Goal: Transaction & Acquisition: Purchase product/service

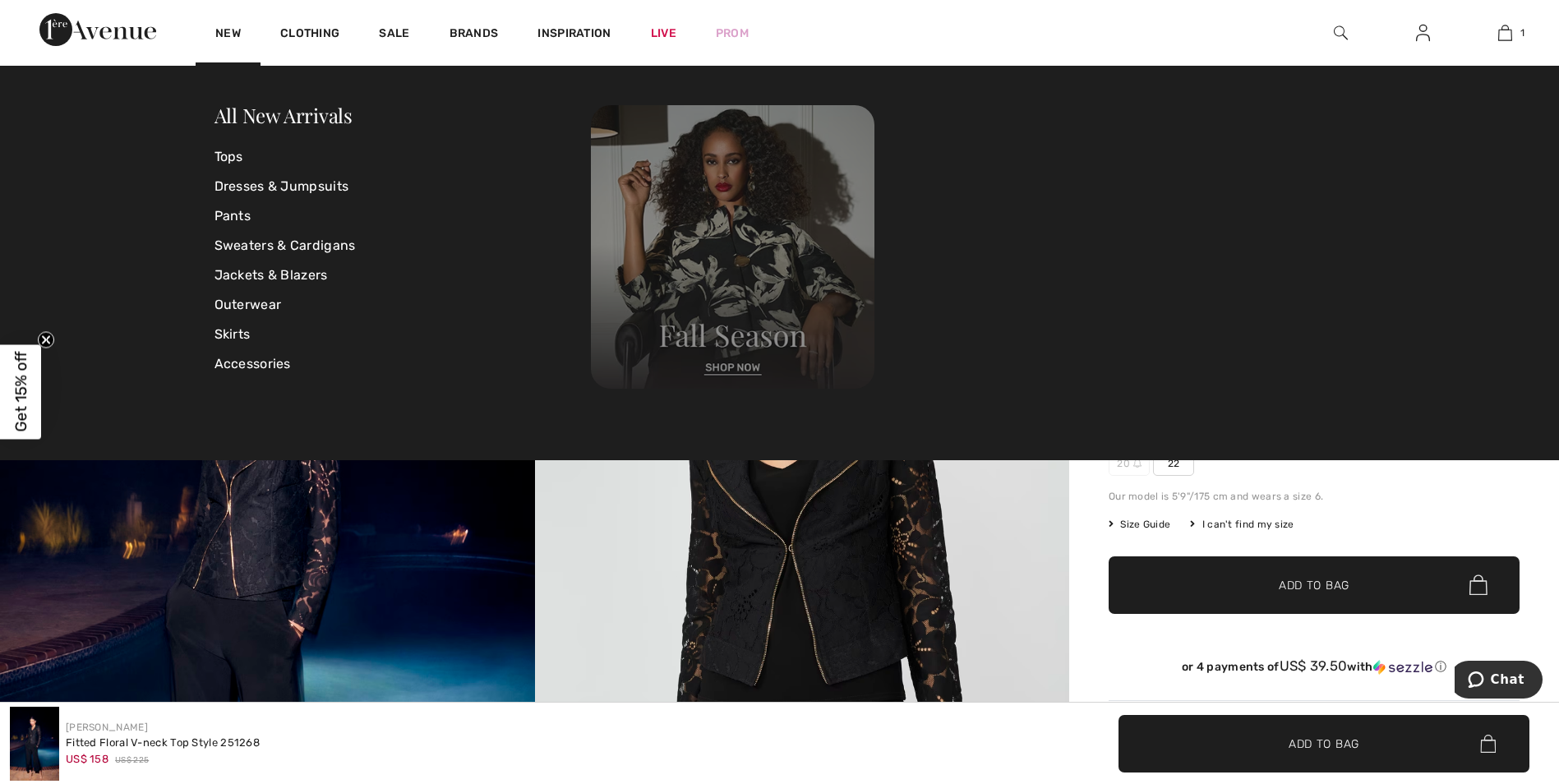
click at [738, 365] on img at bounding box center [732, 247] width 284 height 284
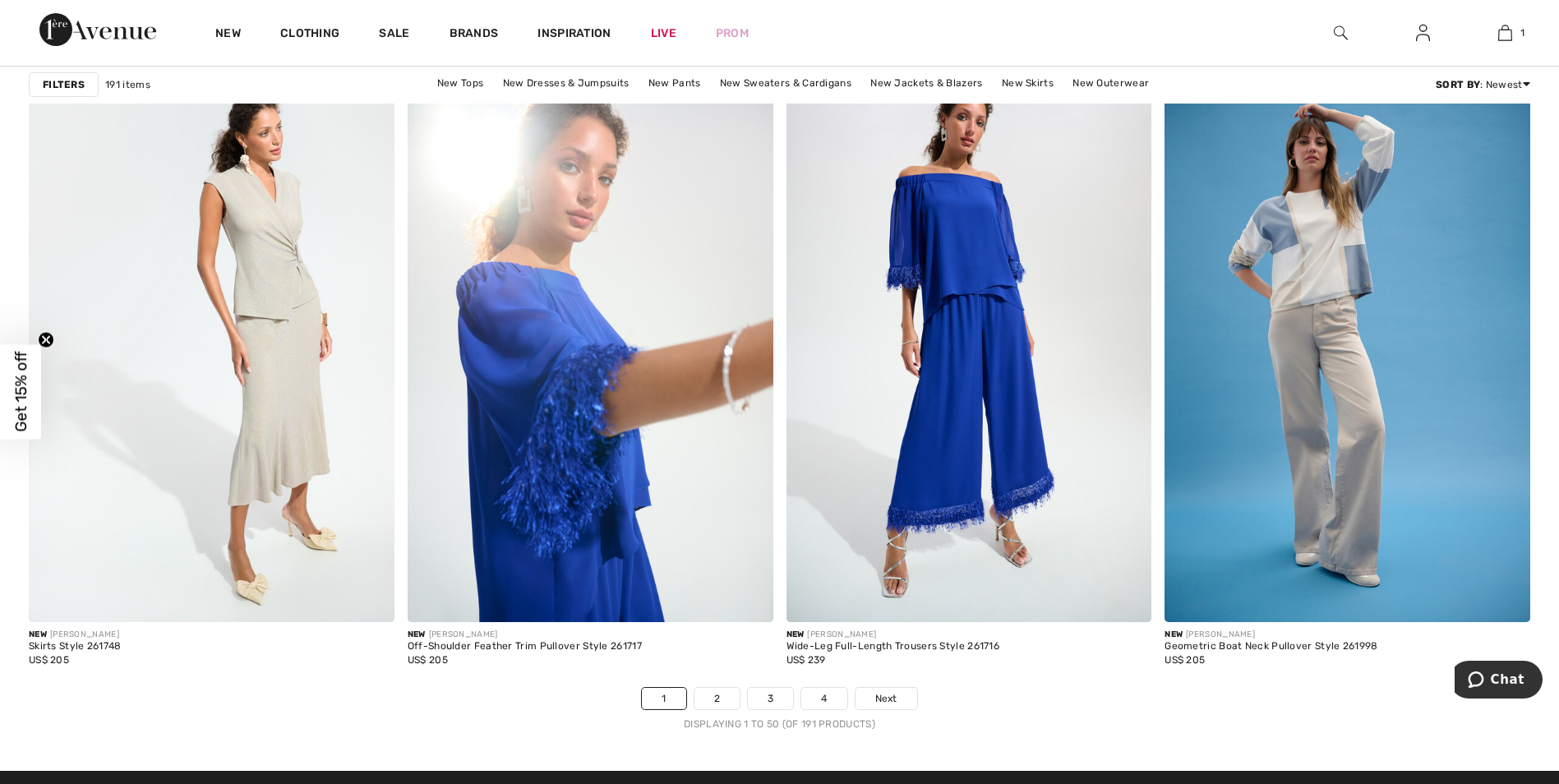
scroll to position [9366, 0]
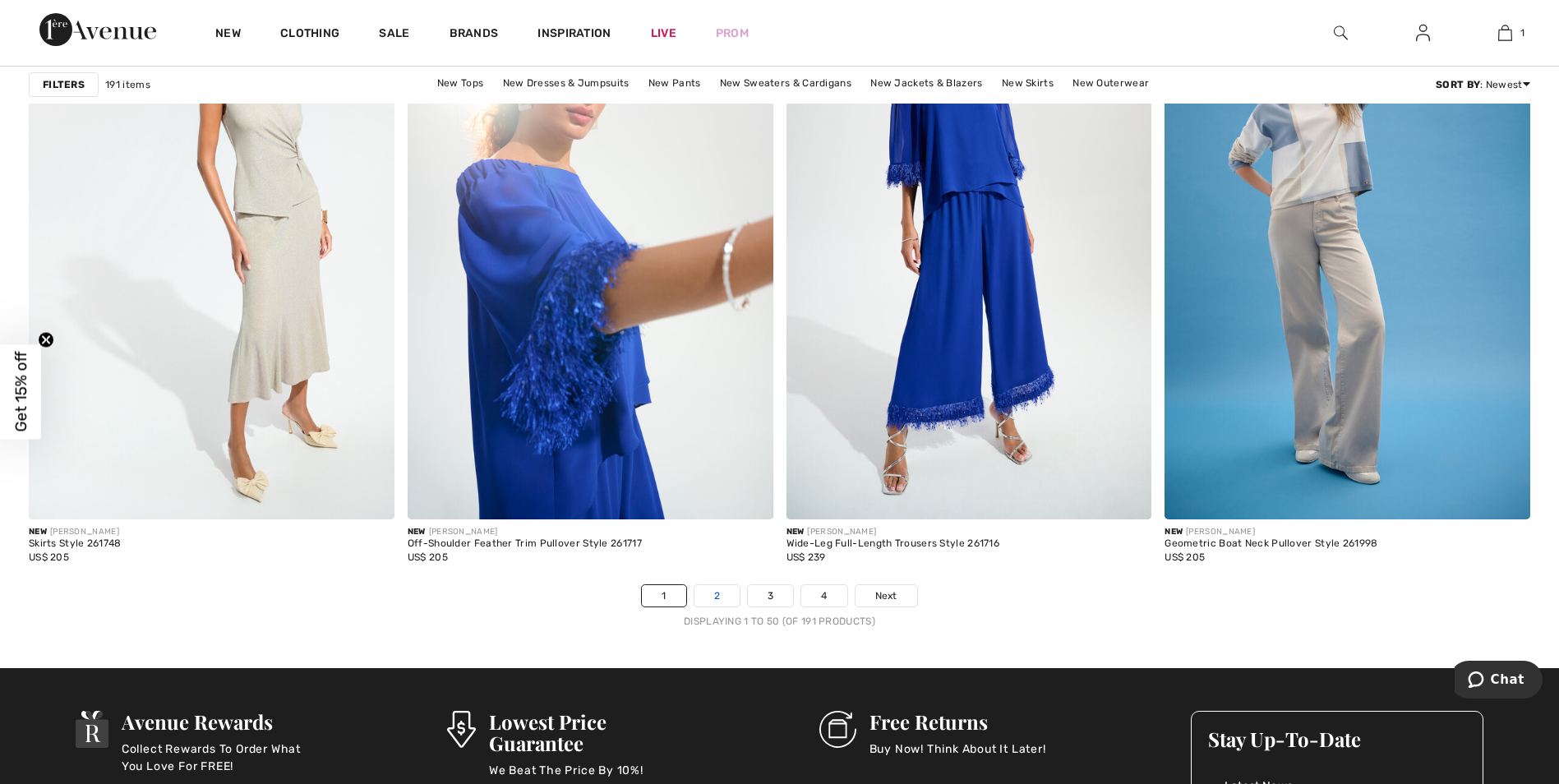
click at [716, 592] on link "2" at bounding box center [716, 596] width 45 height 22
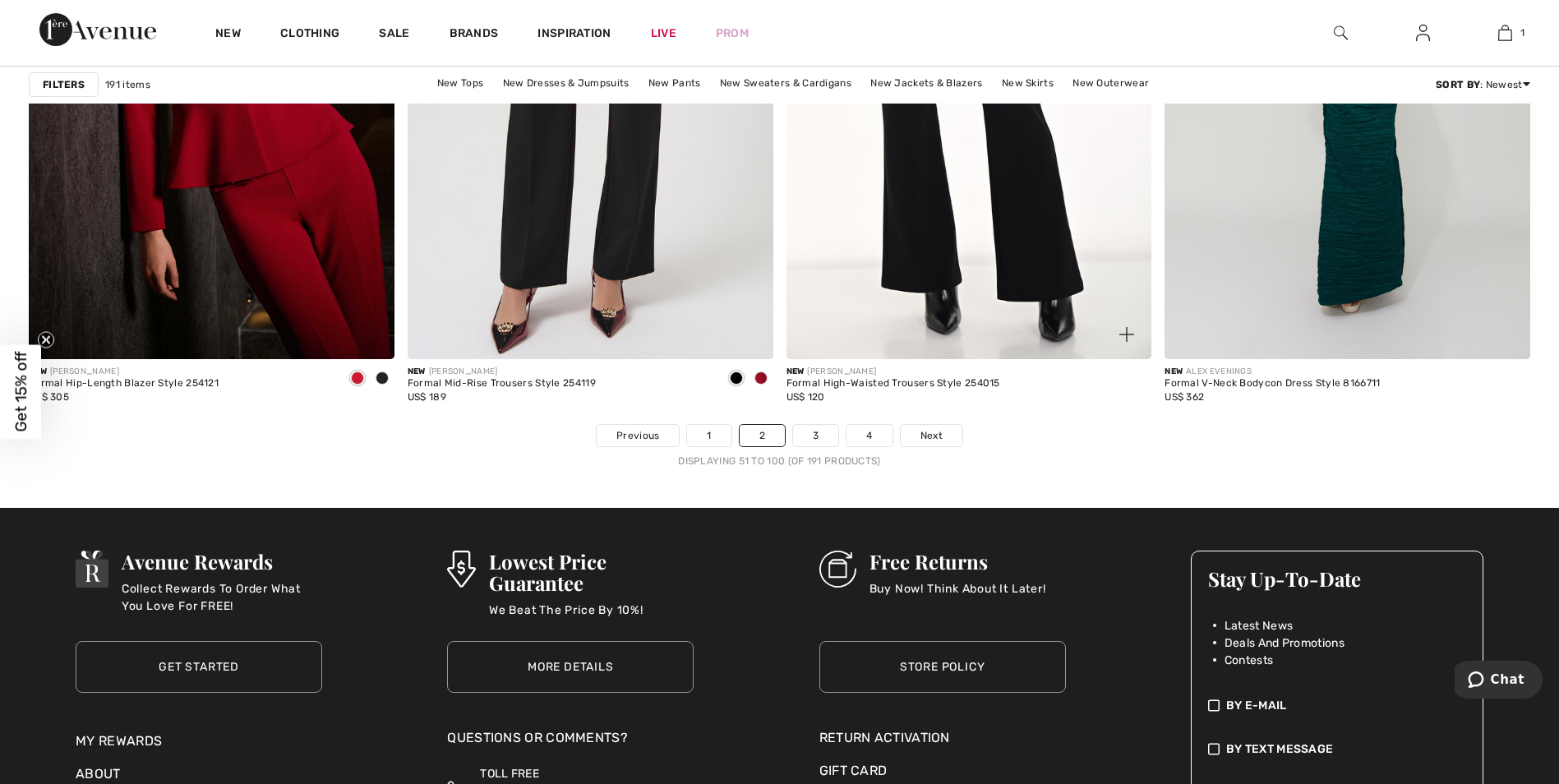
scroll to position [9530, 0]
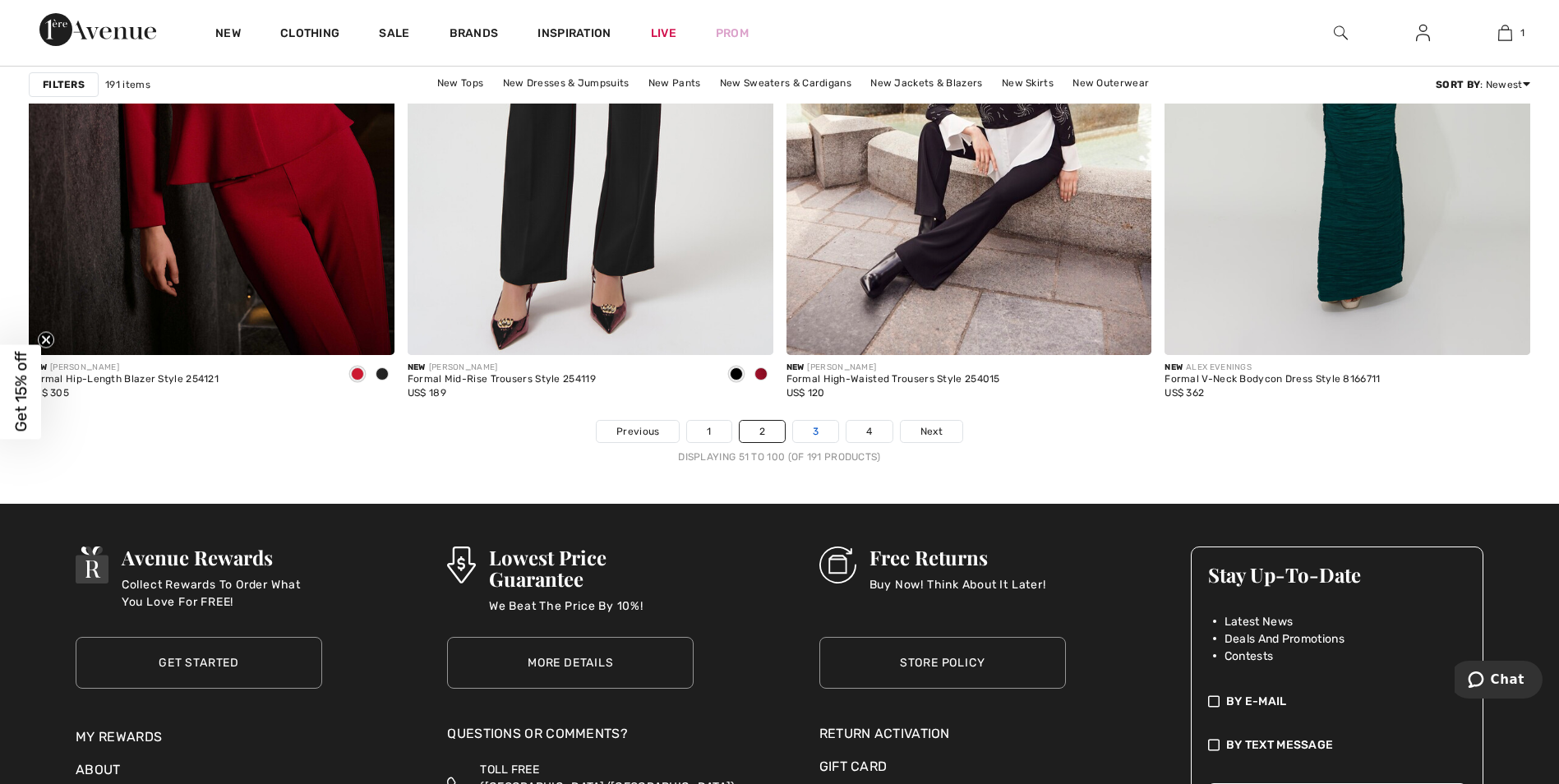
click at [821, 424] on link "3" at bounding box center [816, 431] width 45 height 22
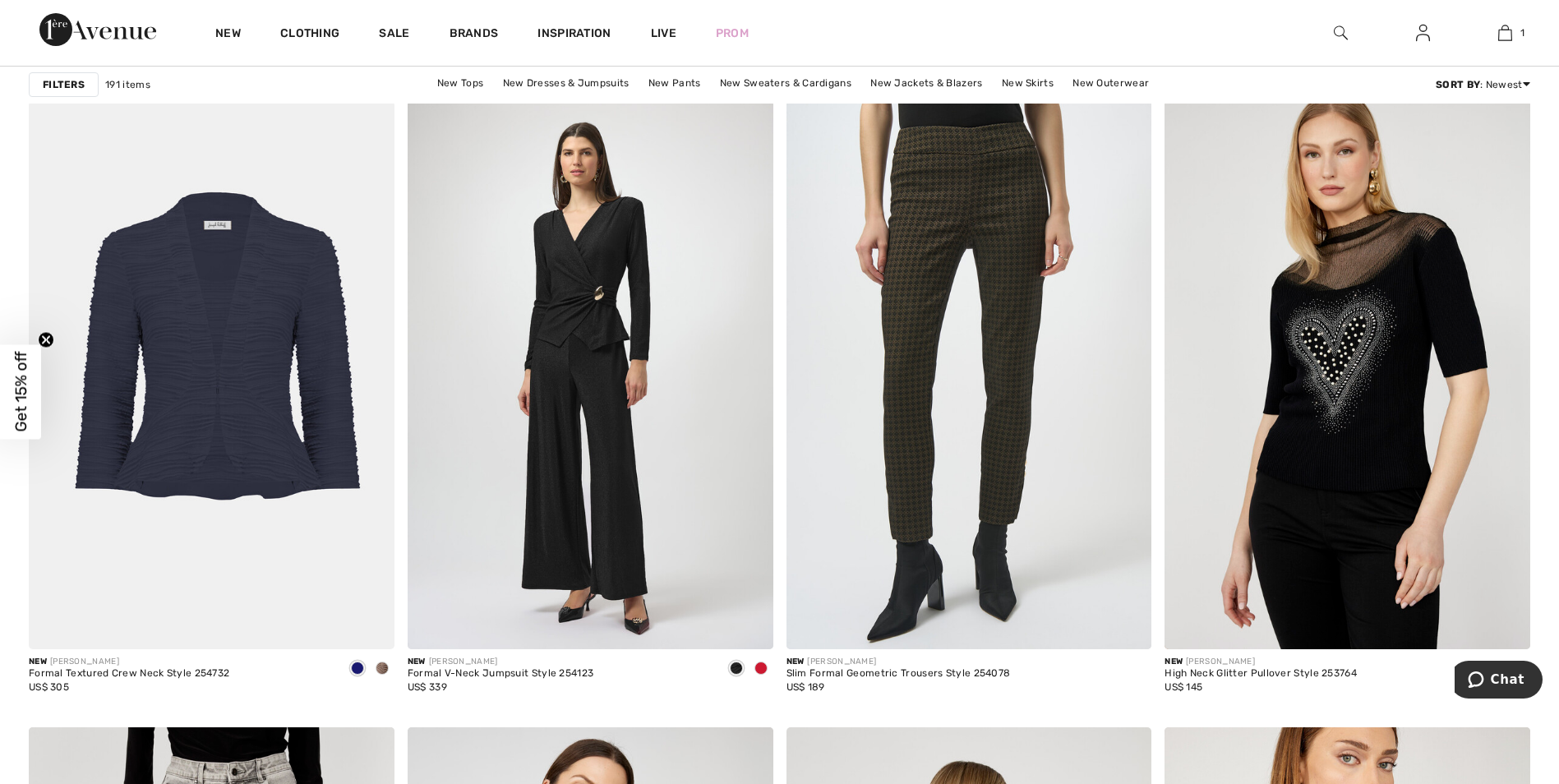
scroll to position [7970, 0]
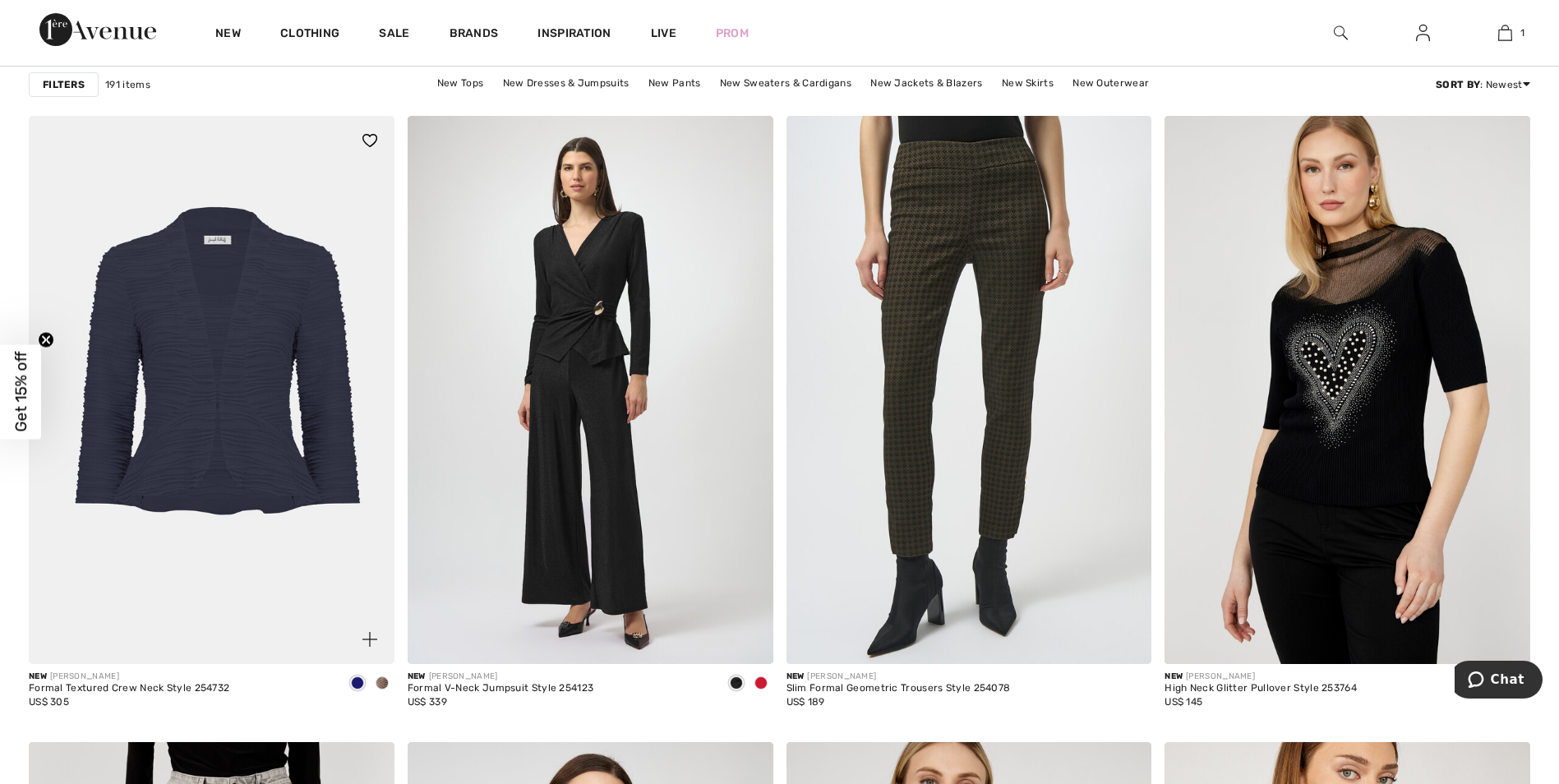
click at [250, 385] on img at bounding box center [212, 390] width 365 height 548
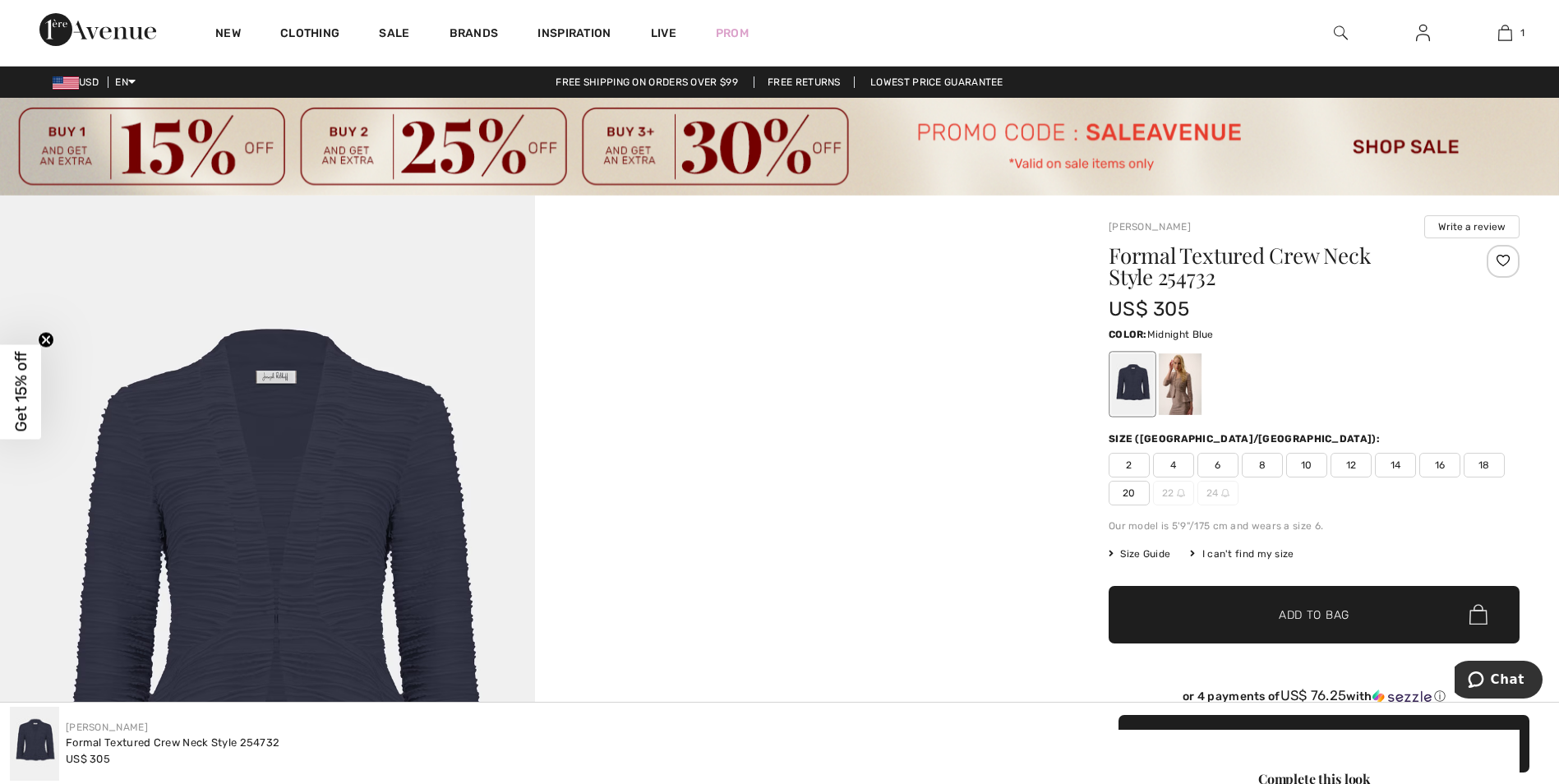
scroll to position [82, 0]
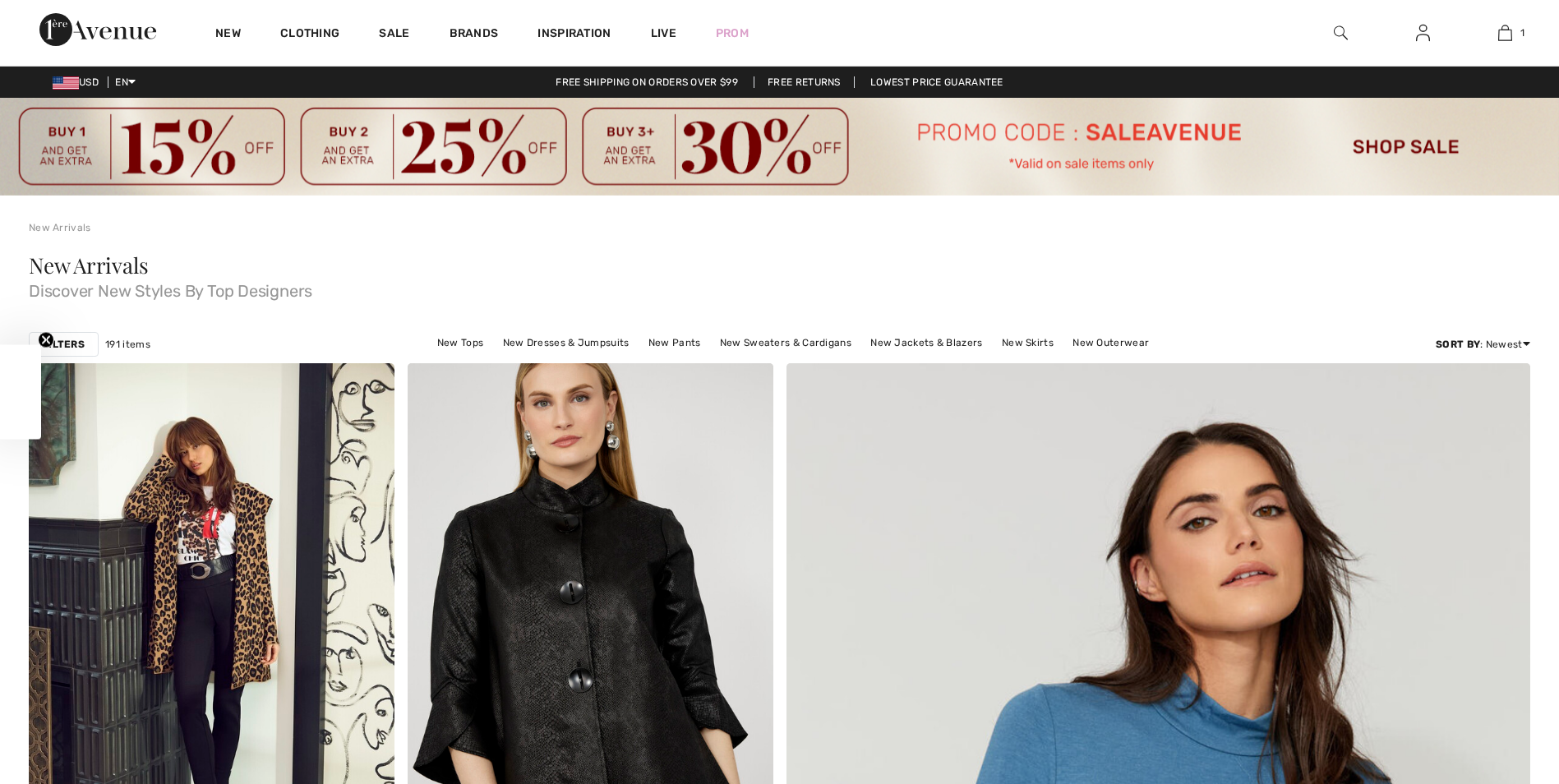
checkbox input "true"
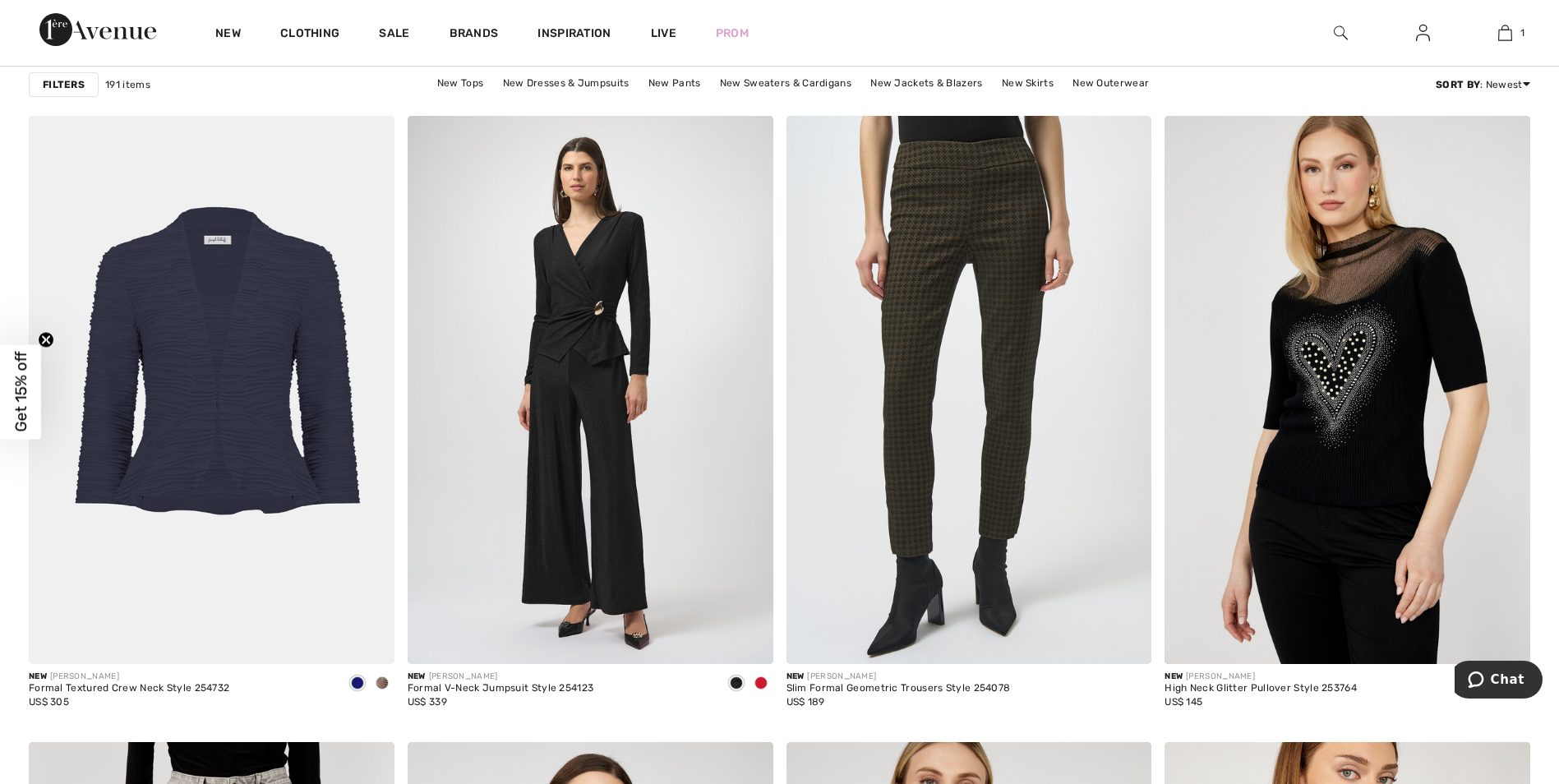
click at [1247, 91] on div "Filters 191 items New Tops New Dresses & Jumpsuits New Pants New Sweaters & Car…" at bounding box center [780, 85] width 1501 height 38
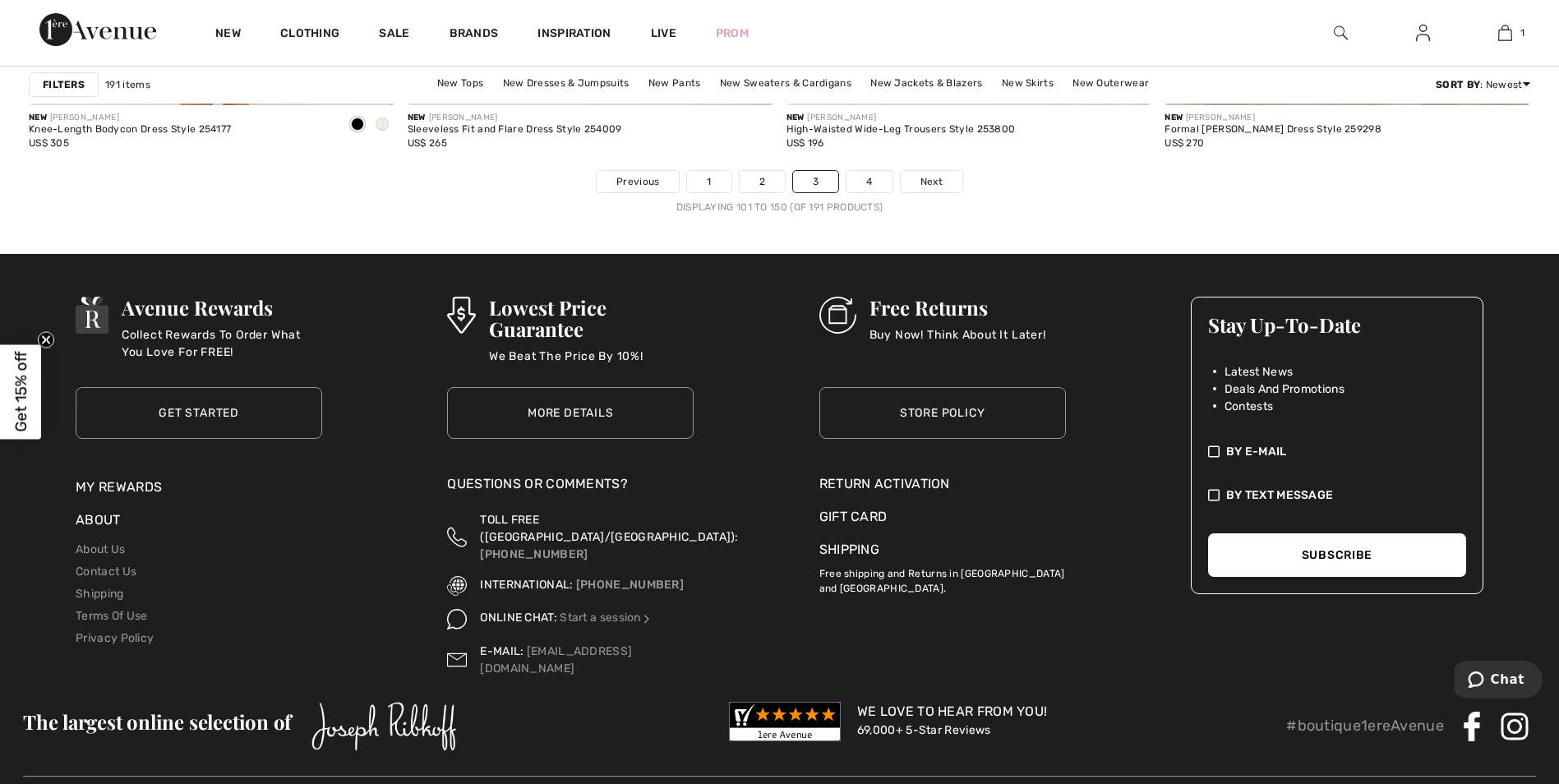
scroll to position [9832, 0]
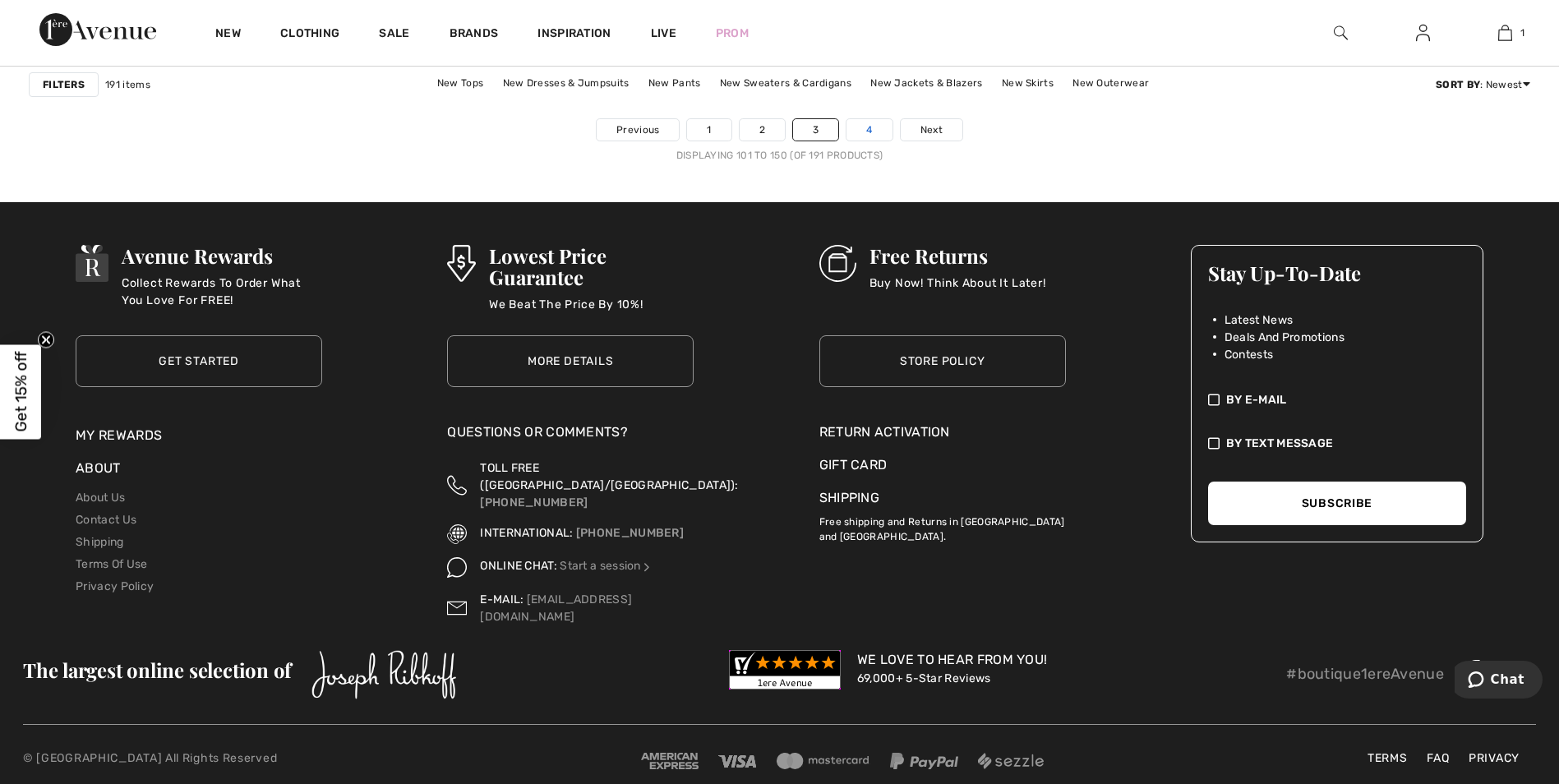
click at [867, 133] on link "4" at bounding box center [869, 130] width 45 height 22
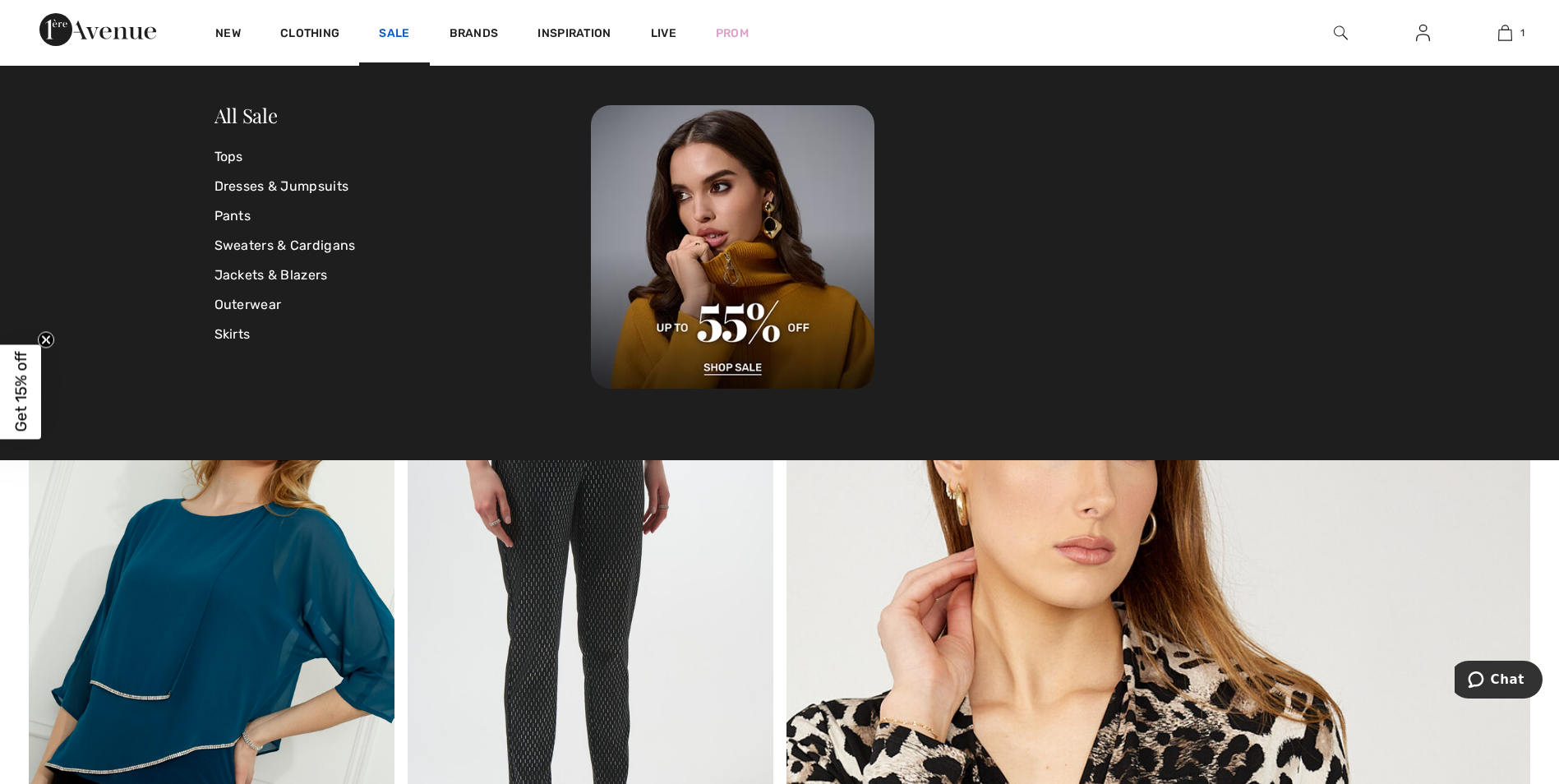
click at [400, 33] on link "Sale" at bounding box center [394, 34] width 31 height 17
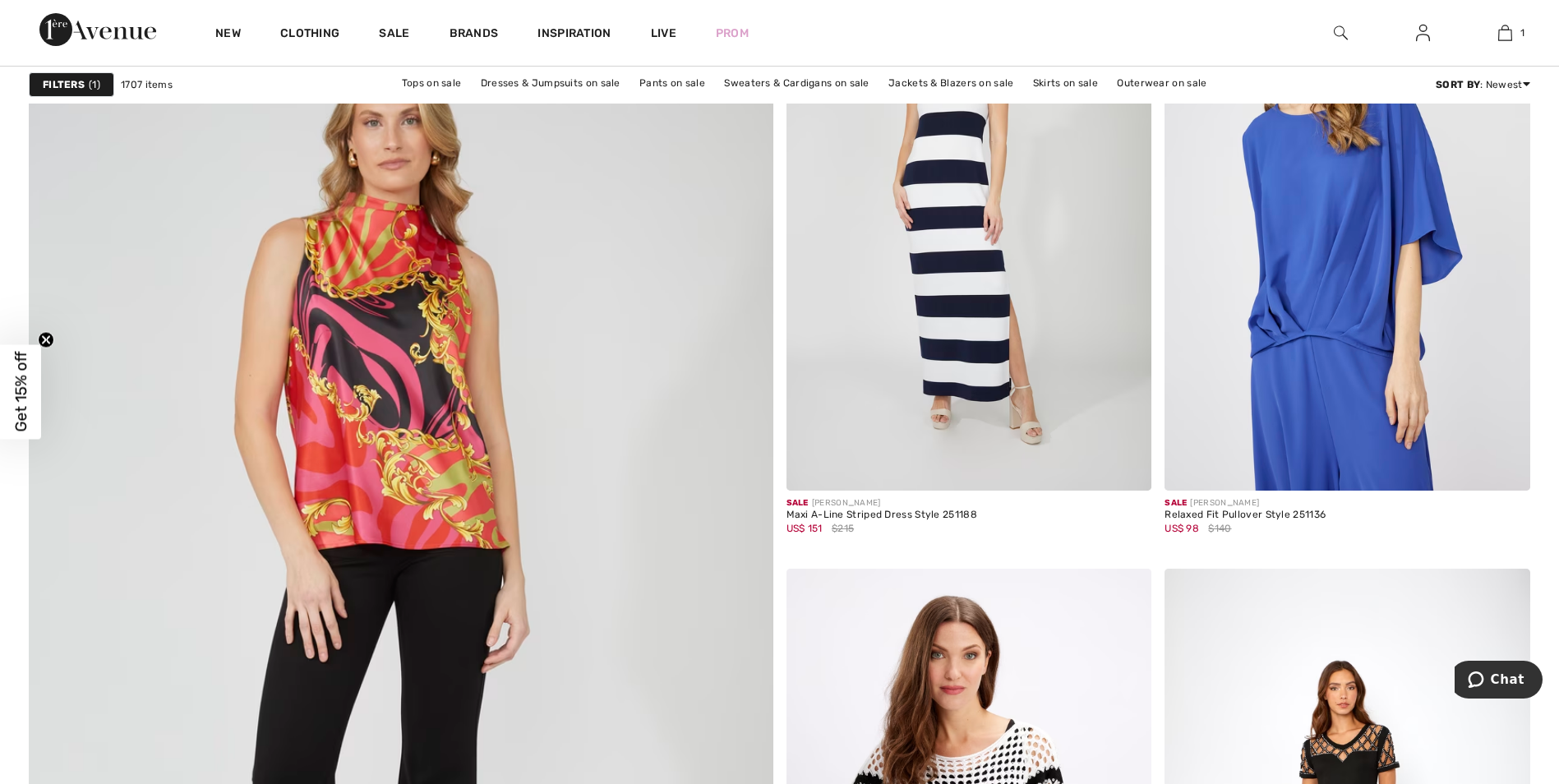
scroll to position [5258, 0]
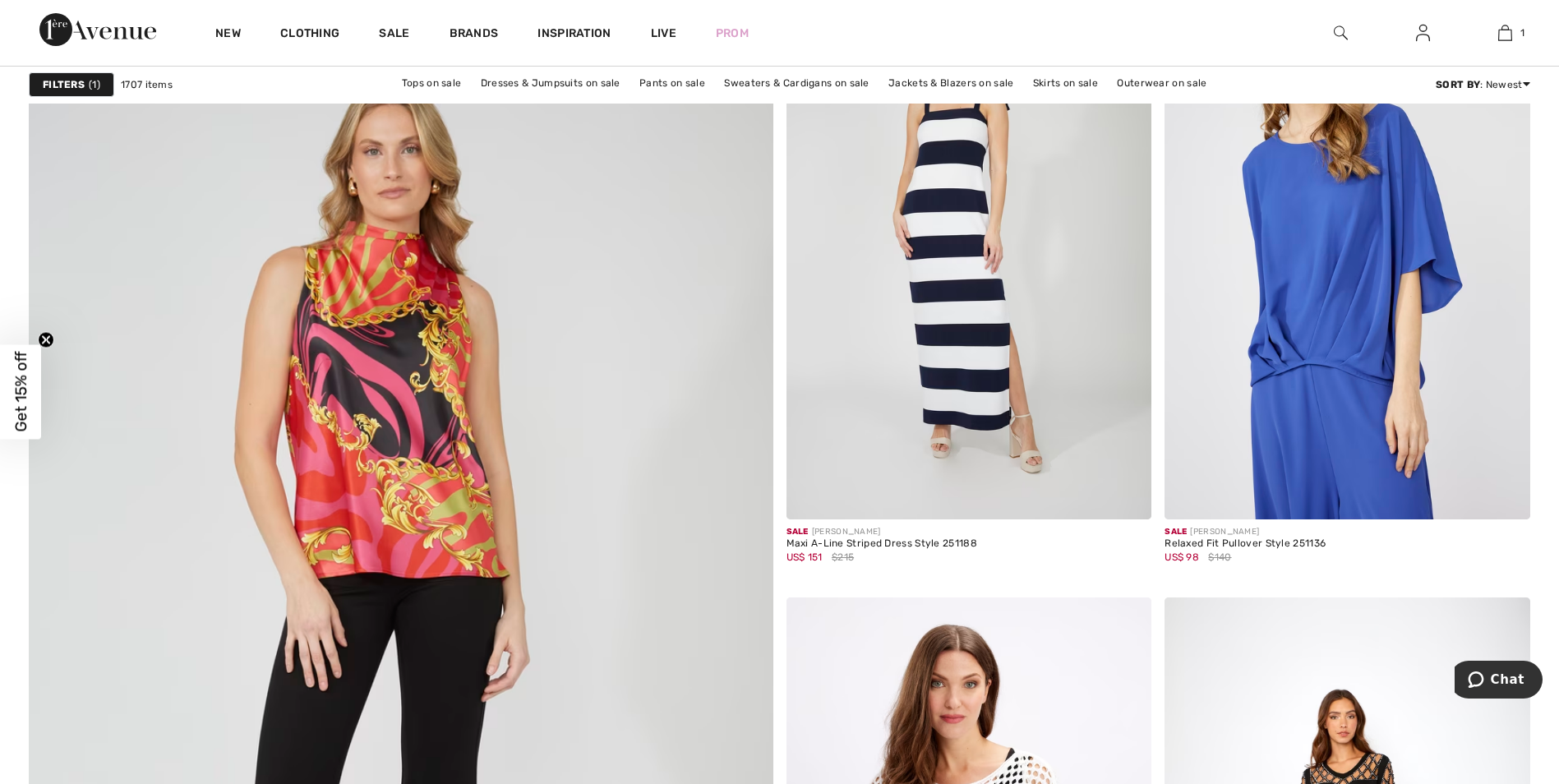
click at [394, 333] on img at bounding box center [401, 641] width 893 height 1339
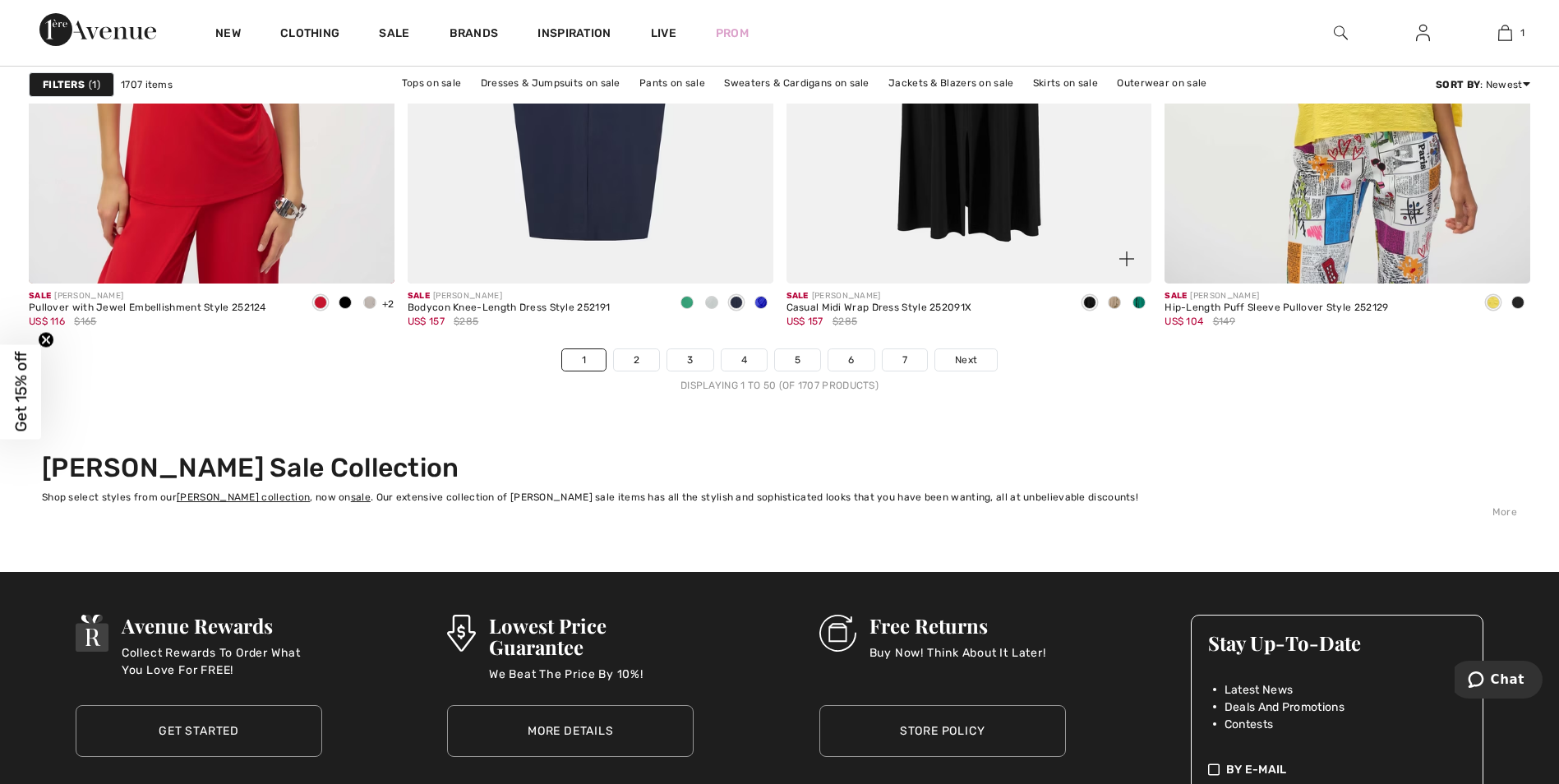
scroll to position [9612, 0]
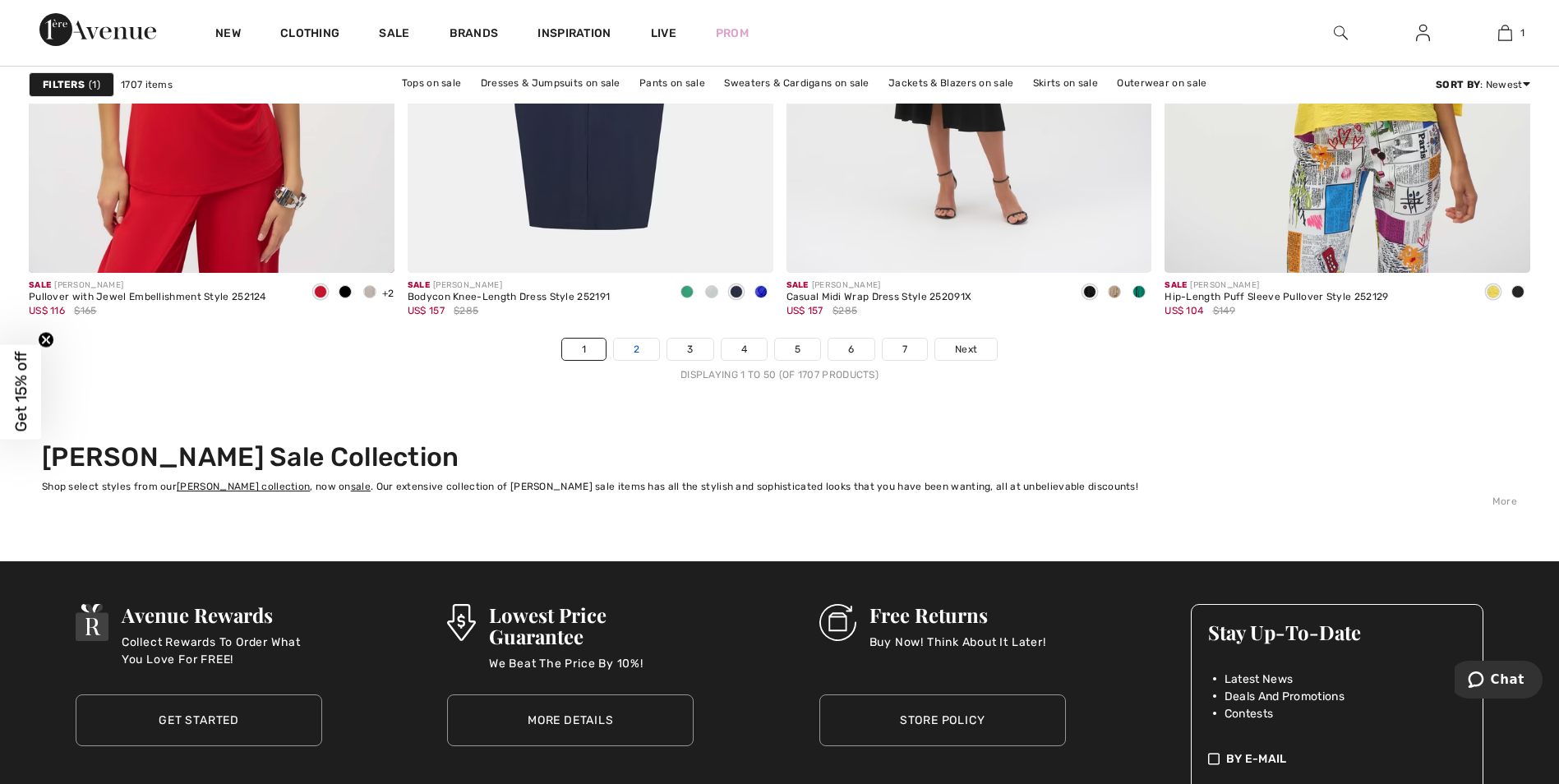
click at [645, 351] on link "2" at bounding box center [636, 349] width 45 height 22
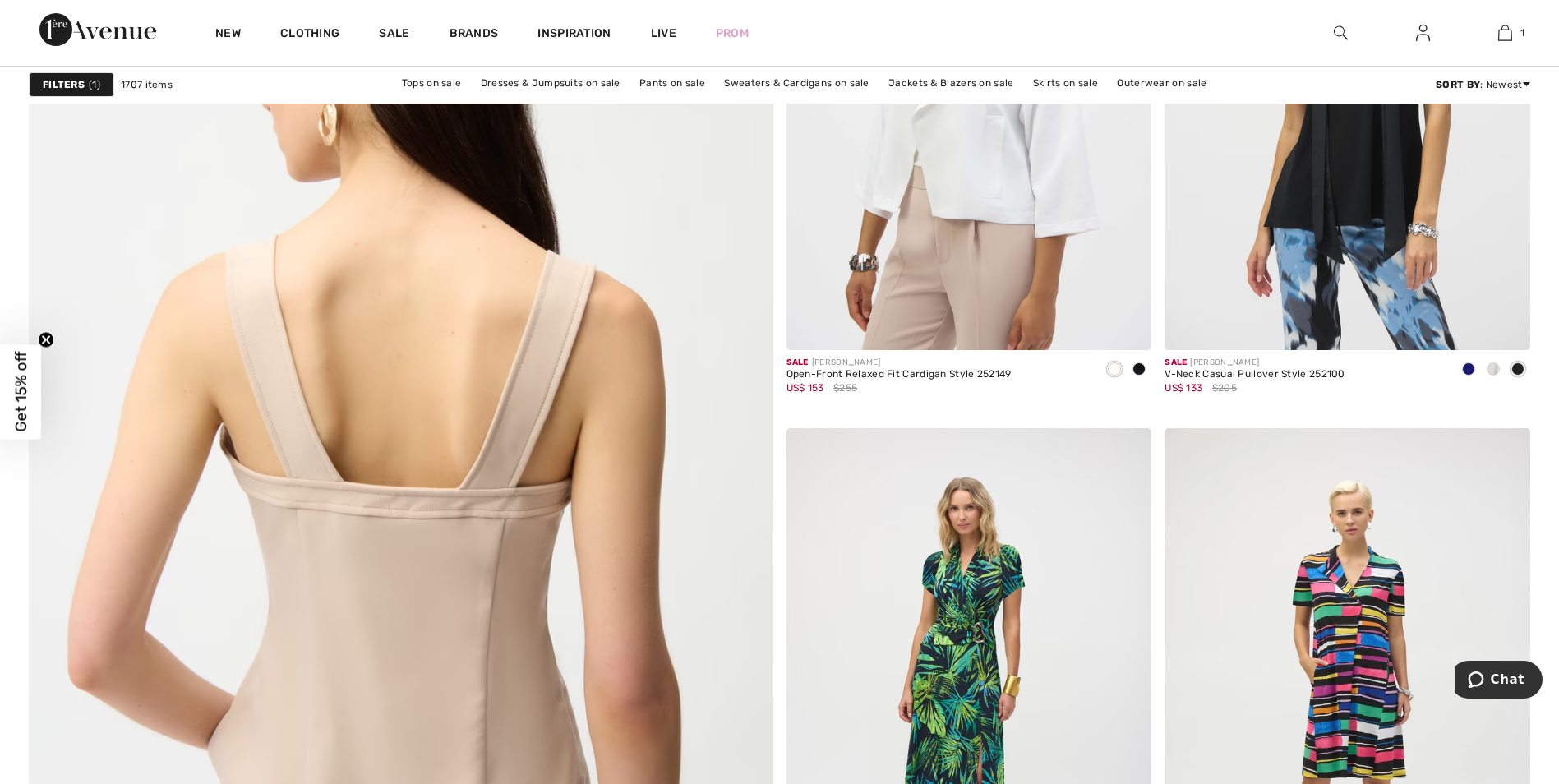
scroll to position [5340, 0]
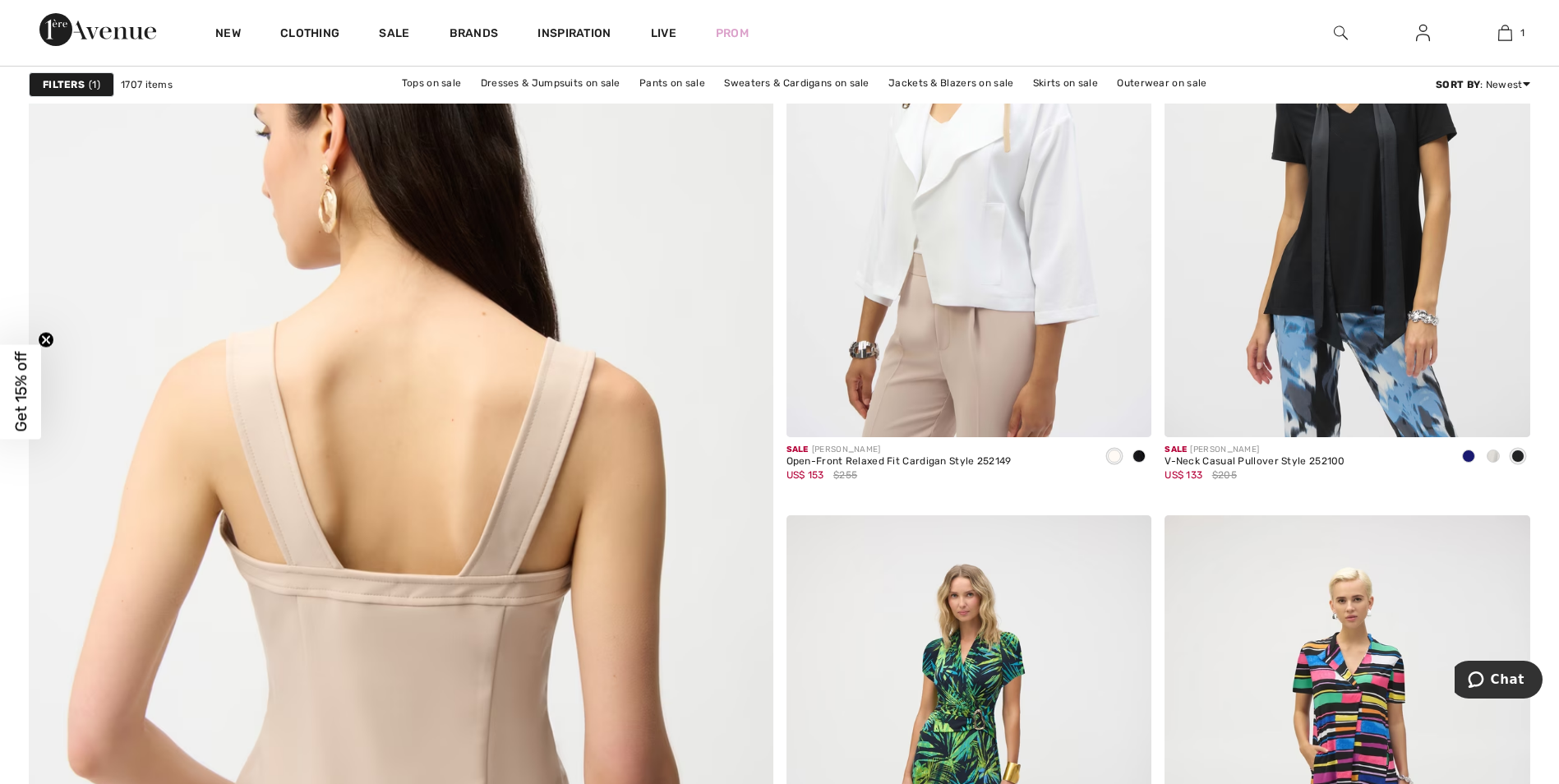
click at [416, 673] on img at bounding box center [401, 559] width 893 height 1339
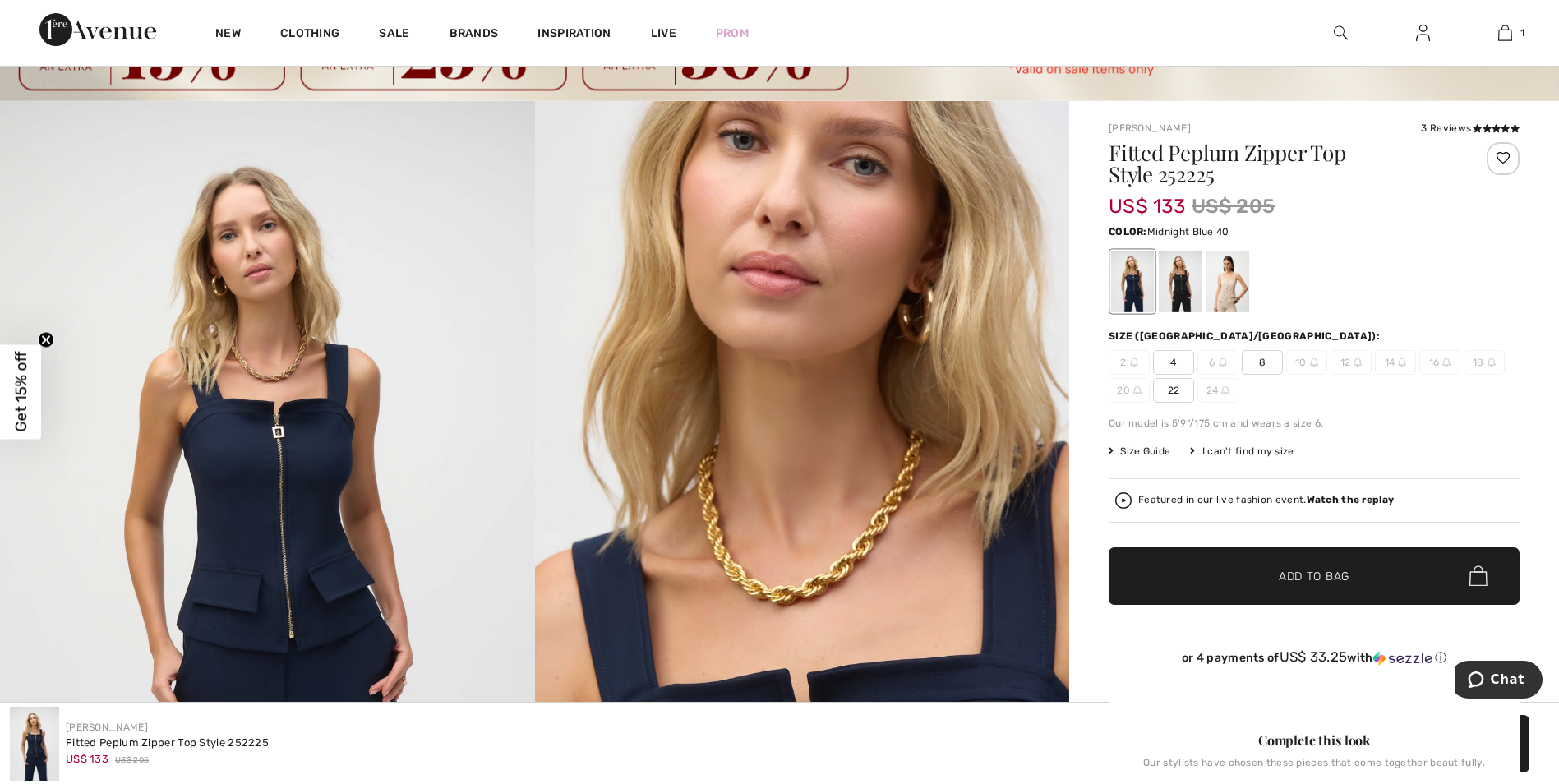
scroll to position [82, 0]
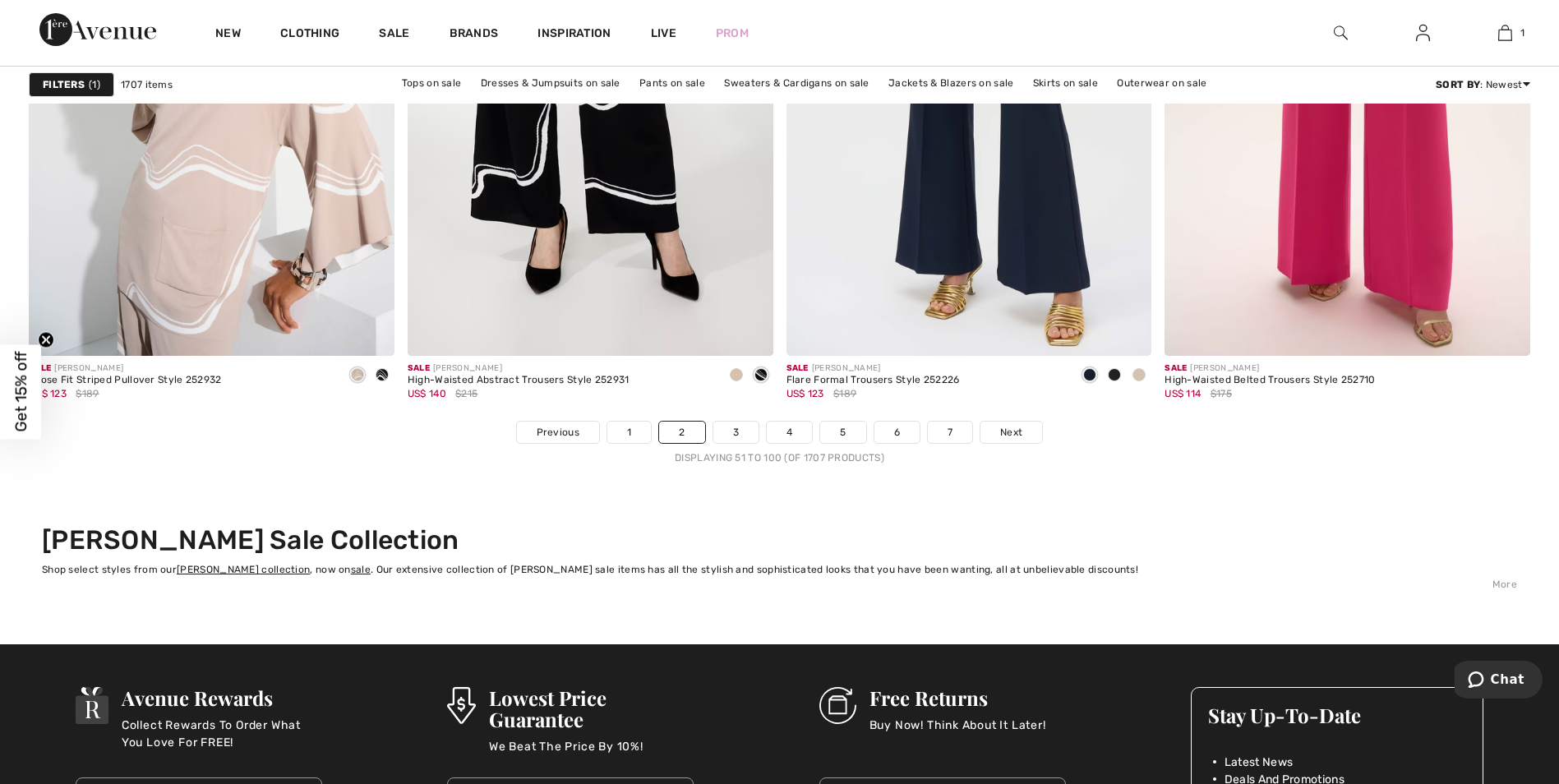
scroll to position [9530, 0]
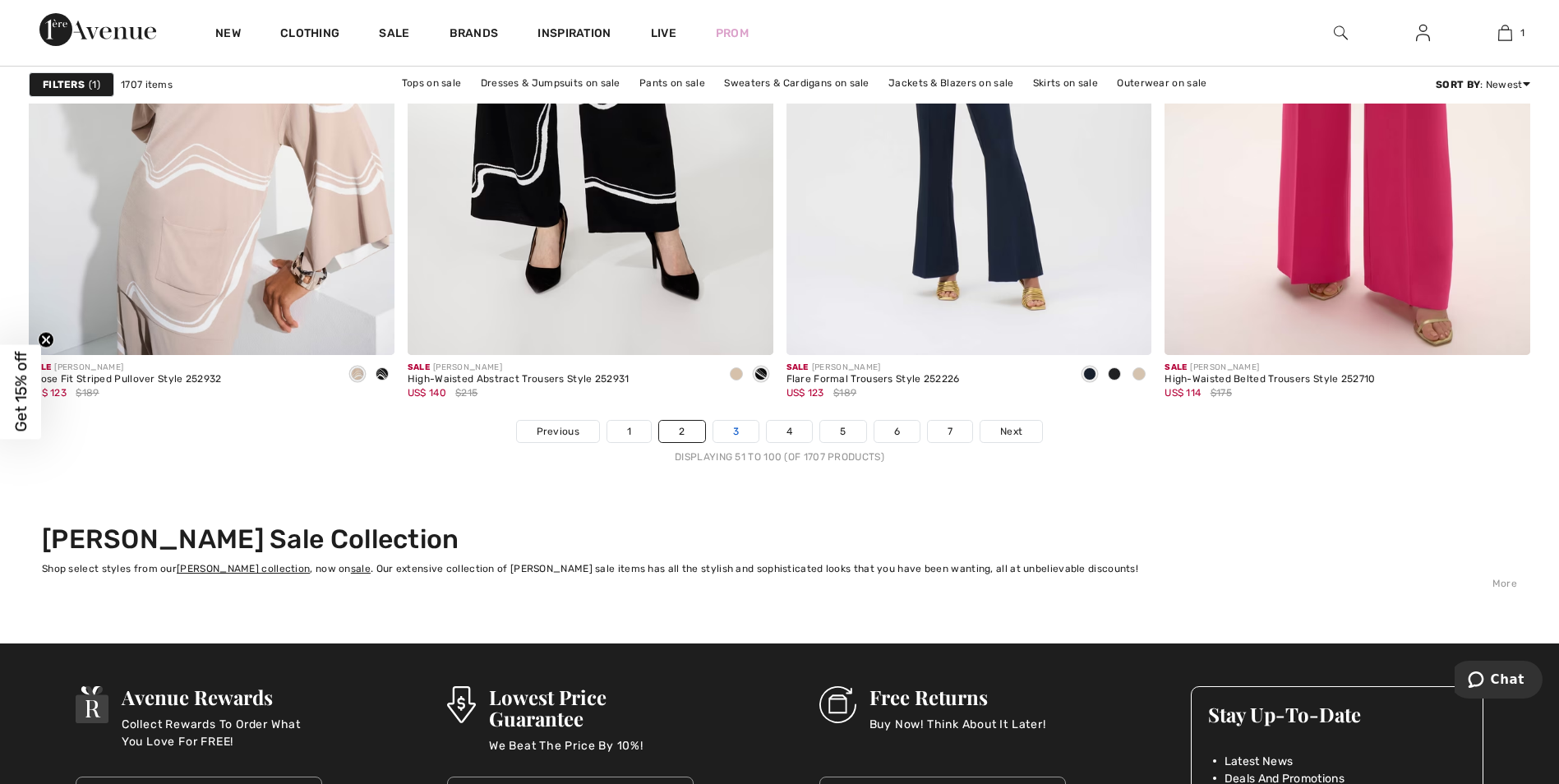
click at [728, 421] on link "3" at bounding box center [735, 431] width 45 height 22
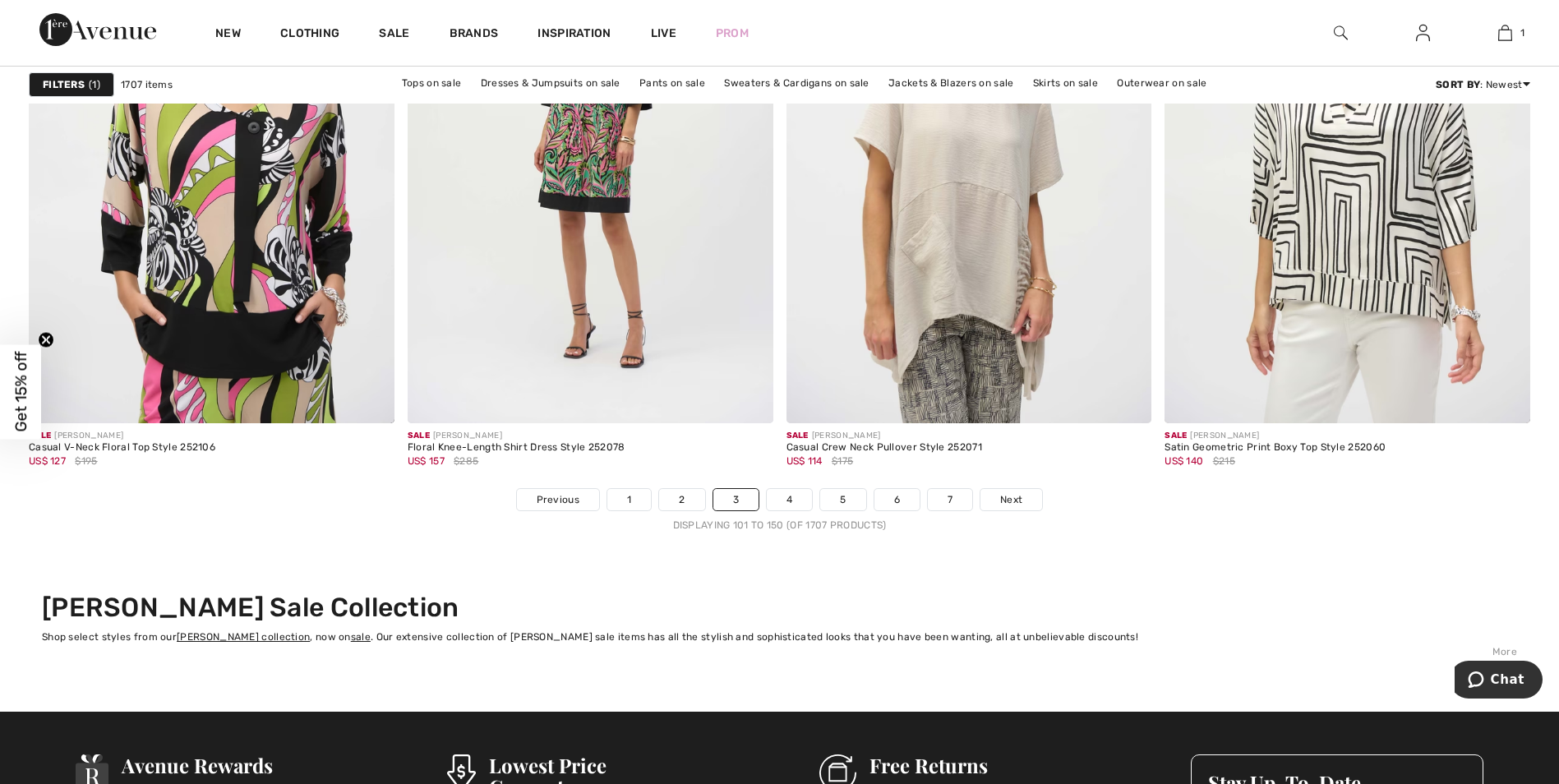
scroll to position [9612, 0]
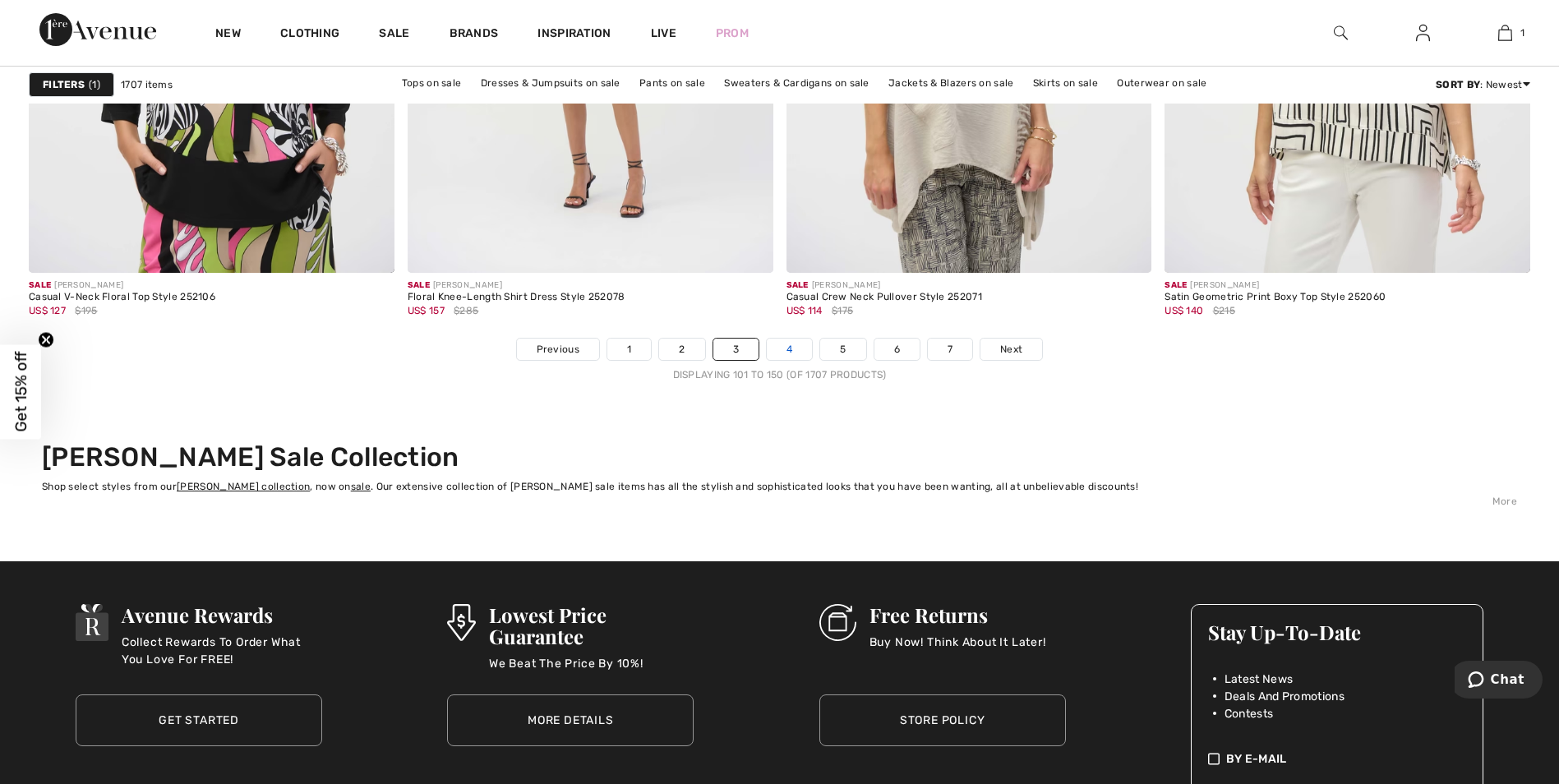
click at [789, 353] on link "4" at bounding box center [789, 349] width 45 height 22
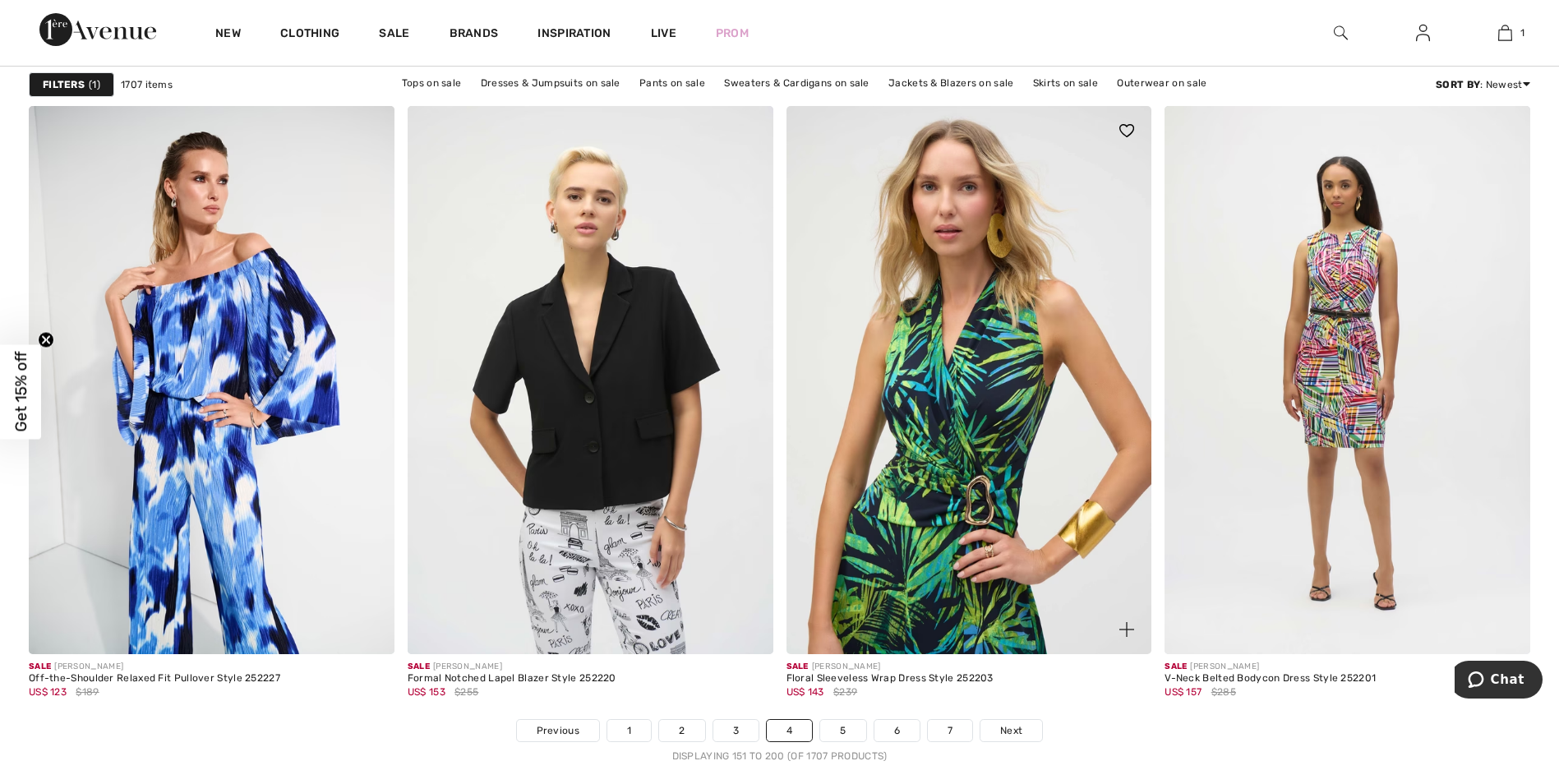
scroll to position [9366, 0]
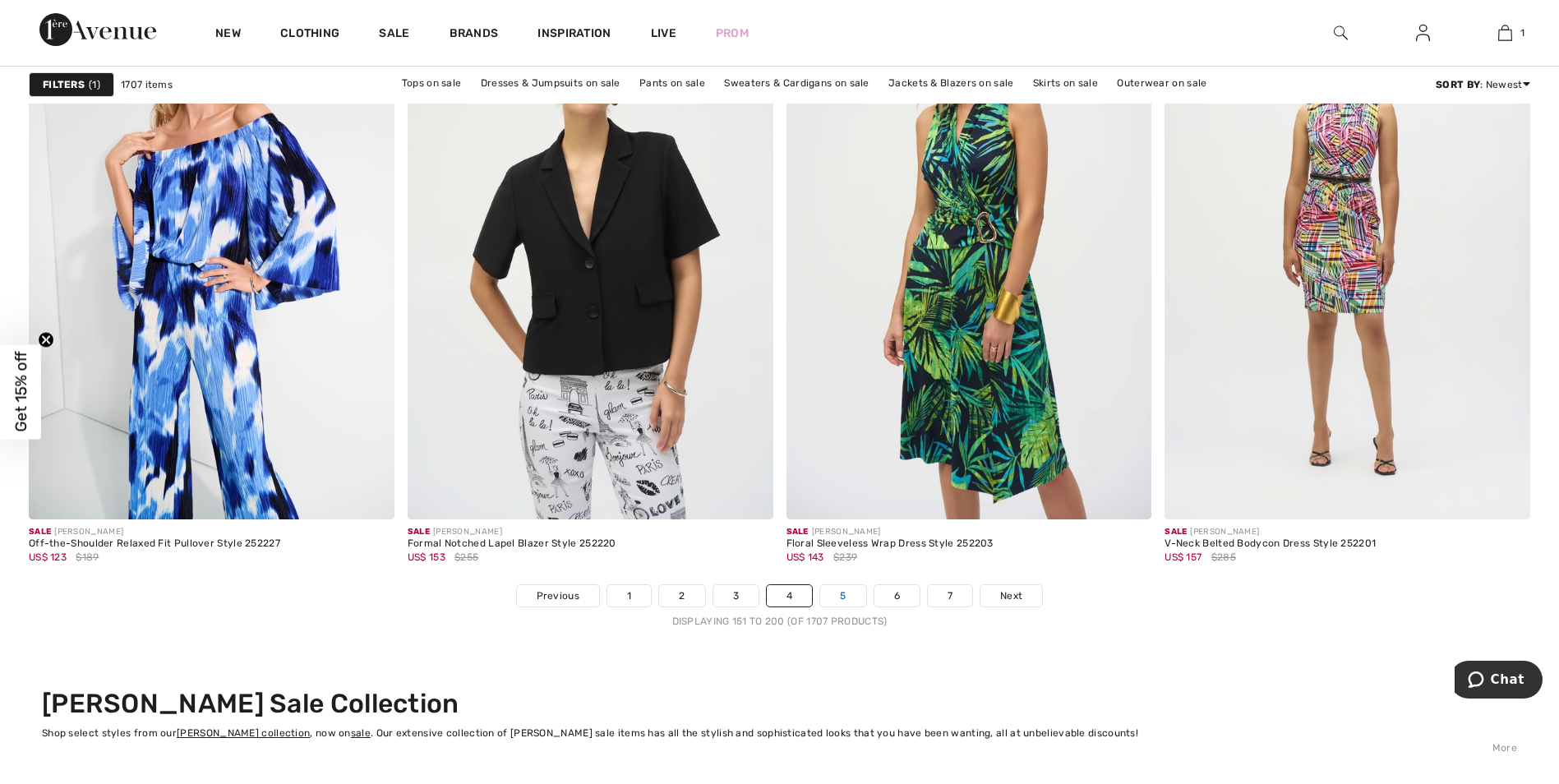
click at [847, 599] on link "5" at bounding box center [843, 596] width 45 height 22
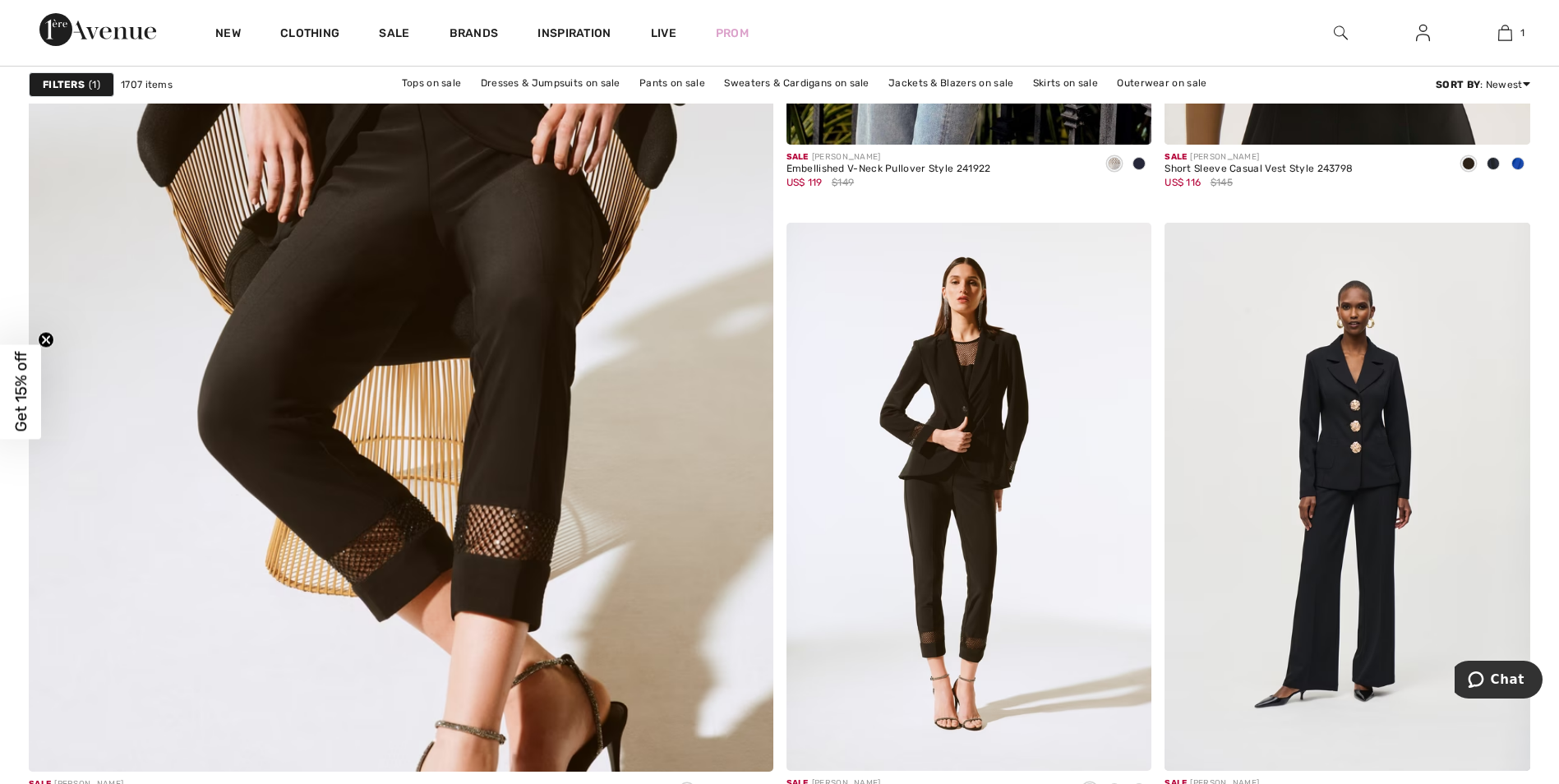
scroll to position [5669, 0]
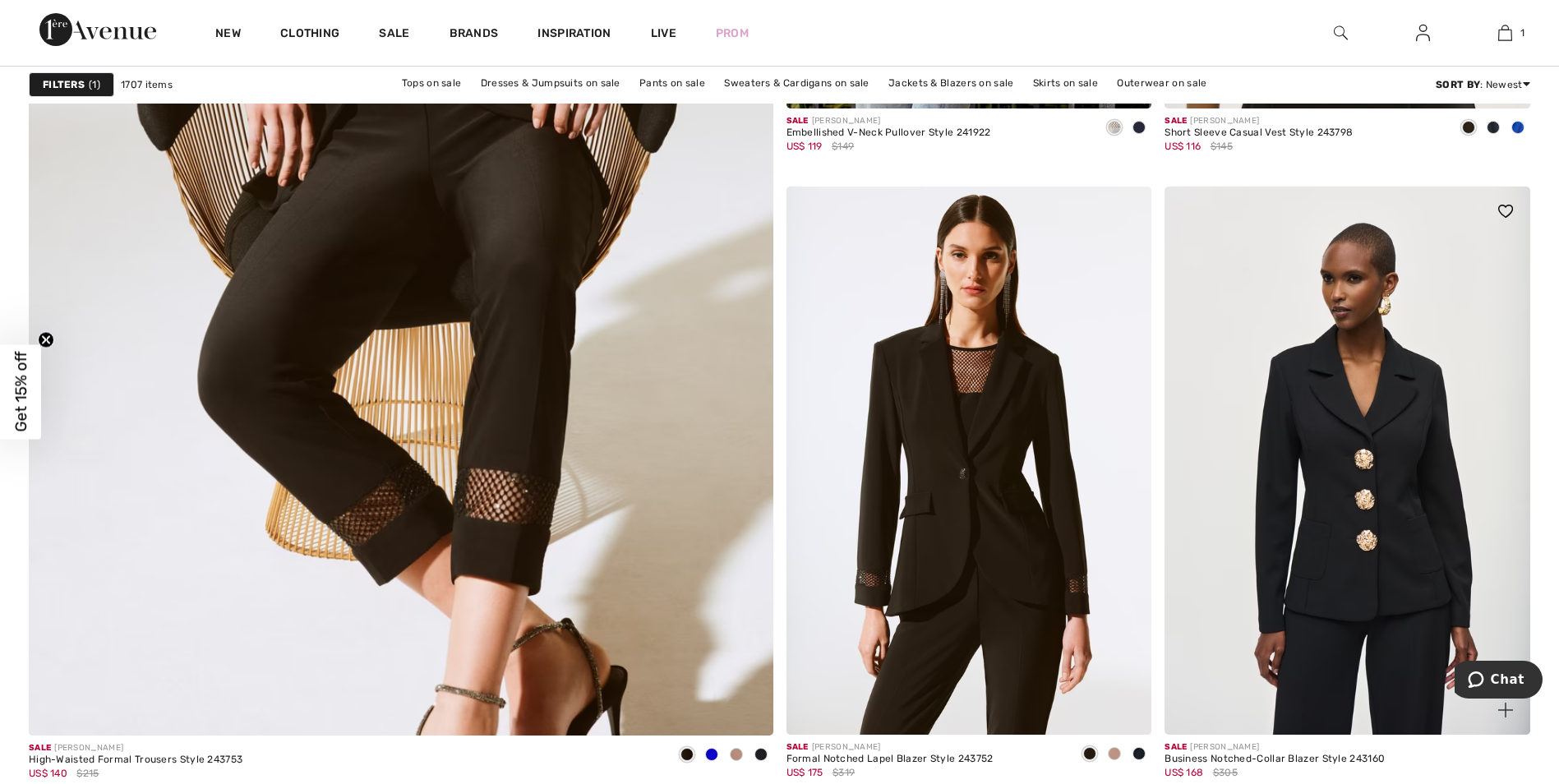
click at [1323, 456] on img at bounding box center [1347, 460] width 365 height 548
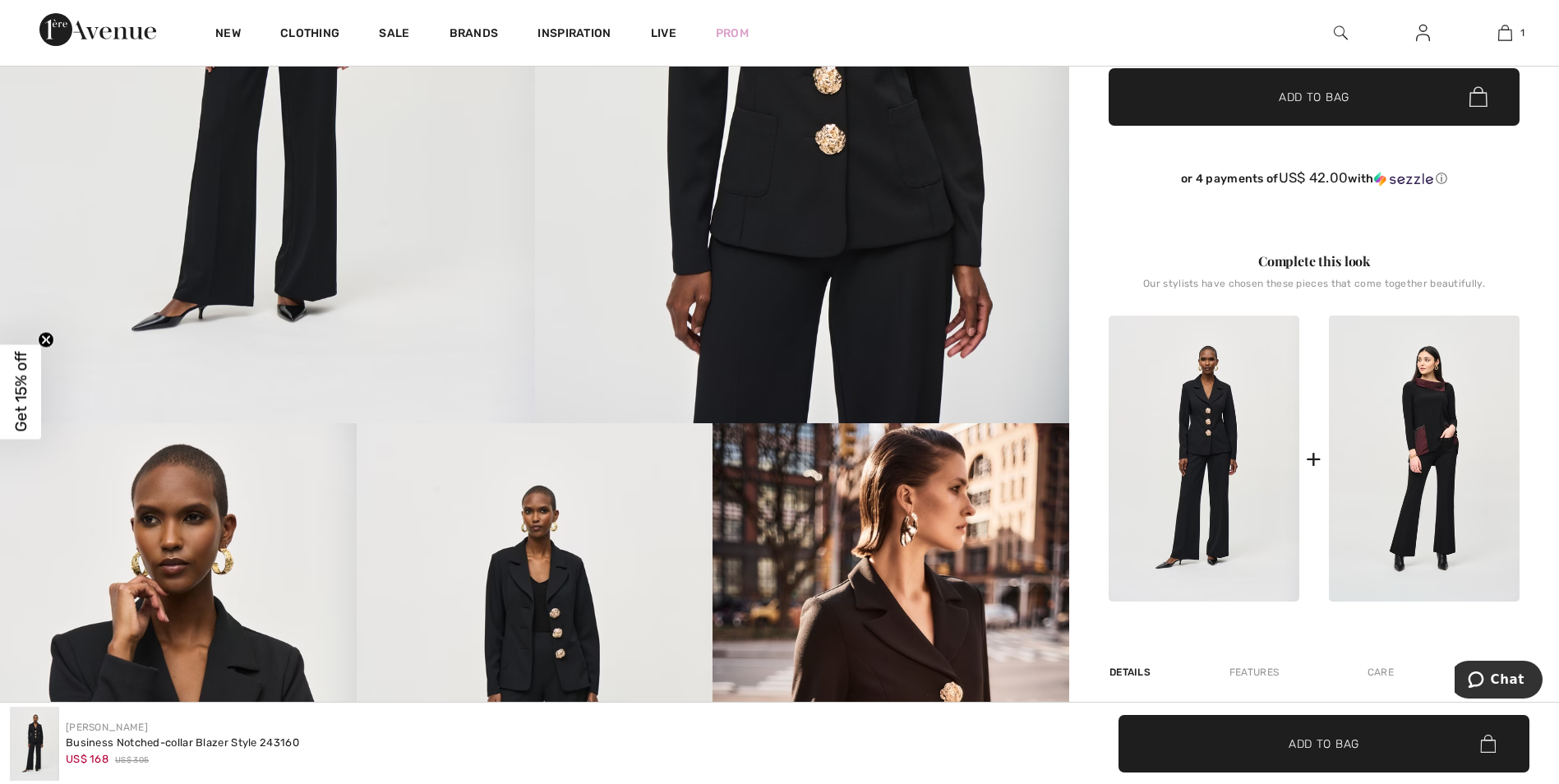
scroll to position [575, 0]
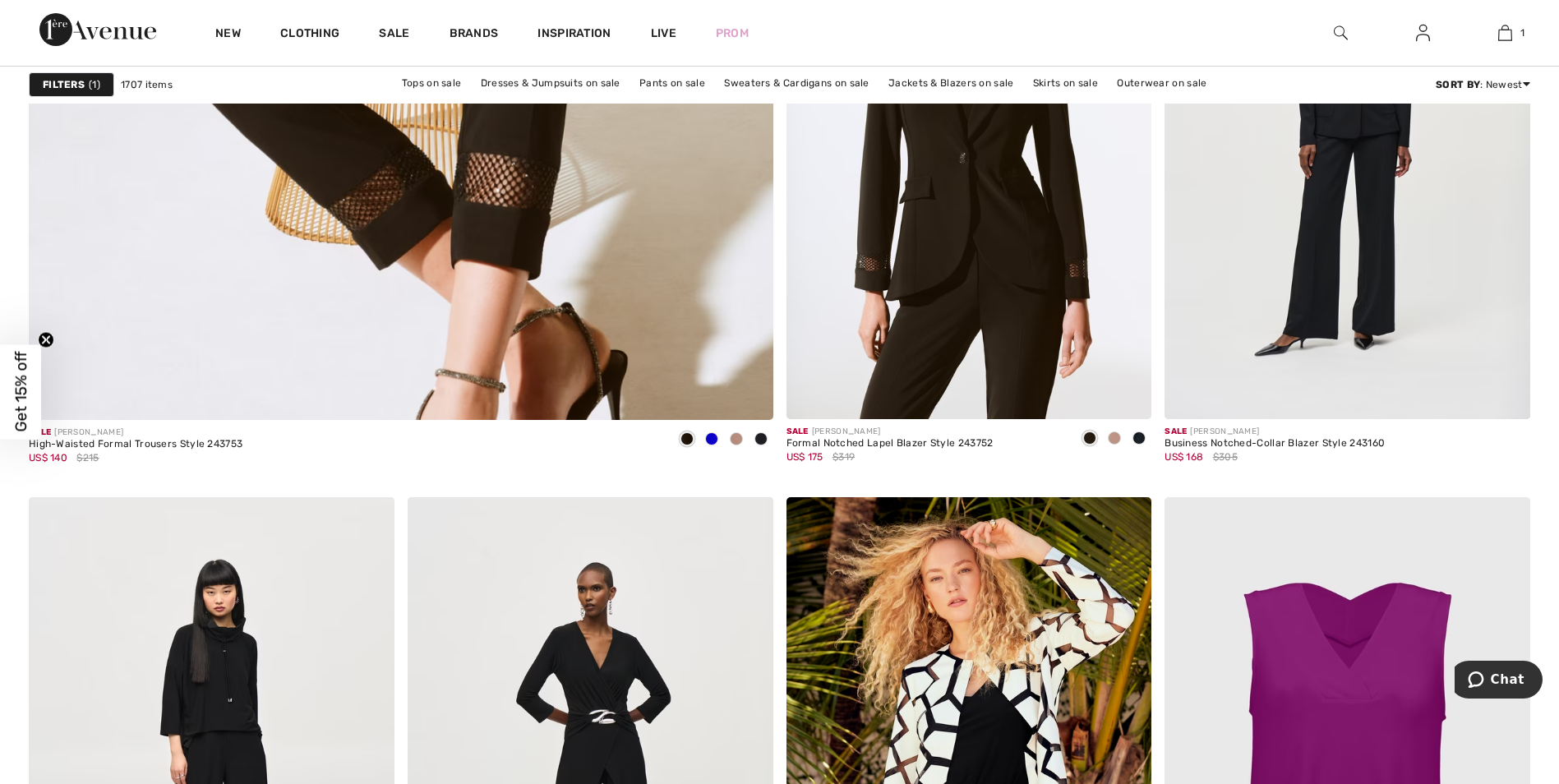
scroll to position [5834, 0]
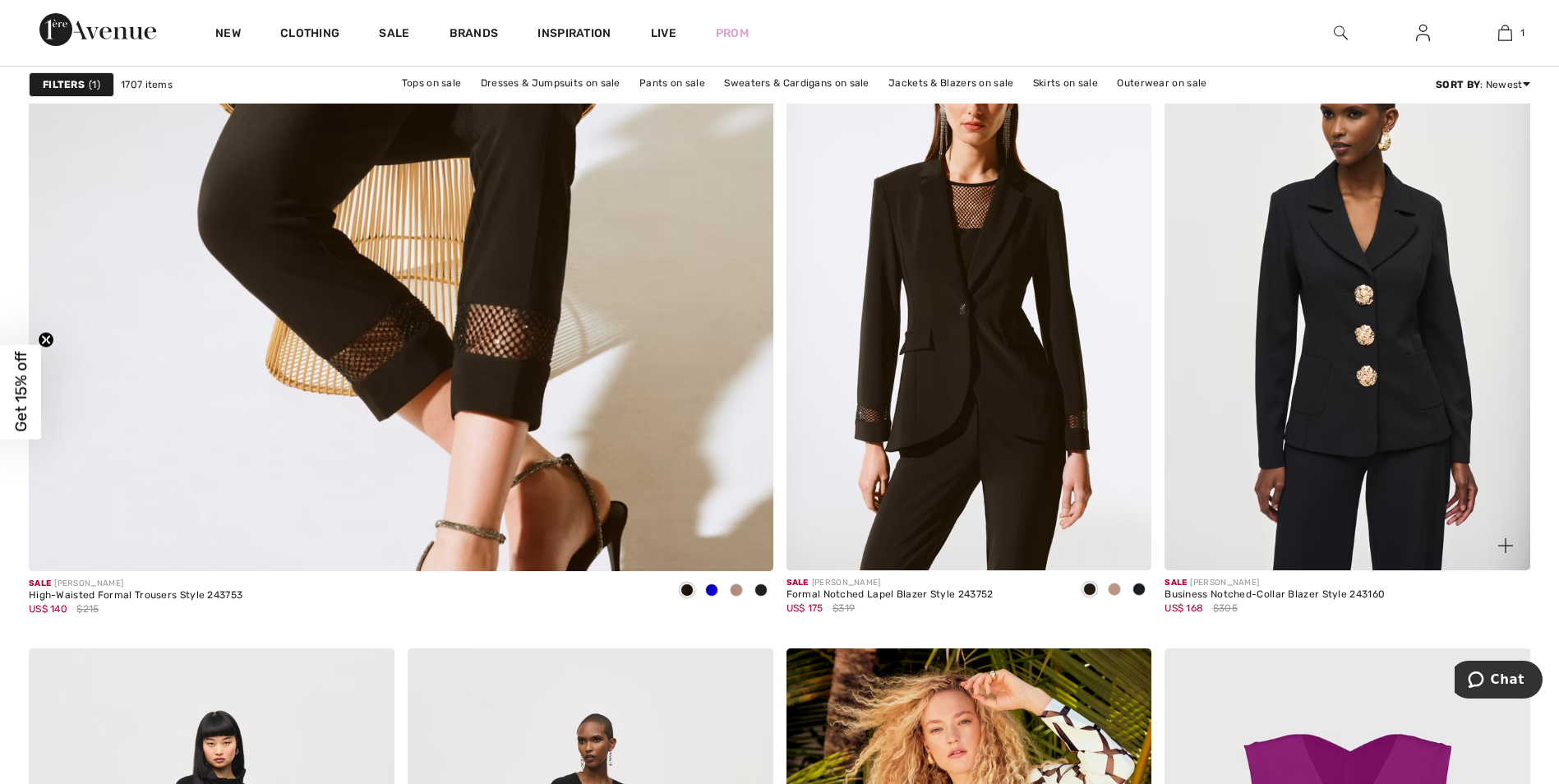
click at [1418, 331] on img at bounding box center [1347, 296] width 365 height 548
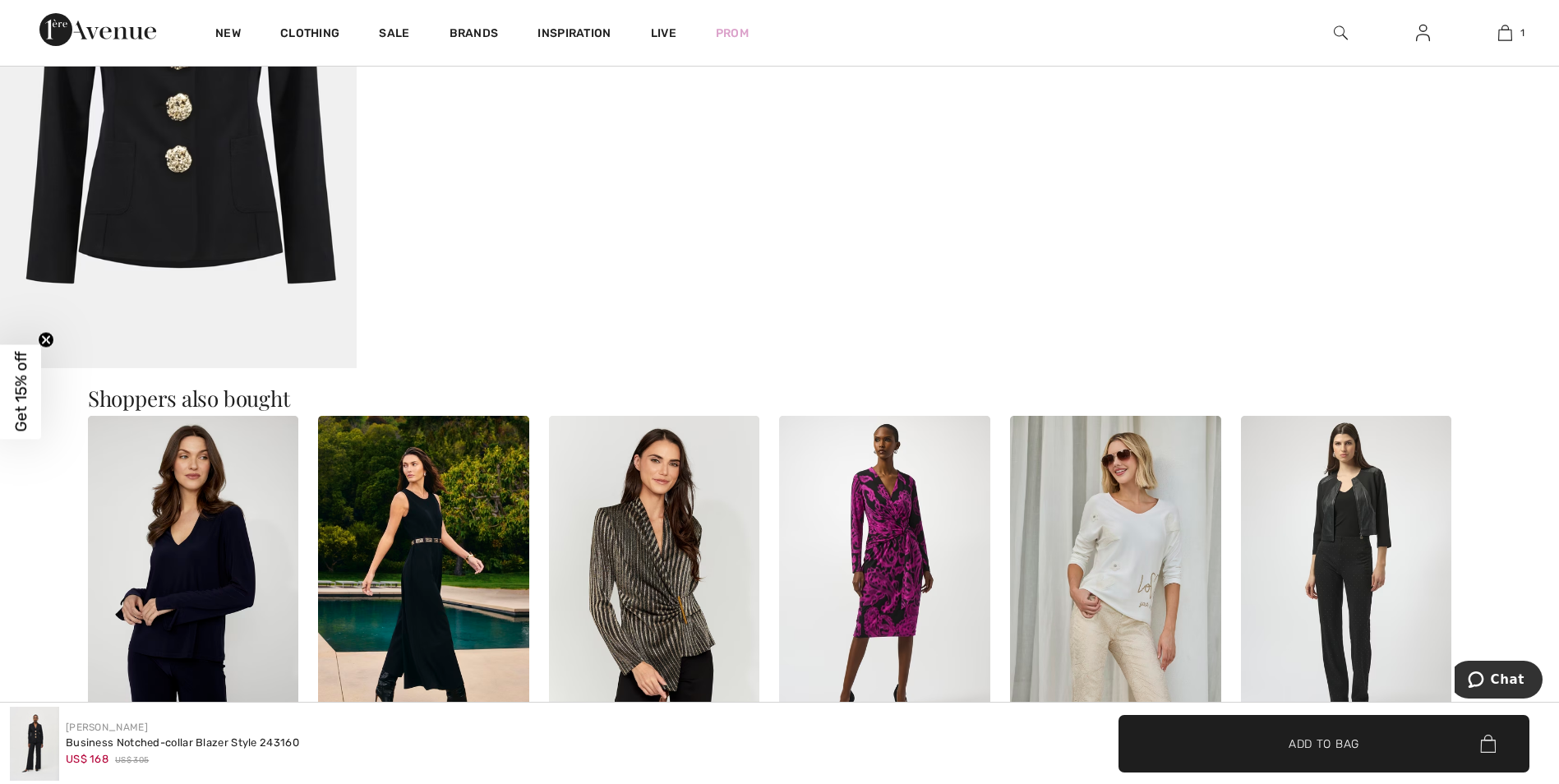
scroll to position [1807, 0]
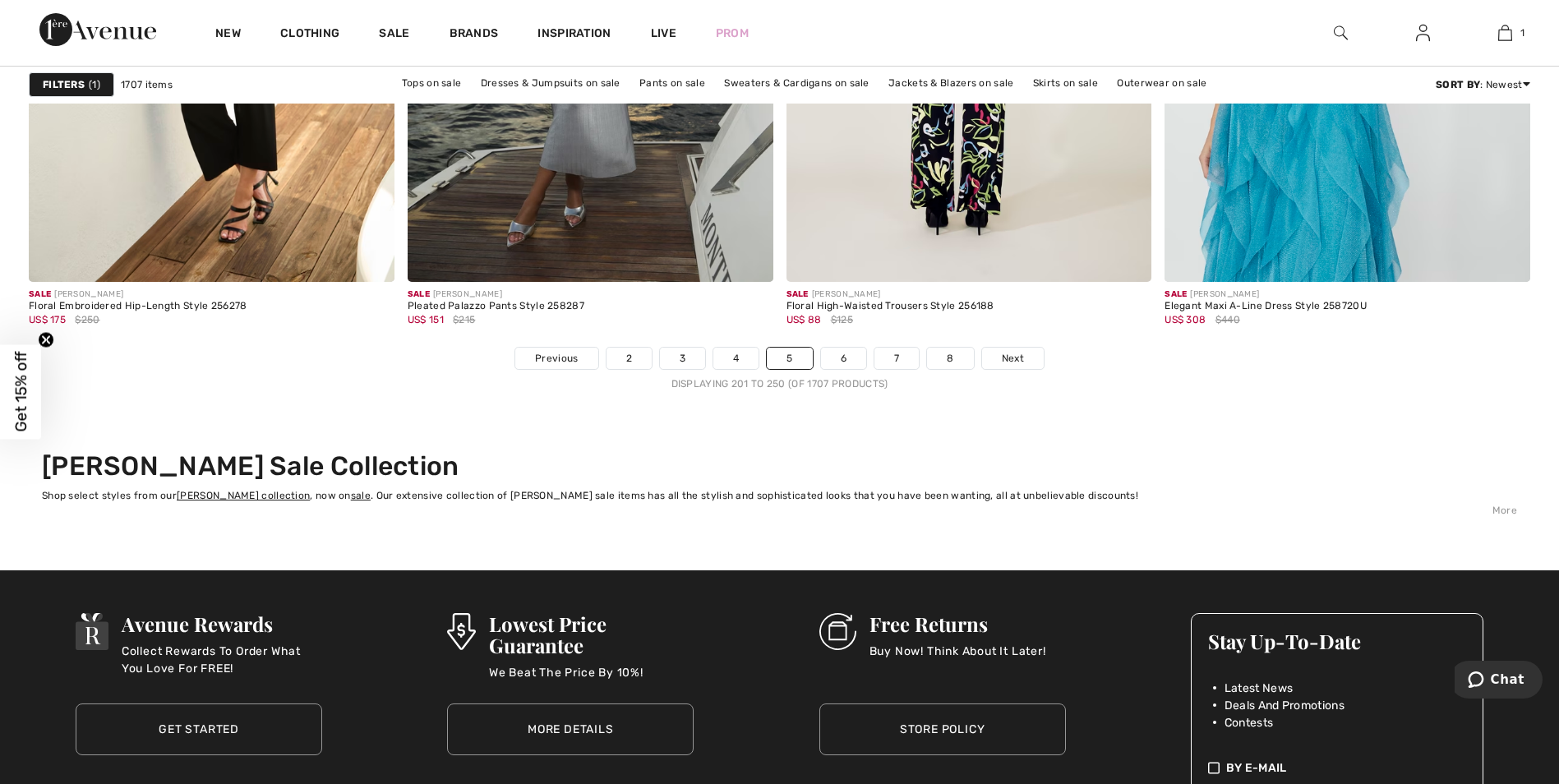
scroll to position [9612, 0]
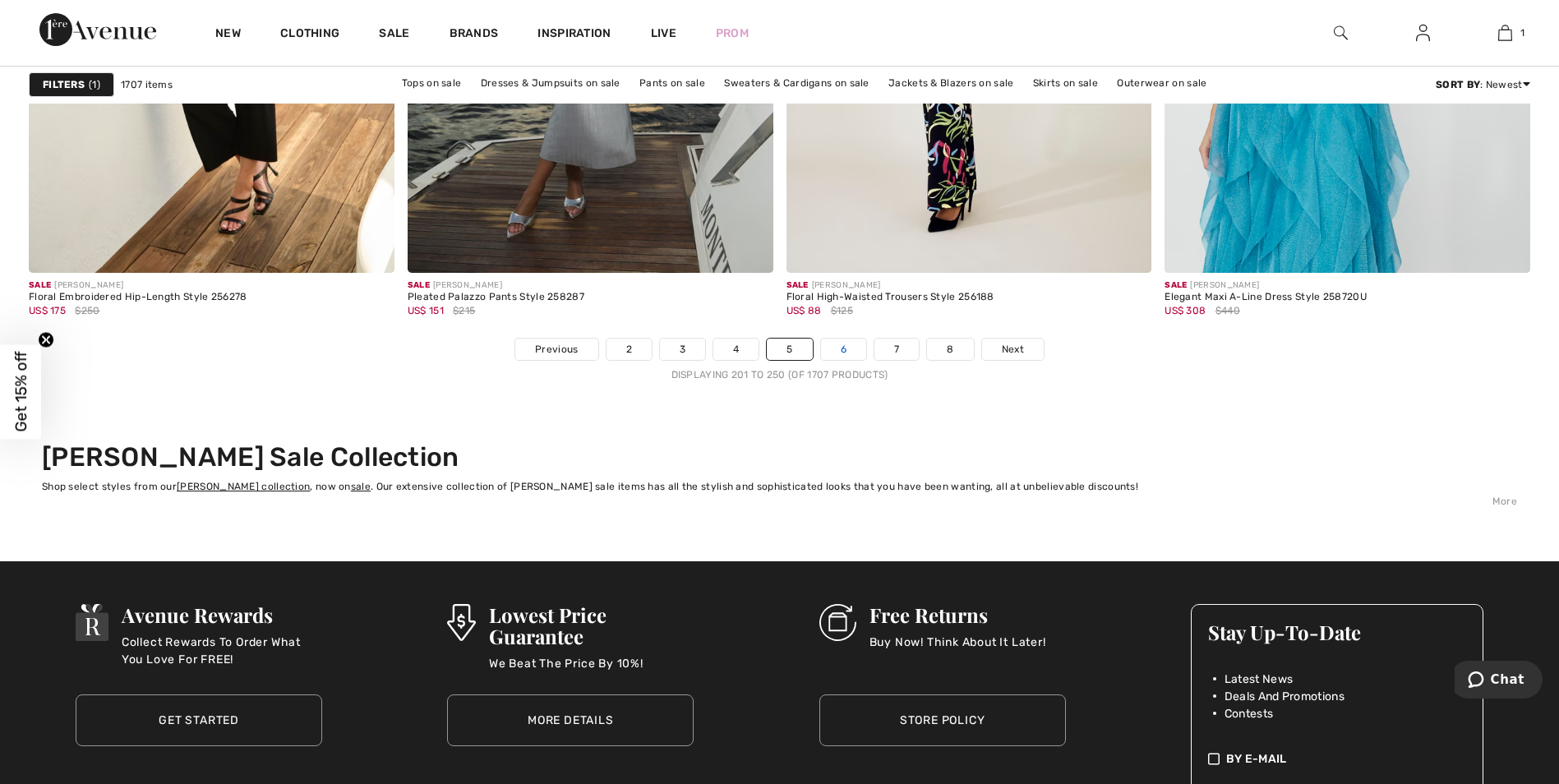
click at [853, 357] on link "6" at bounding box center [843, 349] width 45 height 22
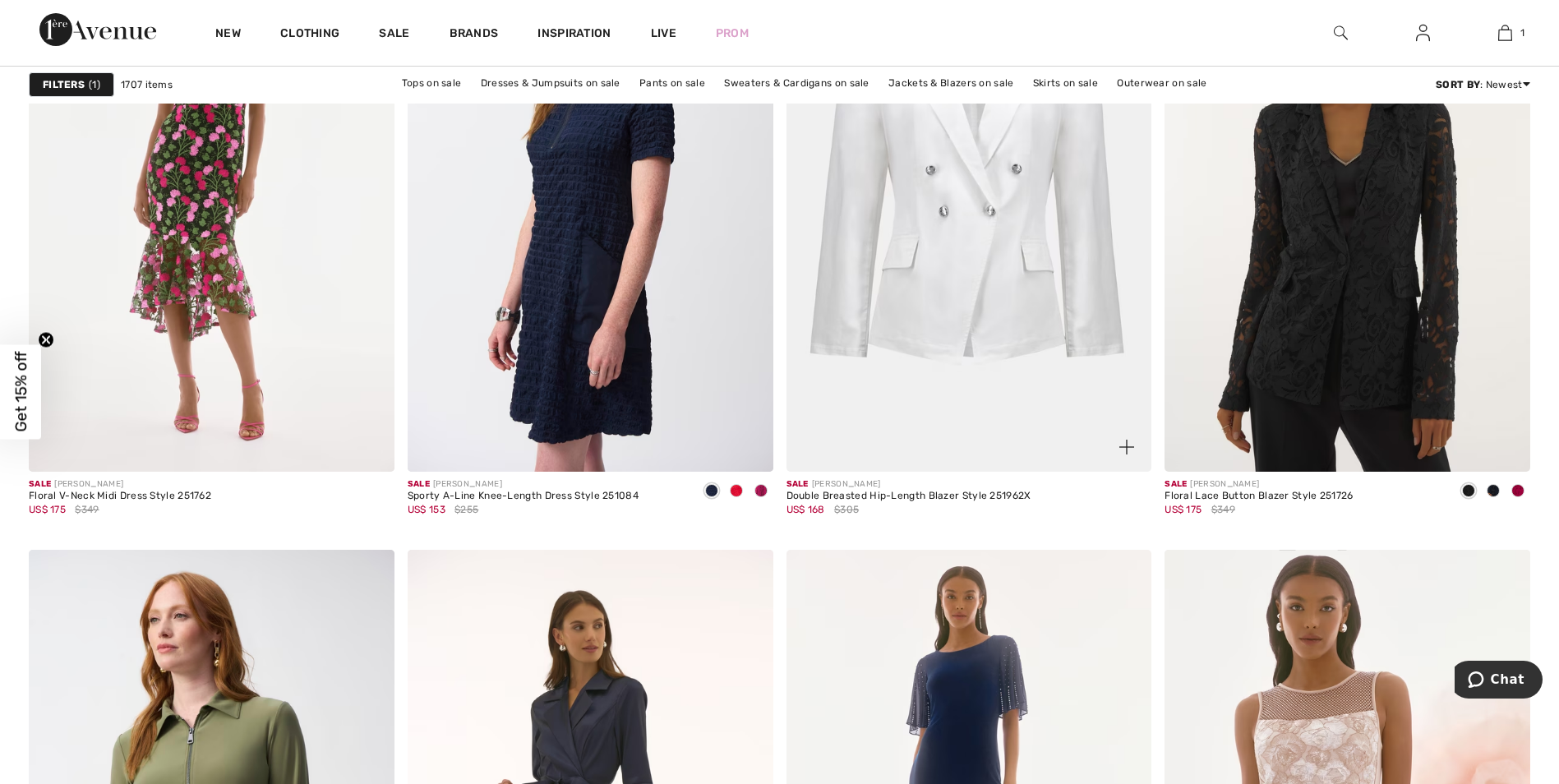
scroll to position [6573, 0]
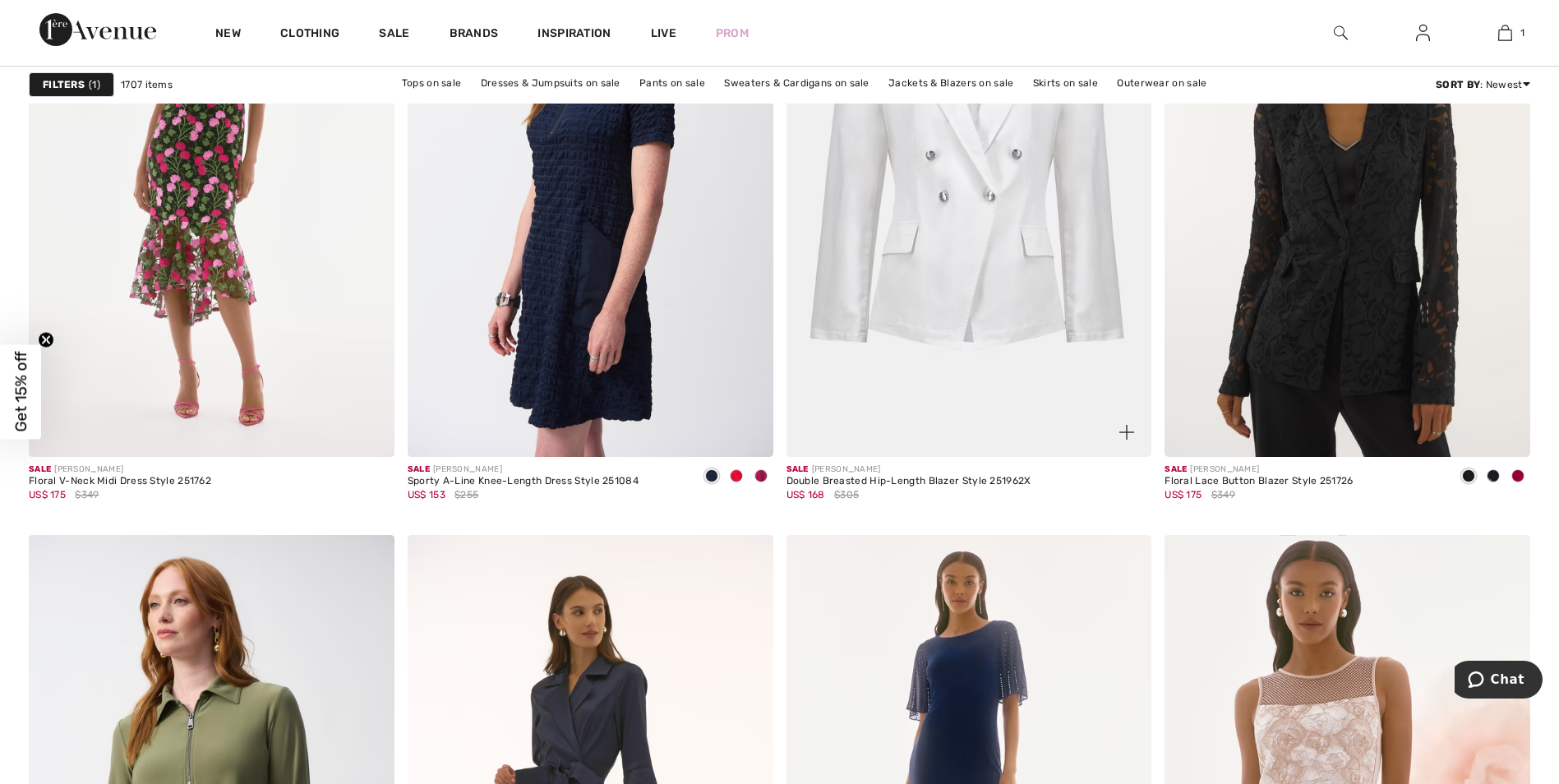
click at [984, 298] on img at bounding box center [969, 183] width 365 height 548
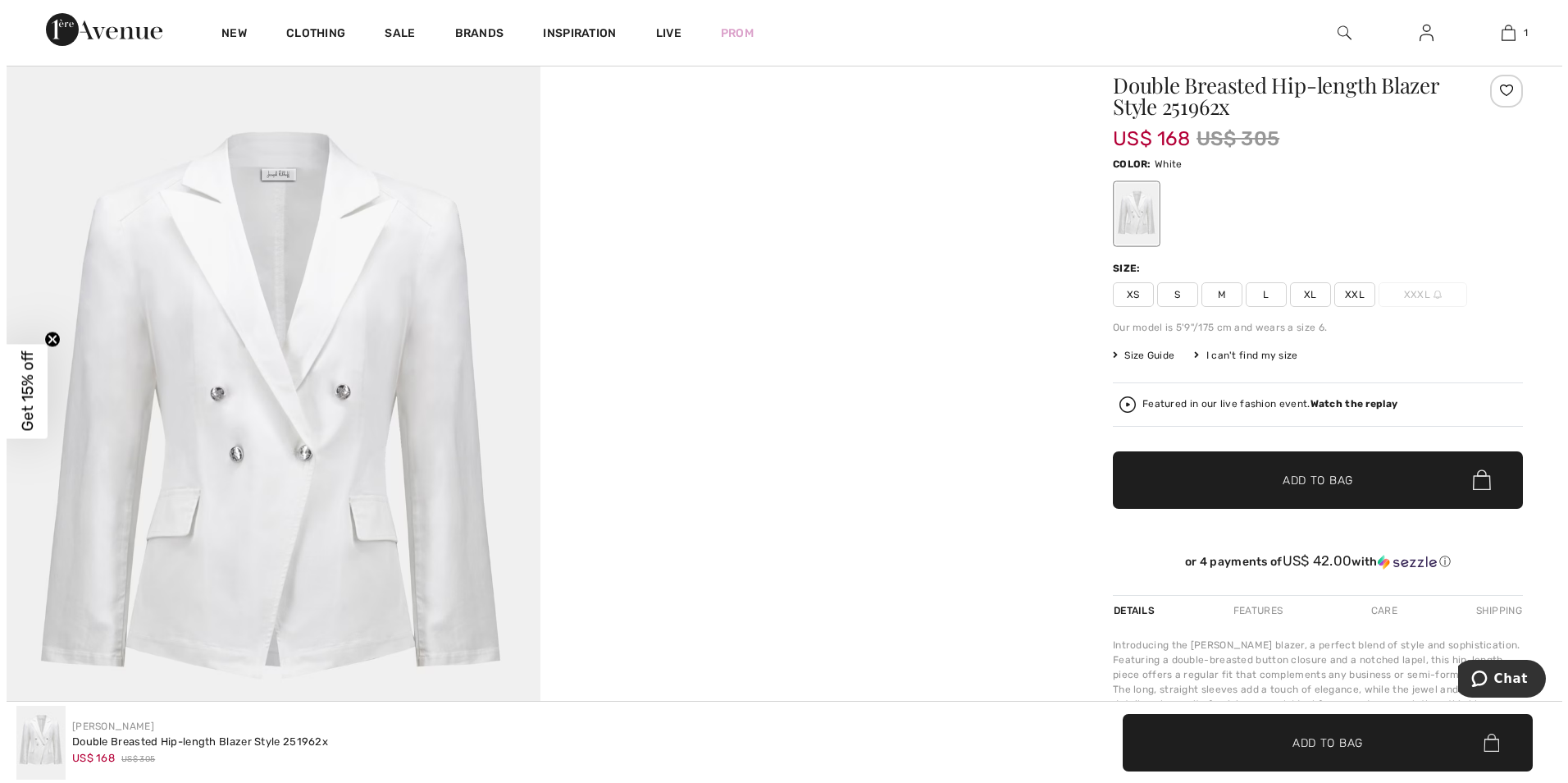
scroll to position [82, 0]
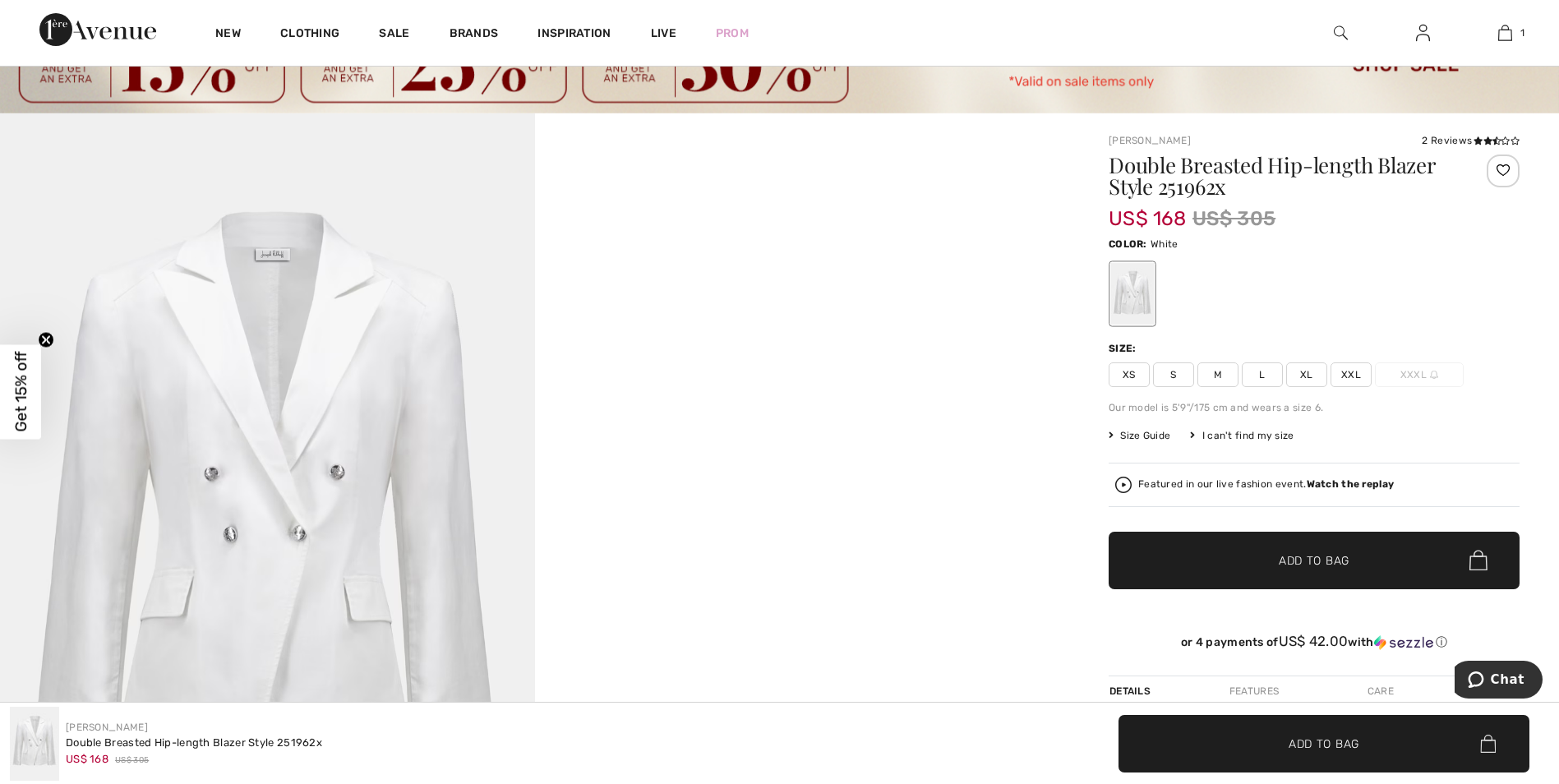
click at [1262, 371] on span "L" at bounding box center [1262, 374] width 41 height 24
click at [1336, 486] on strong "Watch the replay" at bounding box center [1350, 483] width 88 height 12
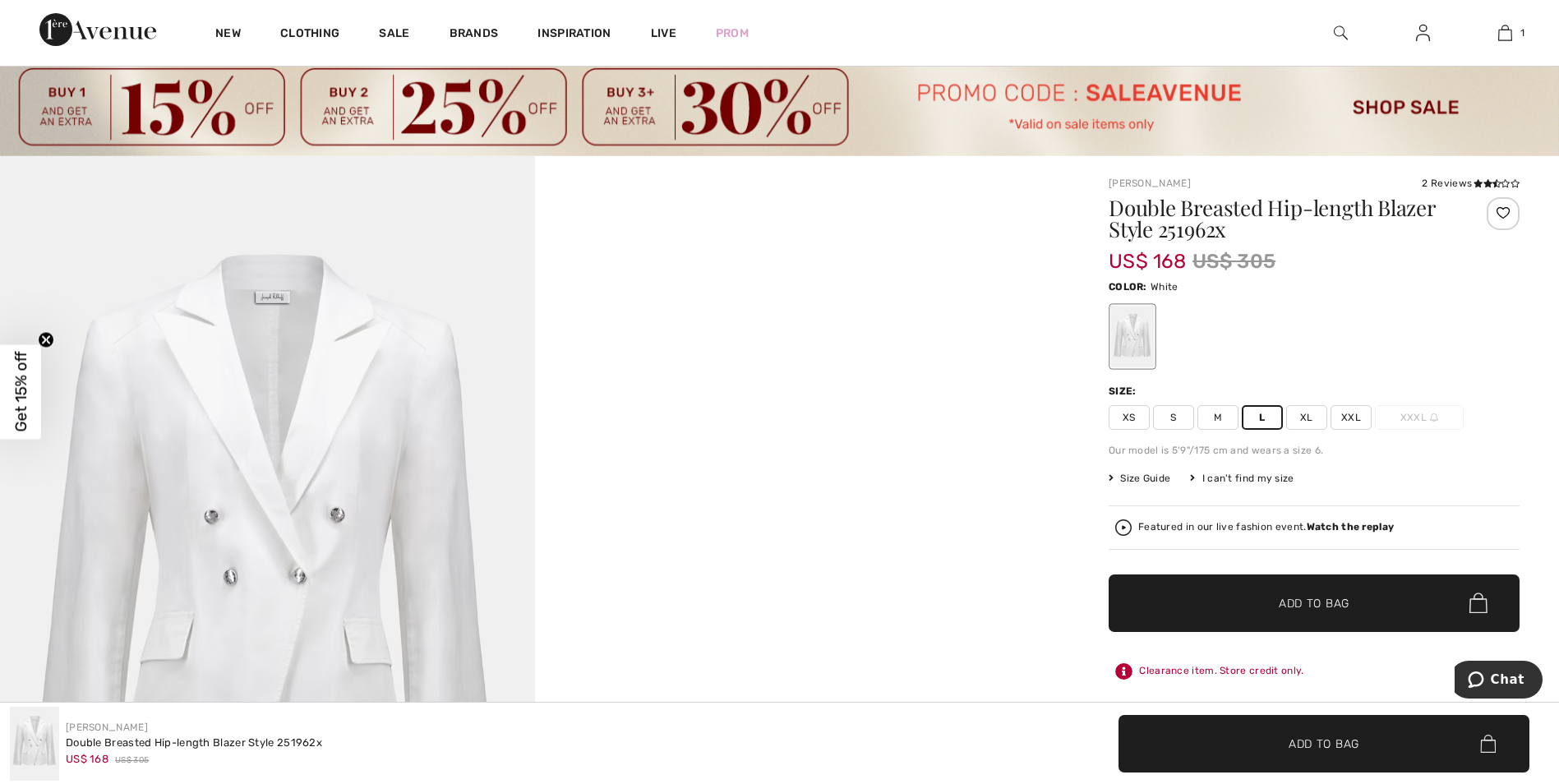
scroll to position [0, 0]
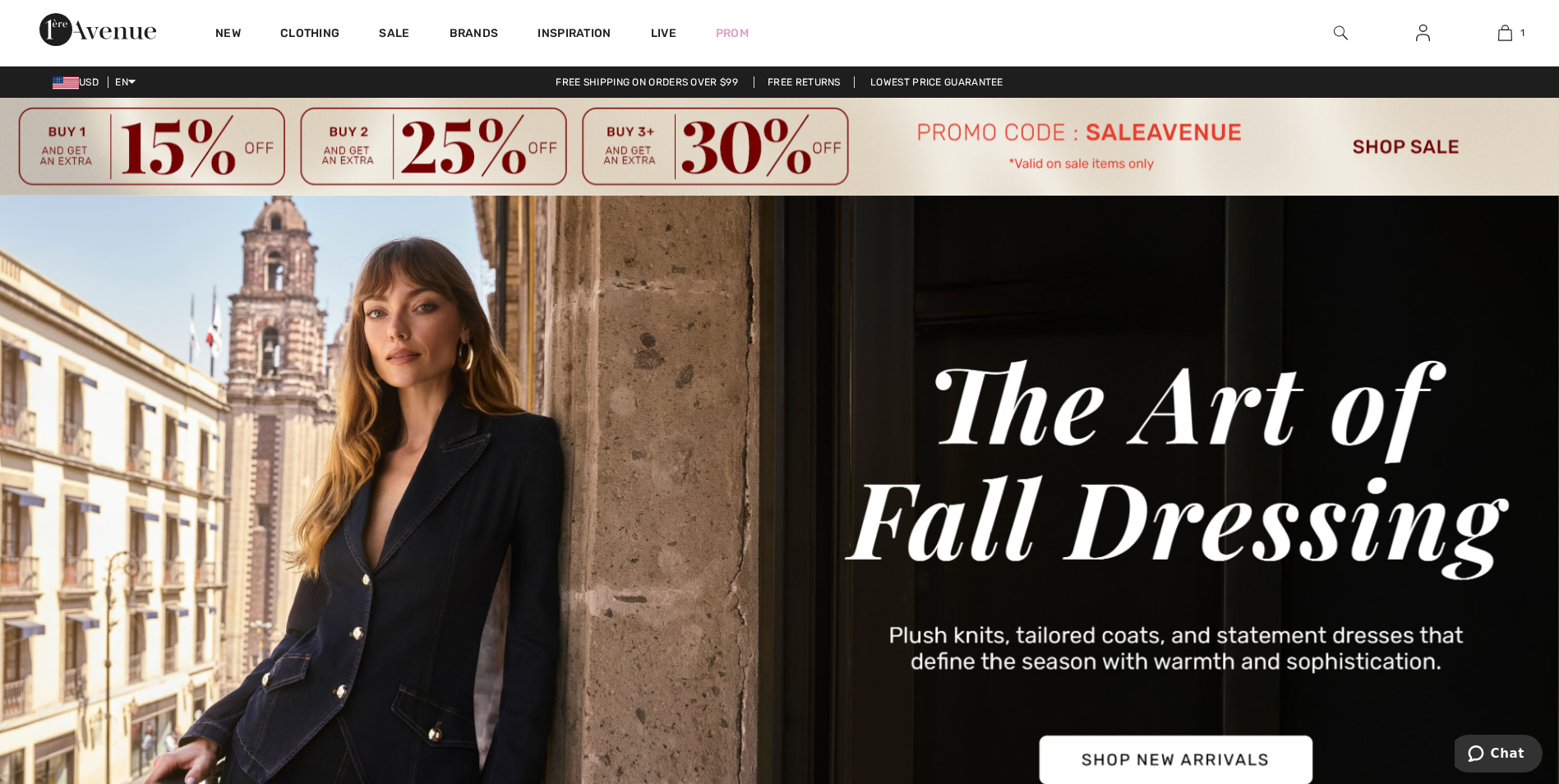
click at [429, 622] on img at bounding box center [780, 569] width 1559 height 747
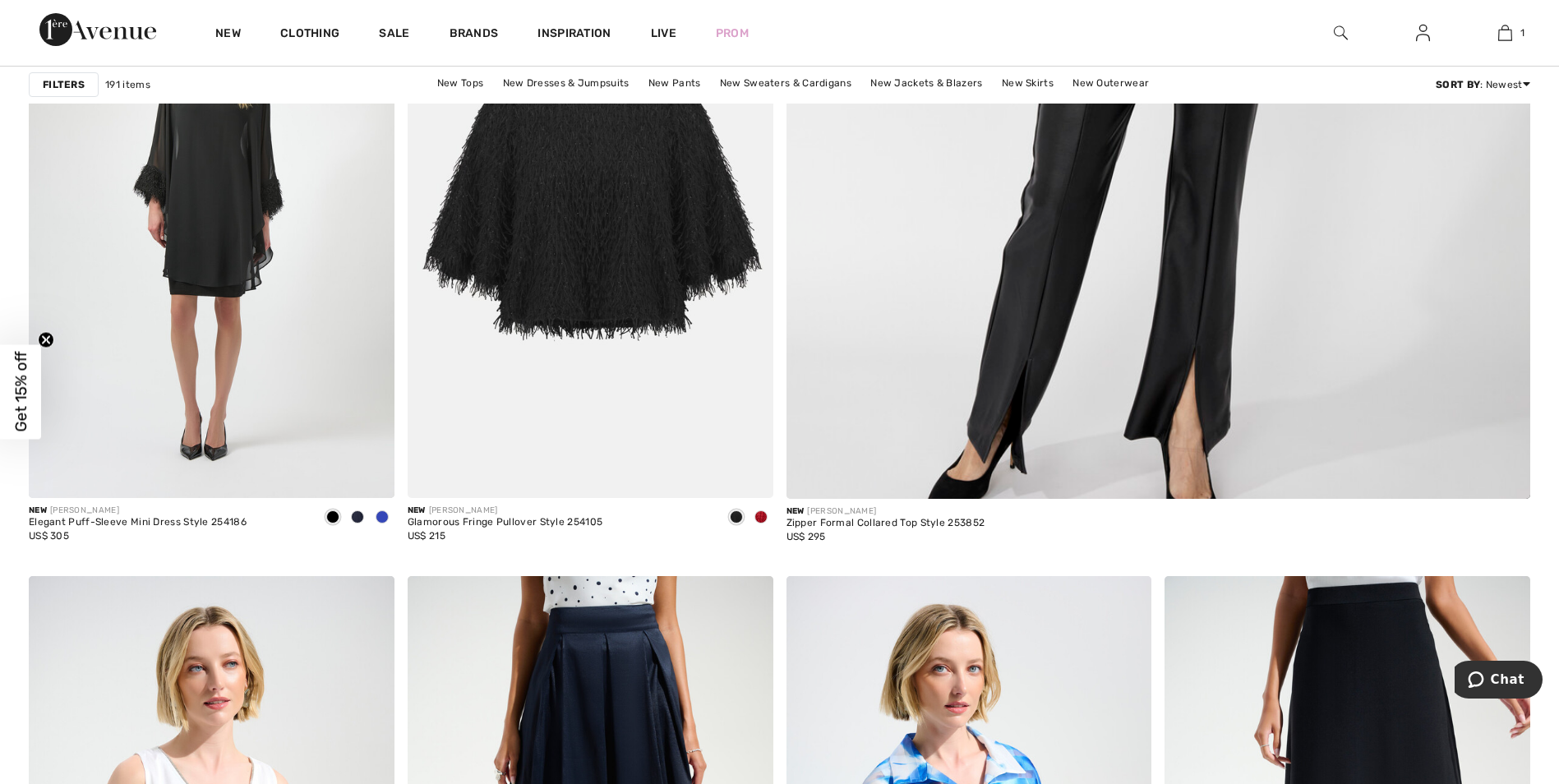
scroll to position [657, 0]
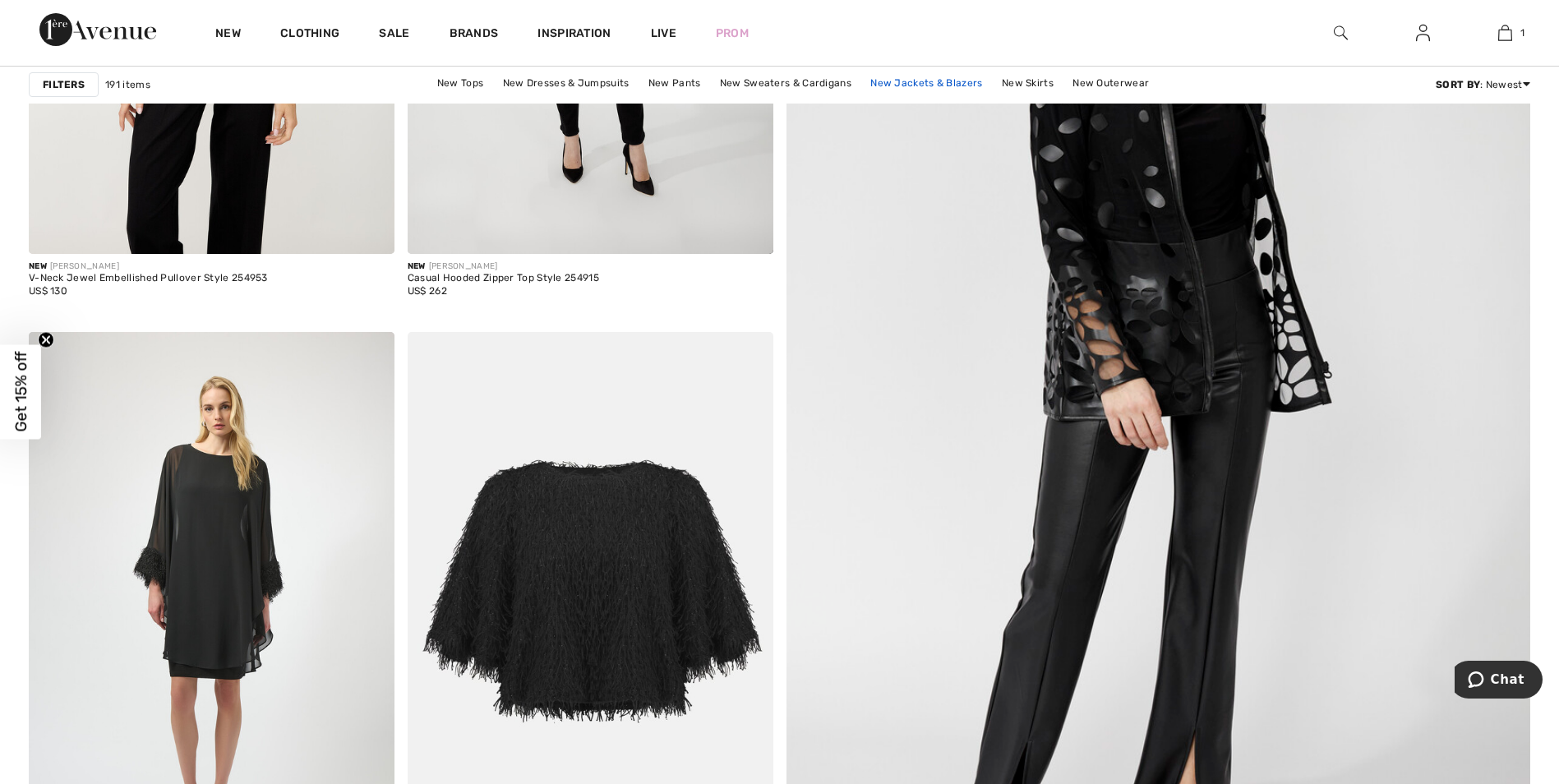
click at [892, 77] on link "New Jackets & Blazers" at bounding box center [925, 83] width 128 height 22
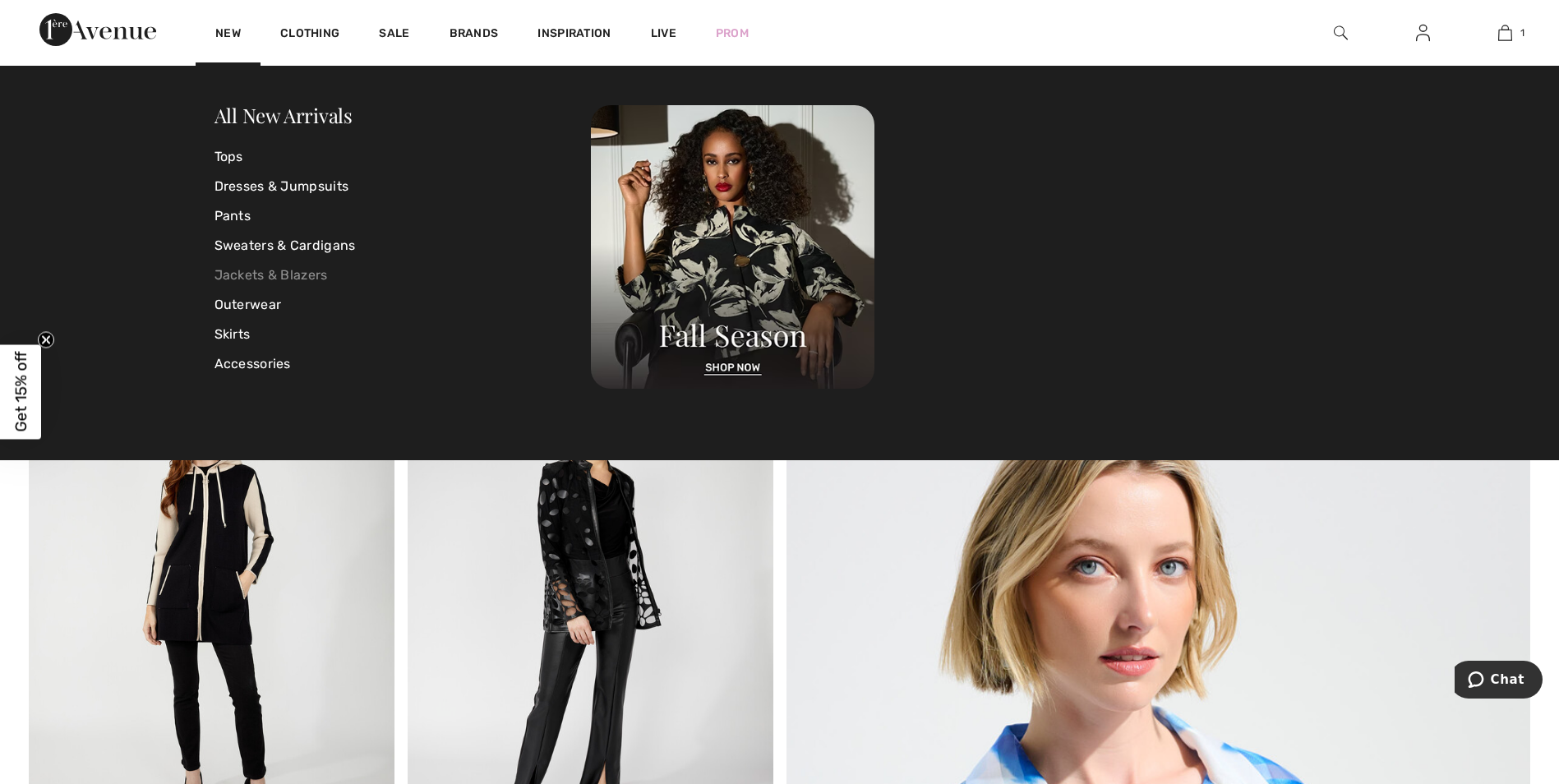
click at [249, 277] on link "Jackets & Blazers" at bounding box center [402, 275] width 377 height 30
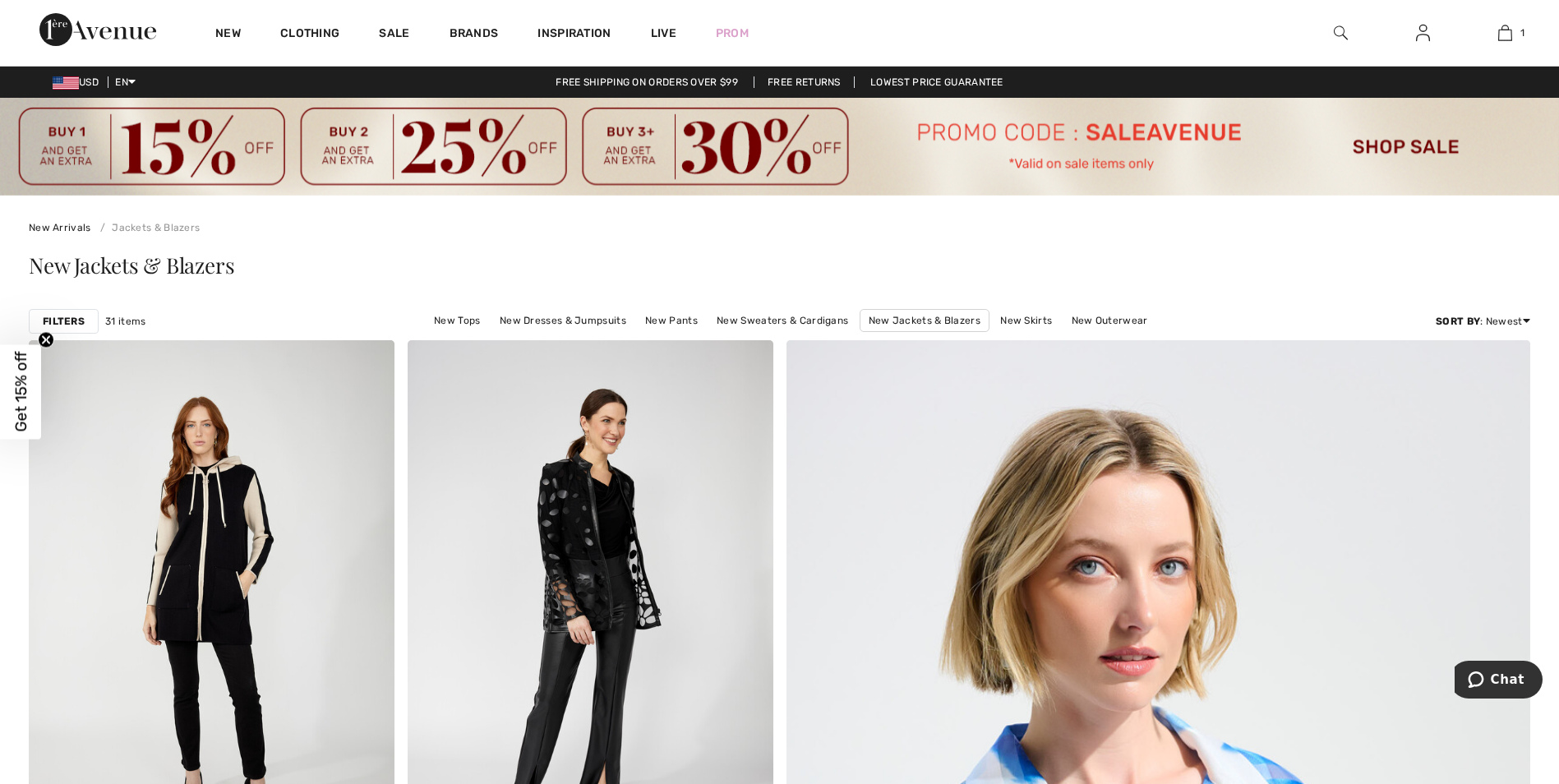
click at [1383, 145] on img at bounding box center [780, 147] width 1559 height 98
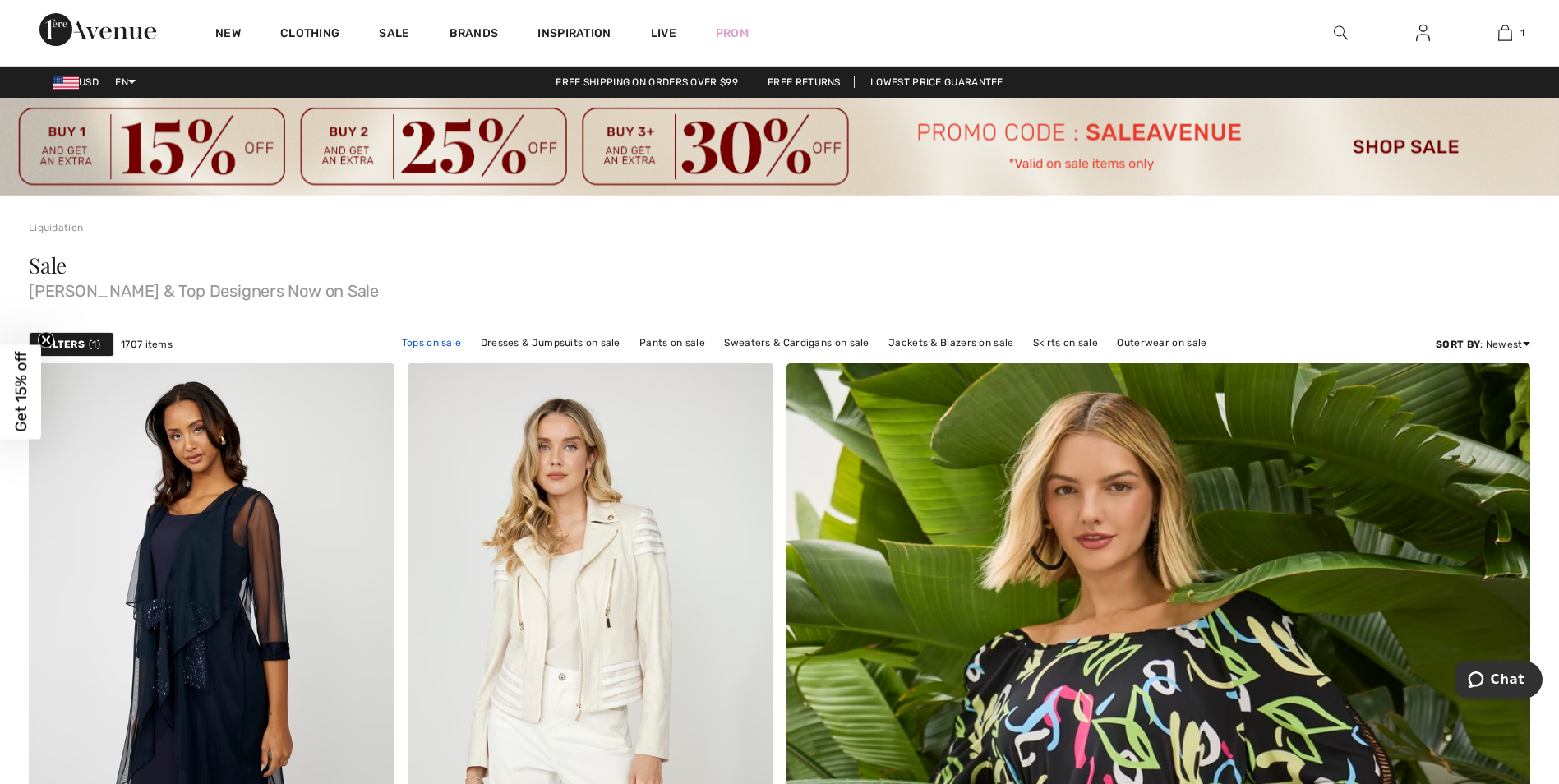
click at [432, 344] on link "Tops on sale" at bounding box center [431, 343] width 77 height 22
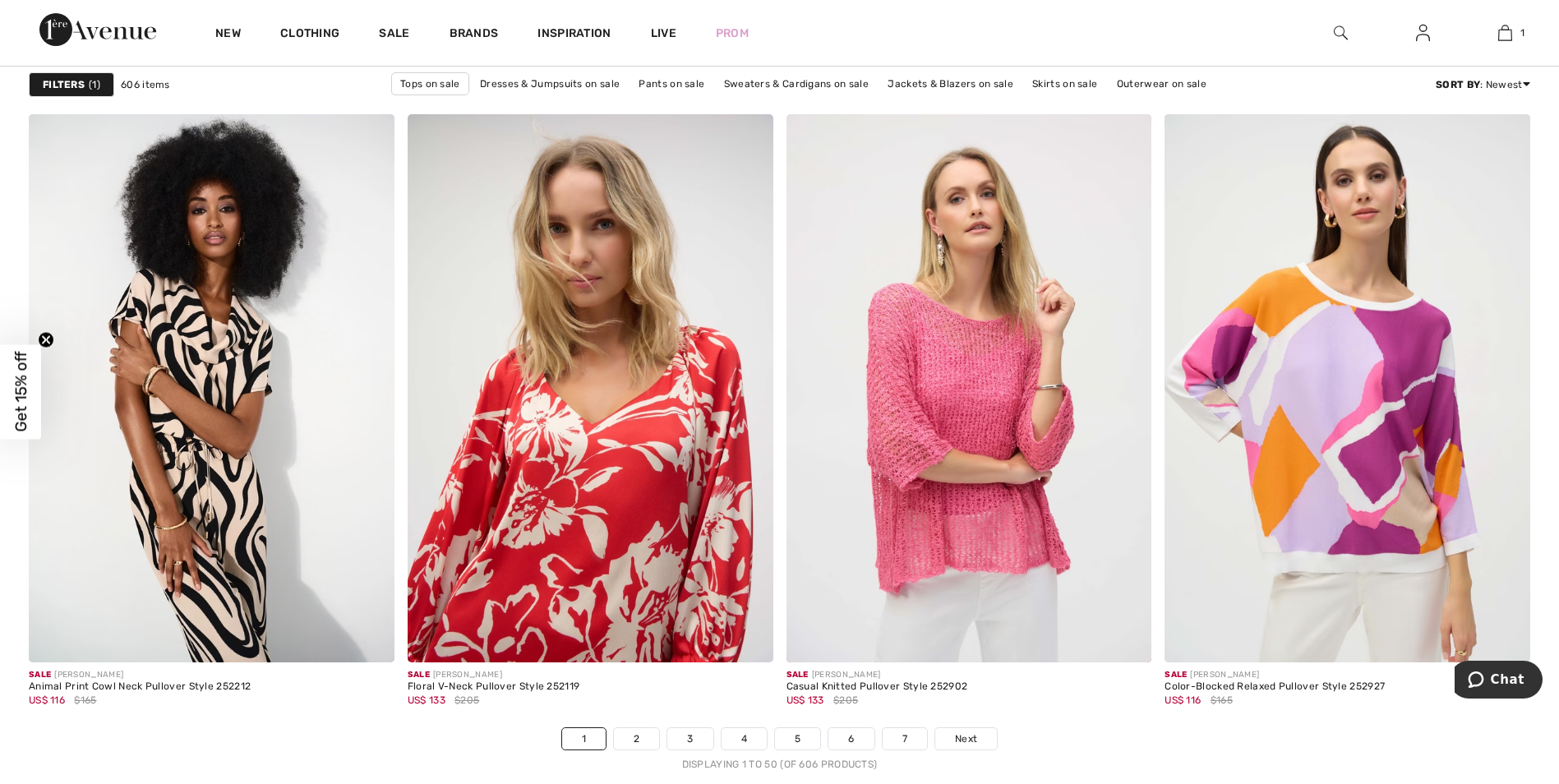
scroll to position [9612, 0]
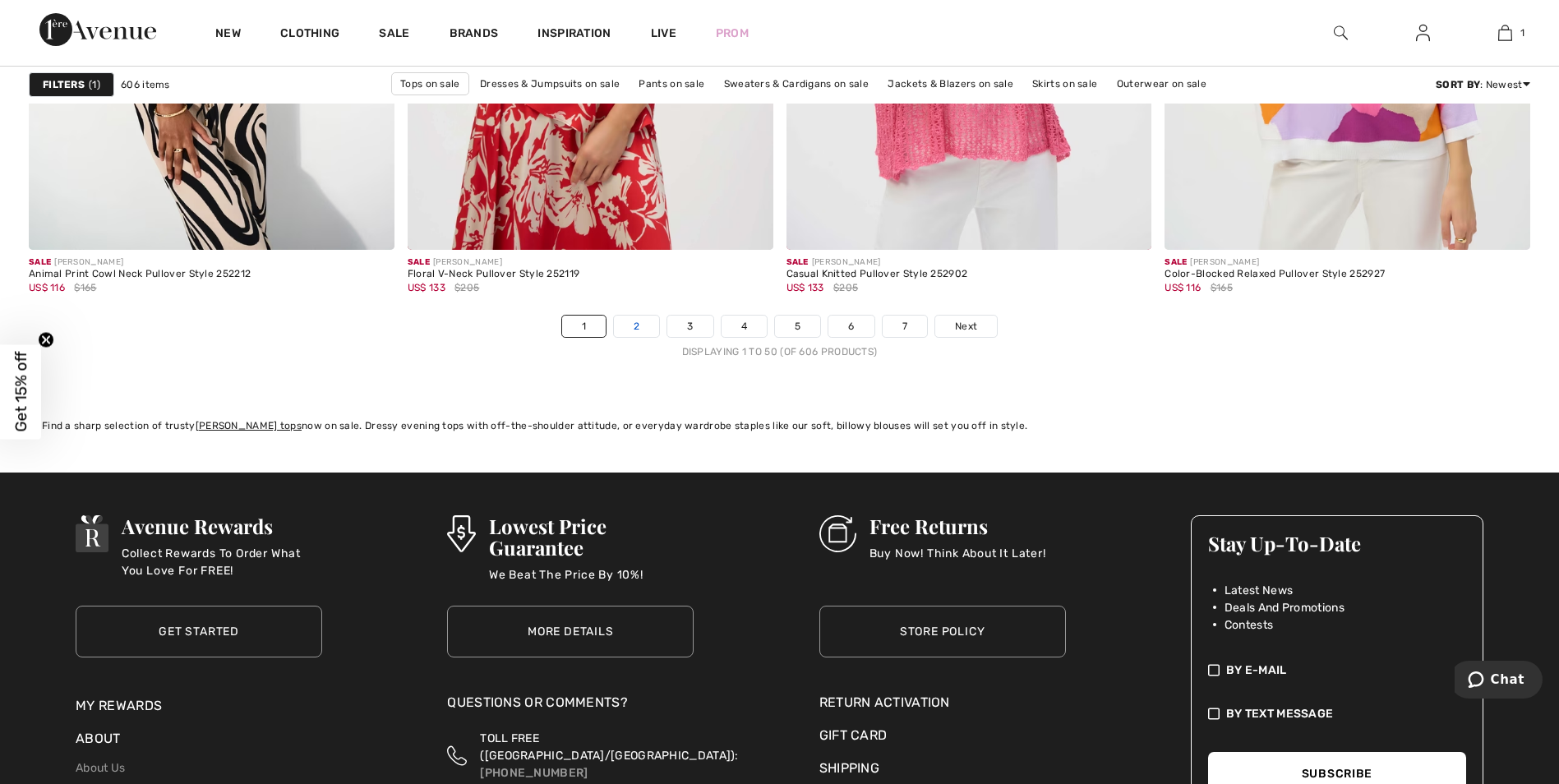
click at [629, 319] on link "2" at bounding box center [636, 327] width 45 height 22
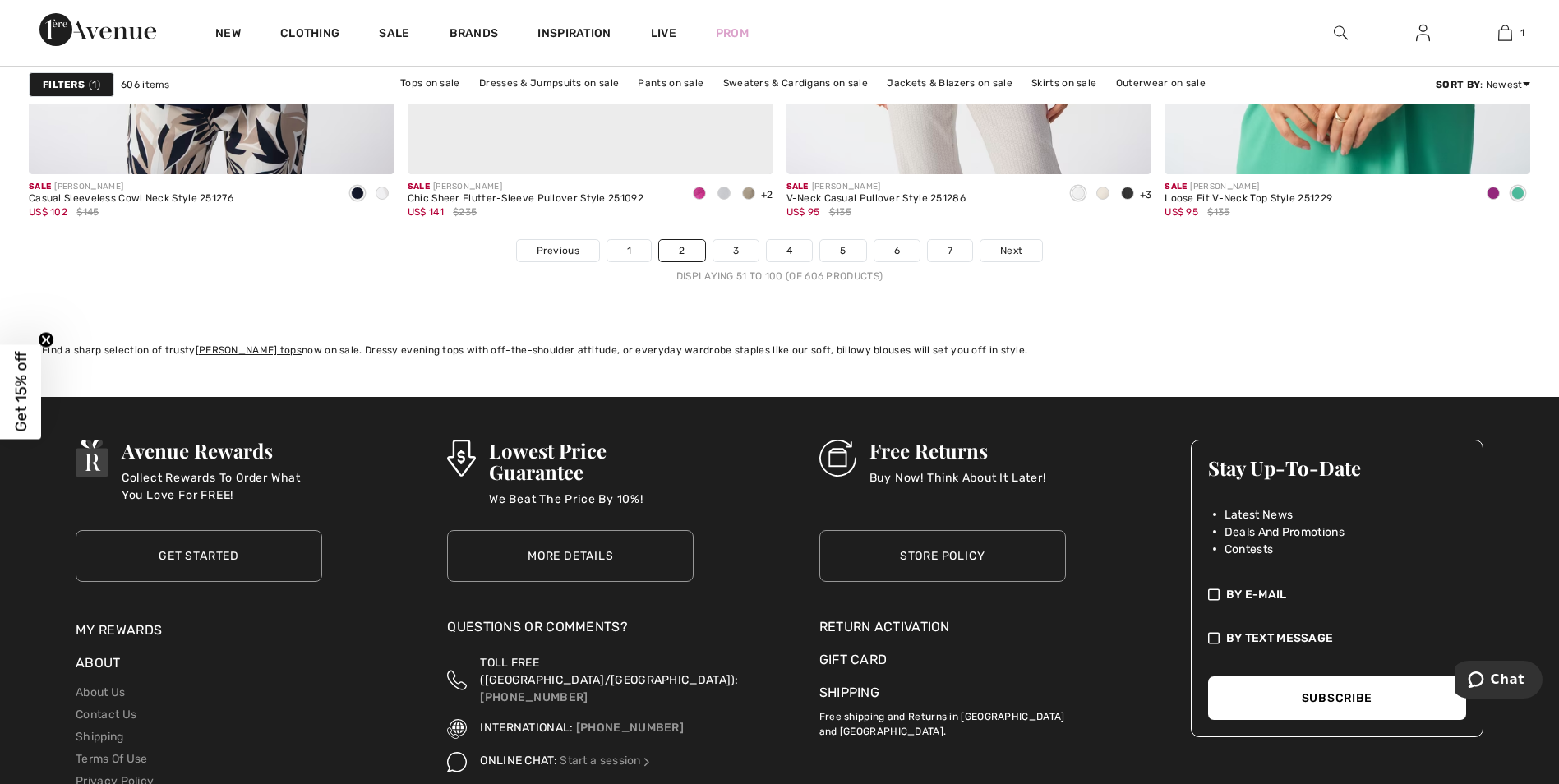
scroll to position [9695, 0]
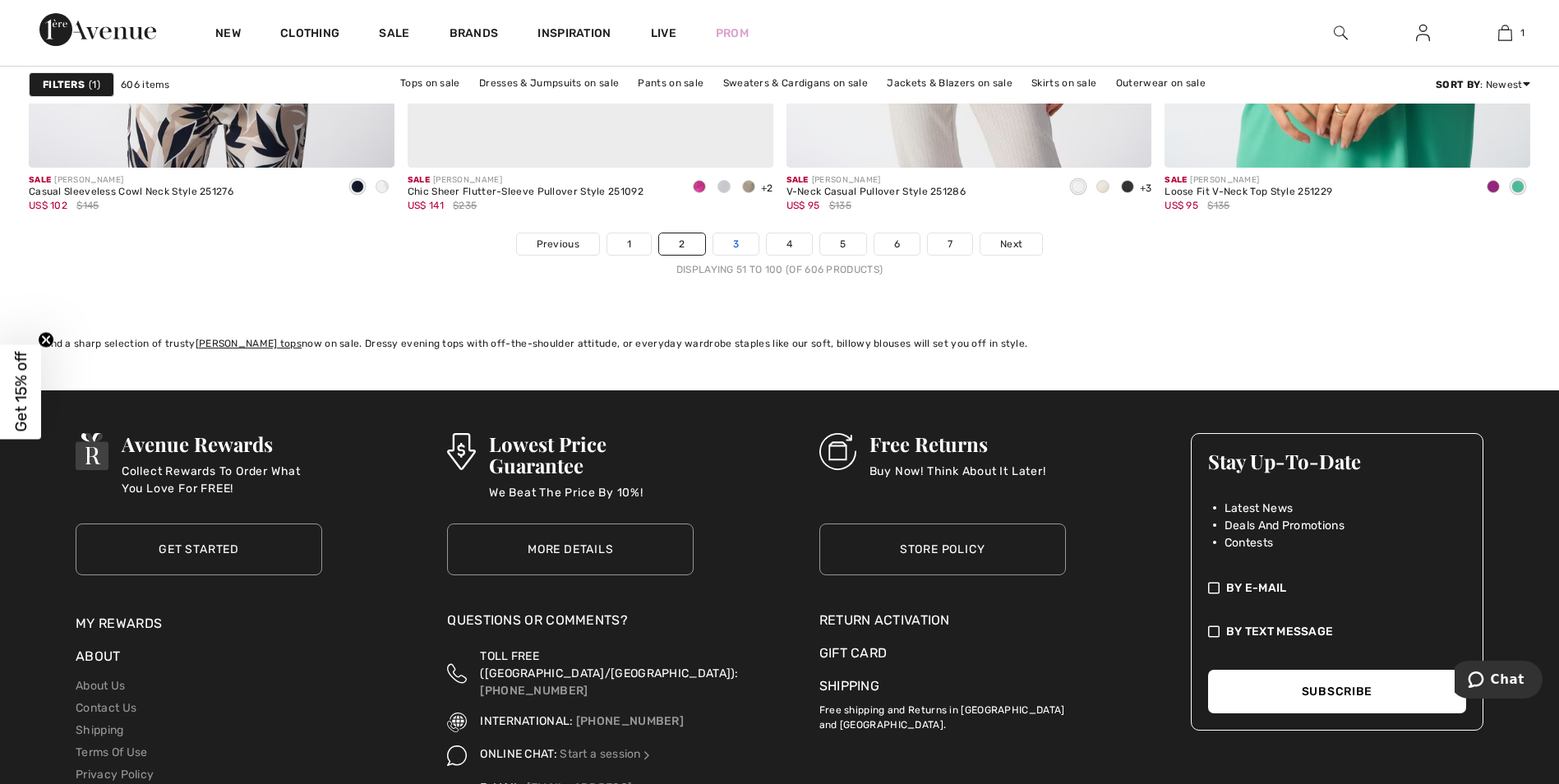
click at [720, 246] on link "3" at bounding box center [735, 244] width 45 height 22
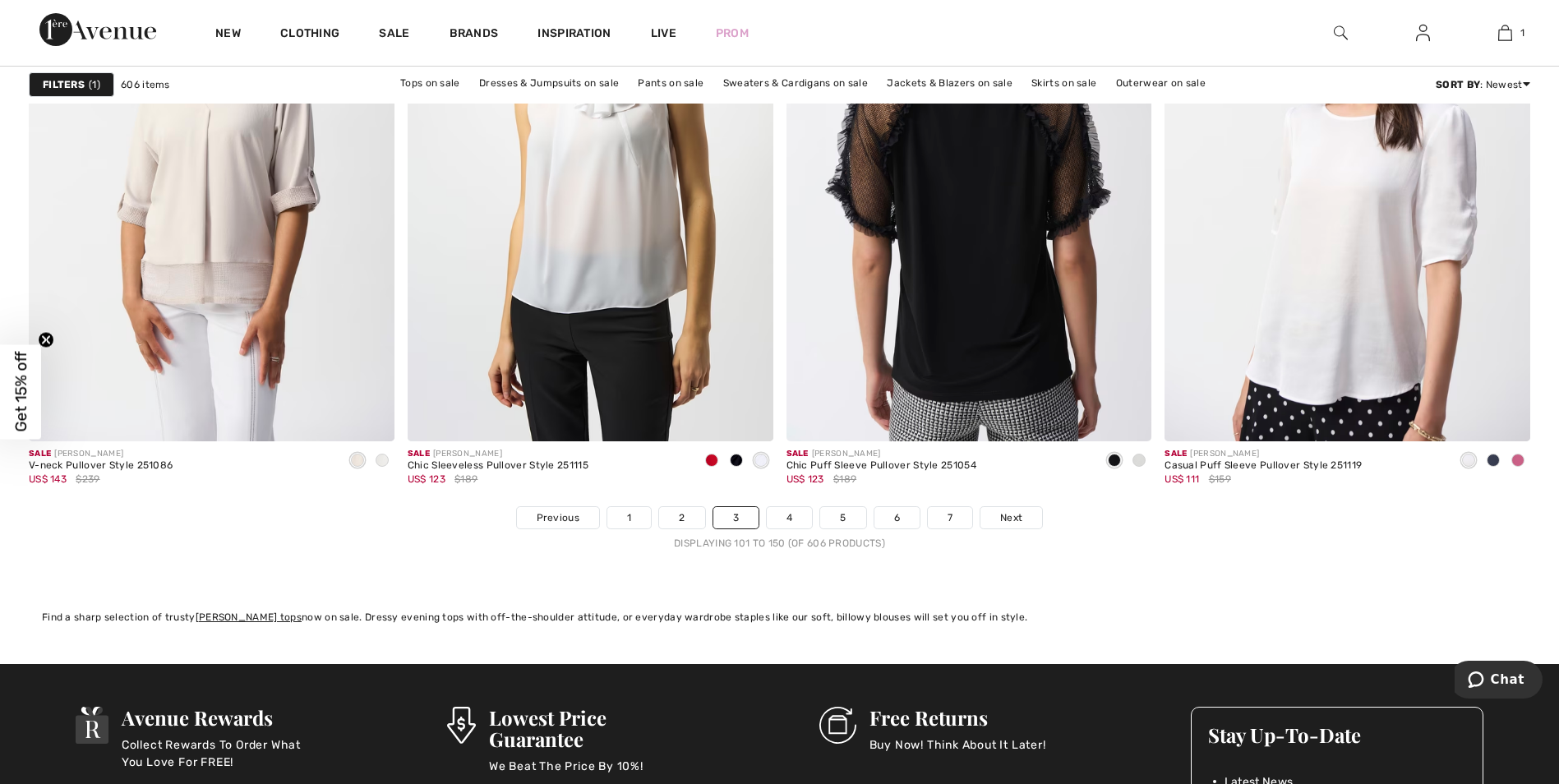
scroll to position [9449, 0]
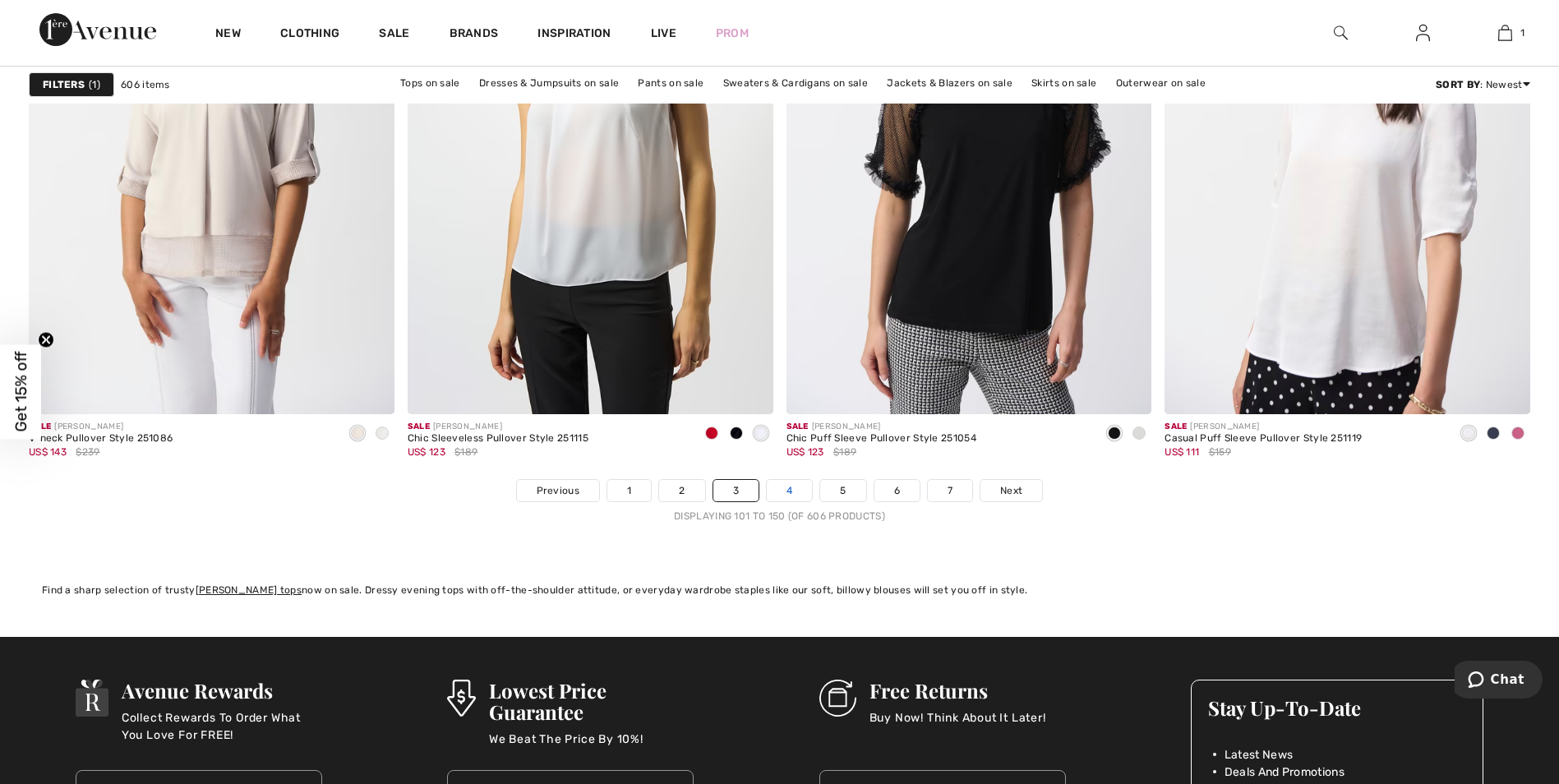
click at [800, 500] on link "4" at bounding box center [789, 491] width 45 height 22
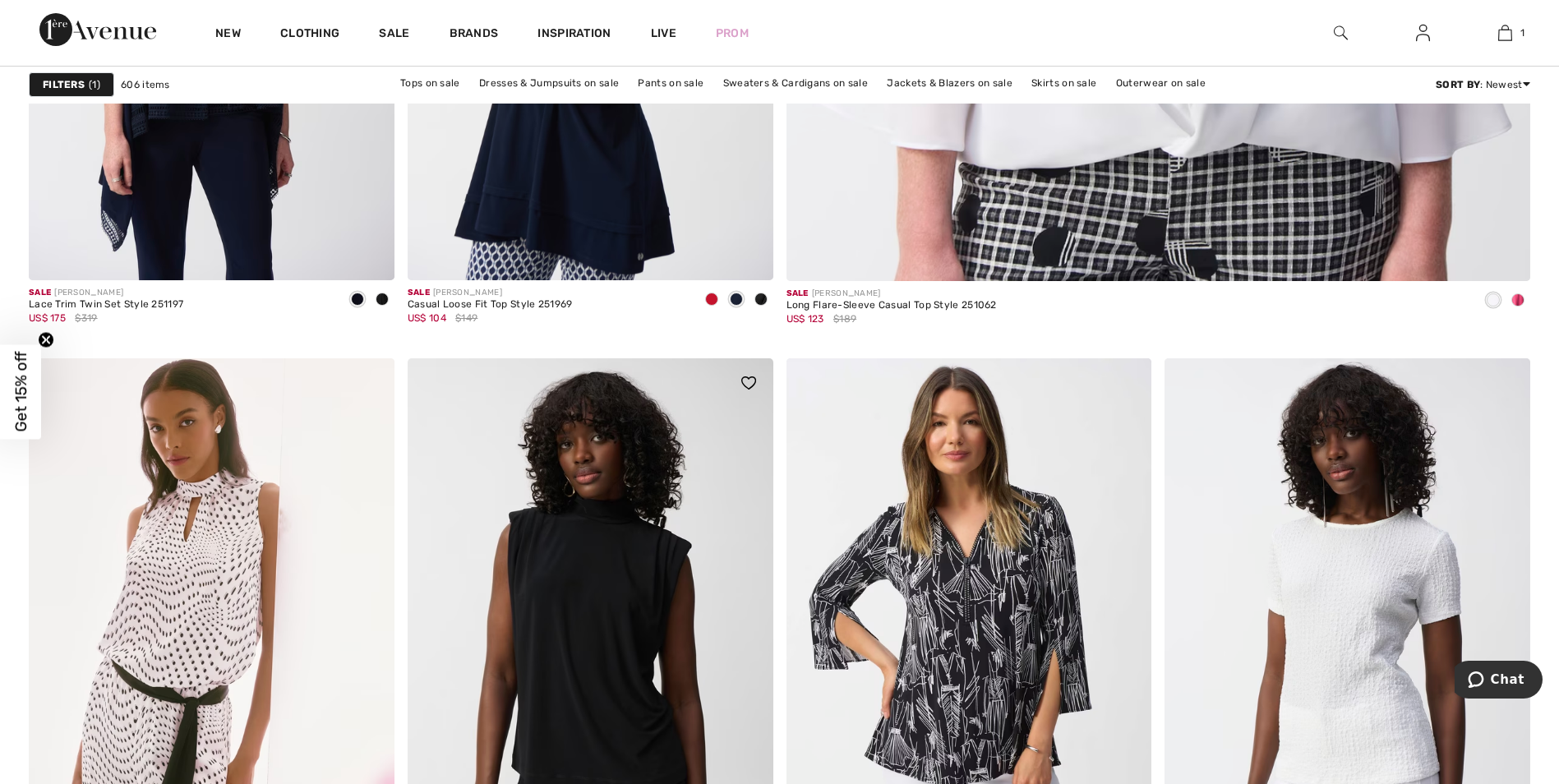
scroll to position [1232, 0]
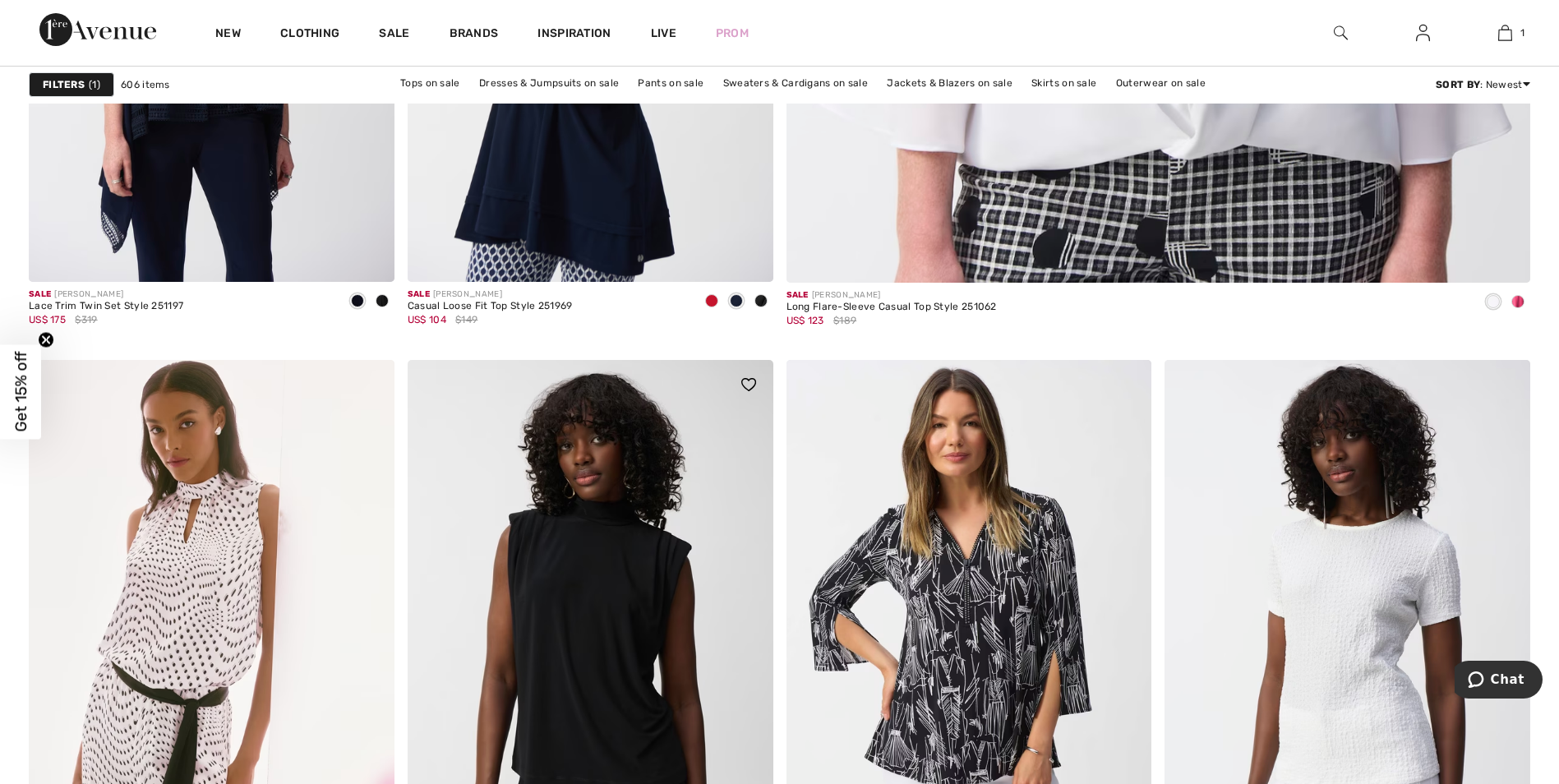
click at [604, 567] on img at bounding box center [590, 634] width 365 height 548
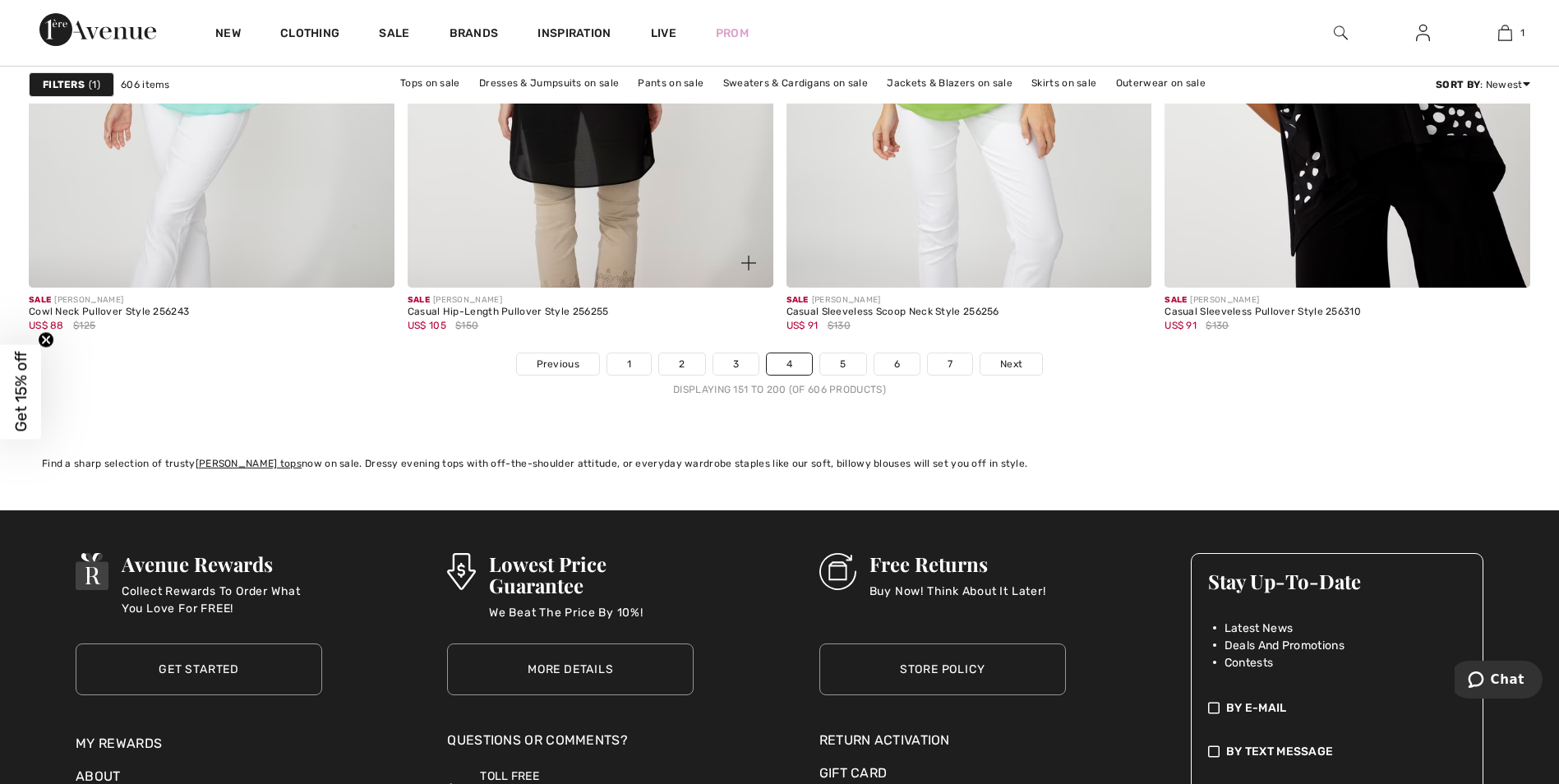
scroll to position [9612, 0]
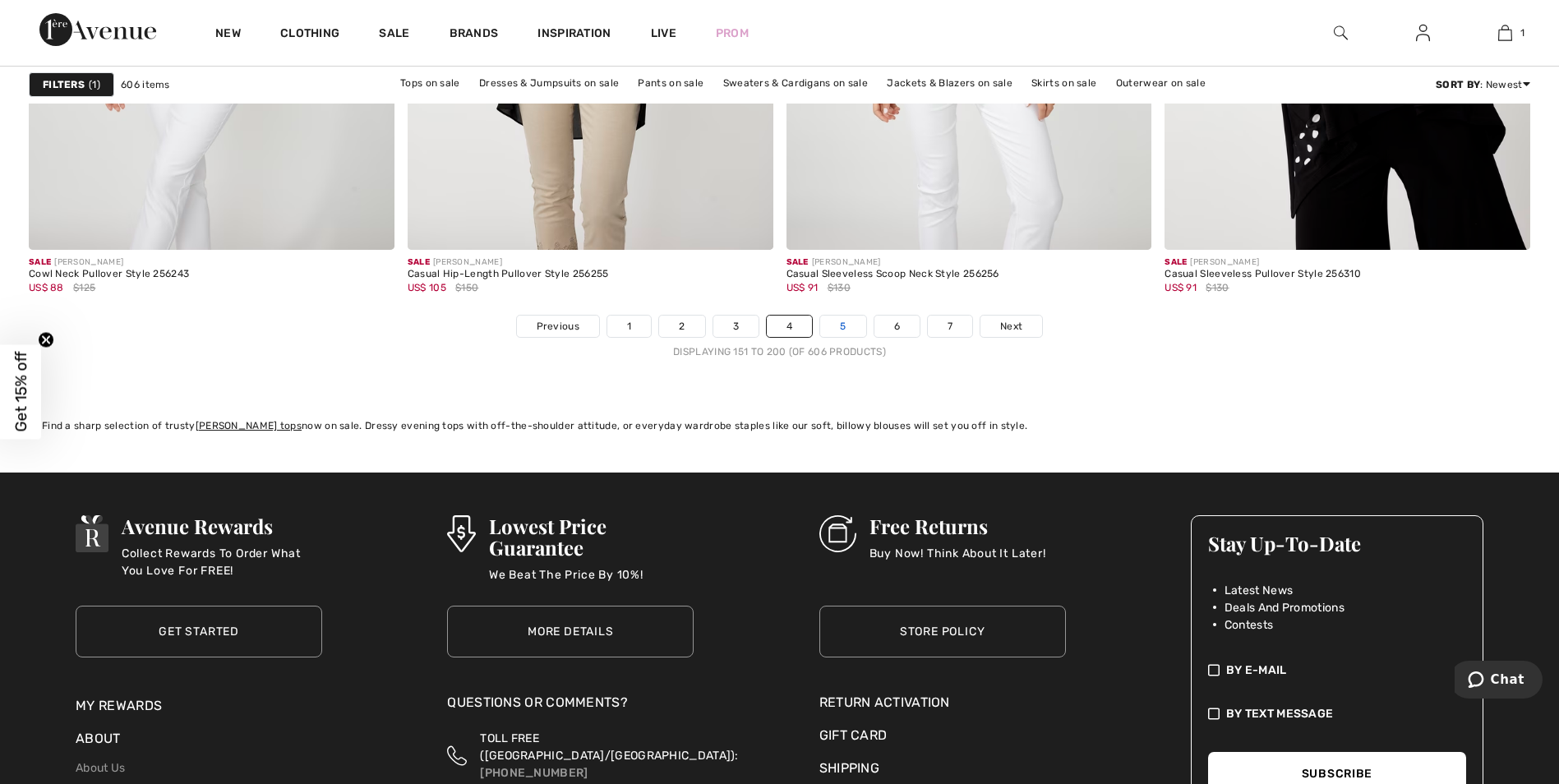
click at [857, 325] on link "5" at bounding box center [843, 327] width 45 height 22
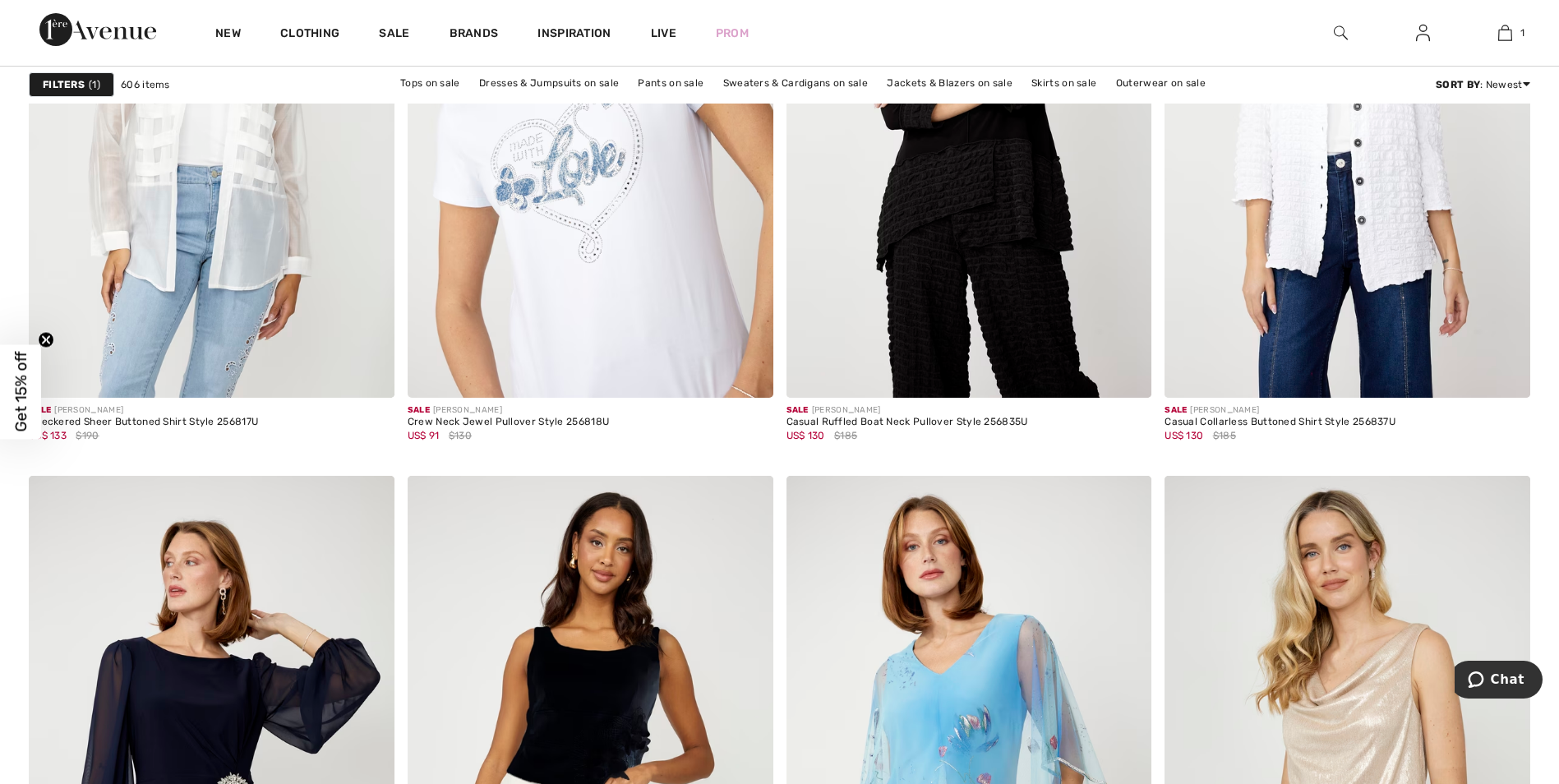
scroll to position [3533, 0]
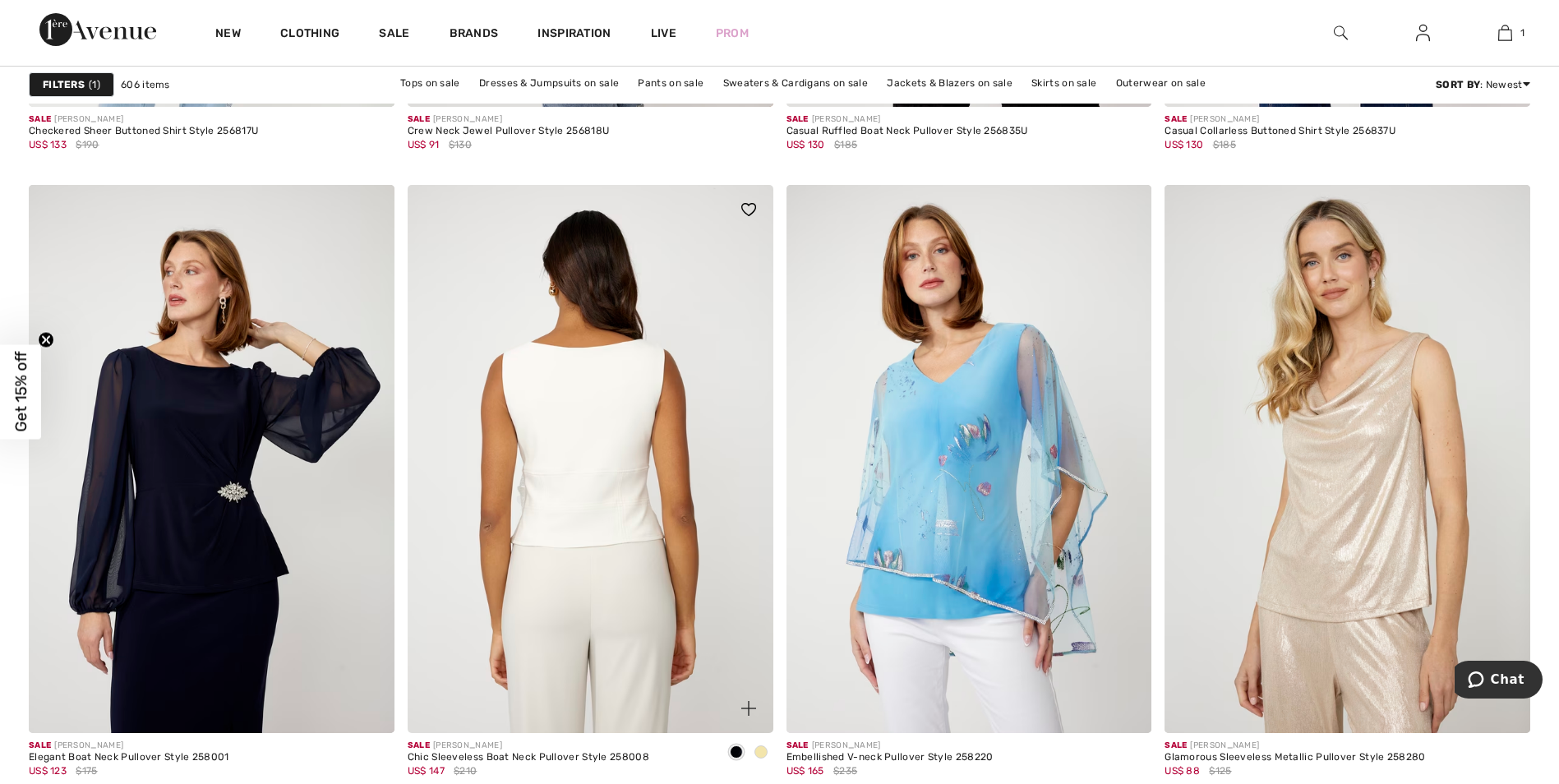
click at [606, 457] on img at bounding box center [590, 458] width 365 height 548
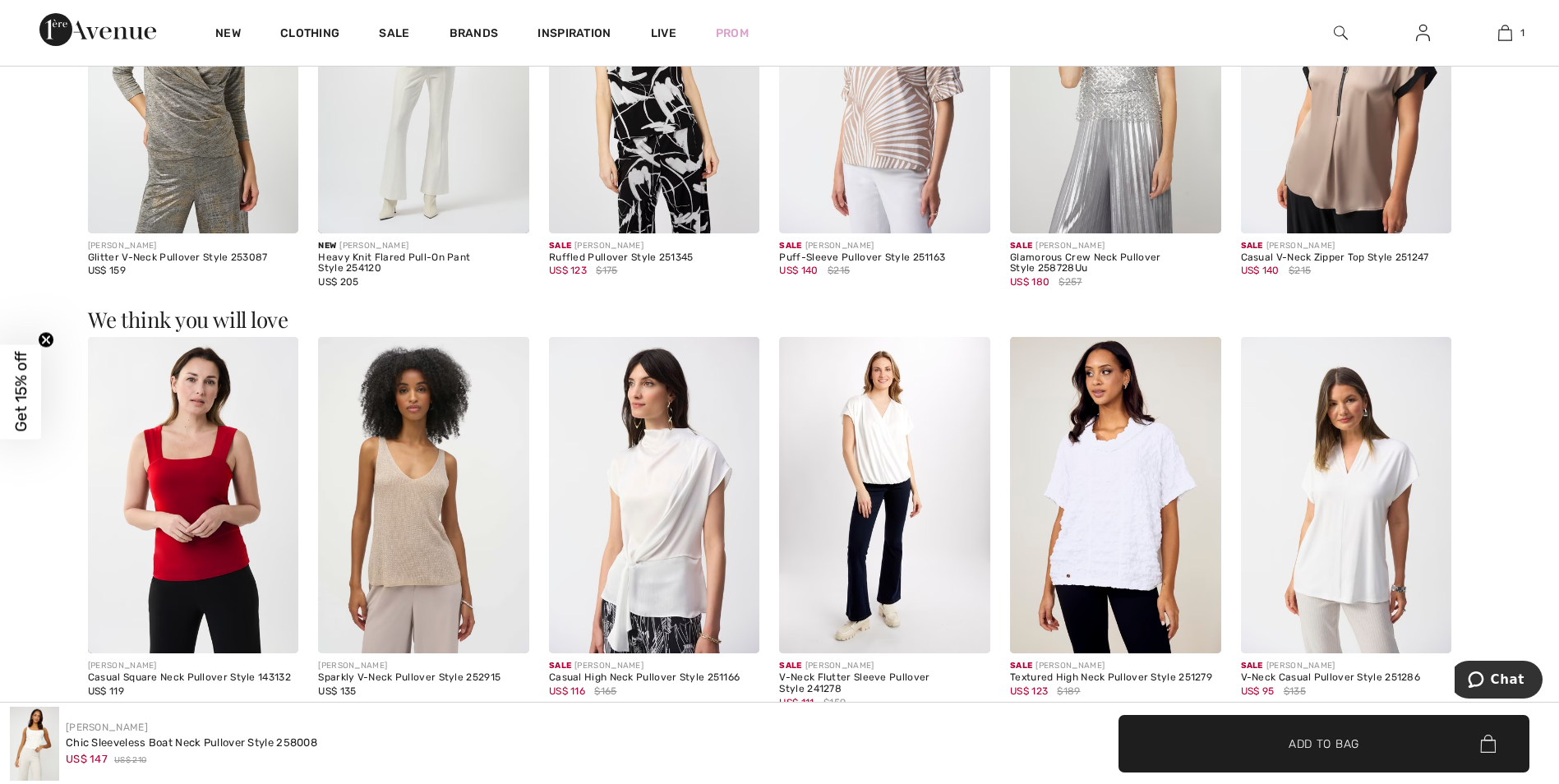
scroll to position [1397, 0]
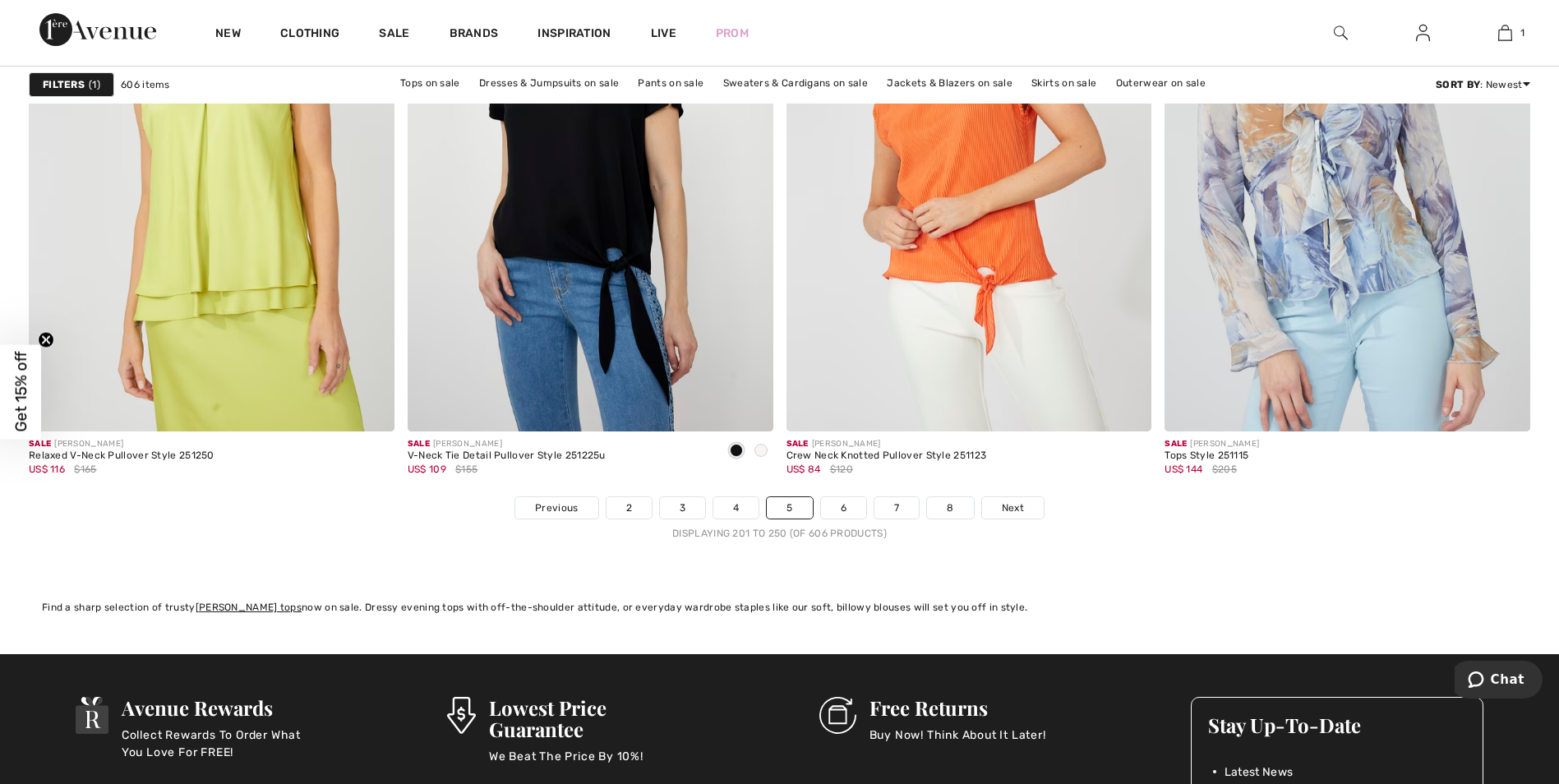
scroll to position [9449, 0]
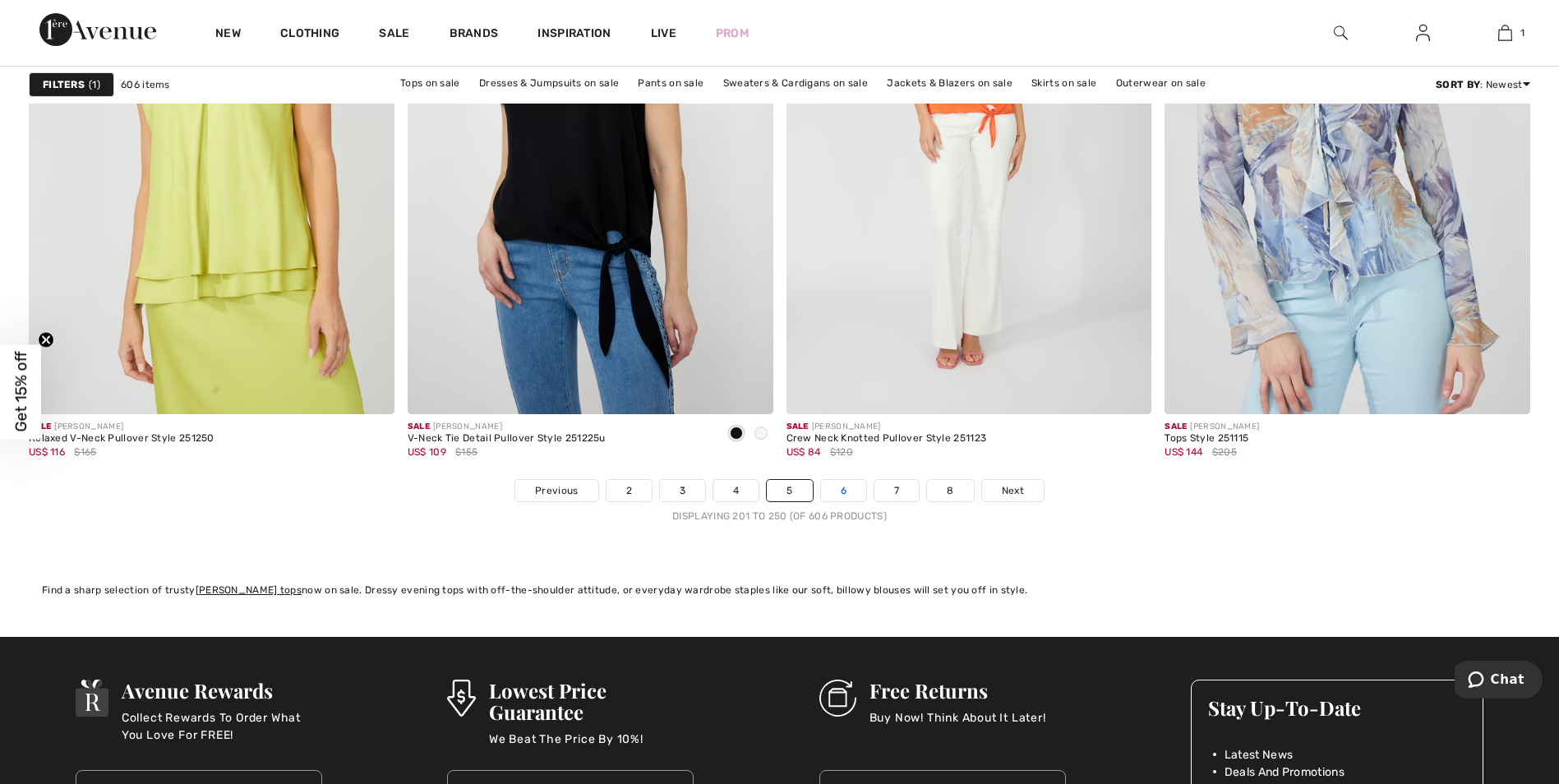
click at [835, 496] on link "6" at bounding box center [843, 491] width 45 height 22
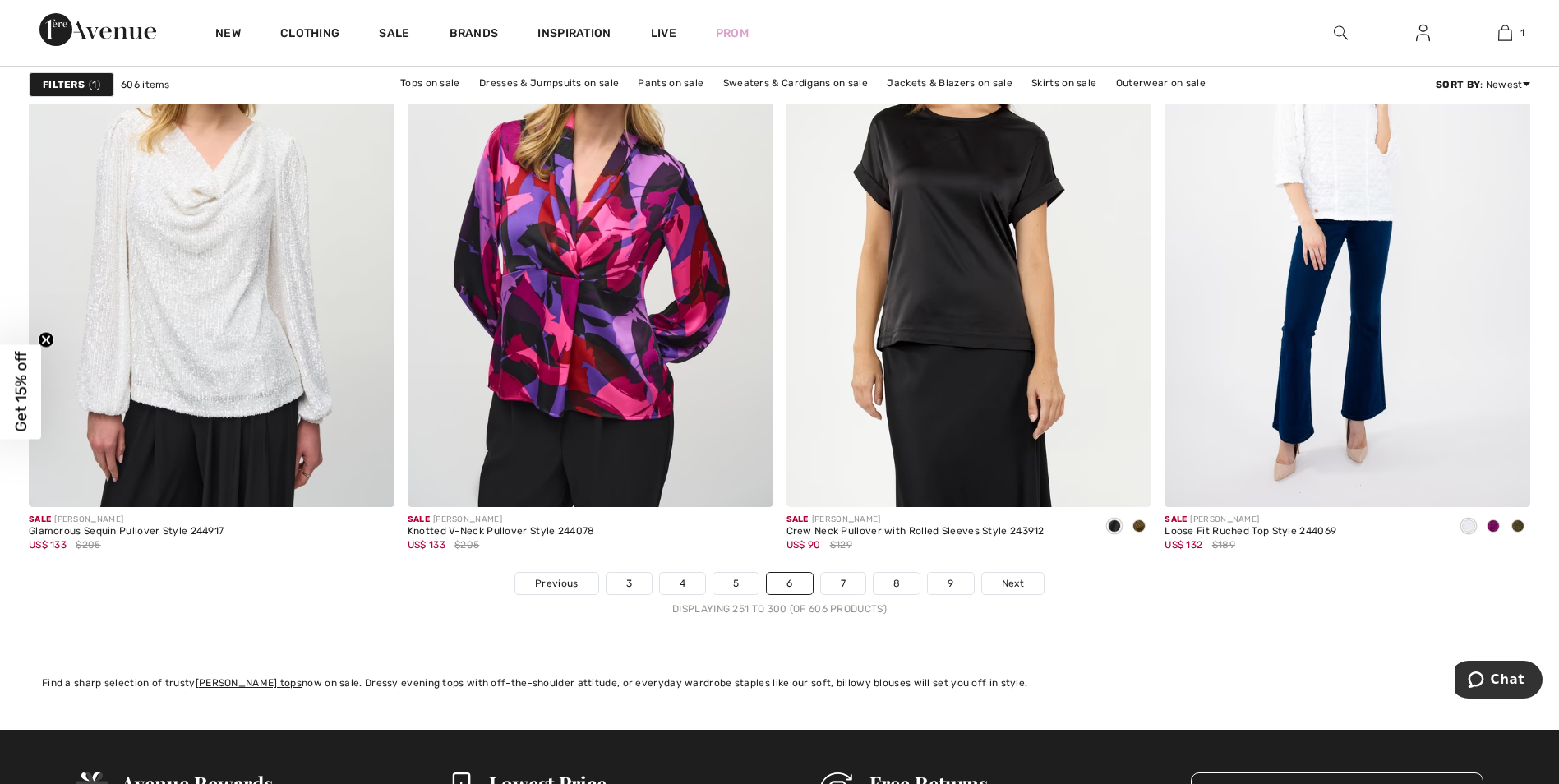
scroll to position [9530, 0]
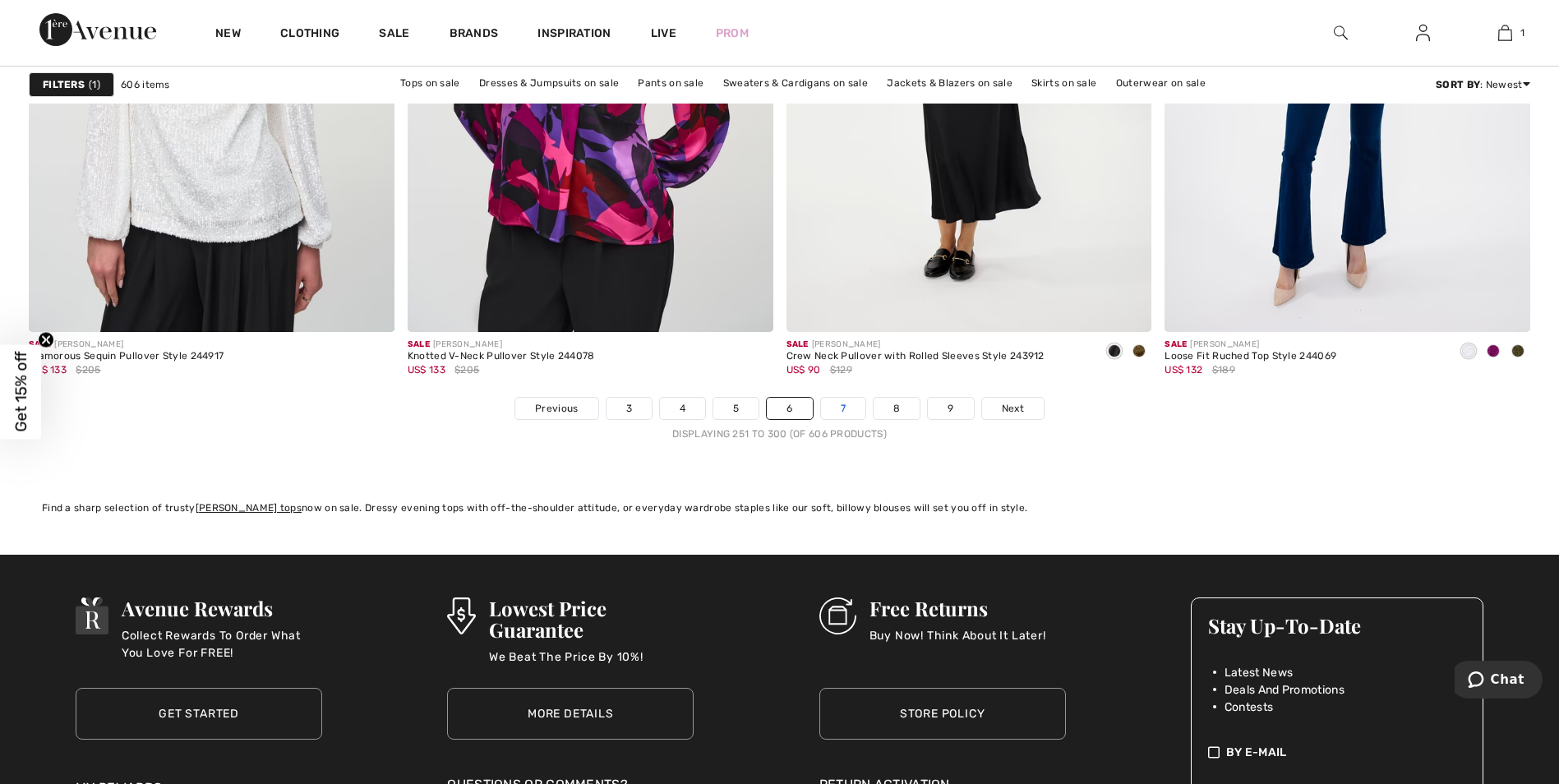
click at [846, 408] on link "7" at bounding box center [843, 409] width 44 height 22
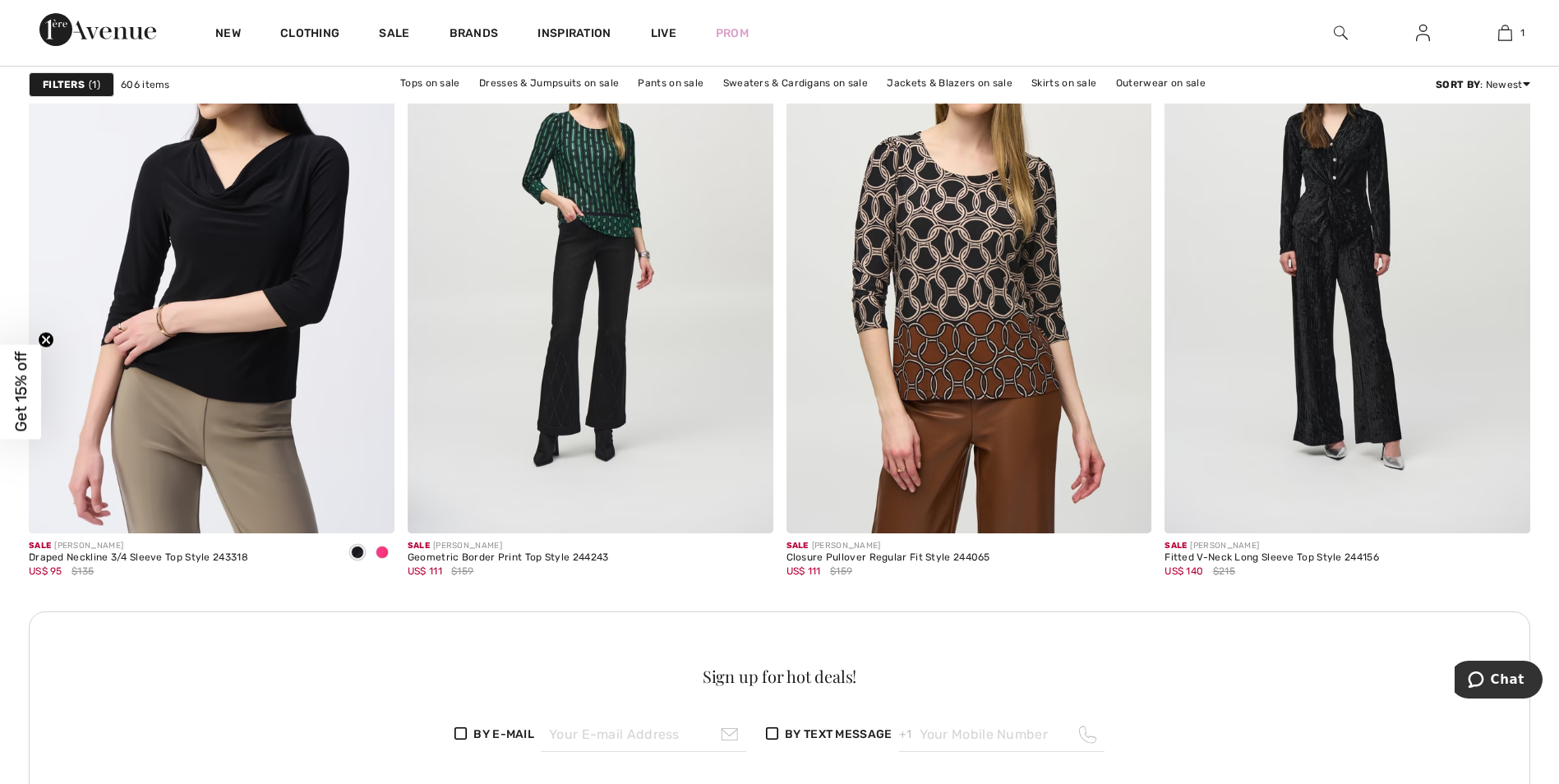
scroll to position [4355, 0]
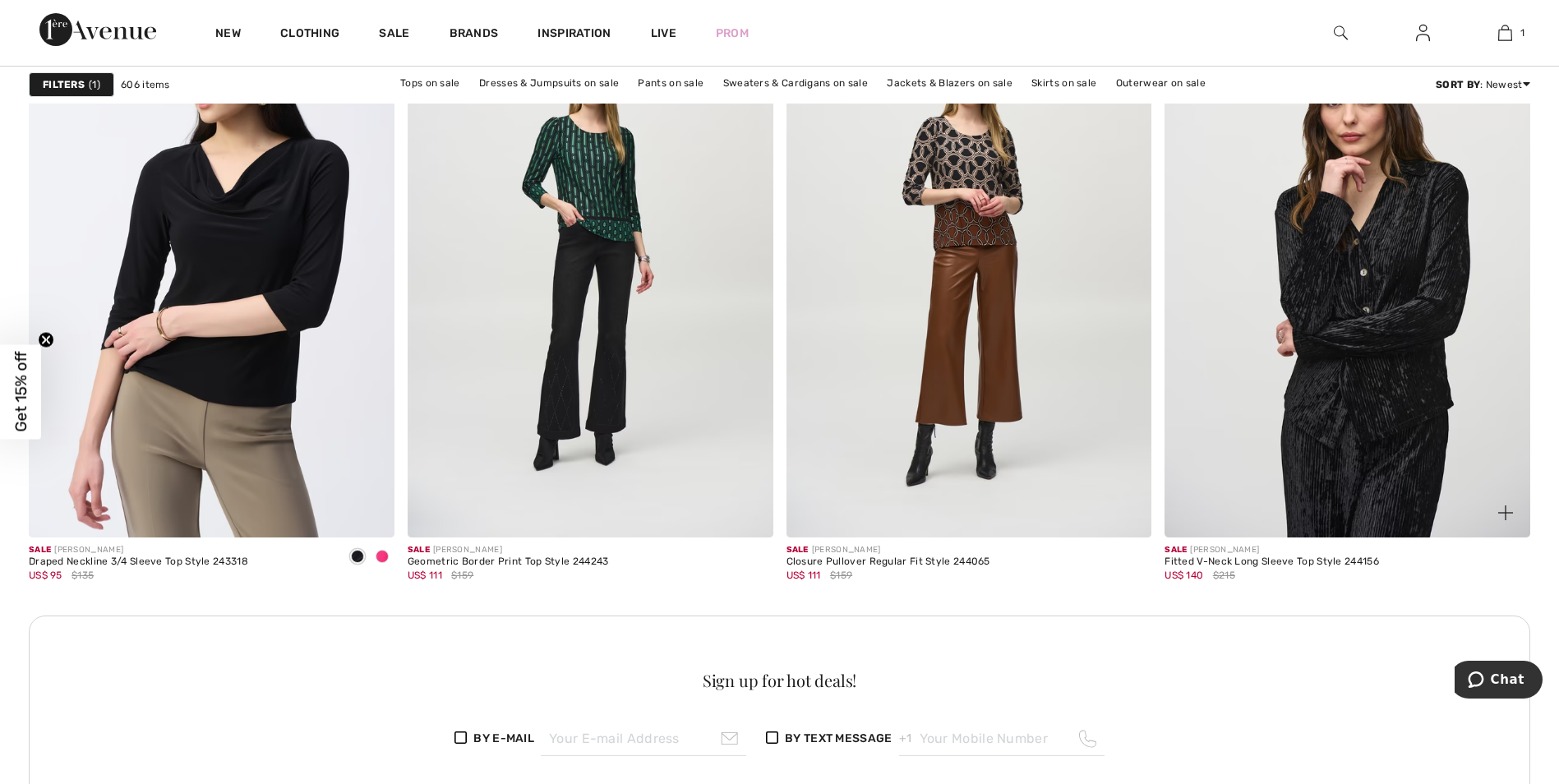
click at [1377, 353] on img at bounding box center [1347, 263] width 365 height 548
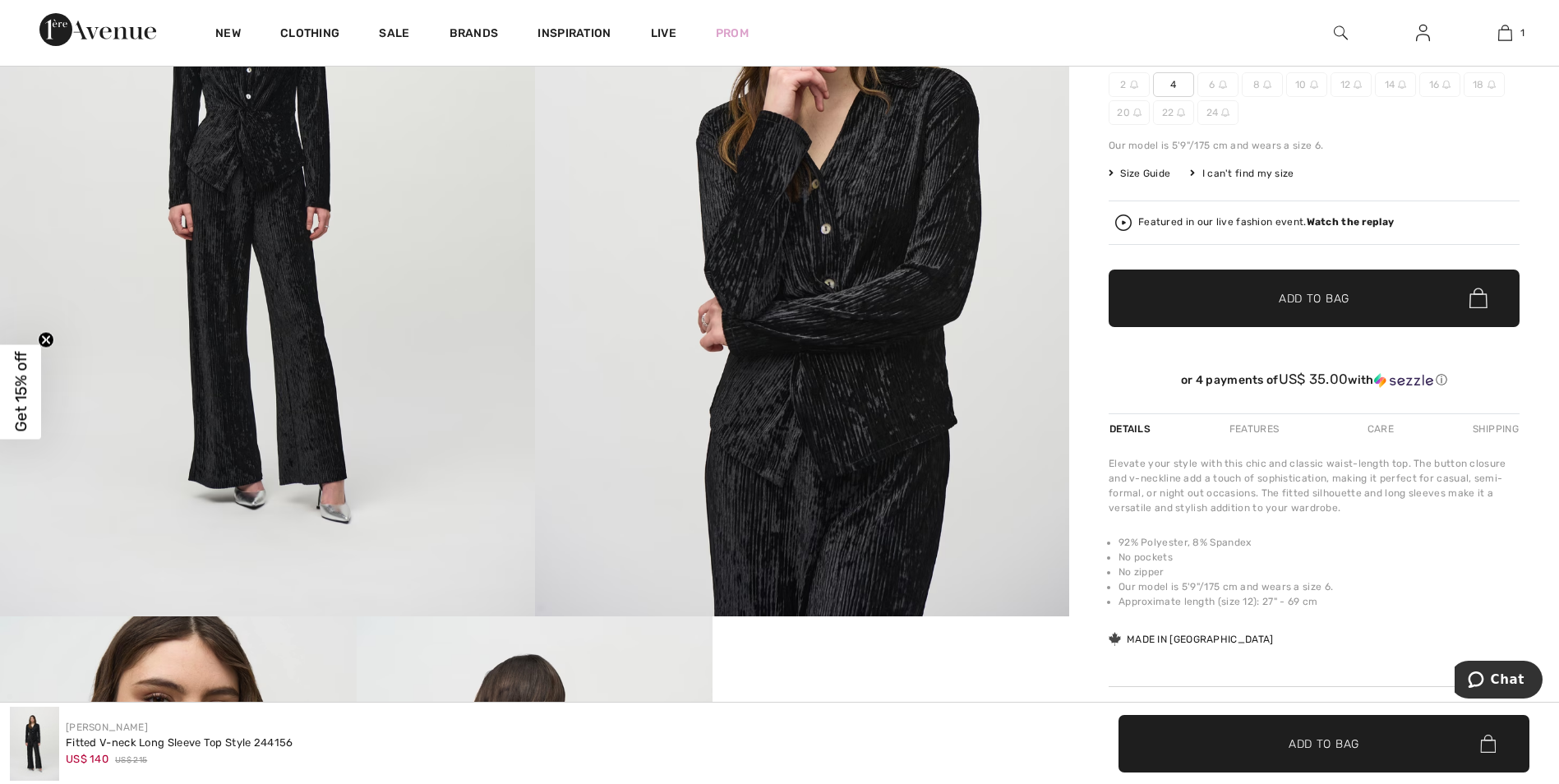
scroll to position [247, 0]
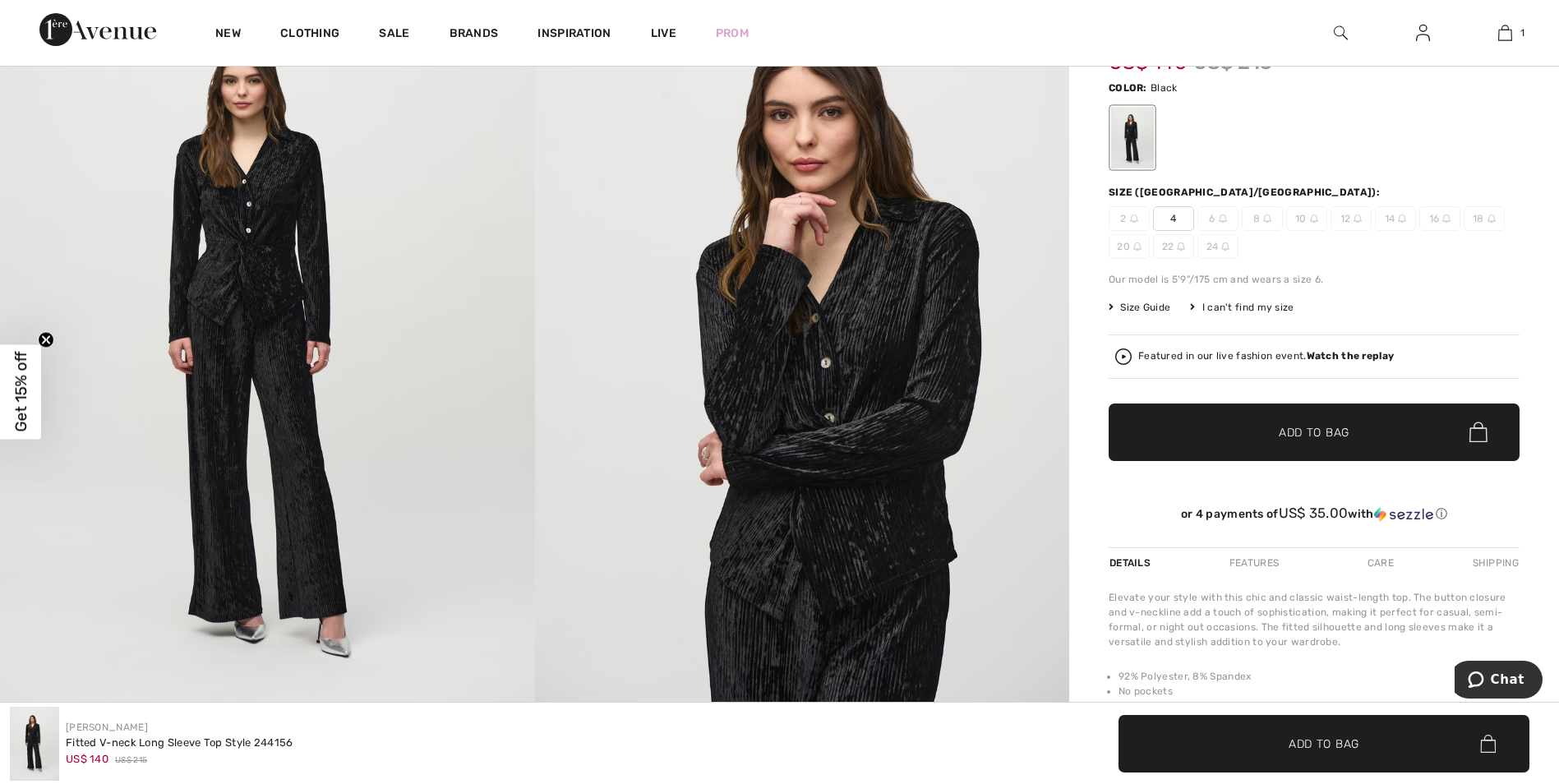
click at [248, 275] on img at bounding box center [267, 349] width 535 height 801
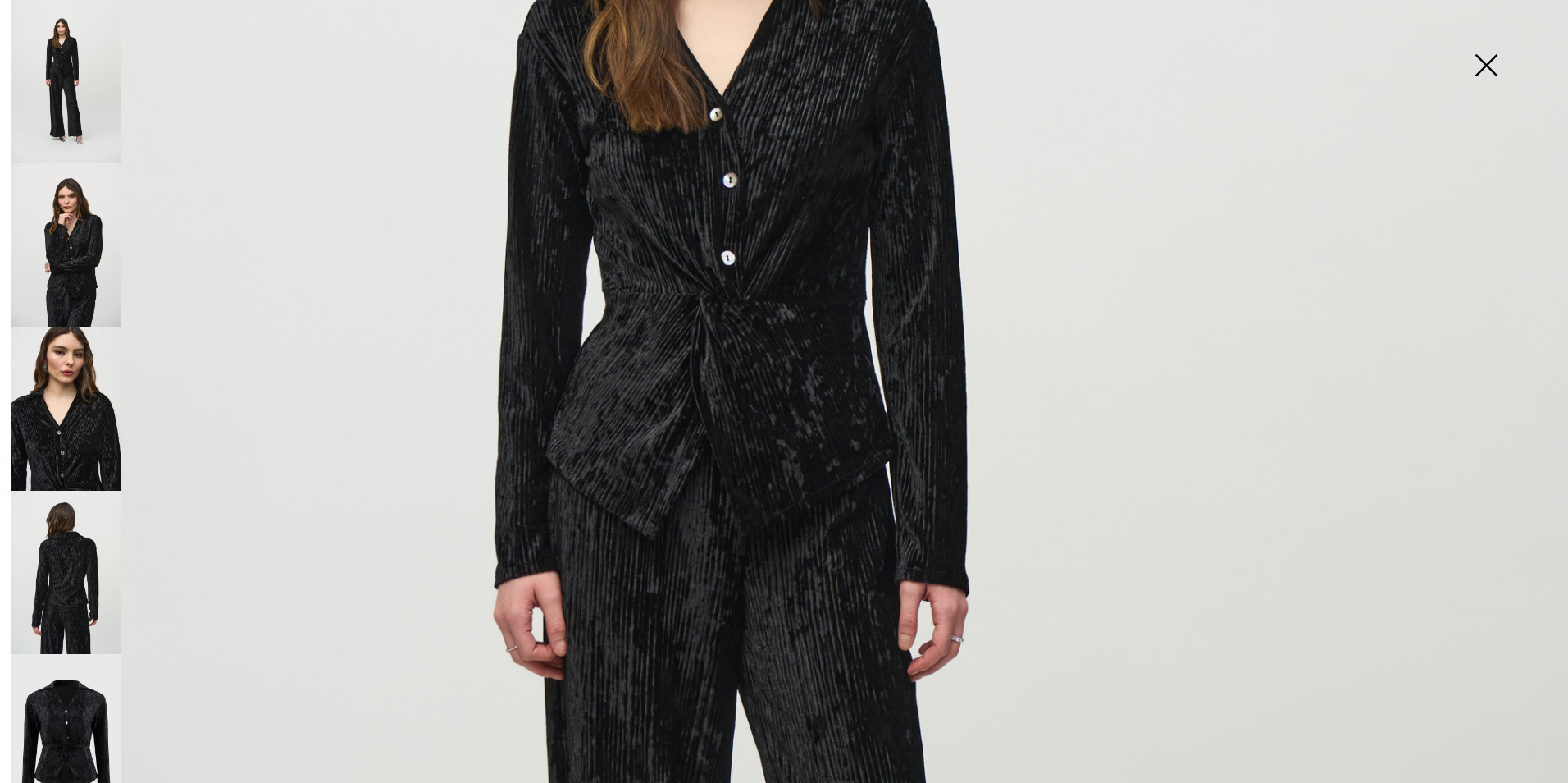
scroll to position [574, 0]
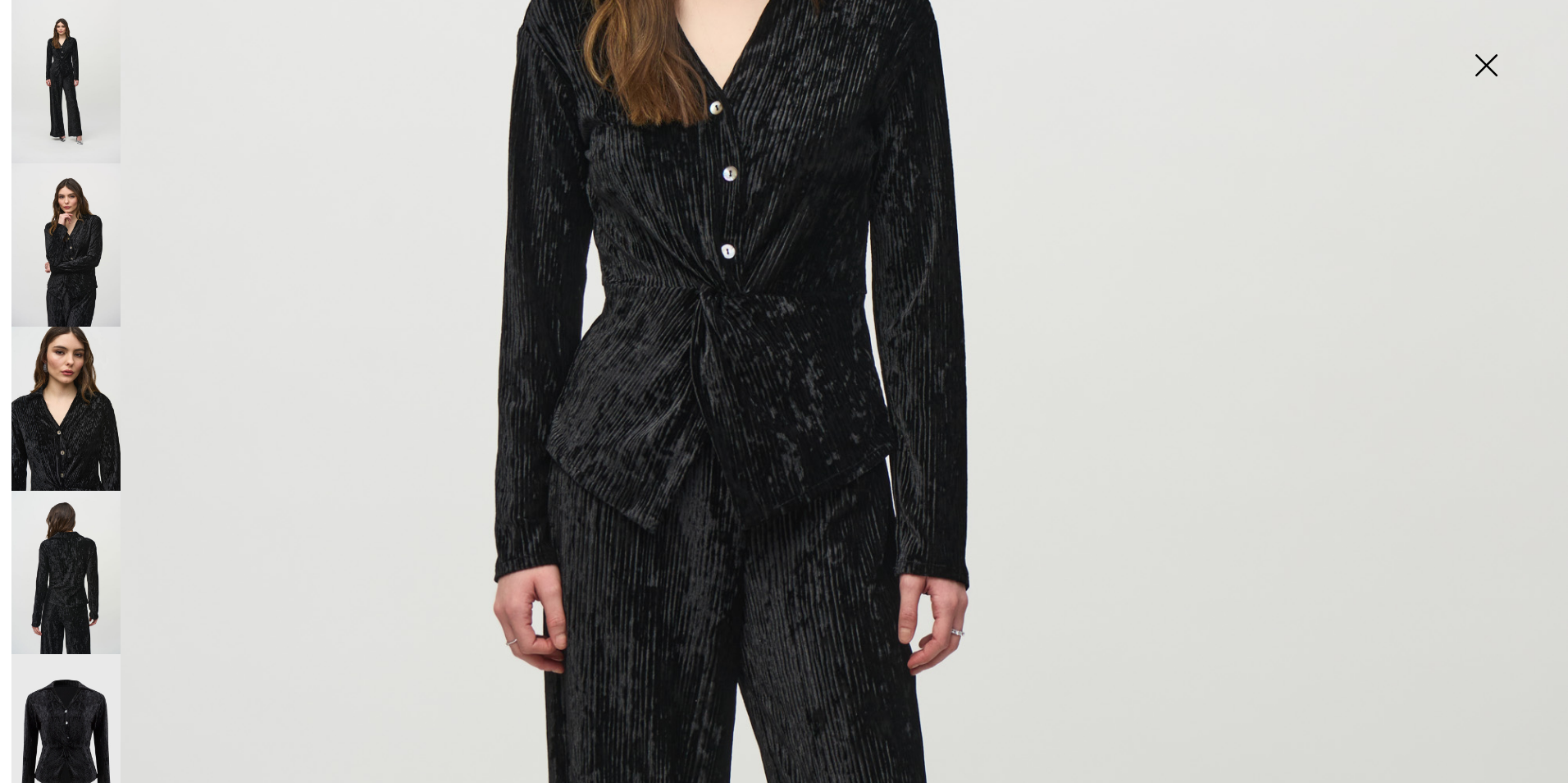
click at [704, 303] on img at bounding box center [784, 601] width 1568 height 2351
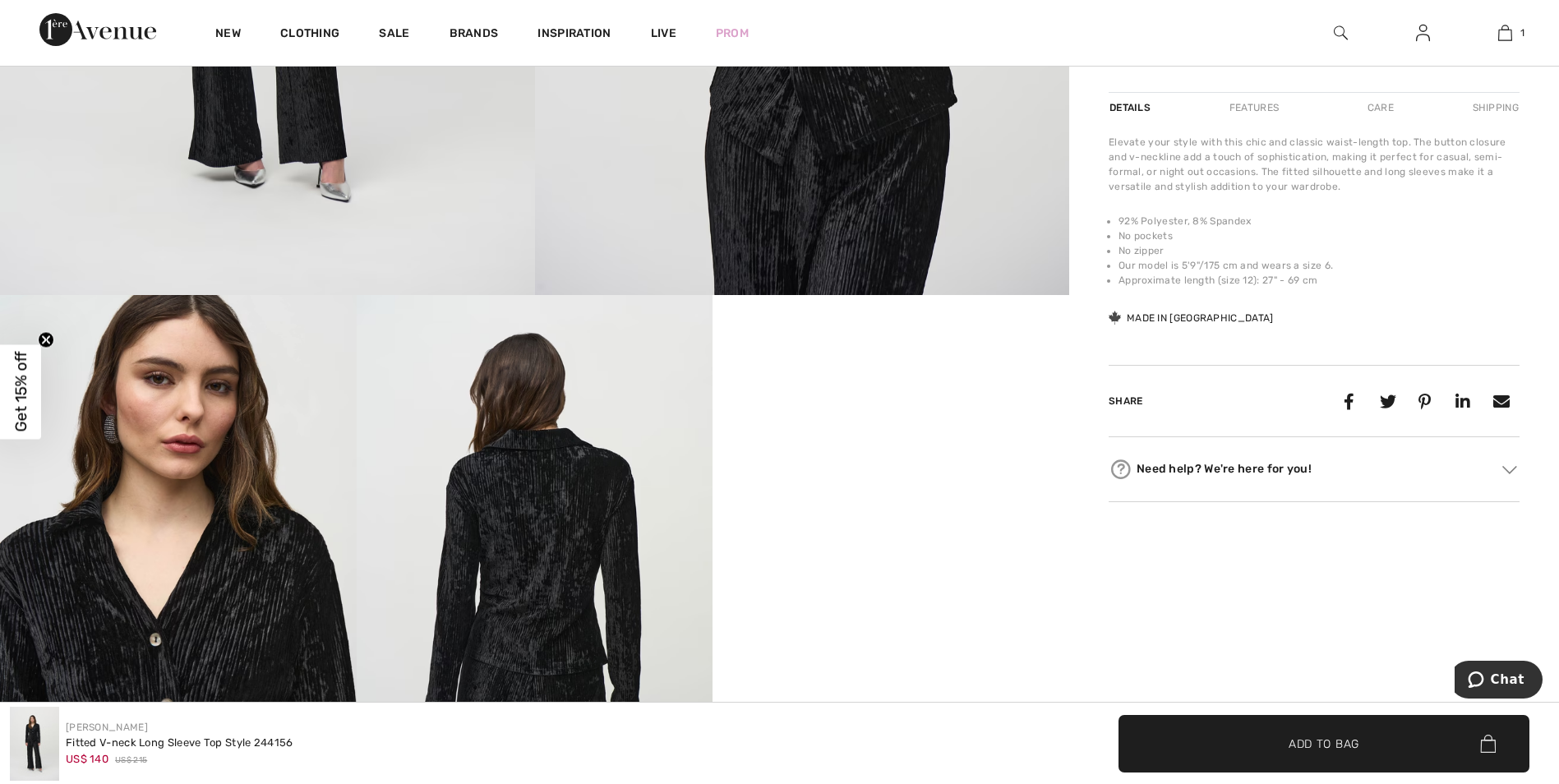
scroll to position [739, 0]
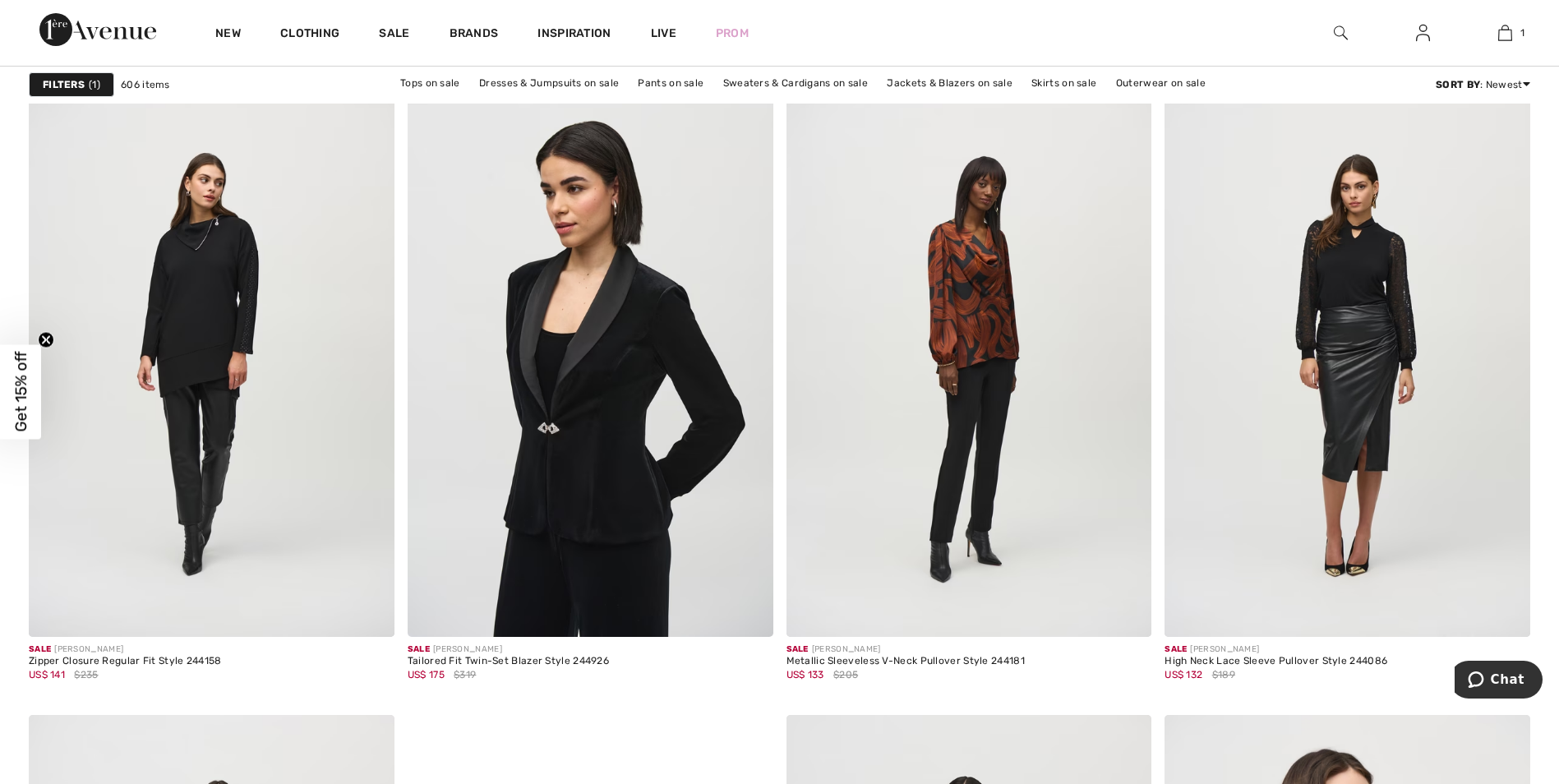
scroll to position [6491, 0]
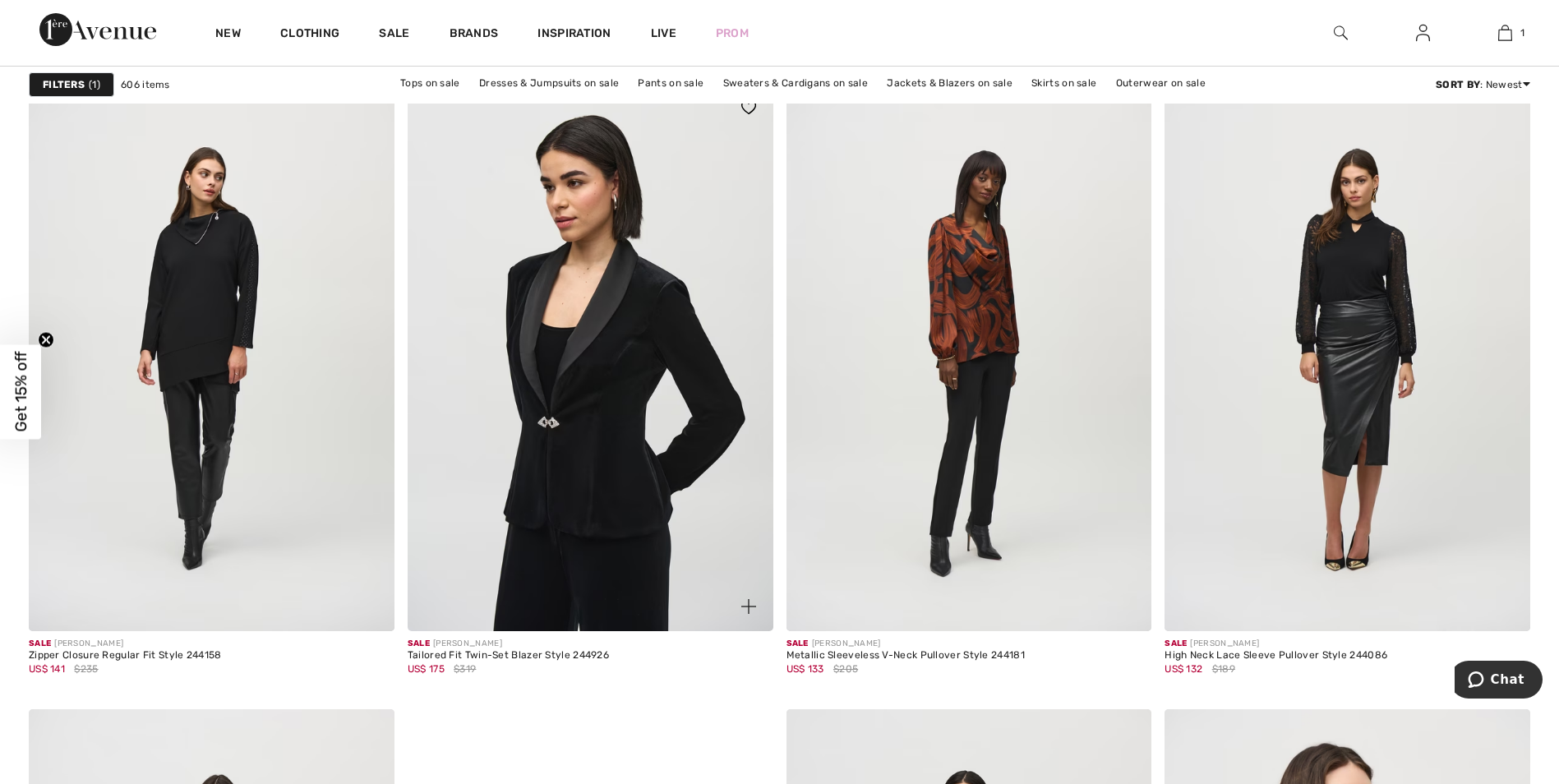
click at [617, 416] on img at bounding box center [590, 356] width 365 height 548
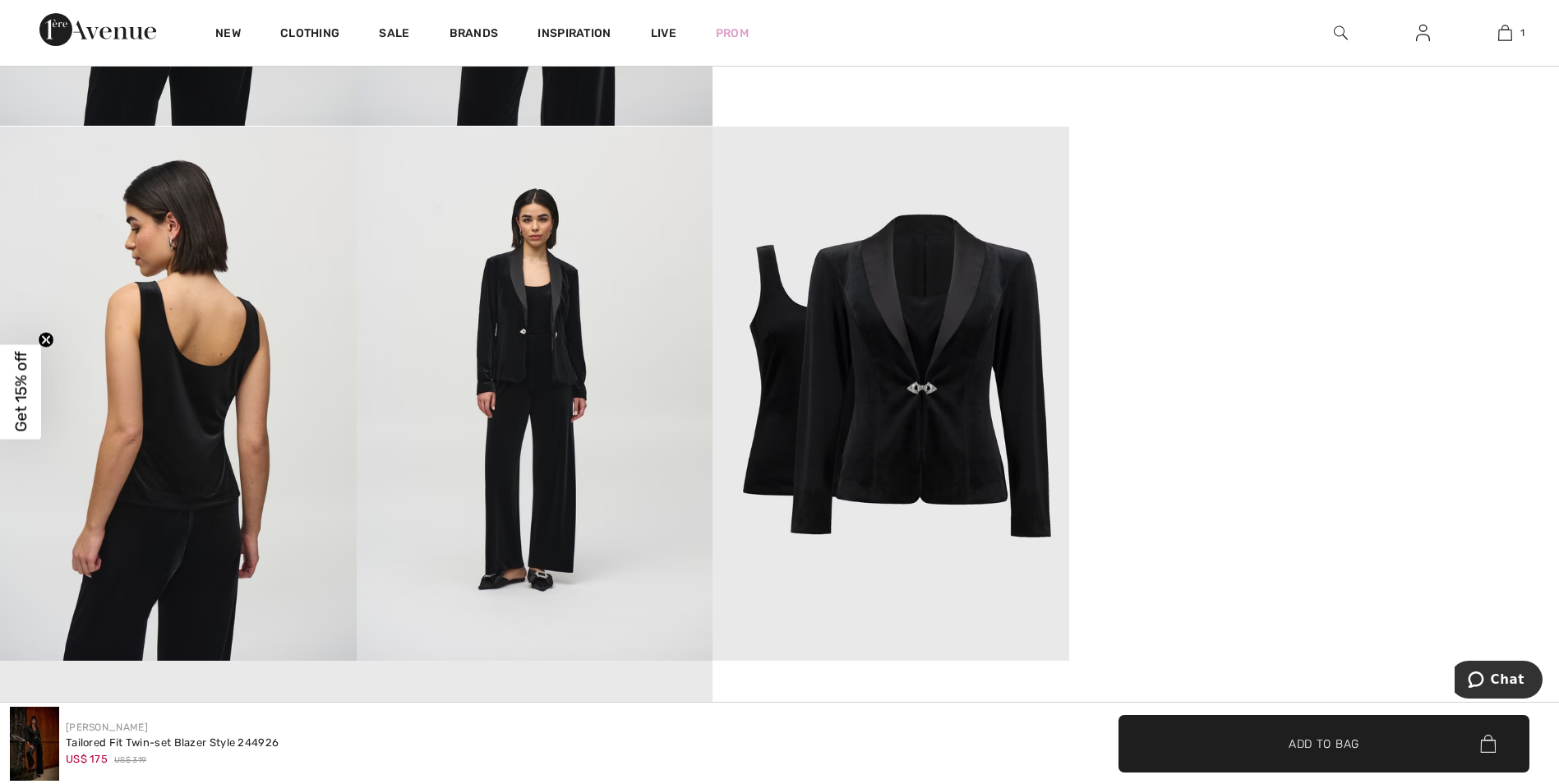
scroll to position [1479, 0]
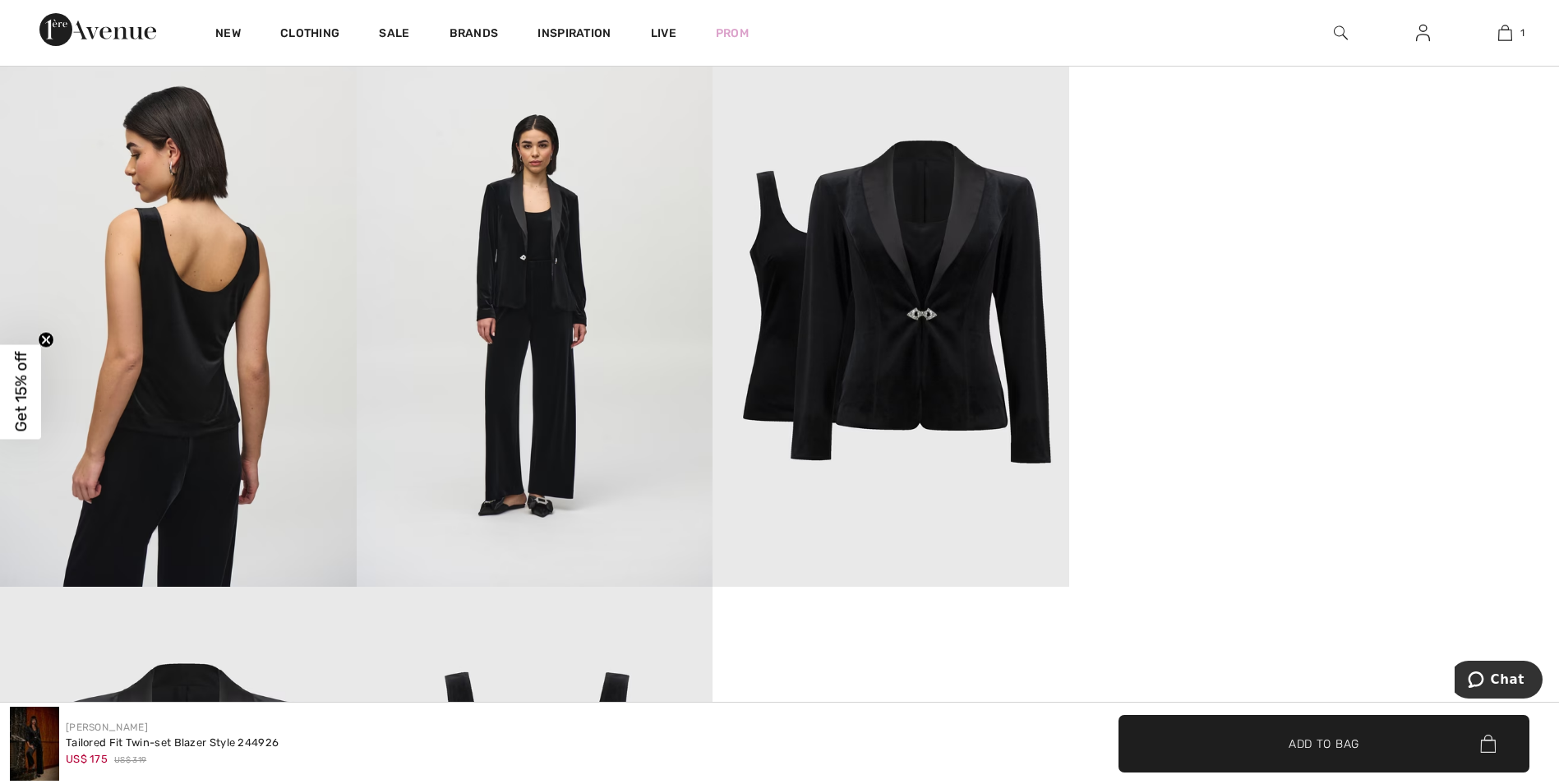
click at [931, 320] on img at bounding box center [890, 319] width 356 height 534
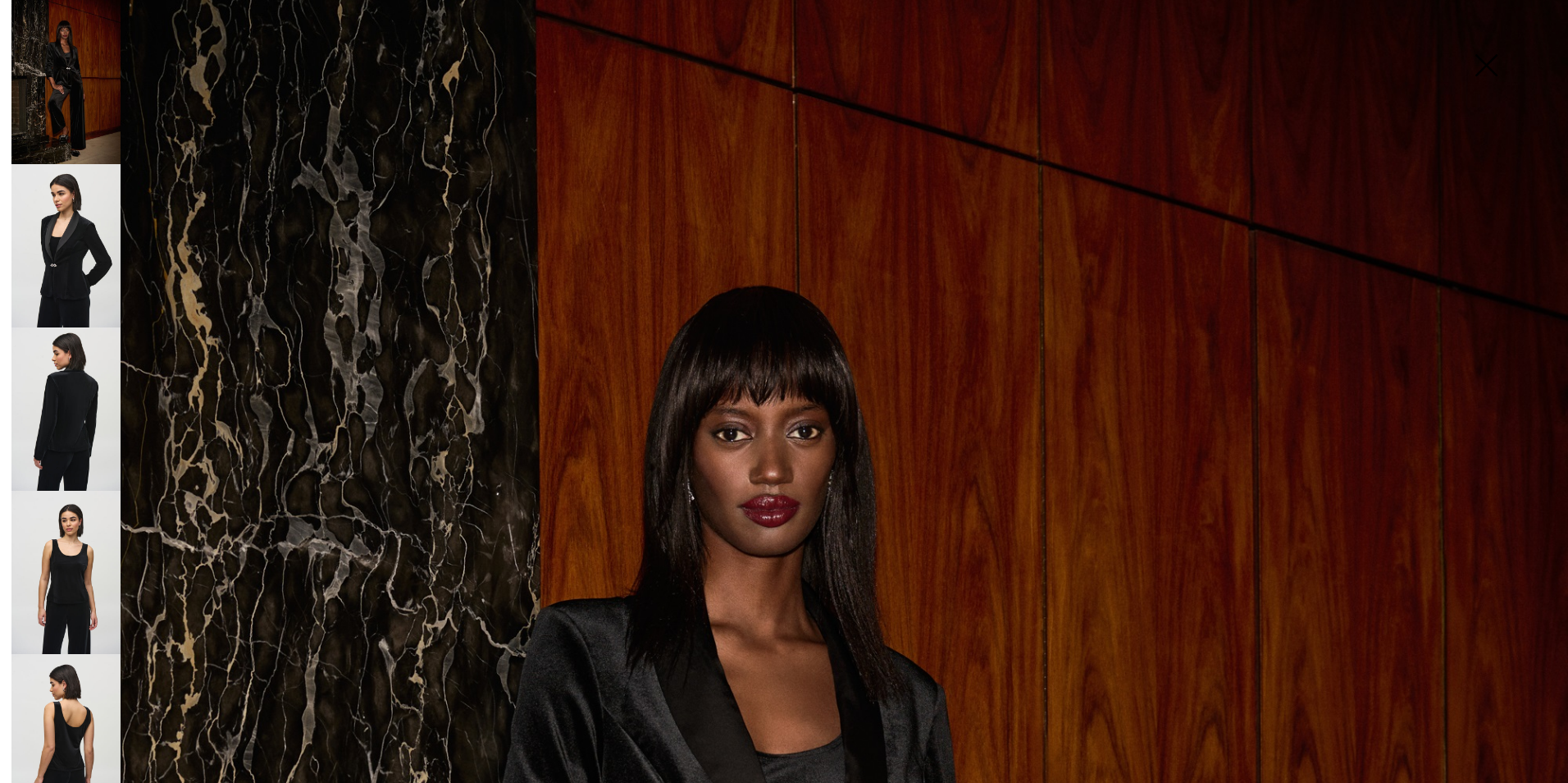
scroll to position [0, 0]
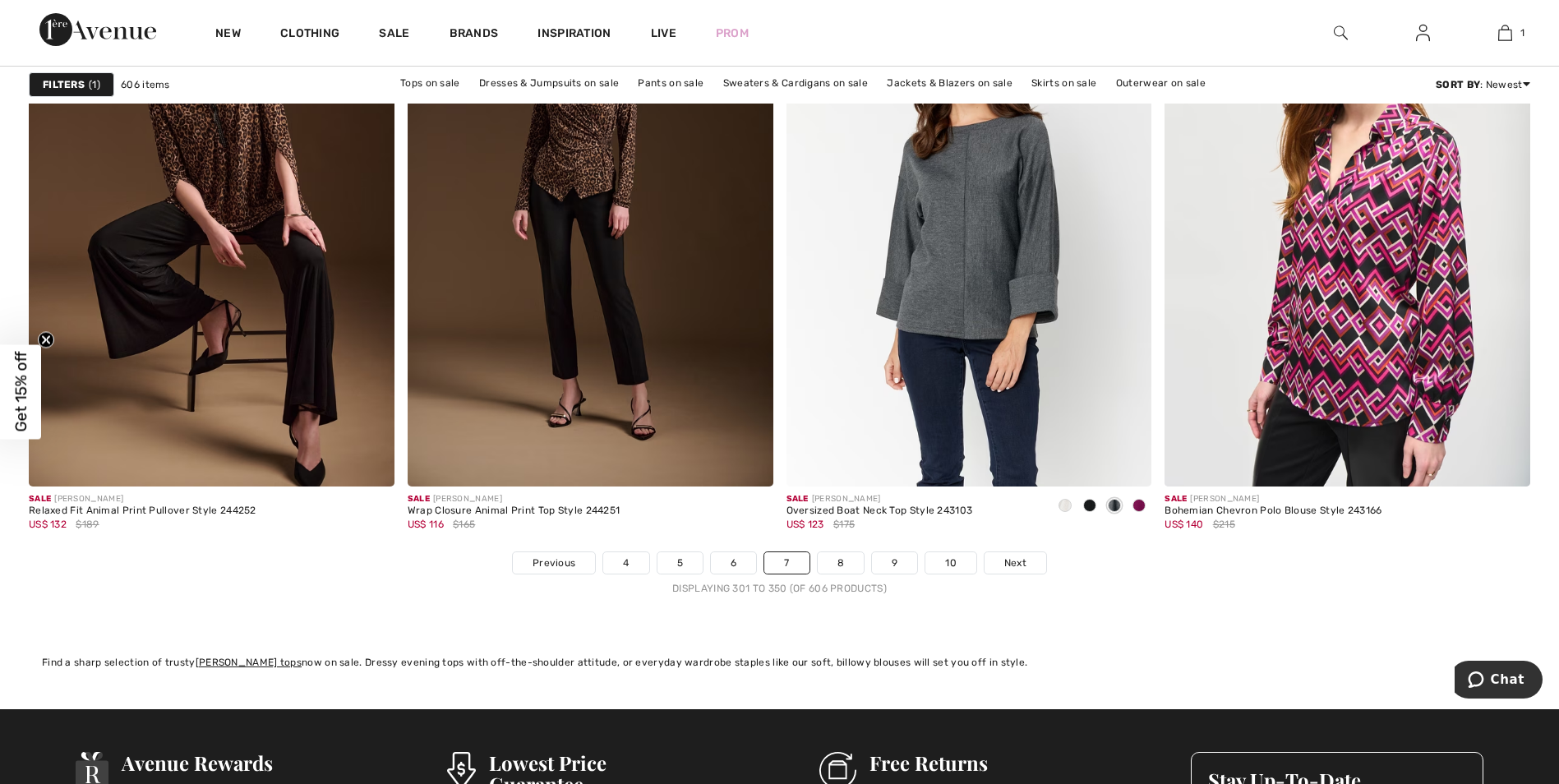
scroll to position [9449, 0]
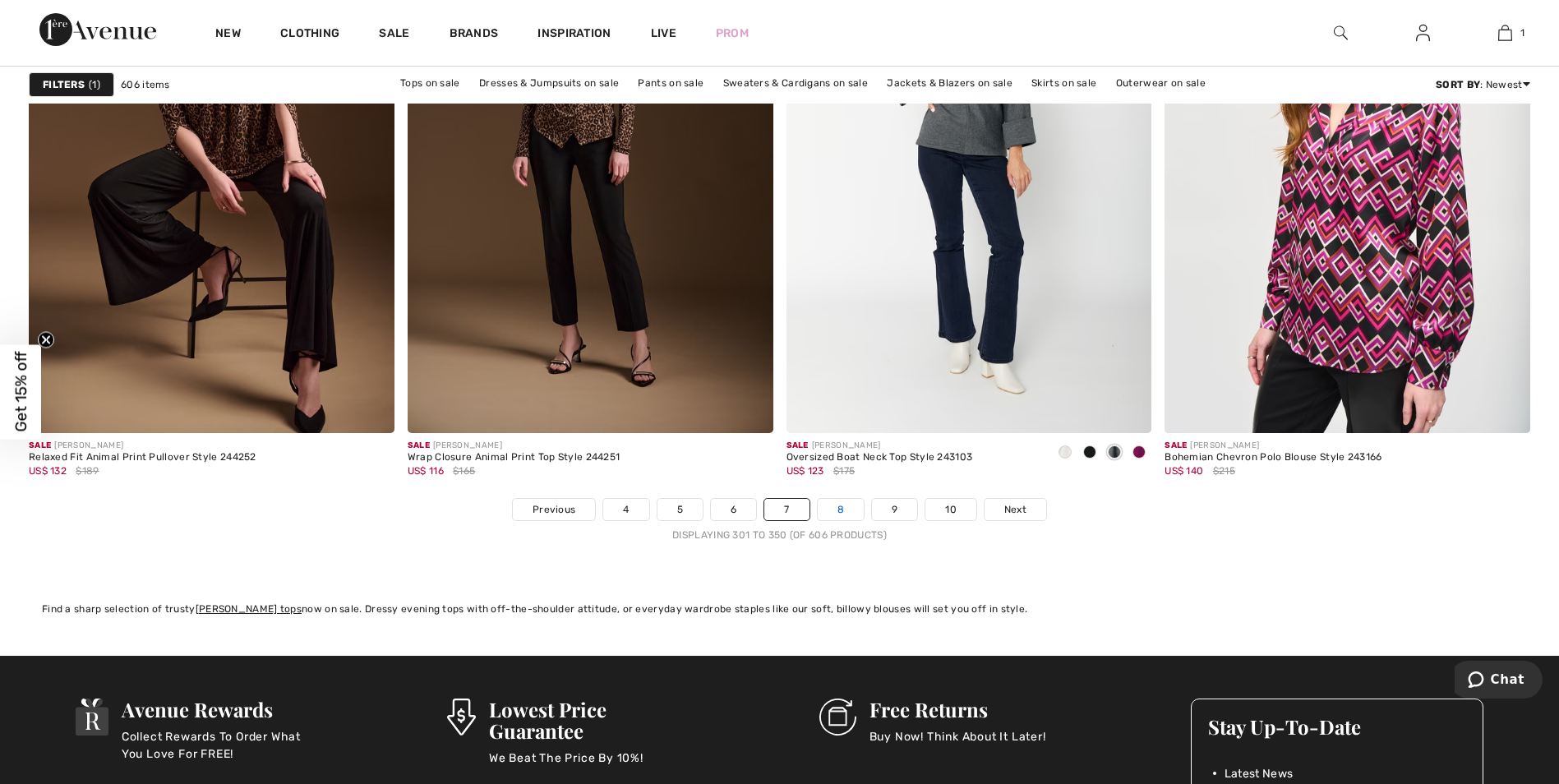
click at [861, 499] on link "8" at bounding box center [840, 509] width 46 height 22
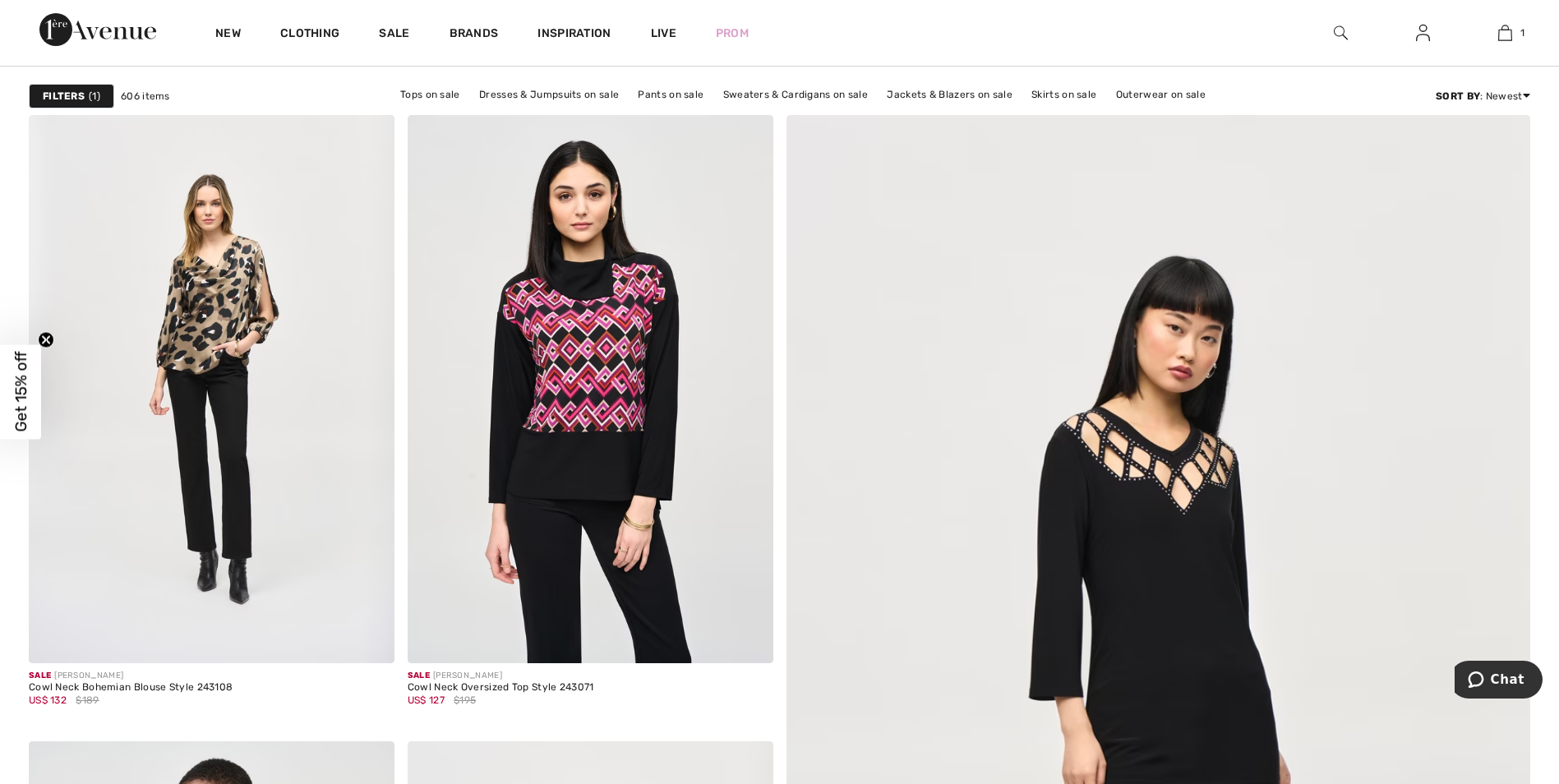
scroll to position [165, 0]
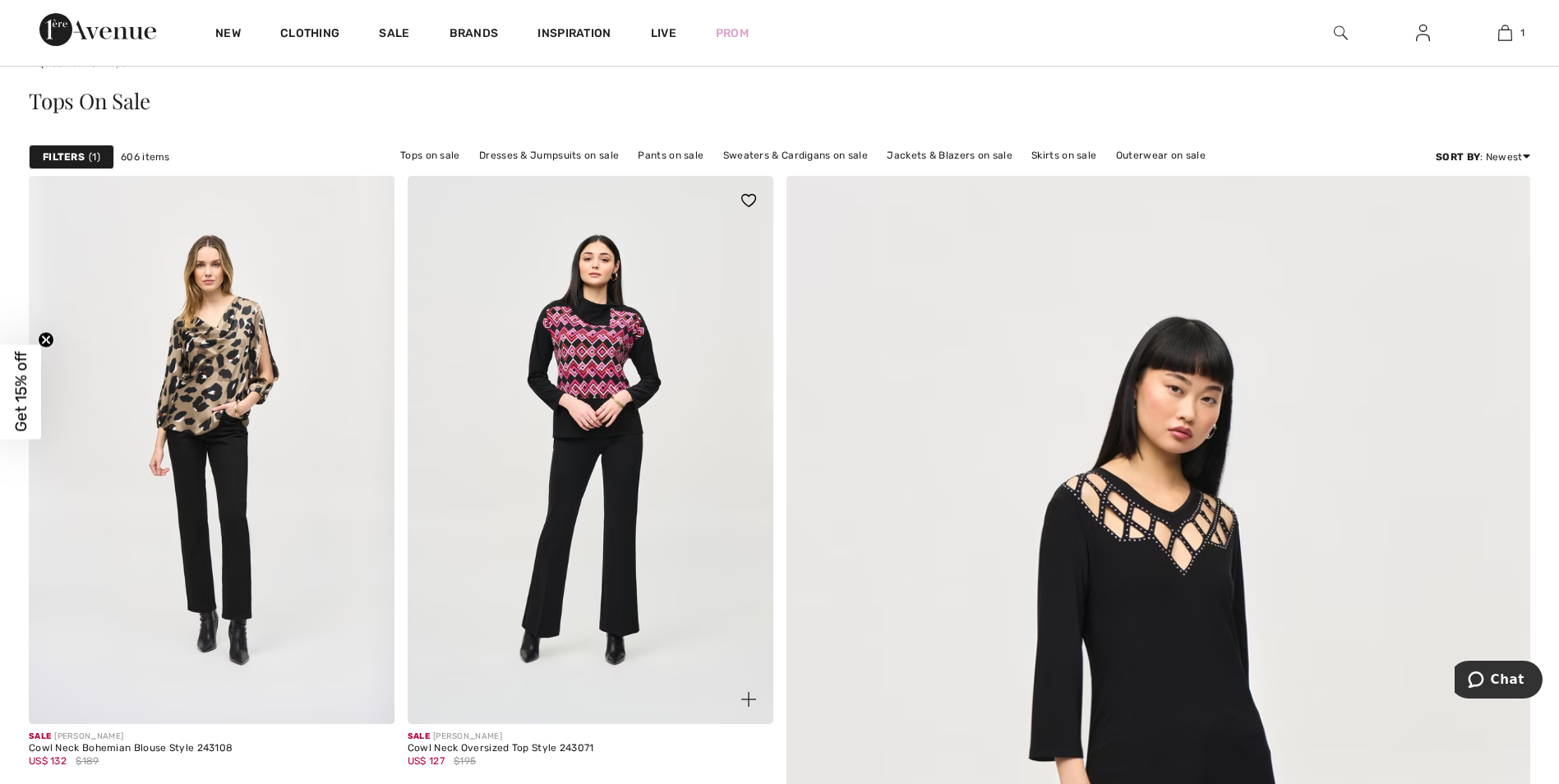
click at [599, 361] on img at bounding box center [590, 449] width 365 height 548
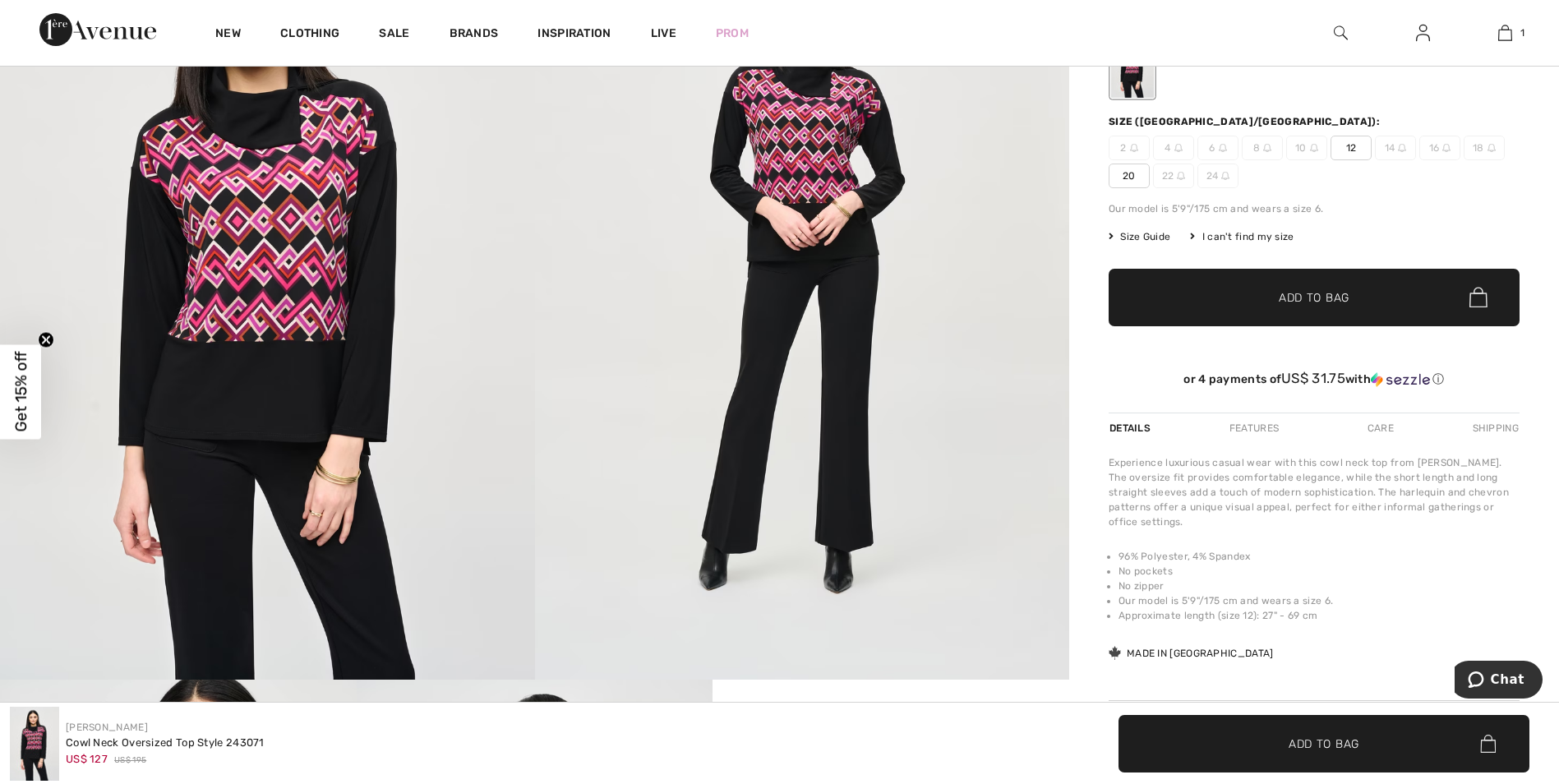
scroll to position [82, 0]
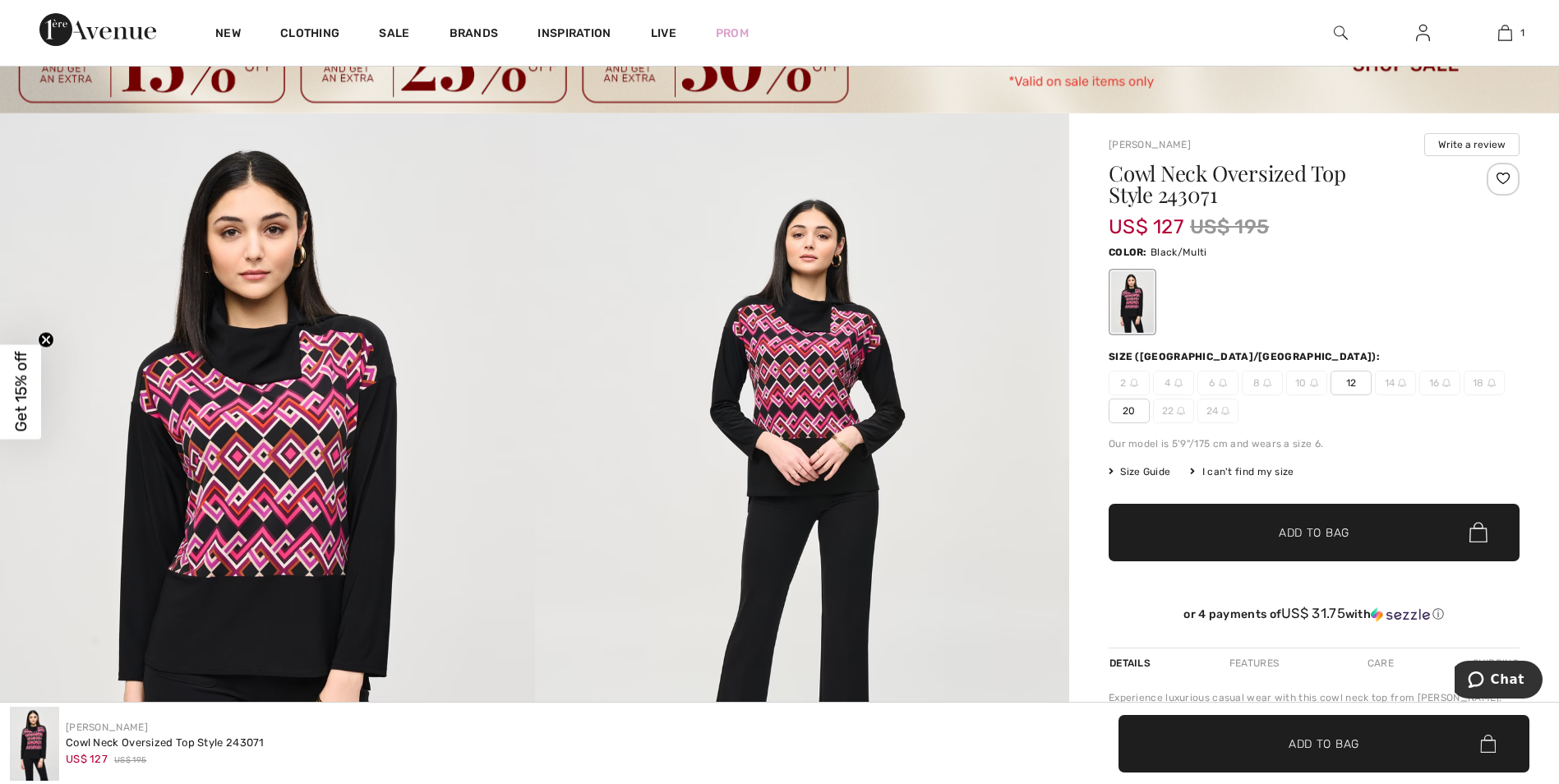
click at [1351, 382] on span "12" at bounding box center [1351, 383] width 41 height 24
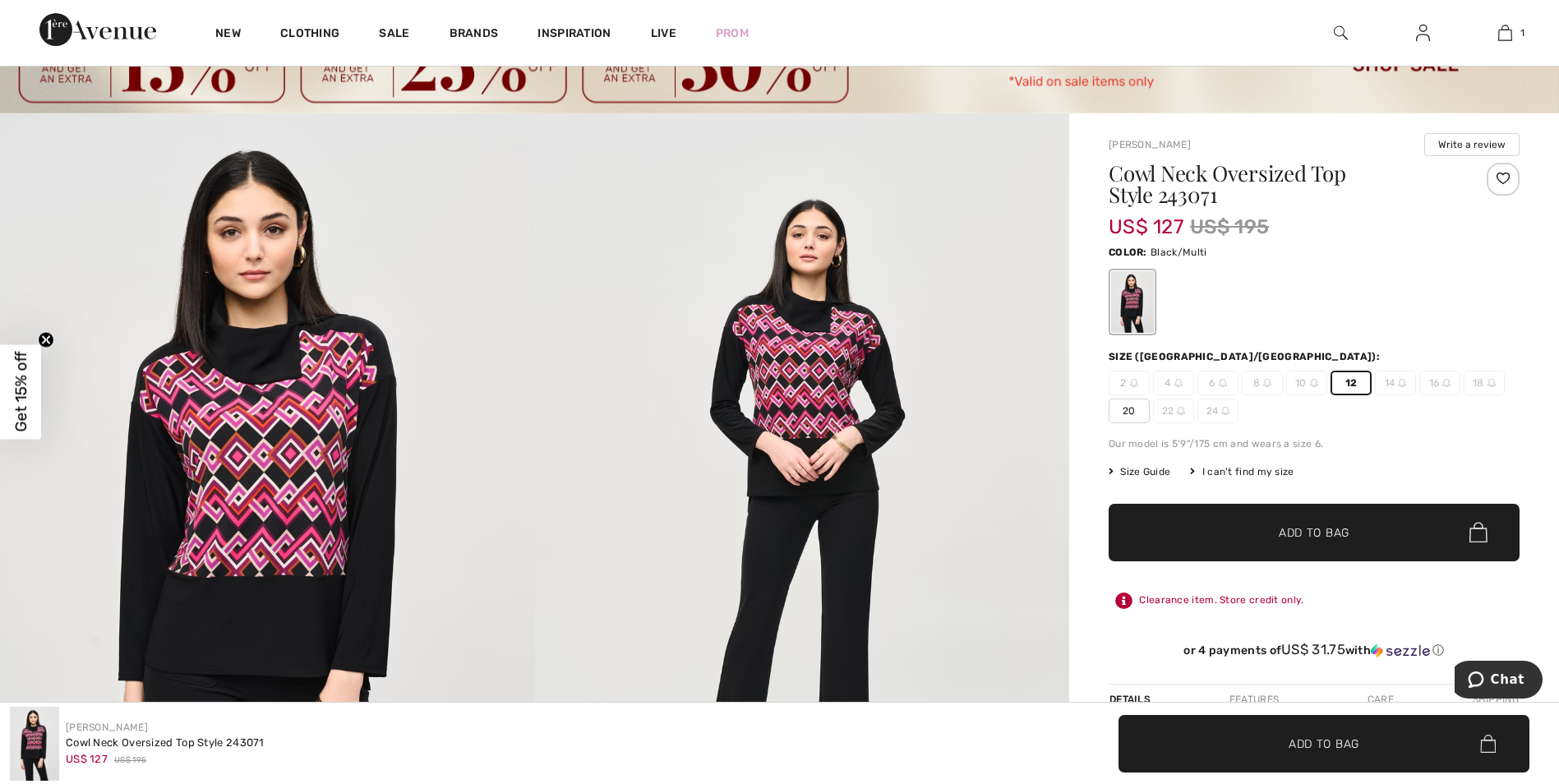
click at [1314, 540] on span "Add to Bag" at bounding box center [1313, 531] width 70 height 17
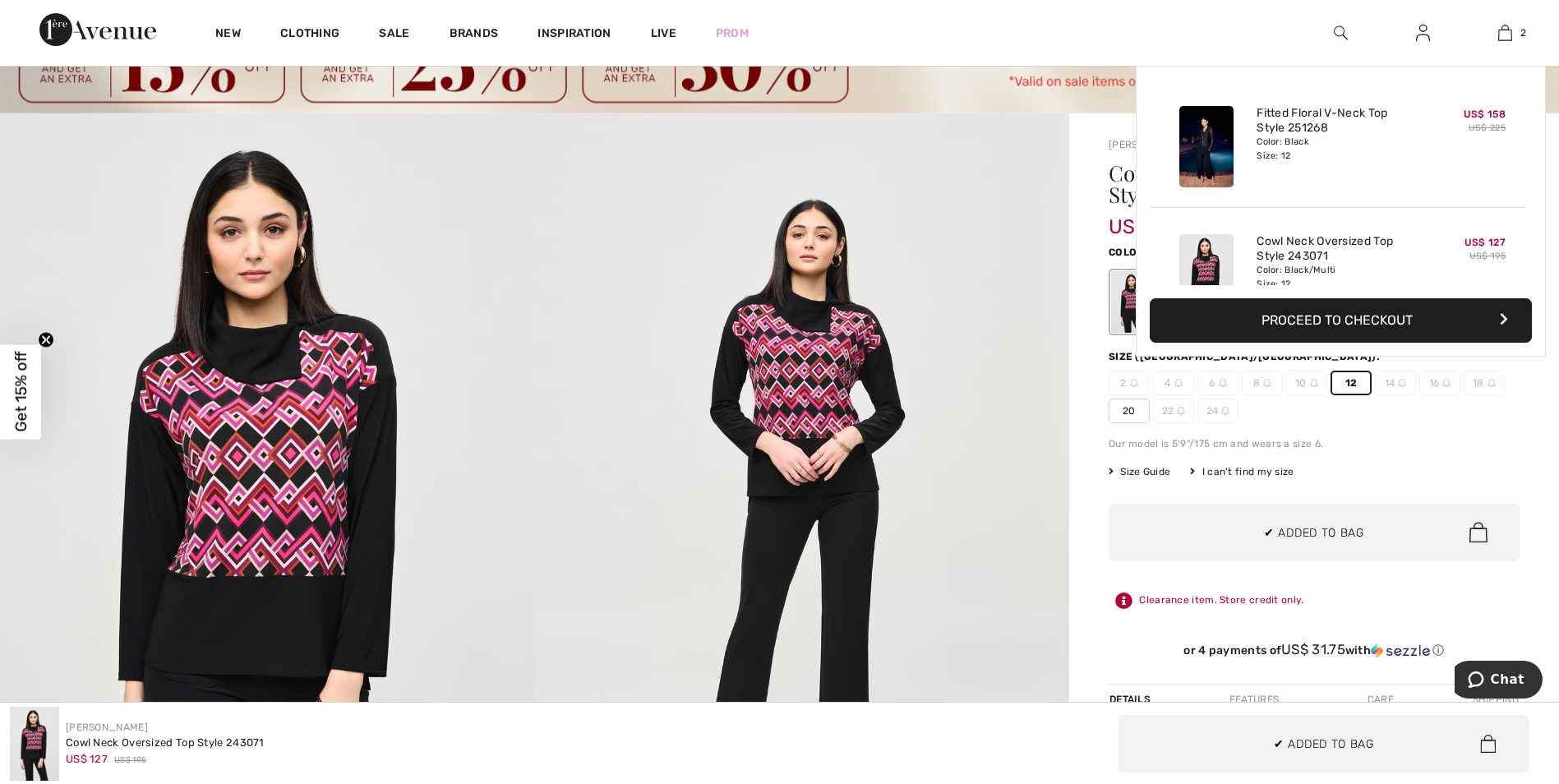
scroll to position [51, 0]
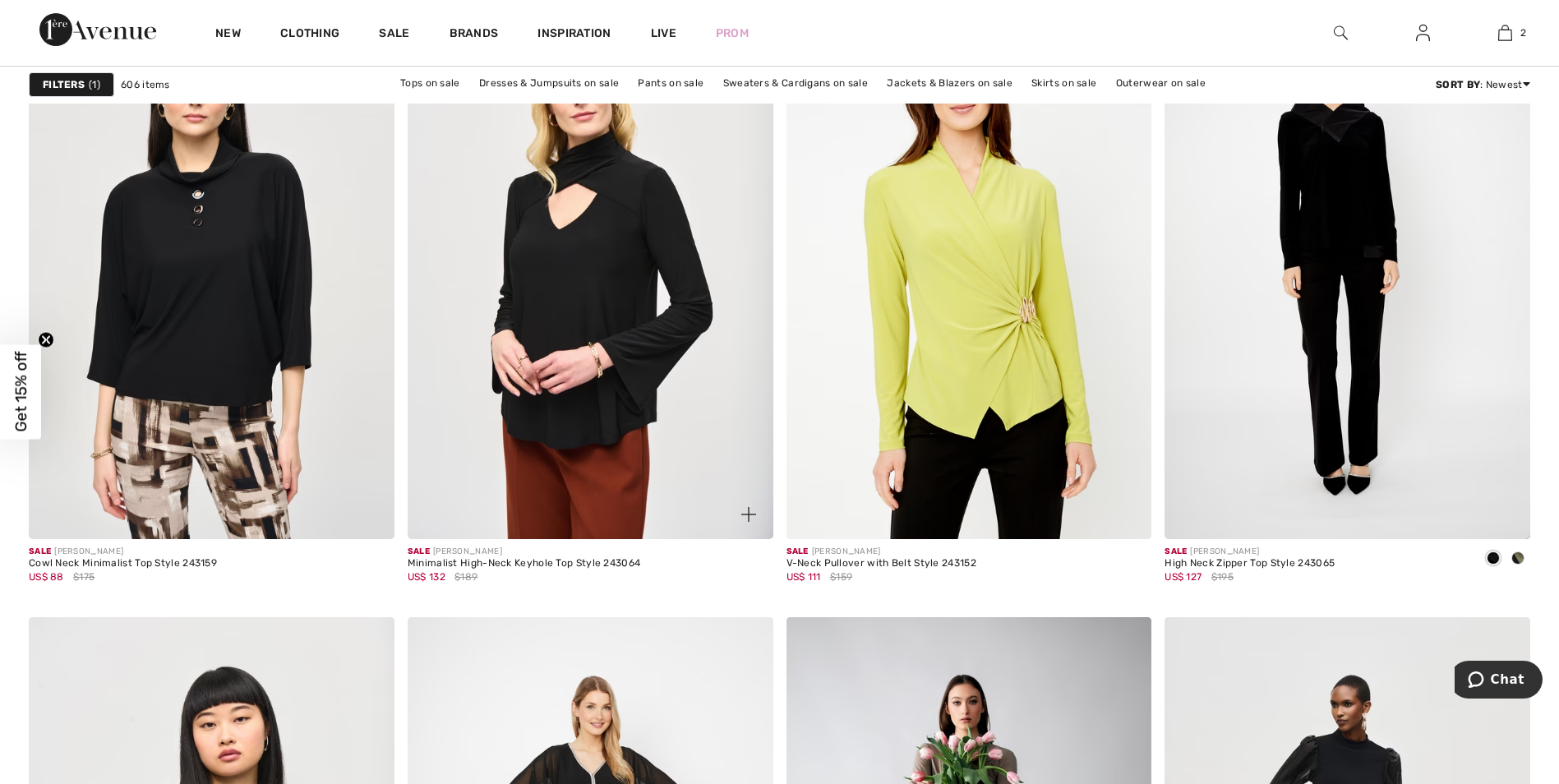
scroll to position [1644, 0]
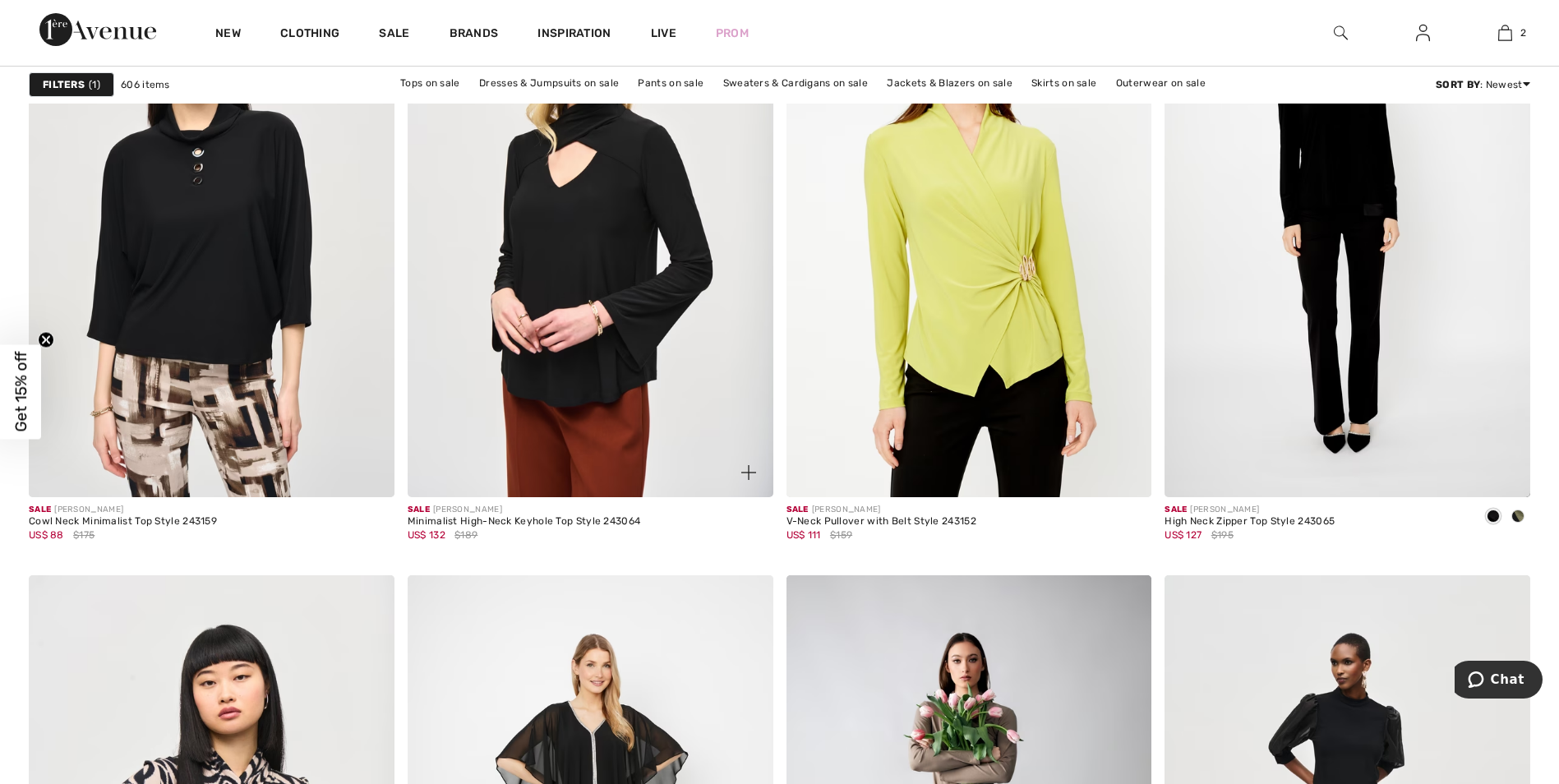
click at [597, 220] on img at bounding box center [590, 222] width 365 height 548
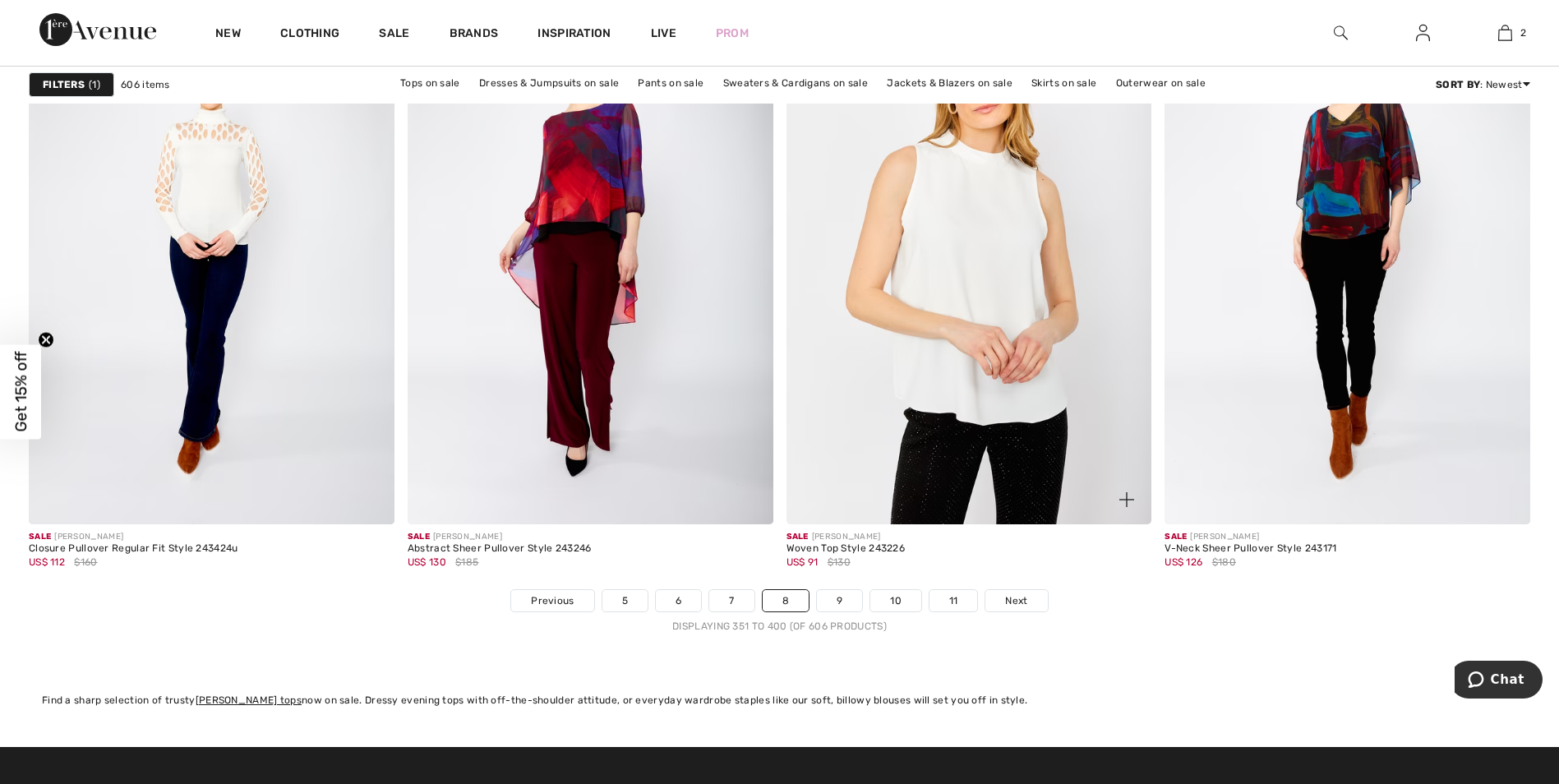
scroll to position [9366, 0]
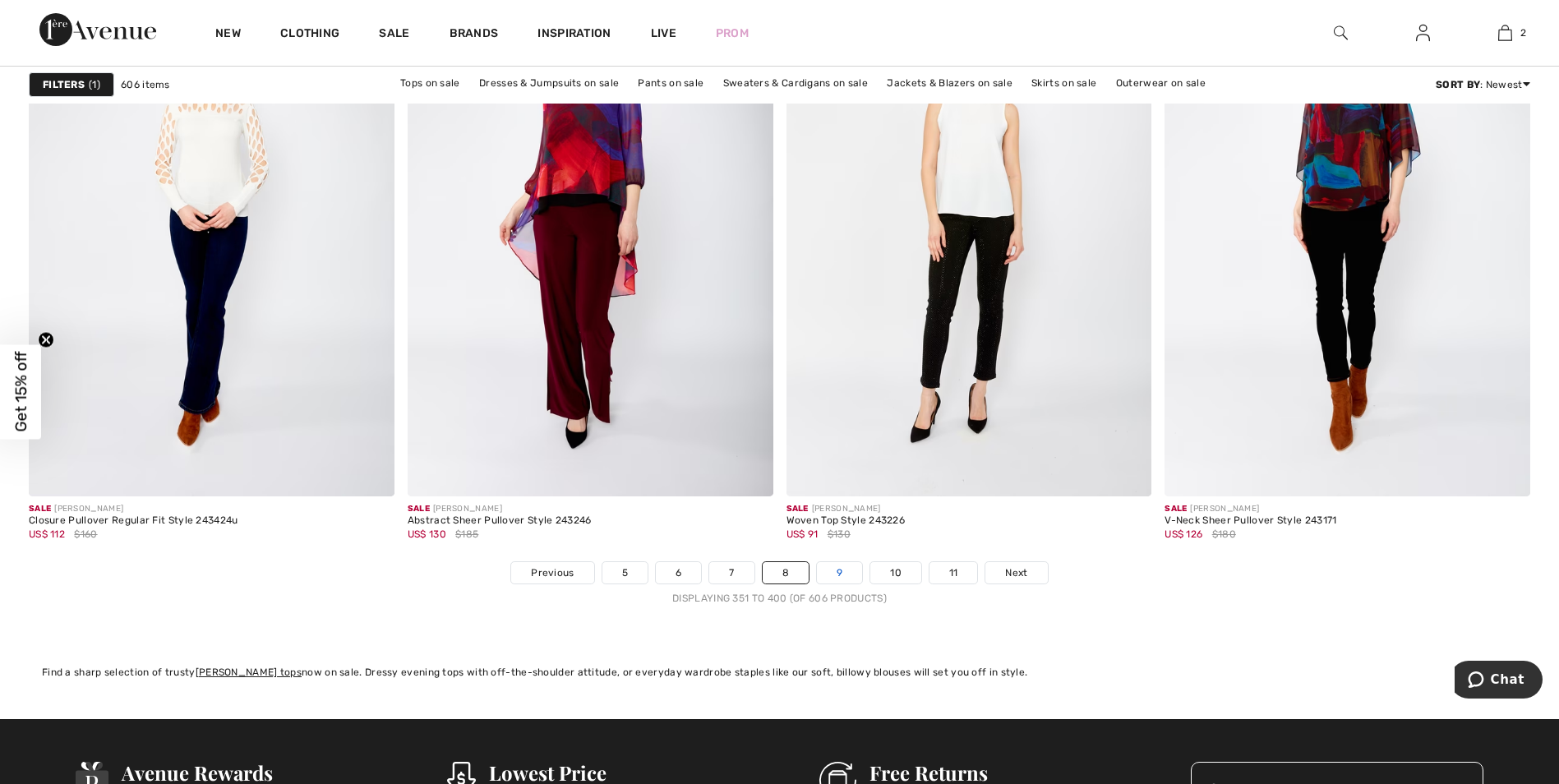
click at [837, 572] on link "9" at bounding box center [839, 572] width 45 height 22
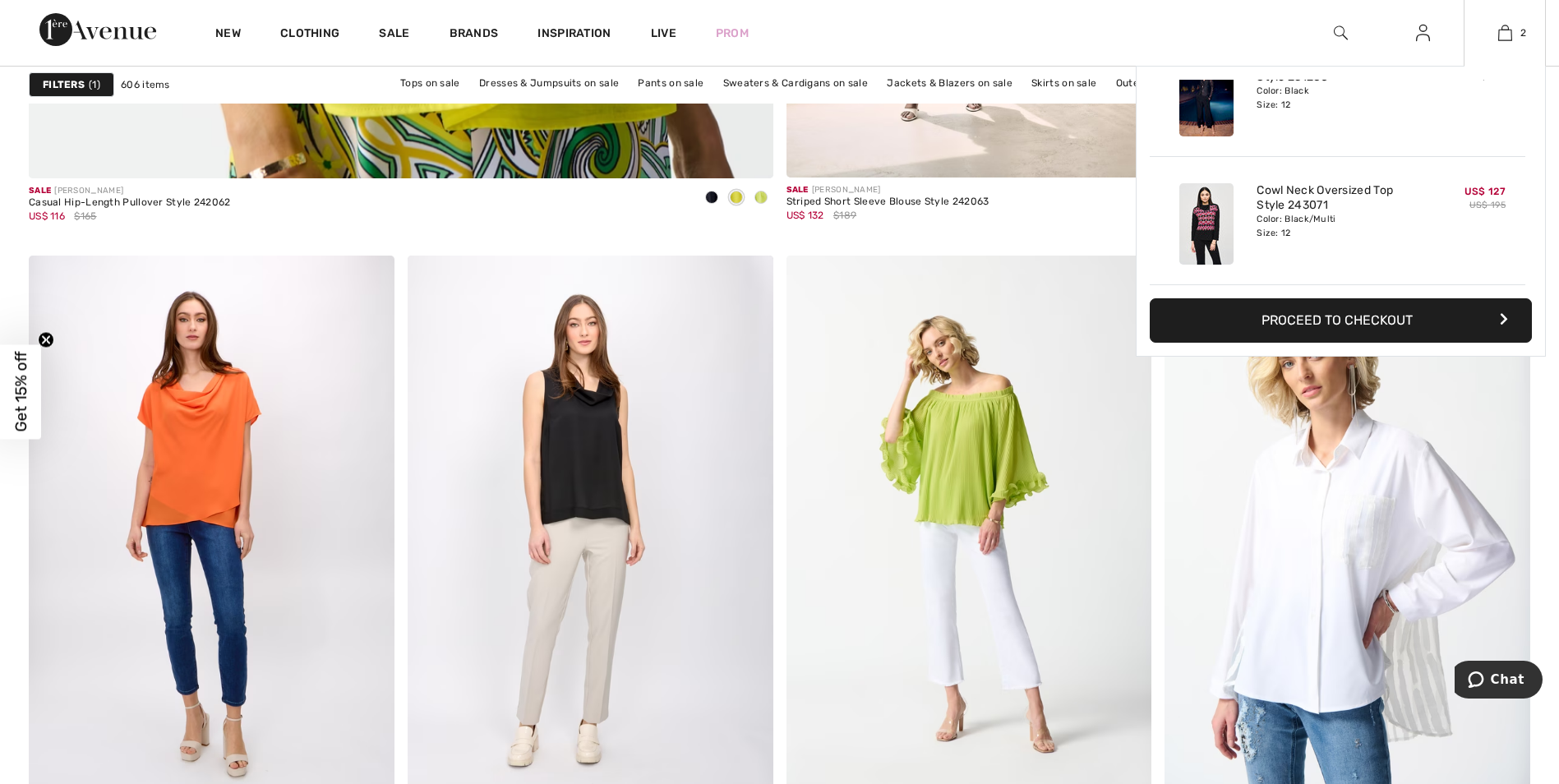
scroll to position [6409, 0]
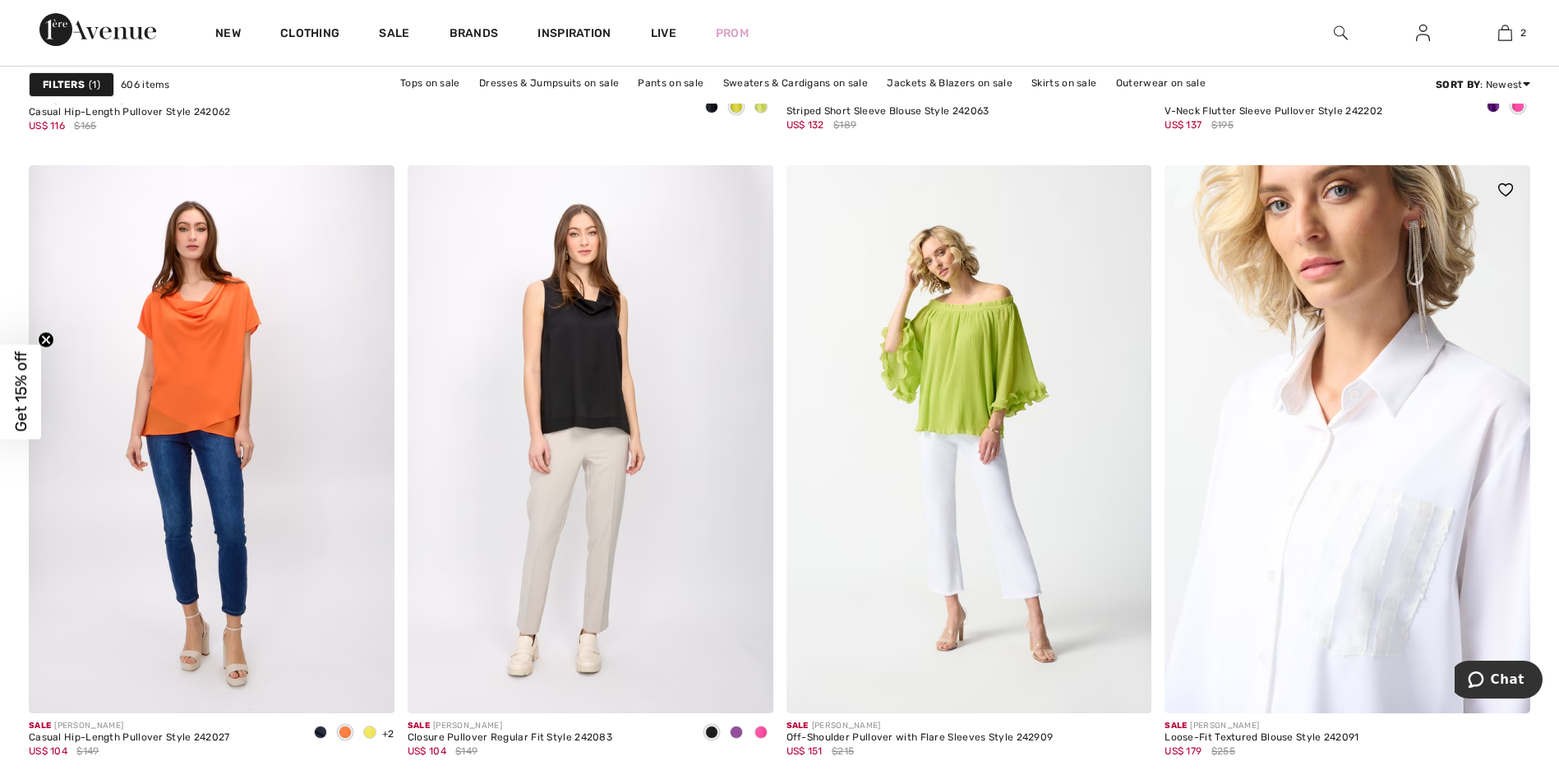
click at [1347, 476] on img at bounding box center [1347, 438] width 365 height 548
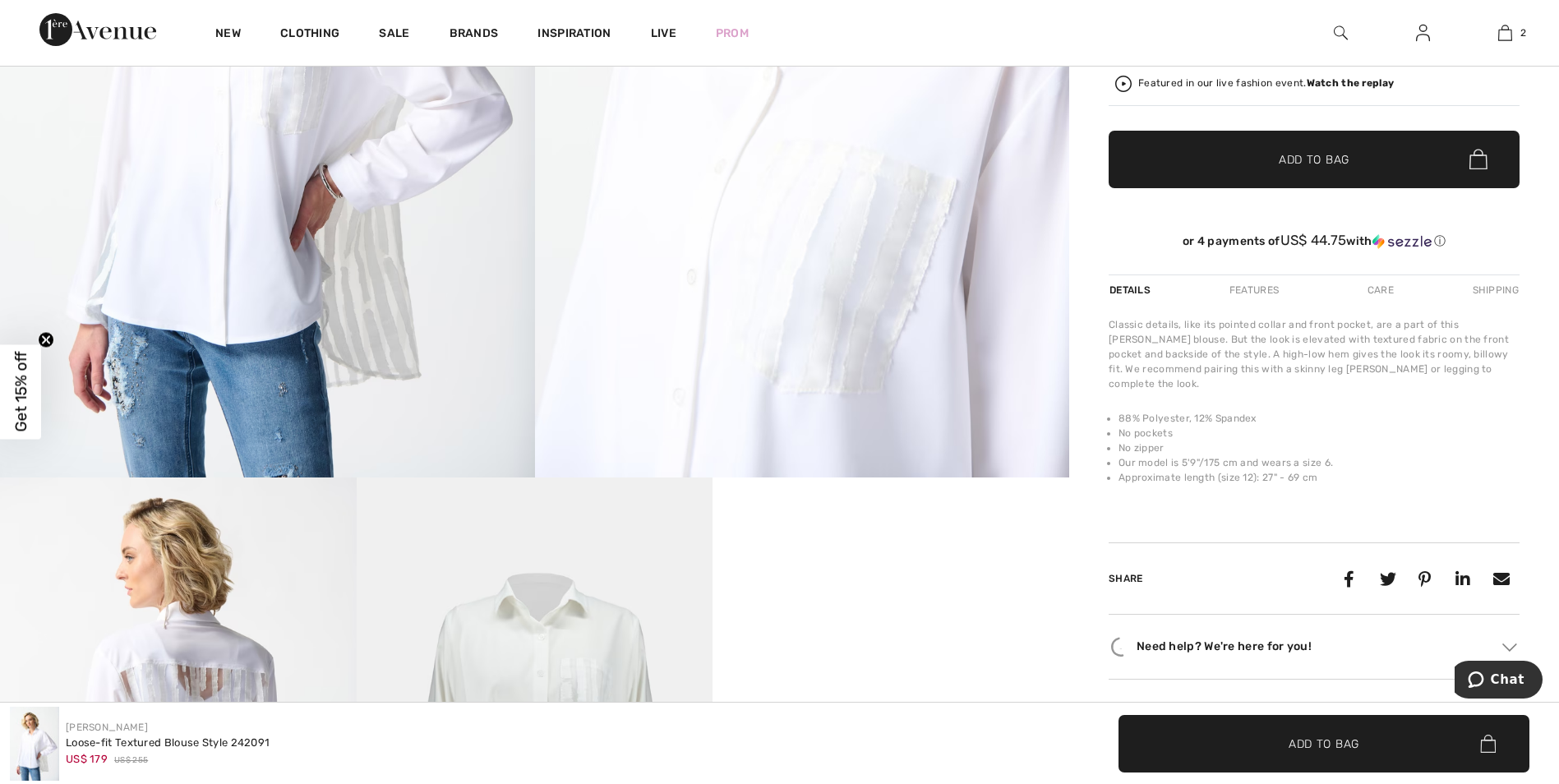
scroll to position [739, 0]
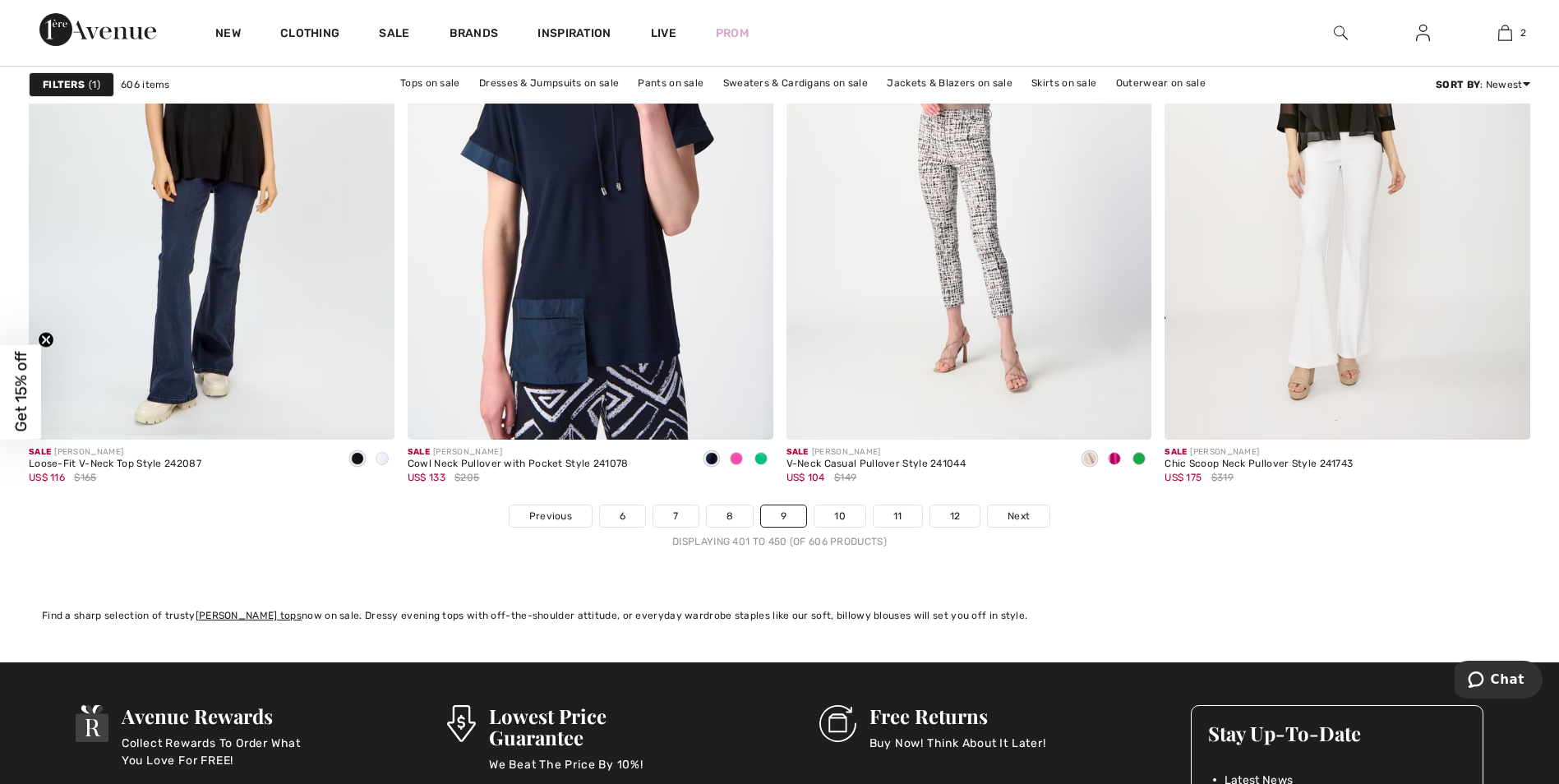
scroll to position [9530, 0]
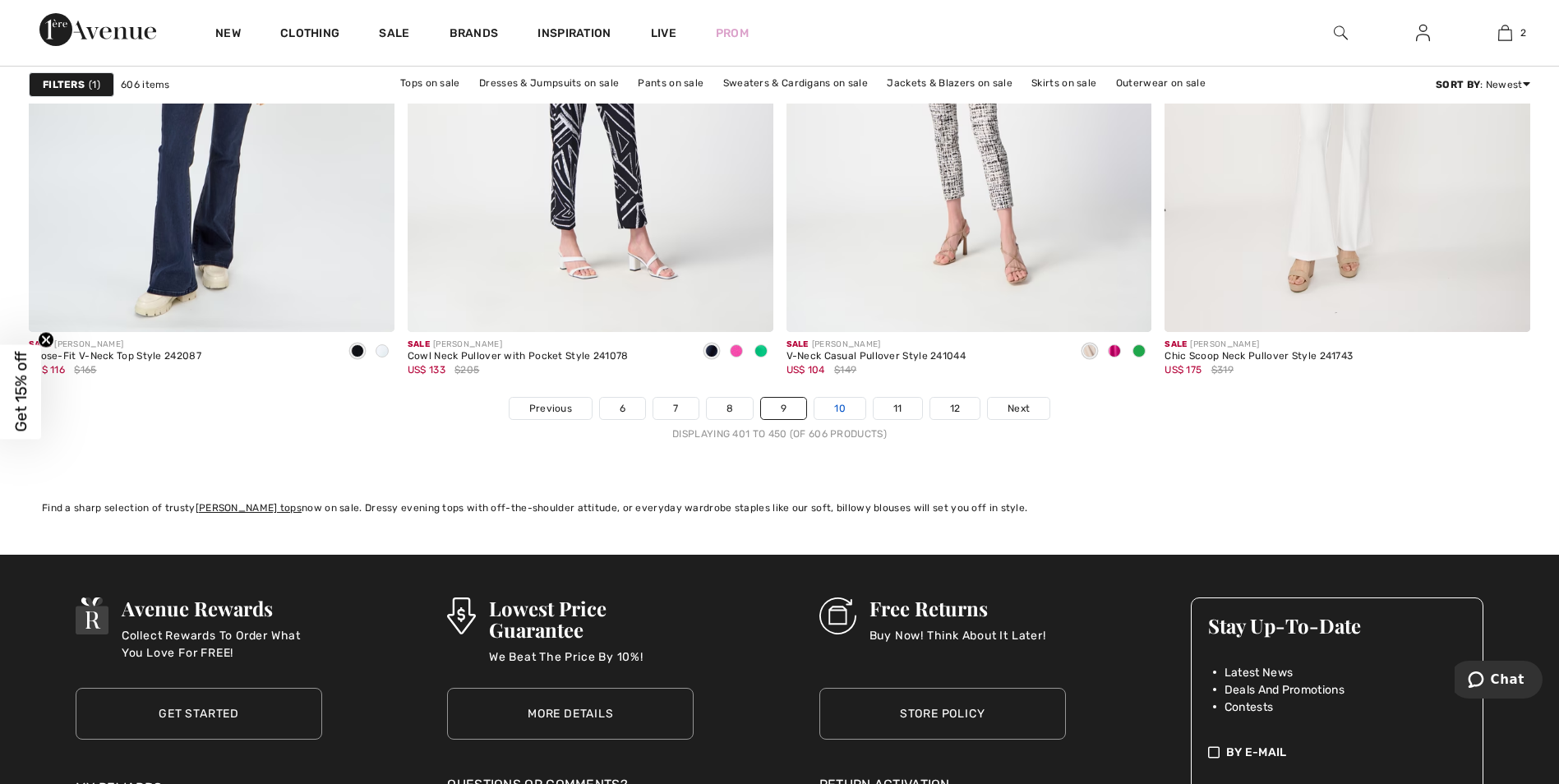
click at [847, 414] on link "10" at bounding box center [840, 409] width 51 height 22
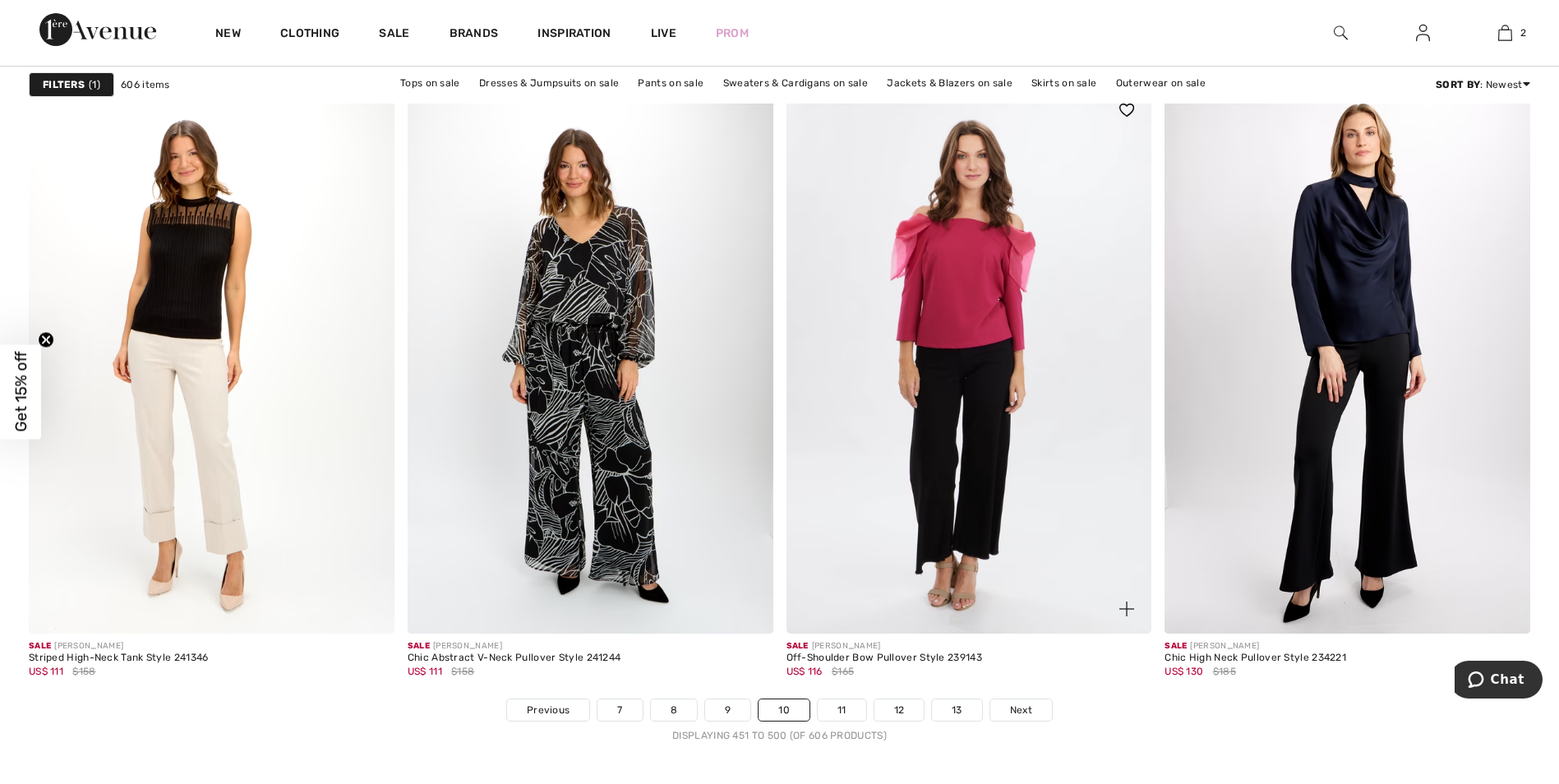
scroll to position [9449, 0]
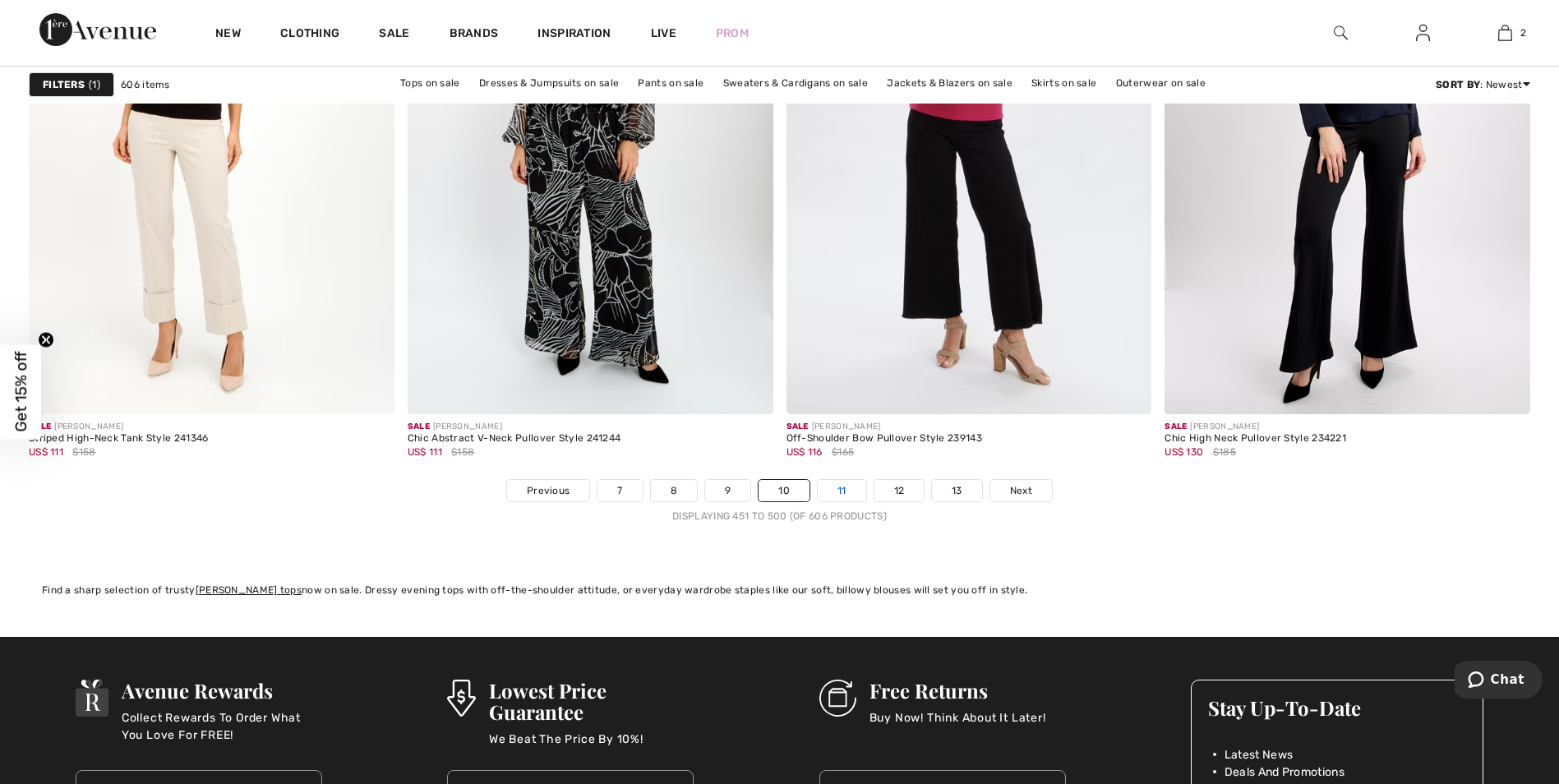
click at [852, 489] on link "11" at bounding box center [842, 491] width 49 height 22
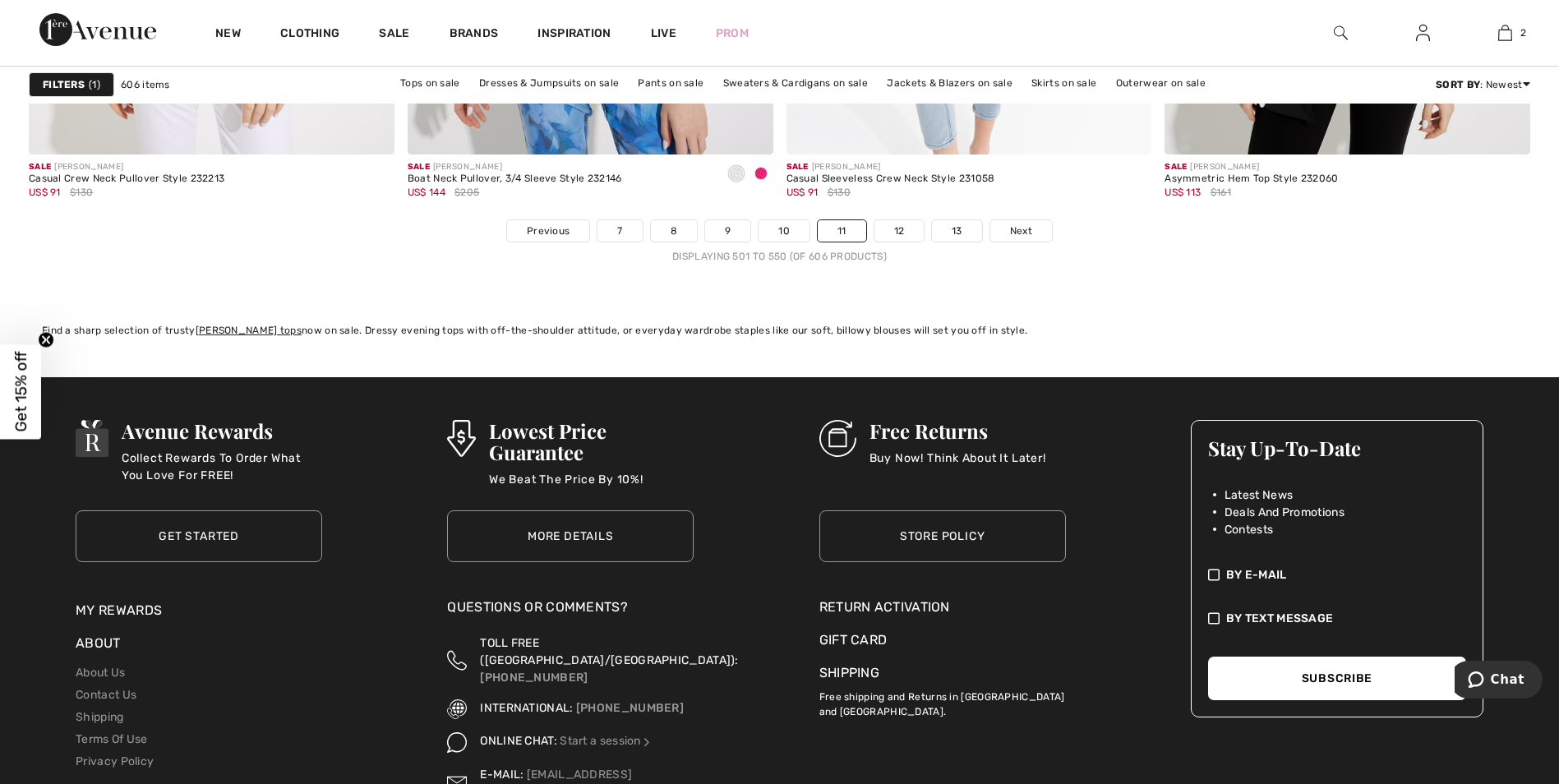
scroll to position [9777, 0]
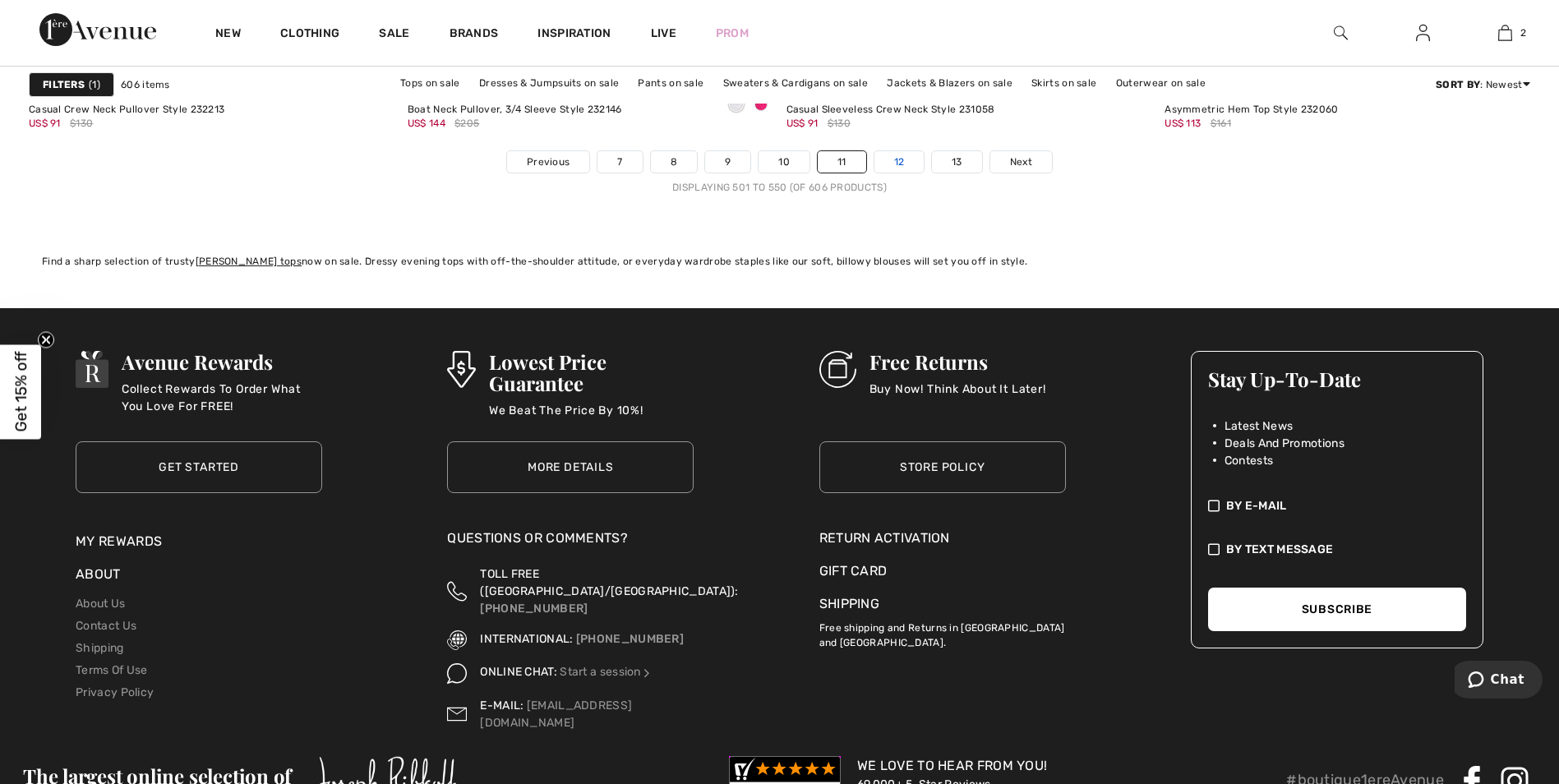
click at [891, 161] on link "12" at bounding box center [899, 162] width 50 height 22
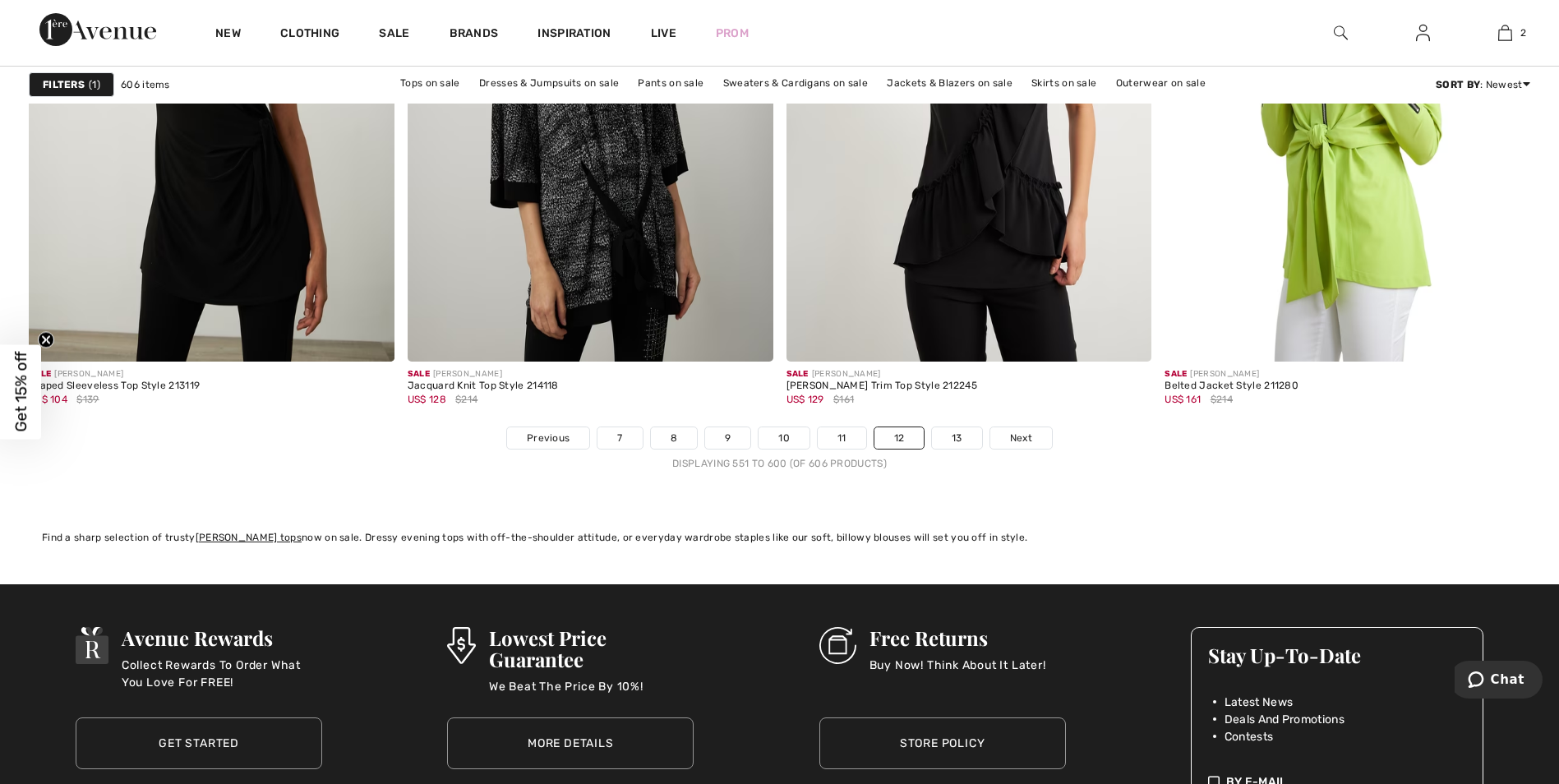
scroll to position [9530, 0]
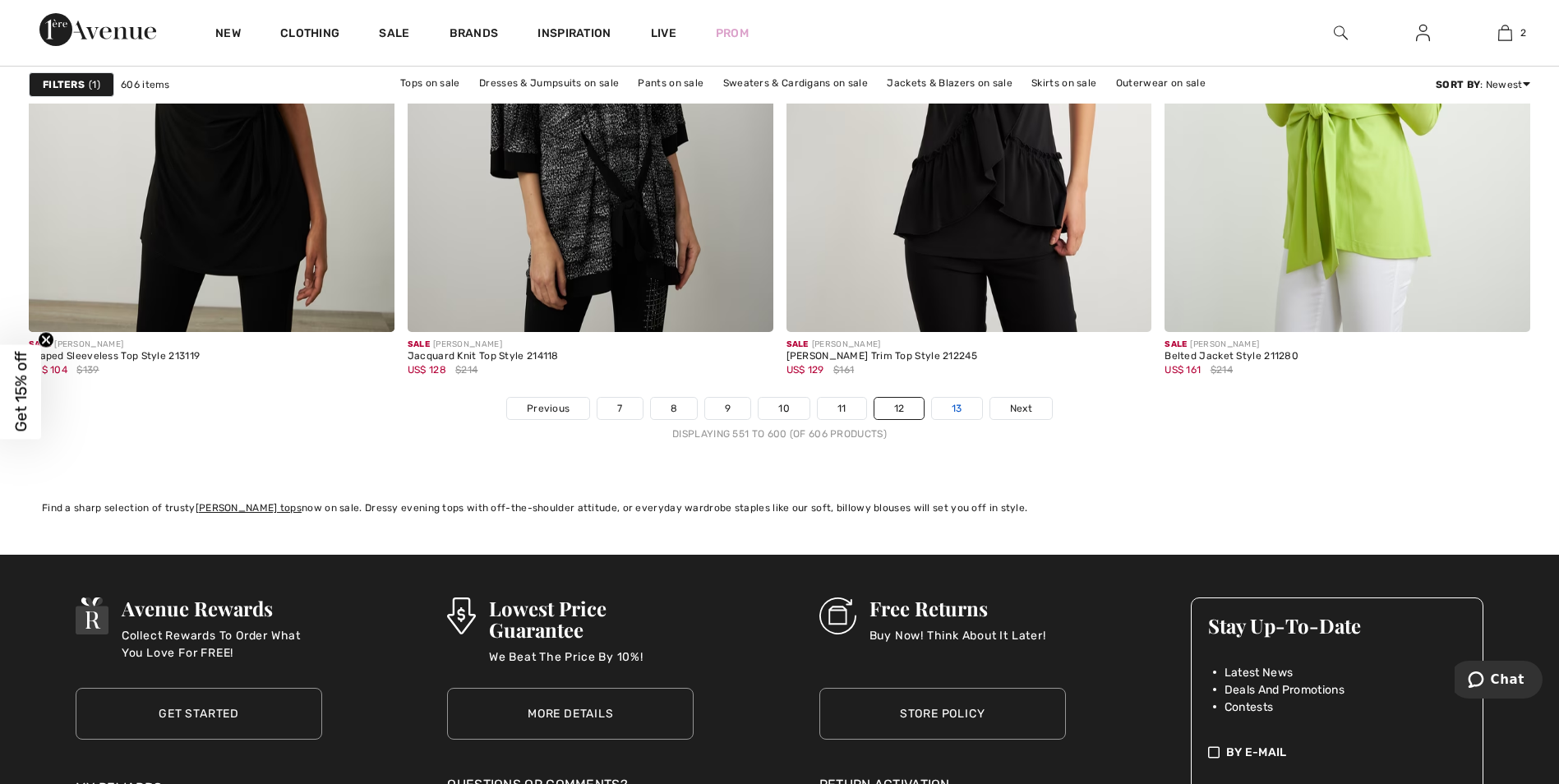
click at [956, 410] on link "13" at bounding box center [957, 409] width 50 height 22
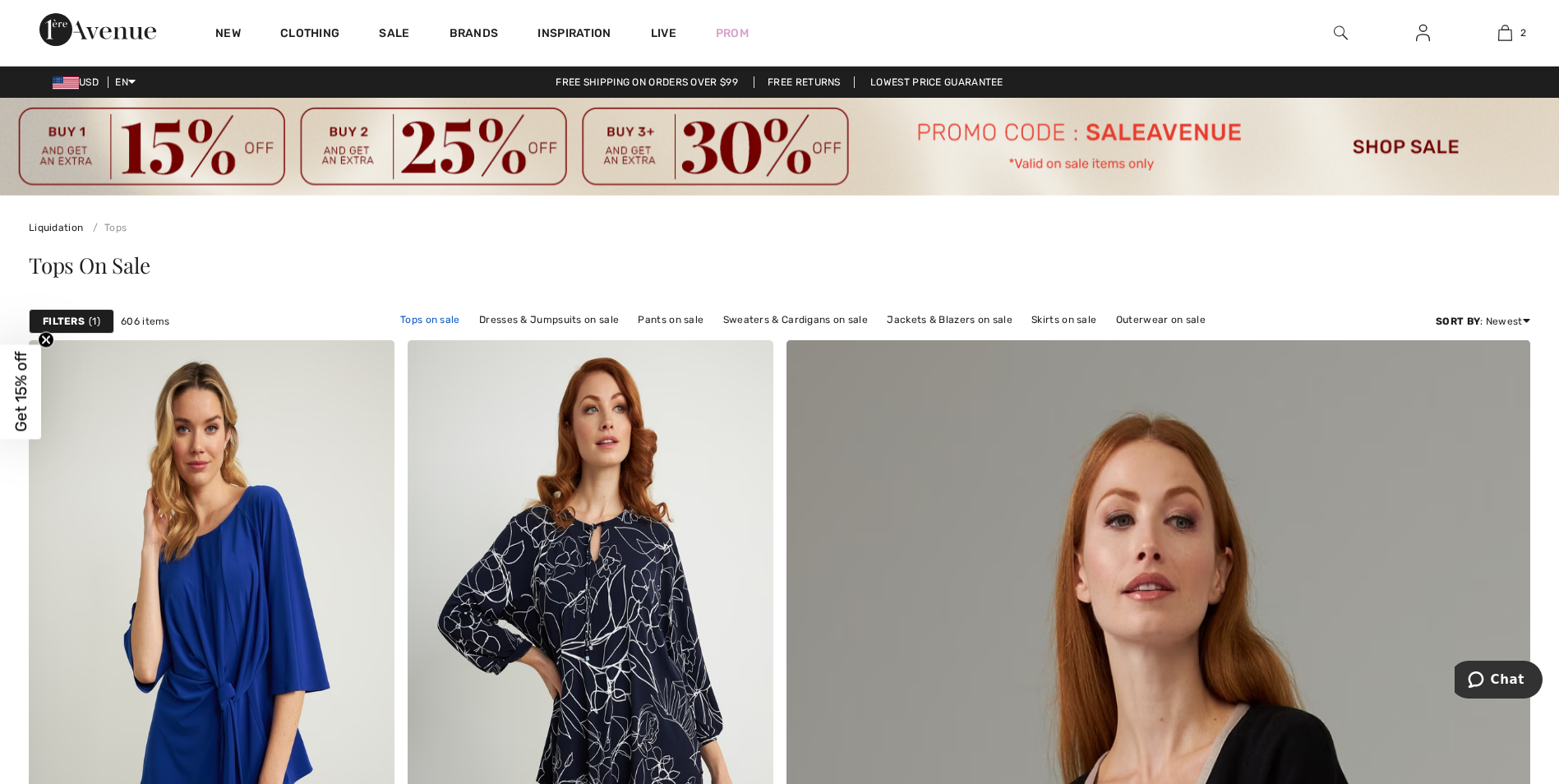
click at [452, 318] on link "Tops on sale" at bounding box center [429, 320] width 77 height 22
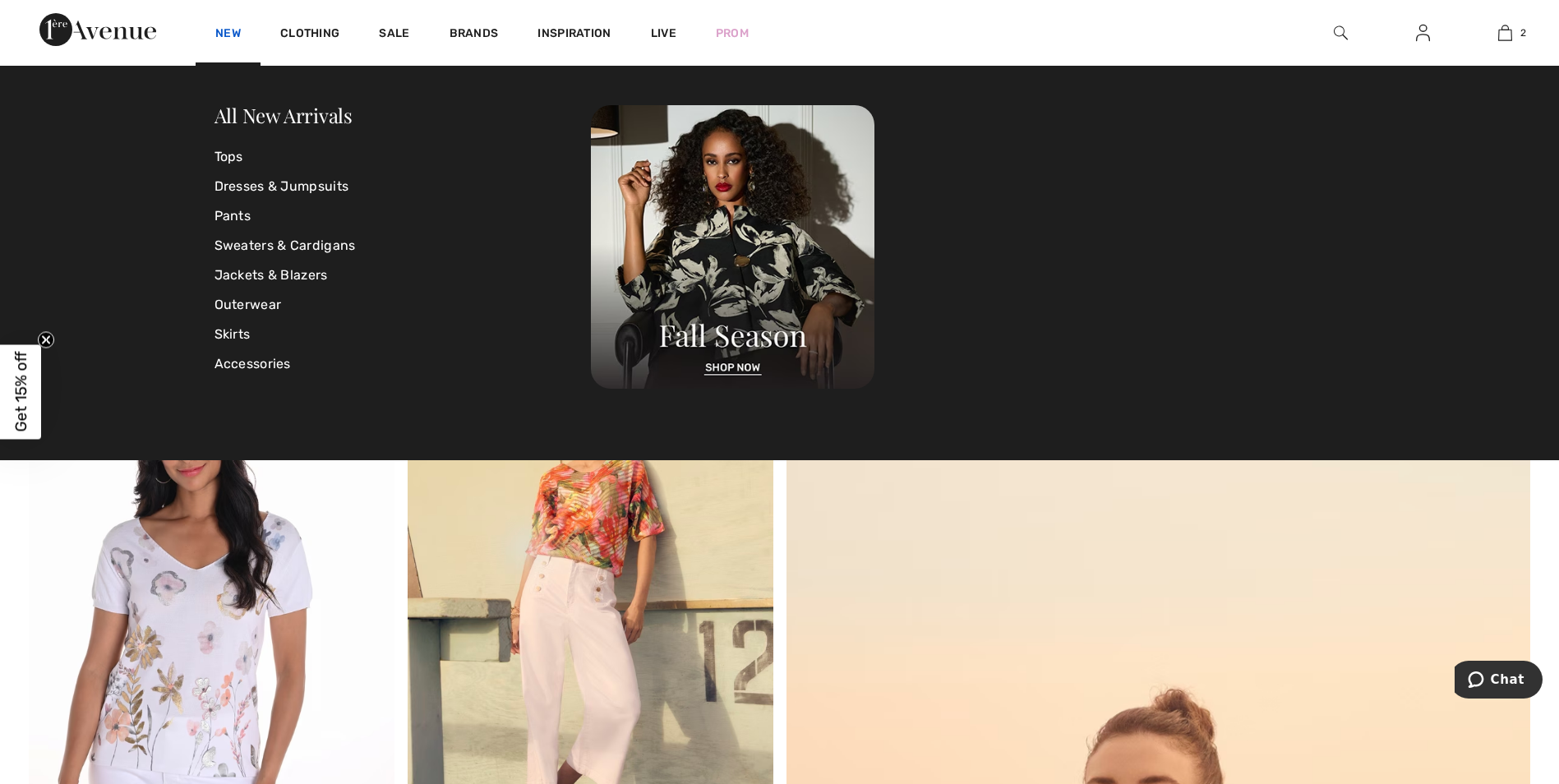
click at [236, 29] on link "New" at bounding box center [228, 34] width 25 height 17
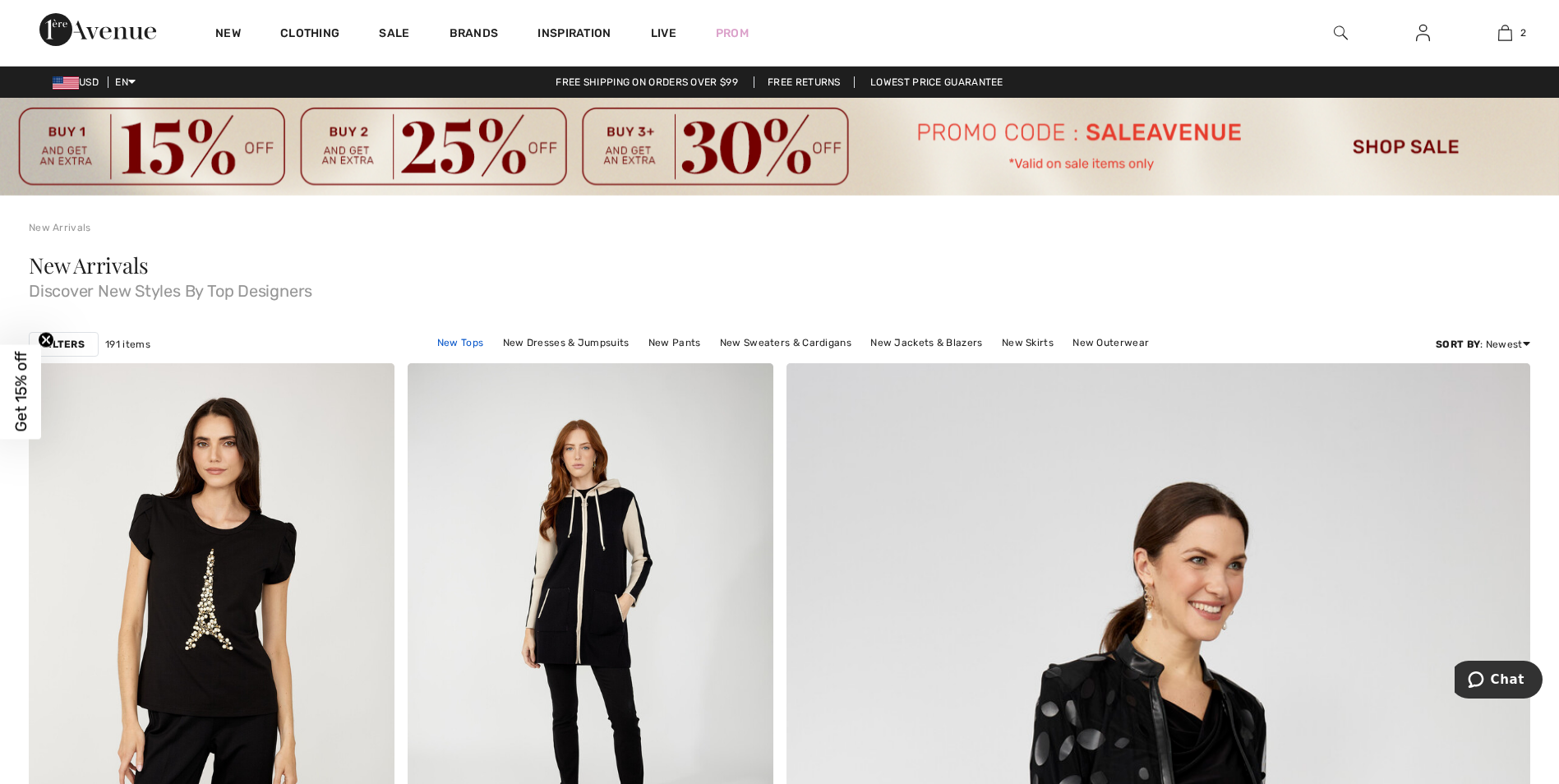
click at [456, 337] on link "New Tops" at bounding box center [459, 343] width 62 height 22
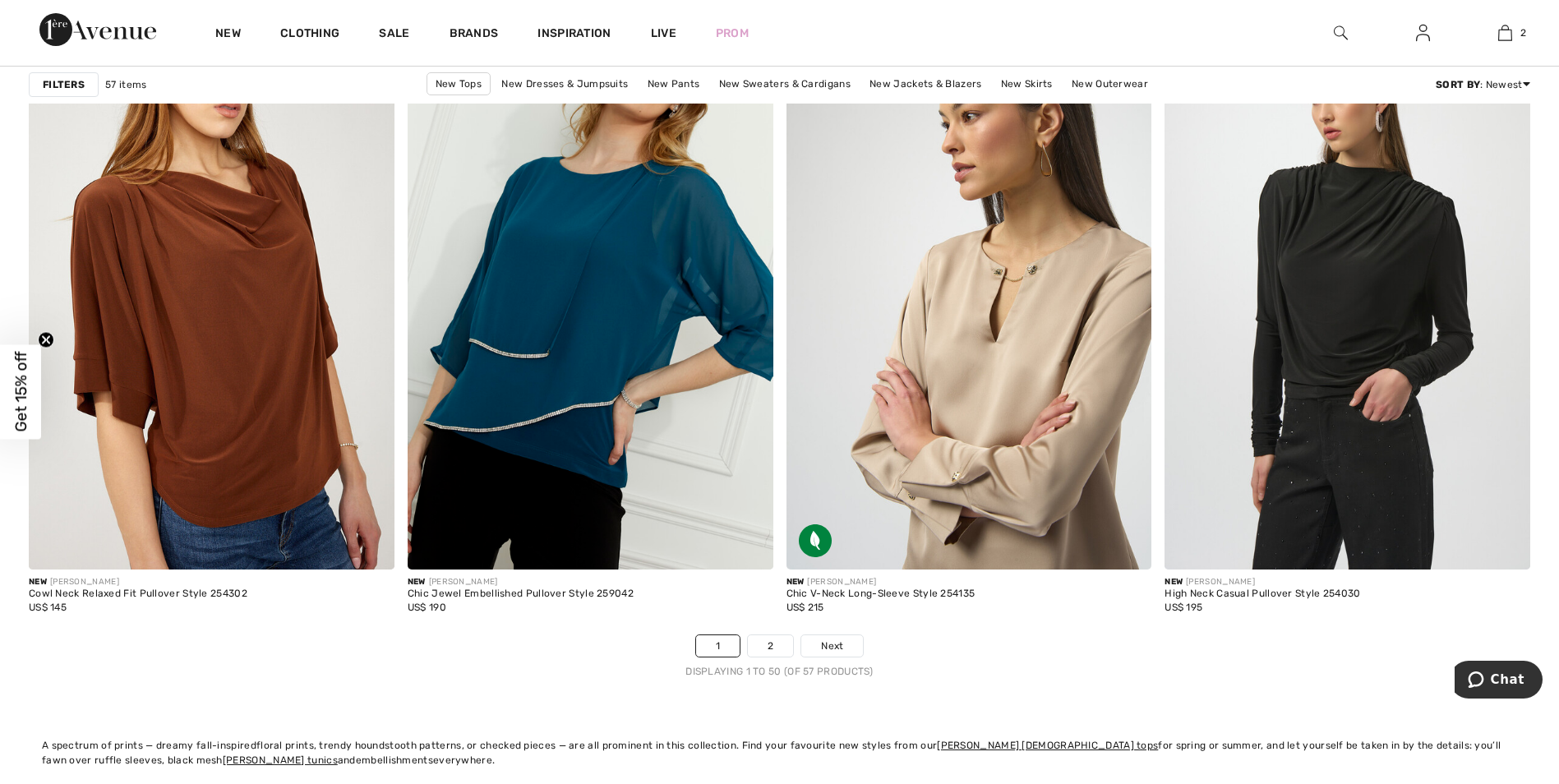
scroll to position [9366, 0]
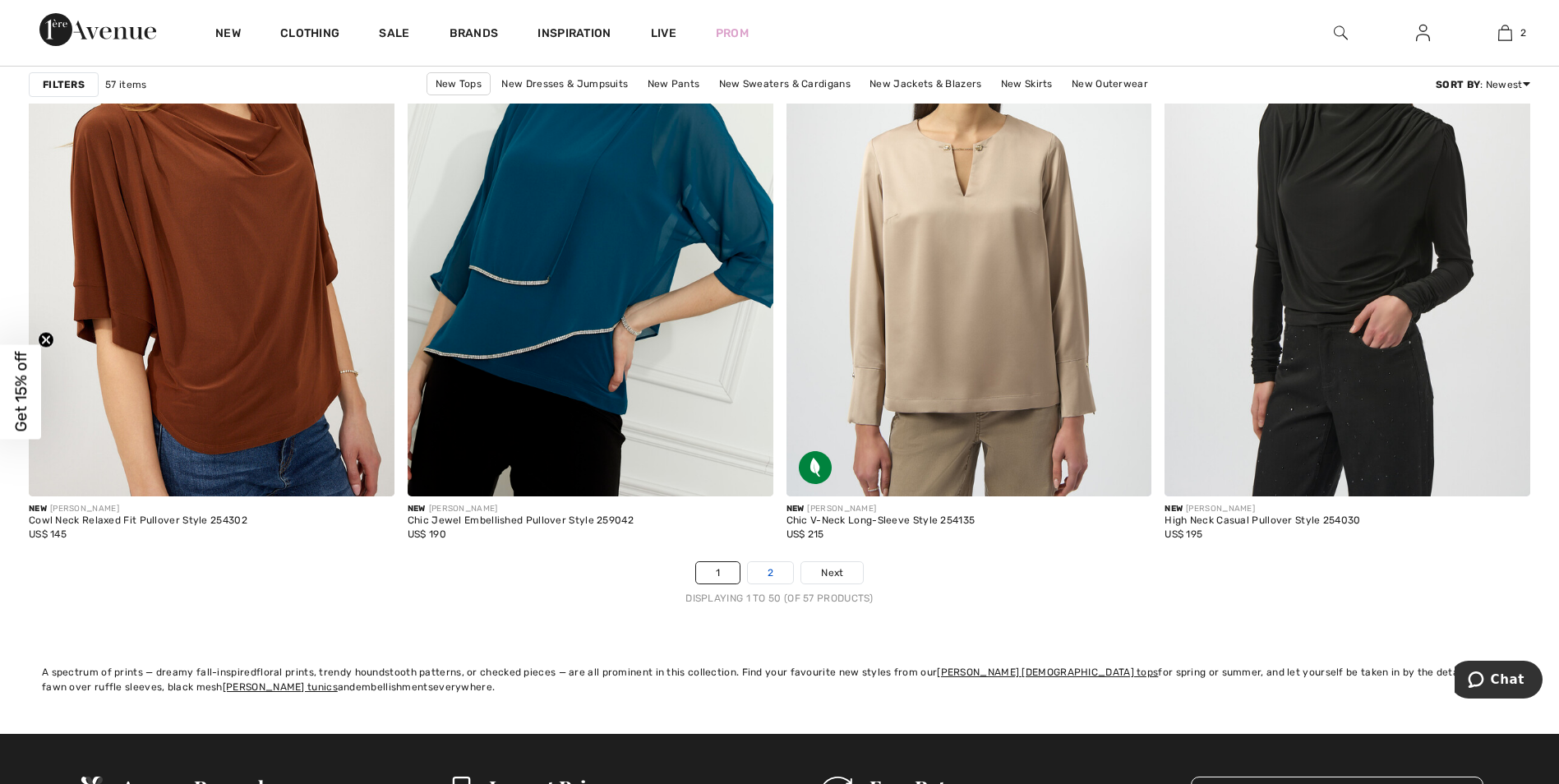
click at [770, 572] on link "2" at bounding box center [770, 572] width 45 height 22
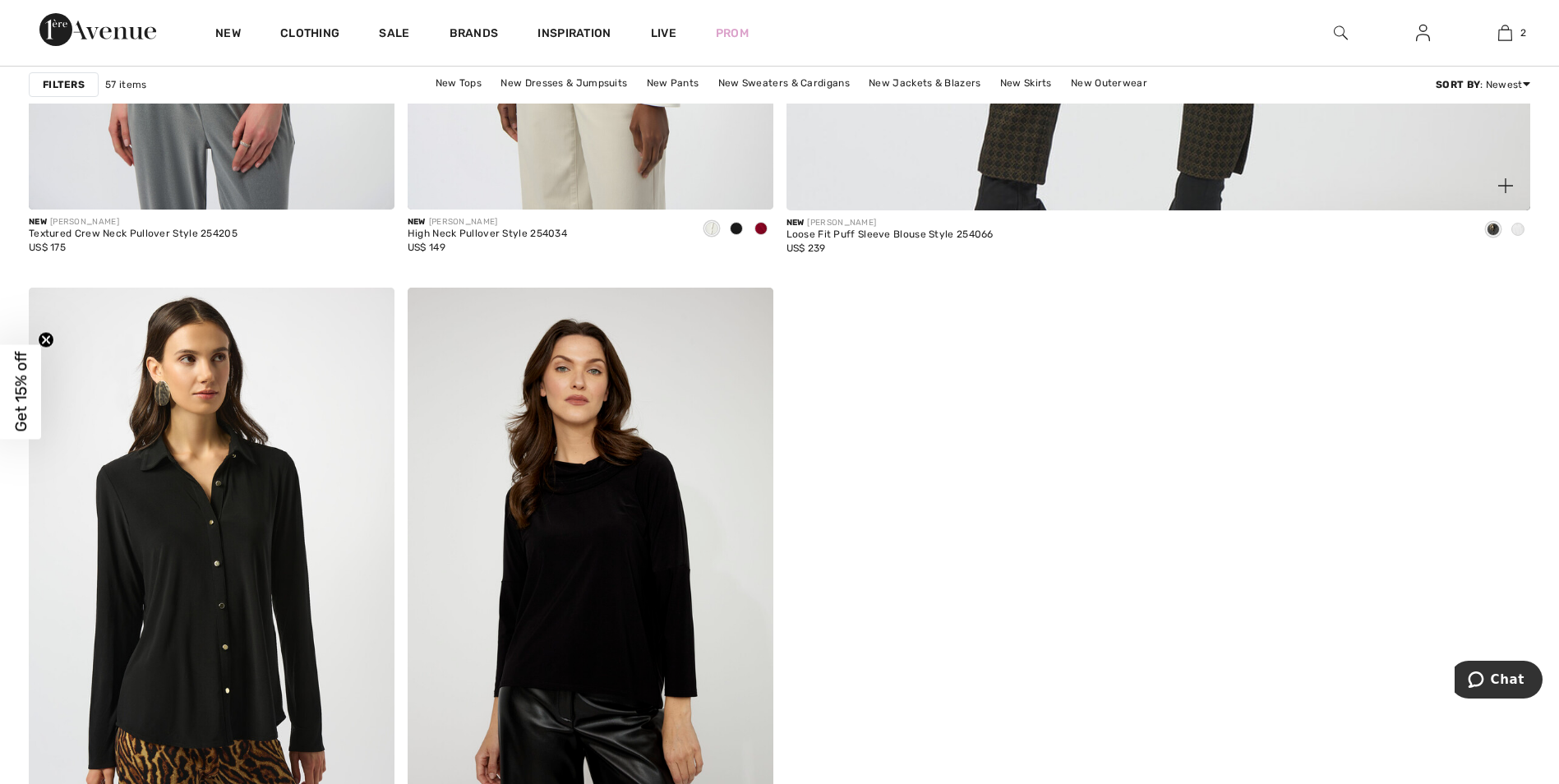
scroll to position [1561, 0]
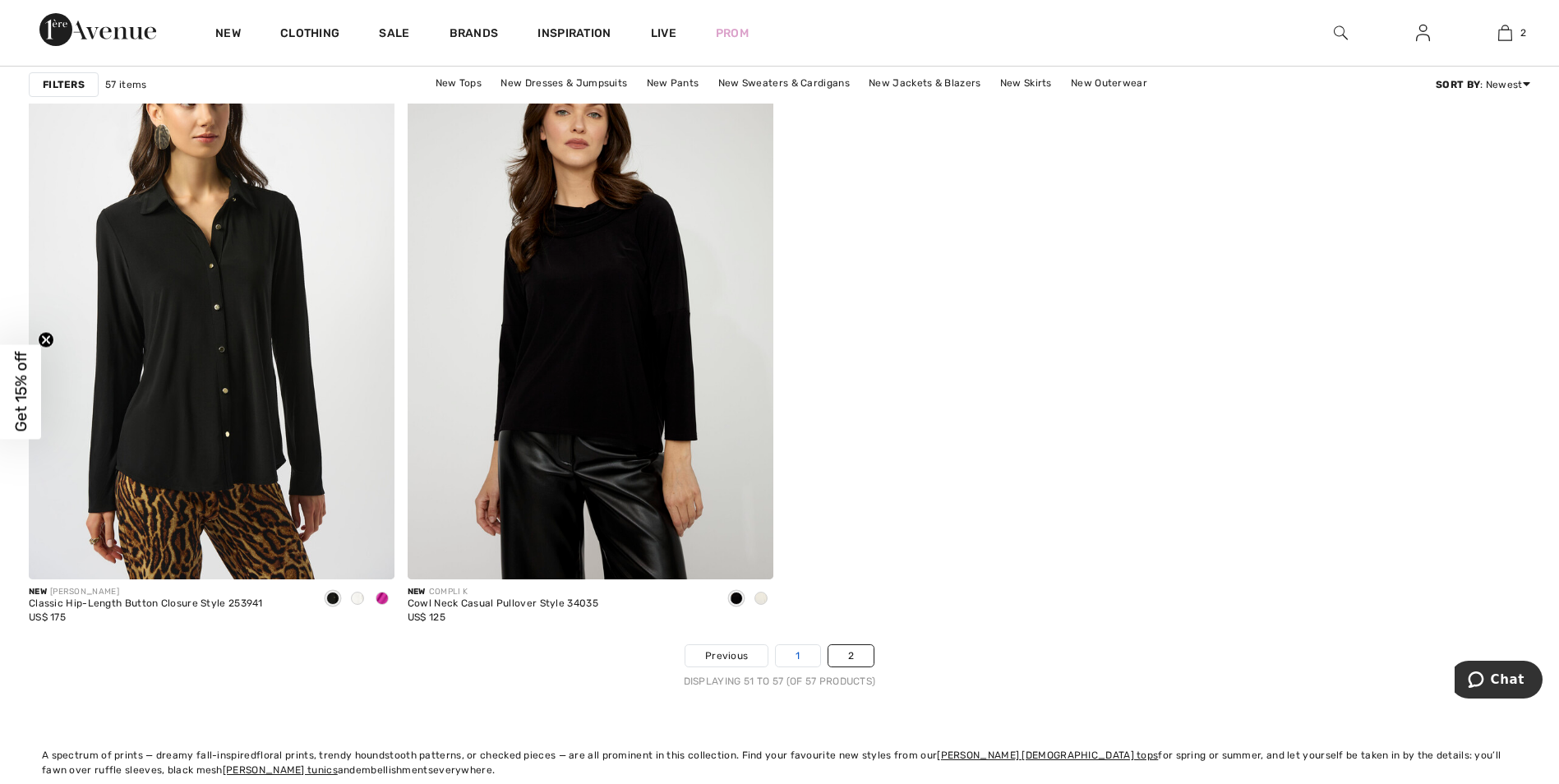
click at [802, 654] on link "1" at bounding box center [798, 656] width 43 height 22
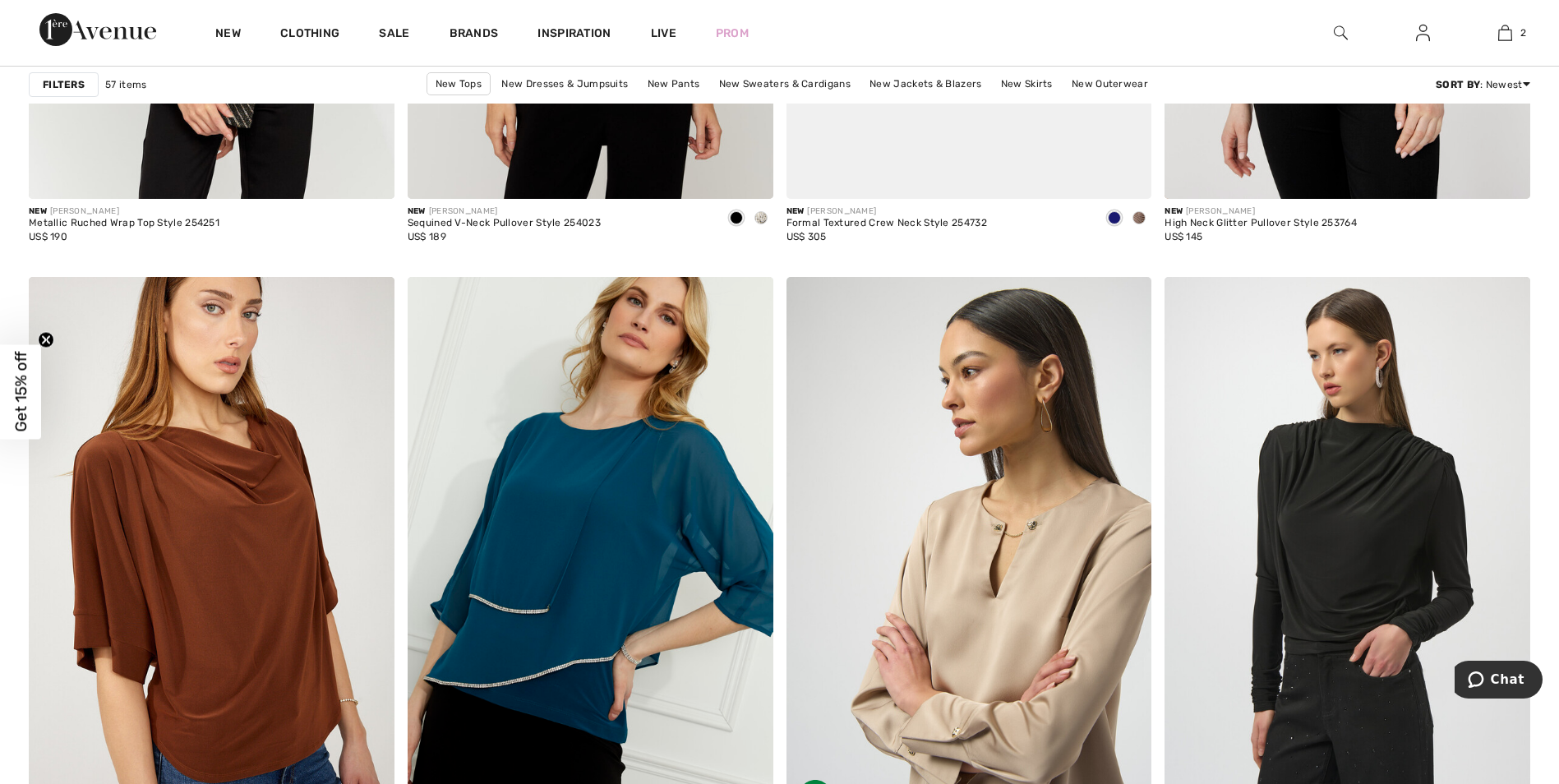
scroll to position [9120, 0]
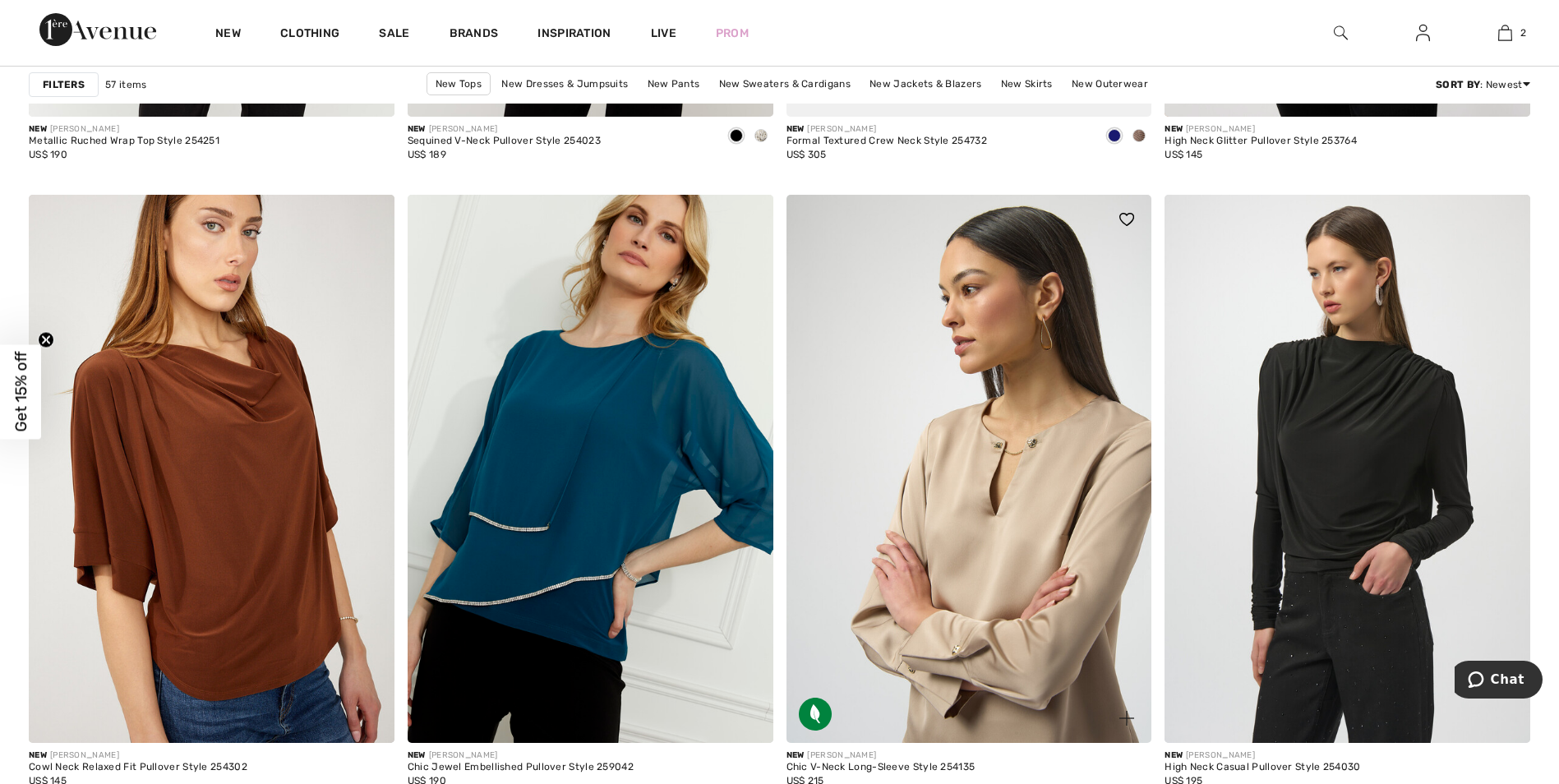
click at [1014, 448] on img at bounding box center [969, 468] width 365 height 548
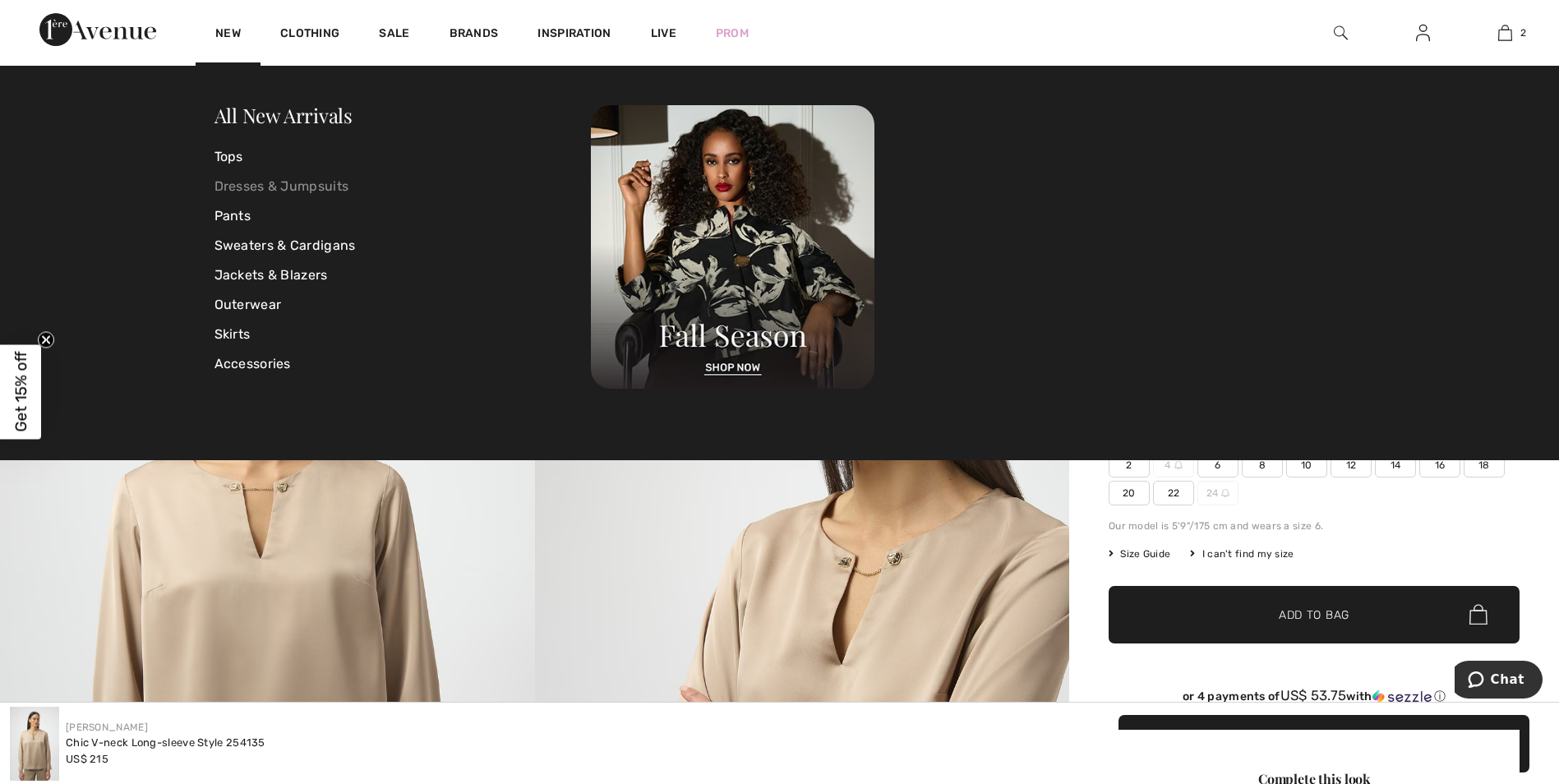
click at [253, 187] on link "Dresses & Jumpsuits" at bounding box center [402, 186] width 377 height 30
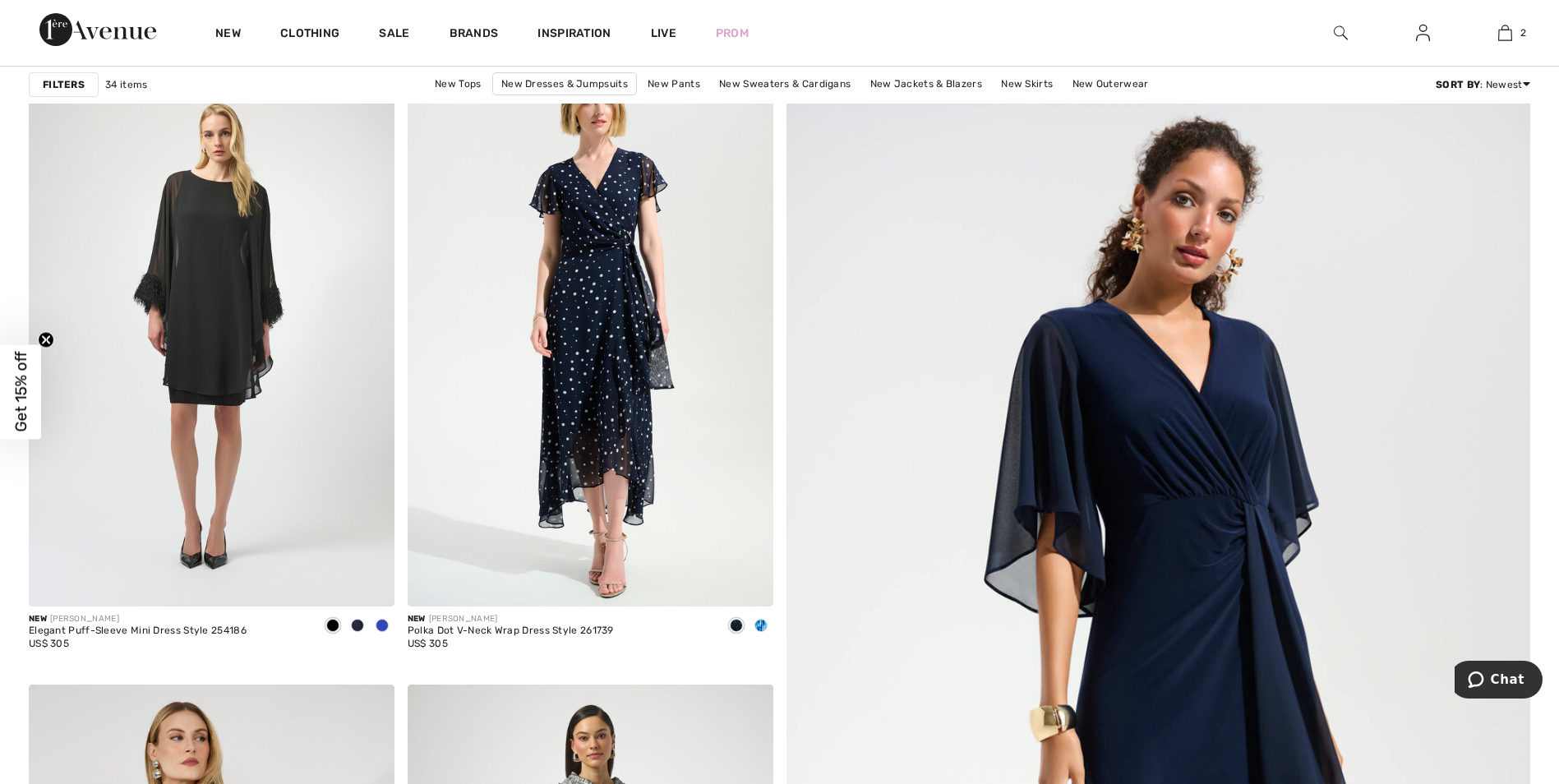
scroll to position [212, 0]
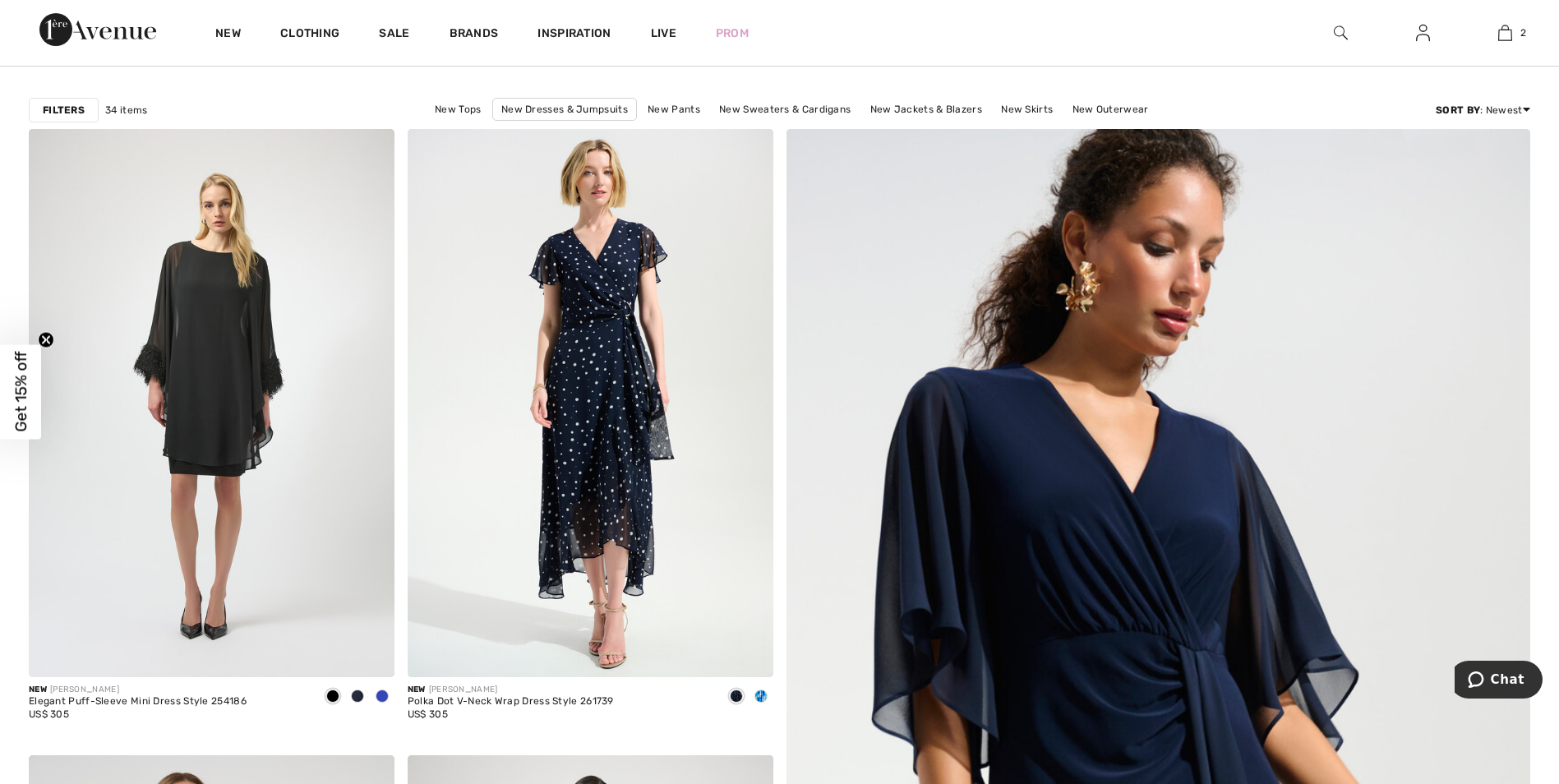
click at [703, 95] on div "Filters 34 items New Tops New Dresses & Jumpsuits New Pants New Sweaters & Card…" at bounding box center [780, 110] width 1501 height 38
click at [693, 101] on link "New Pants" at bounding box center [673, 110] width 69 height 22
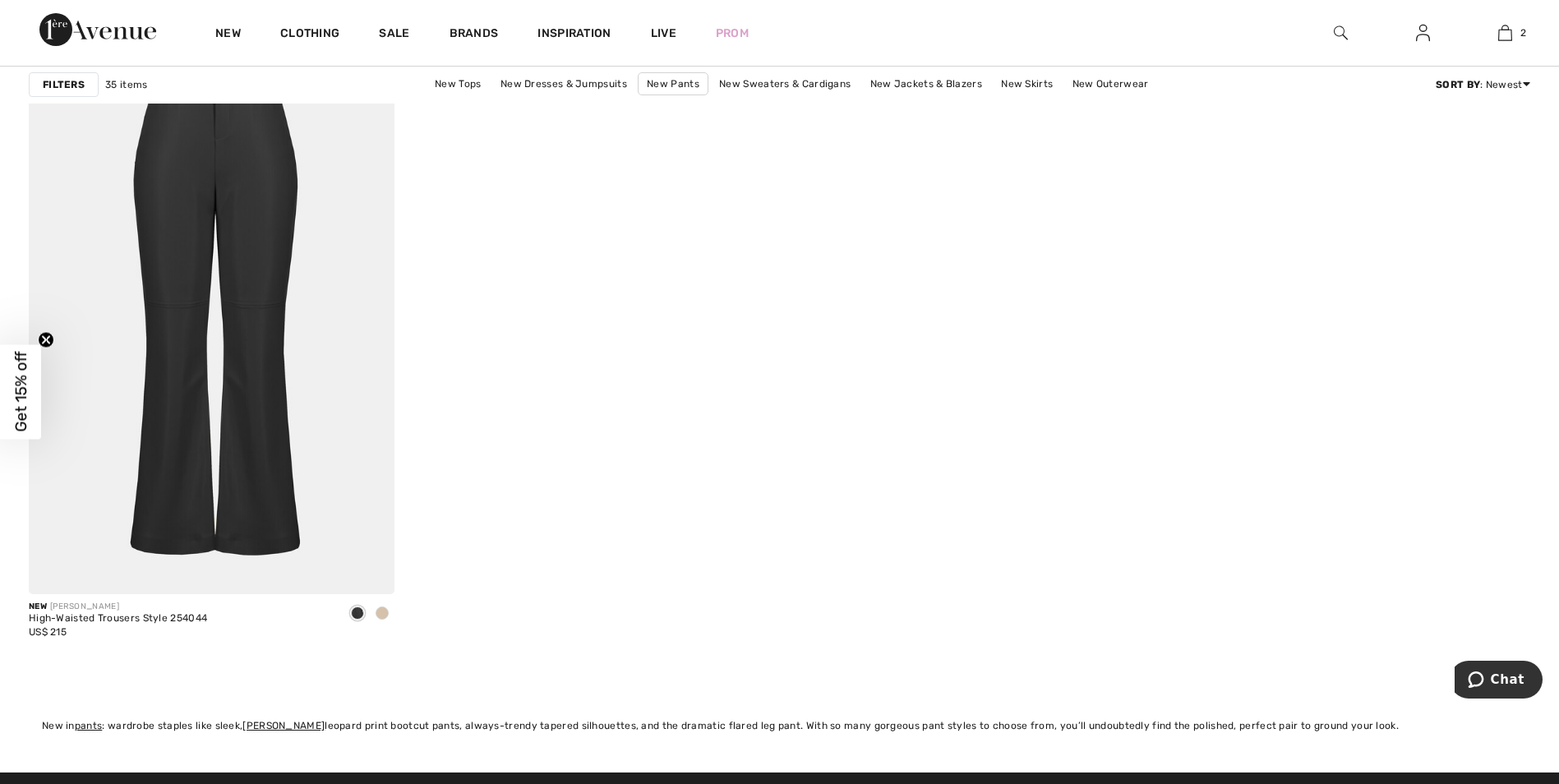
scroll to position [7066, 0]
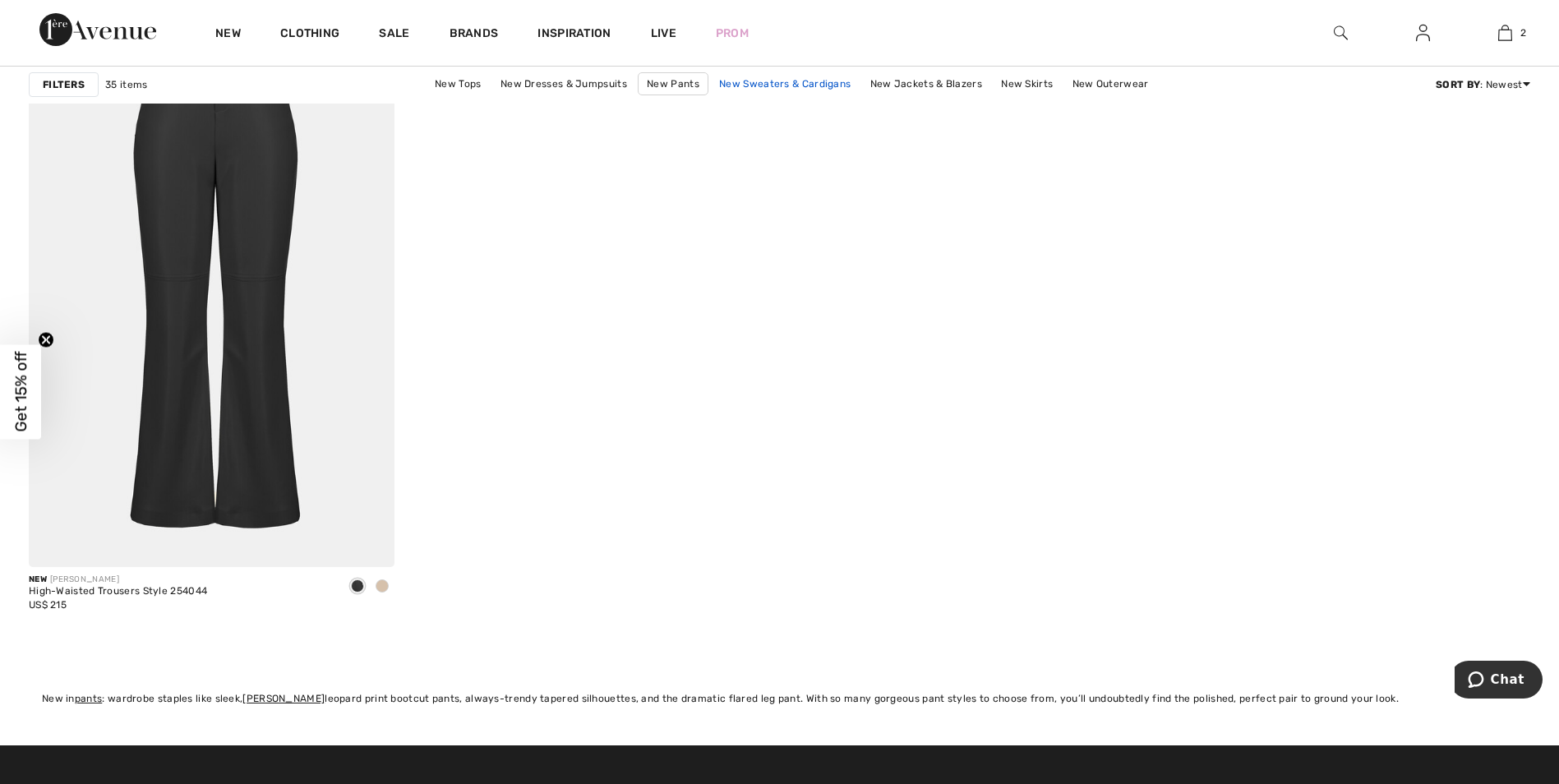
click at [757, 90] on link "New Sweaters & Cardigans" at bounding box center [785, 84] width 148 height 22
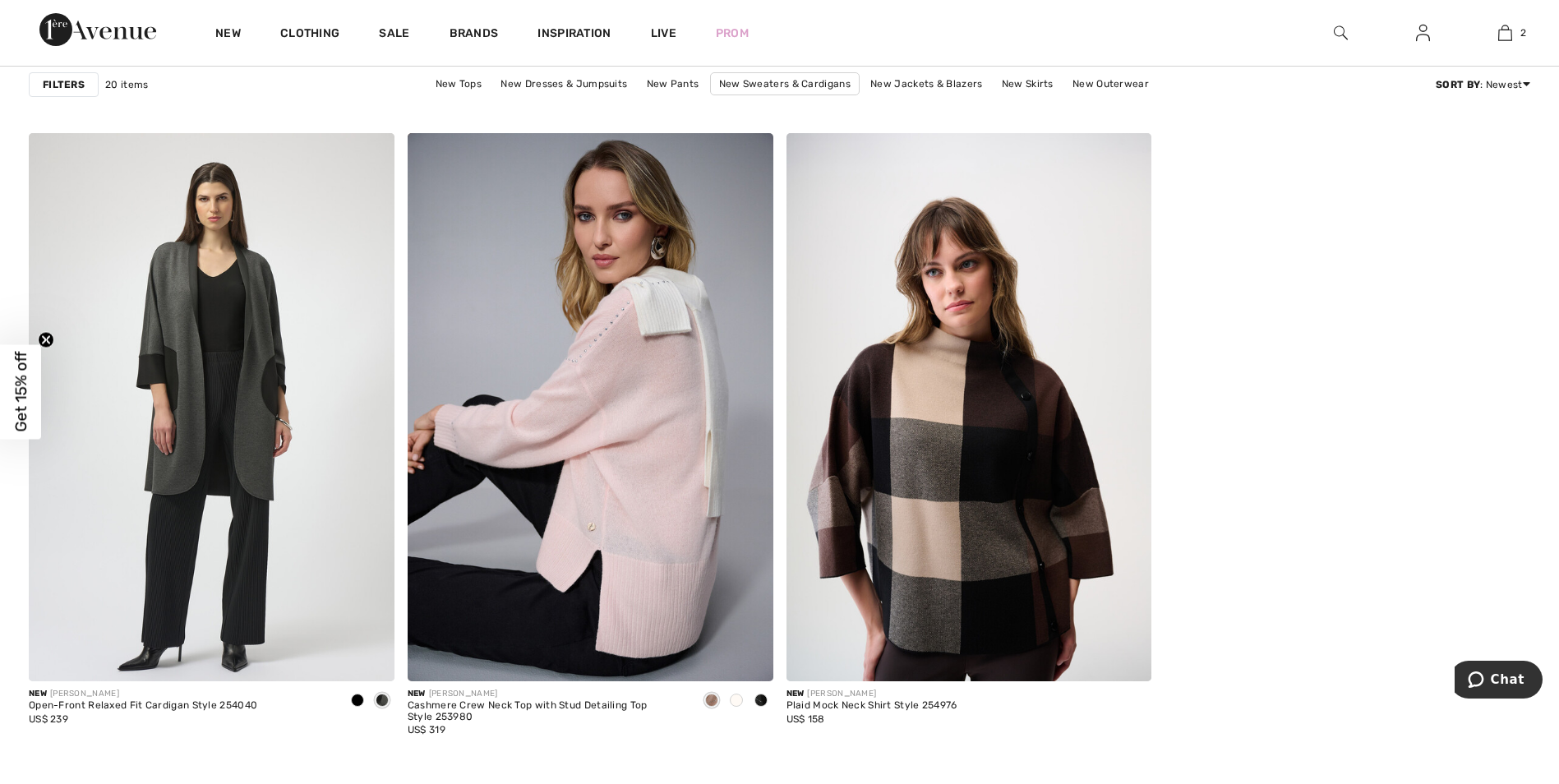
scroll to position [2868, 0]
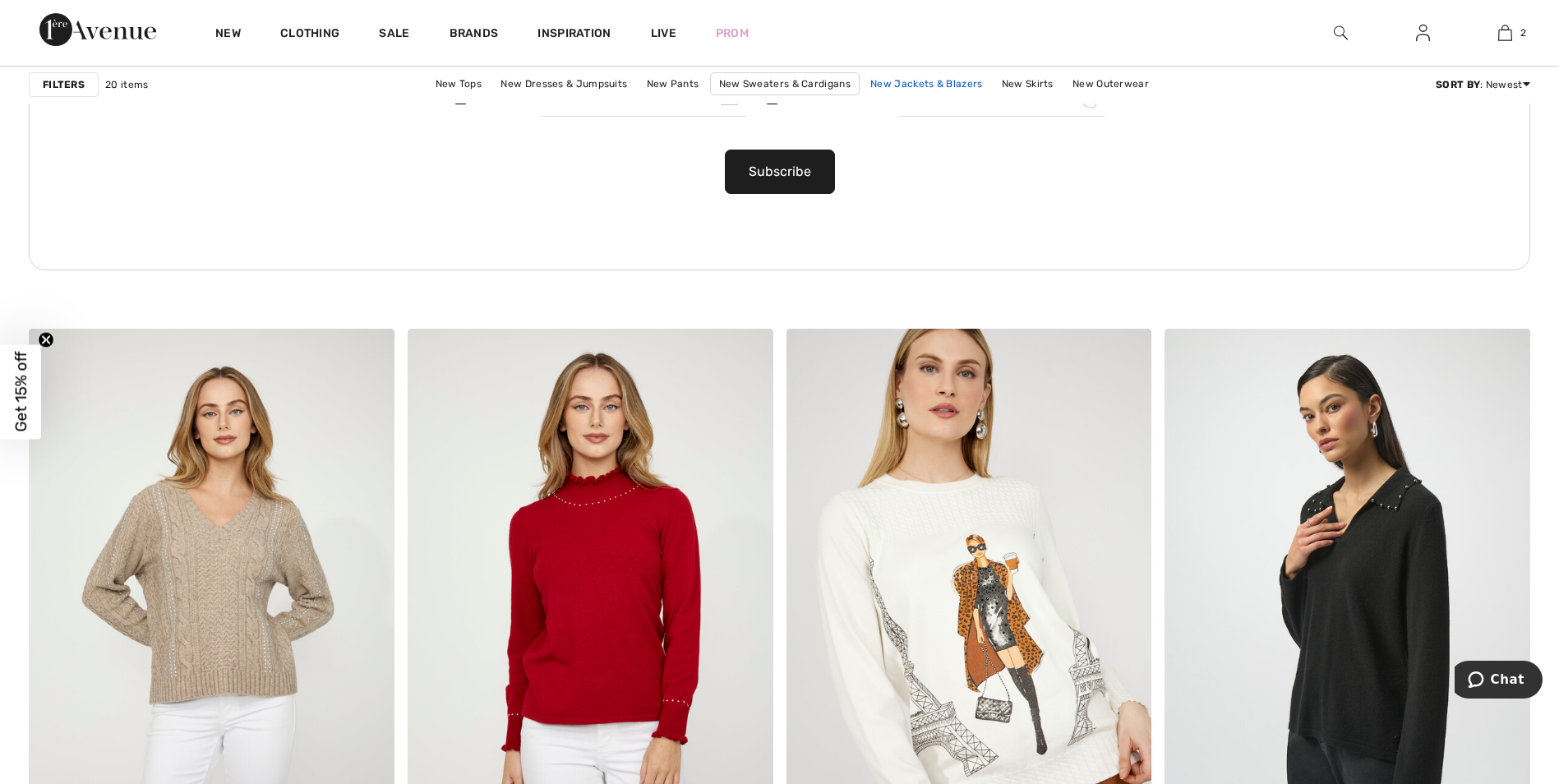
click at [922, 82] on link "New Jackets & Blazers" at bounding box center [925, 84] width 128 height 22
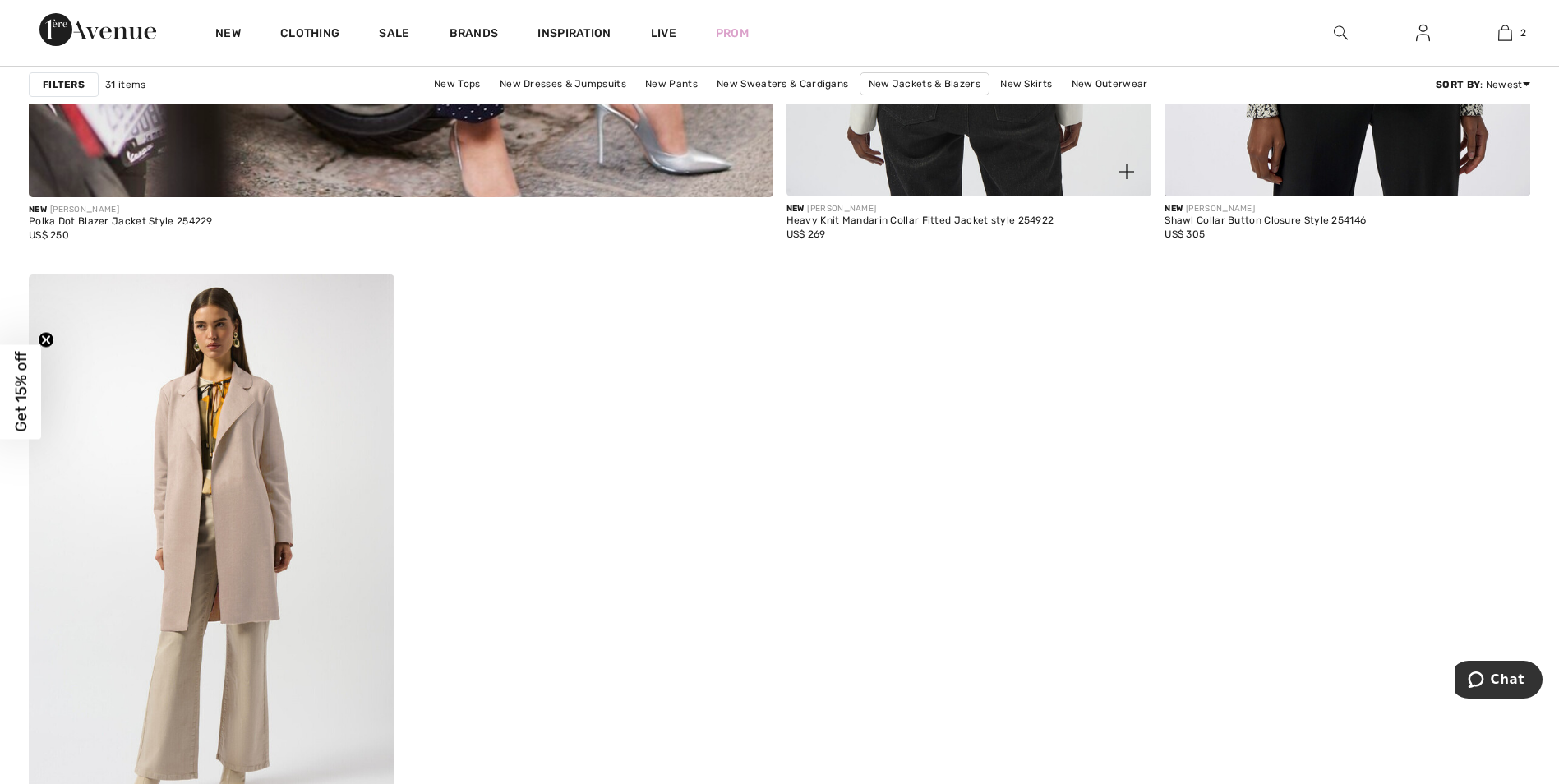
scroll to position [6162, 0]
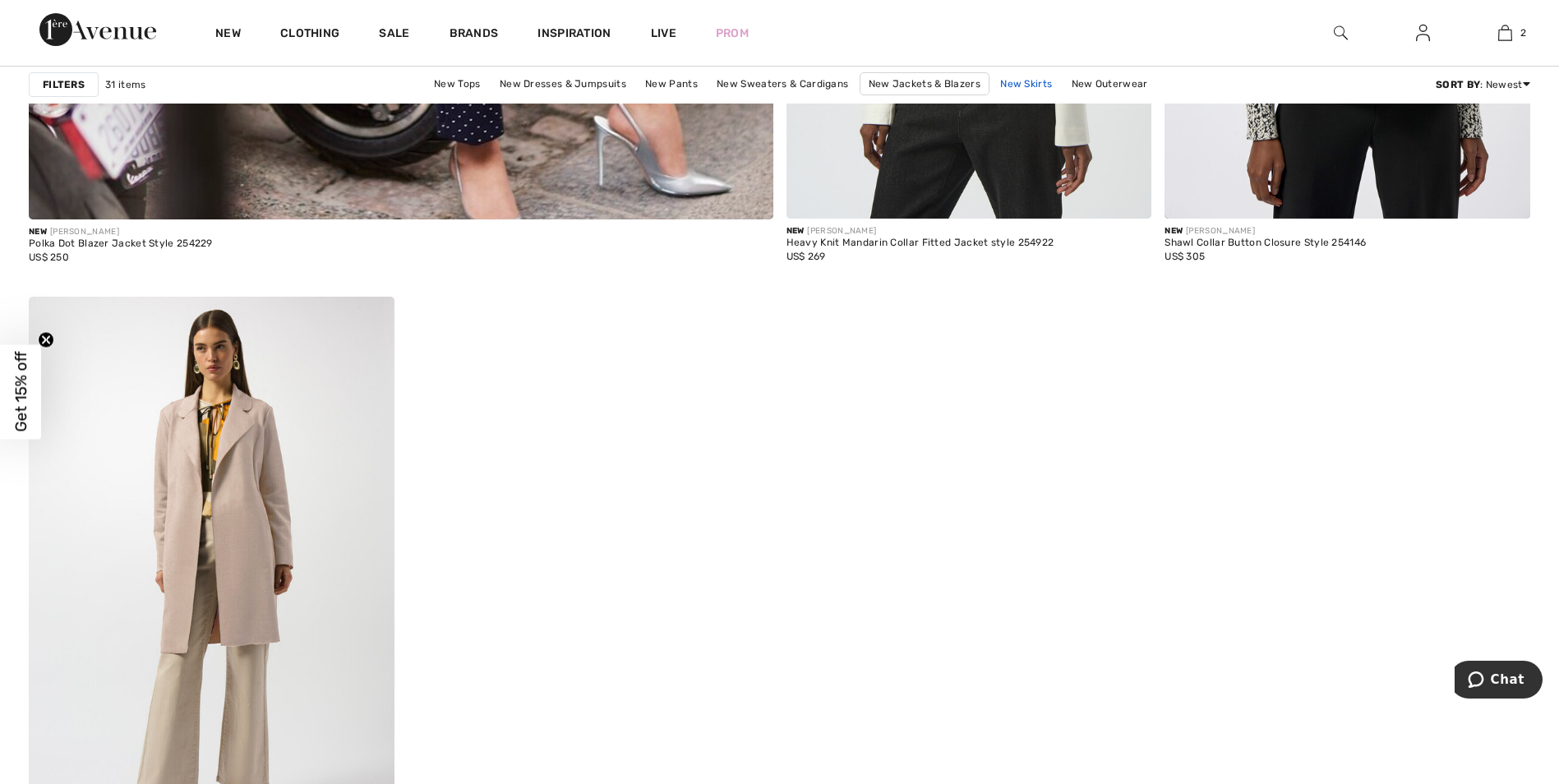
click at [1020, 84] on link "New Skirts" at bounding box center [1026, 84] width 68 height 22
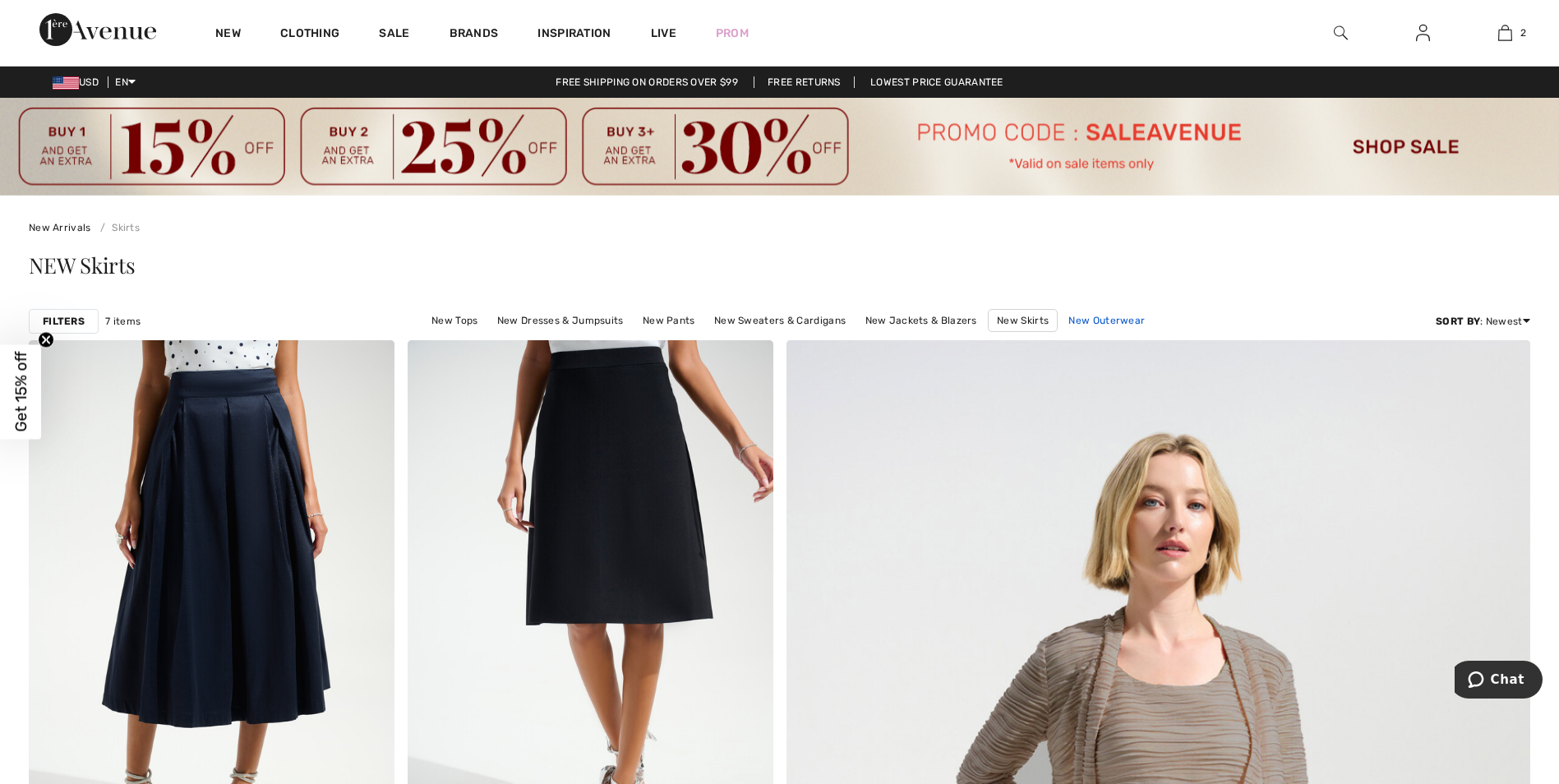
click at [1092, 318] on link "New Outerwear" at bounding box center [1105, 320] width 93 height 22
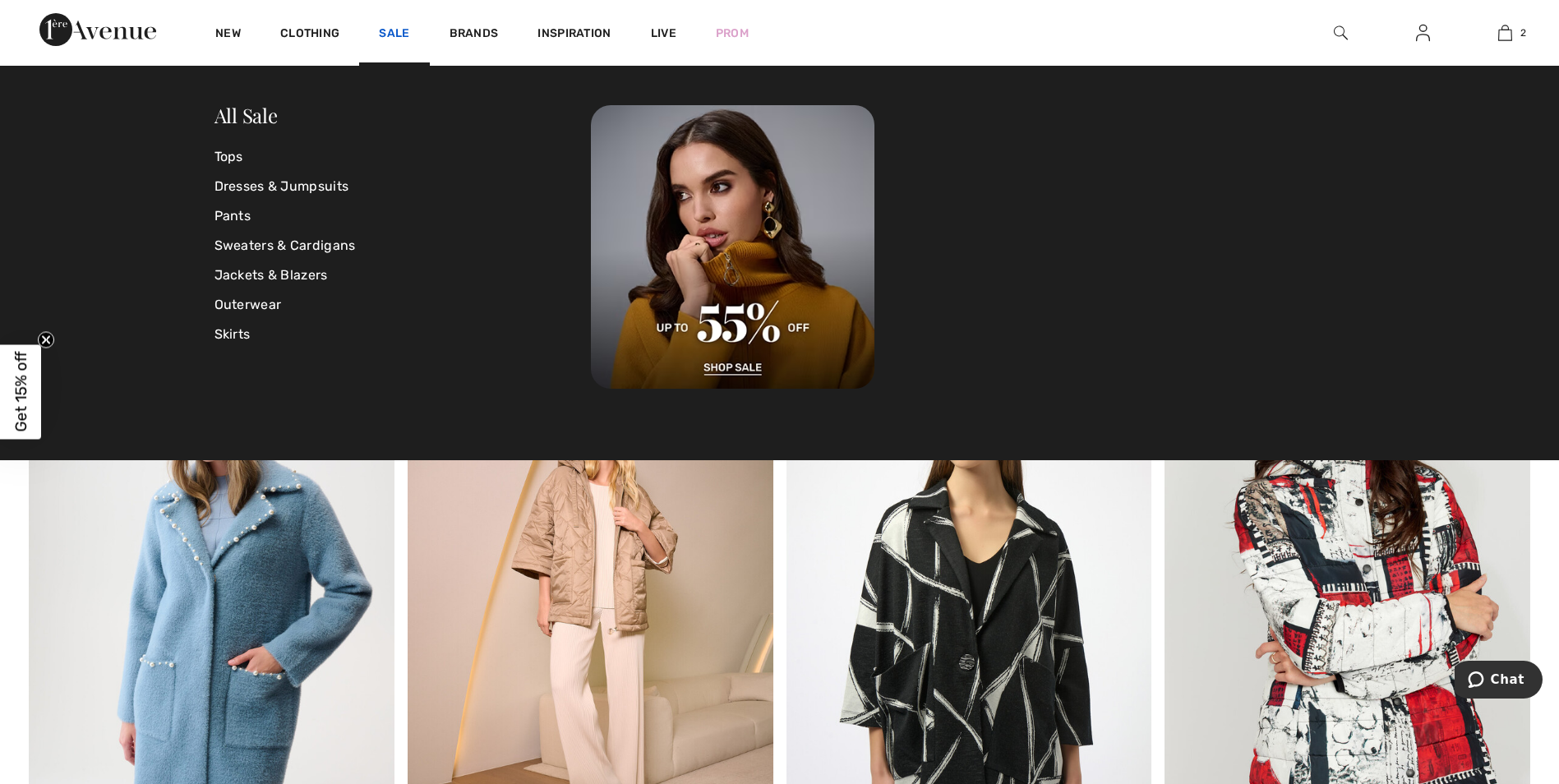
click at [402, 36] on link "Sale" at bounding box center [394, 34] width 31 height 17
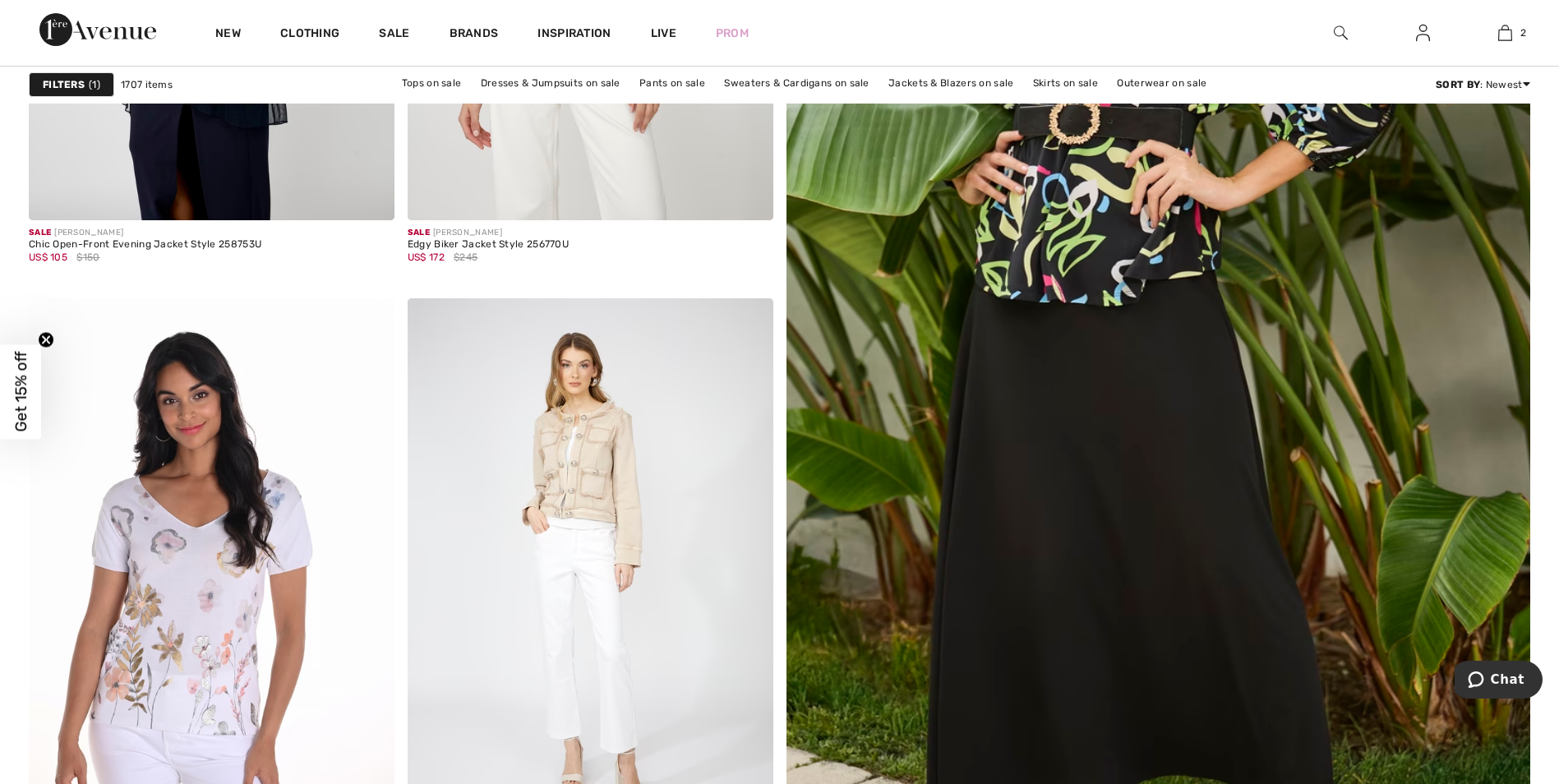
scroll to position [739, 0]
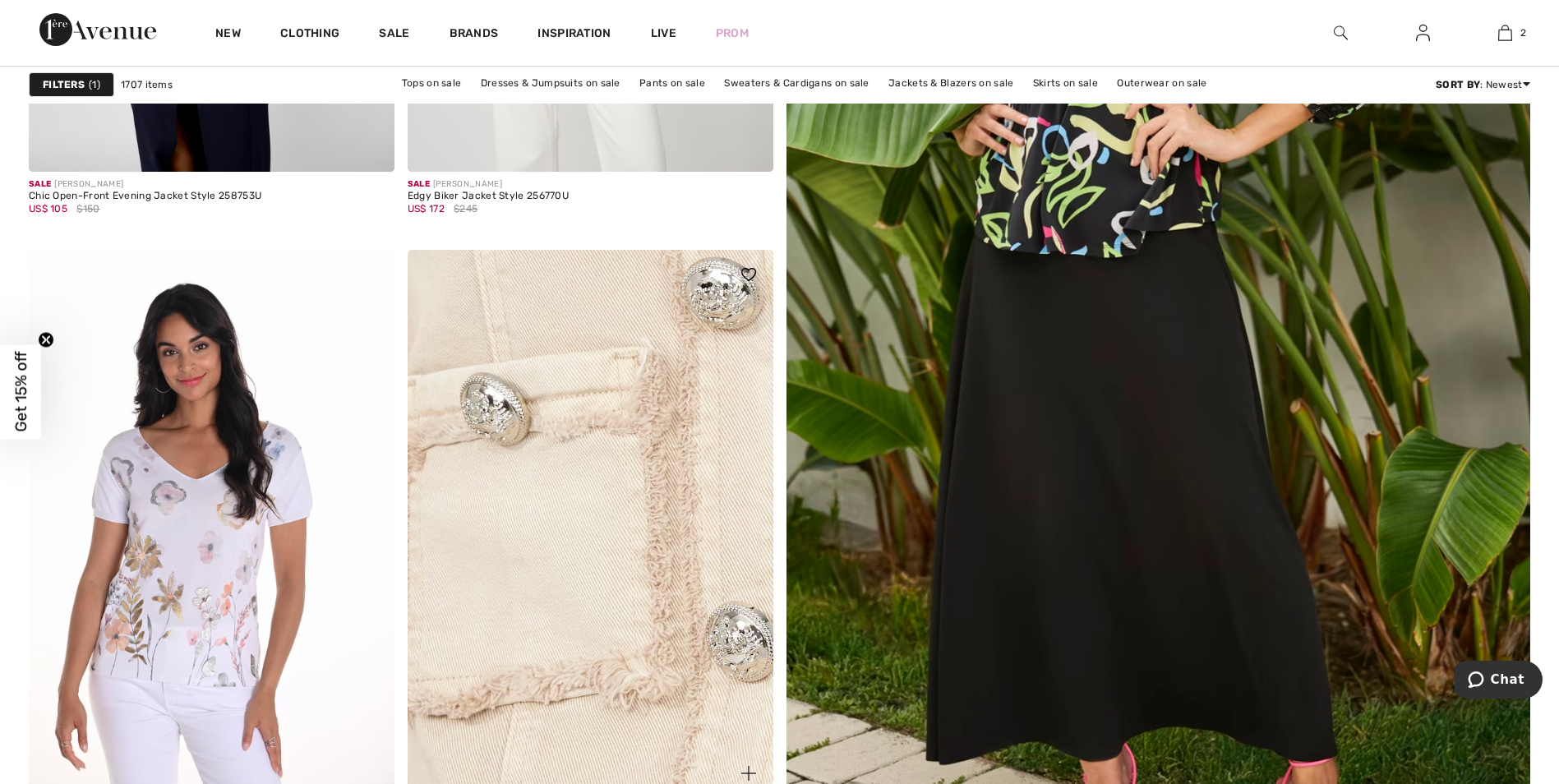
click at [680, 446] on img at bounding box center [590, 523] width 365 height 548
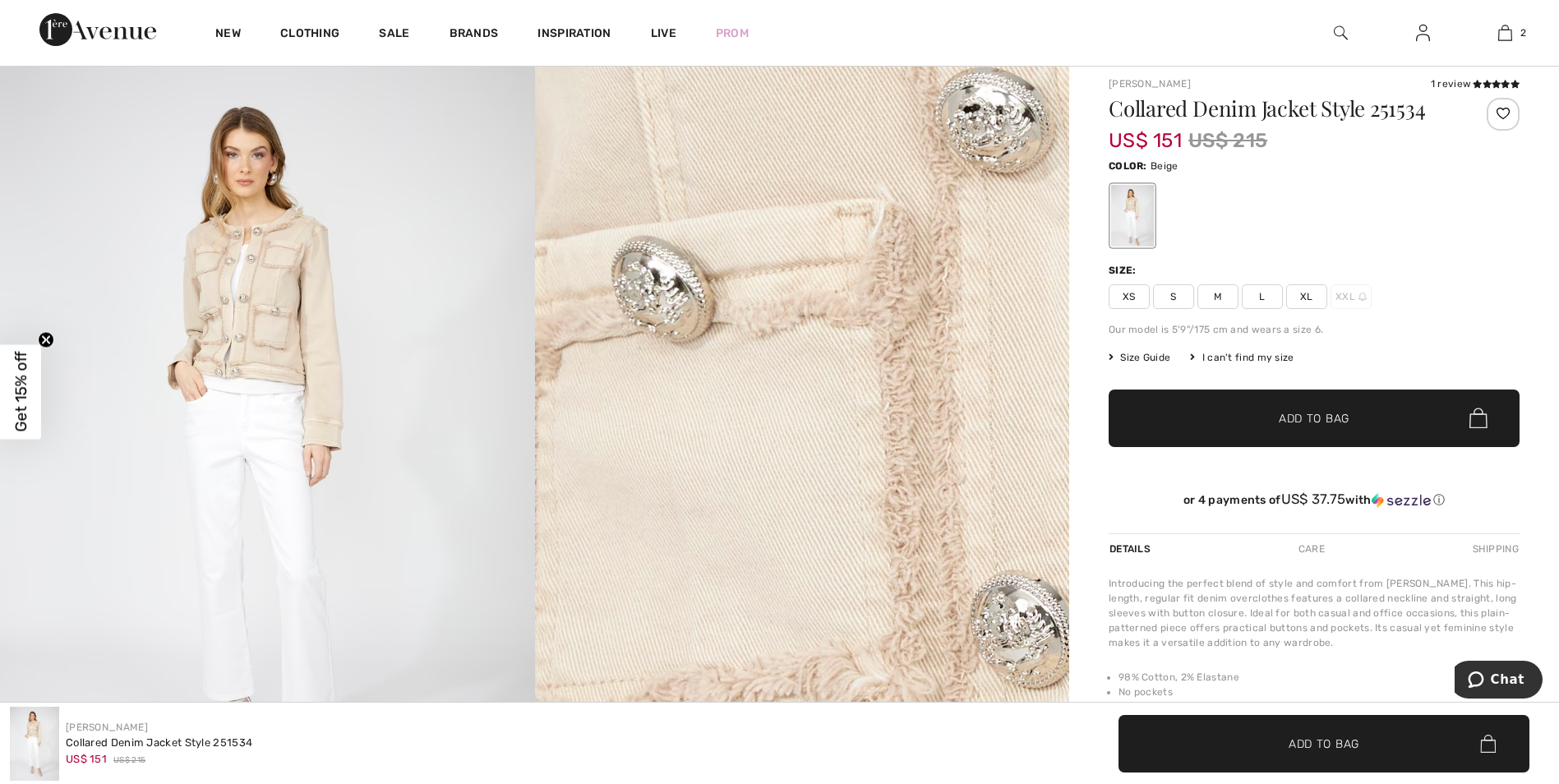
scroll to position [165, 0]
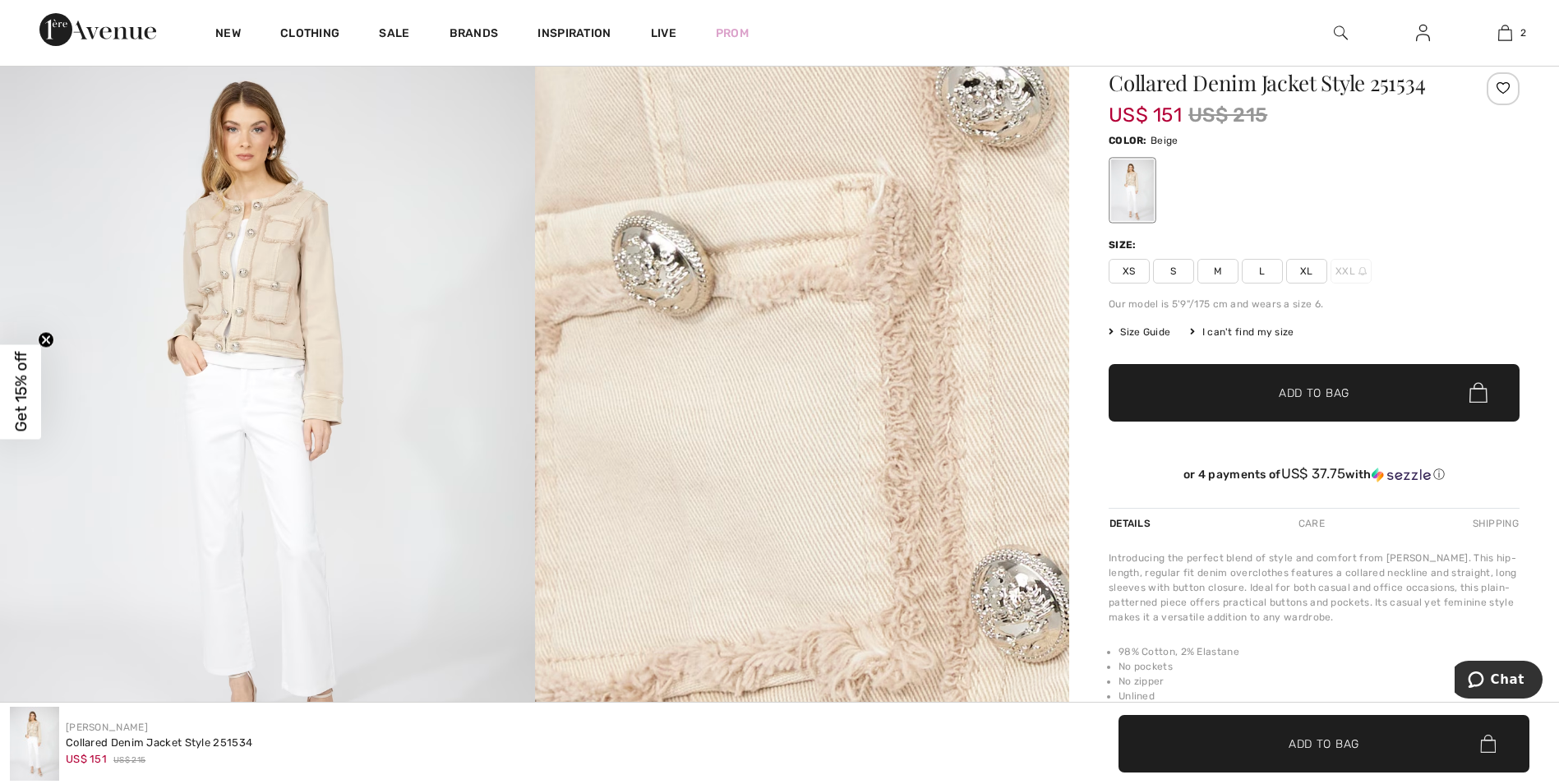
click at [1154, 329] on span "Size Guide" at bounding box center [1139, 332] width 61 height 14
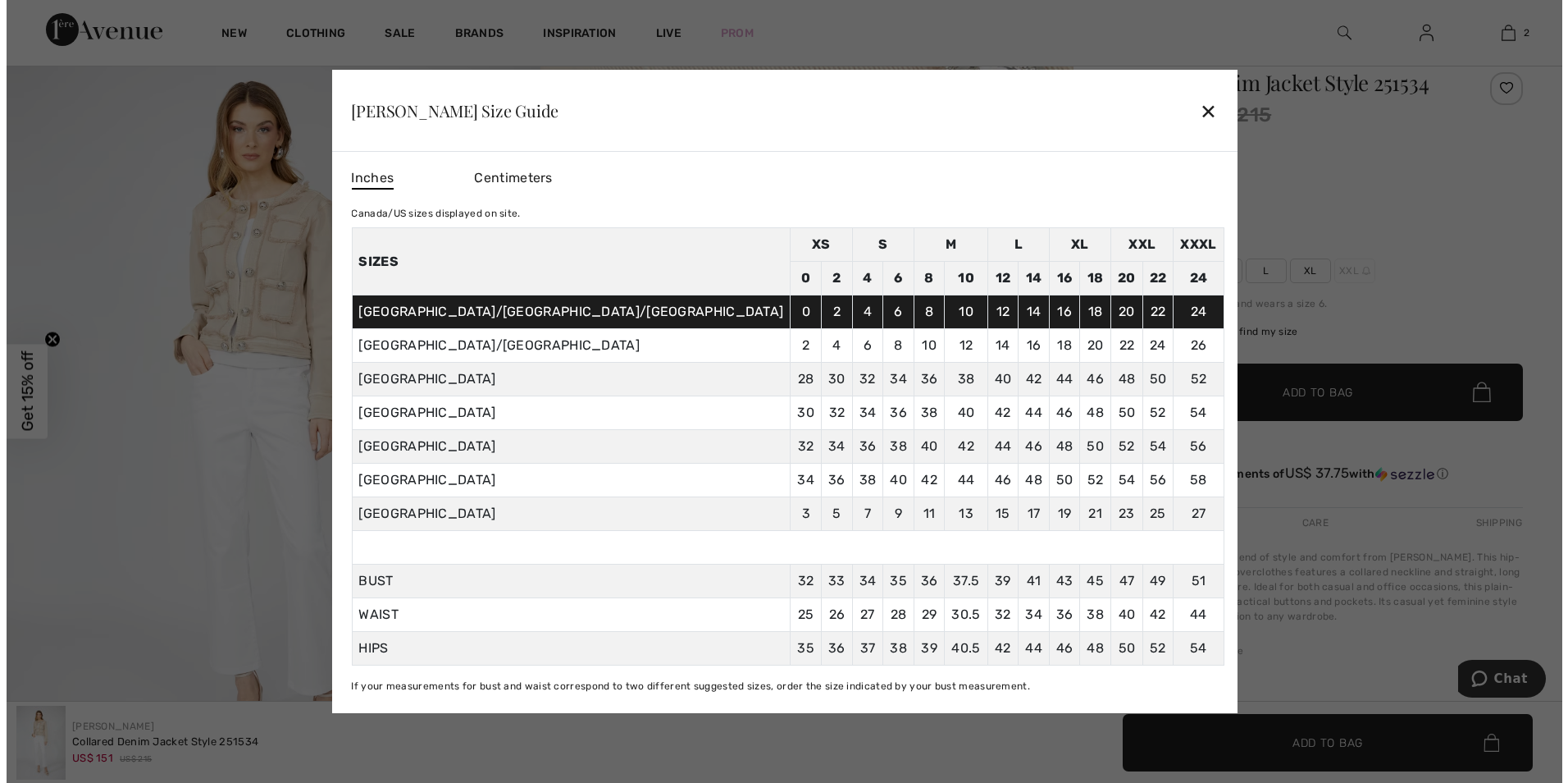
scroll to position [165, 0]
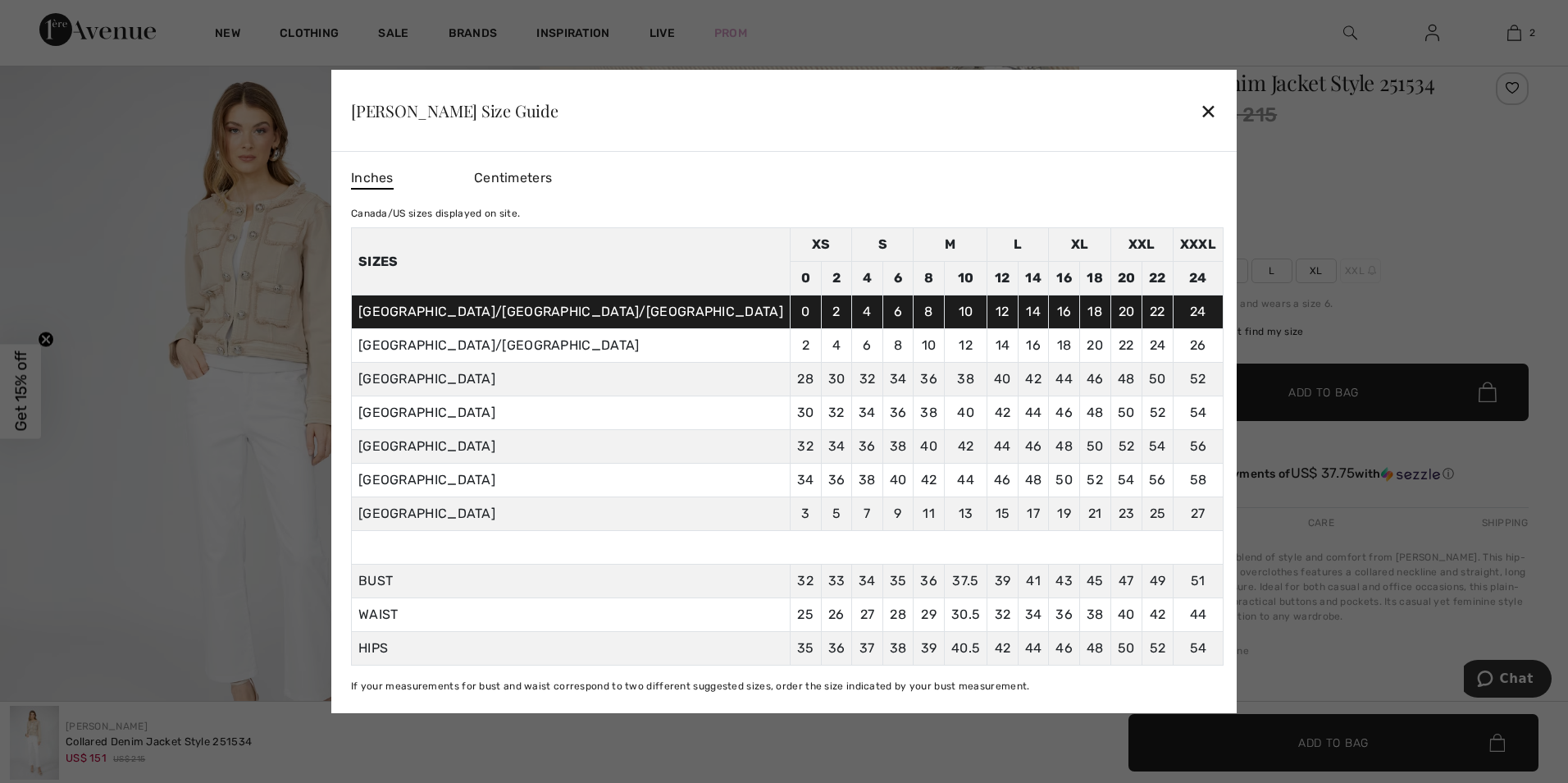
click at [1200, 118] on div "✕" at bounding box center [1208, 111] width 17 height 34
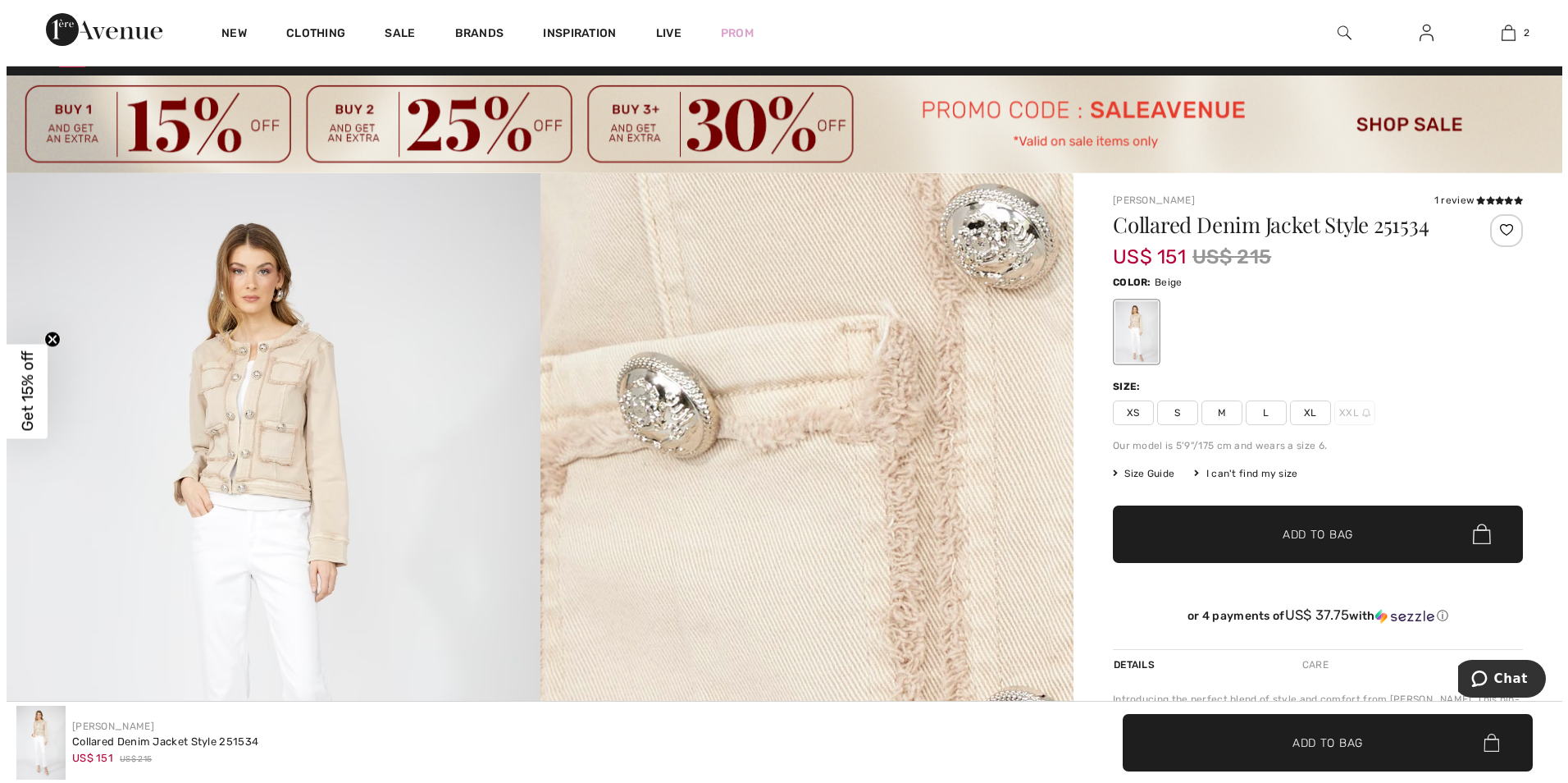
scroll to position [0, 0]
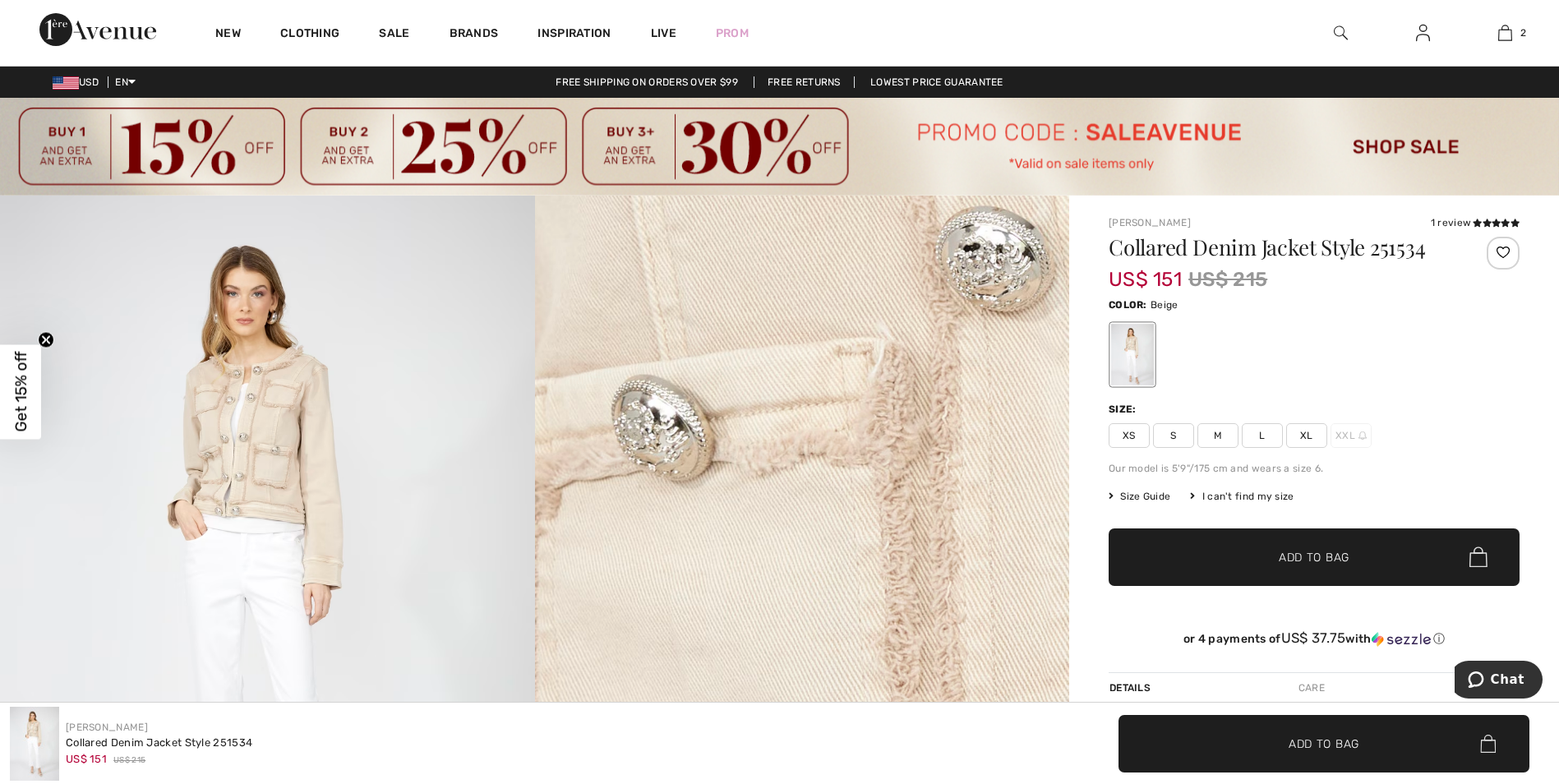
click at [235, 397] on img at bounding box center [267, 596] width 535 height 802
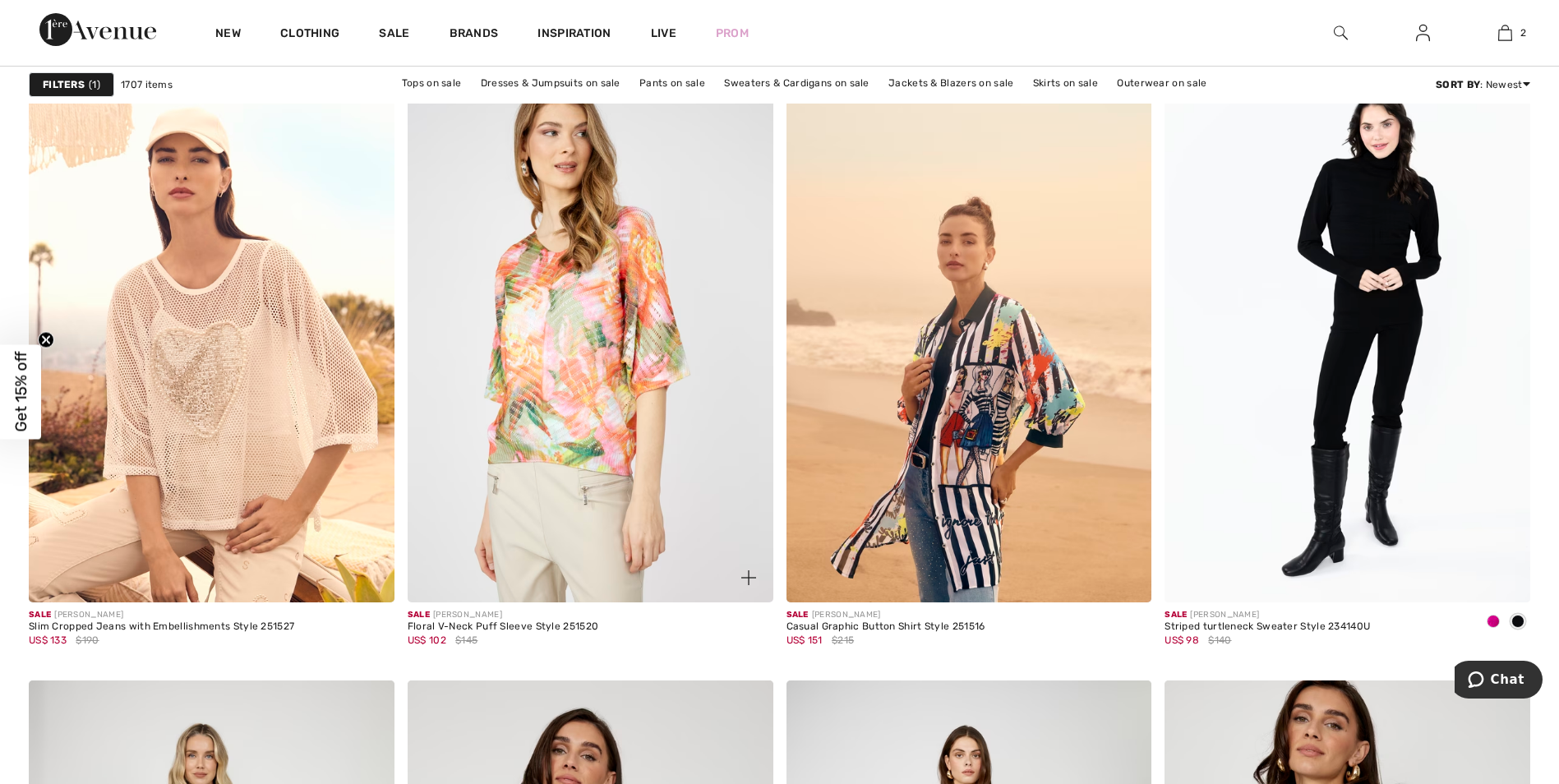
scroll to position [2054, 0]
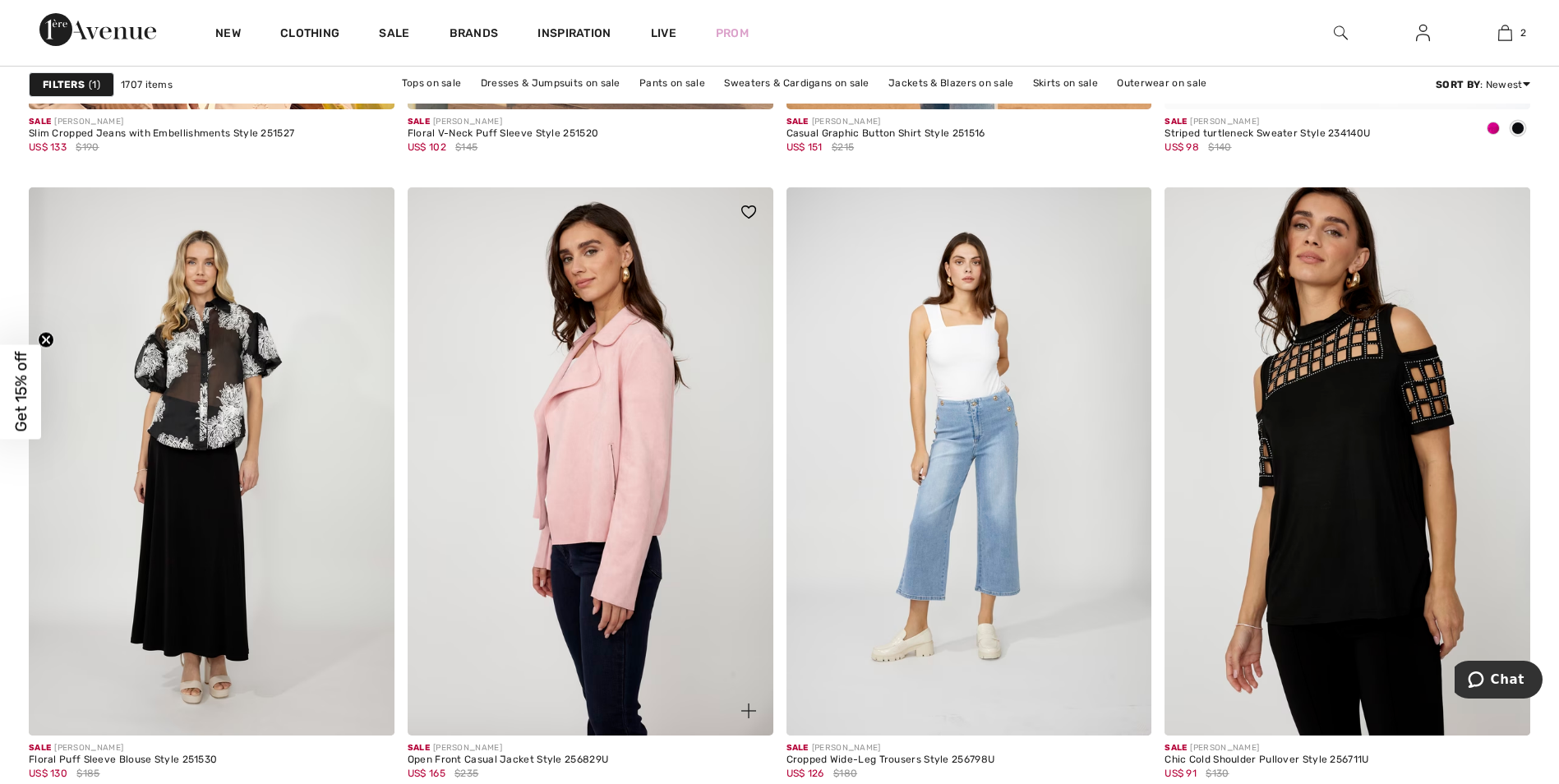
click at [581, 460] on img at bounding box center [590, 461] width 365 height 548
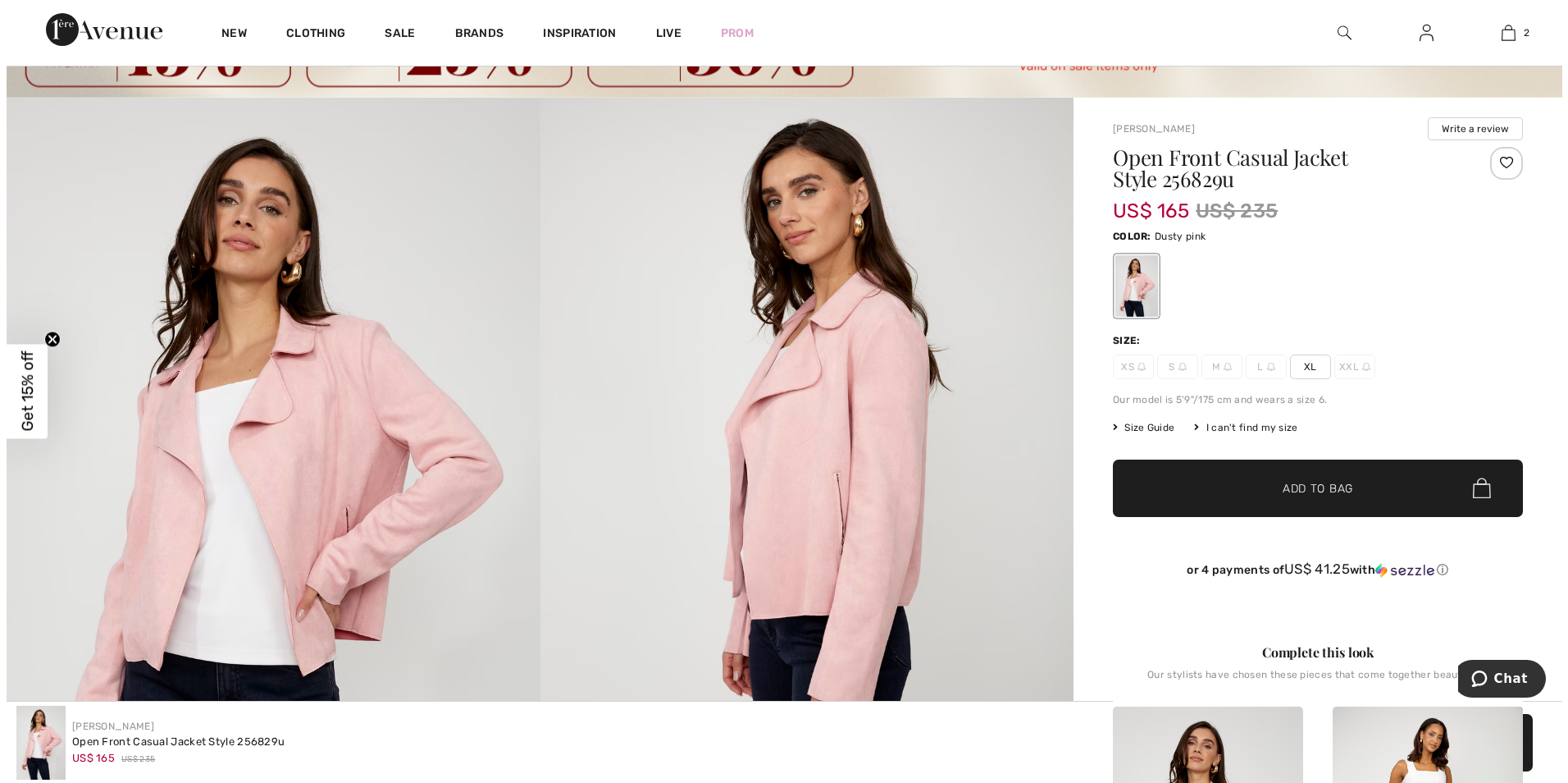
scroll to position [82, 0]
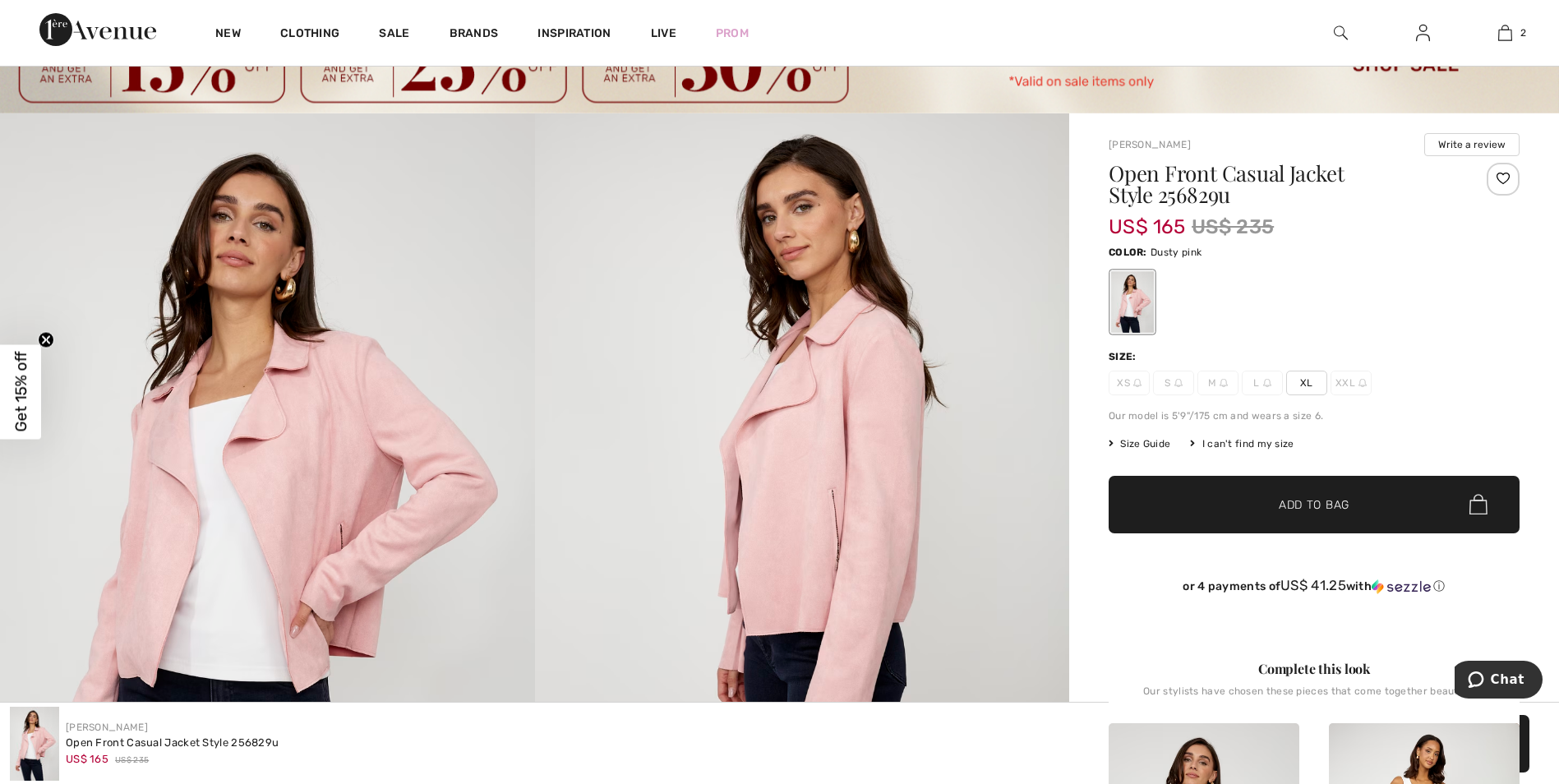
click at [338, 468] on img at bounding box center [267, 514] width 535 height 802
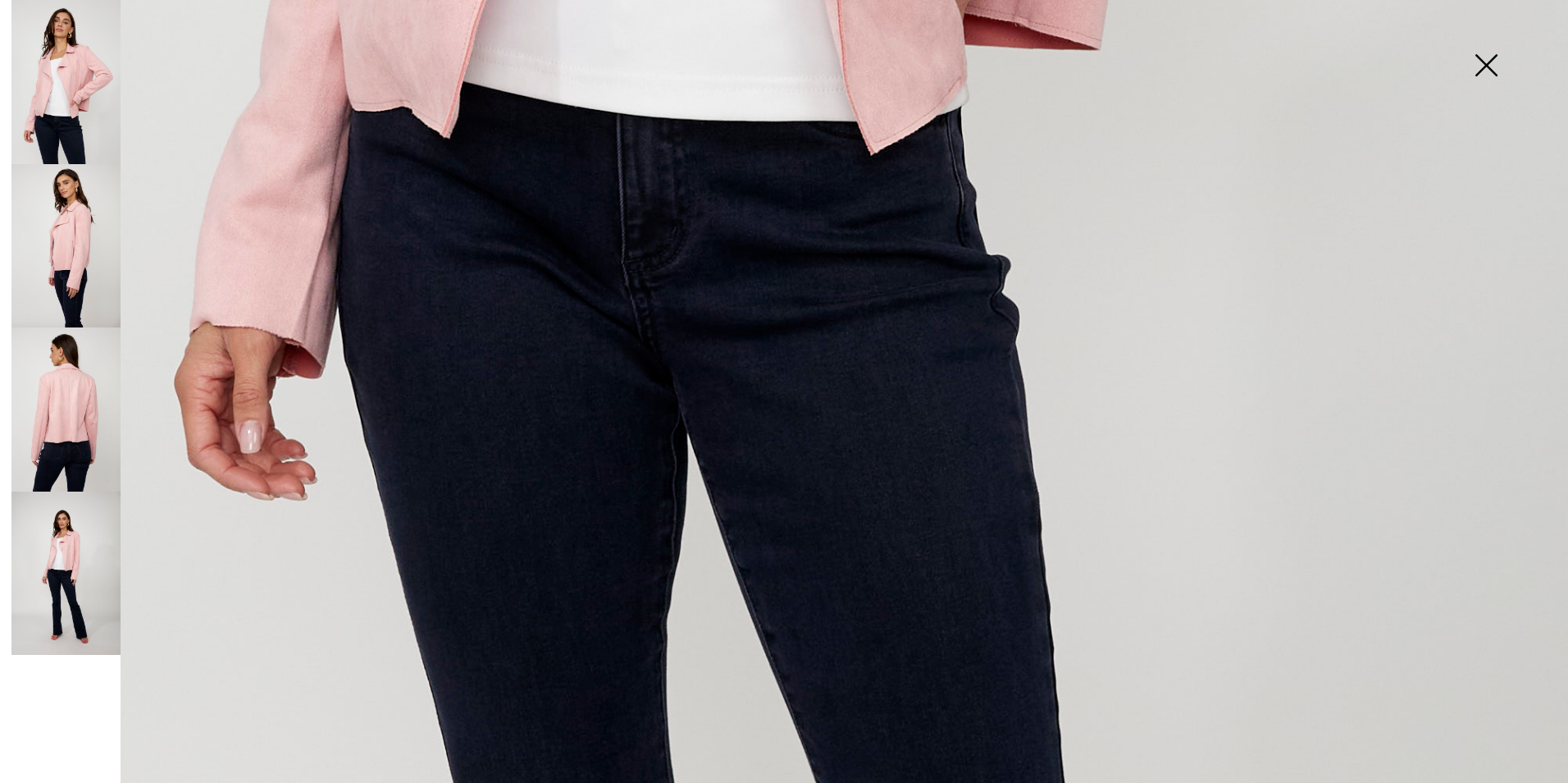
scroll to position [1553, 0]
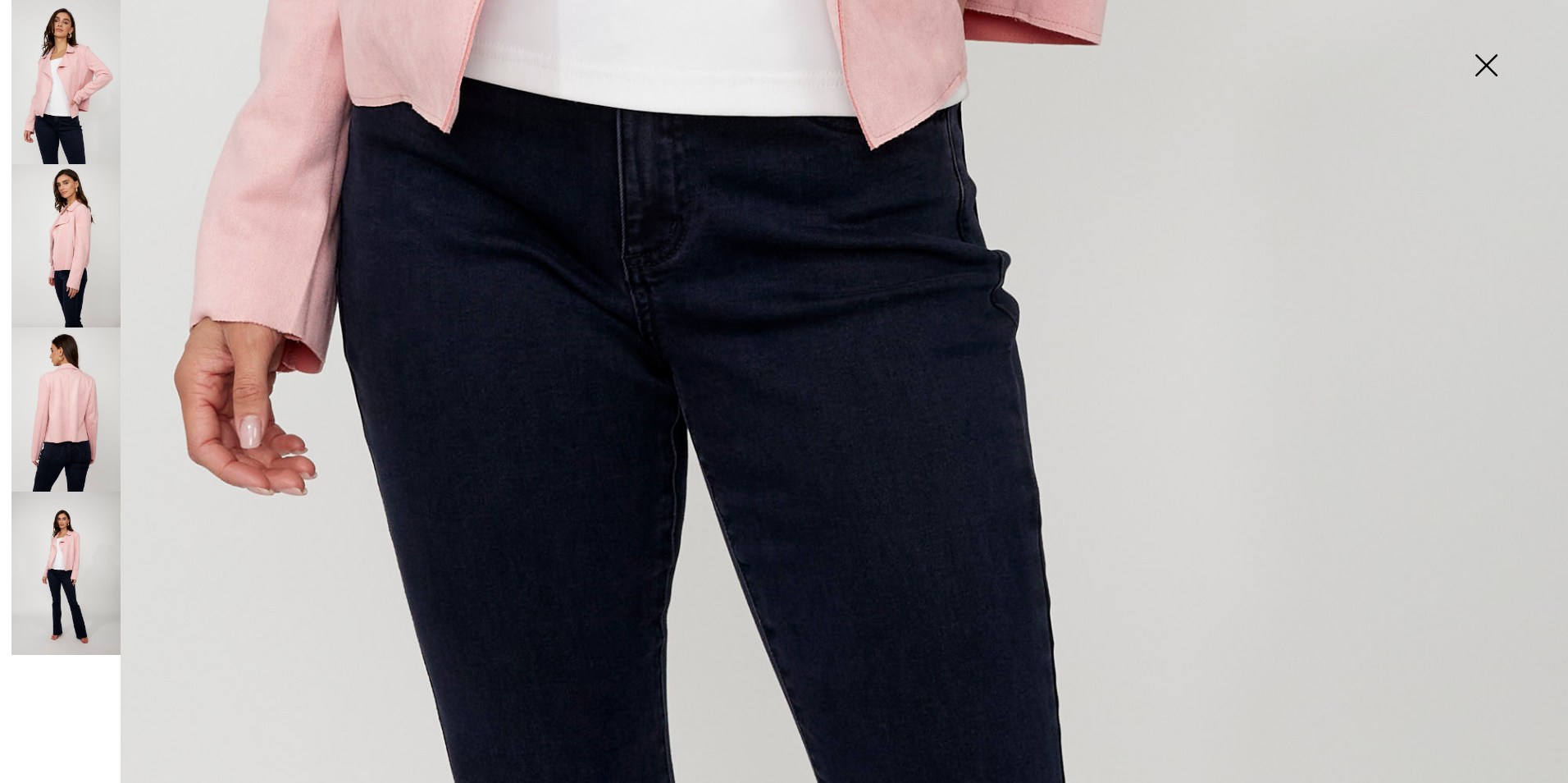
click at [63, 555] on img at bounding box center [66, 574] width 109 height 165
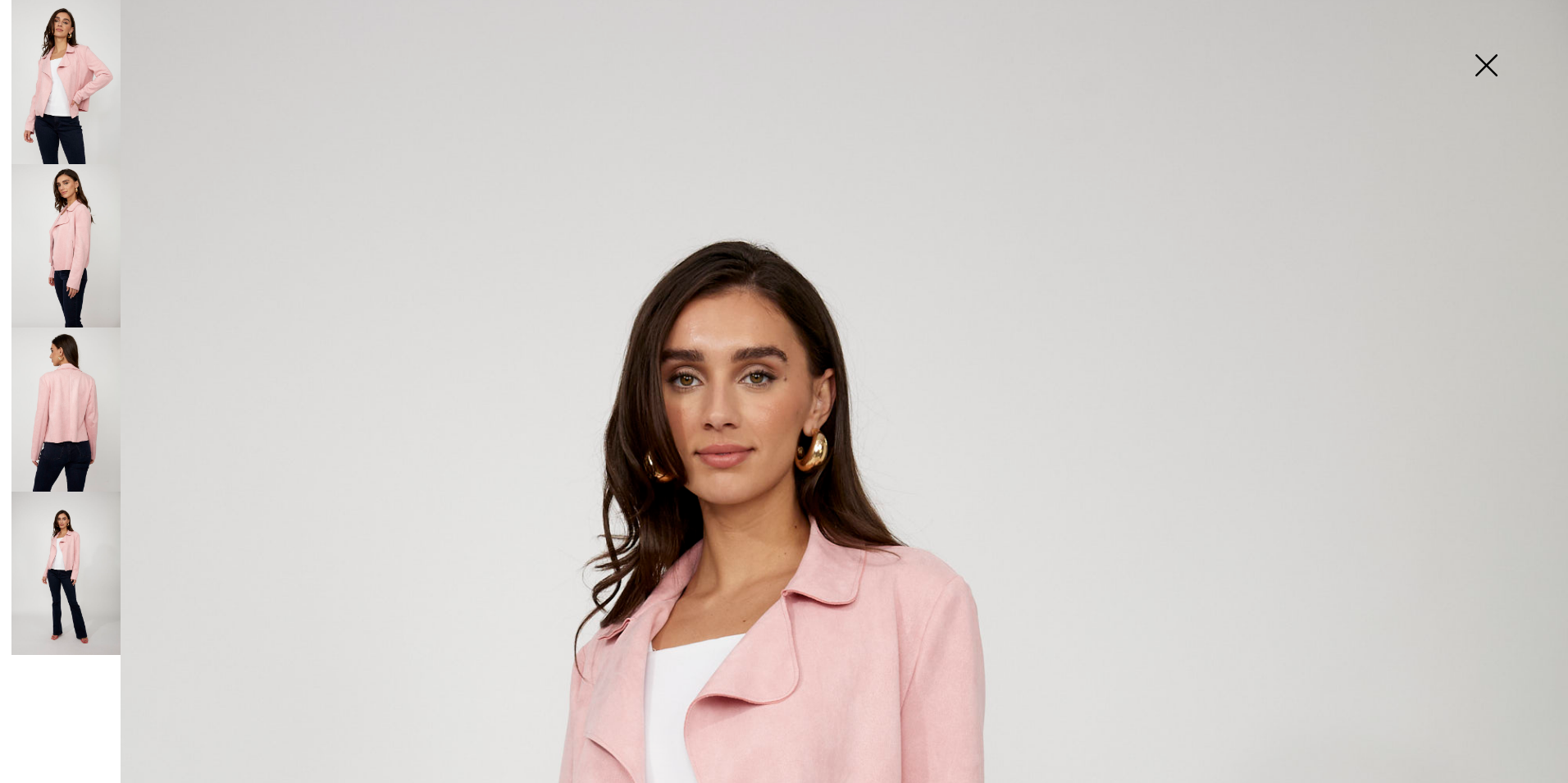
scroll to position [0, 0]
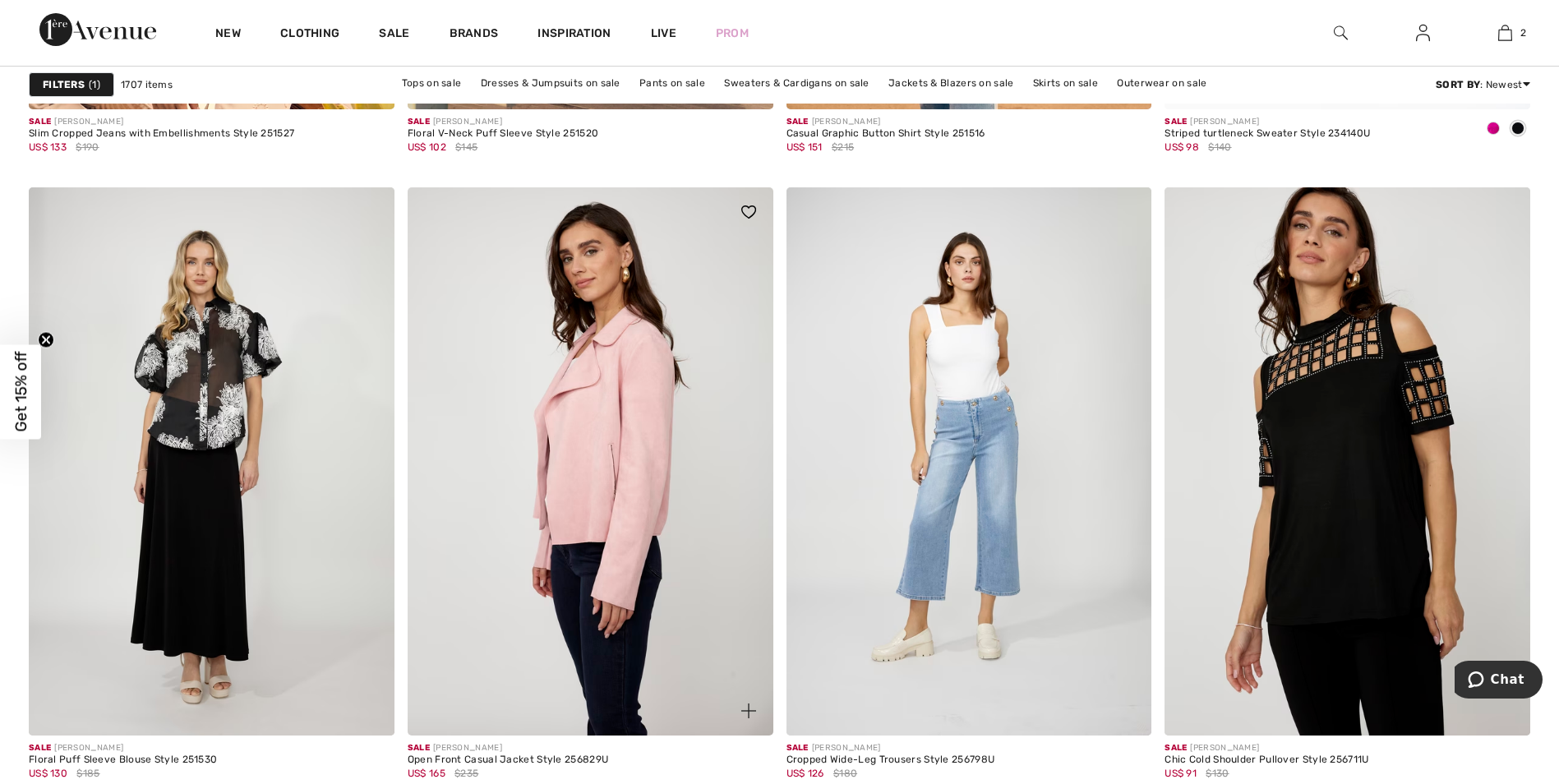
click at [636, 489] on img at bounding box center [590, 461] width 365 height 548
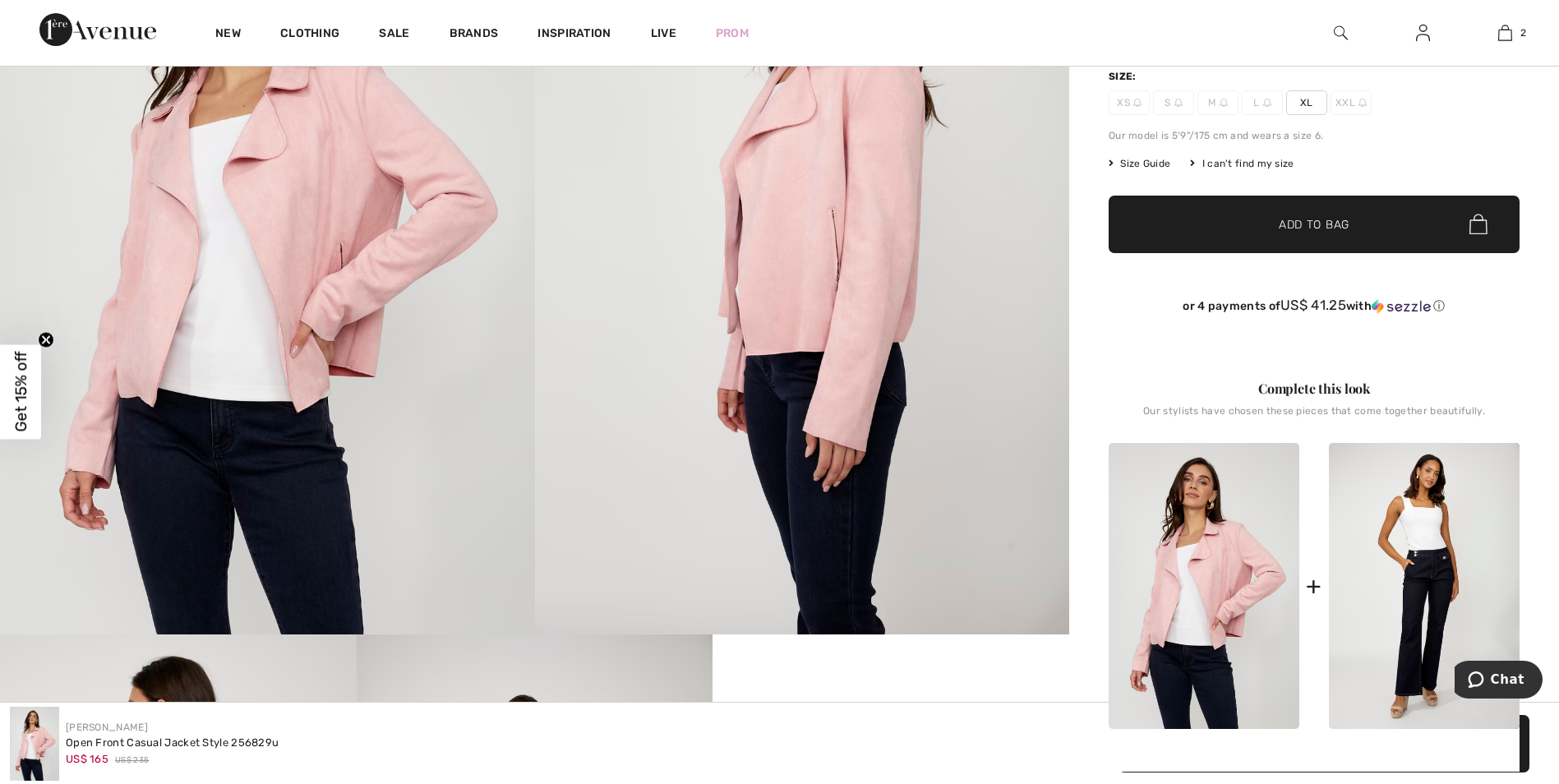
scroll to position [493, 0]
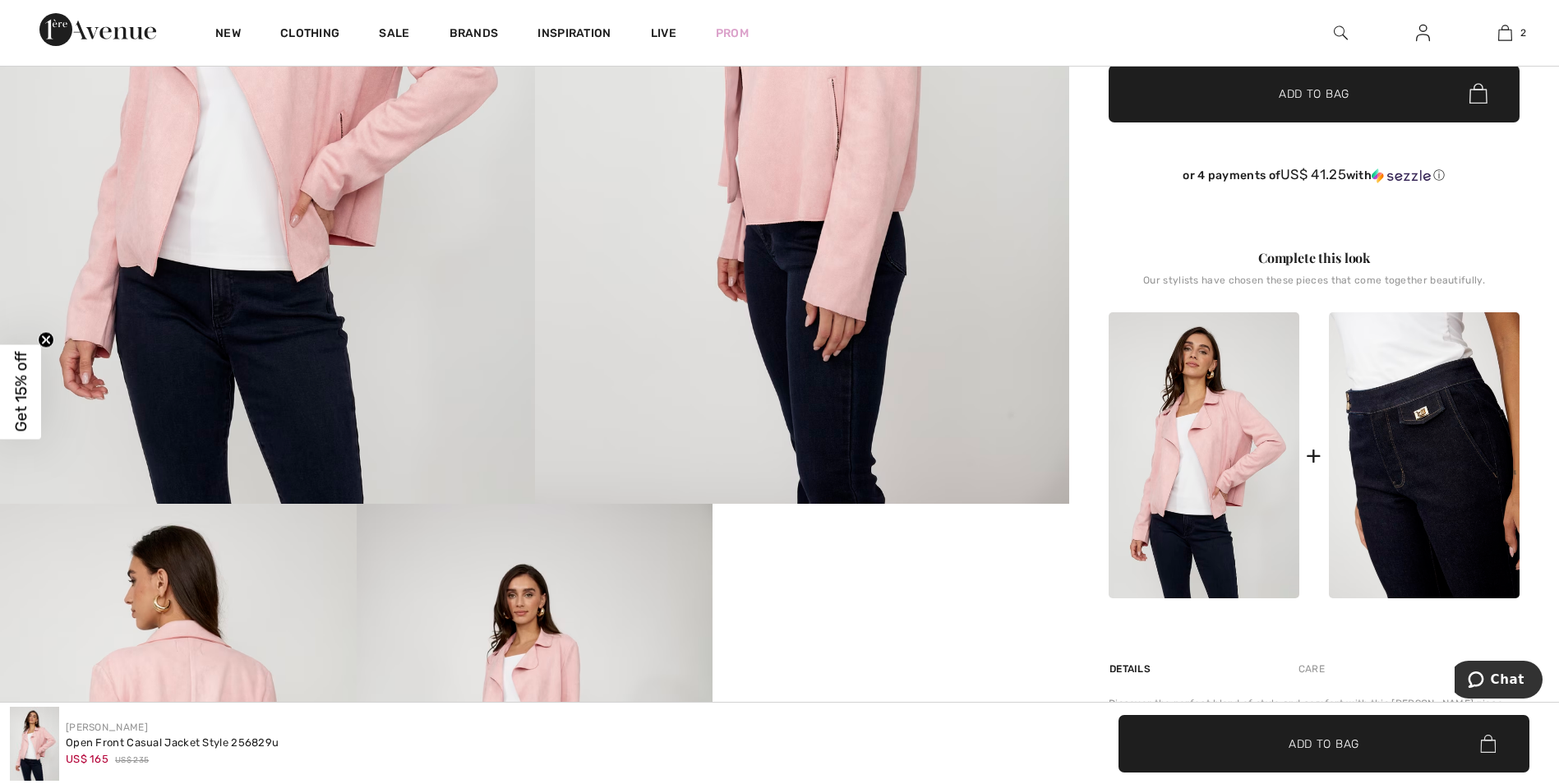
click at [1420, 442] on img at bounding box center [1424, 455] width 191 height 287
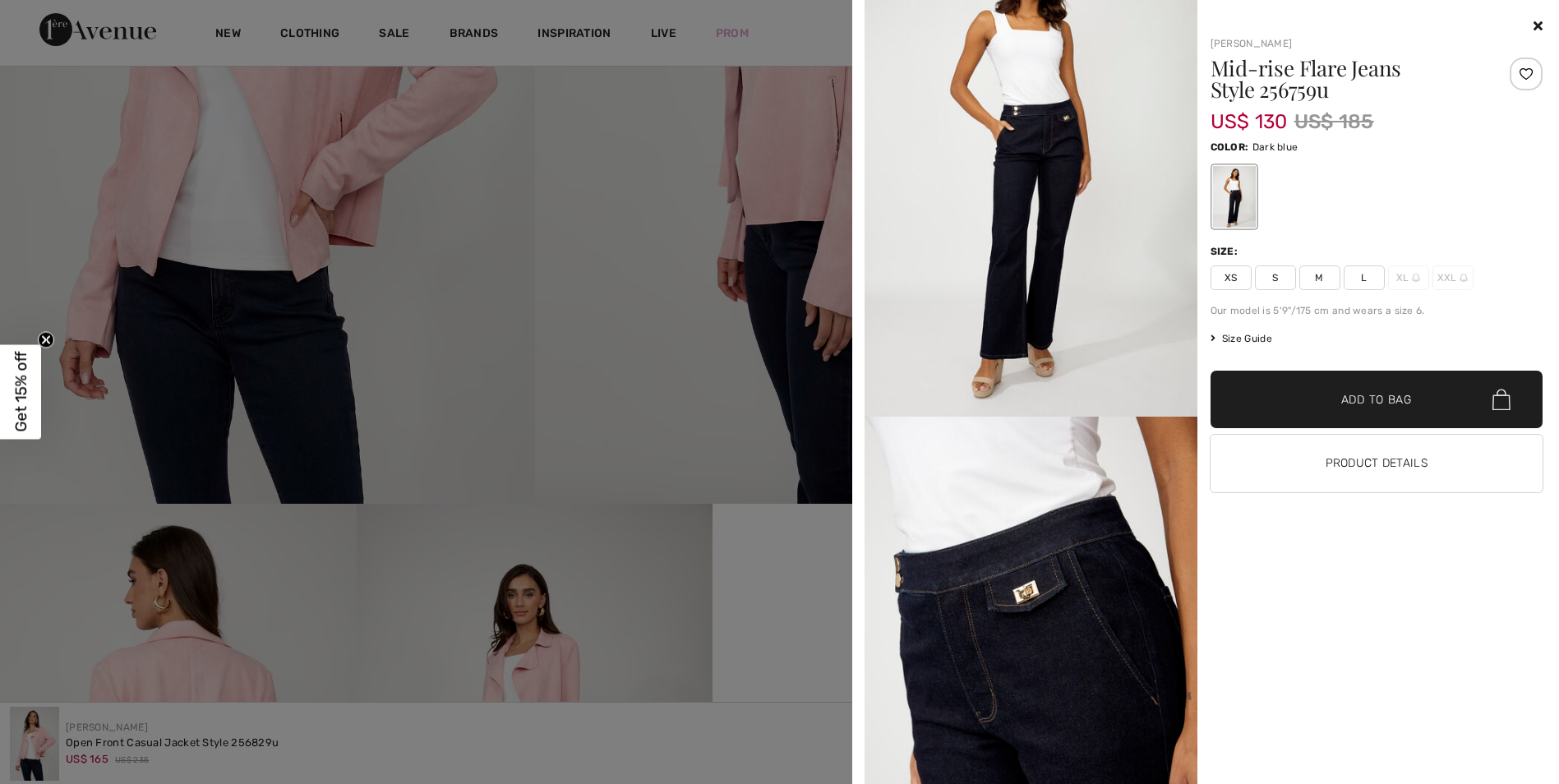
scroll to position [0, 0]
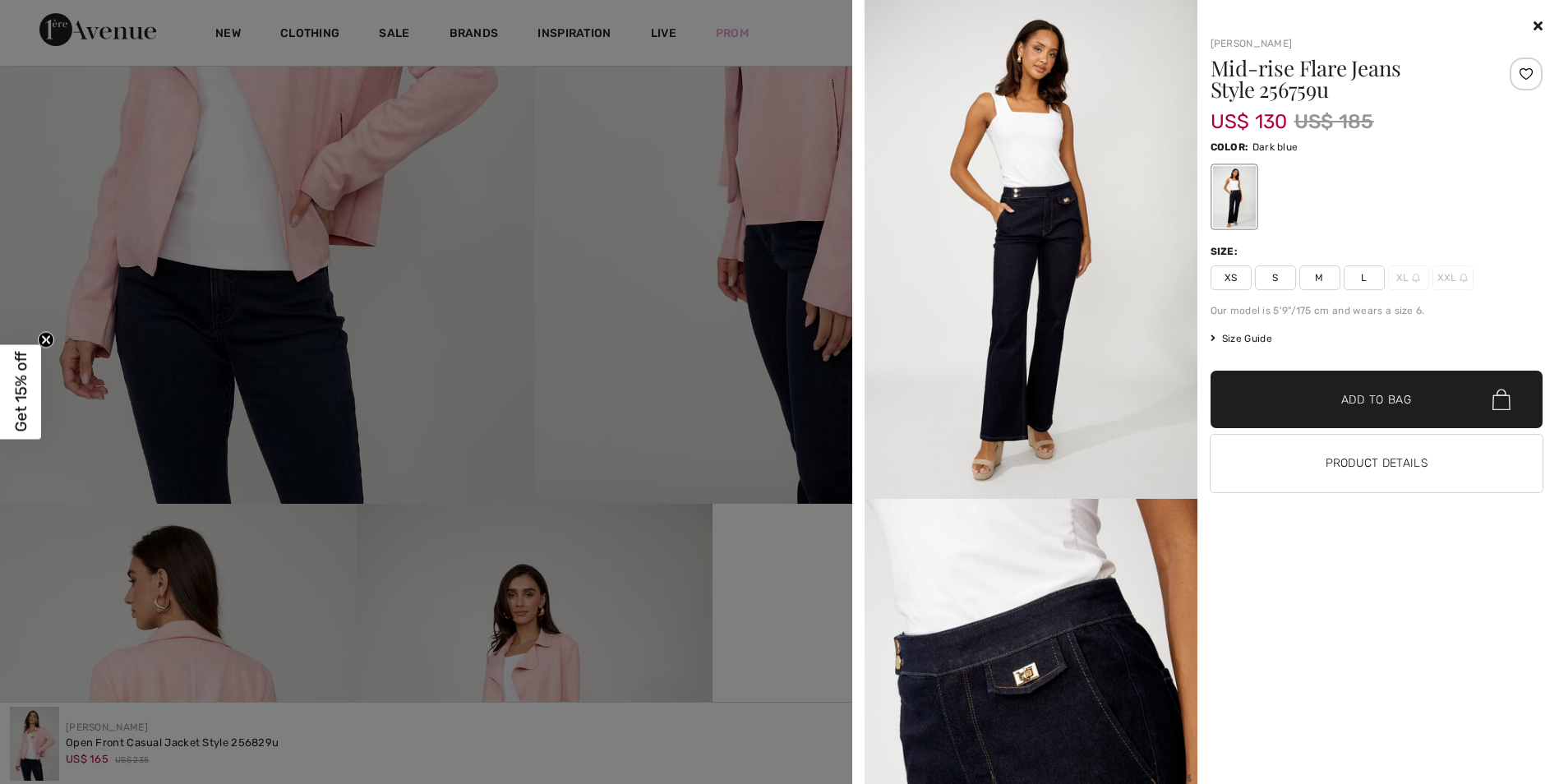
click at [1536, 23] on icon at bounding box center [1537, 25] width 9 height 14
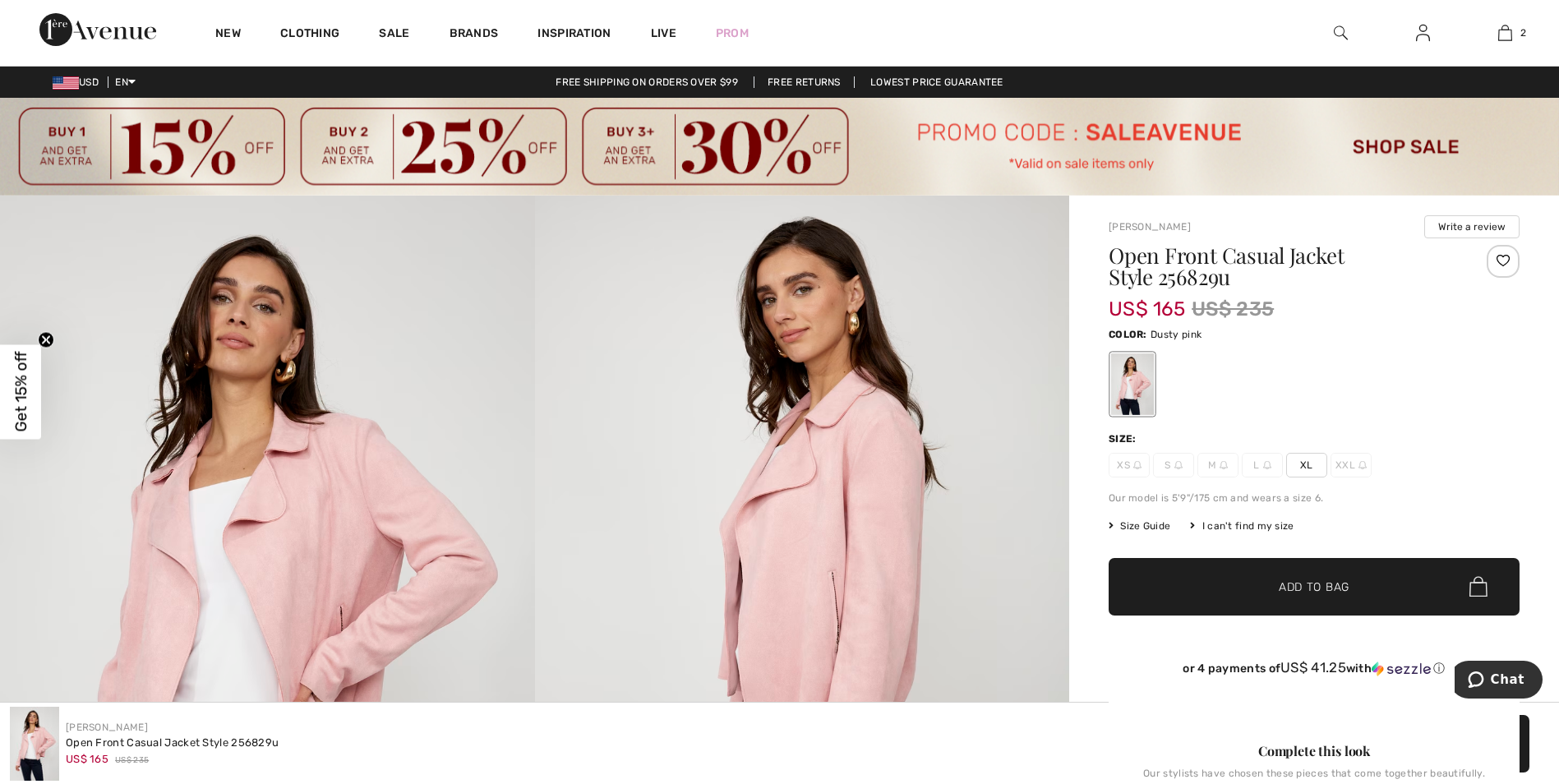
click at [1186, 260] on h1 "Open Front Casual Jacket Style 256829u" at bounding box center [1279, 266] width 343 height 42
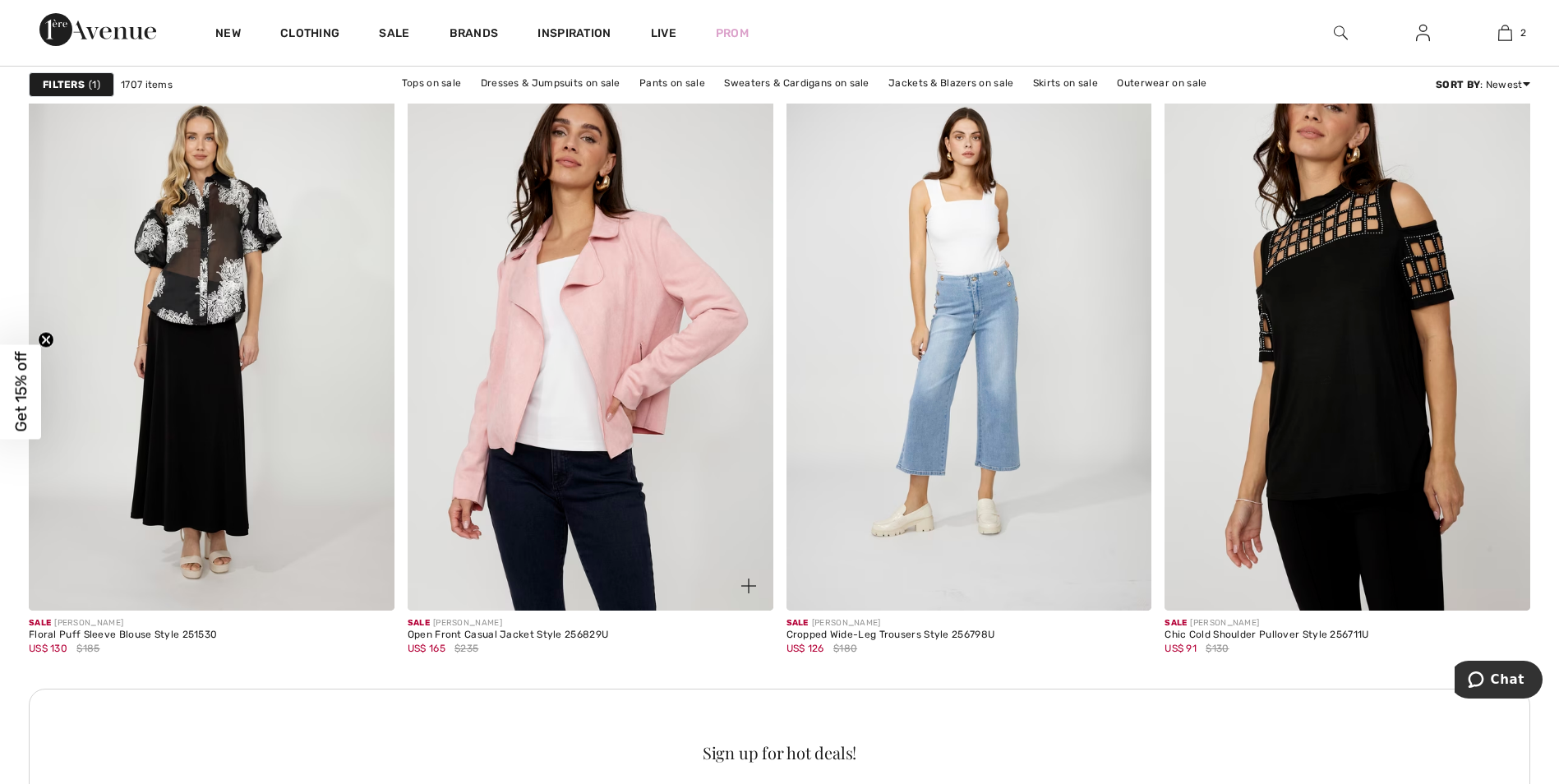
scroll to position [2054, 0]
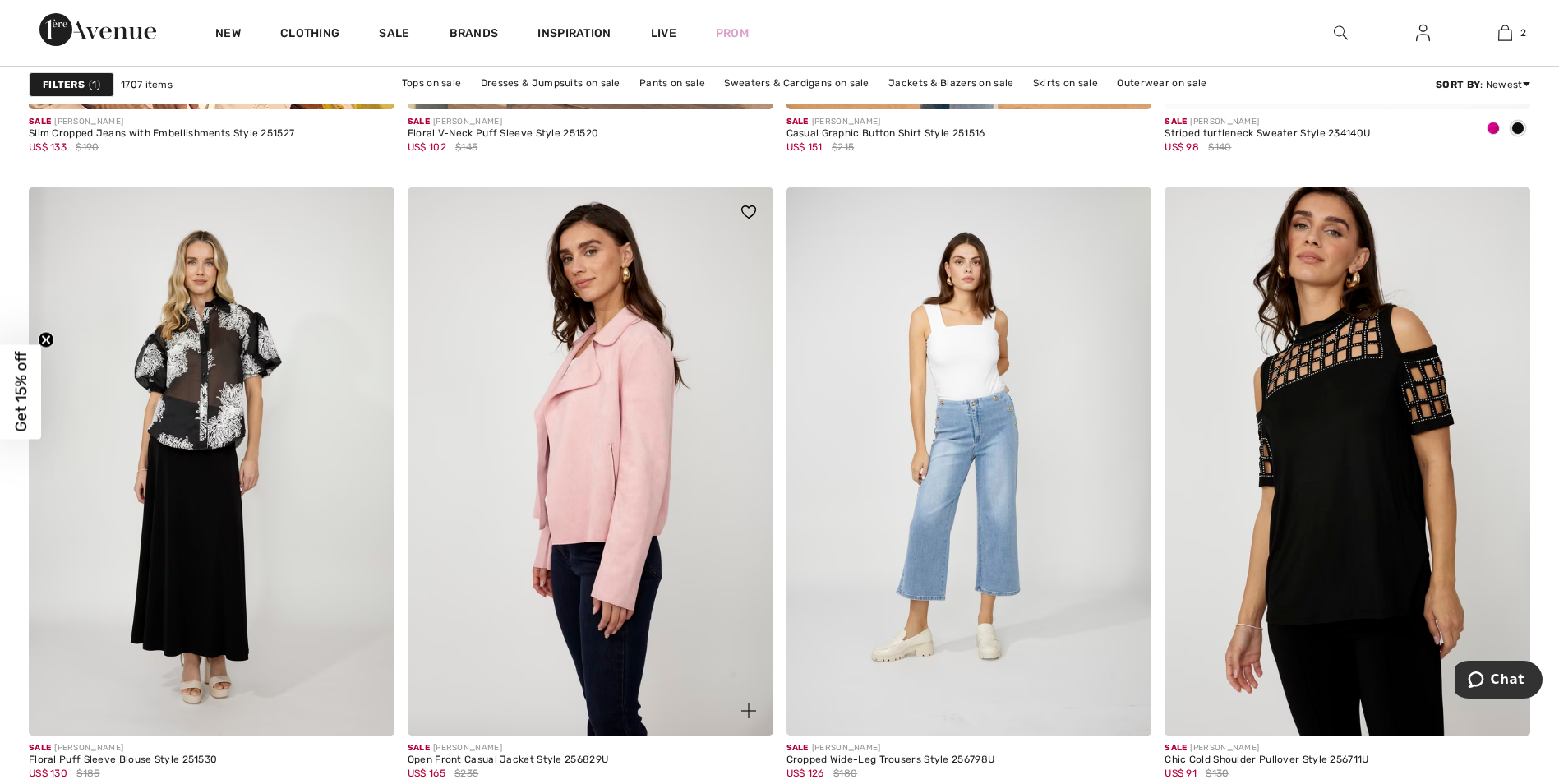
click at [609, 508] on img at bounding box center [590, 461] width 365 height 548
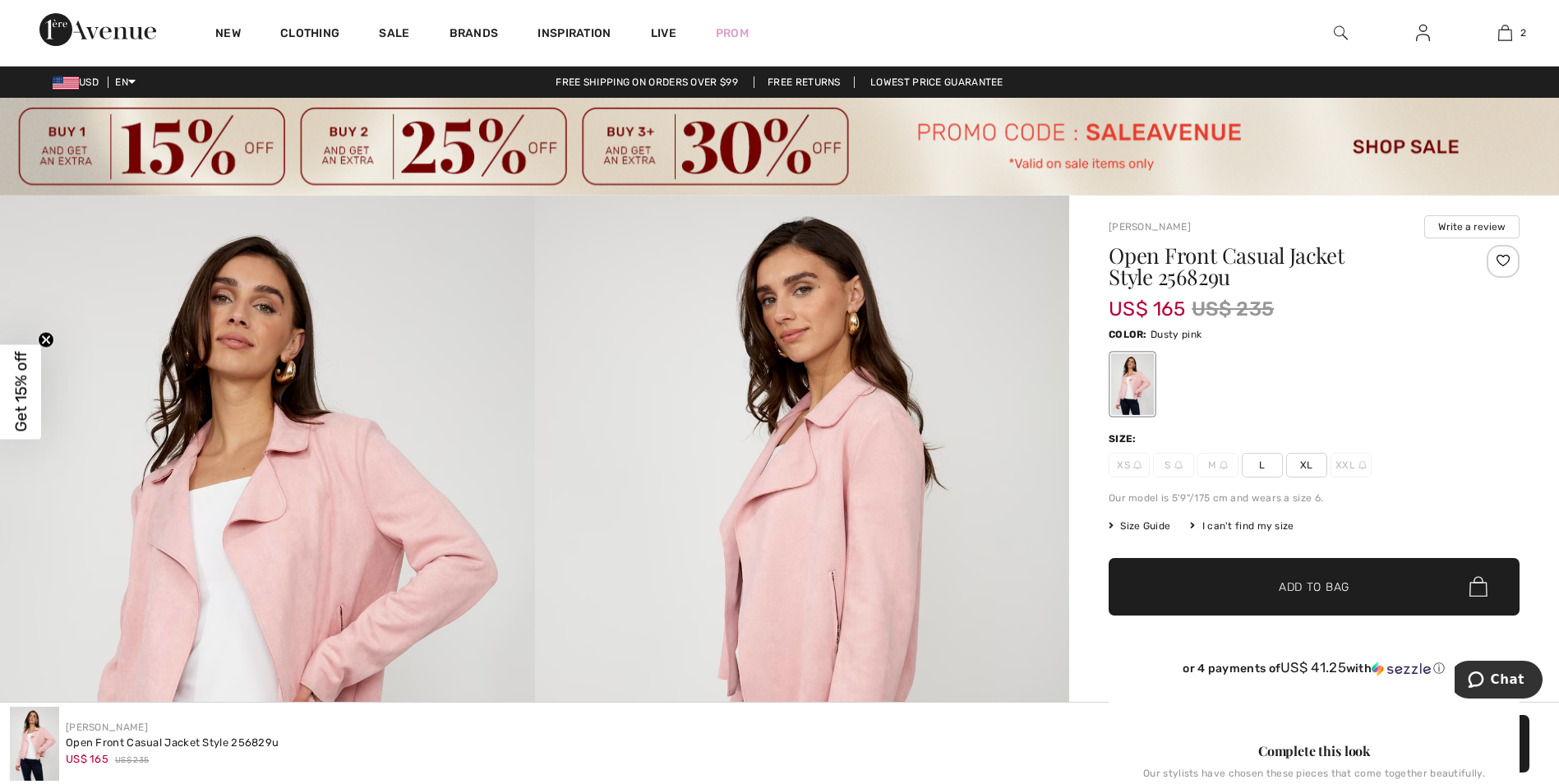
click at [1260, 468] on span "L" at bounding box center [1262, 464] width 41 height 24
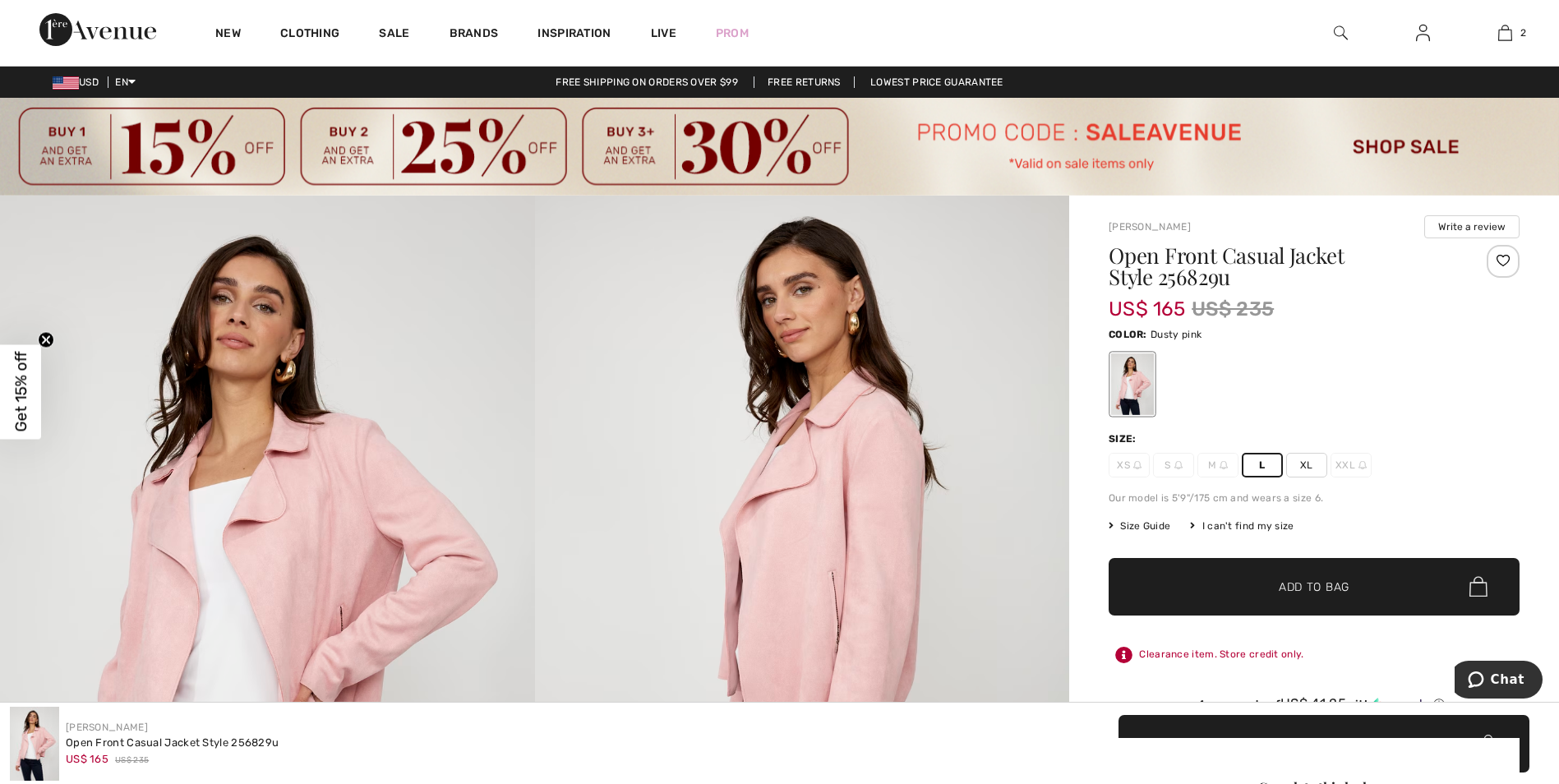
click at [1278, 593] on span "Add to Bag" at bounding box center [1313, 586] width 70 height 17
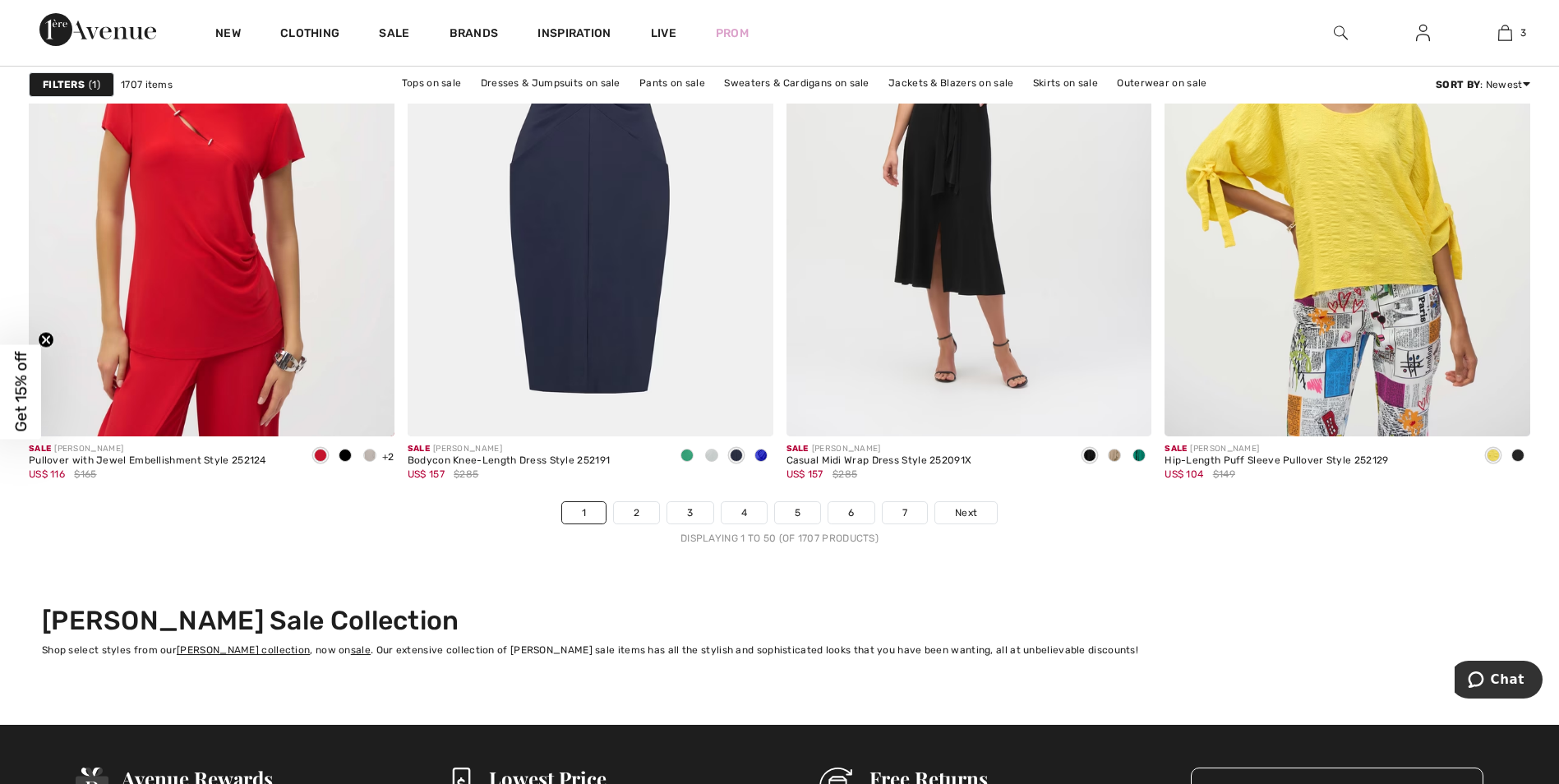
scroll to position [9366, 0]
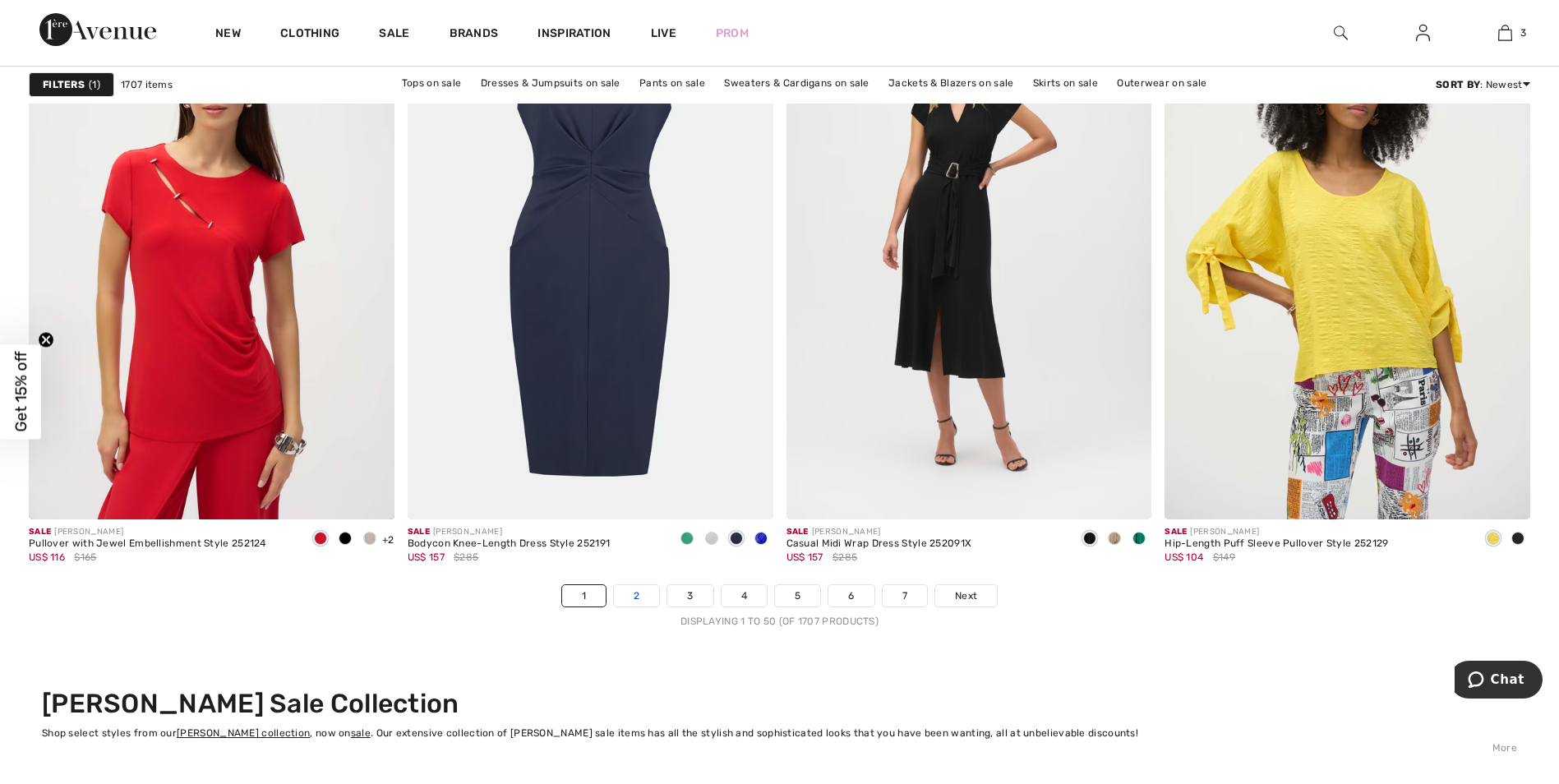
click at [635, 607] on link "2" at bounding box center [636, 596] width 45 height 22
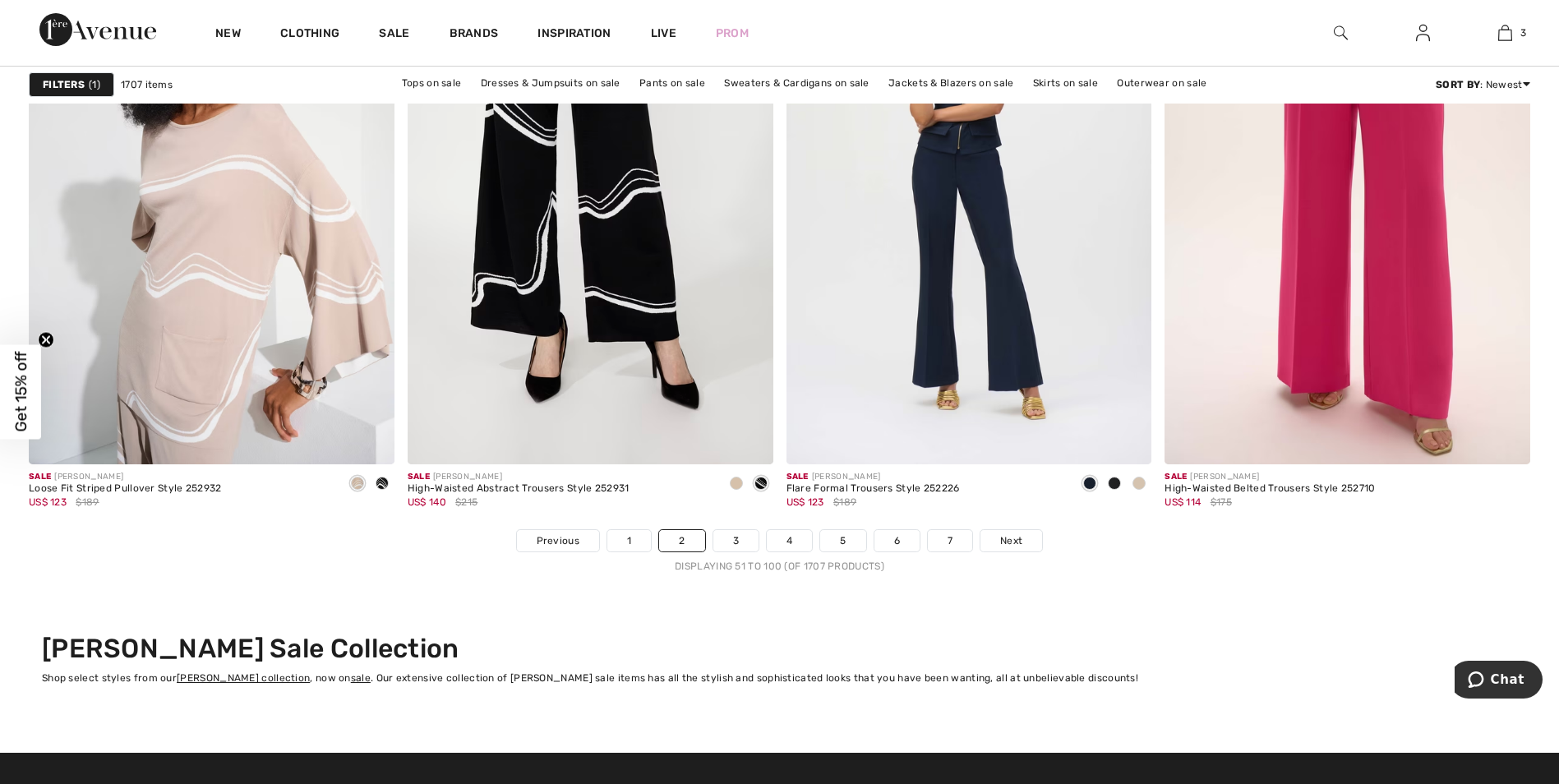
scroll to position [9120, 0]
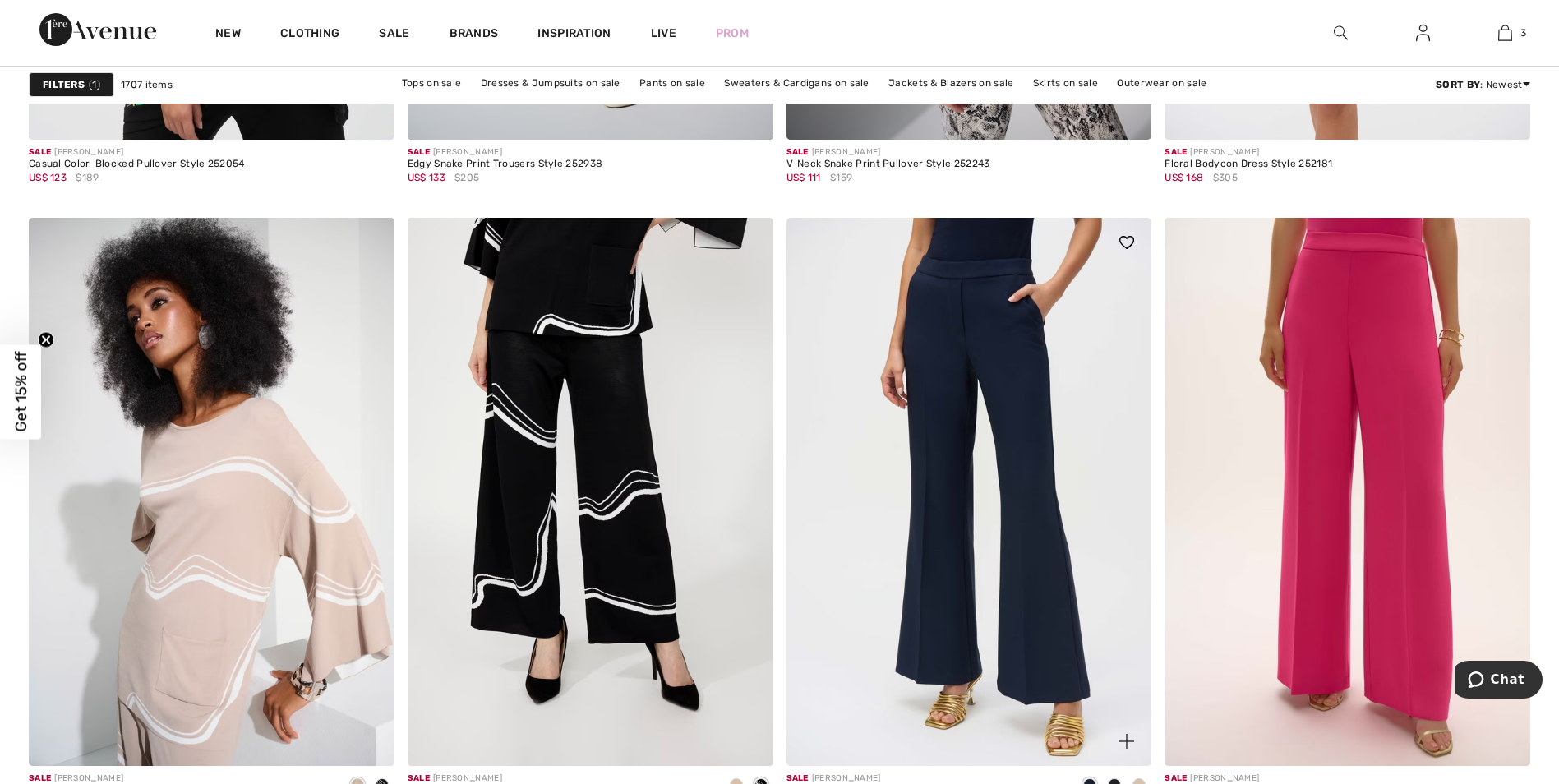
click at [955, 476] on img at bounding box center [969, 491] width 365 height 548
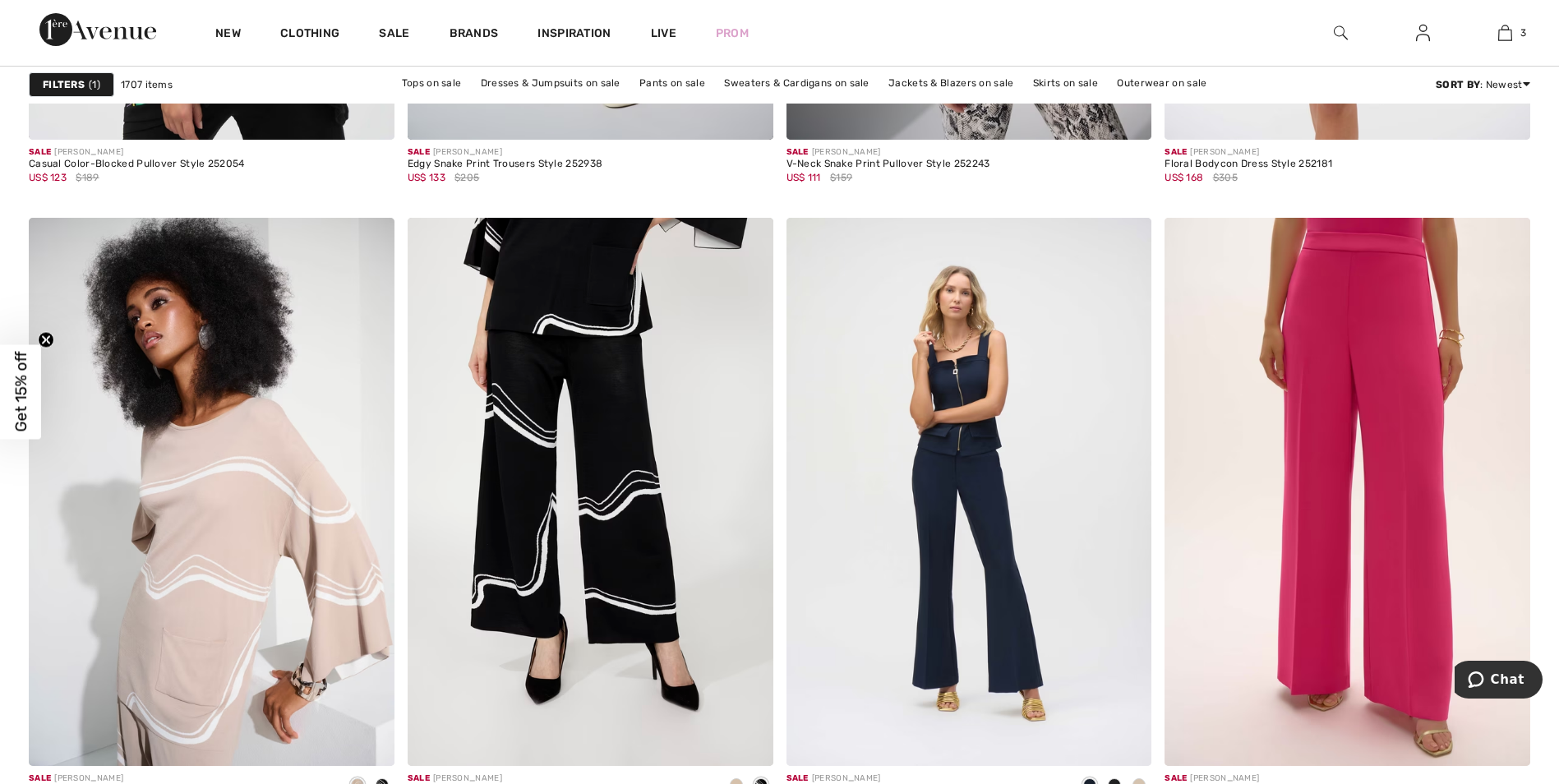
scroll to position [9612, 0]
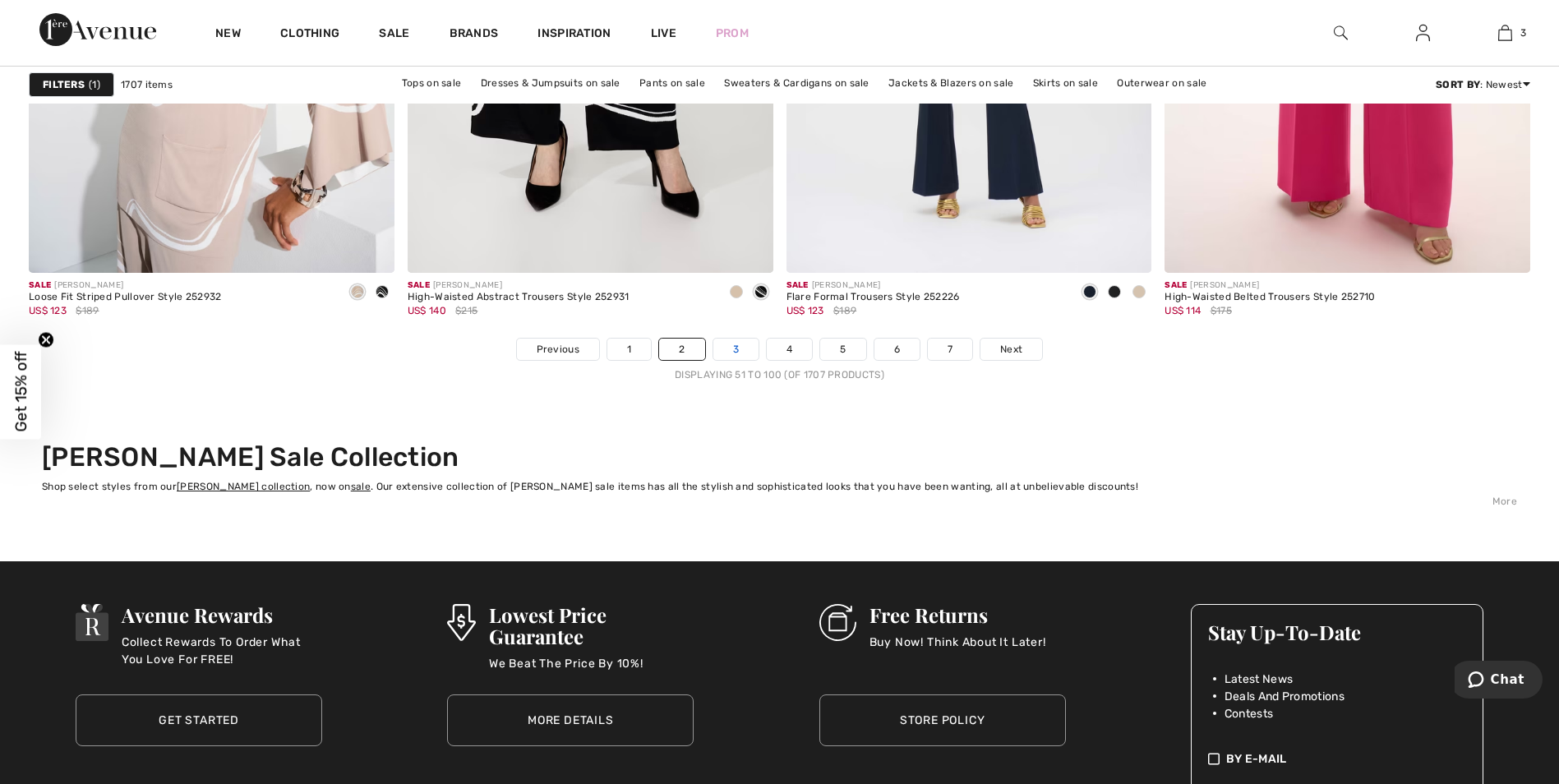
click at [734, 342] on link "3" at bounding box center [735, 349] width 45 height 22
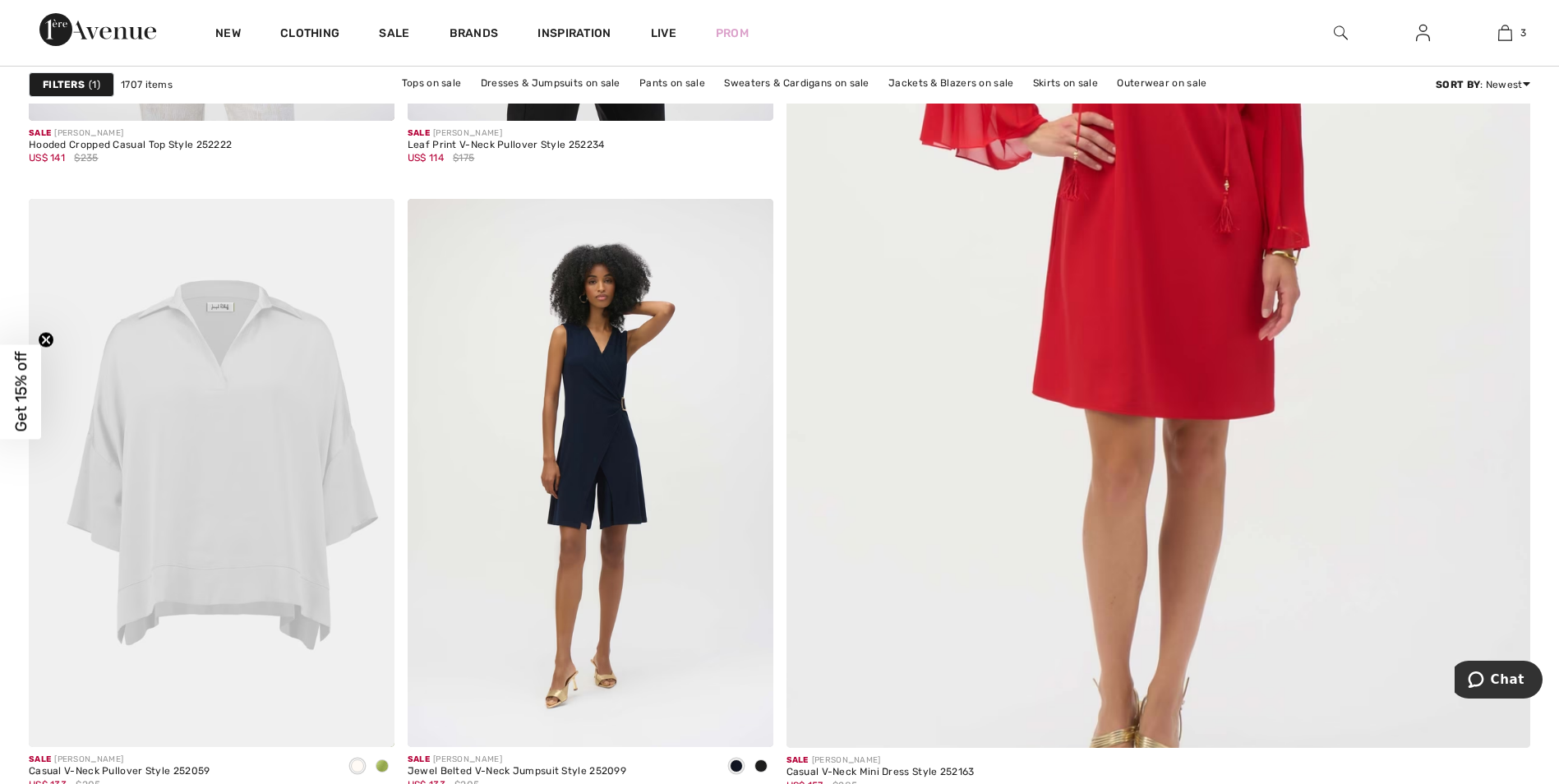
scroll to position [822, 0]
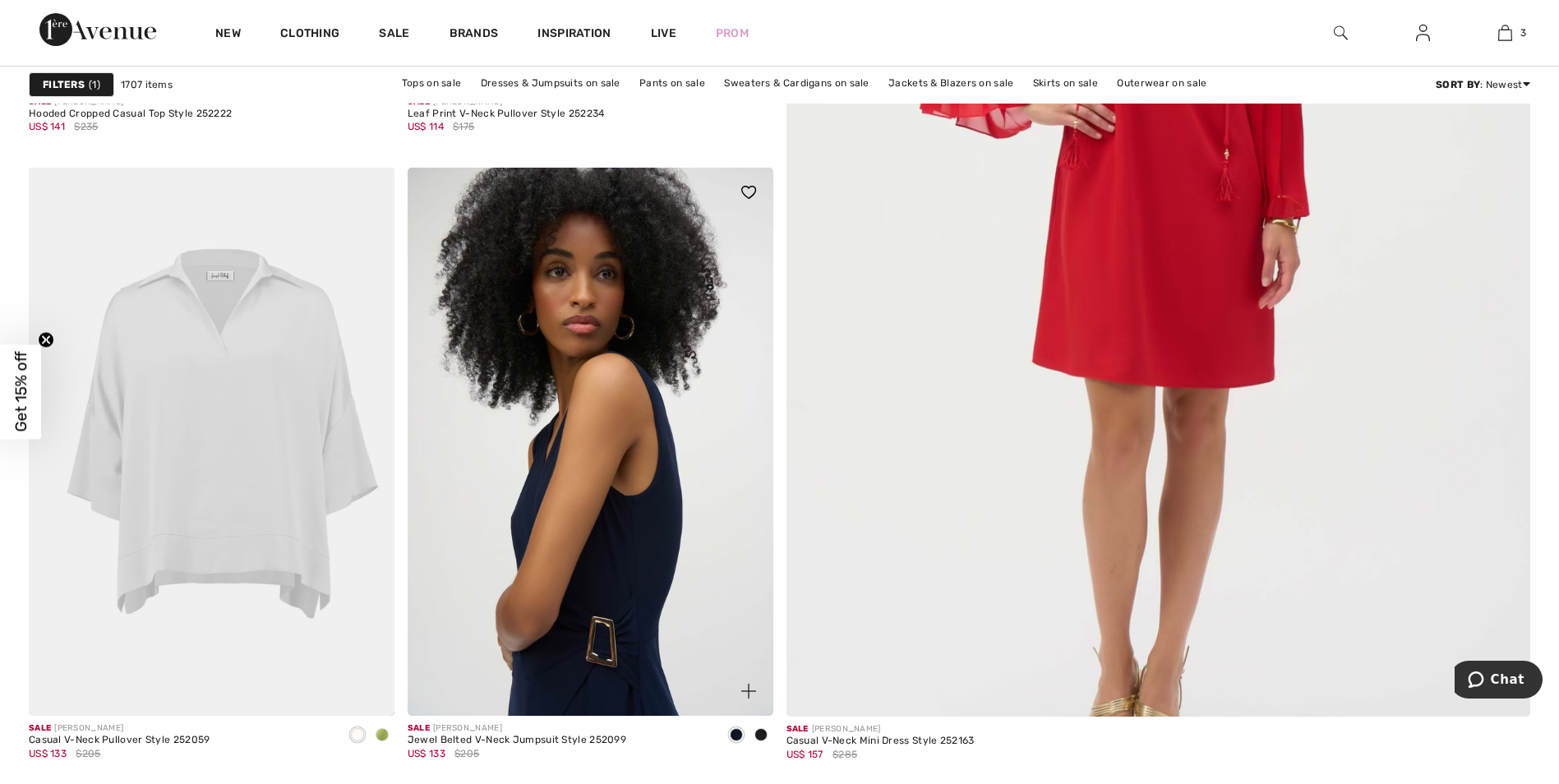
click at [608, 579] on img at bounding box center [590, 441] width 365 height 548
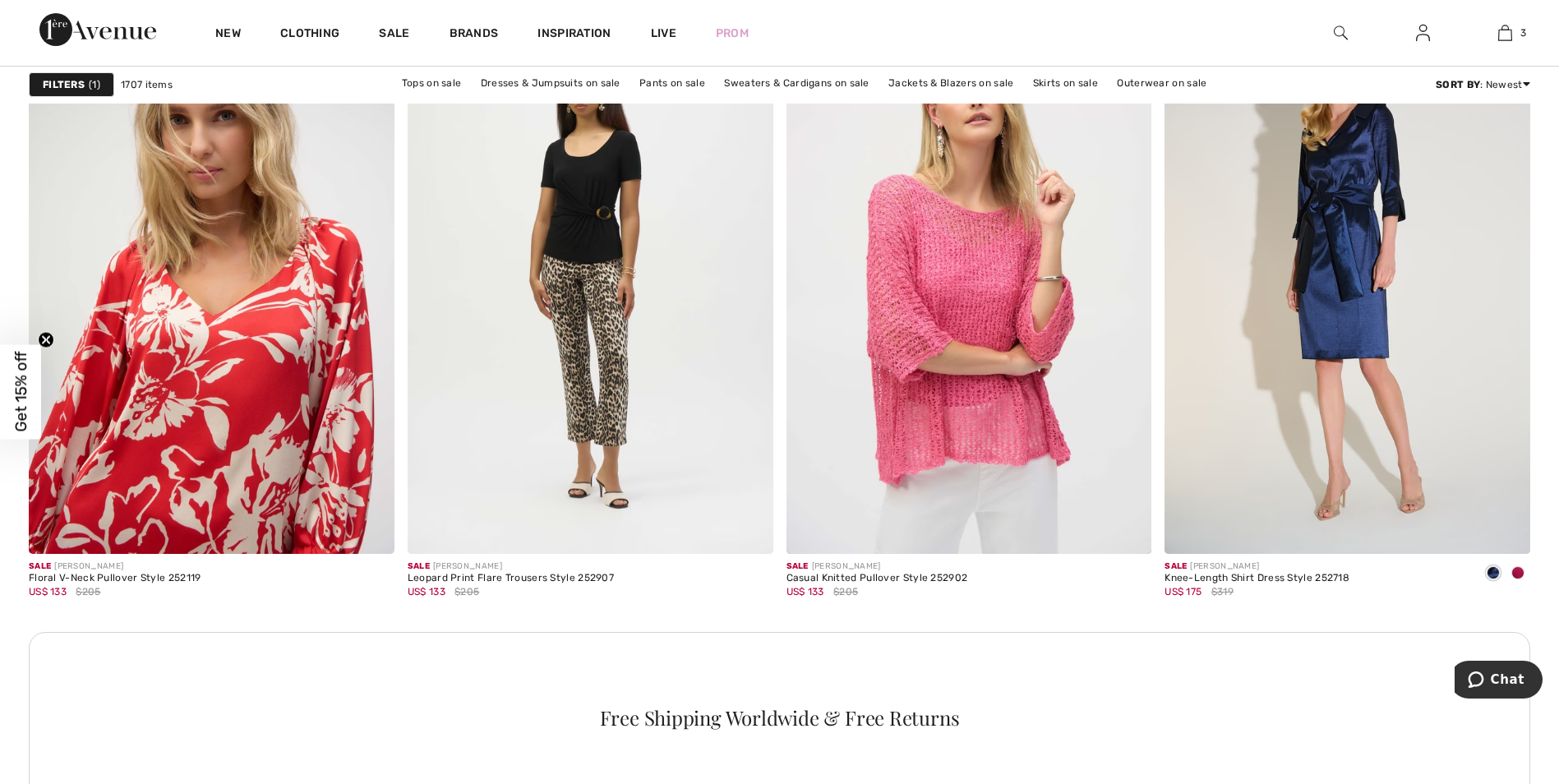
scroll to position [4437, 0]
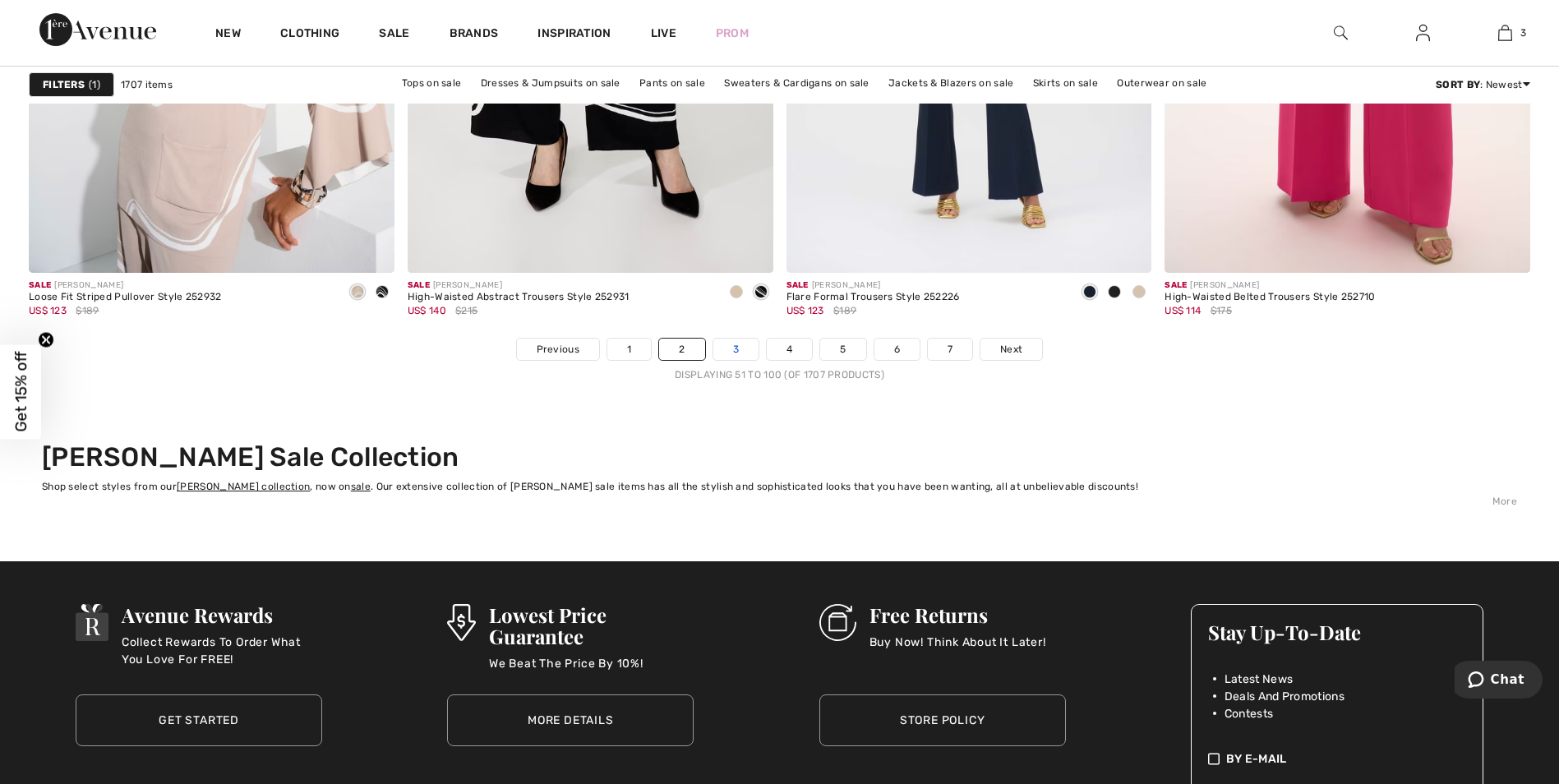
click at [742, 342] on link "3" at bounding box center [735, 349] width 45 height 22
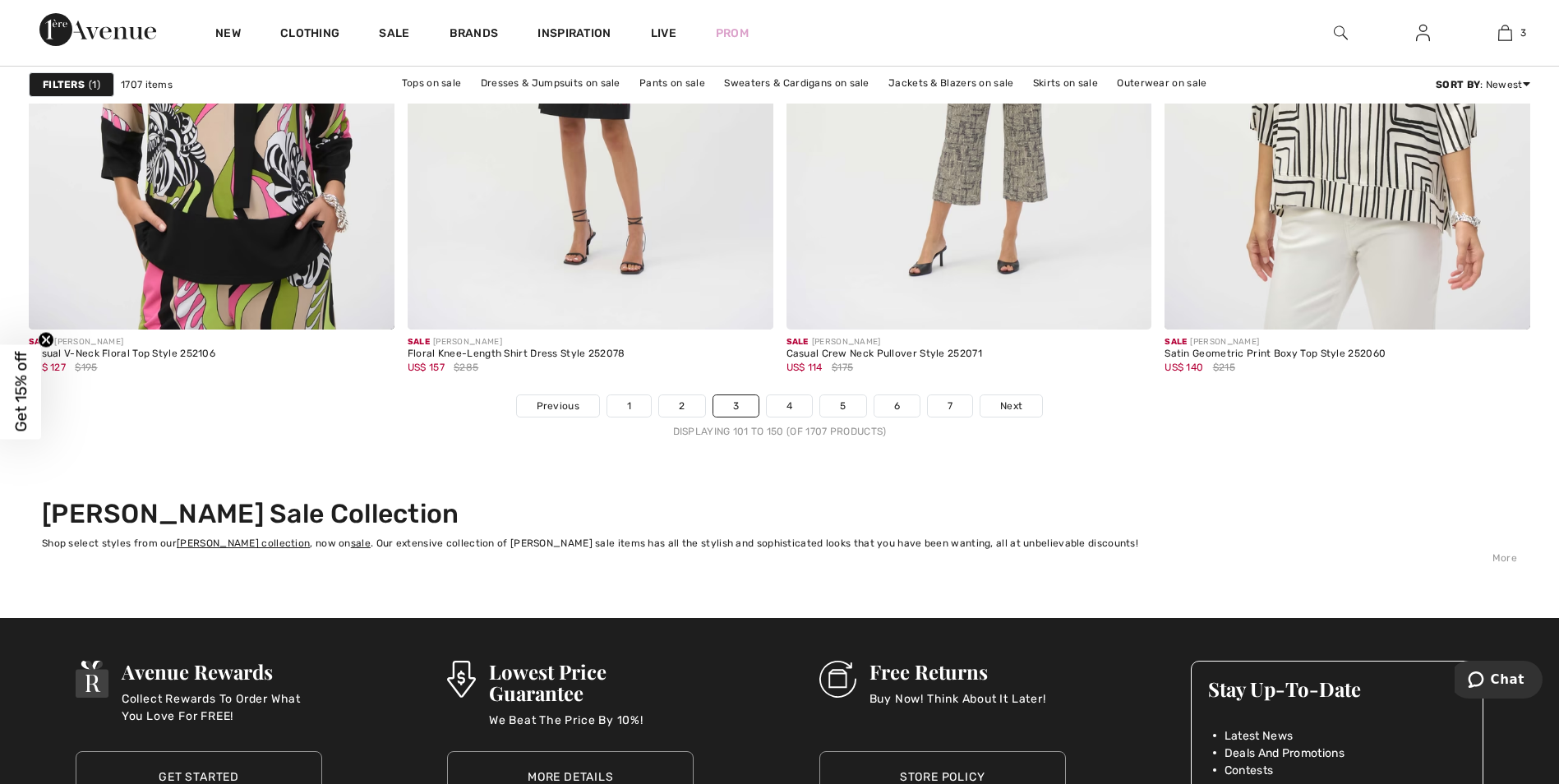
scroll to position [9612, 0]
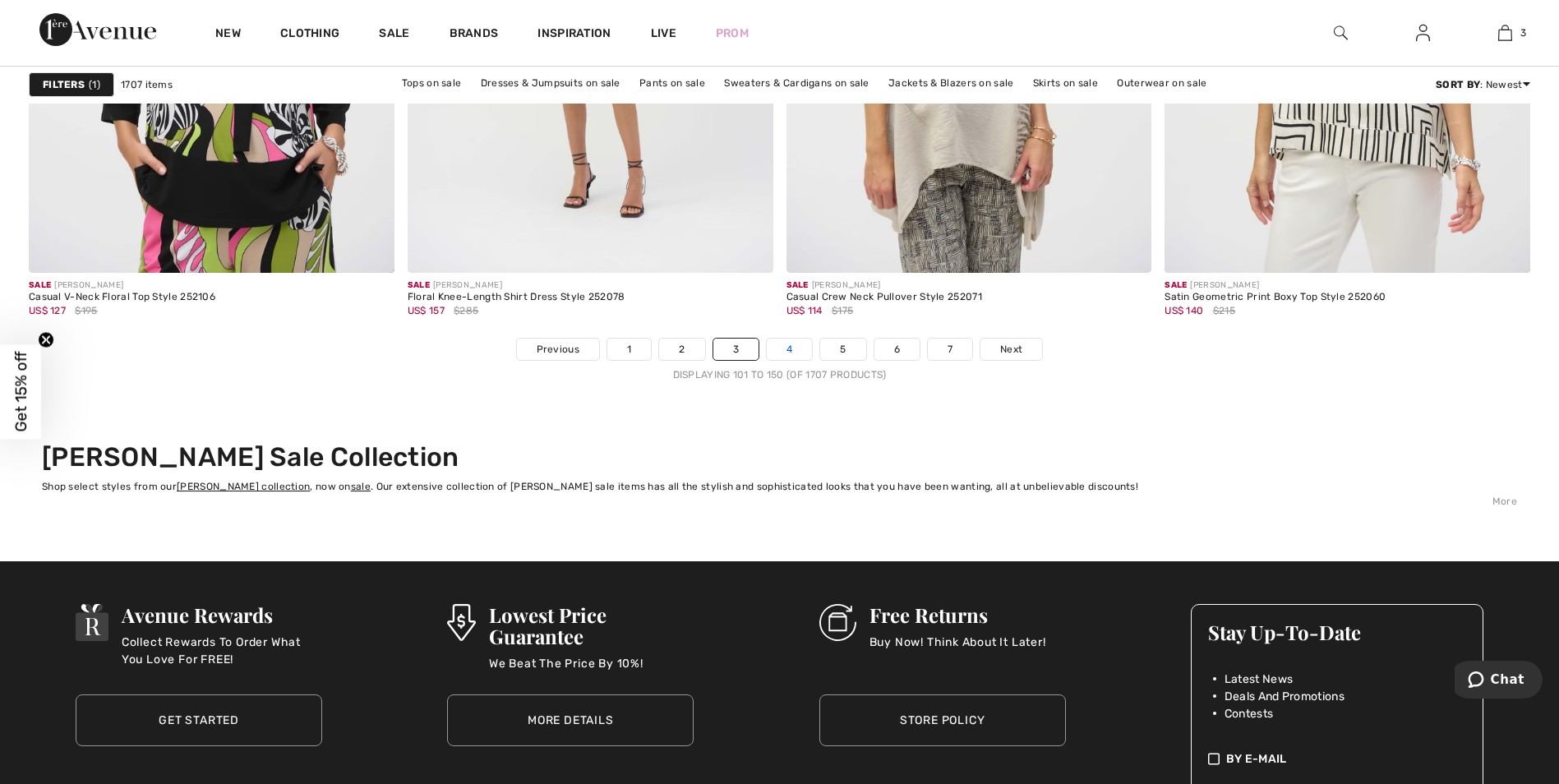
click at [795, 341] on link "4" at bounding box center [789, 349] width 45 height 22
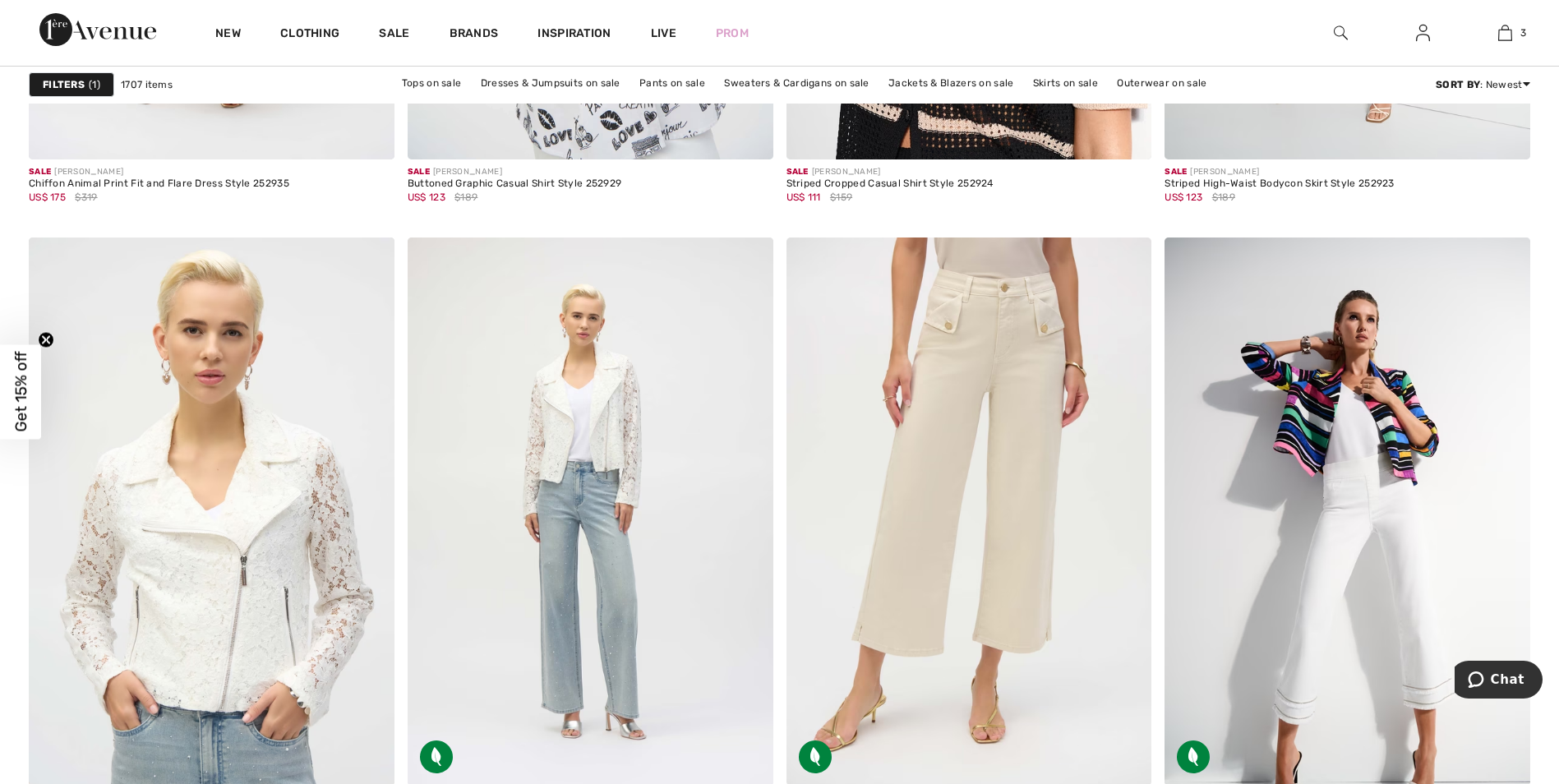
scroll to position [7148, 0]
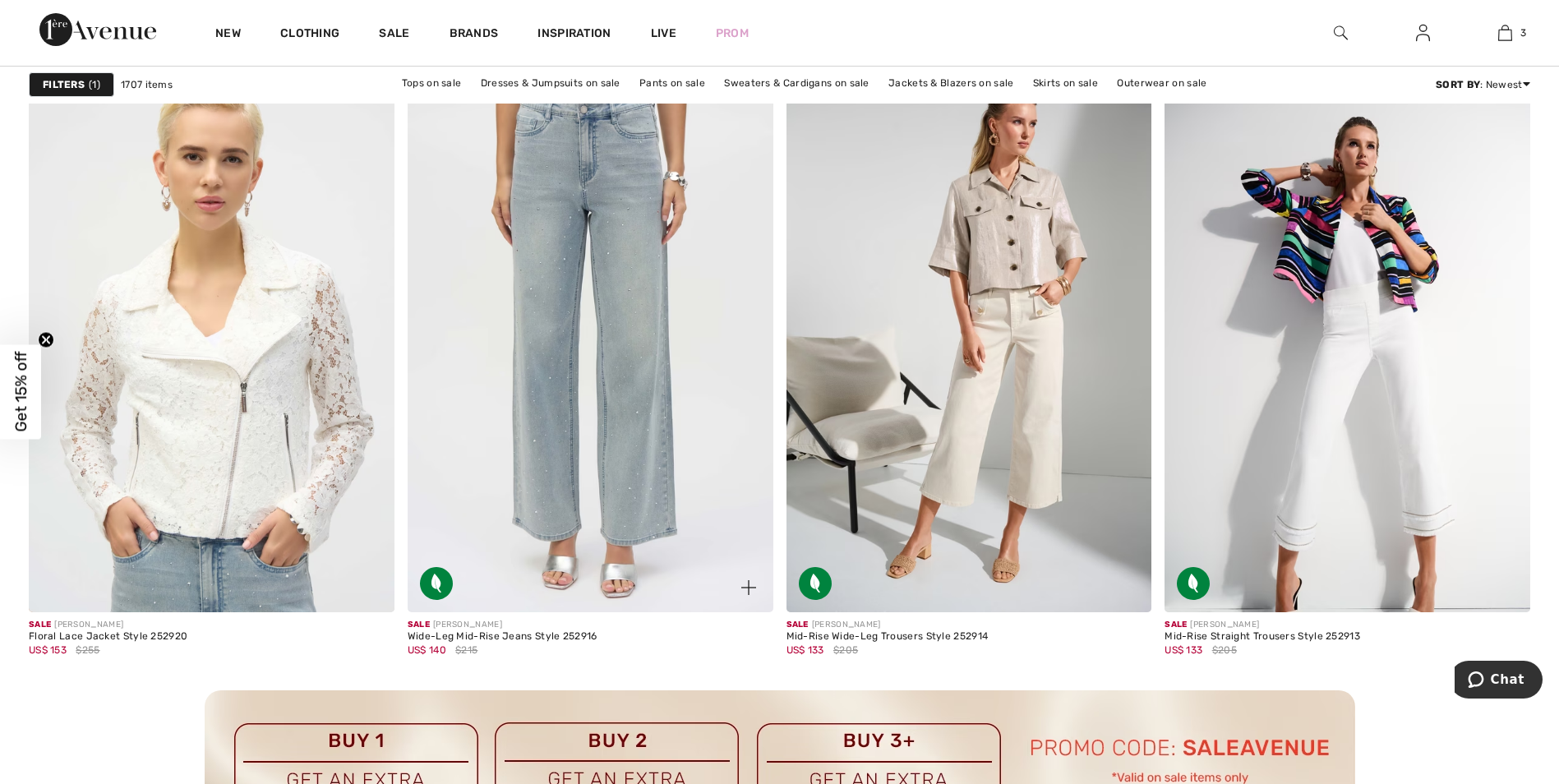
click at [611, 266] on img at bounding box center [590, 338] width 365 height 548
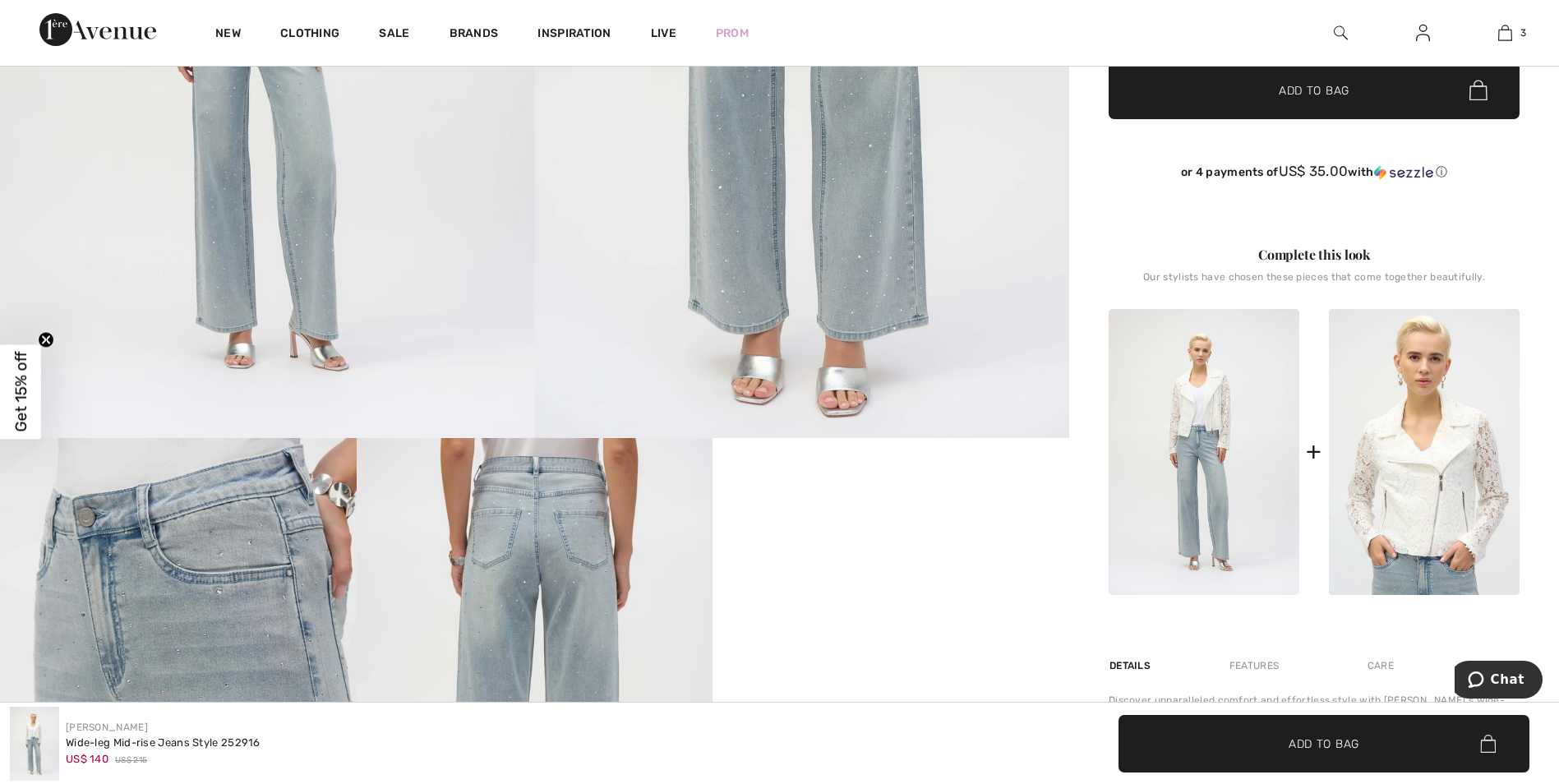
scroll to position [904, 0]
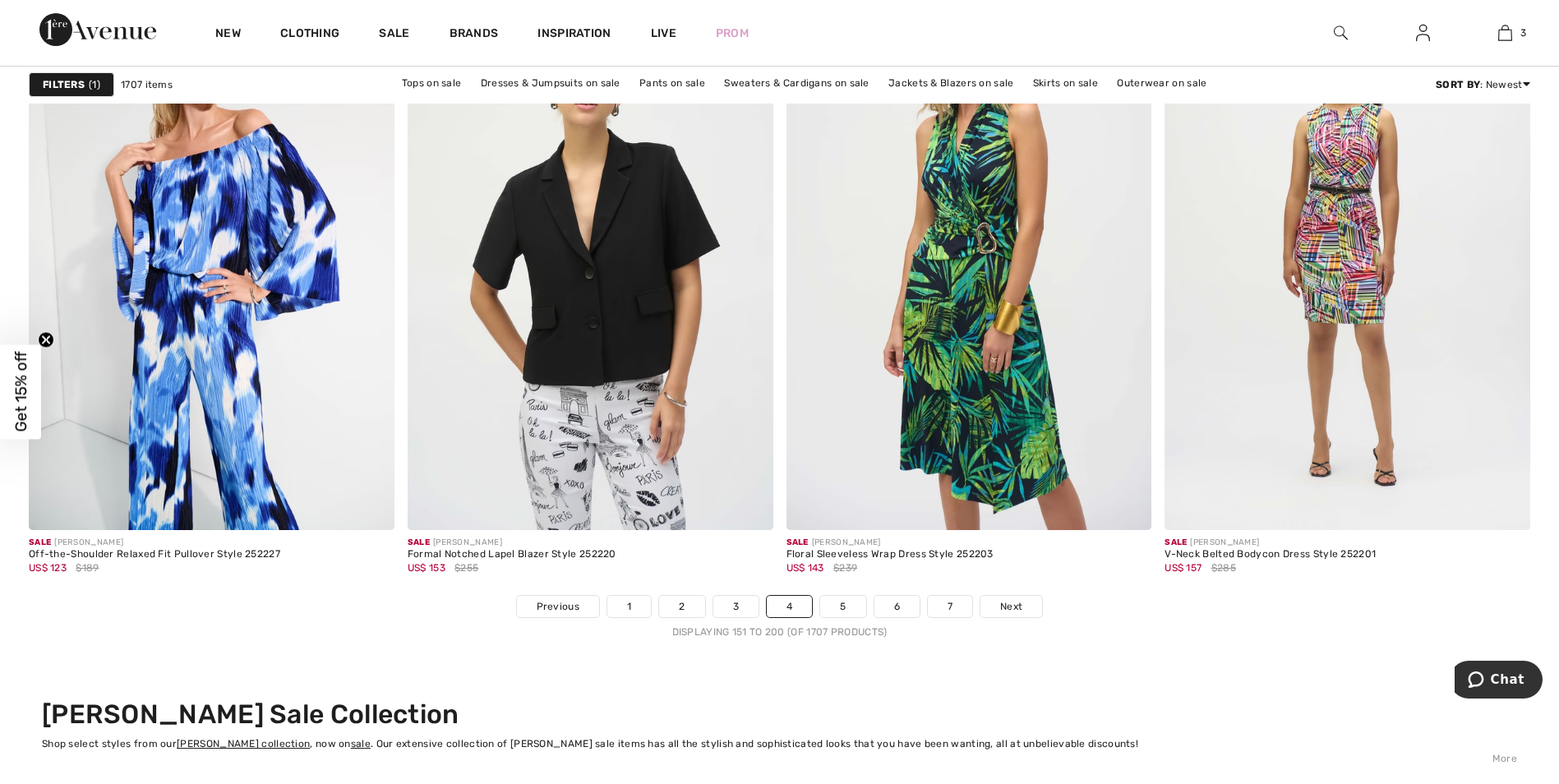
scroll to position [9366, 0]
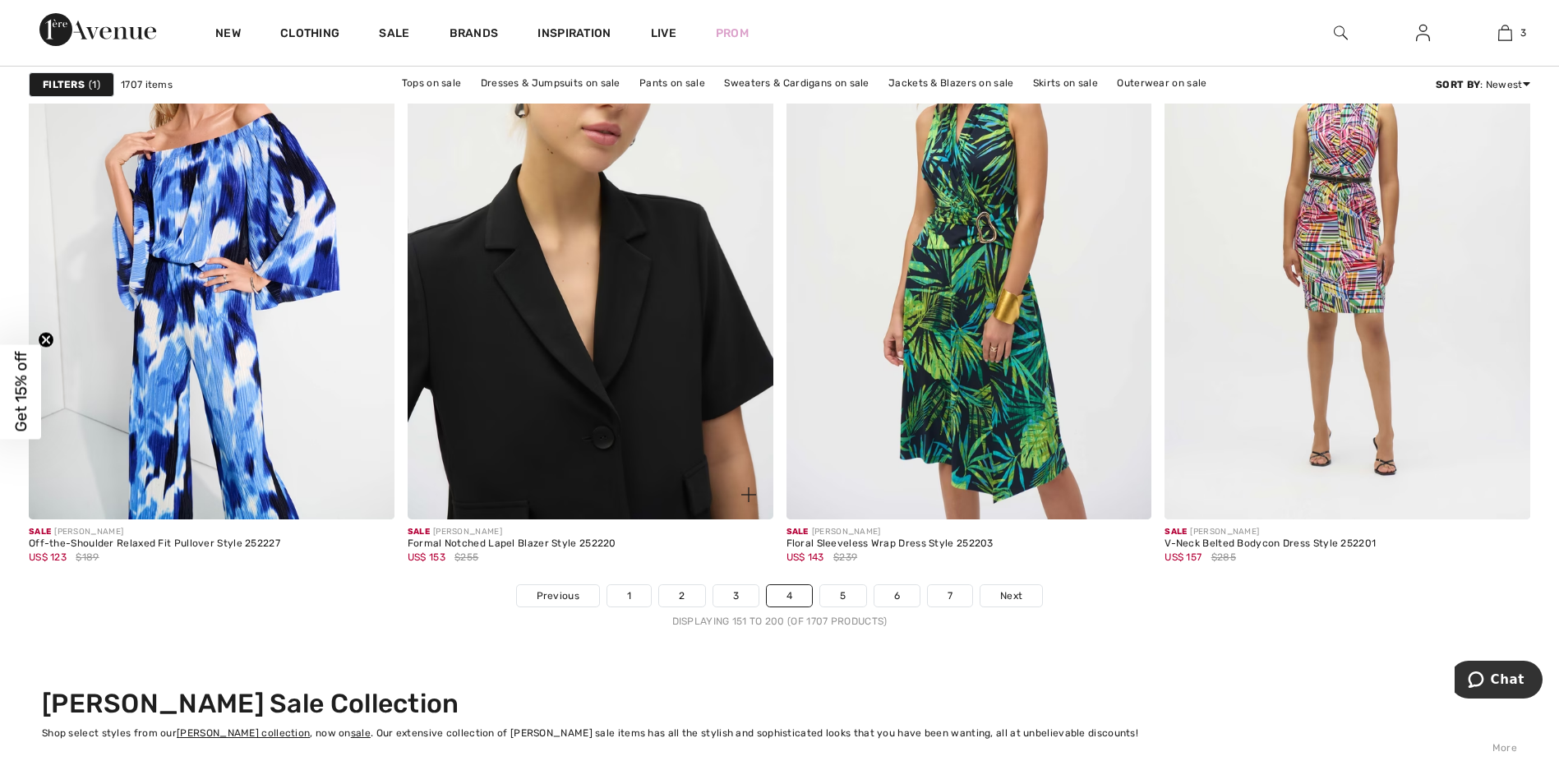
click at [570, 348] on img at bounding box center [590, 245] width 365 height 548
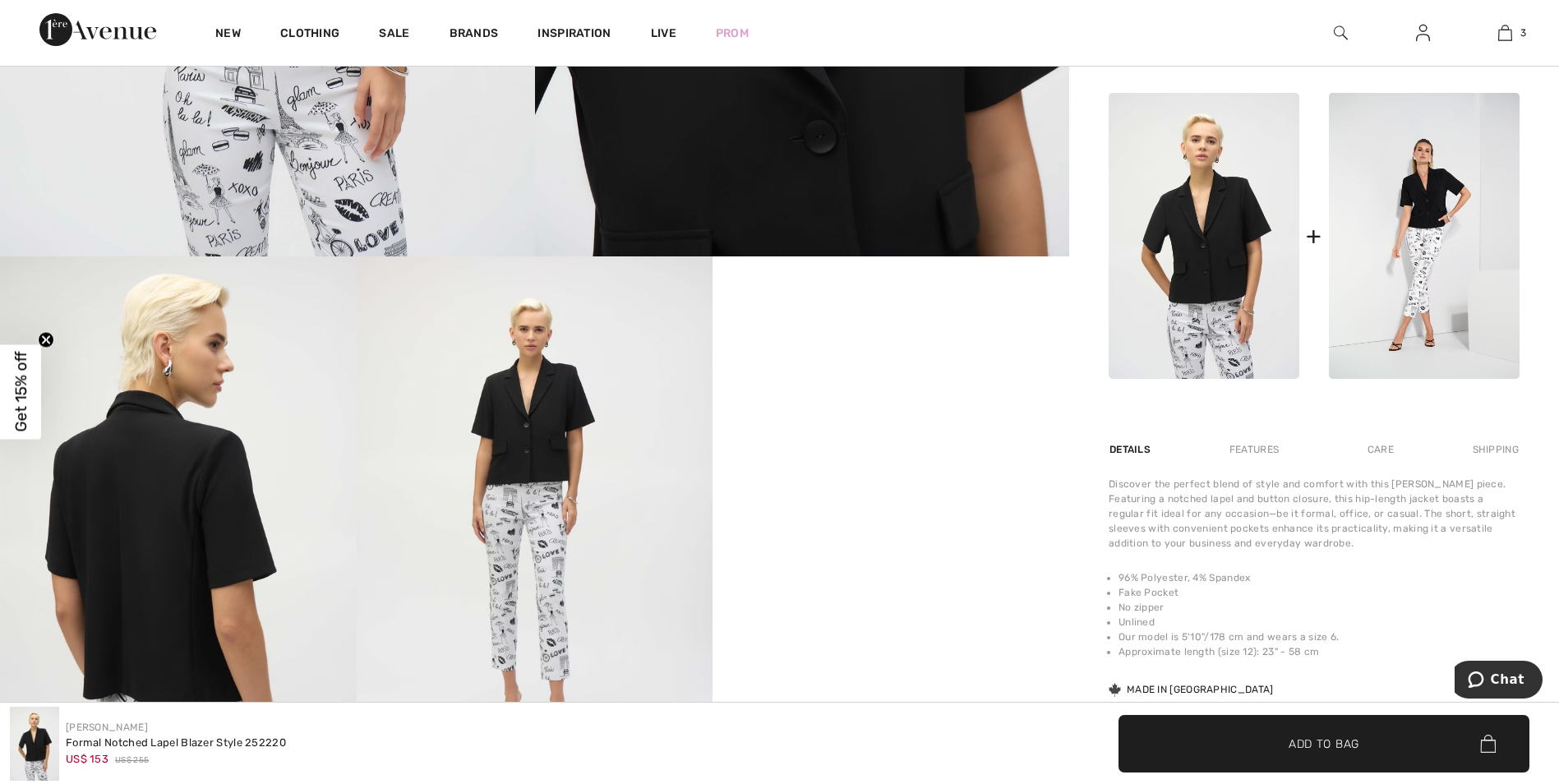
scroll to position [739, 0]
click at [520, 445] on img at bounding box center [535, 524] width 356 height 534
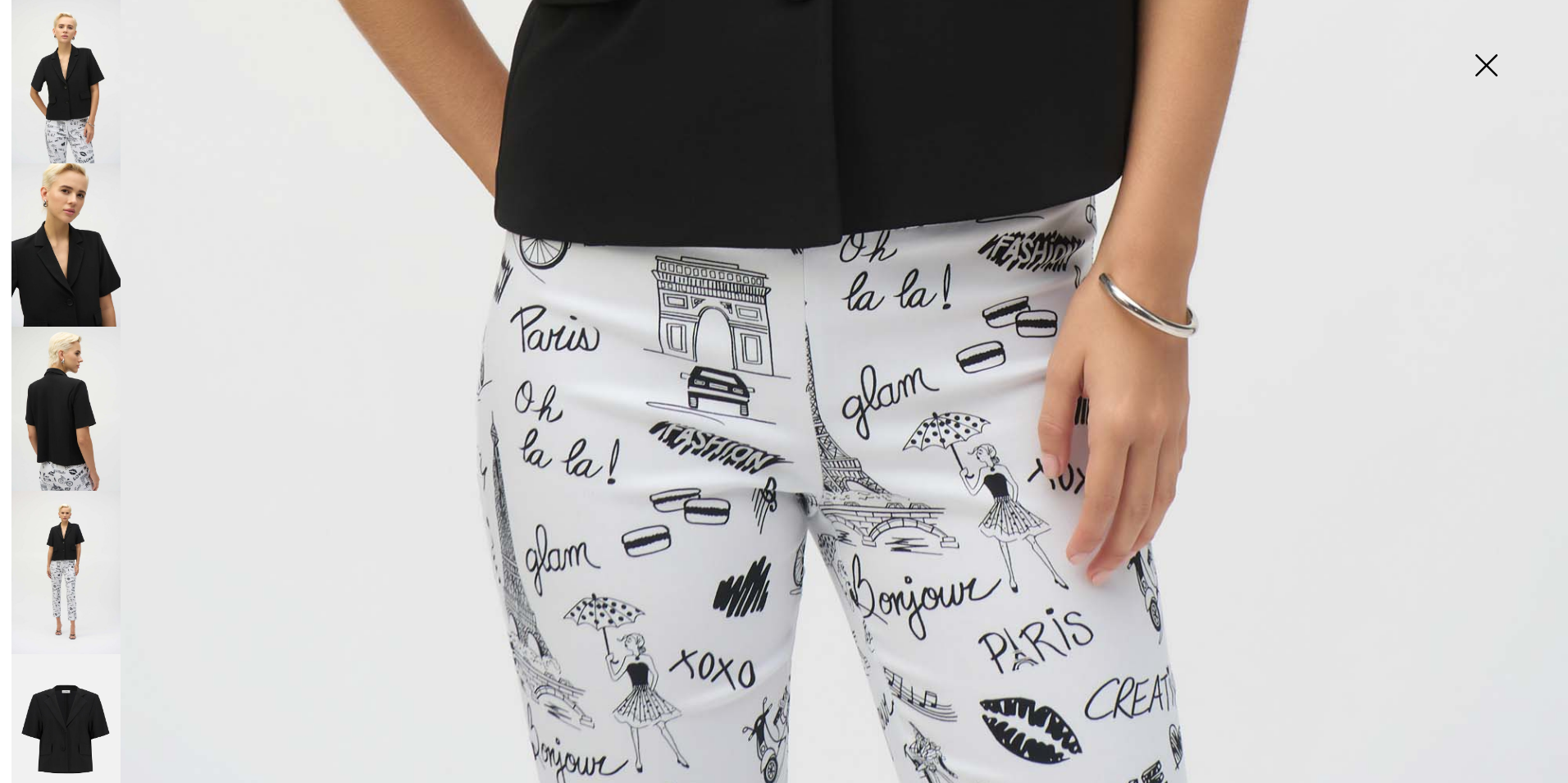
scroll to position [1550, 0]
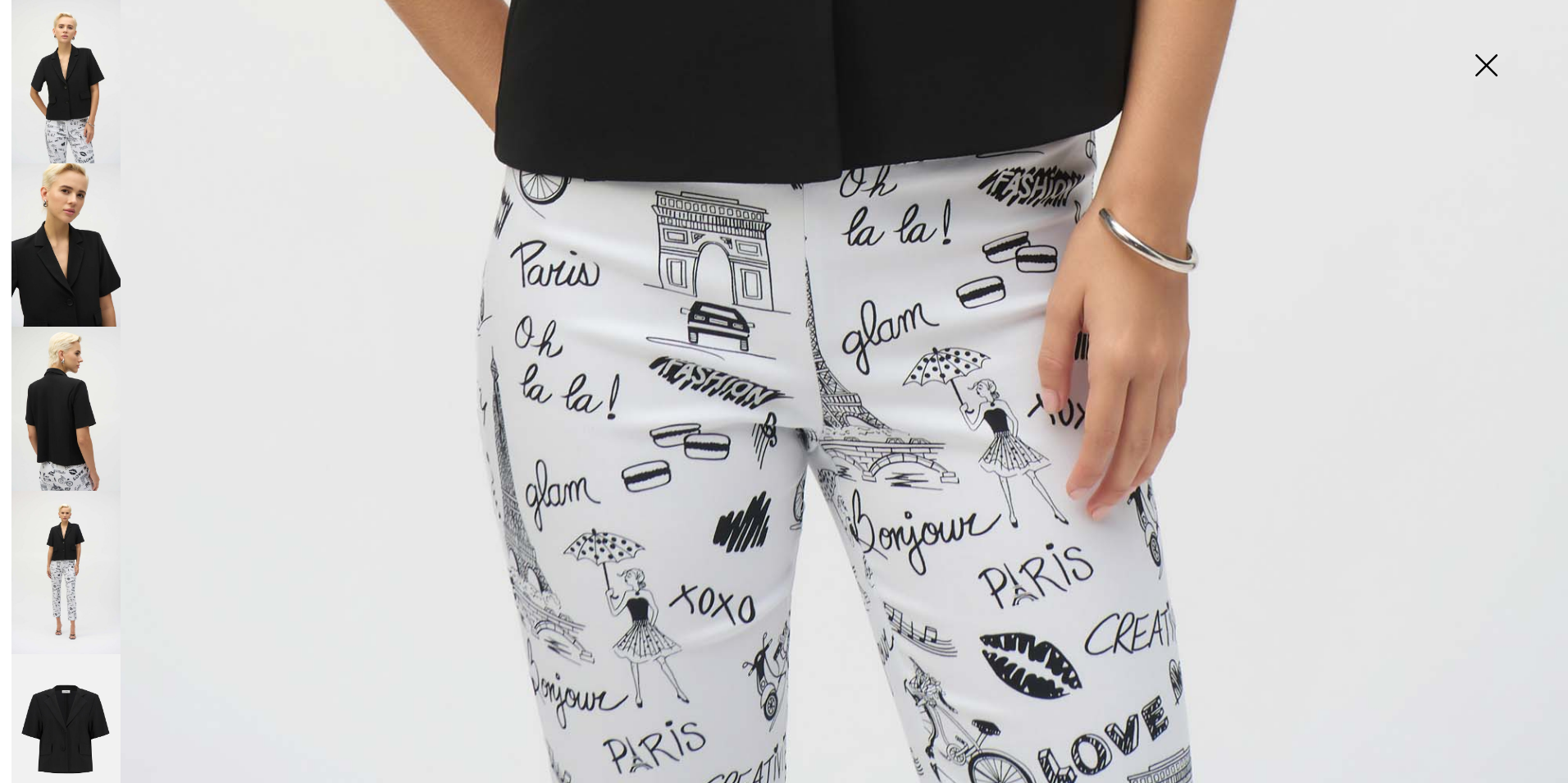
click at [52, 698] on img at bounding box center [66, 735] width 109 height 165
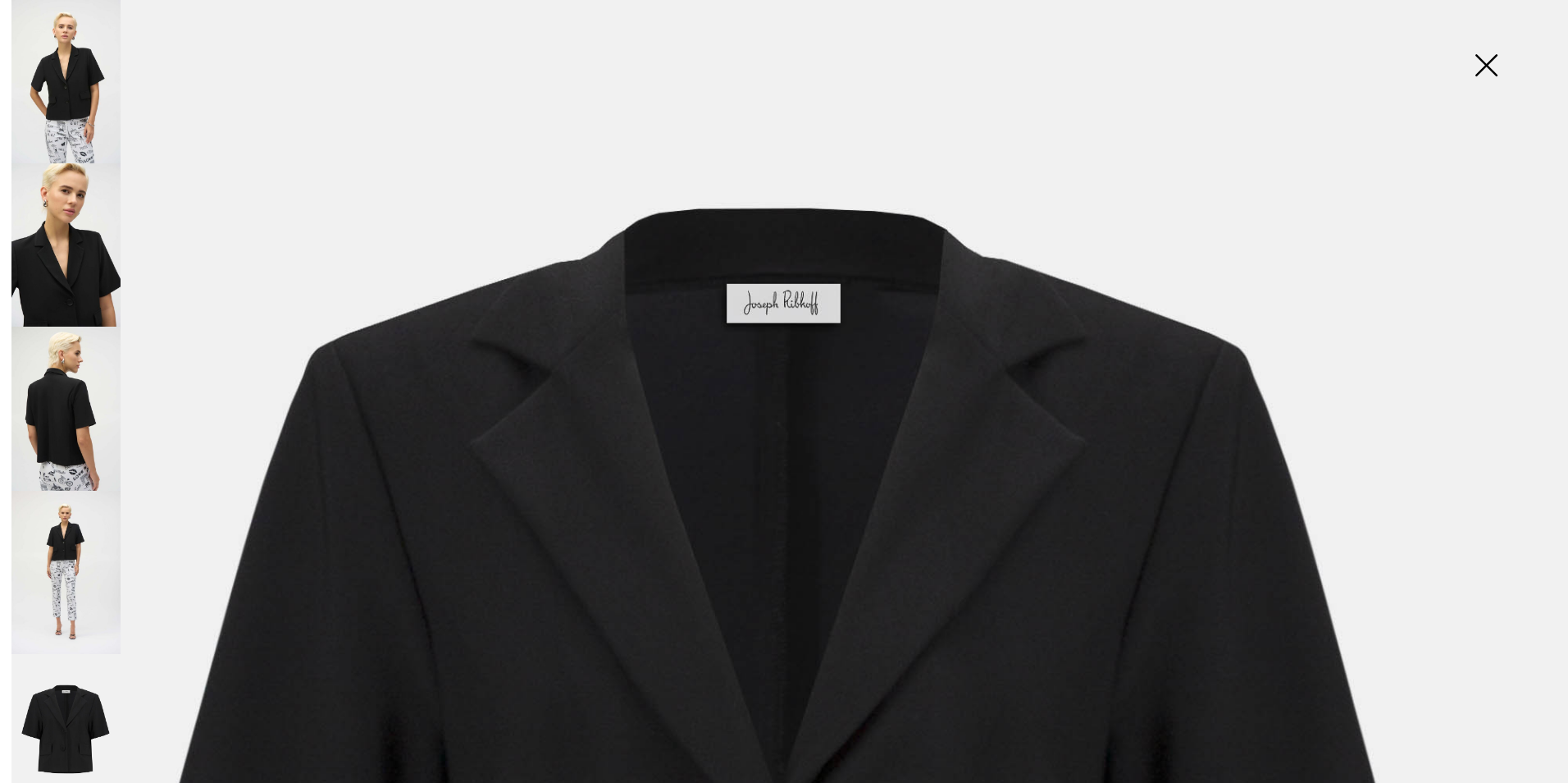
scroll to position [0, 0]
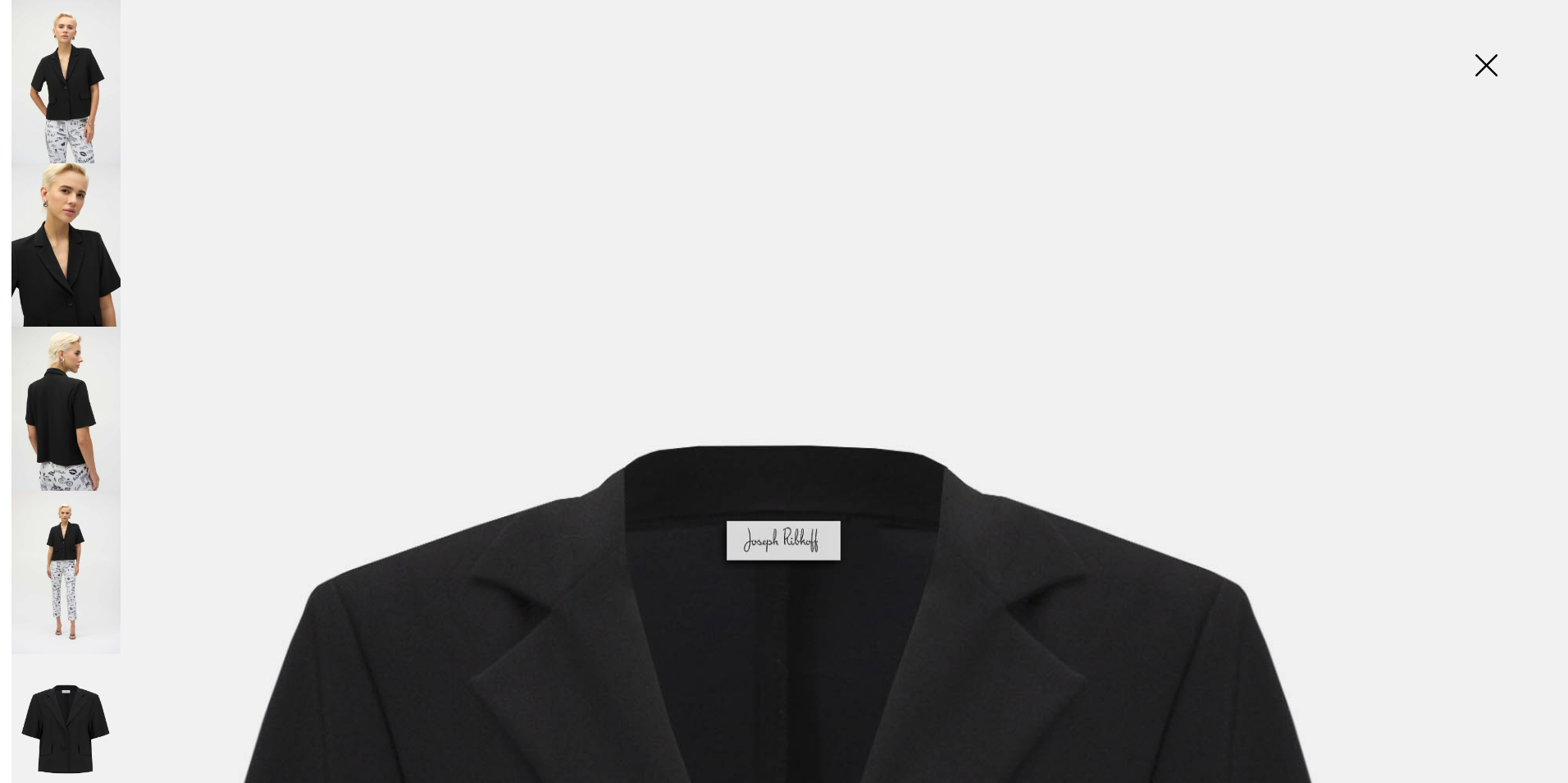
click at [56, 108] on img at bounding box center [66, 82] width 109 height 164
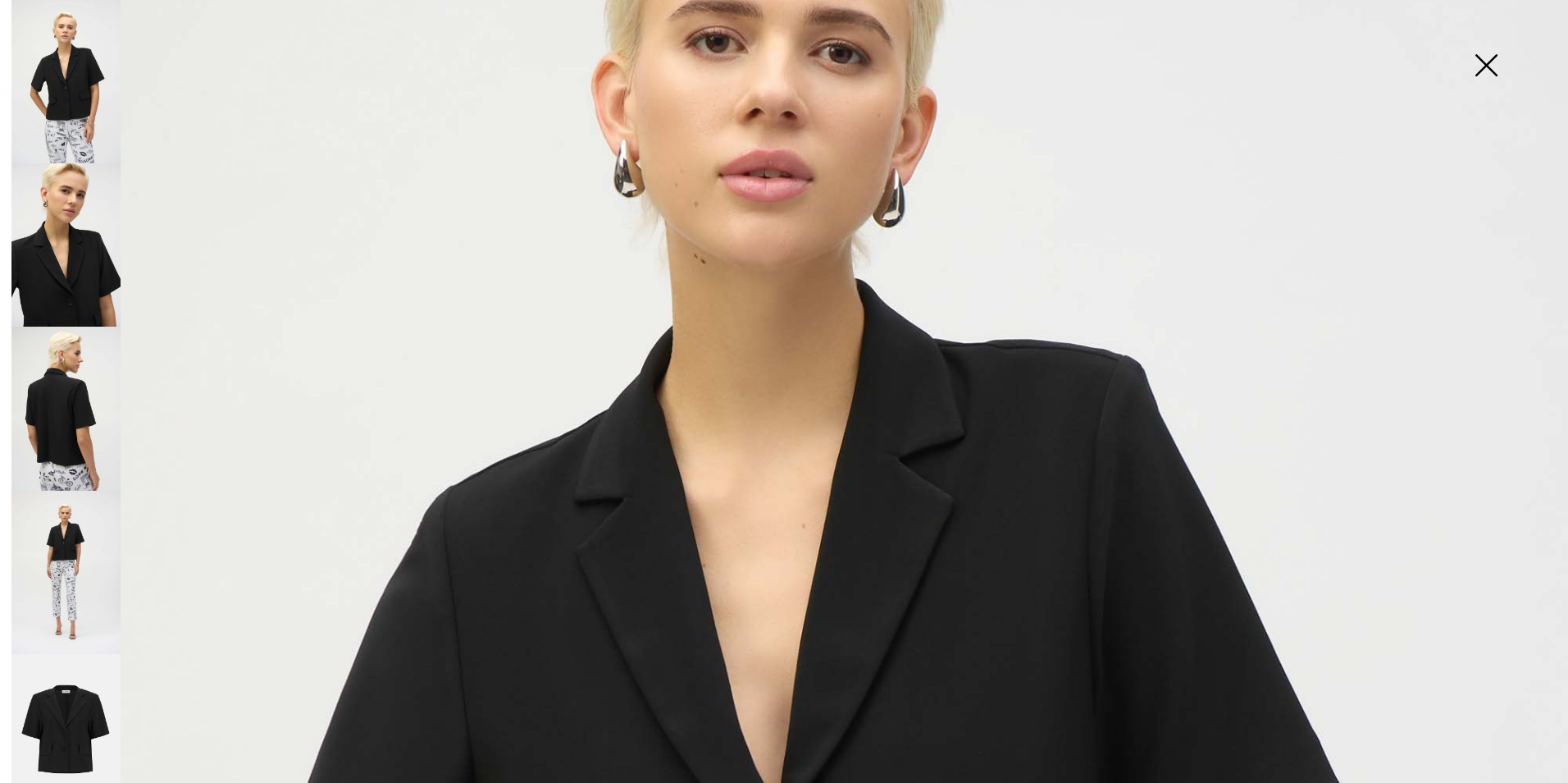
scroll to position [82, 0]
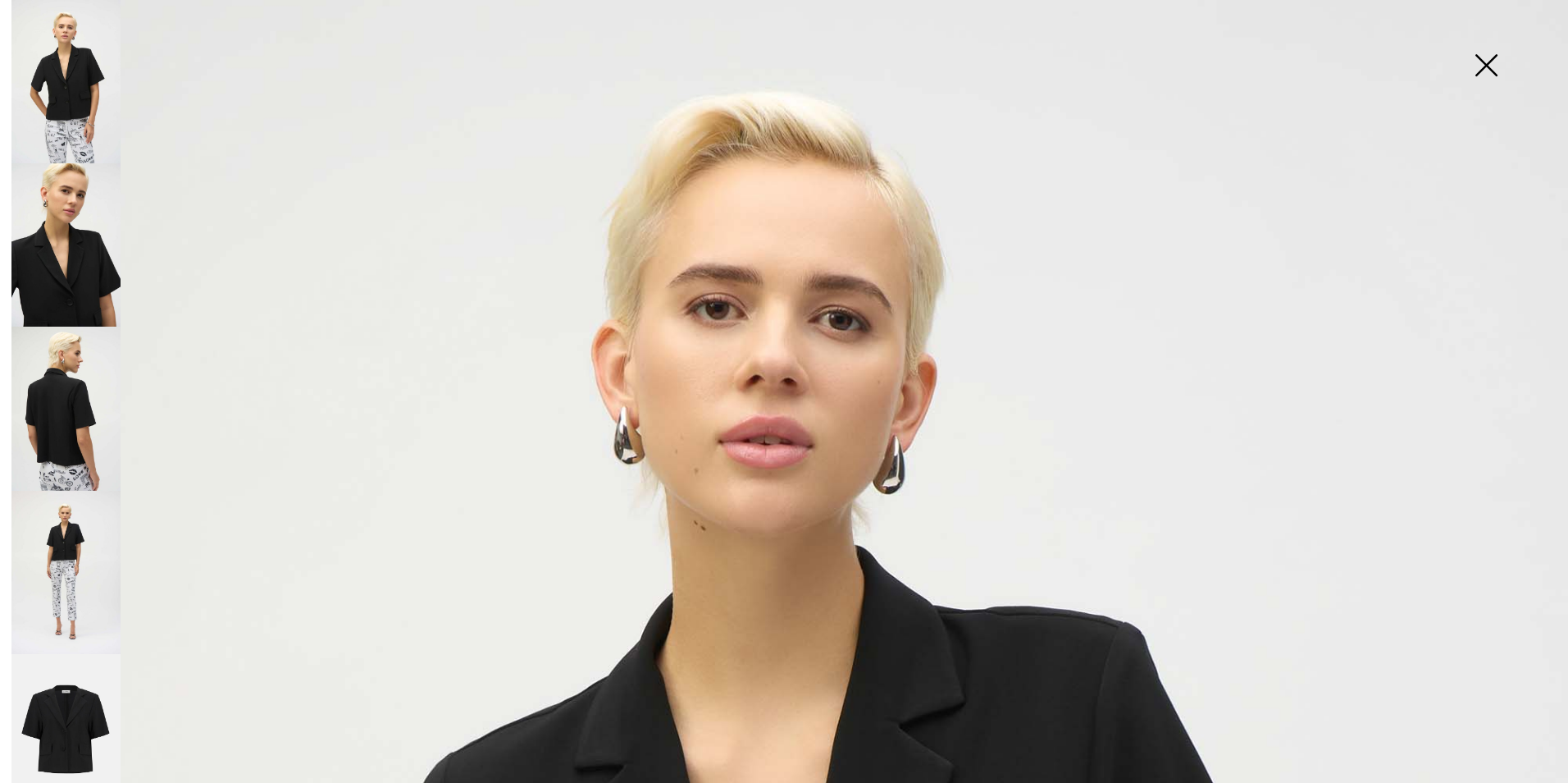
click at [1489, 67] on img at bounding box center [1485, 67] width 82 height 85
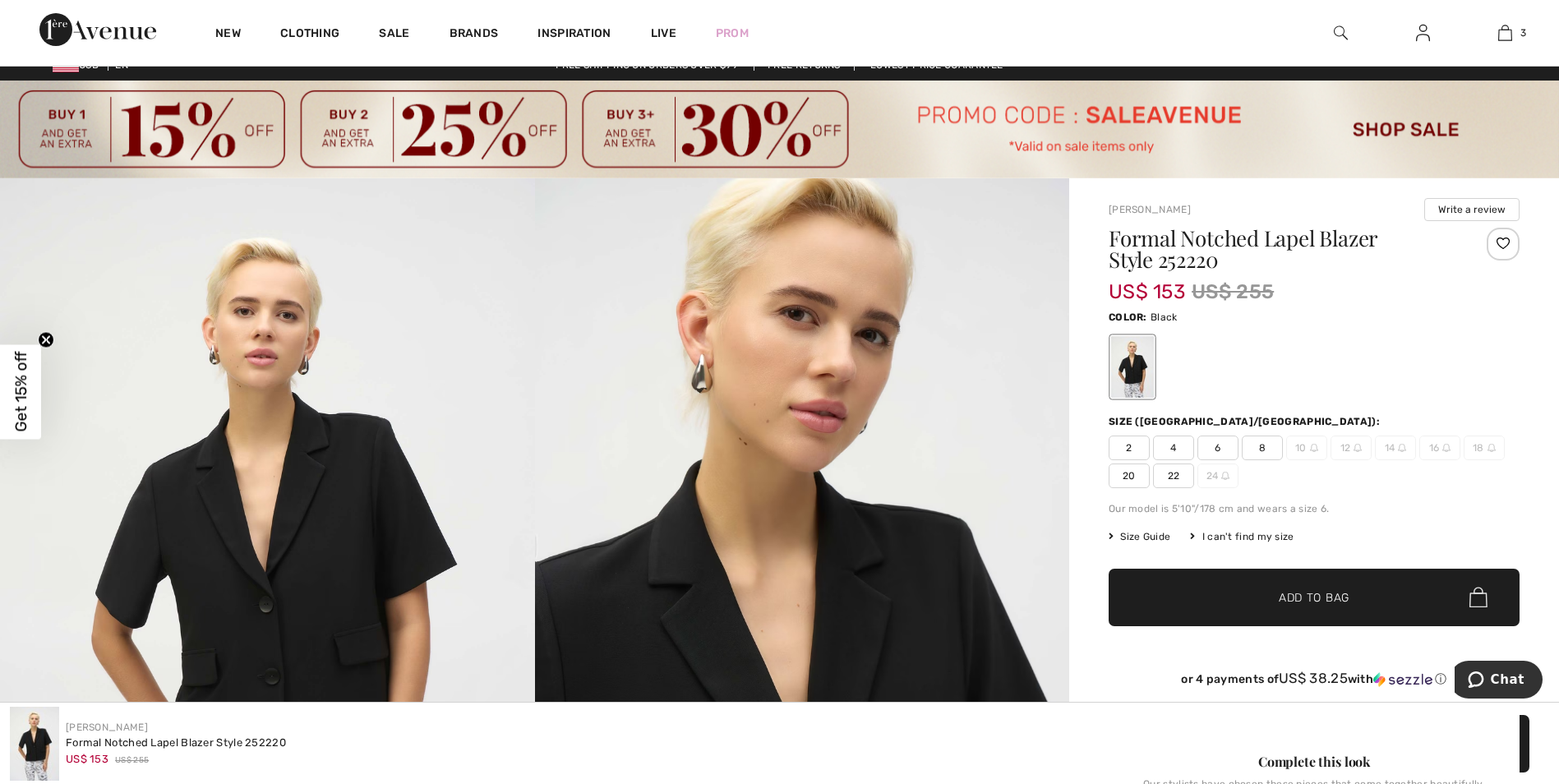
scroll to position [0, 0]
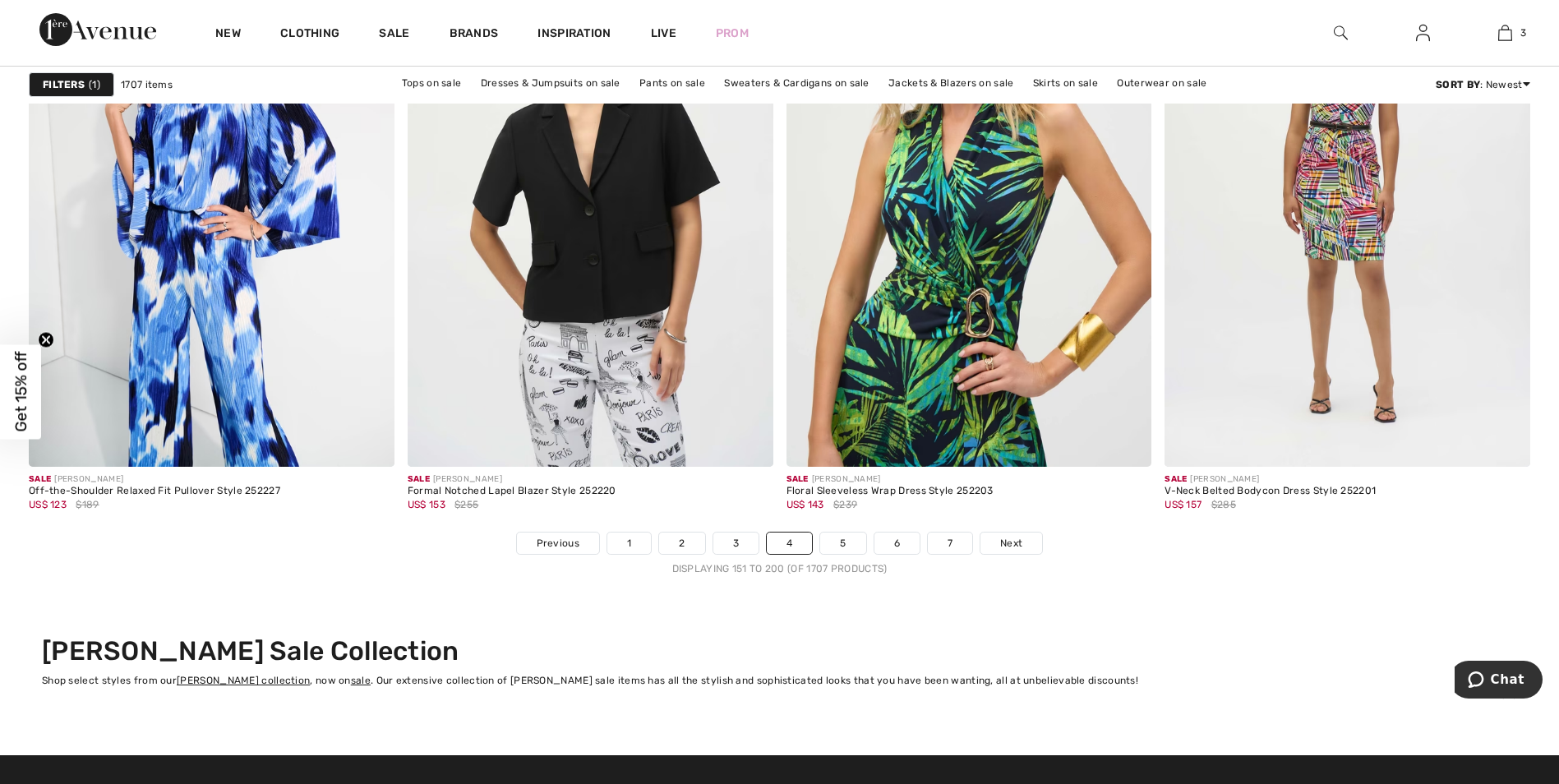
scroll to position [9449, 0]
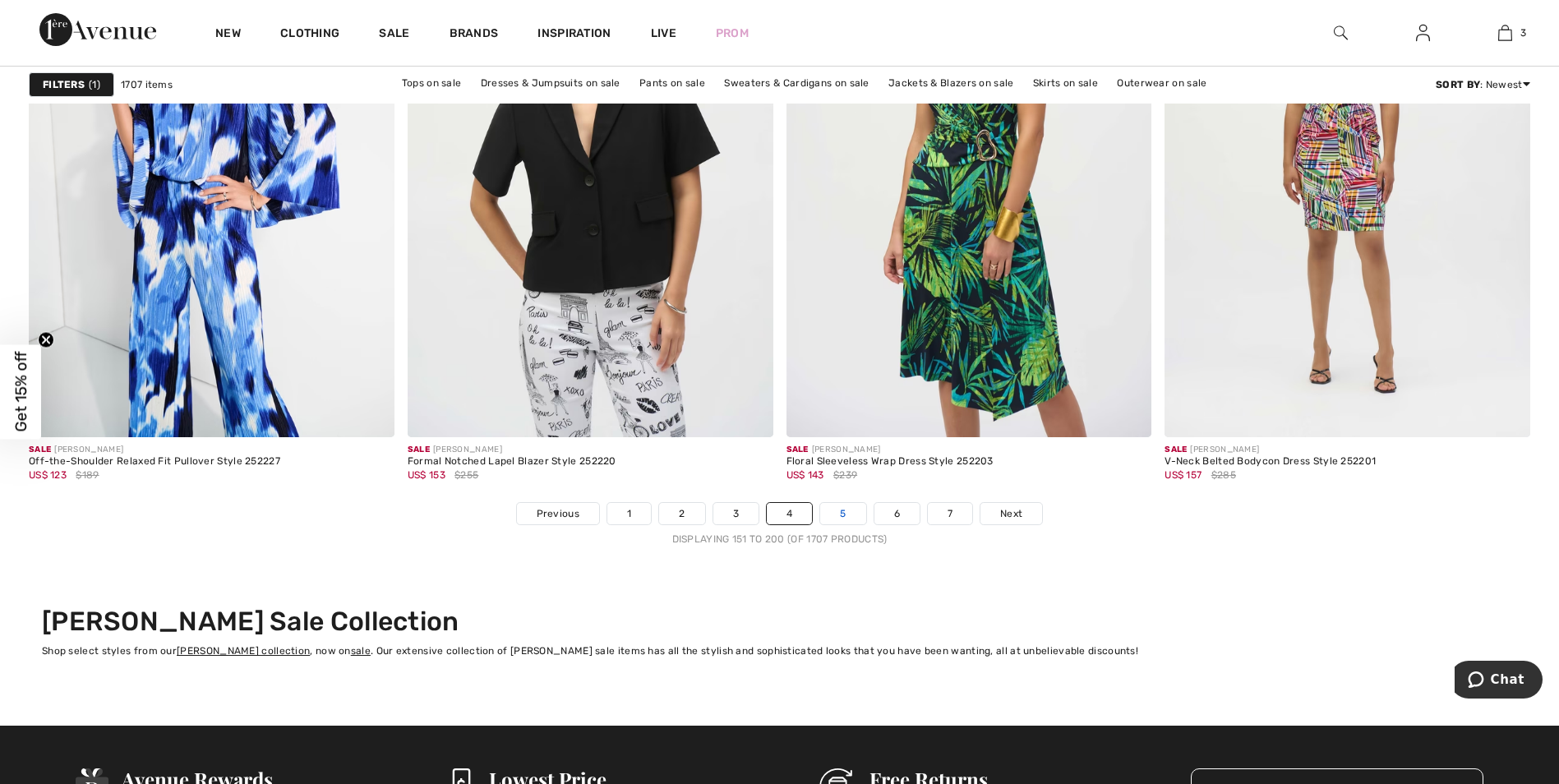
click at [843, 512] on link "5" at bounding box center [843, 514] width 45 height 22
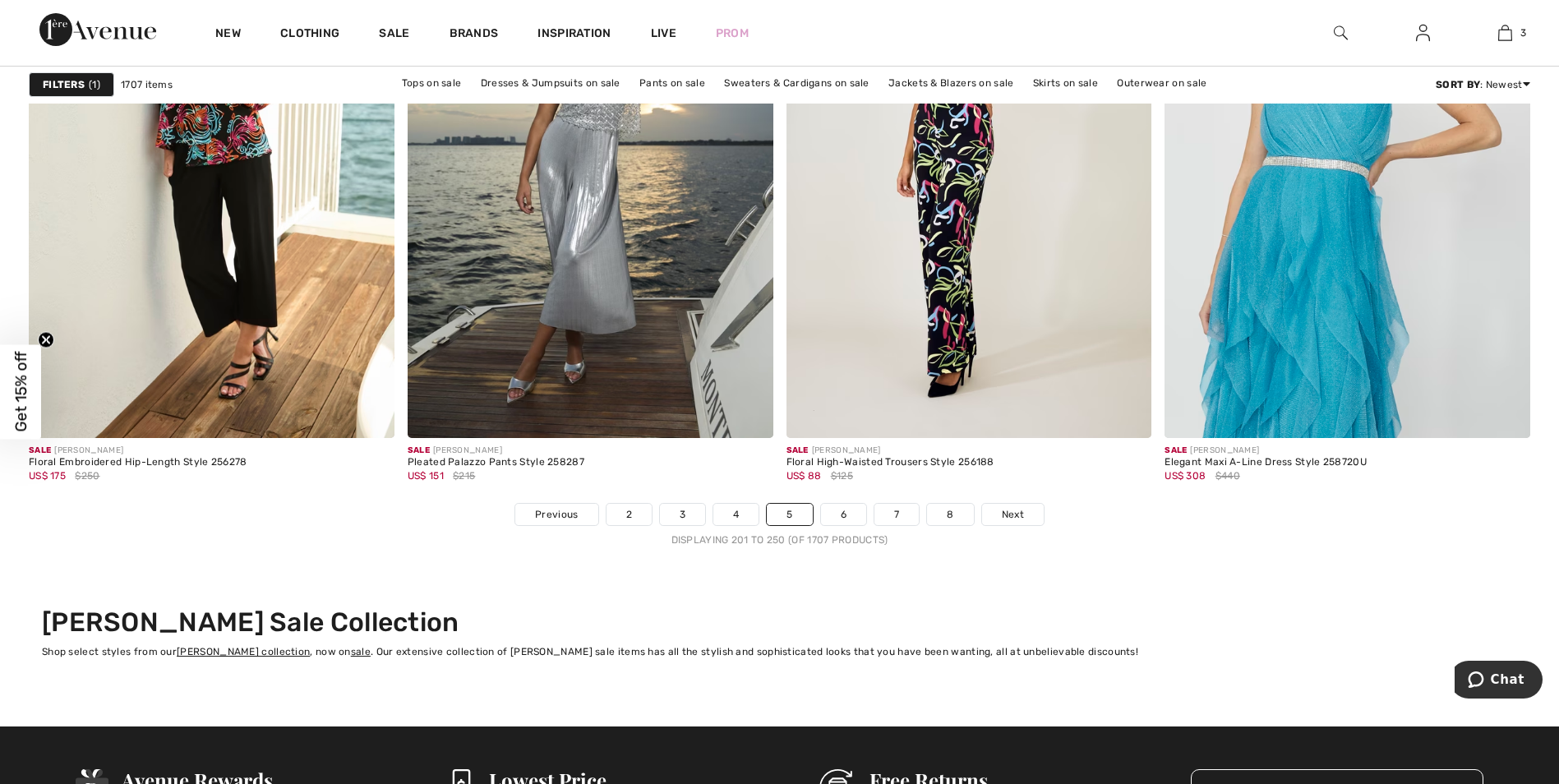
scroll to position [9449, 0]
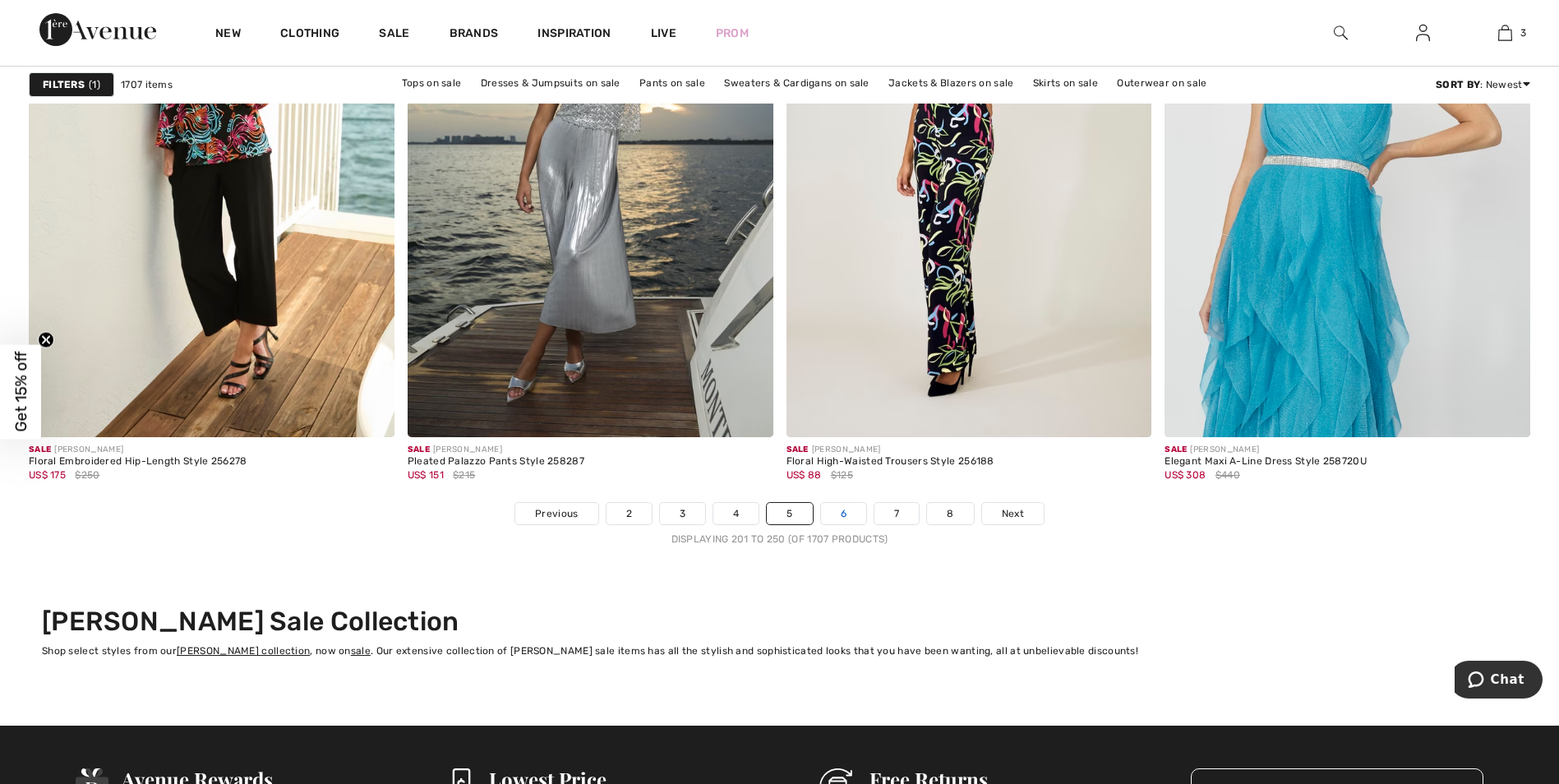
click at [843, 504] on link "6" at bounding box center [843, 514] width 45 height 22
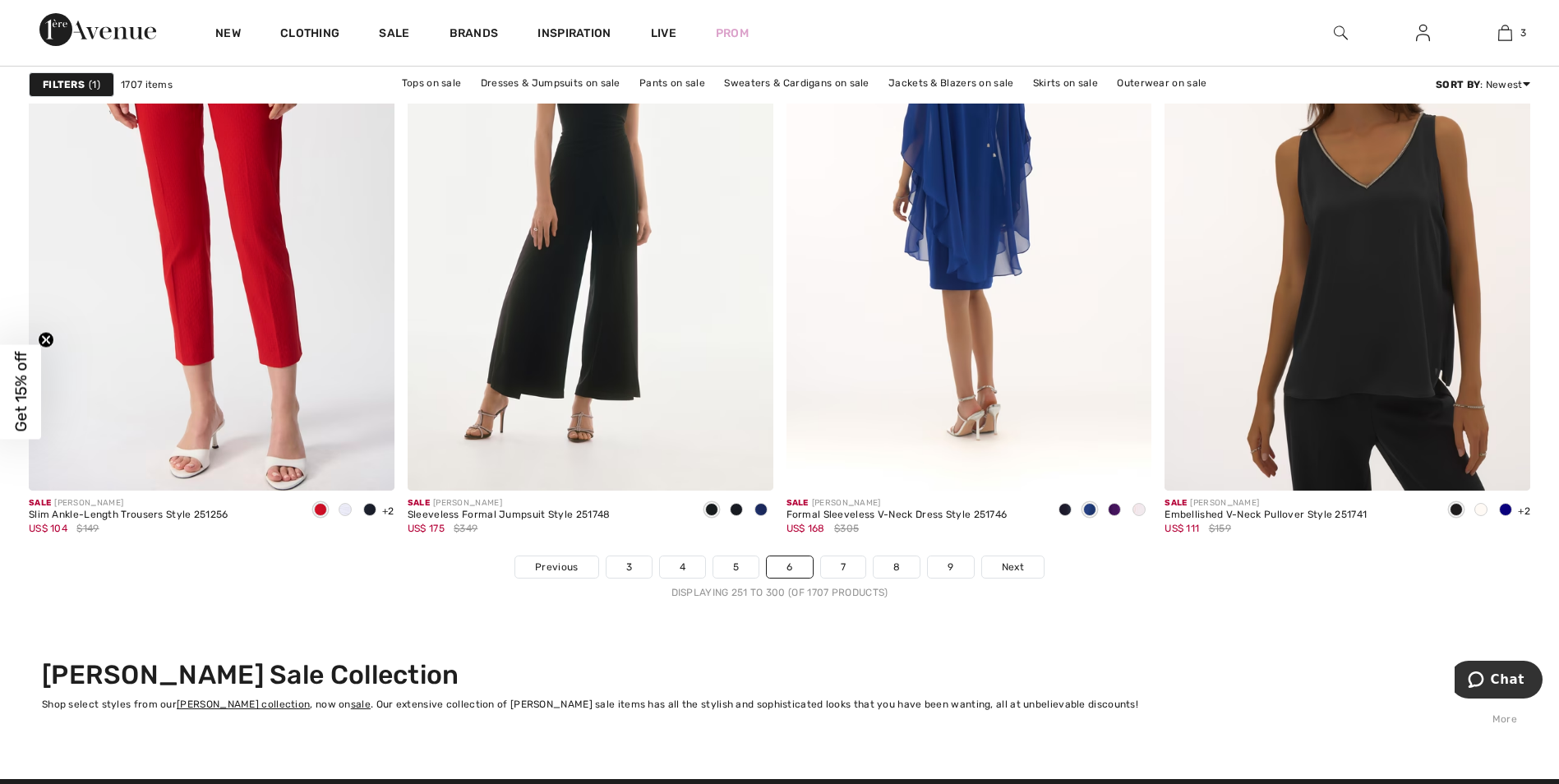
scroll to position [9612, 0]
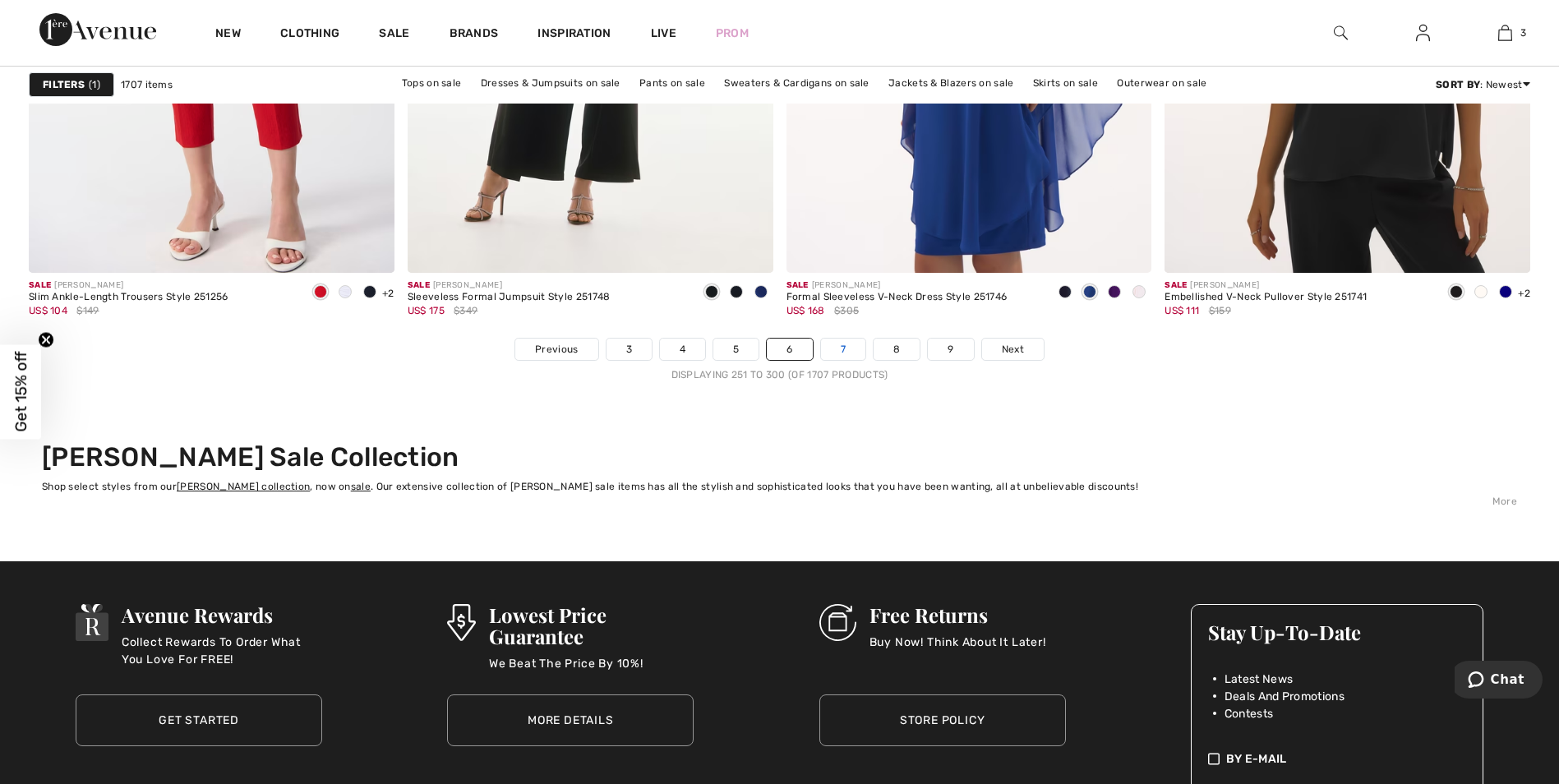
click at [847, 347] on link "7" at bounding box center [843, 349] width 44 height 22
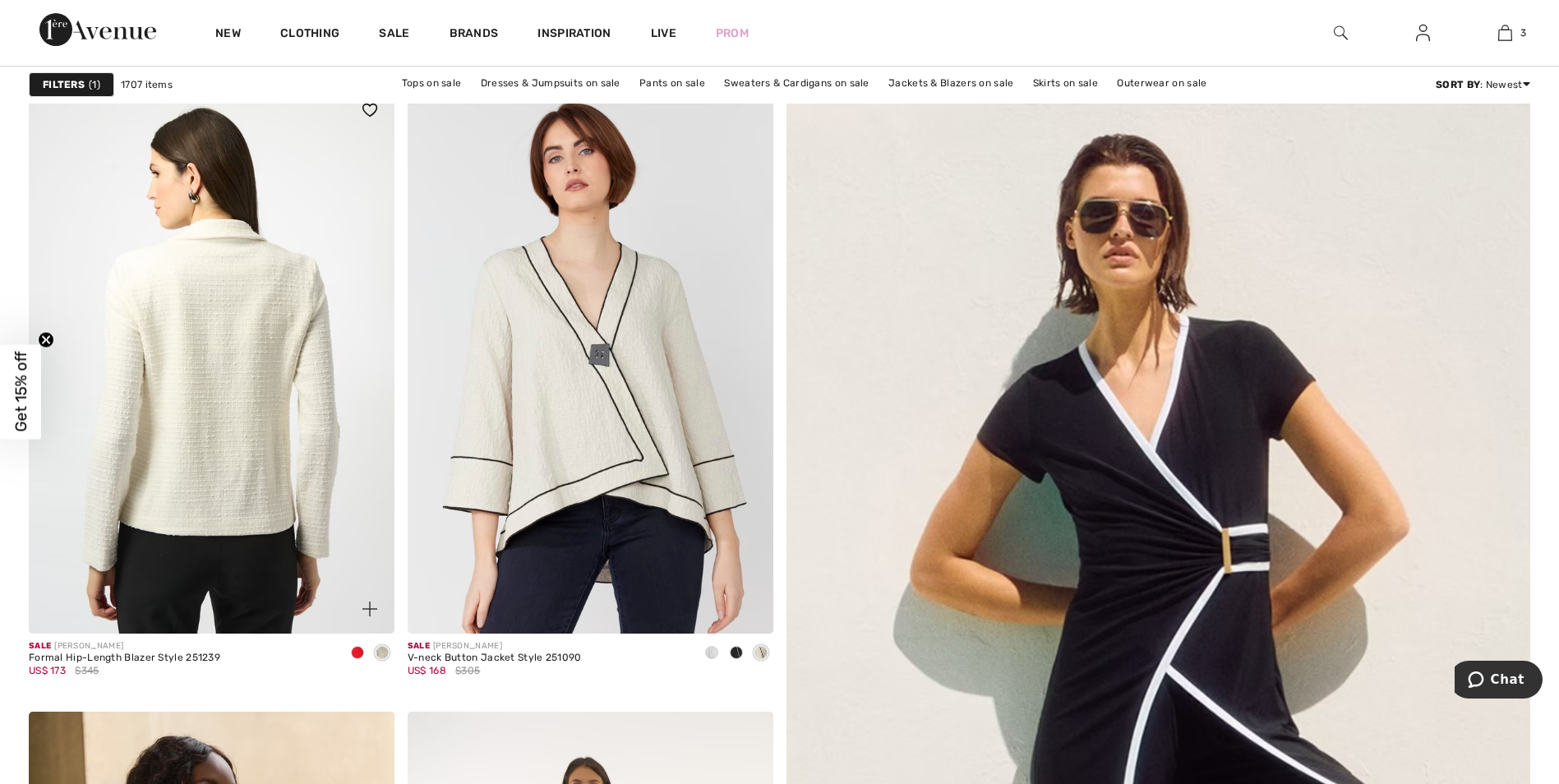
scroll to position [410, 0]
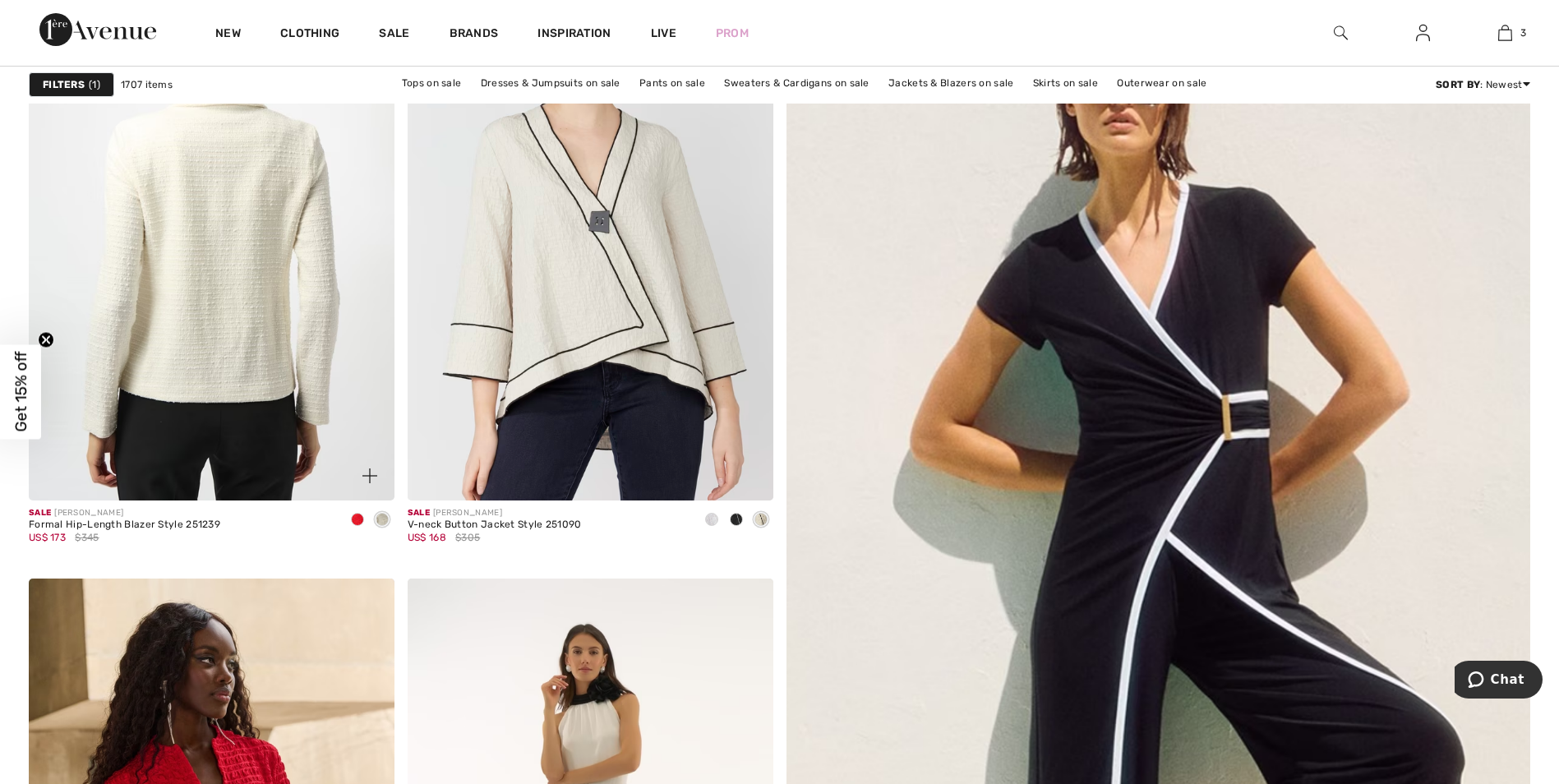
click at [221, 275] on img at bounding box center [212, 226] width 365 height 548
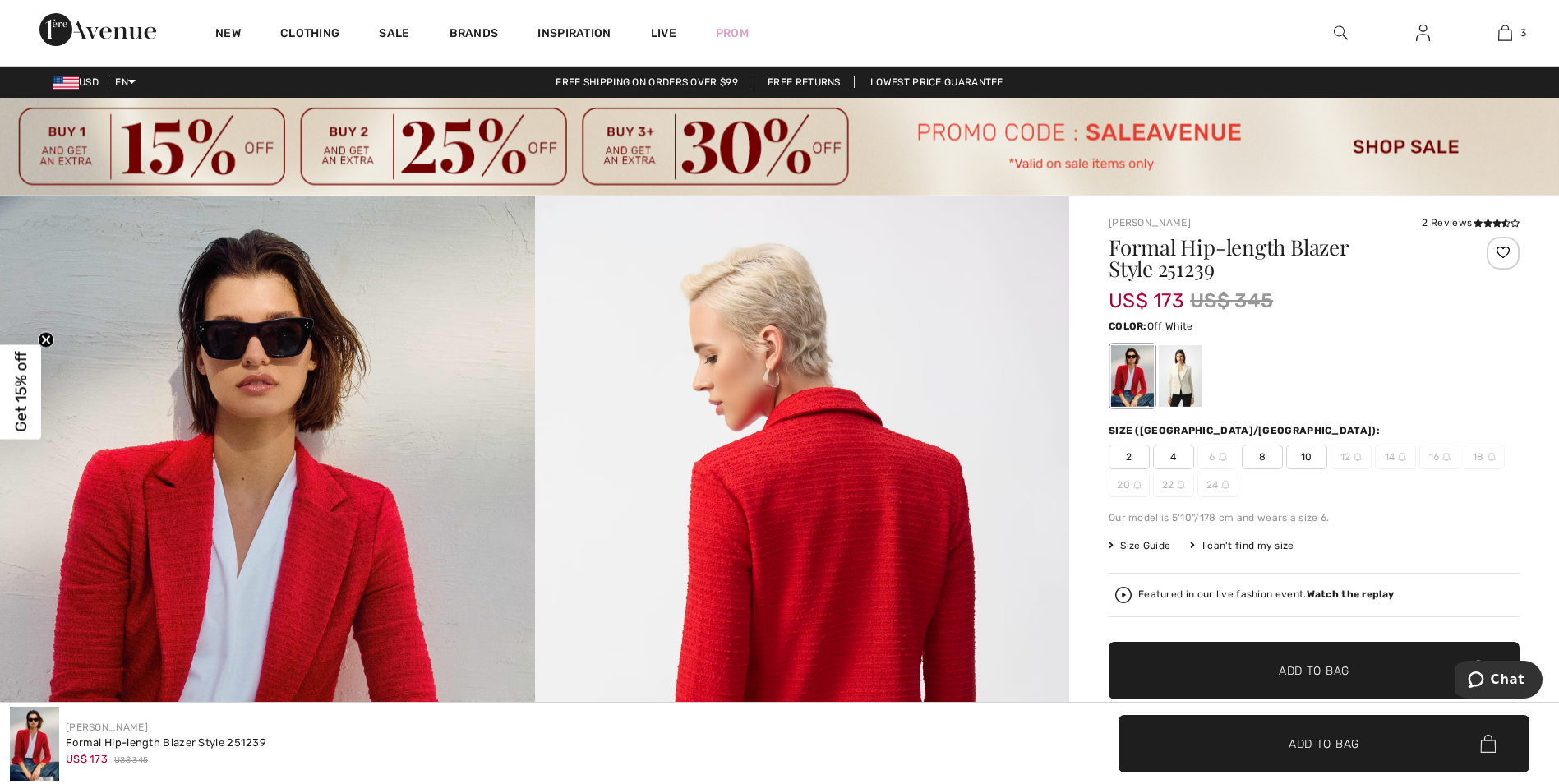
click at [1182, 374] on div at bounding box center [1179, 375] width 42 height 61
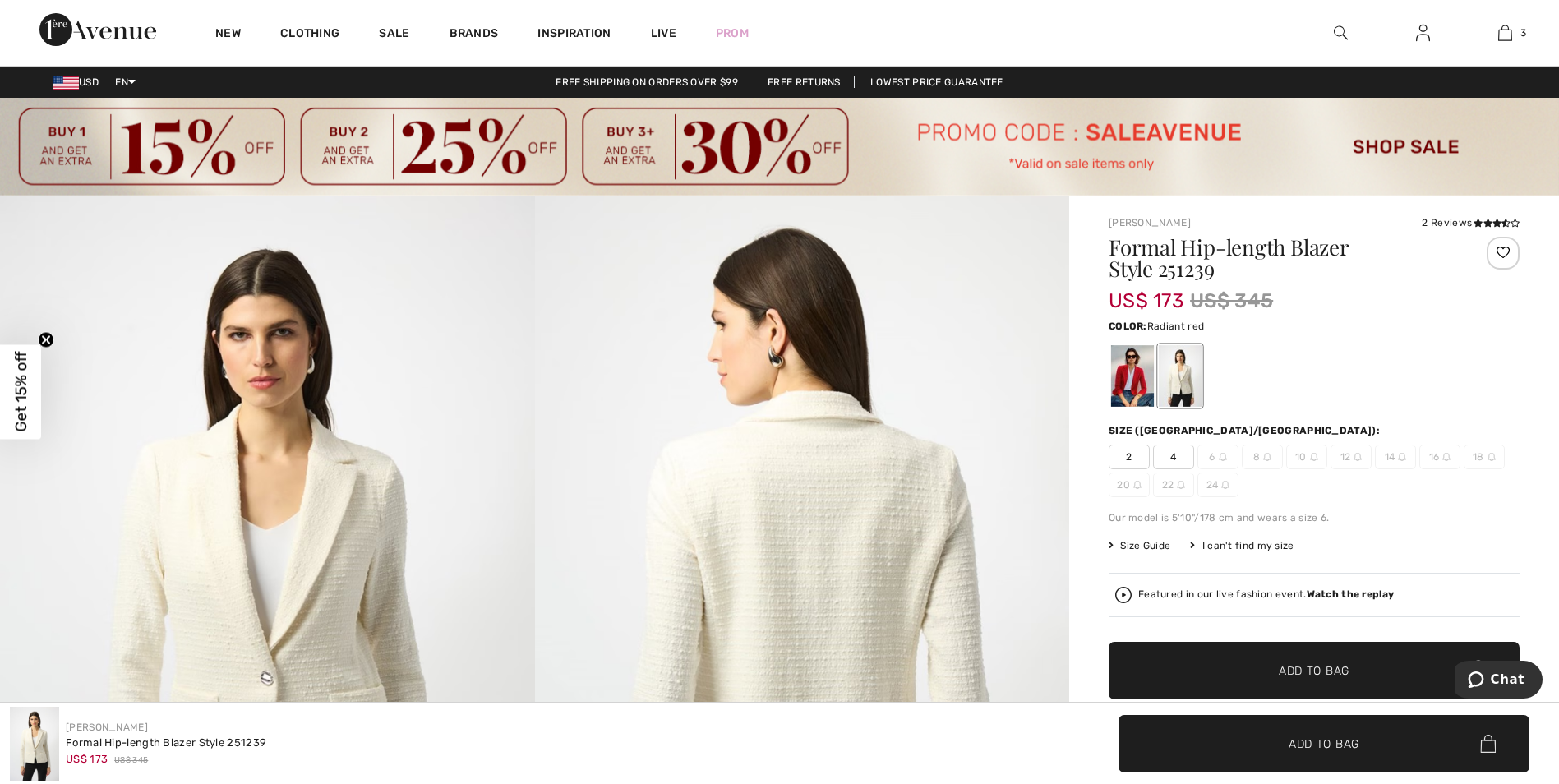
click at [1132, 383] on div at bounding box center [1131, 375] width 42 height 61
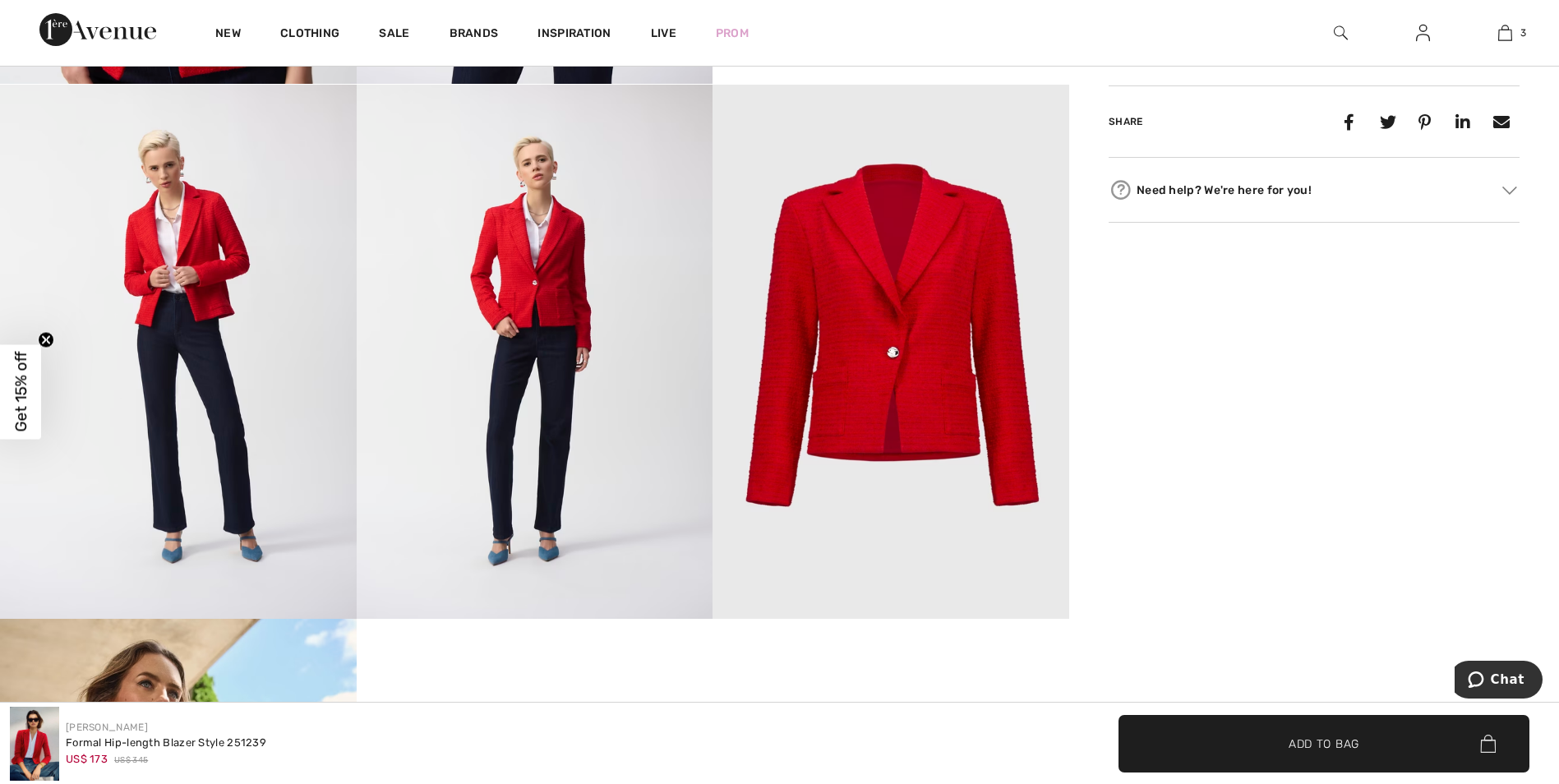
scroll to position [1150, 0]
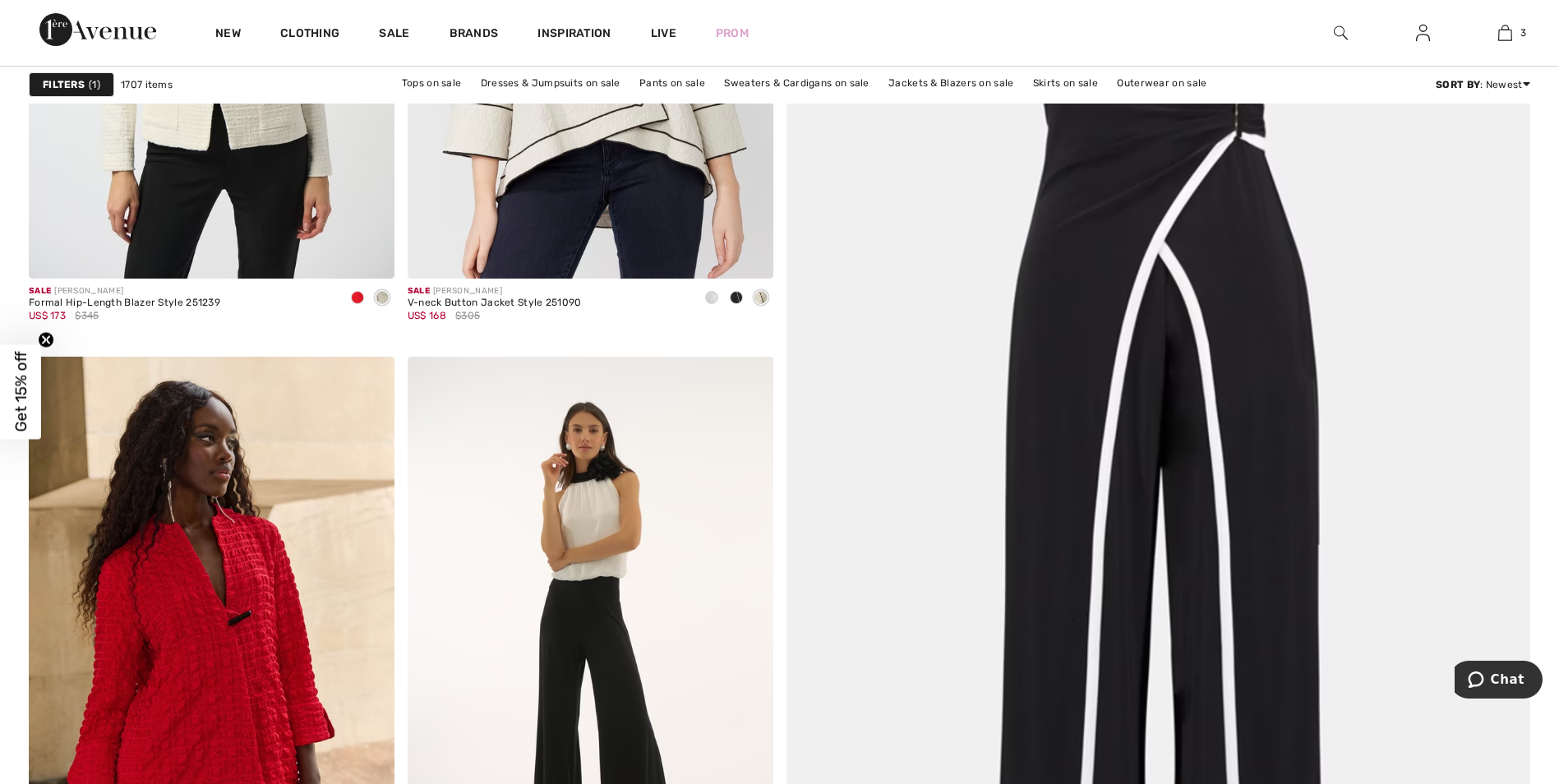
scroll to position [657, 0]
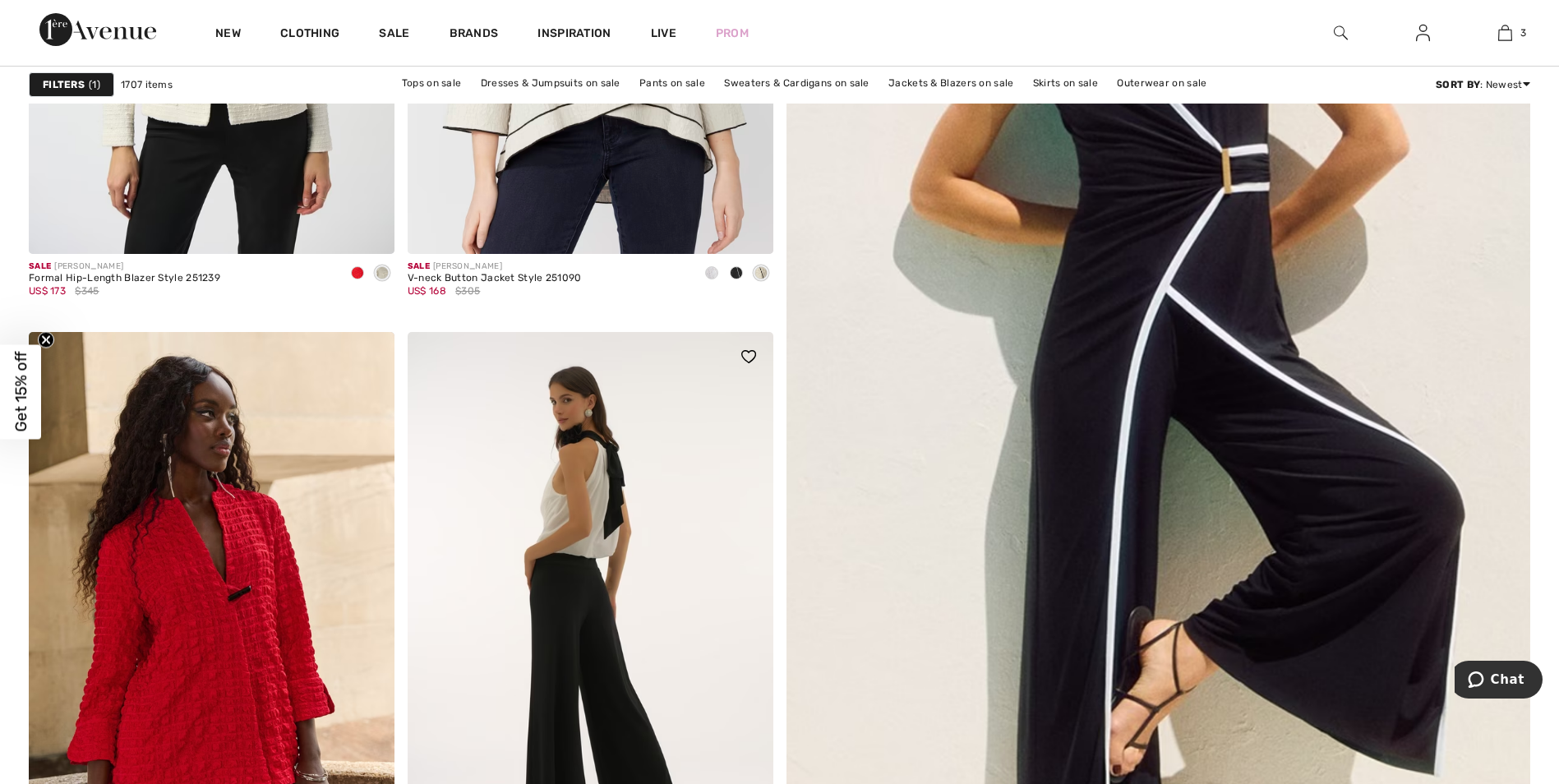
click at [595, 488] on img at bounding box center [590, 606] width 365 height 548
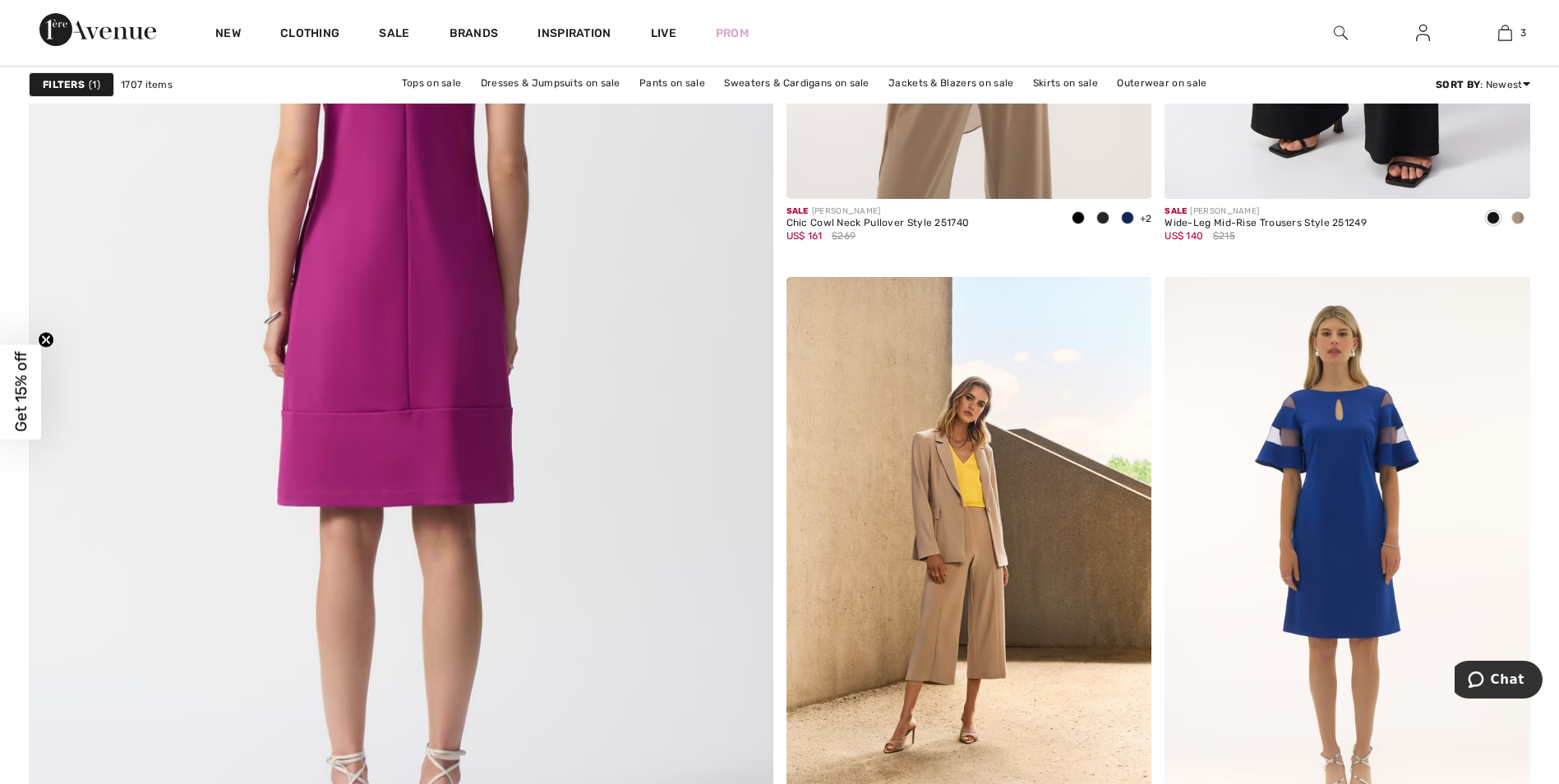
scroll to position [5751, 0]
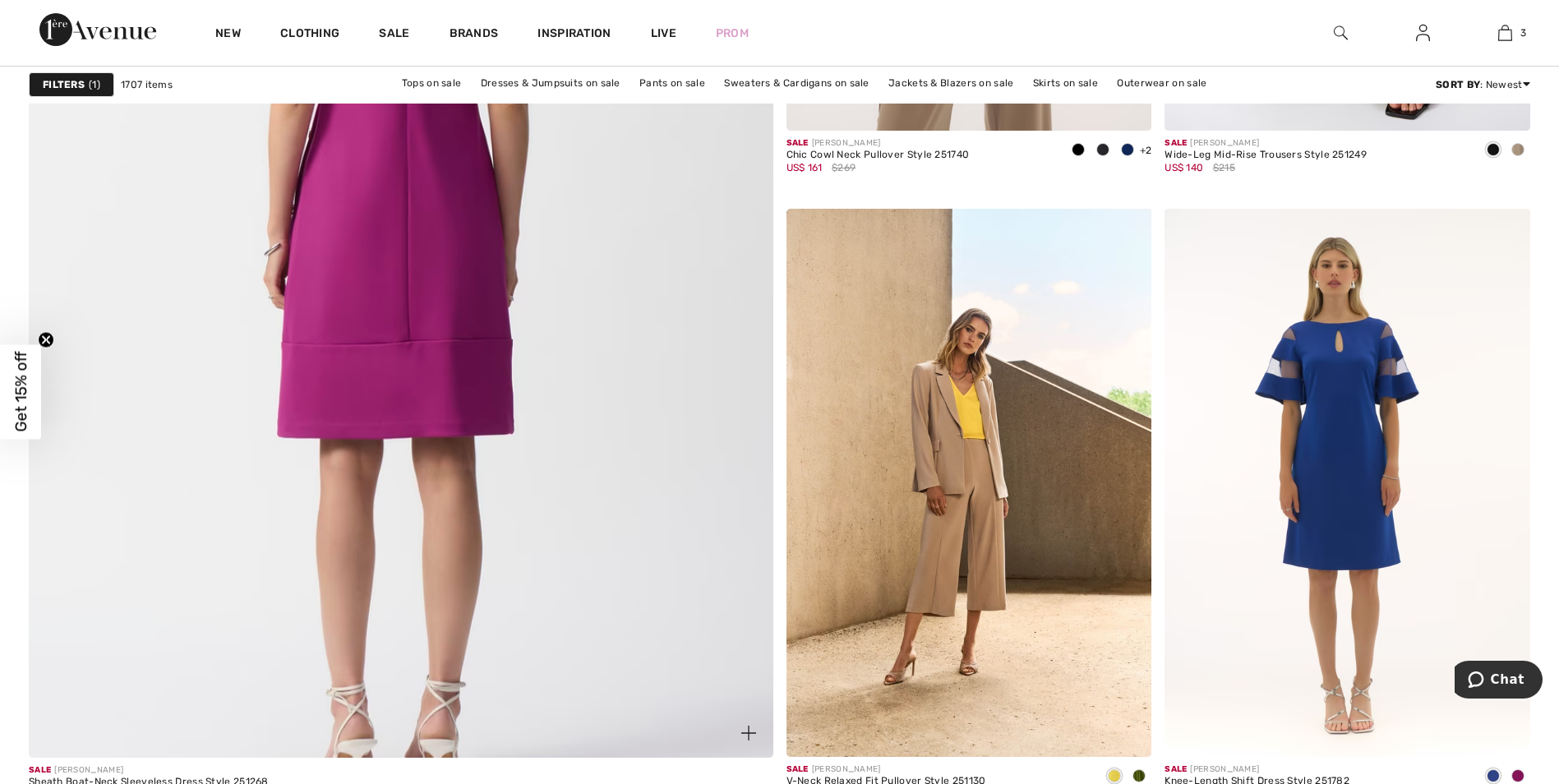
click at [400, 287] on img at bounding box center [401, 251] width 893 height 1339
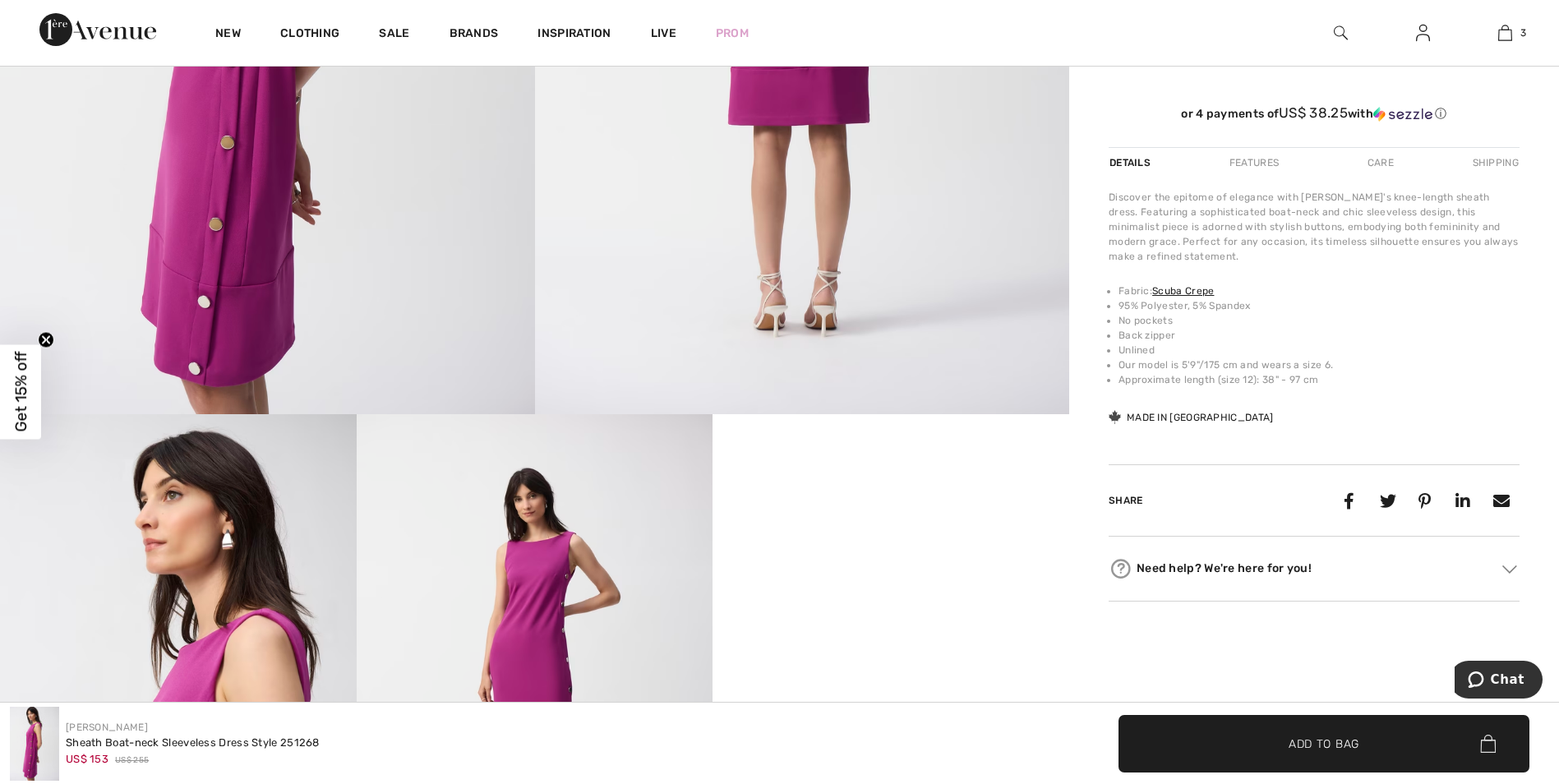
scroll to position [575, 0]
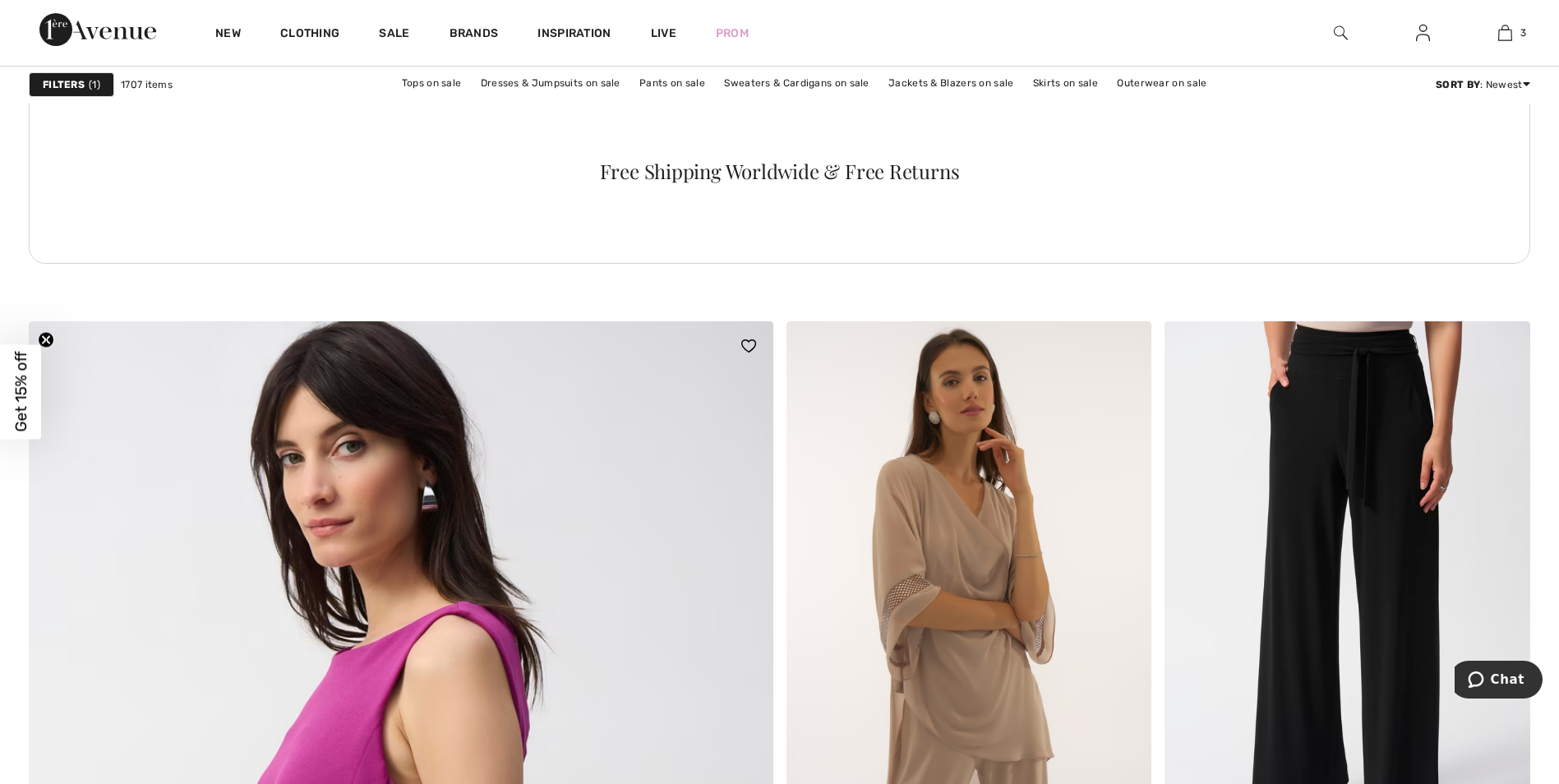
scroll to position [5340, 0]
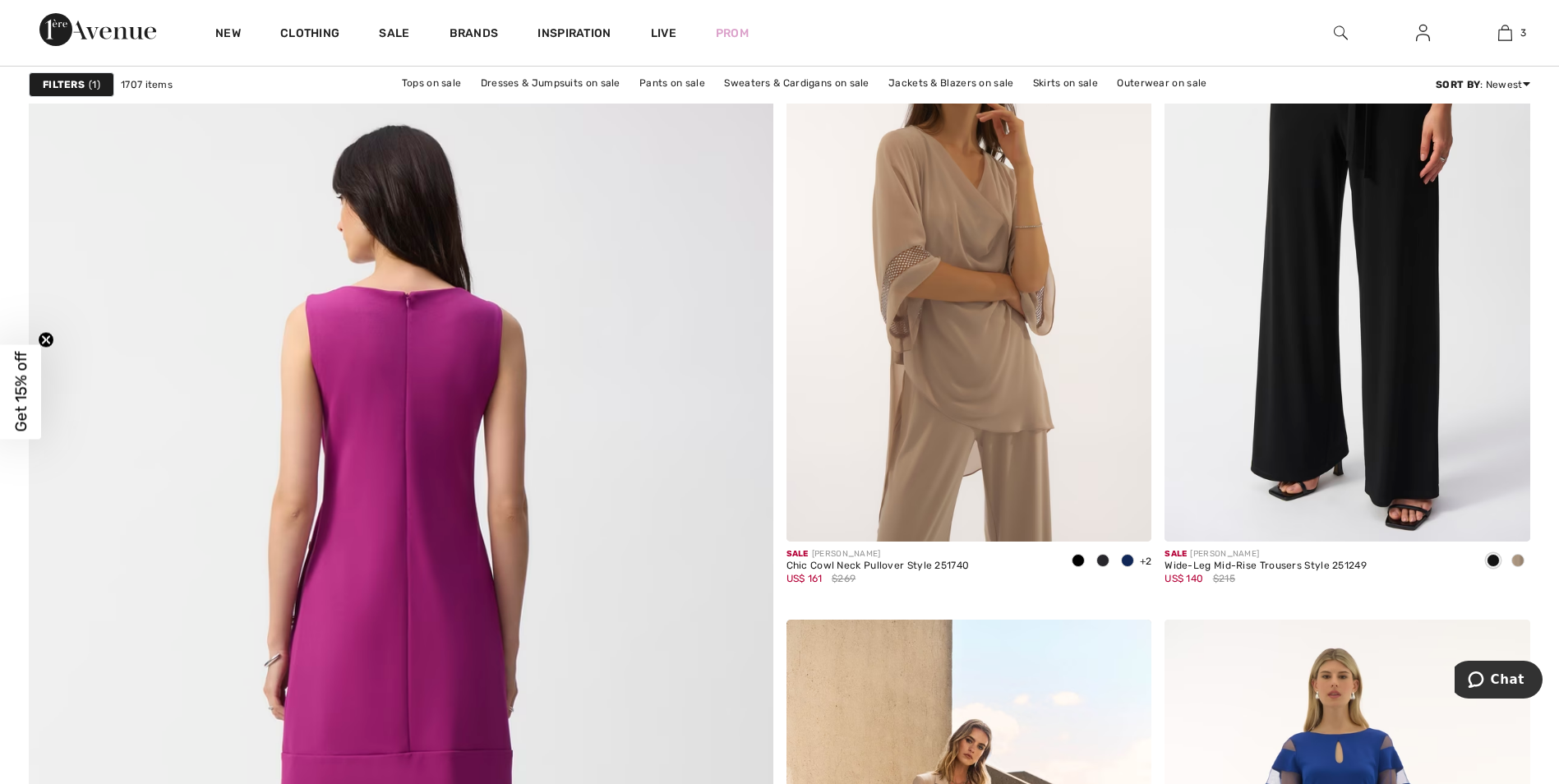
click at [384, 322] on img at bounding box center [401, 662] width 893 height 1339
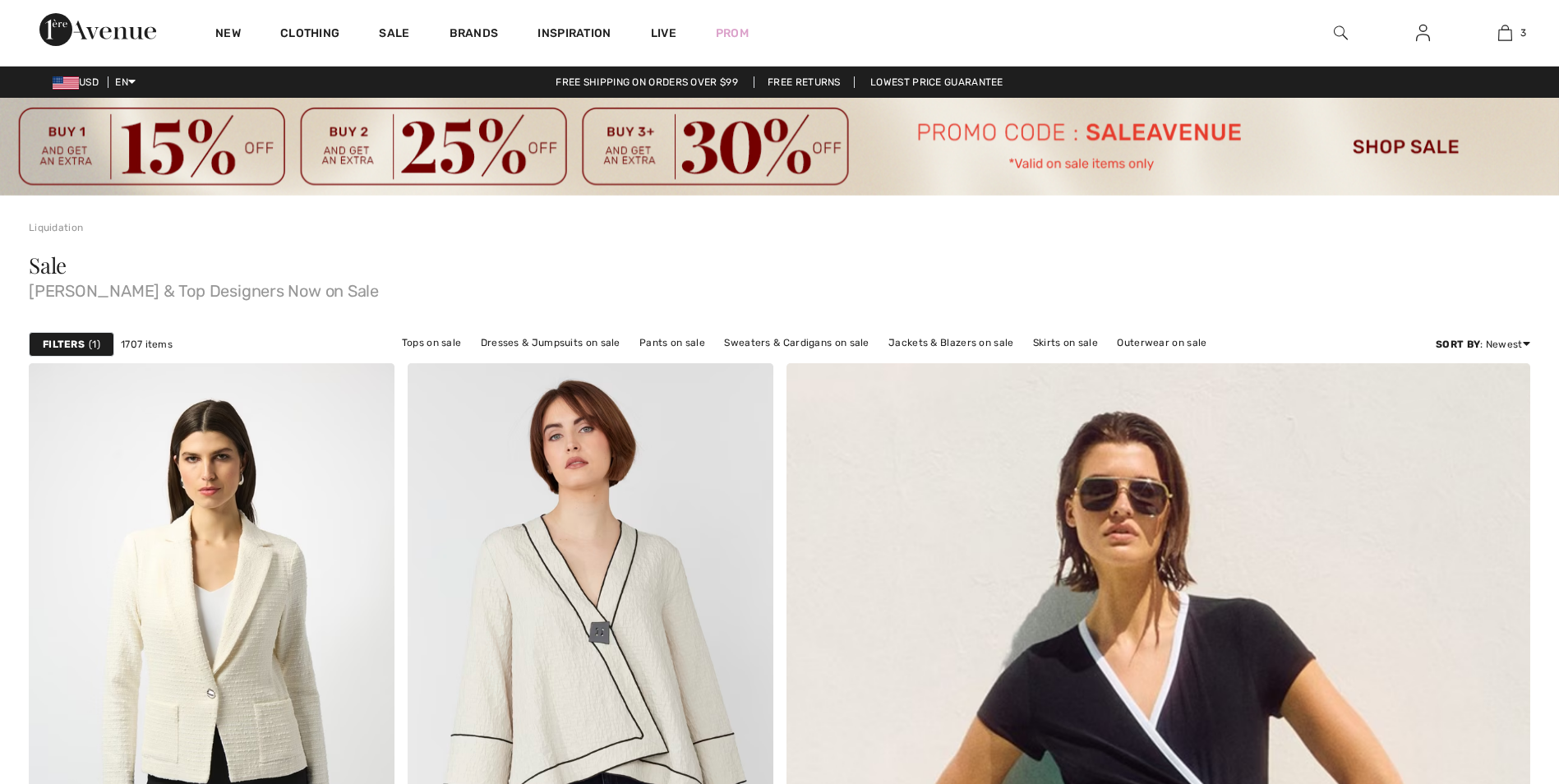
checkbox input "true"
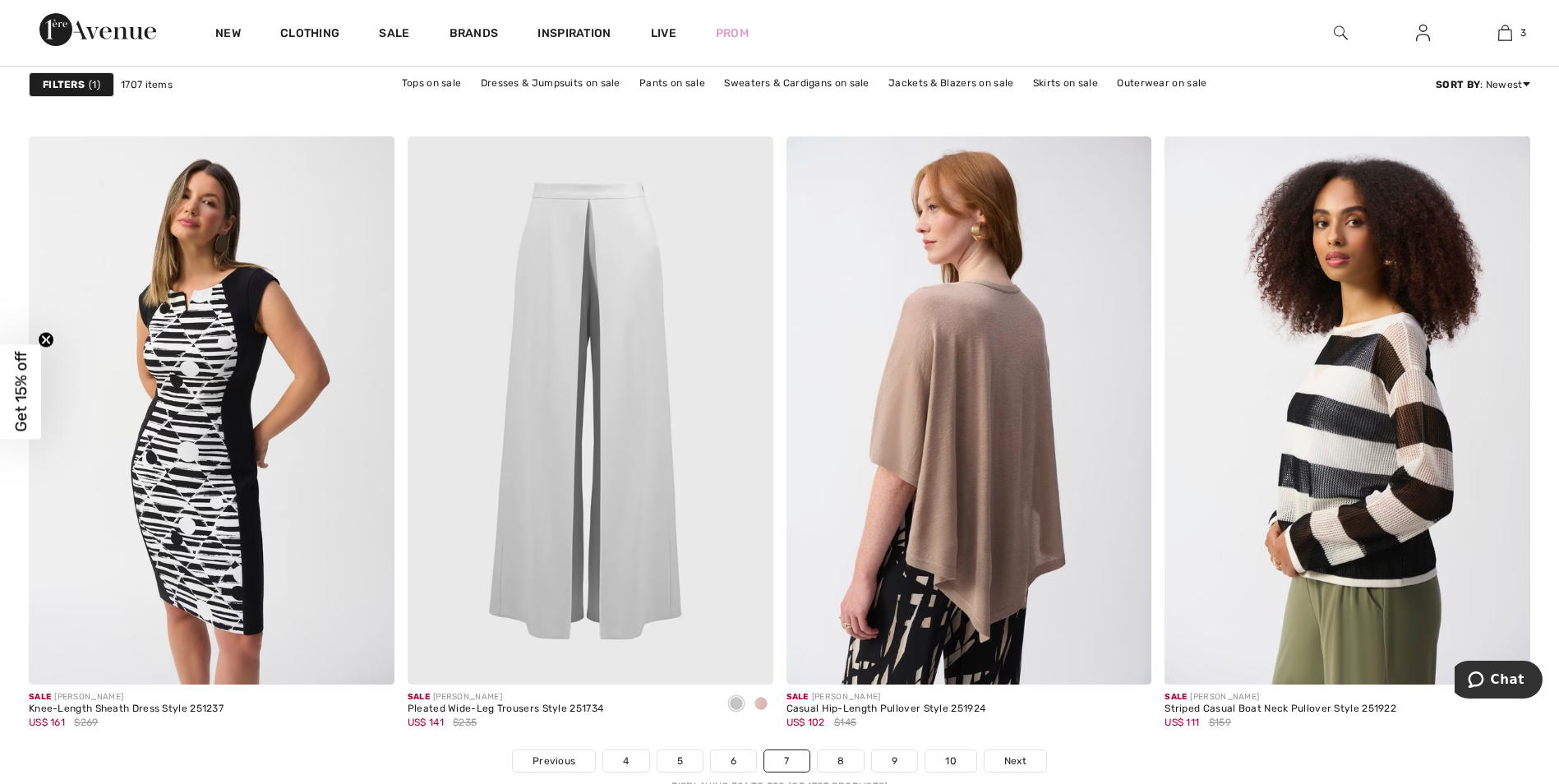
scroll to position [9202, 0]
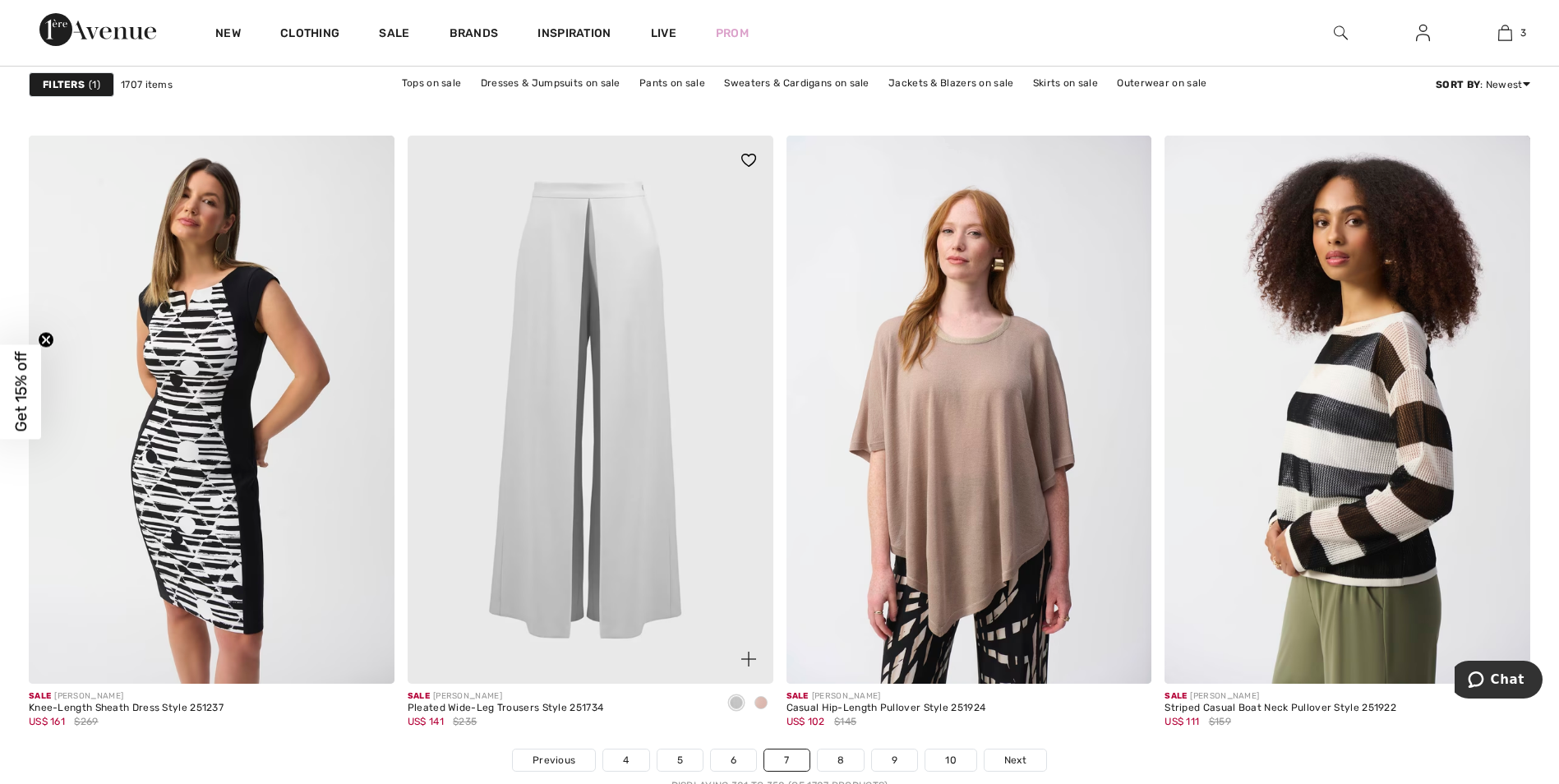
click at [598, 381] on img at bounding box center [590, 410] width 365 height 548
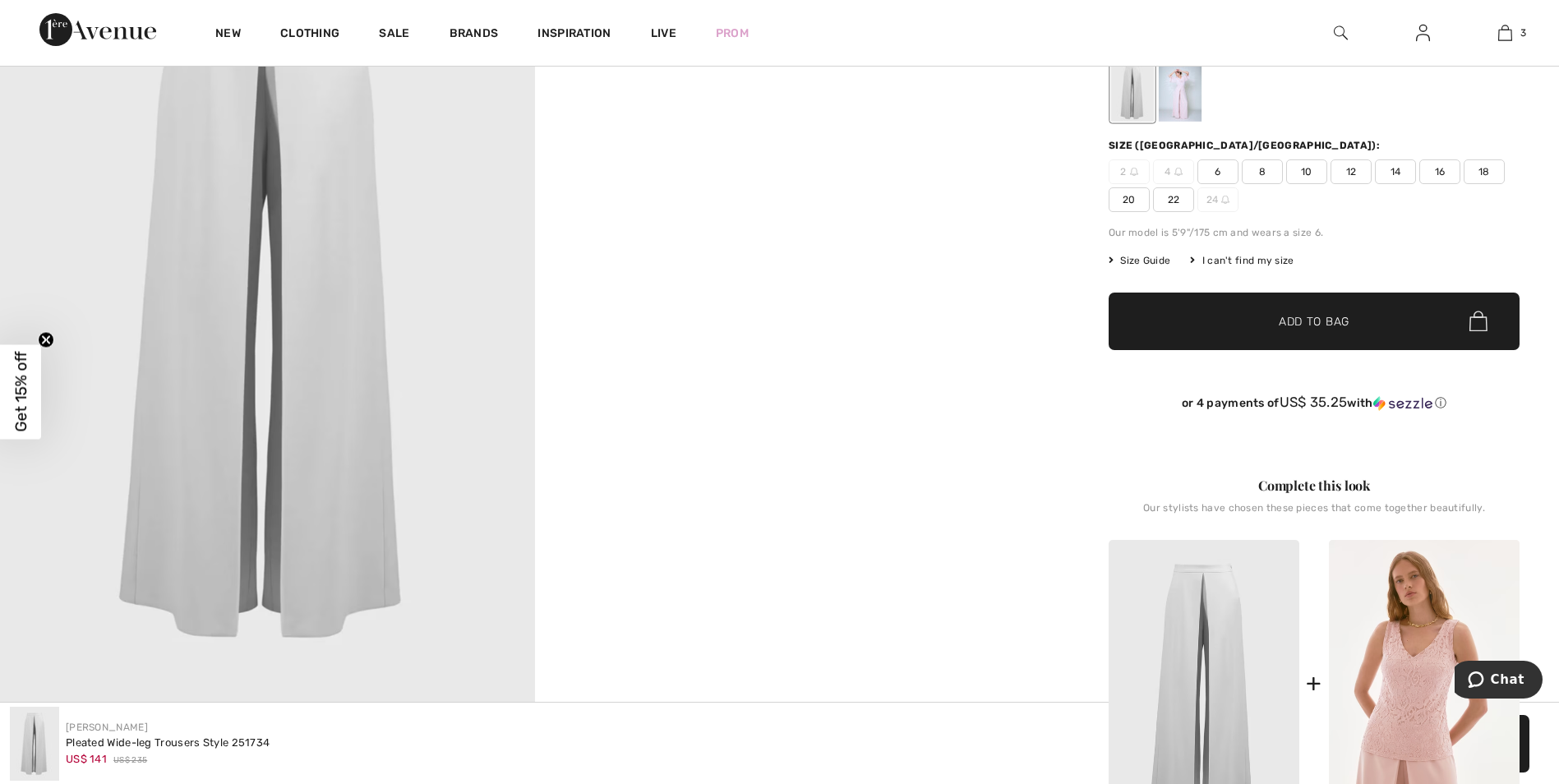
scroll to position [329, 0]
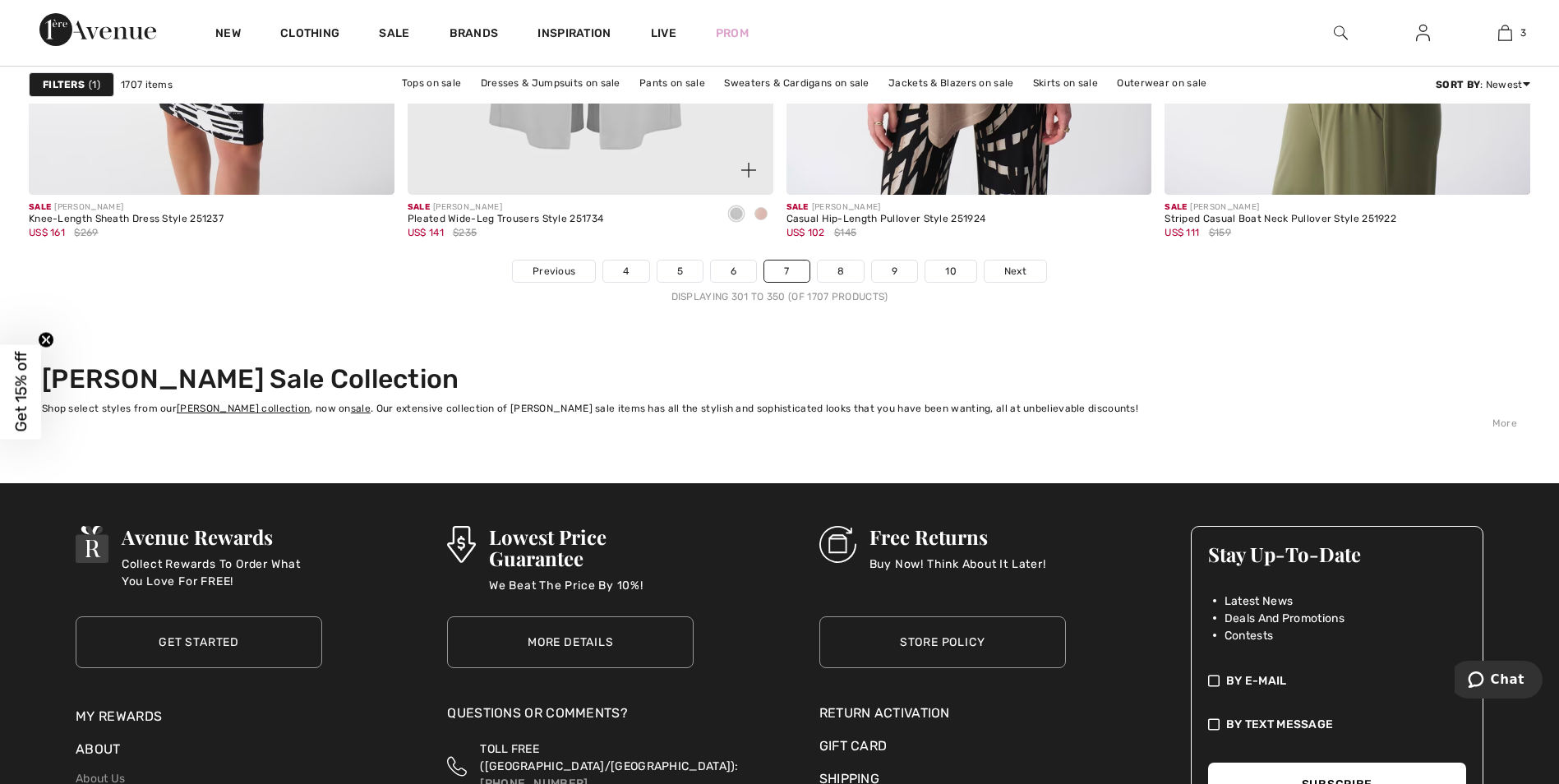
scroll to position [9695, 0]
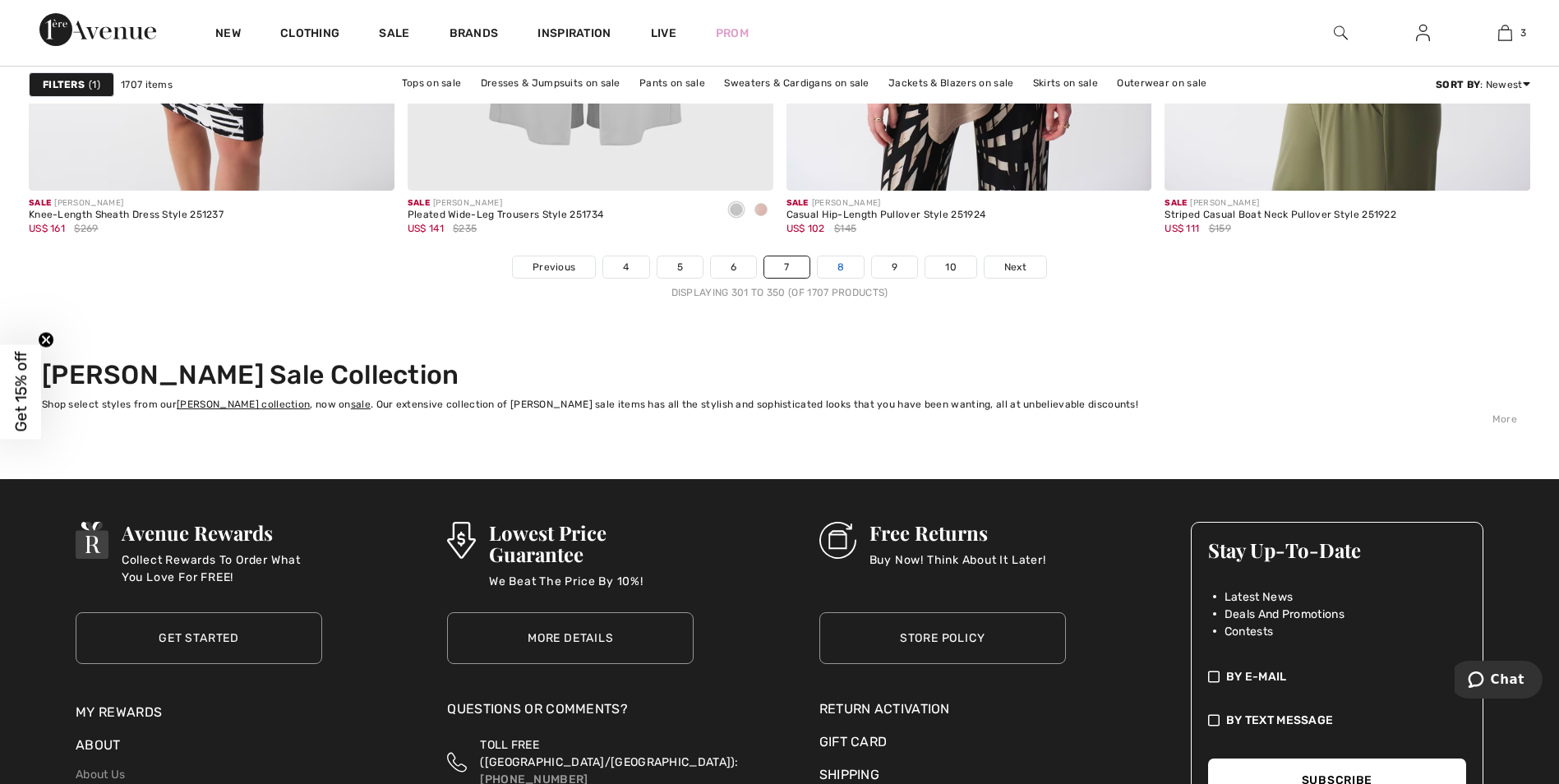
click at [843, 264] on link "8" at bounding box center [840, 267] width 46 height 22
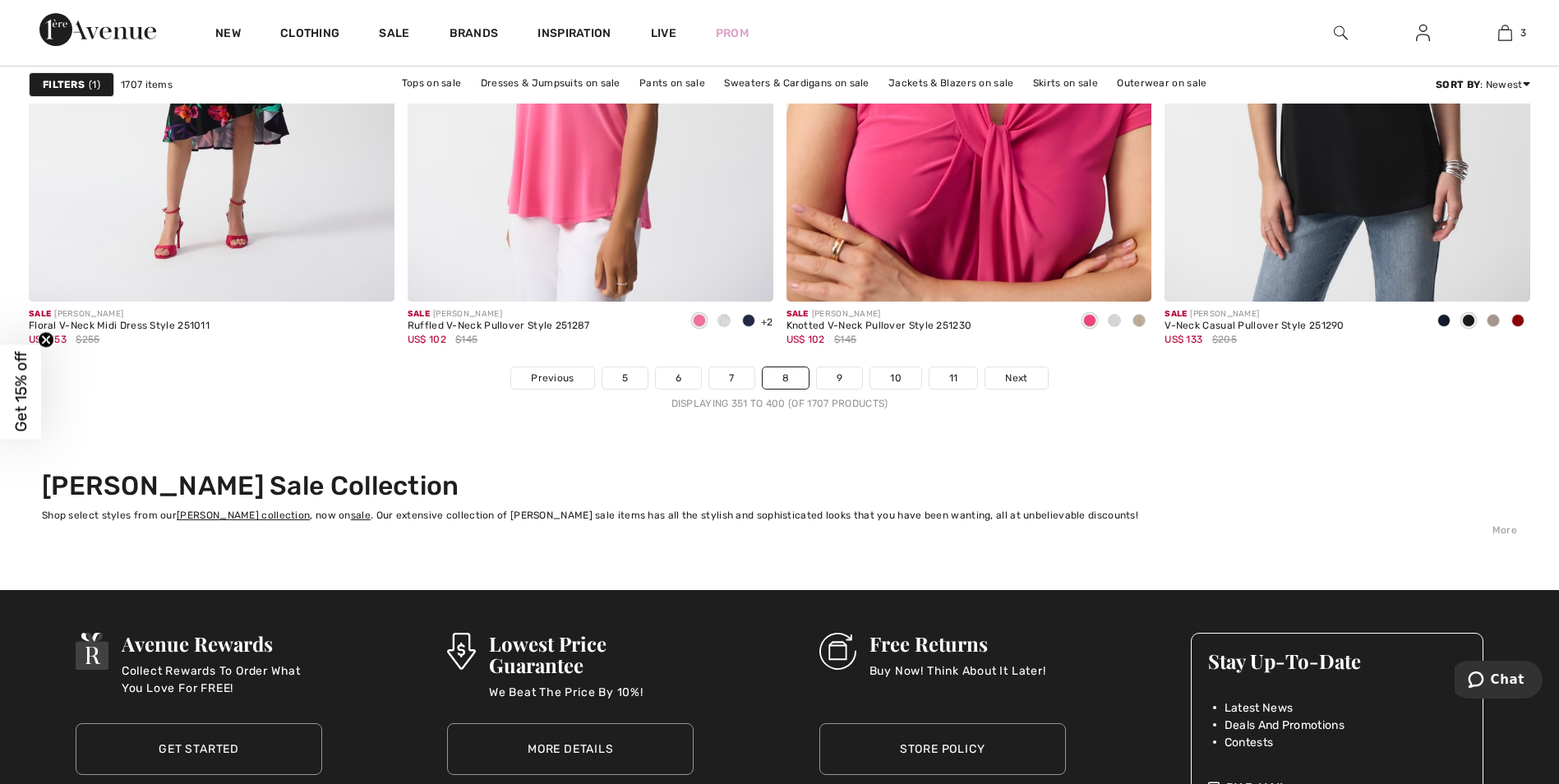
scroll to position [9612, 0]
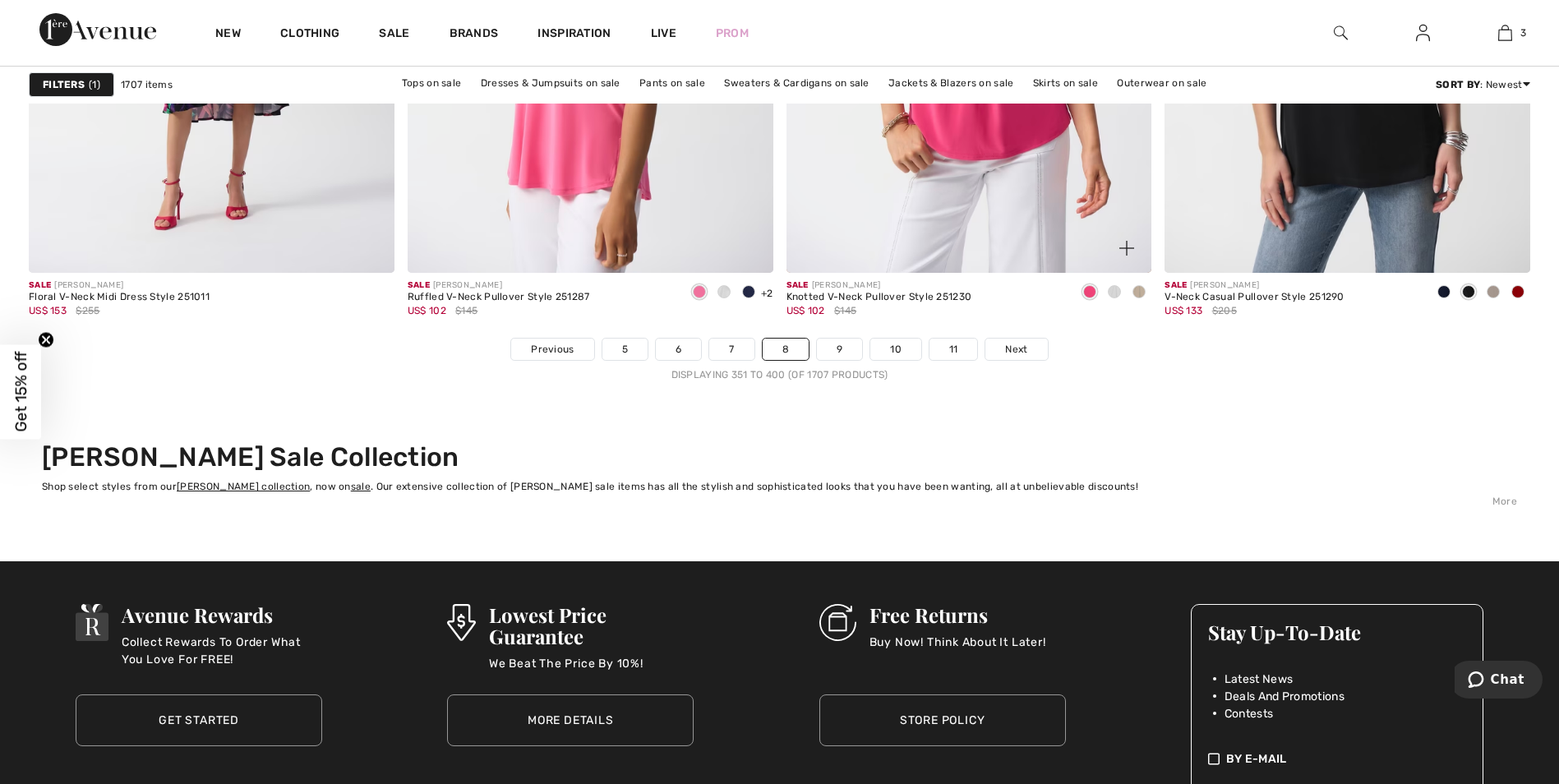
click at [843, 337] on div "Sale JOSEPH RIBKOFF Knotted V-Neck Pullover Style 251230 US$ 102 $145" at bounding box center [969, 305] width 365 height 65
click at [843, 348] on link "9" at bounding box center [839, 349] width 45 height 22
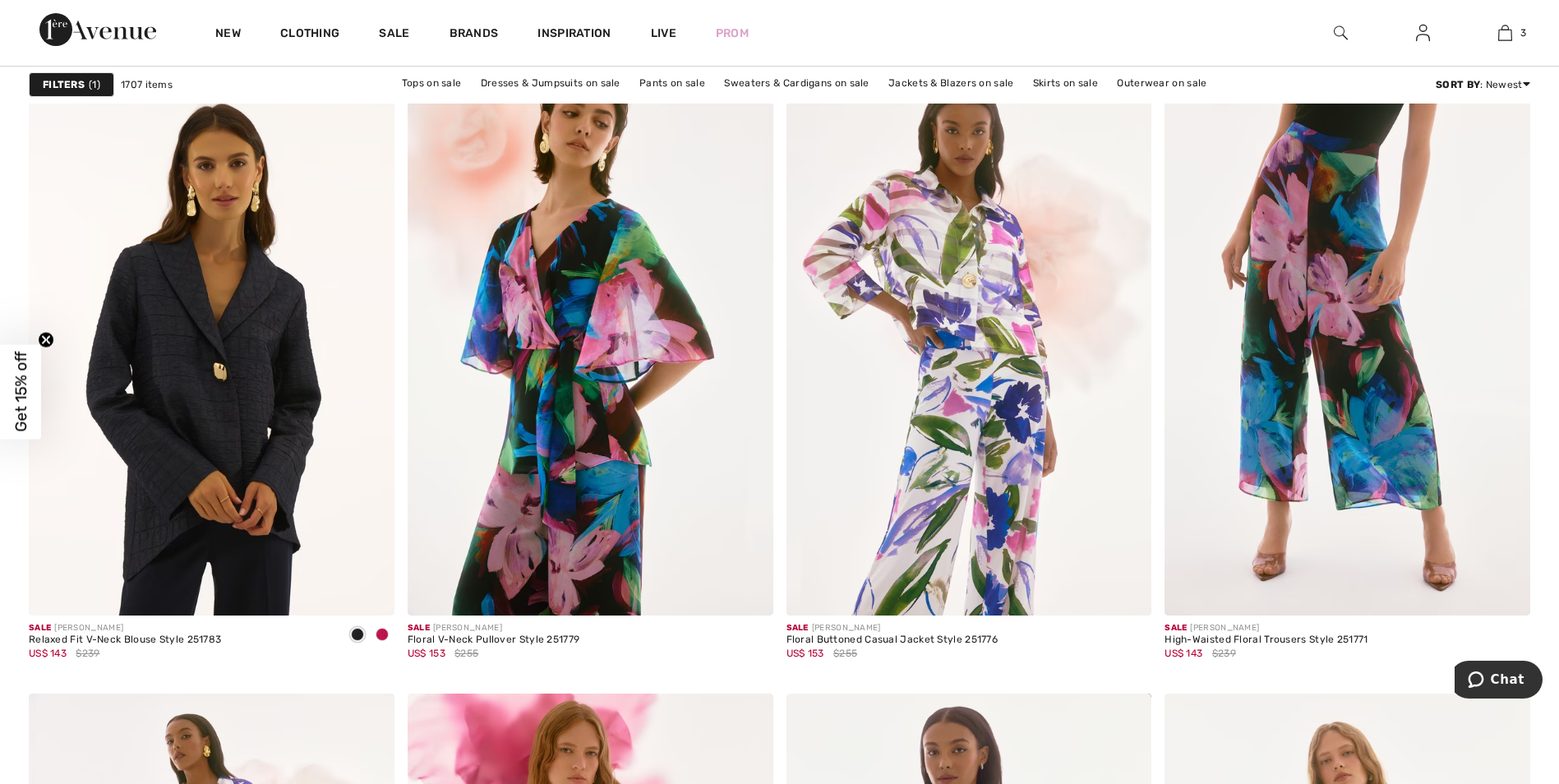
scroll to position [3780, 0]
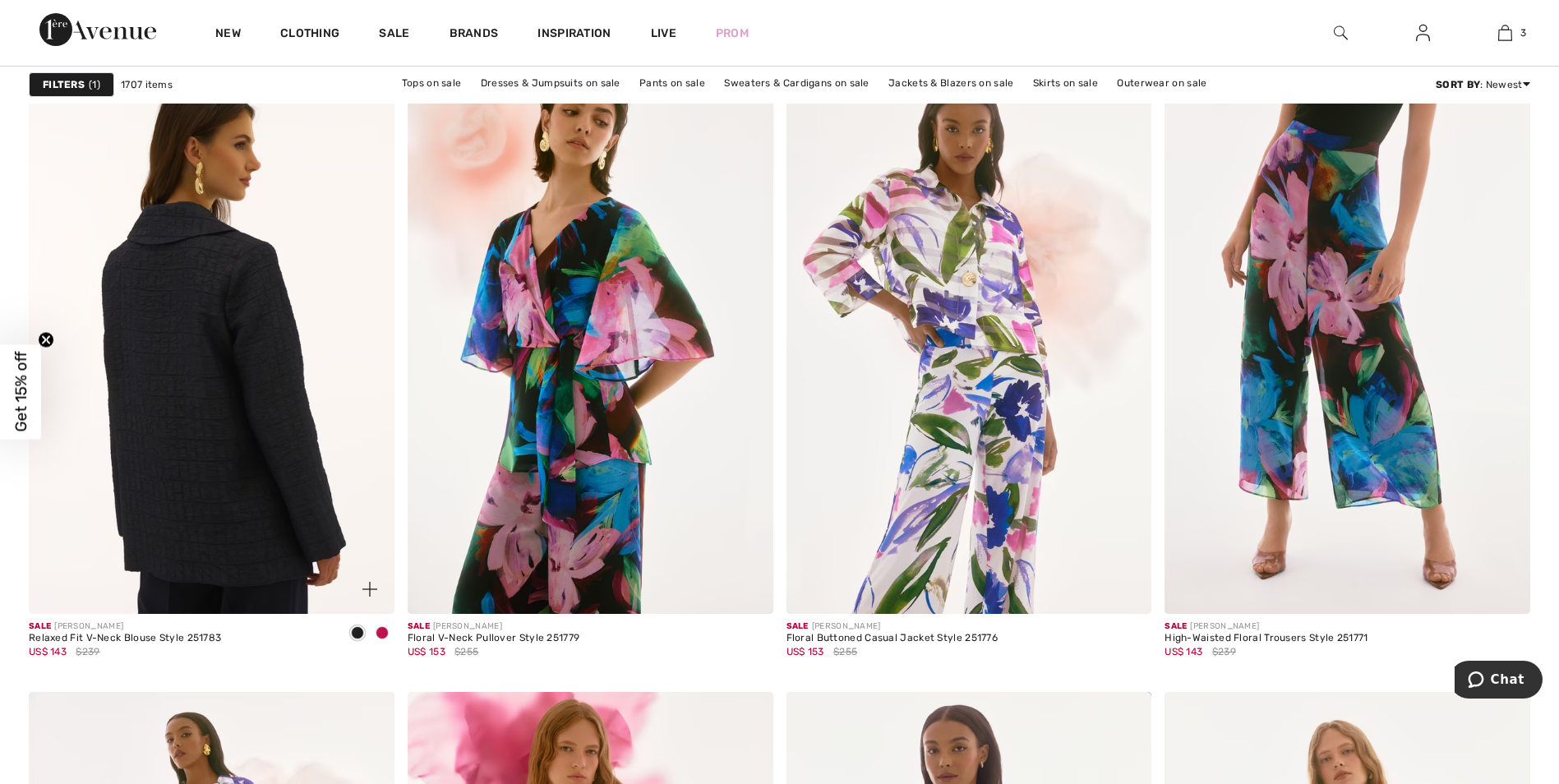
click at [221, 399] on img at bounding box center [212, 339] width 365 height 548
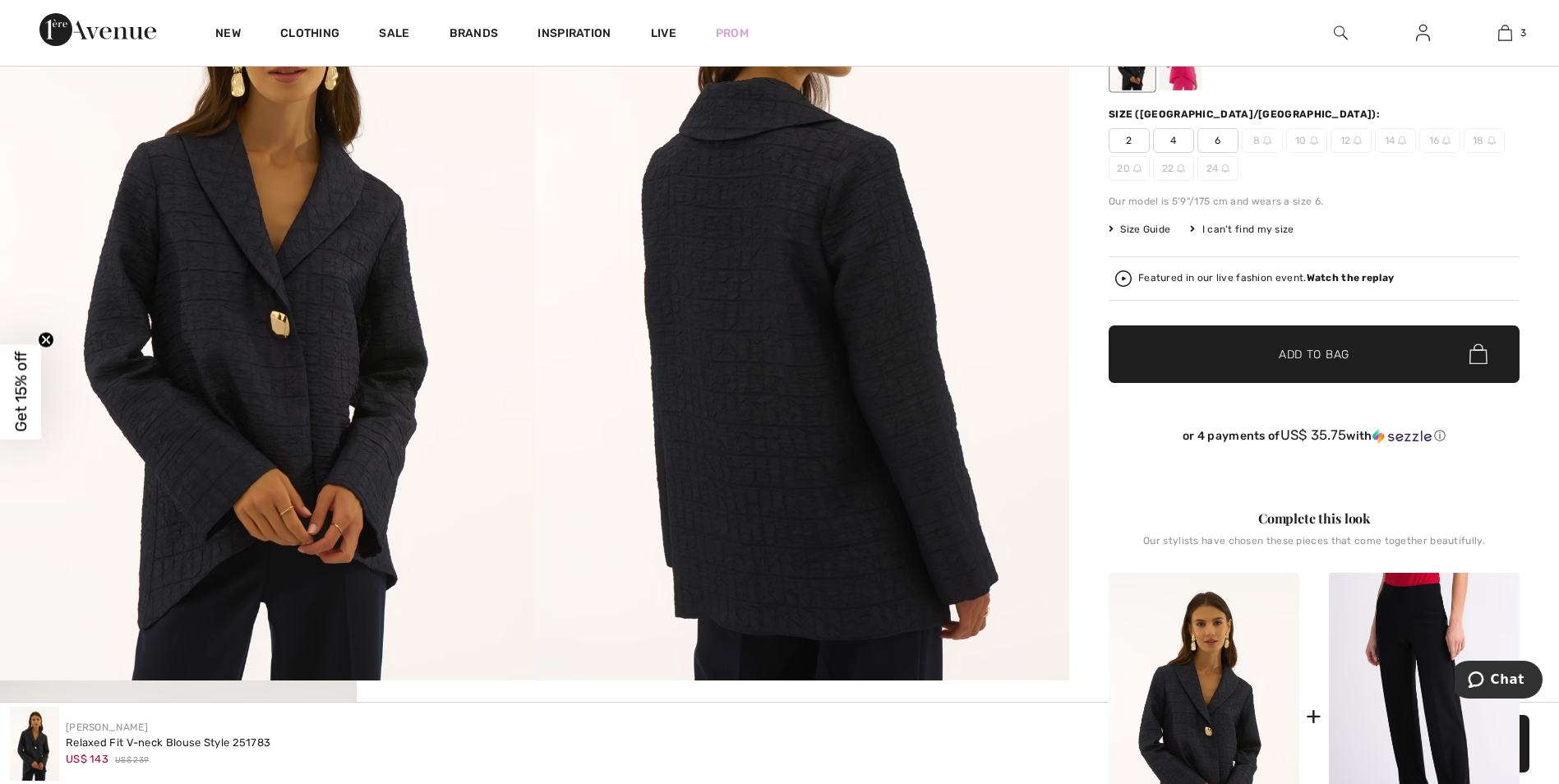
scroll to position [329, 0]
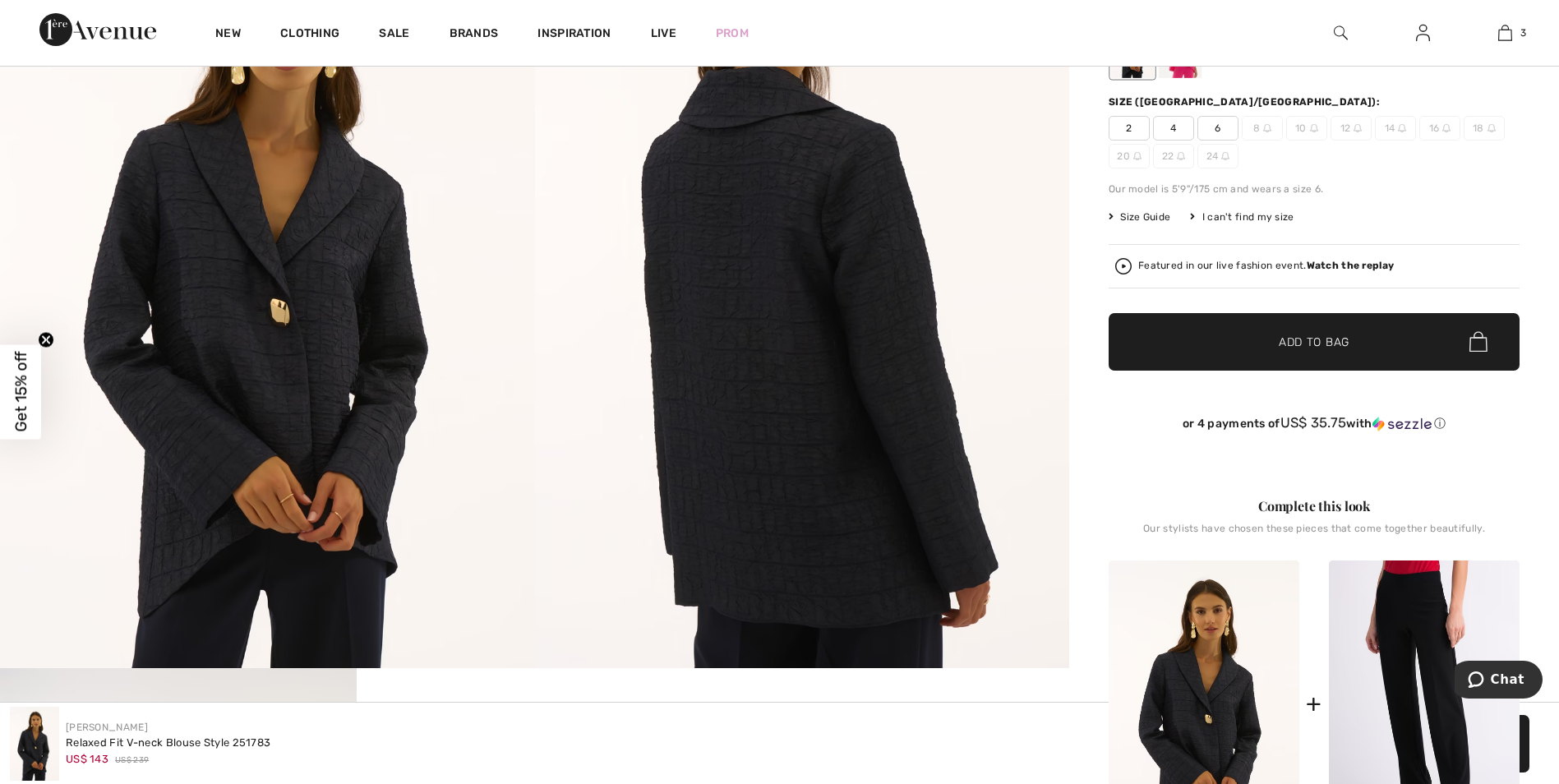
click at [273, 389] on img at bounding box center [267, 267] width 535 height 801
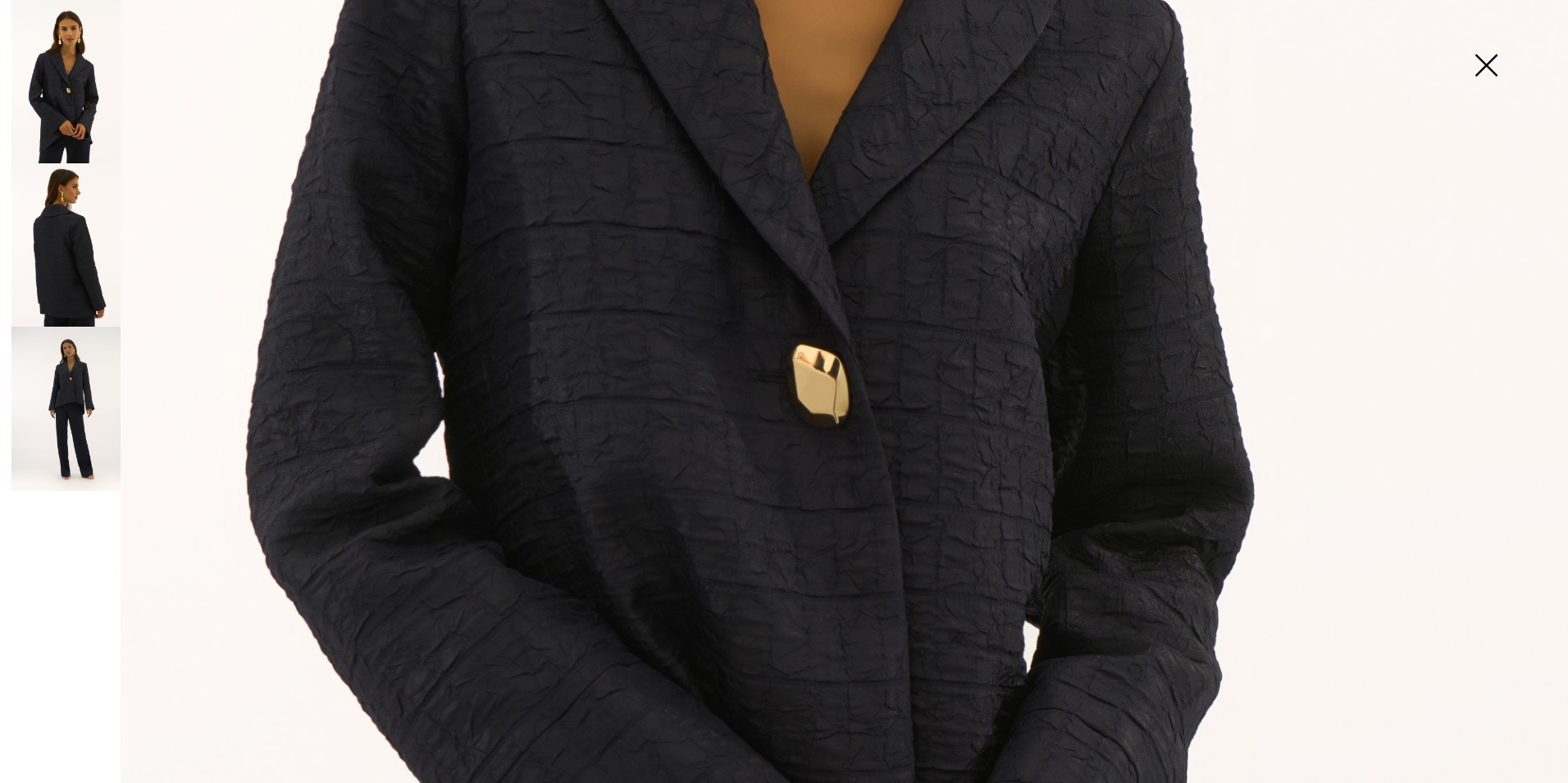
scroll to position [656, 0]
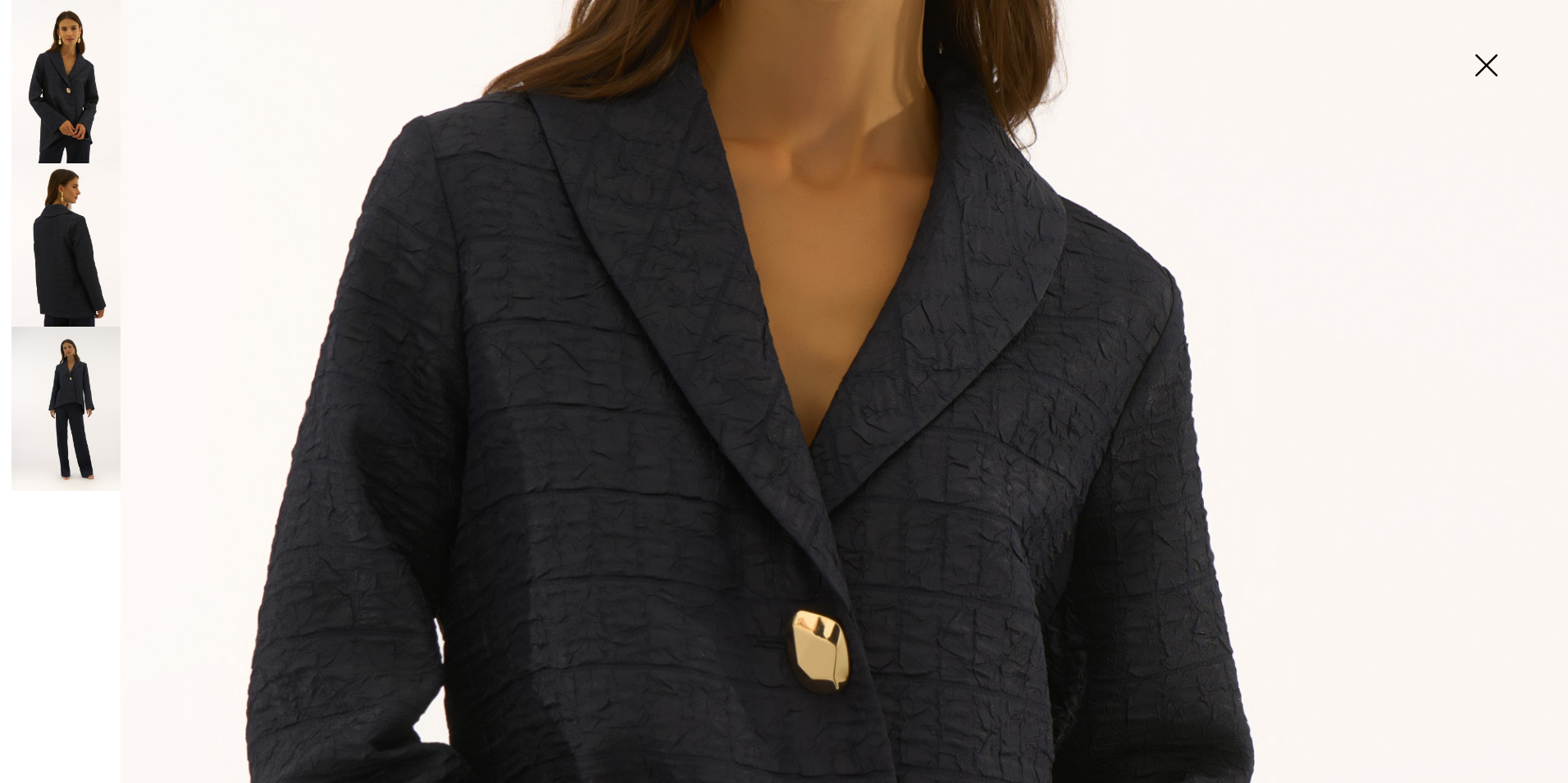
click at [57, 394] on img at bounding box center [66, 408] width 109 height 164
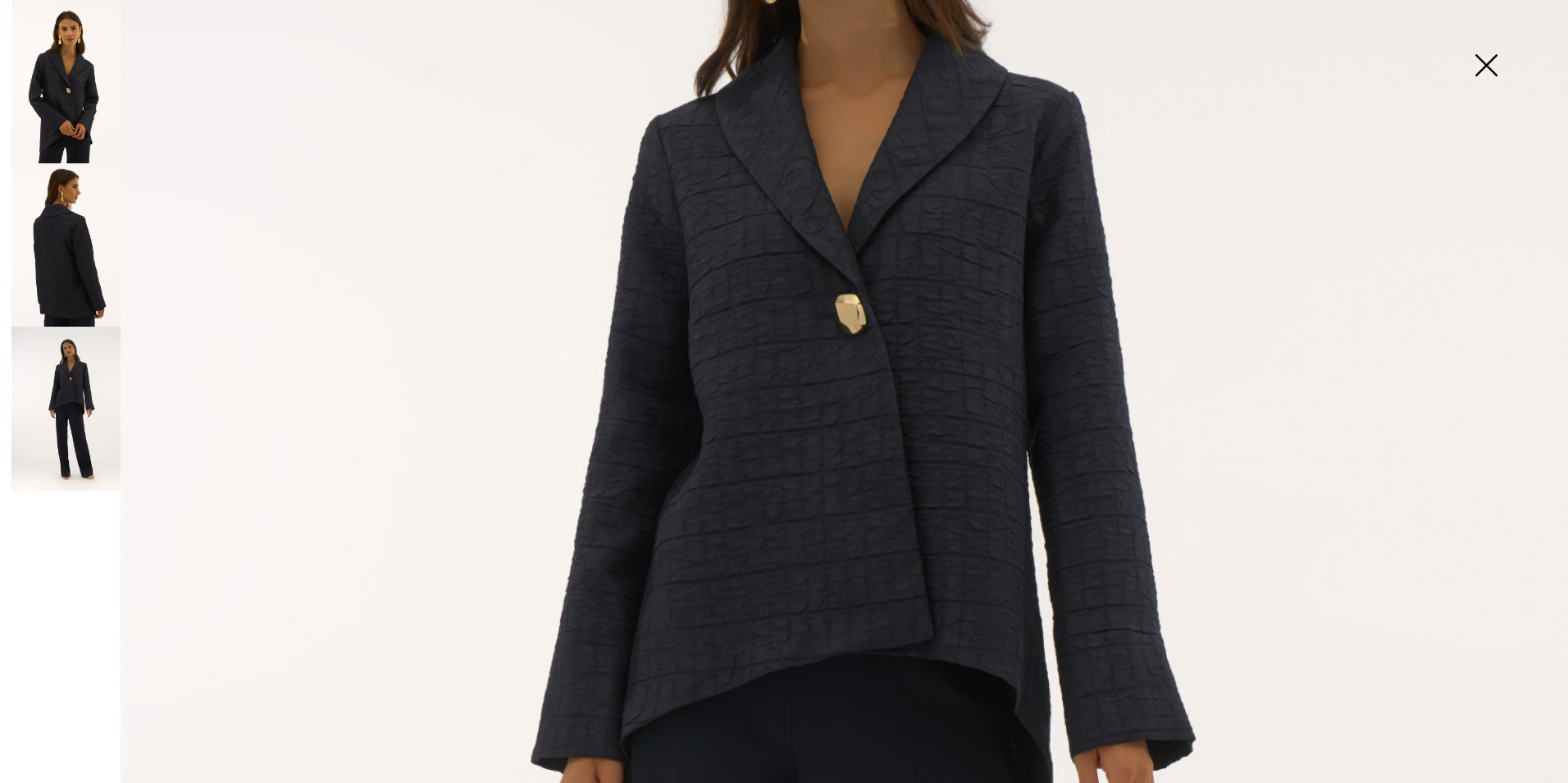
scroll to position [328, 0]
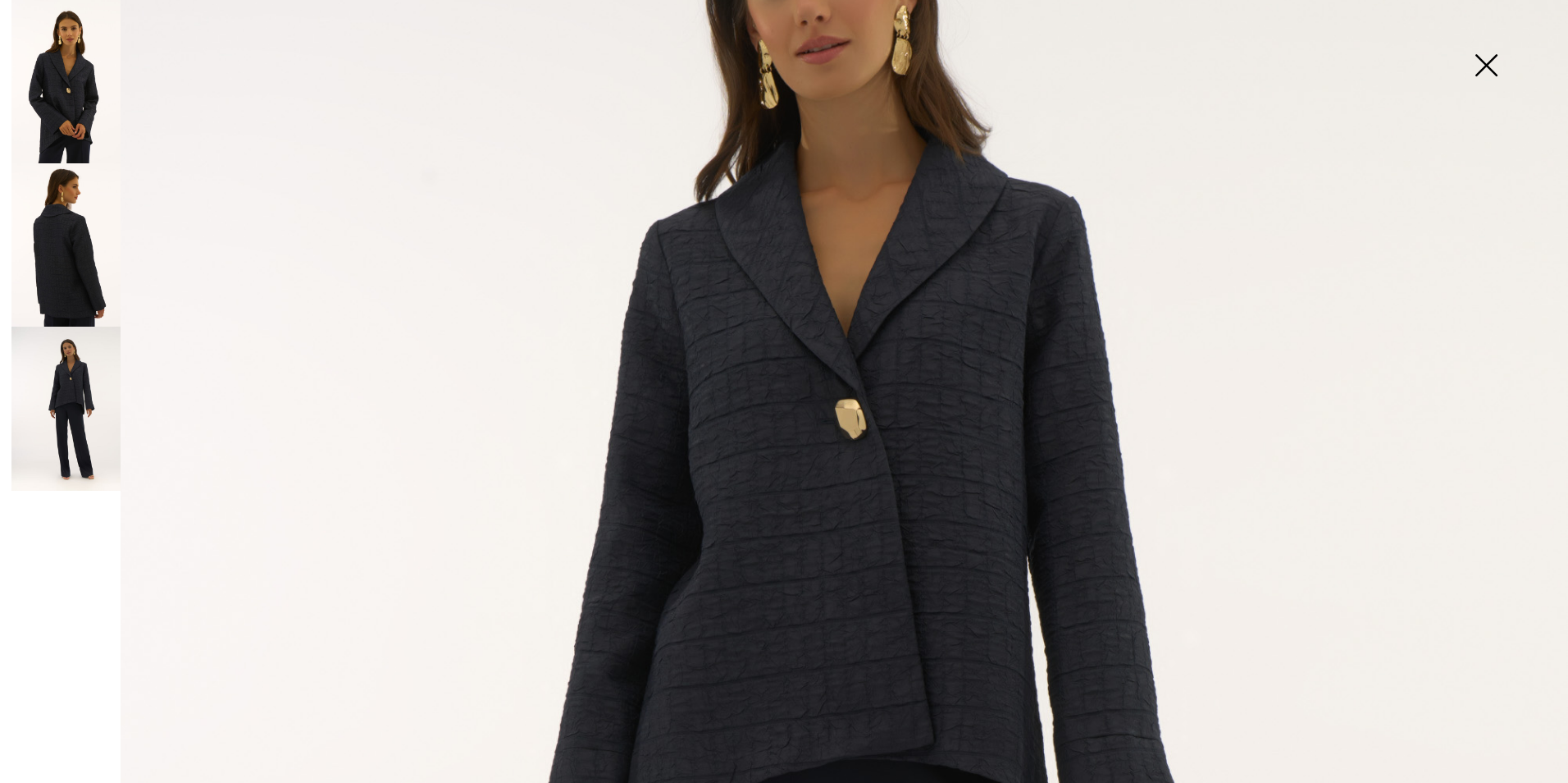
click at [50, 254] on img at bounding box center [66, 245] width 109 height 164
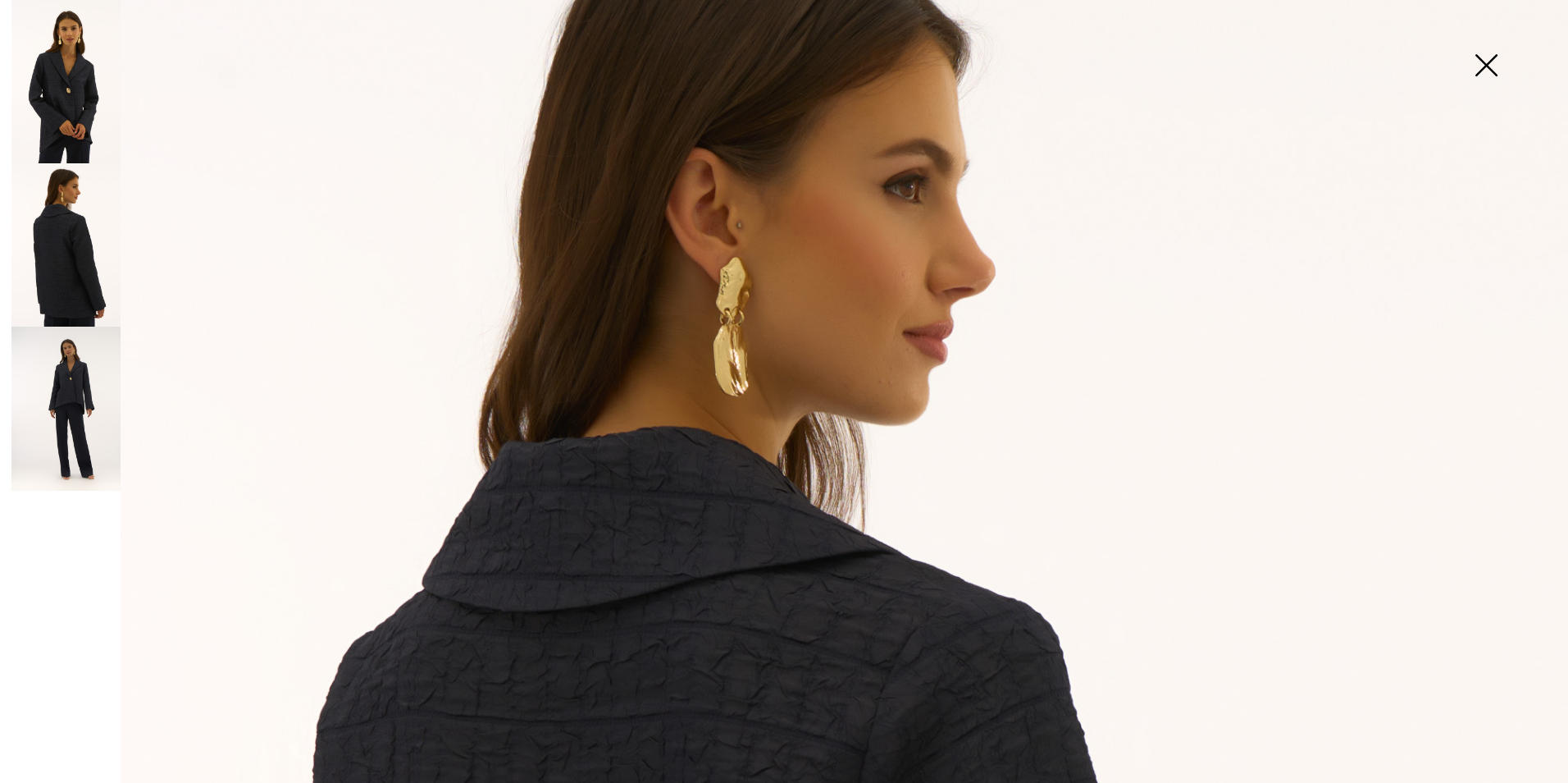
scroll to position [0, 0]
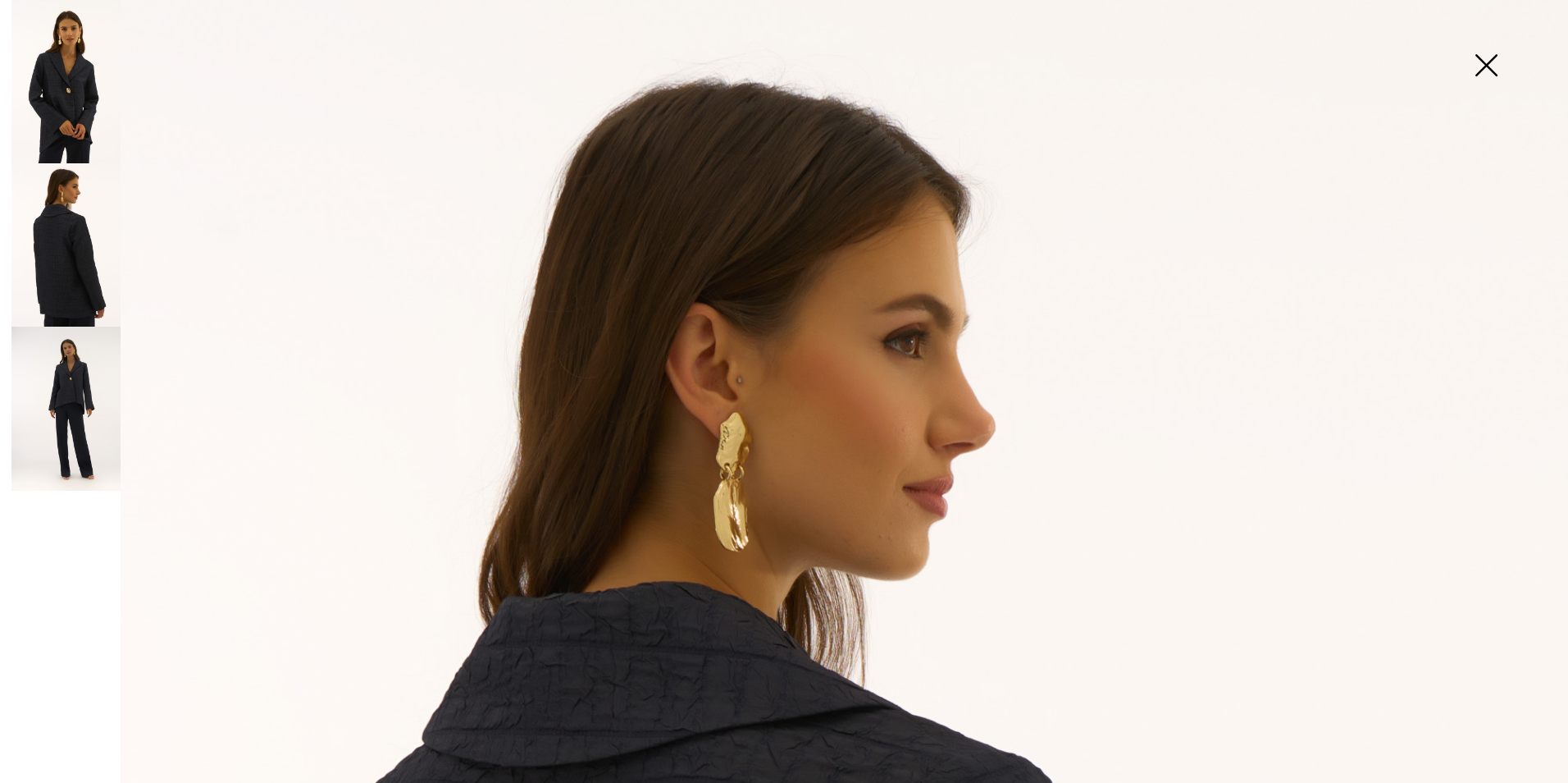
click at [1489, 66] on img at bounding box center [1485, 67] width 82 height 85
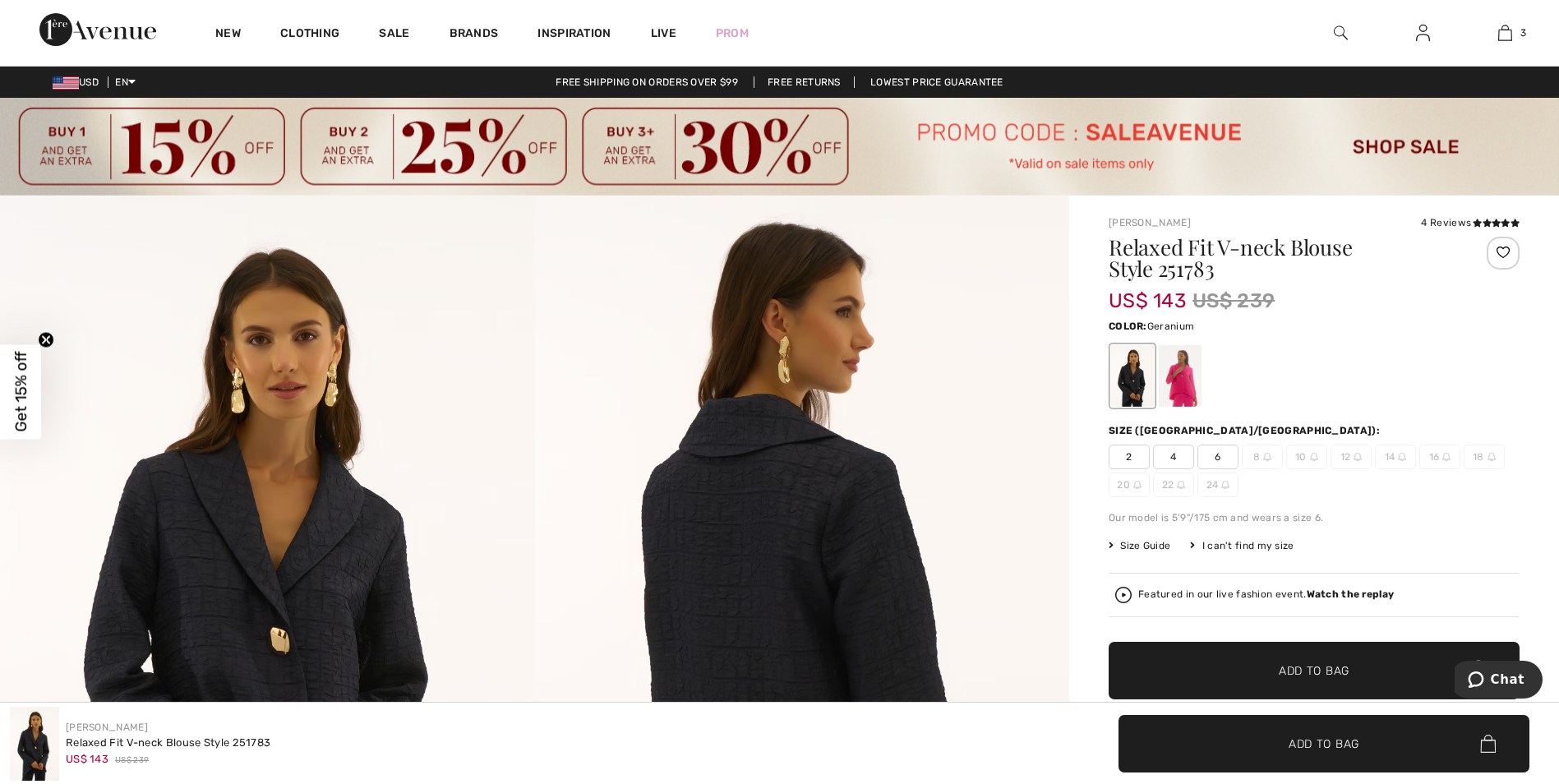
click at [1174, 373] on div at bounding box center [1179, 375] width 42 height 61
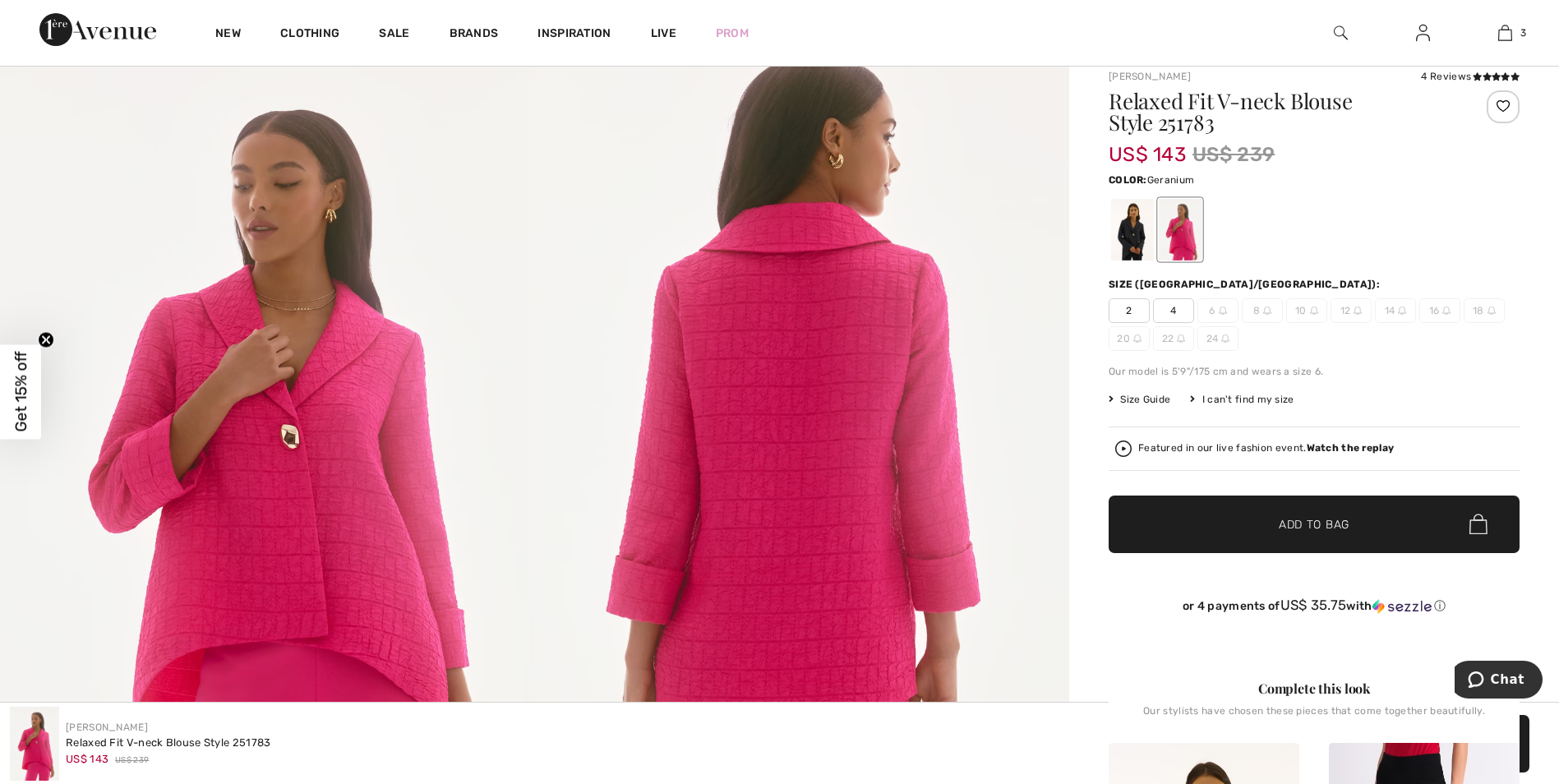
scroll to position [410, 0]
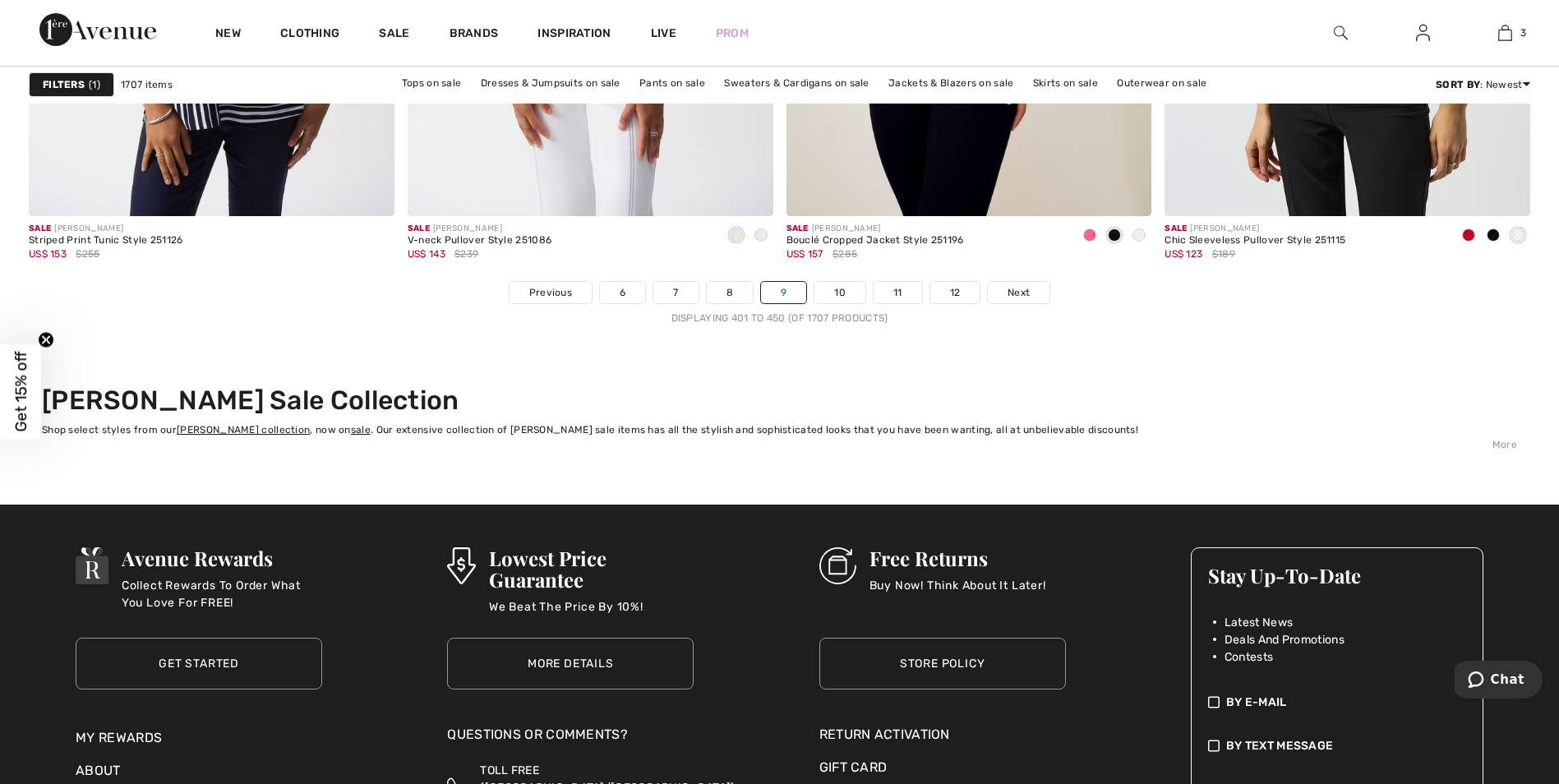
scroll to position [9612, 0]
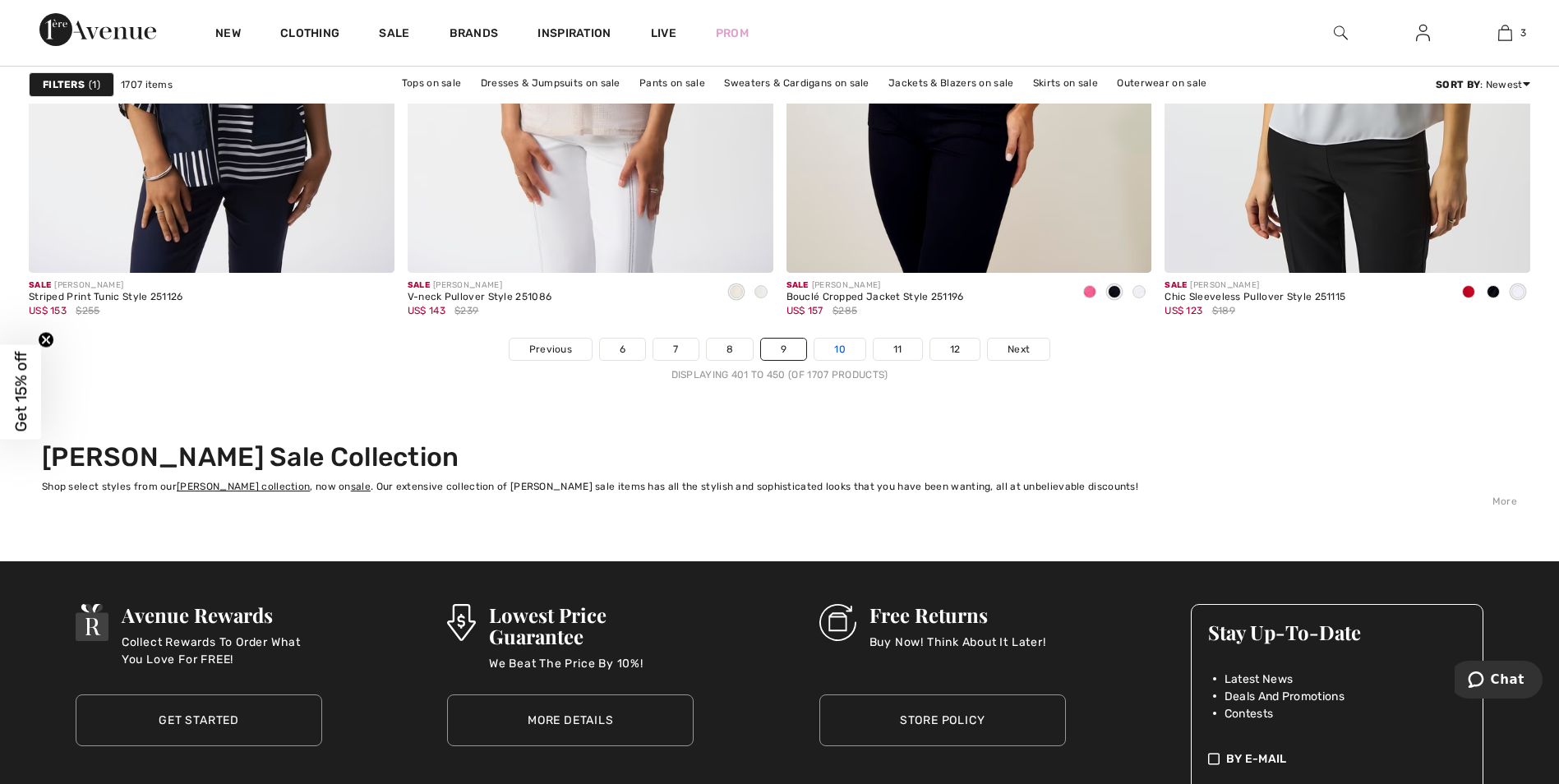
click at [835, 349] on link "10" at bounding box center [840, 349] width 51 height 22
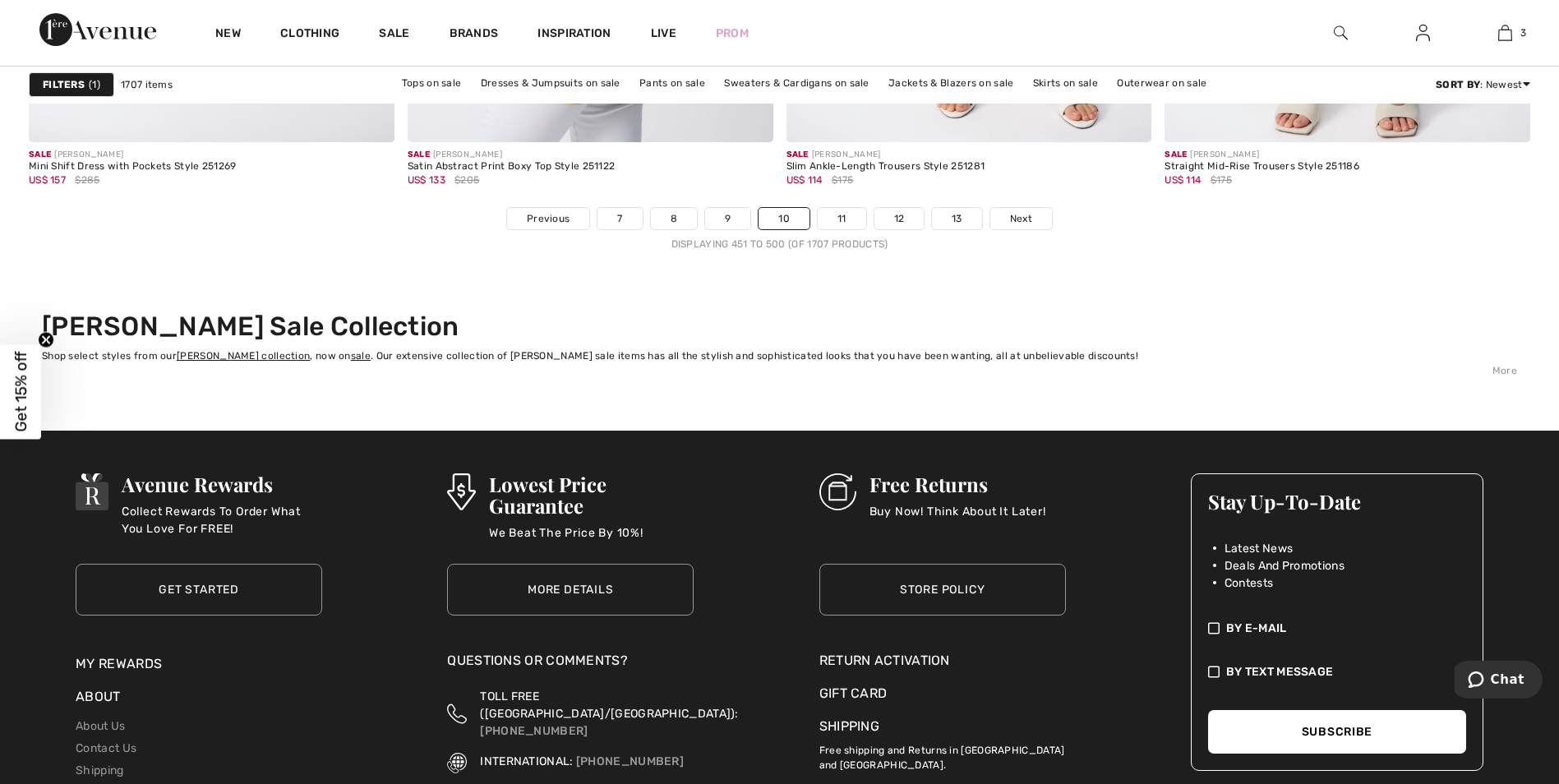
scroll to position [9777, 0]
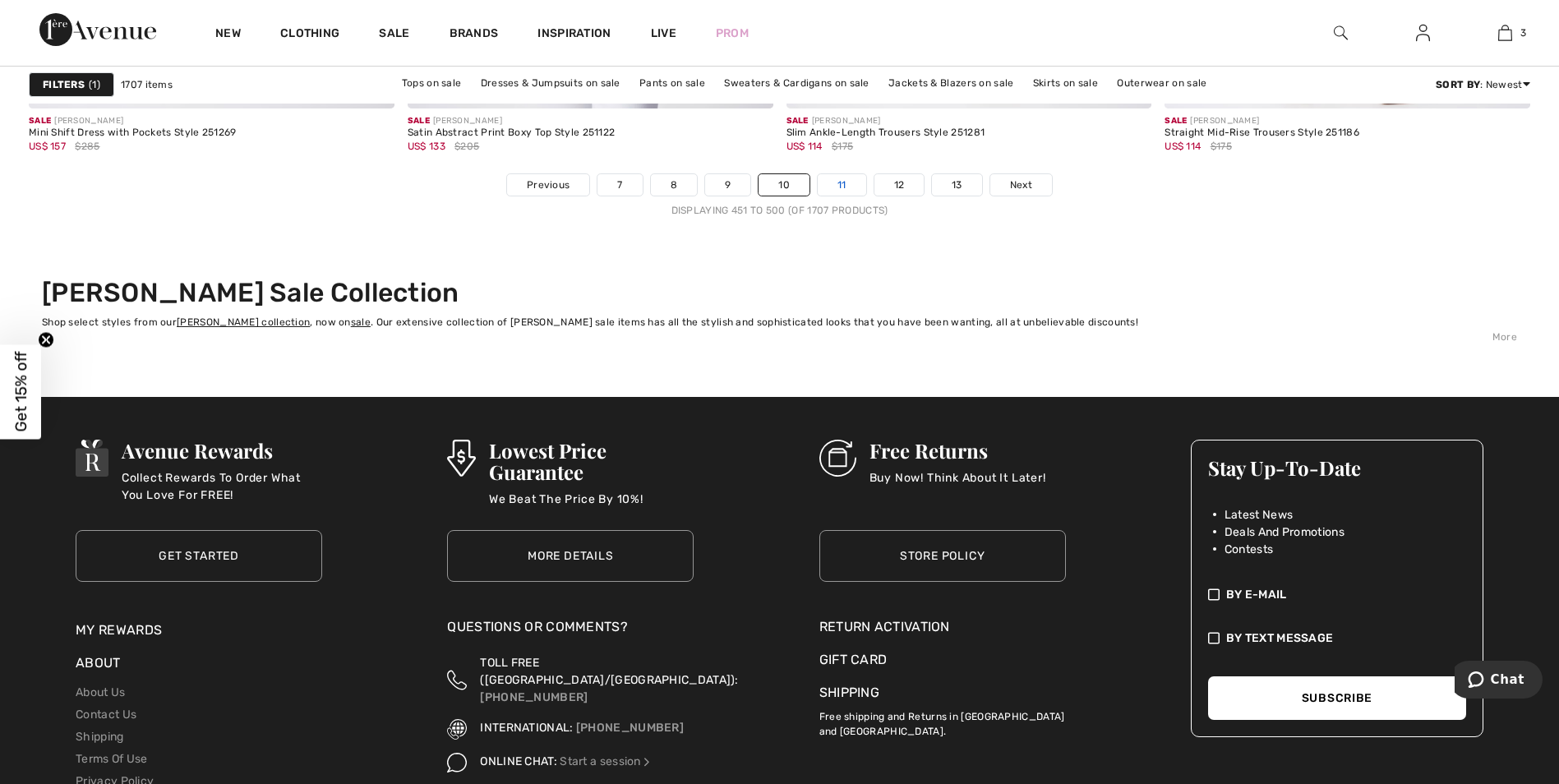
click at [852, 184] on link "11" at bounding box center [842, 185] width 49 height 22
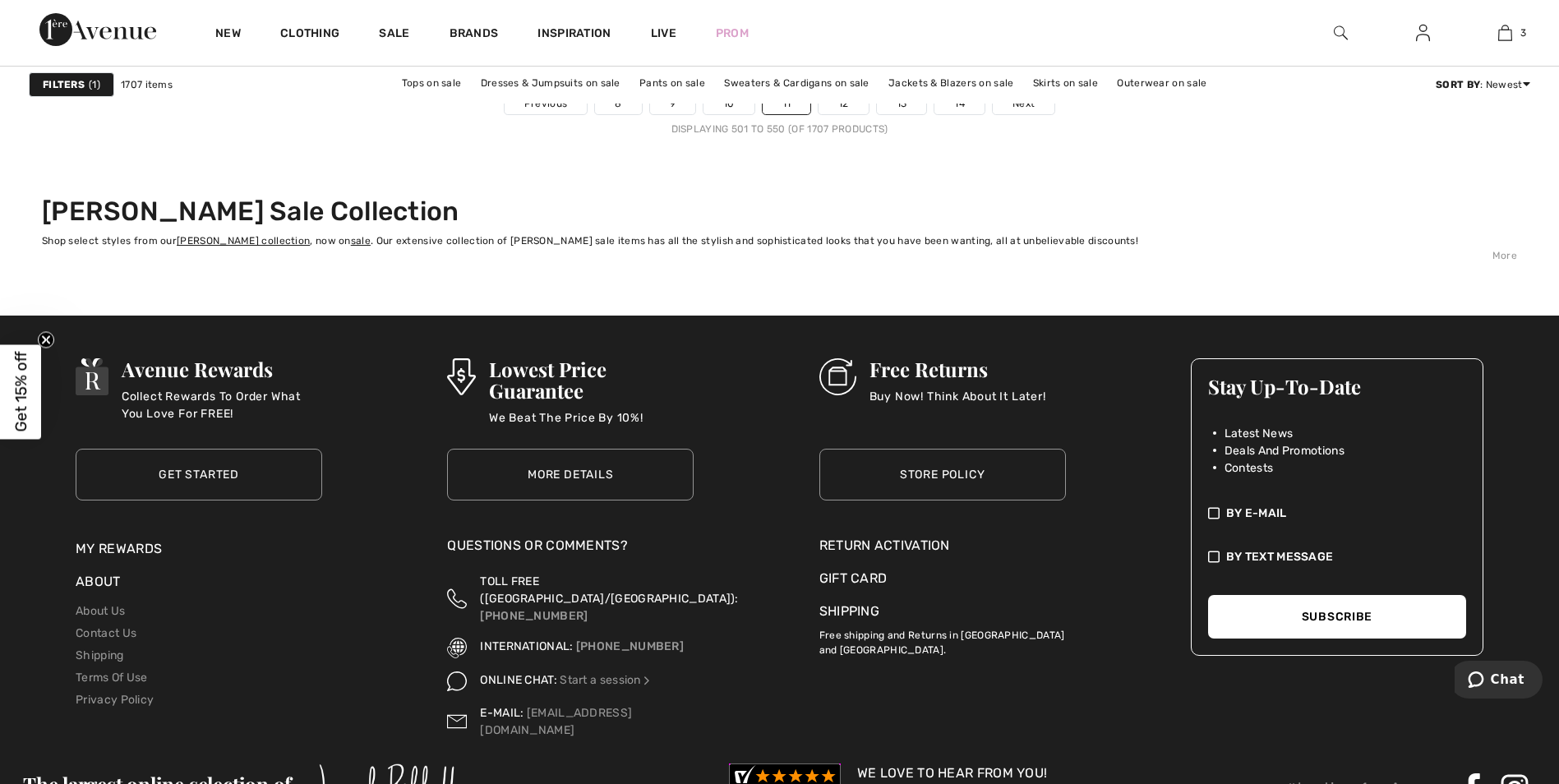
scroll to position [9530, 0]
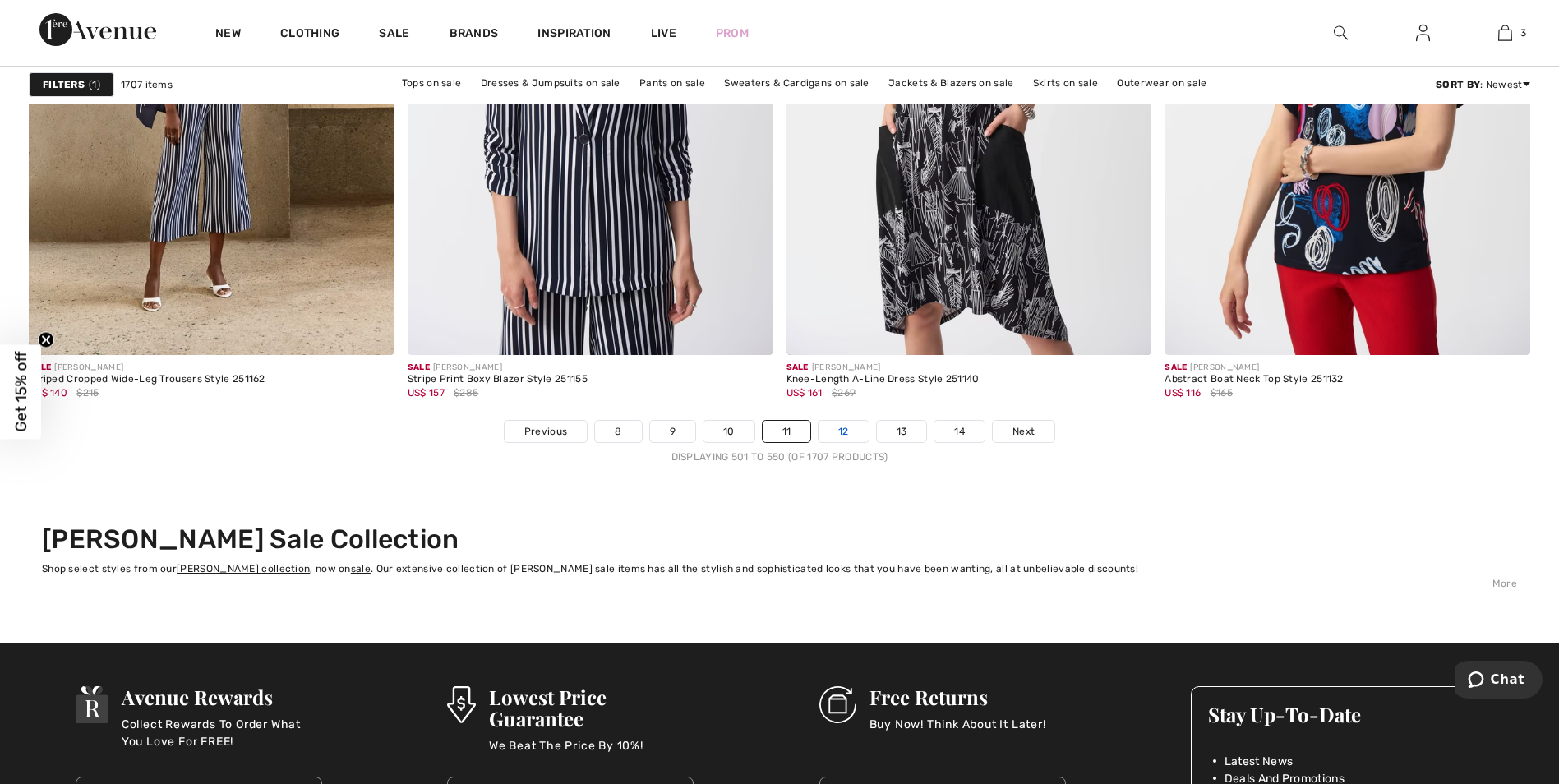
click at [843, 429] on link "12" at bounding box center [843, 431] width 50 height 22
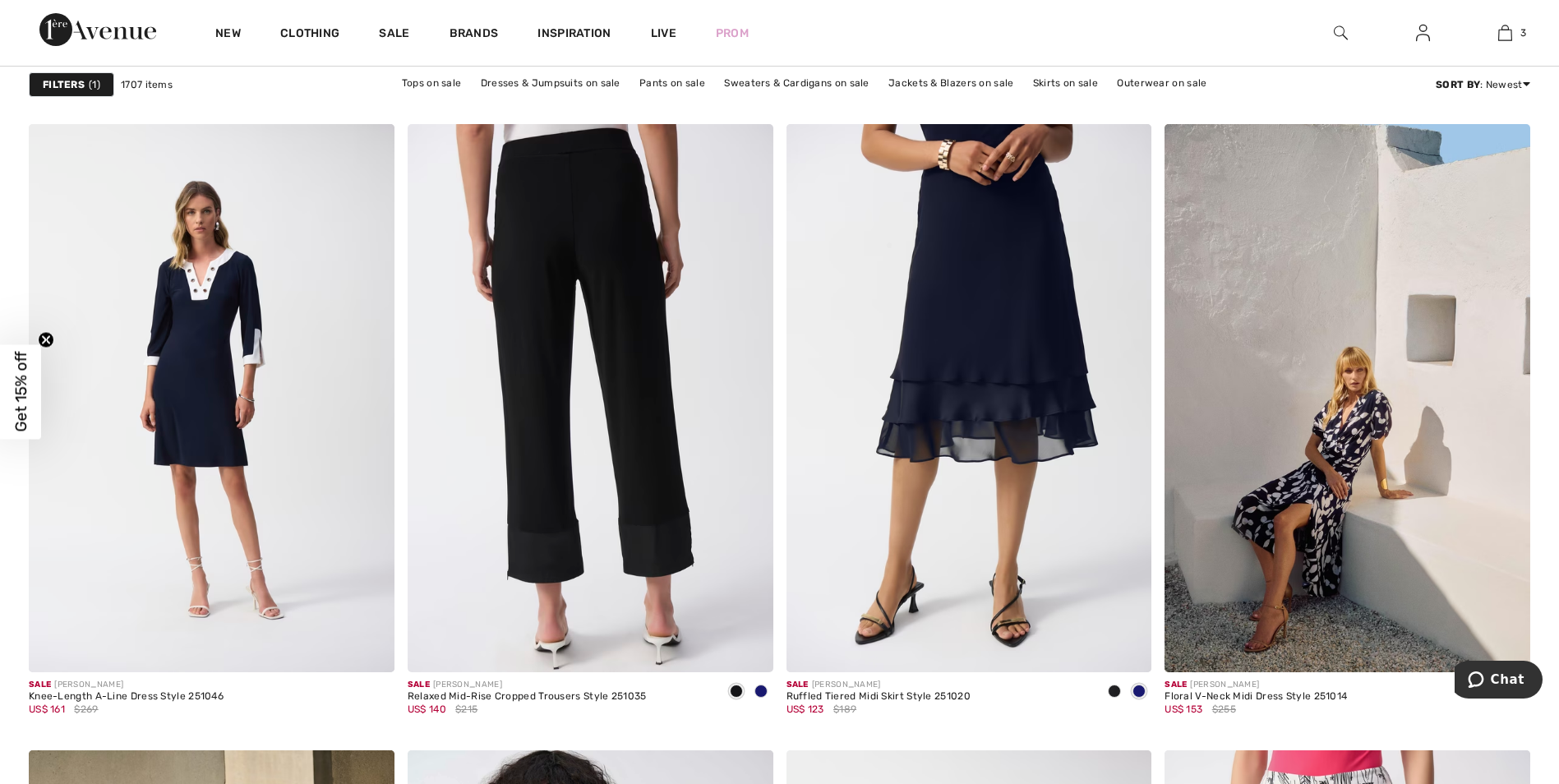
scroll to position [3122, 0]
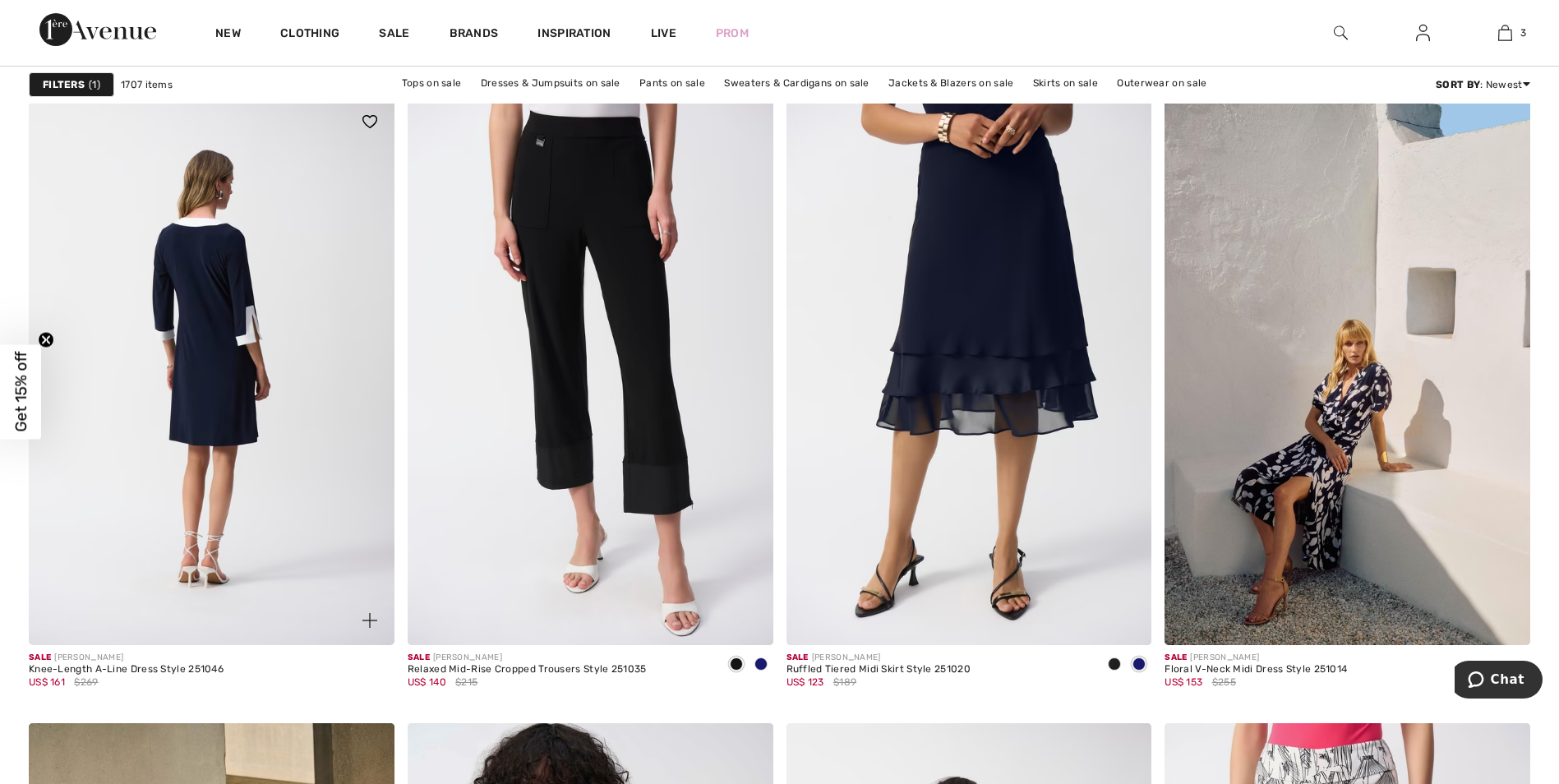
click at [205, 328] on img at bounding box center [212, 371] width 365 height 548
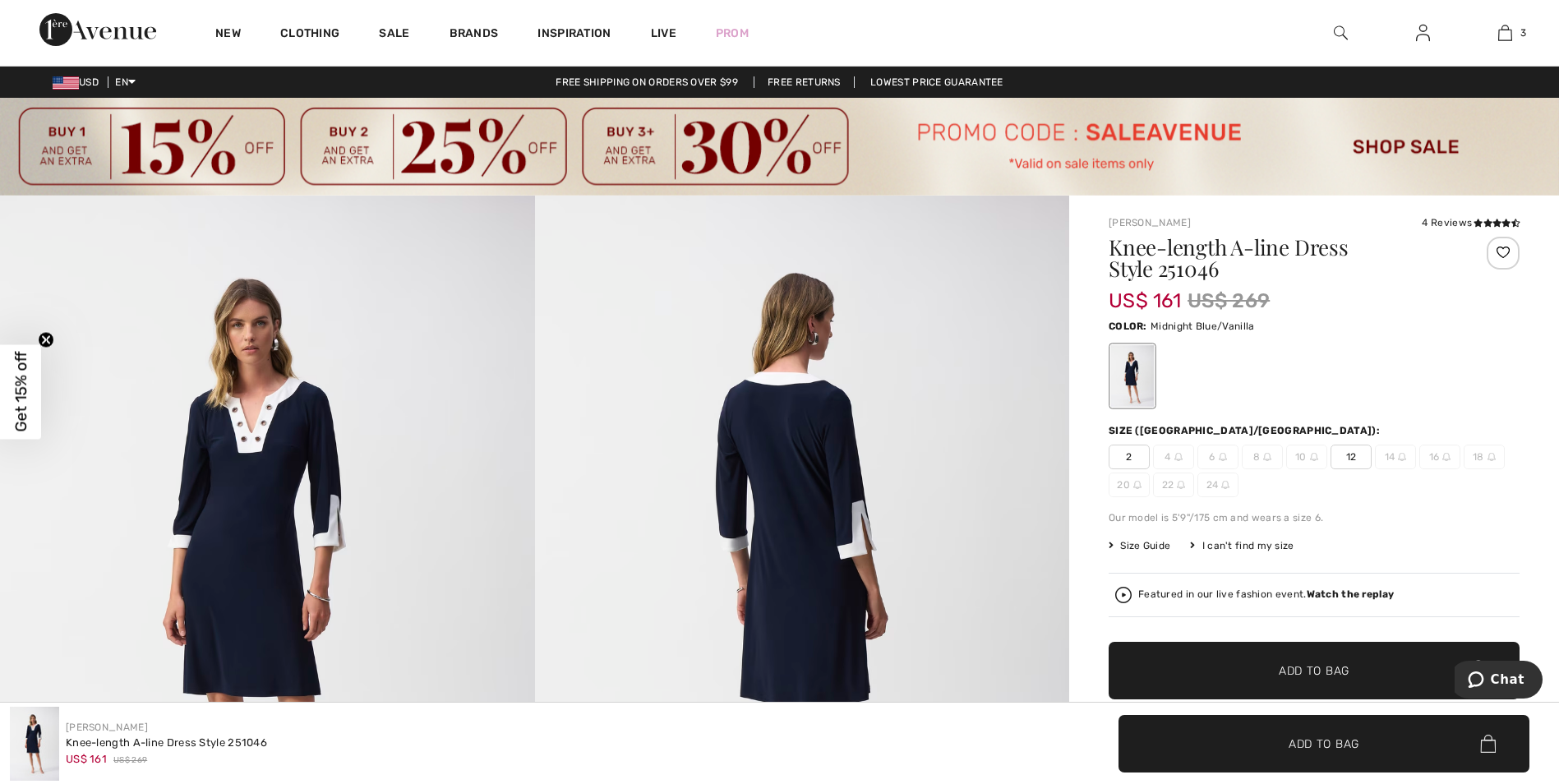
click at [1356, 455] on span "12" at bounding box center [1351, 456] width 41 height 24
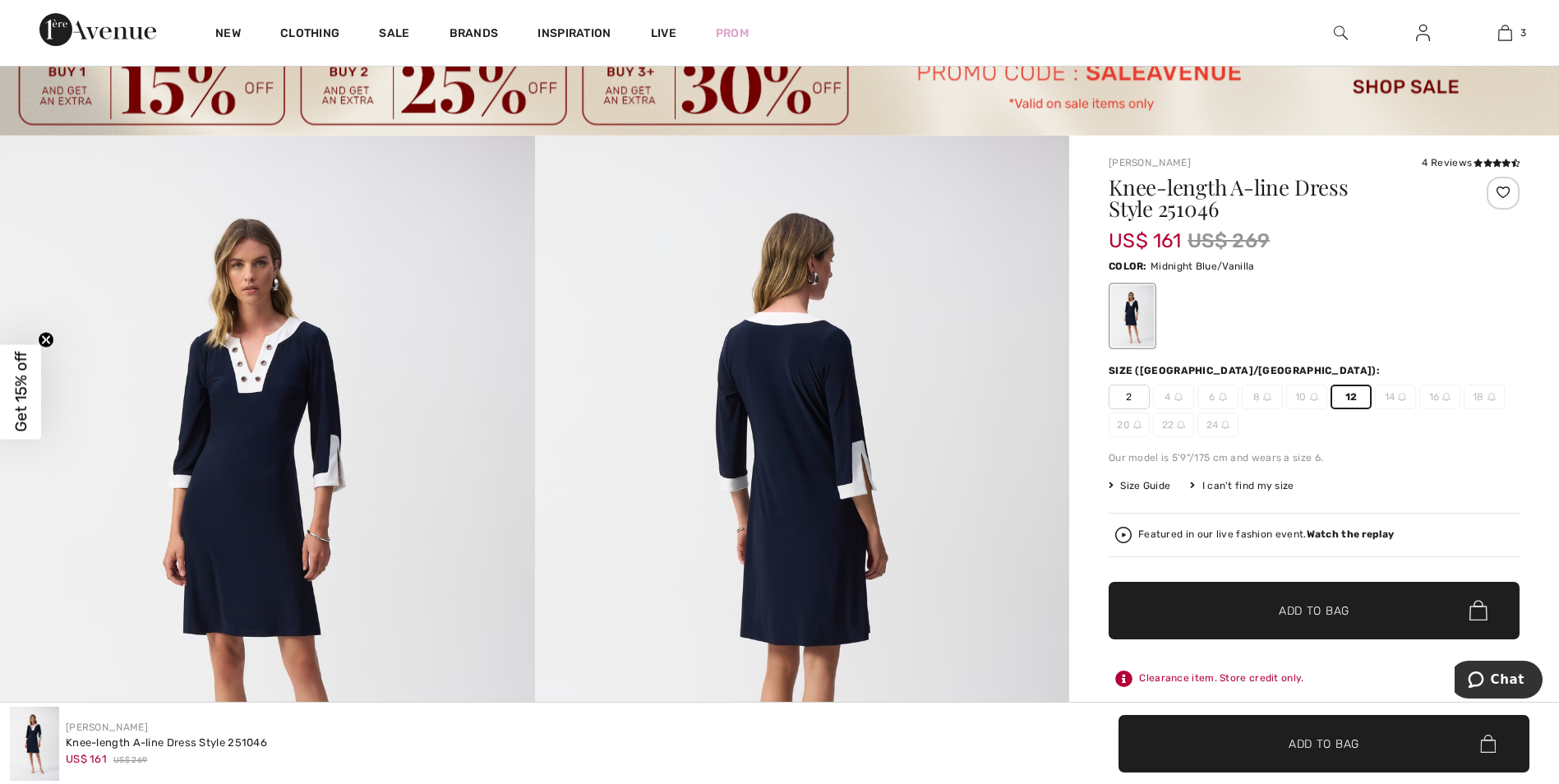
scroll to position [247, 0]
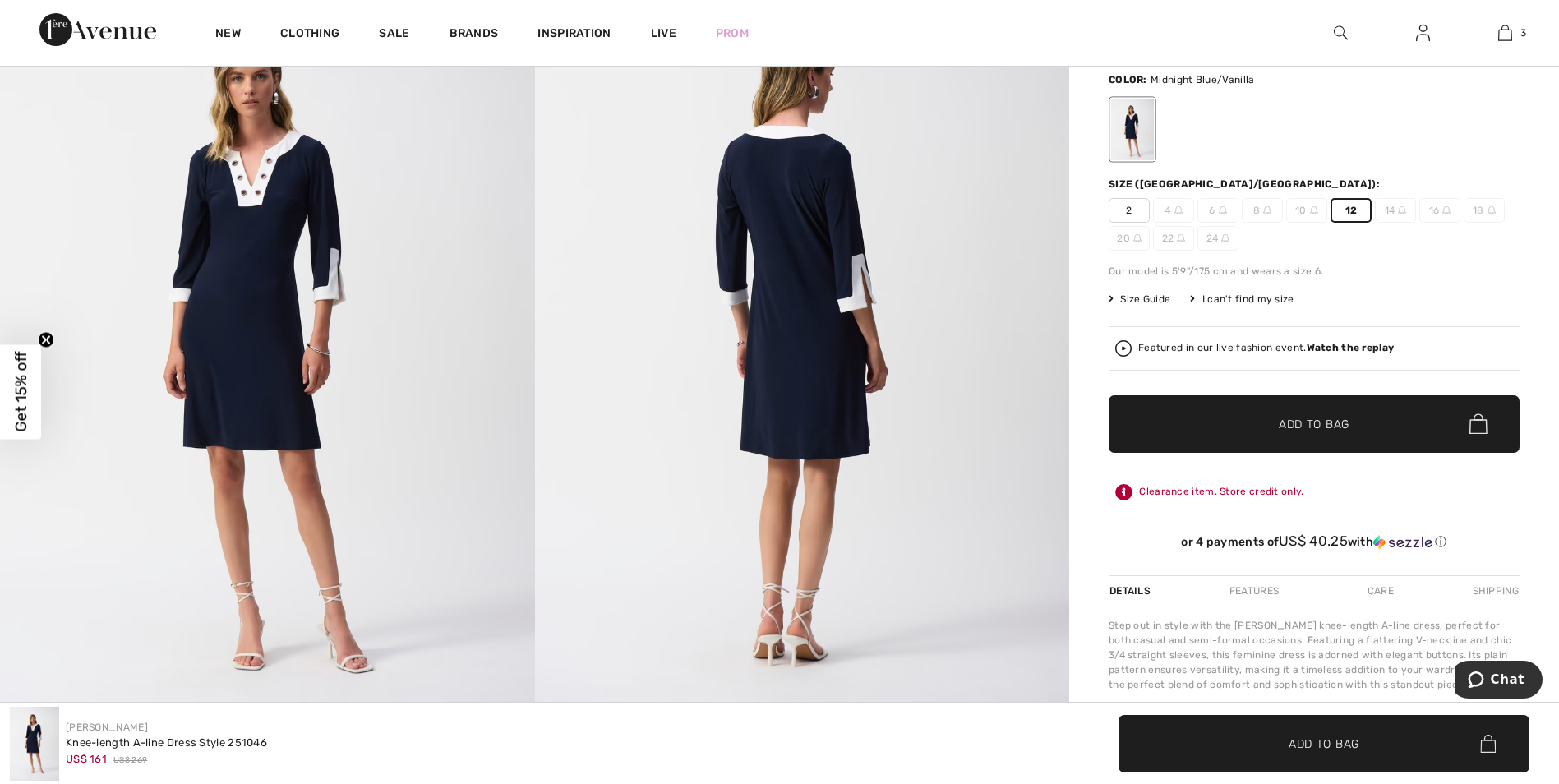
click at [1302, 434] on span "✔ Added to Bag Add to Bag" at bounding box center [1313, 424] width 410 height 58
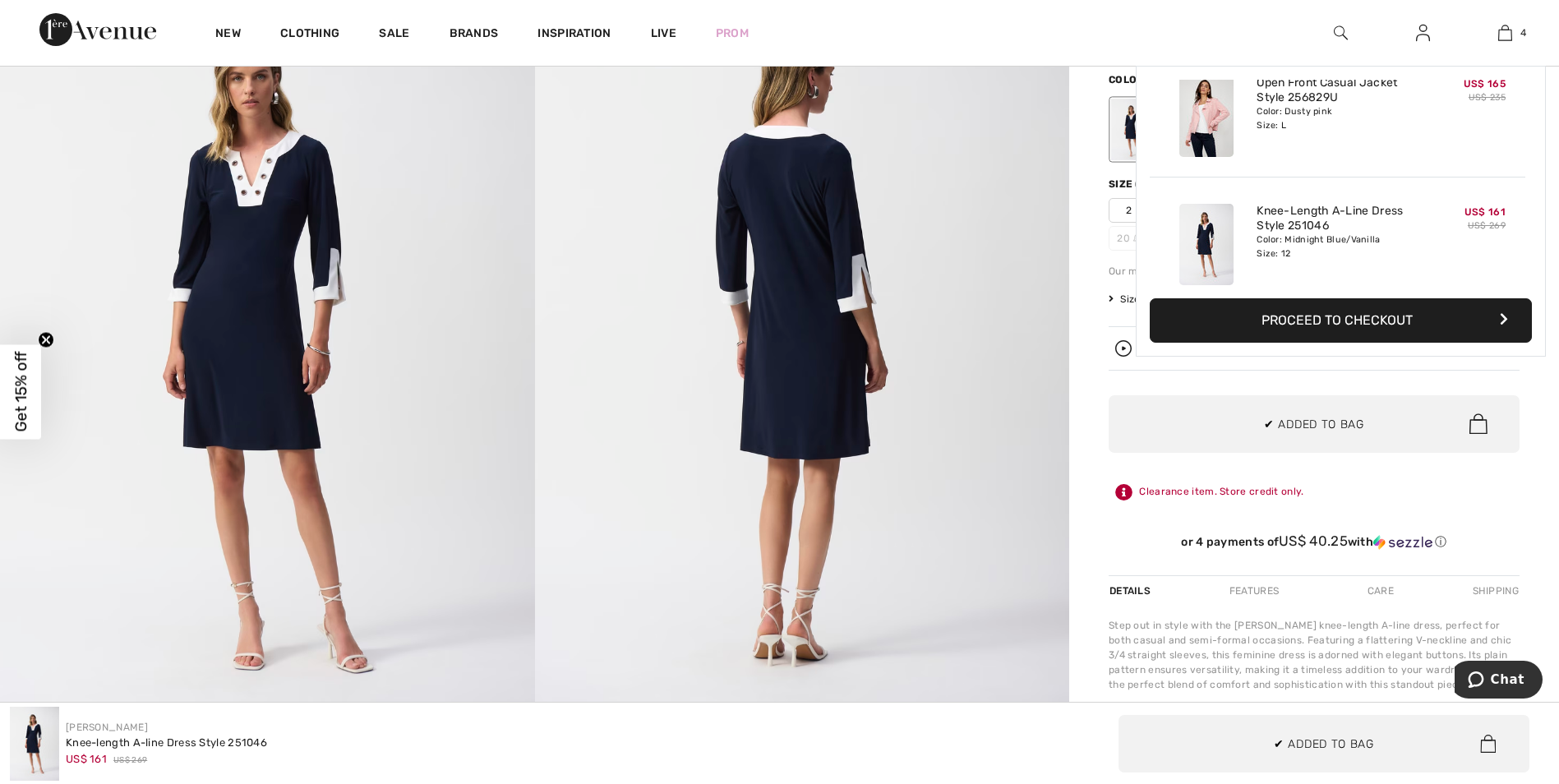
scroll to position [307, 0]
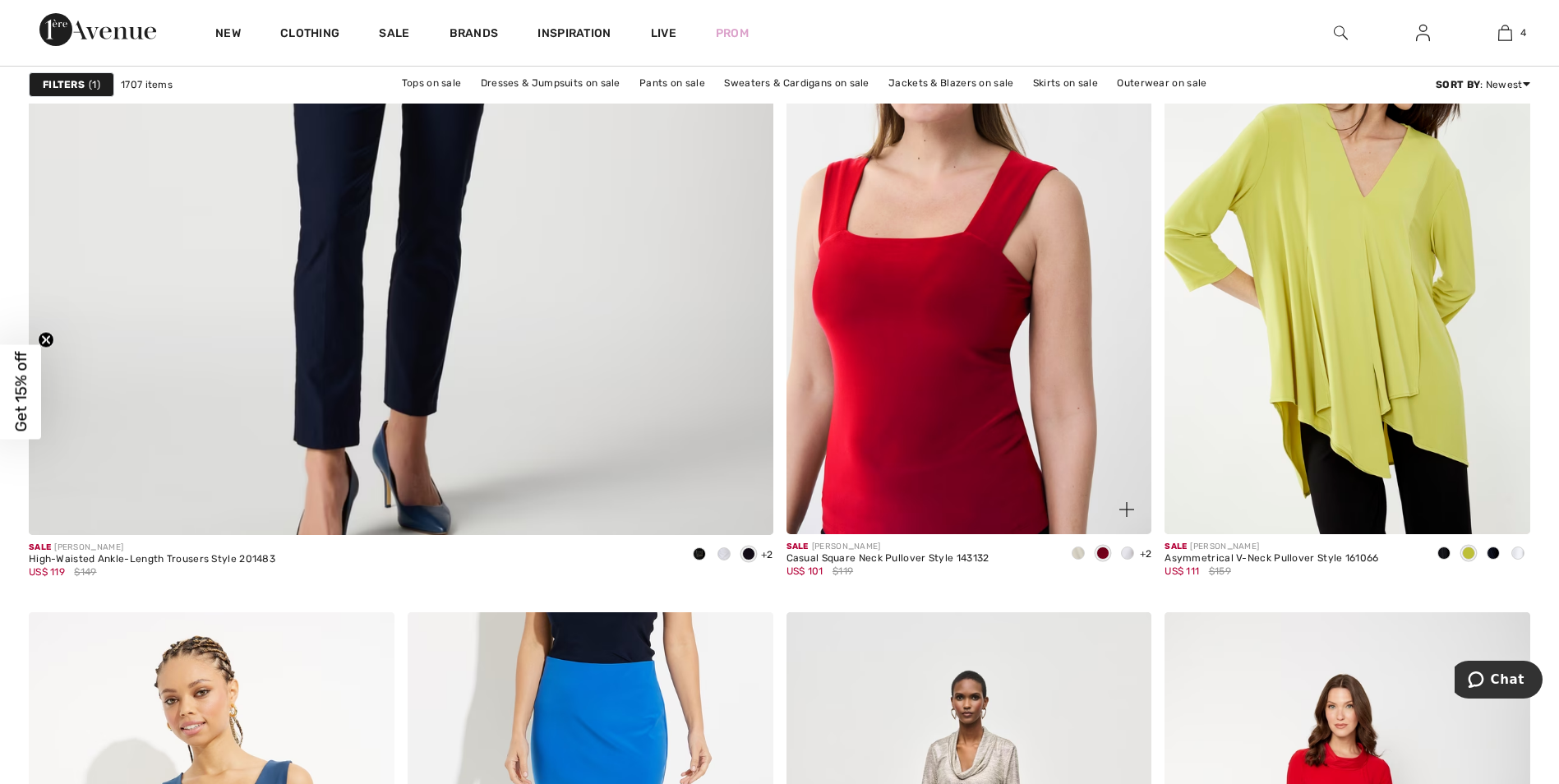
scroll to position [5997, 0]
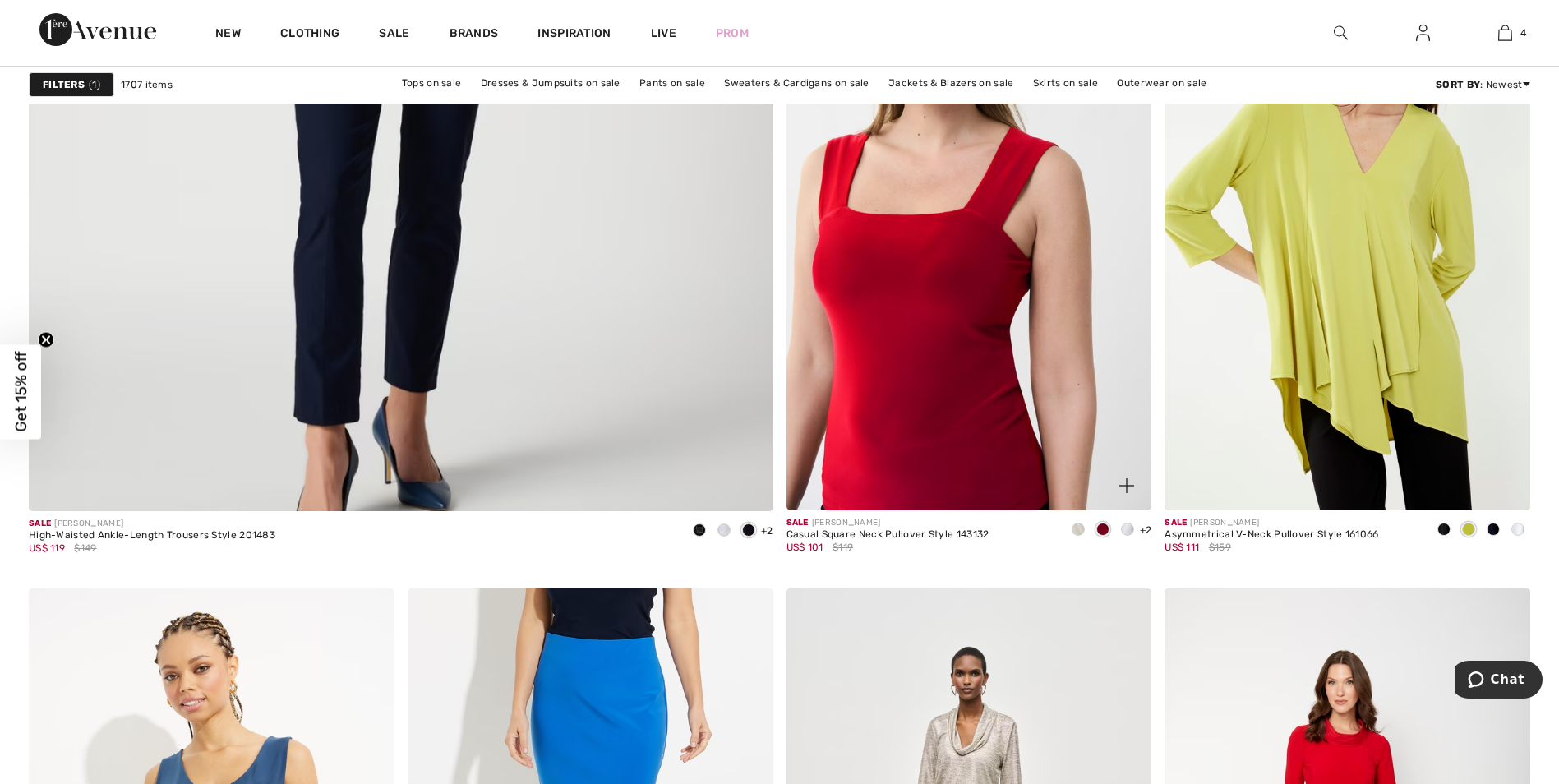
click at [963, 382] on img at bounding box center [969, 236] width 365 height 548
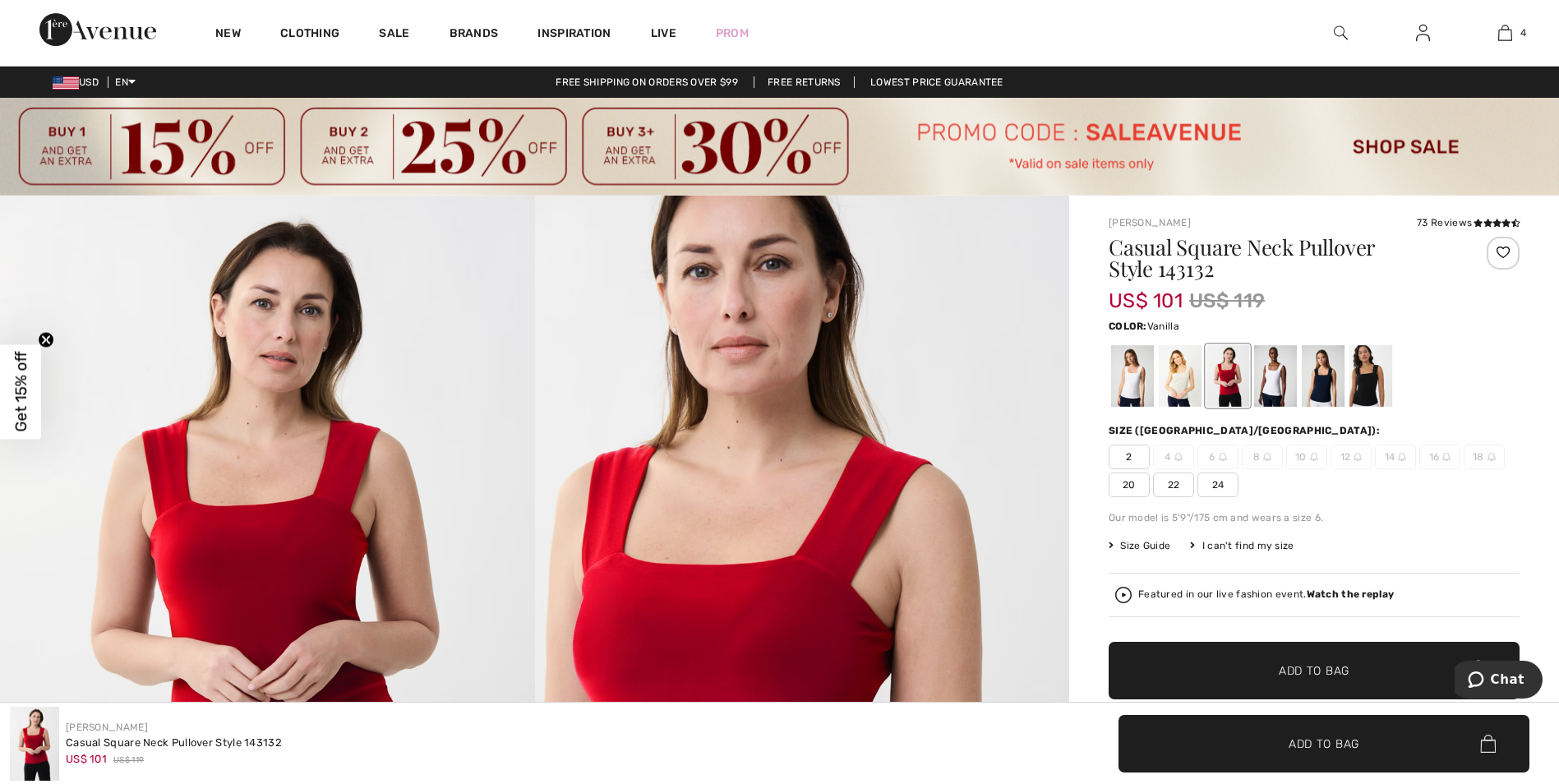
drag, startPoint x: 149, startPoint y: 2, endPoint x: 1122, endPoint y: 372, distance: 1041.0
click at [1122, 372] on div at bounding box center [1131, 375] width 42 height 61
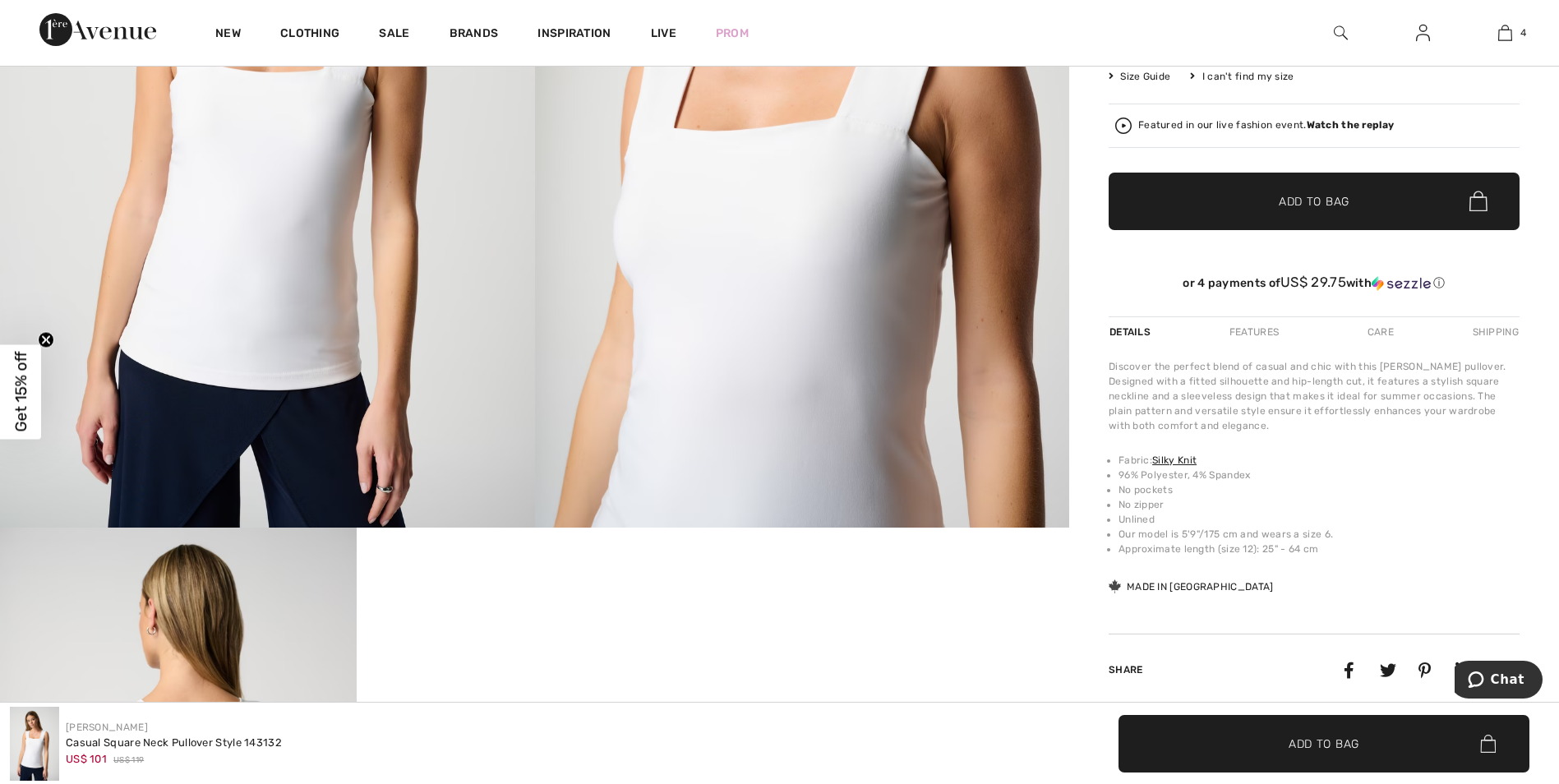
scroll to position [247, 0]
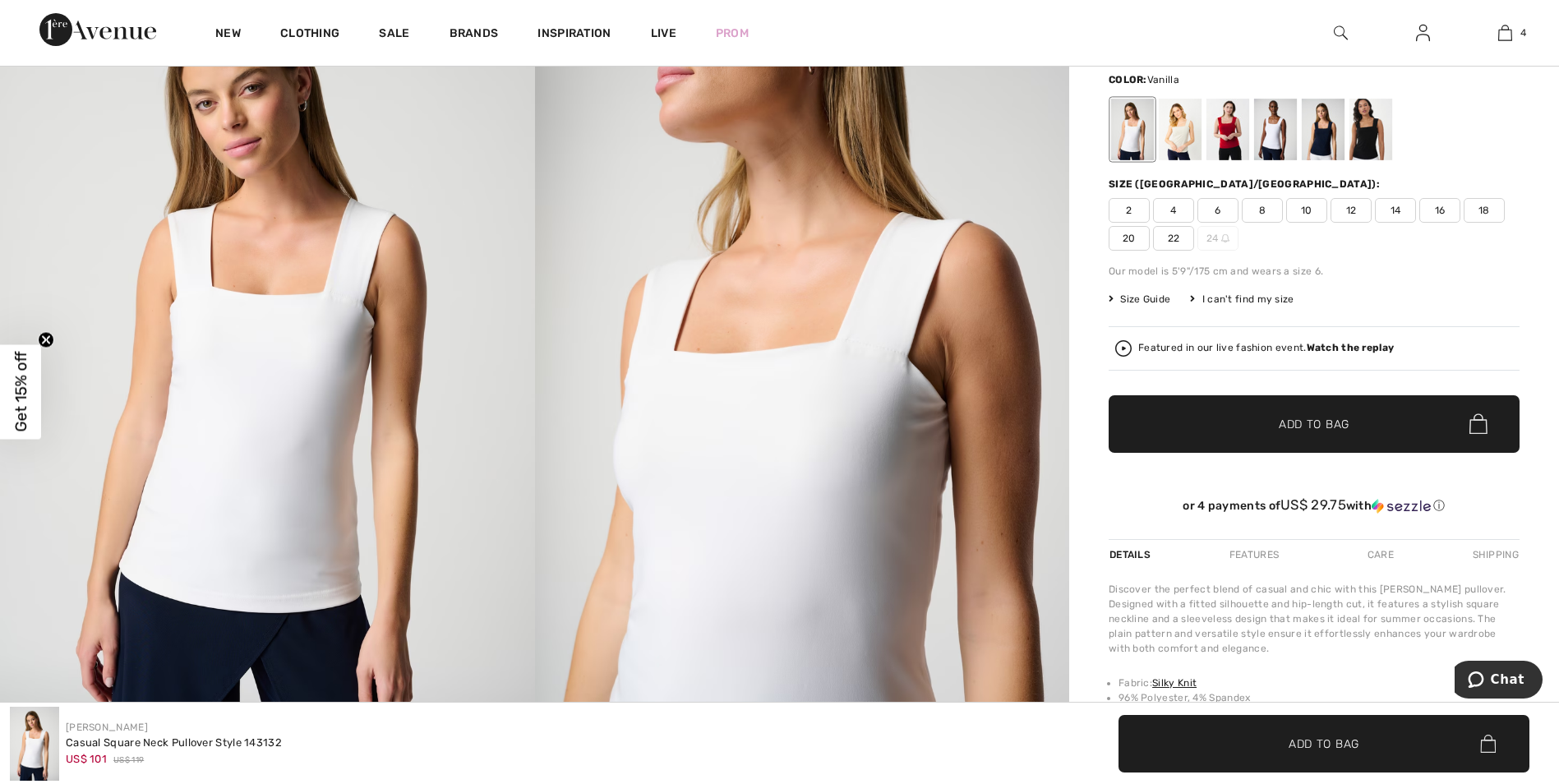
click at [1307, 207] on span "10" at bounding box center [1306, 210] width 41 height 24
click at [1309, 424] on span "Add to Bag" at bounding box center [1313, 423] width 70 height 17
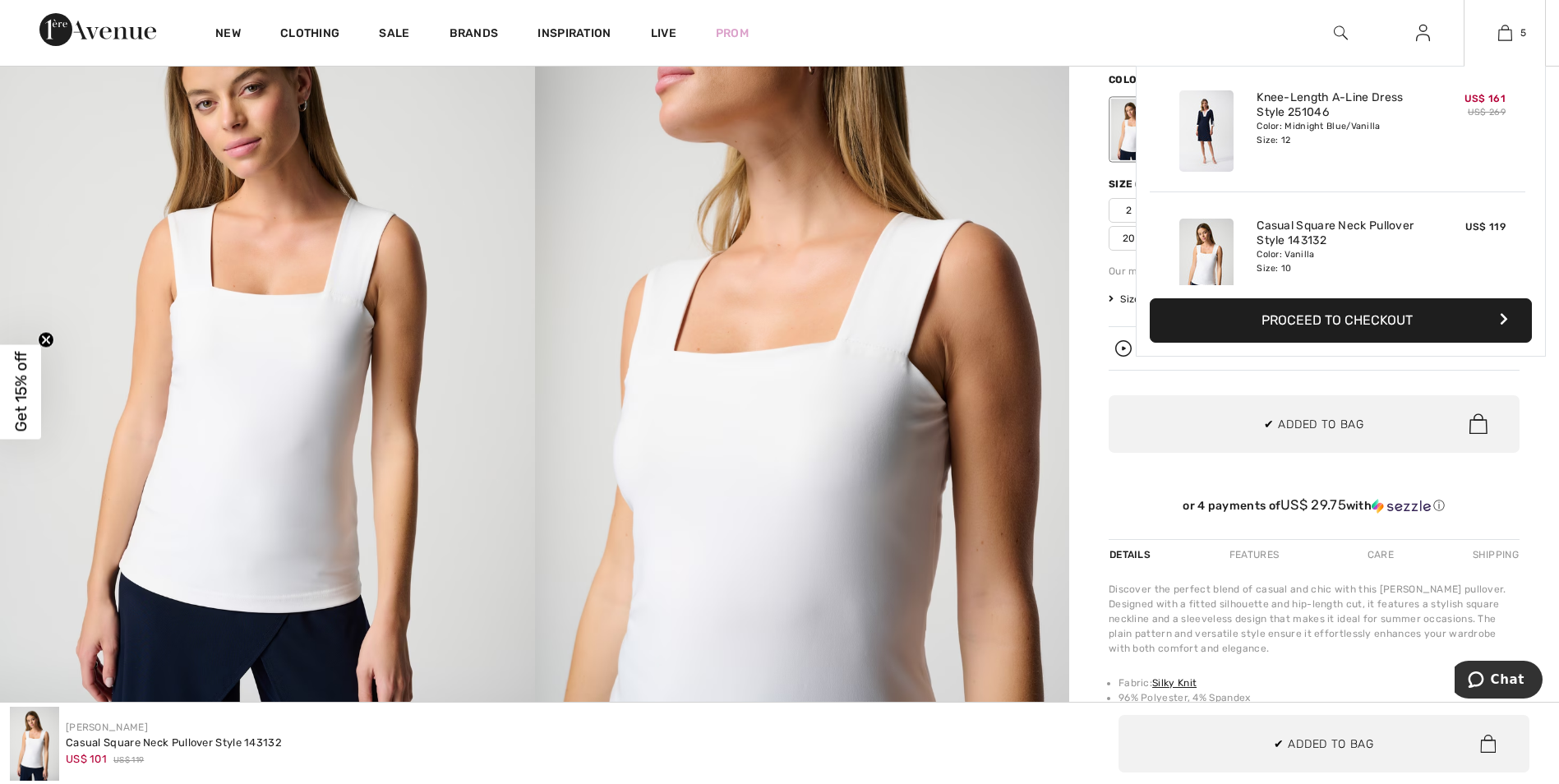
scroll to position [436, 0]
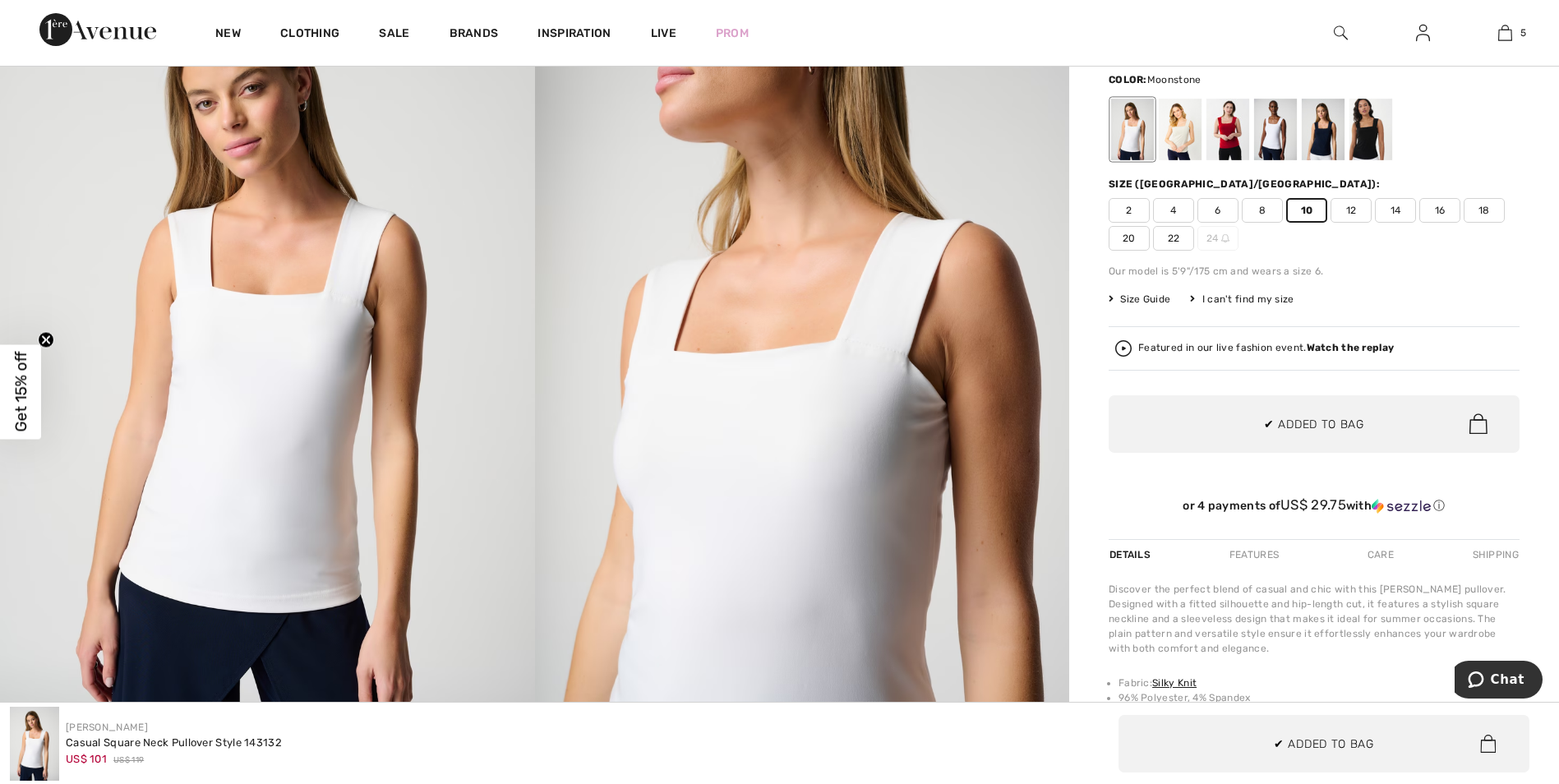
click at [1181, 134] on div at bounding box center [1179, 130] width 42 height 61
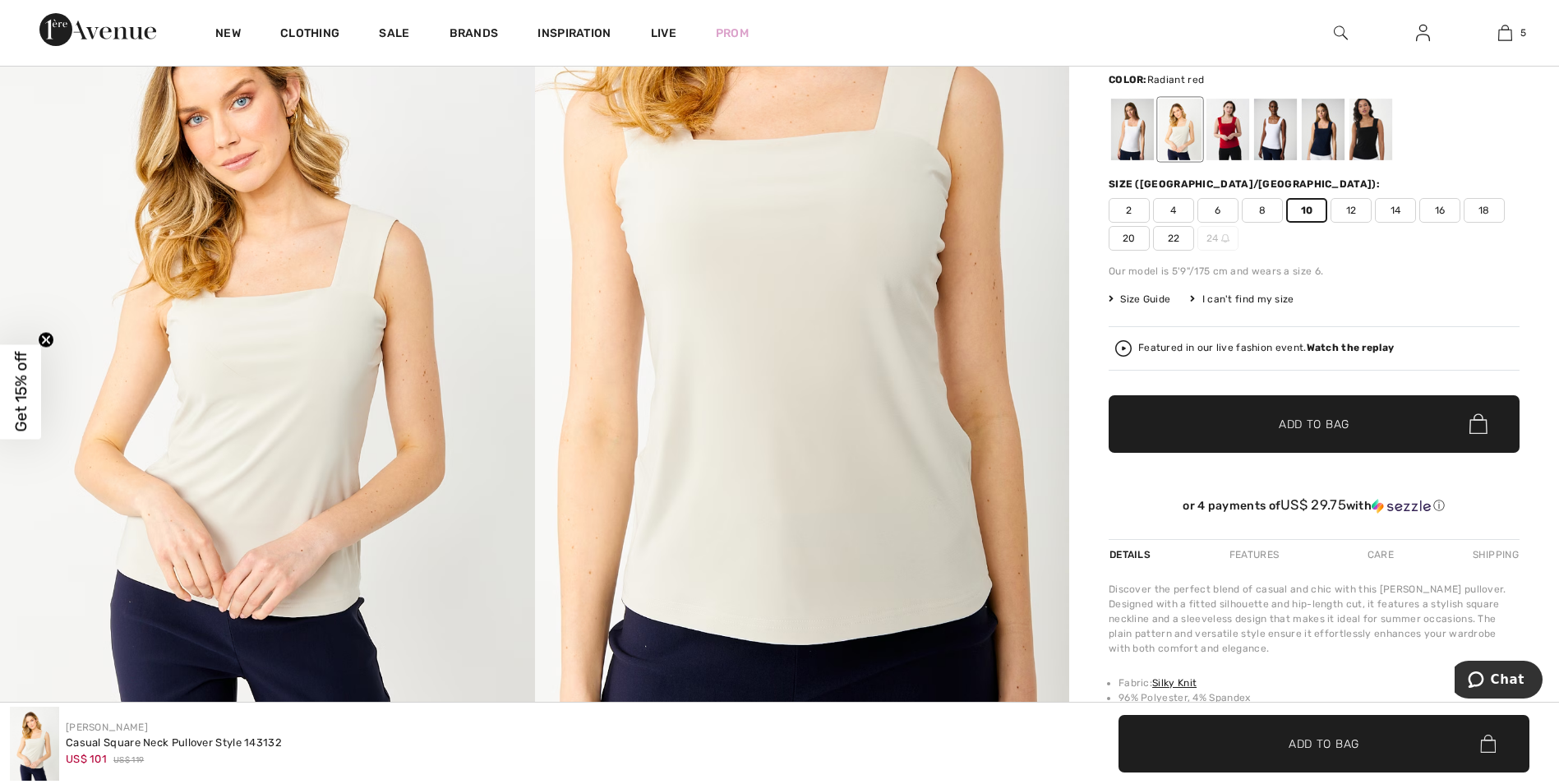
click at [1228, 120] on div at bounding box center [1227, 130] width 42 height 61
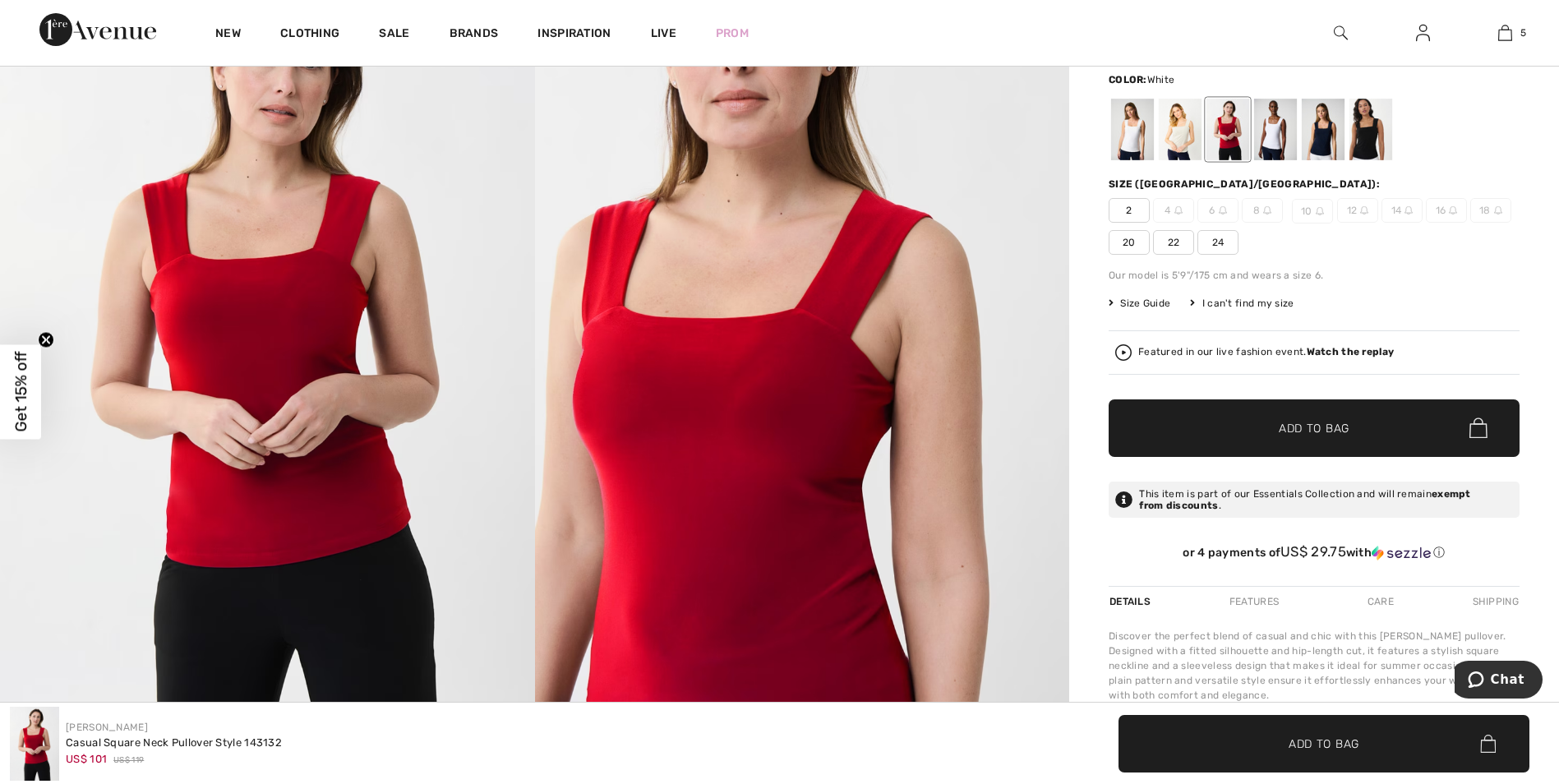
click at [1273, 139] on div at bounding box center [1275, 130] width 42 height 61
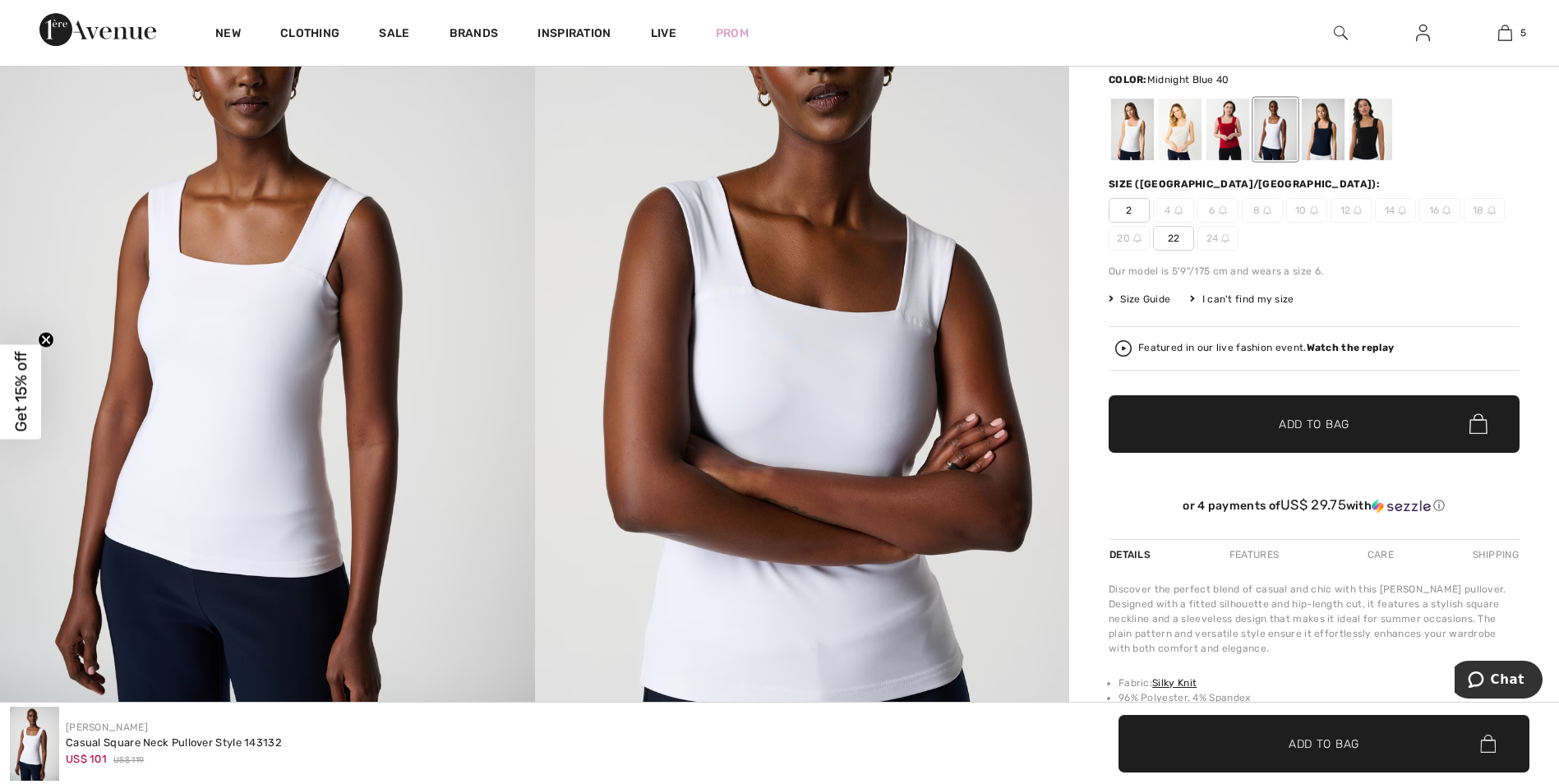
click at [1332, 137] on div at bounding box center [1322, 130] width 42 height 61
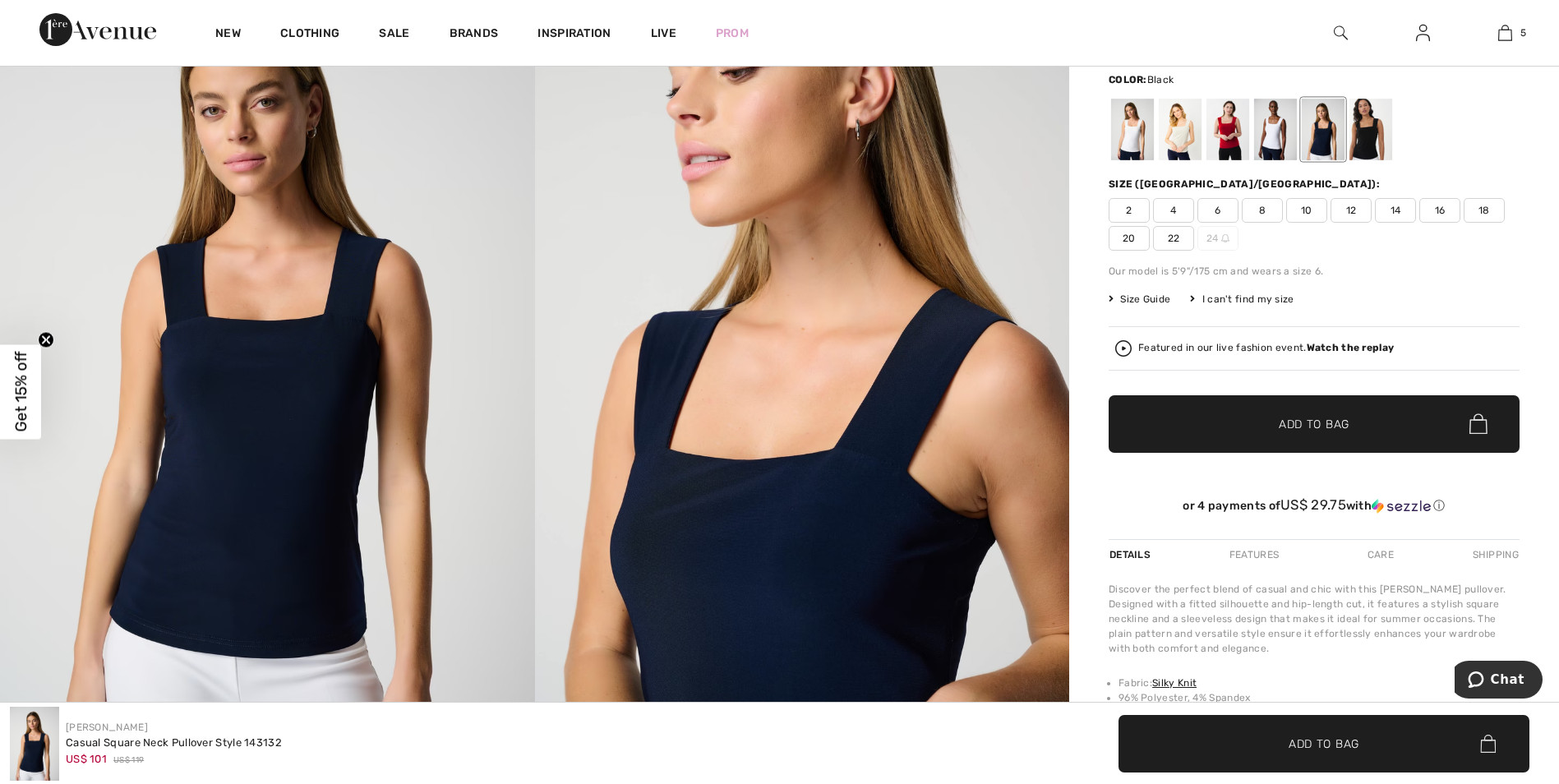
click at [1358, 137] on div at bounding box center [1370, 130] width 42 height 61
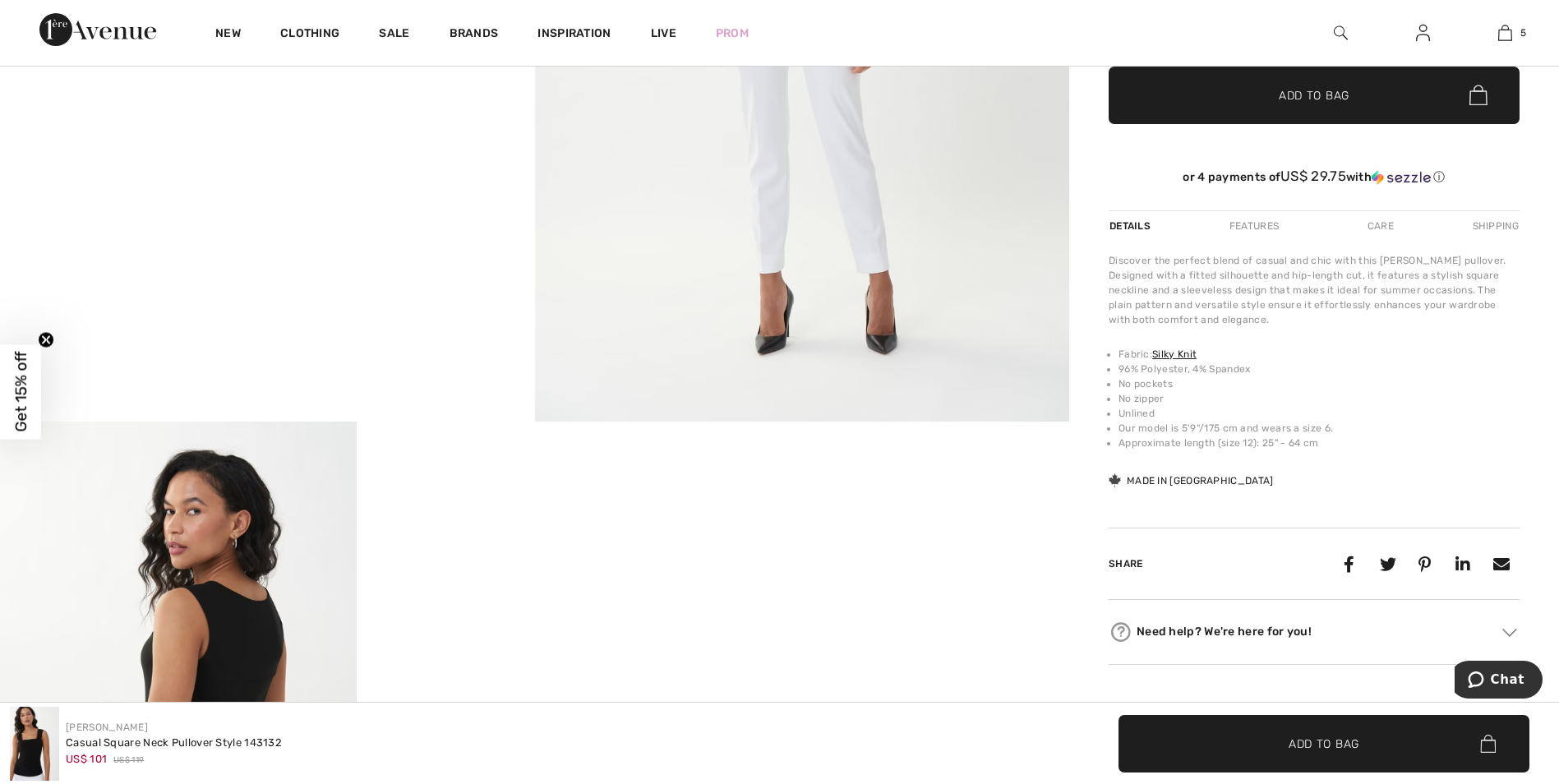
scroll to position [247, 0]
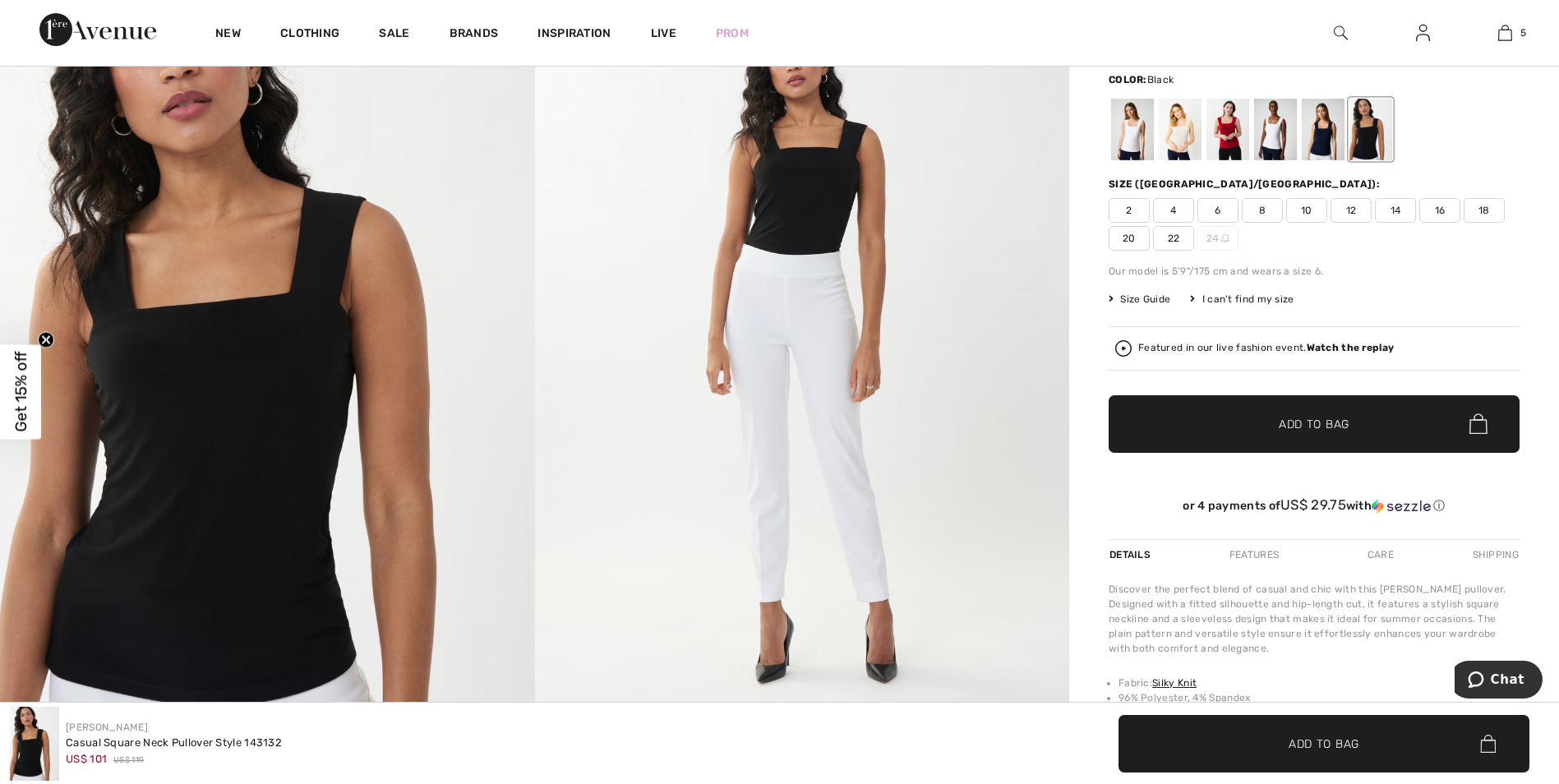
click at [1310, 207] on span "10" at bounding box center [1306, 210] width 41 height 24
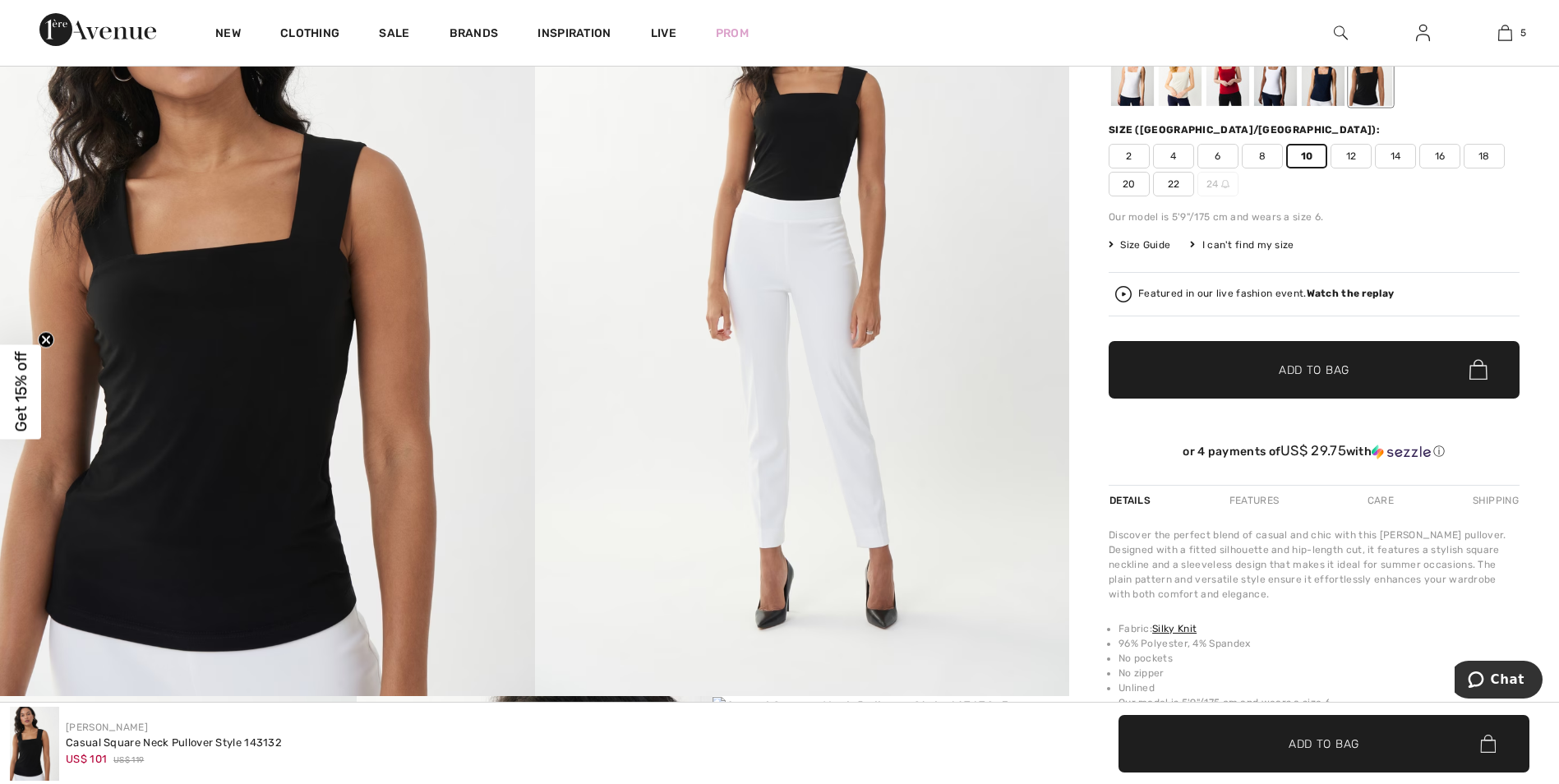
scroll to position [329, 0]
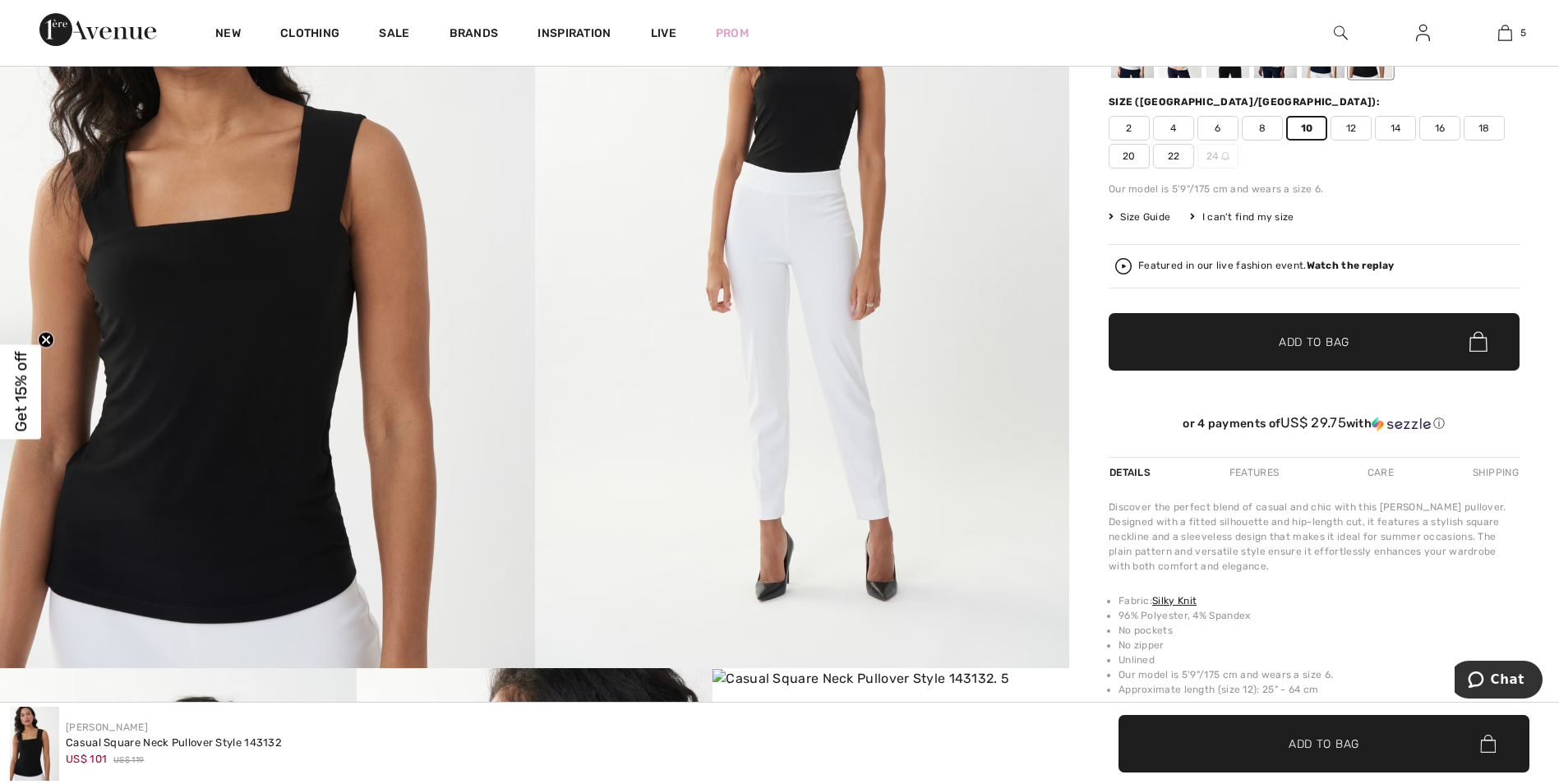
click at [1329, 351] on span "✔ Added to Bag Add to Bag" at bounding box center [1313, 342] width 410 height 58
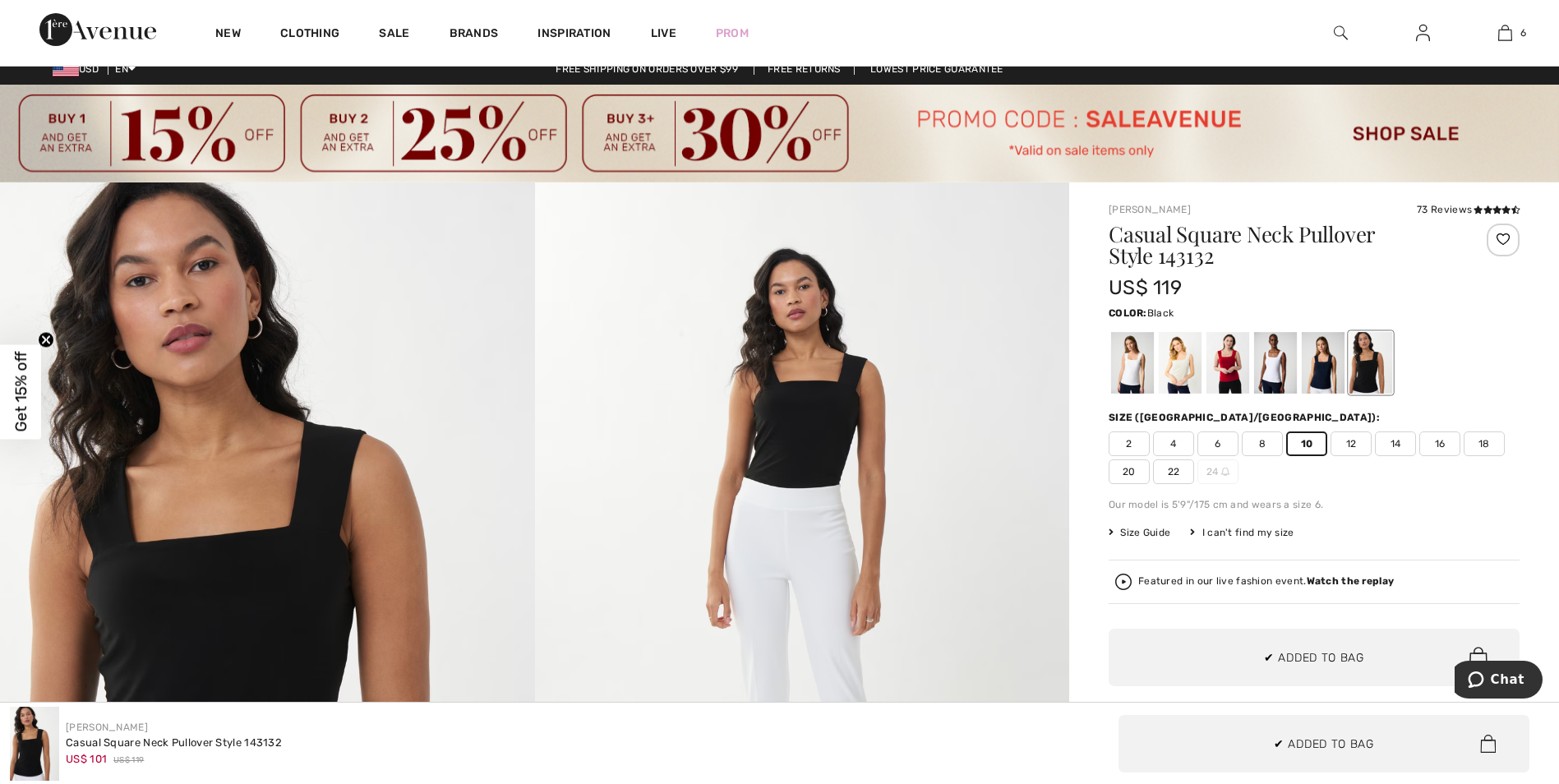
scroll to position [0, 0]
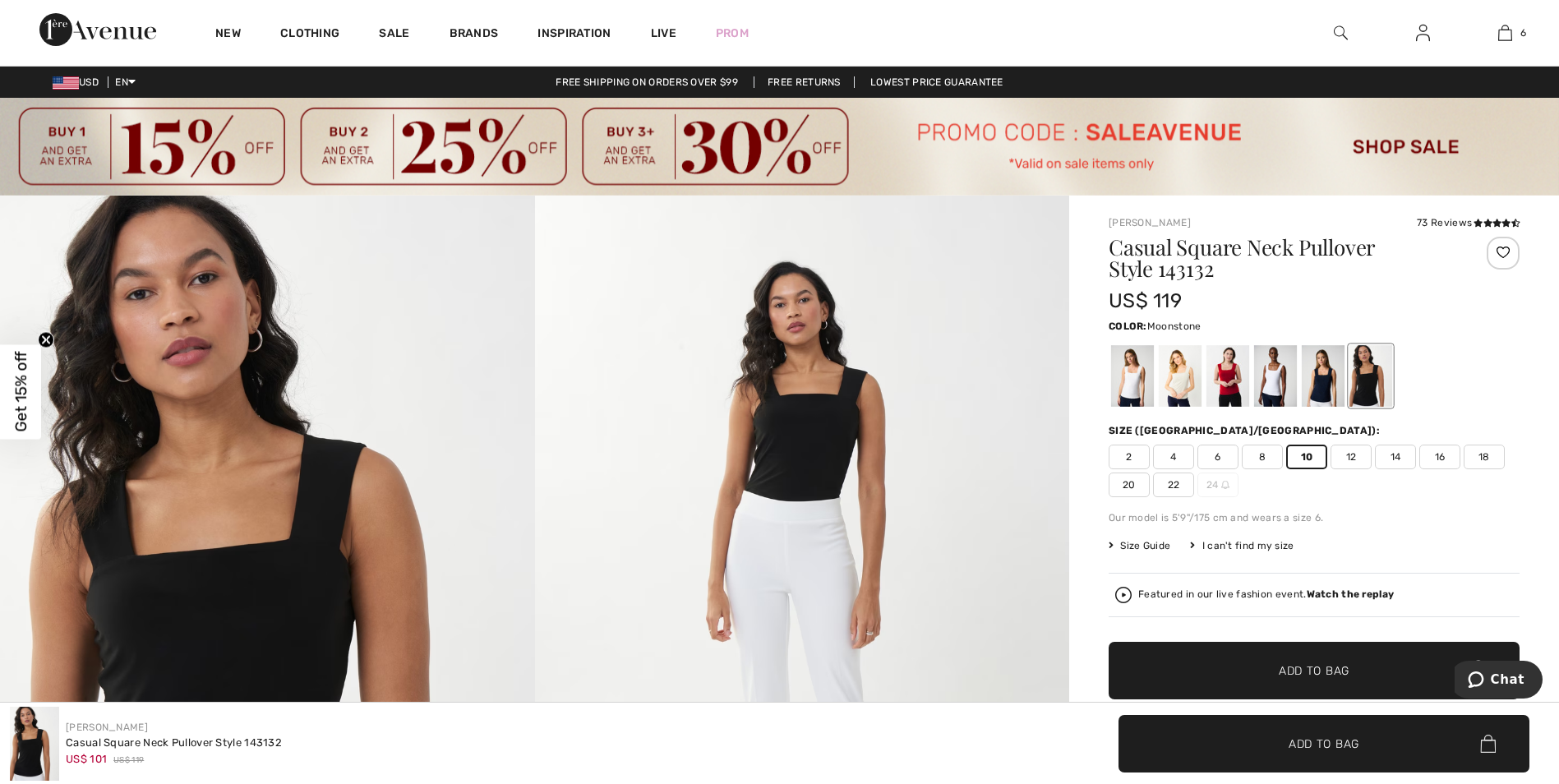
click at [1178, 372] on div at bounding box center [1179, 375] width 42 height 61
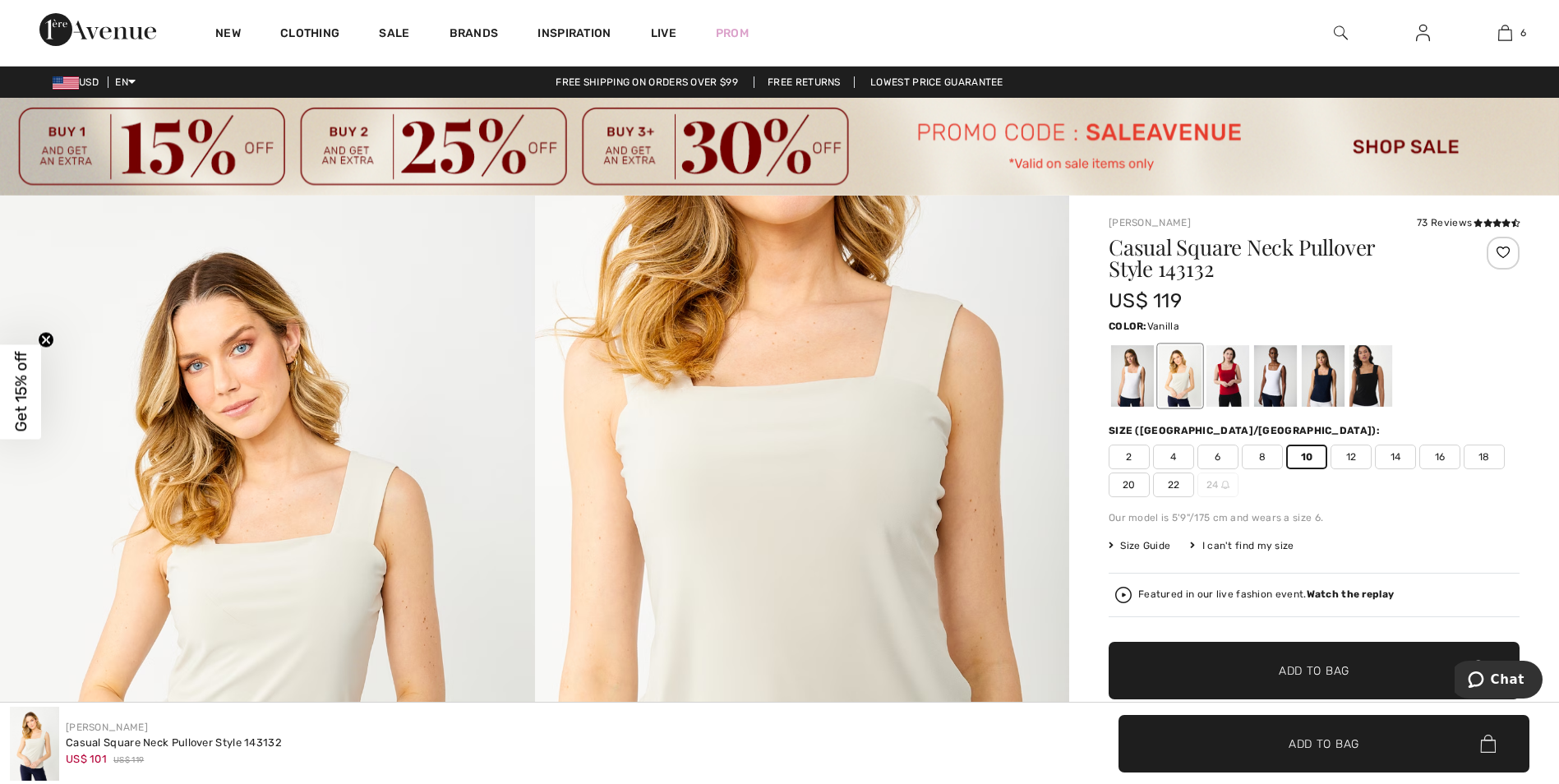
click at [1127, 393] on div at bounding box center [1131, 375] width 42 height 61
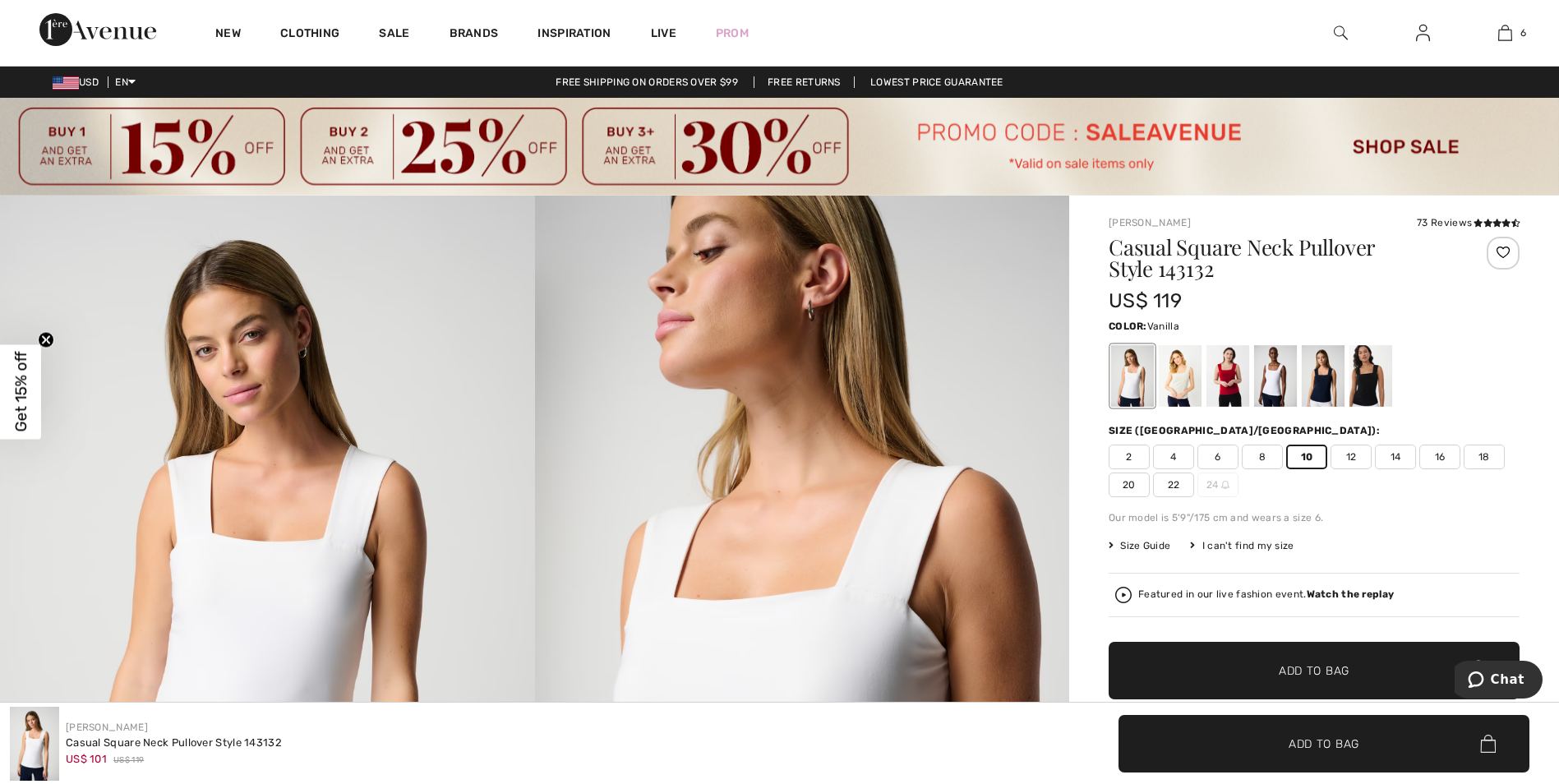
click at [1130, 381] on div at bounding box center [1131, 375] width 42 height 61
click at [1285, 371] on div at bounding box center [1275, 375] width 42 height 61
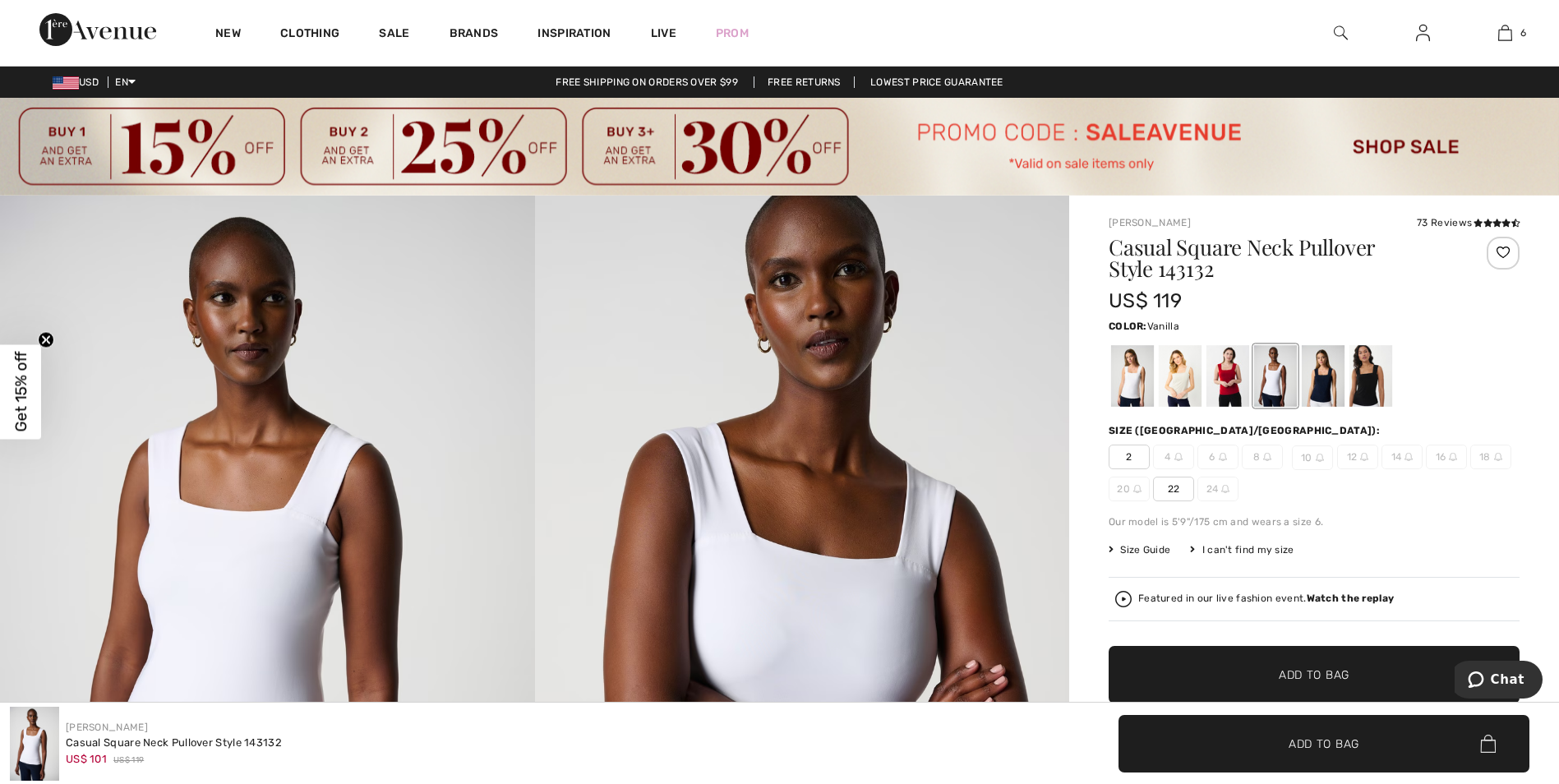
click at [1132, 378] on div at bounding box center [1131, 375] width 42 height 61
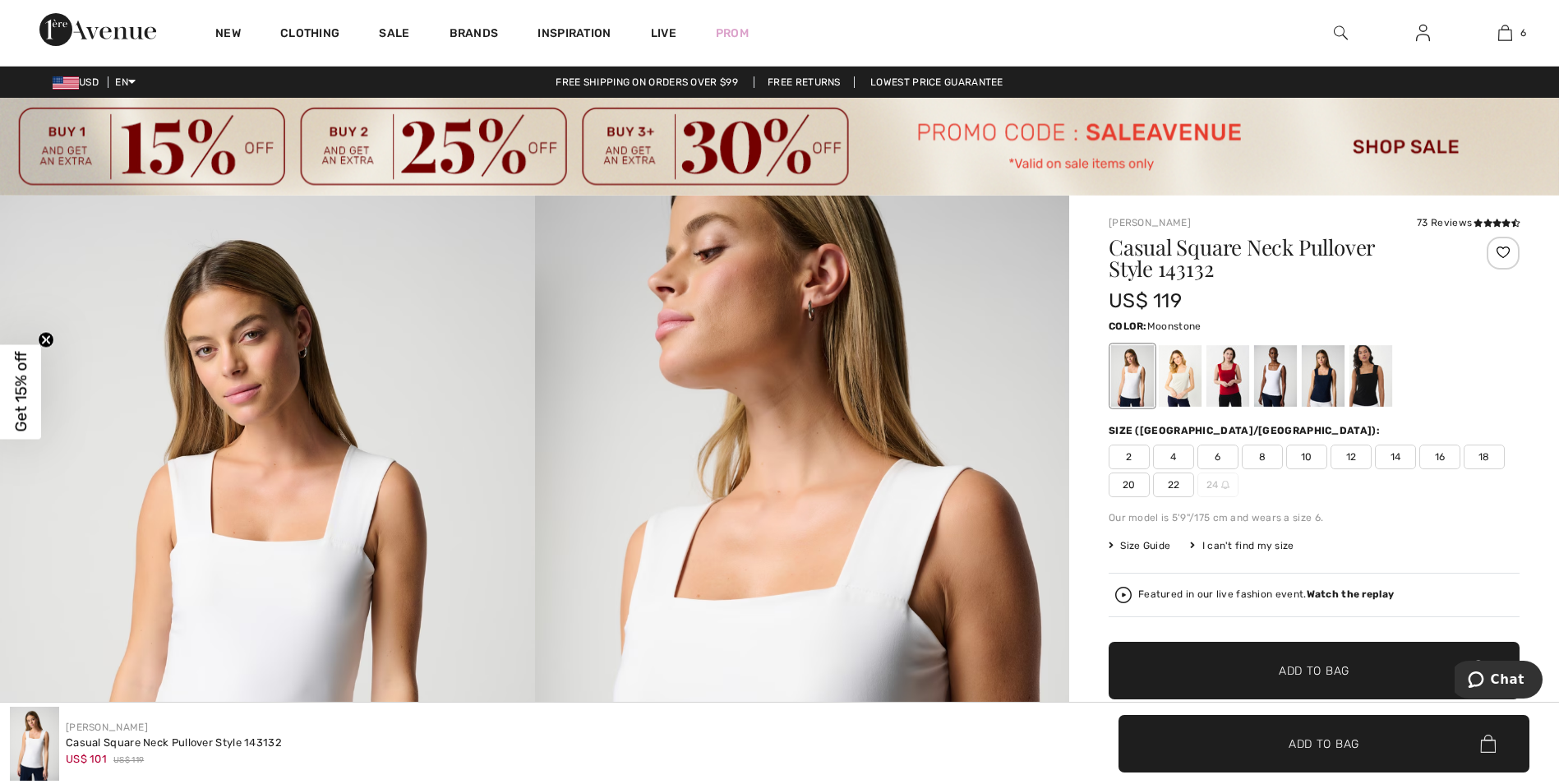
click at [1180, 375] on div at bounding box center [1179, 375] width 42 height 61
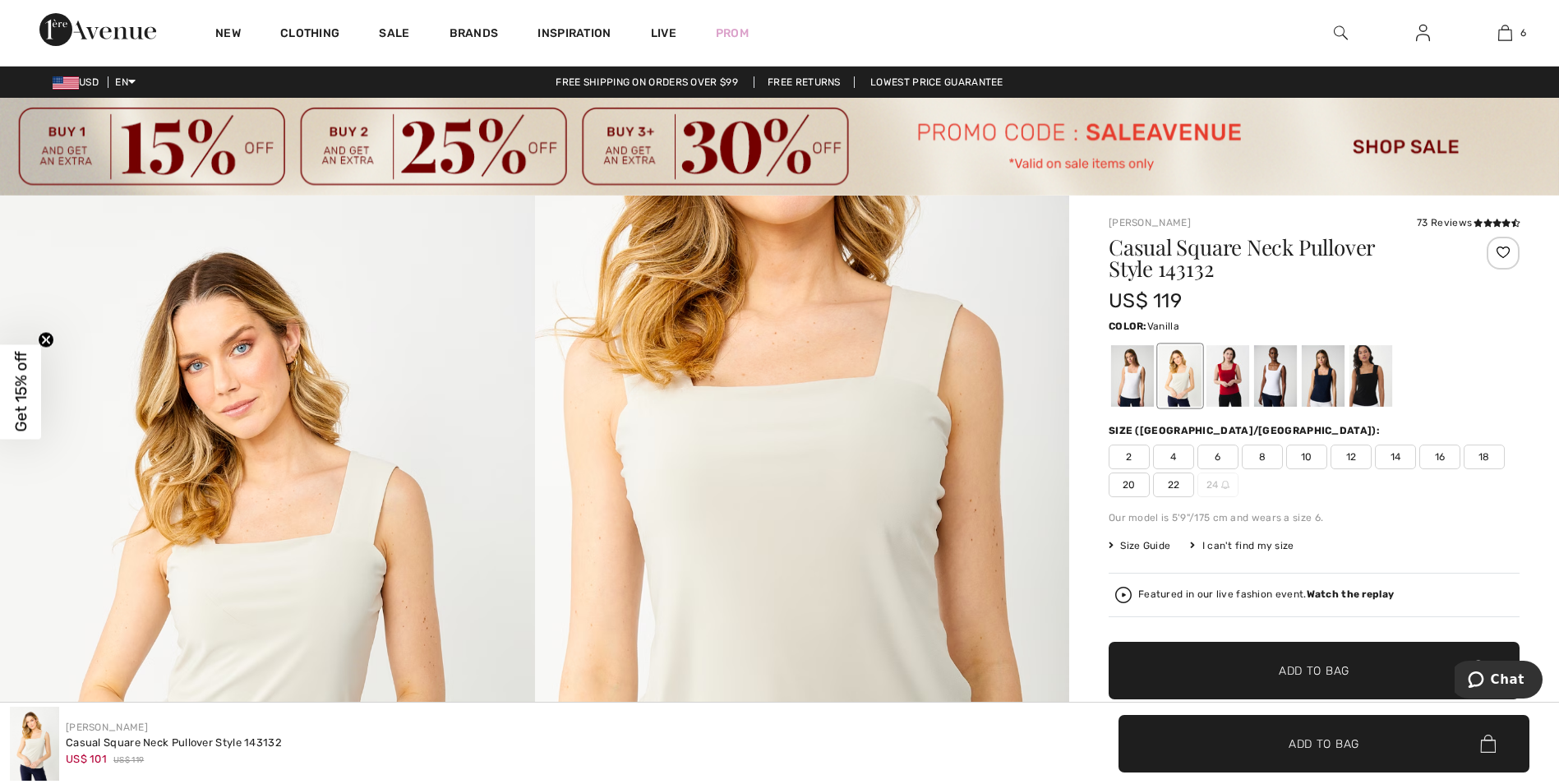
click at [1134, 386] on div at bounding box center [1131, 375] width 42 height 61
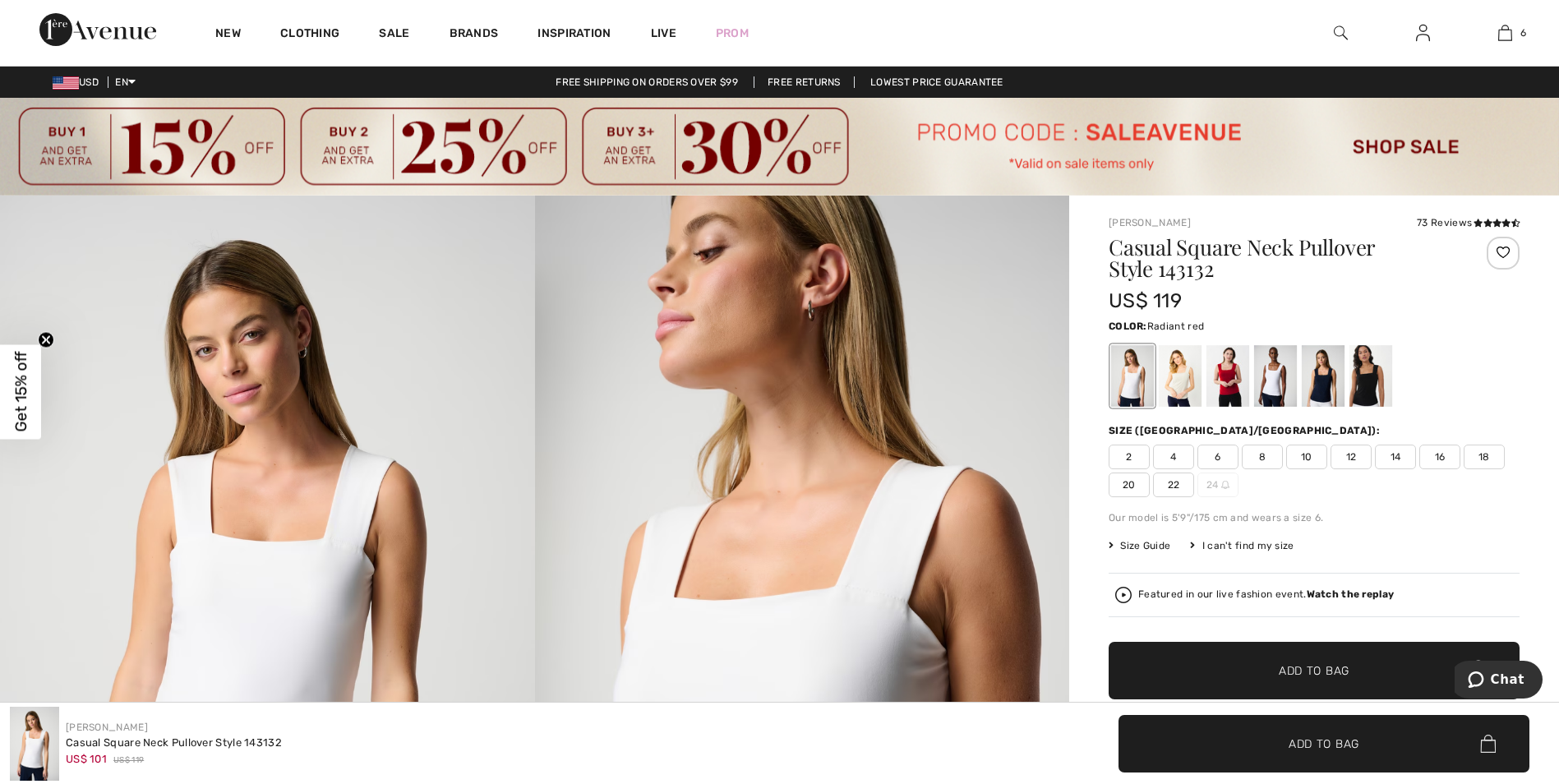
click at [1229, 370] on div at bounding box center [1227, 375] width 42 height 61
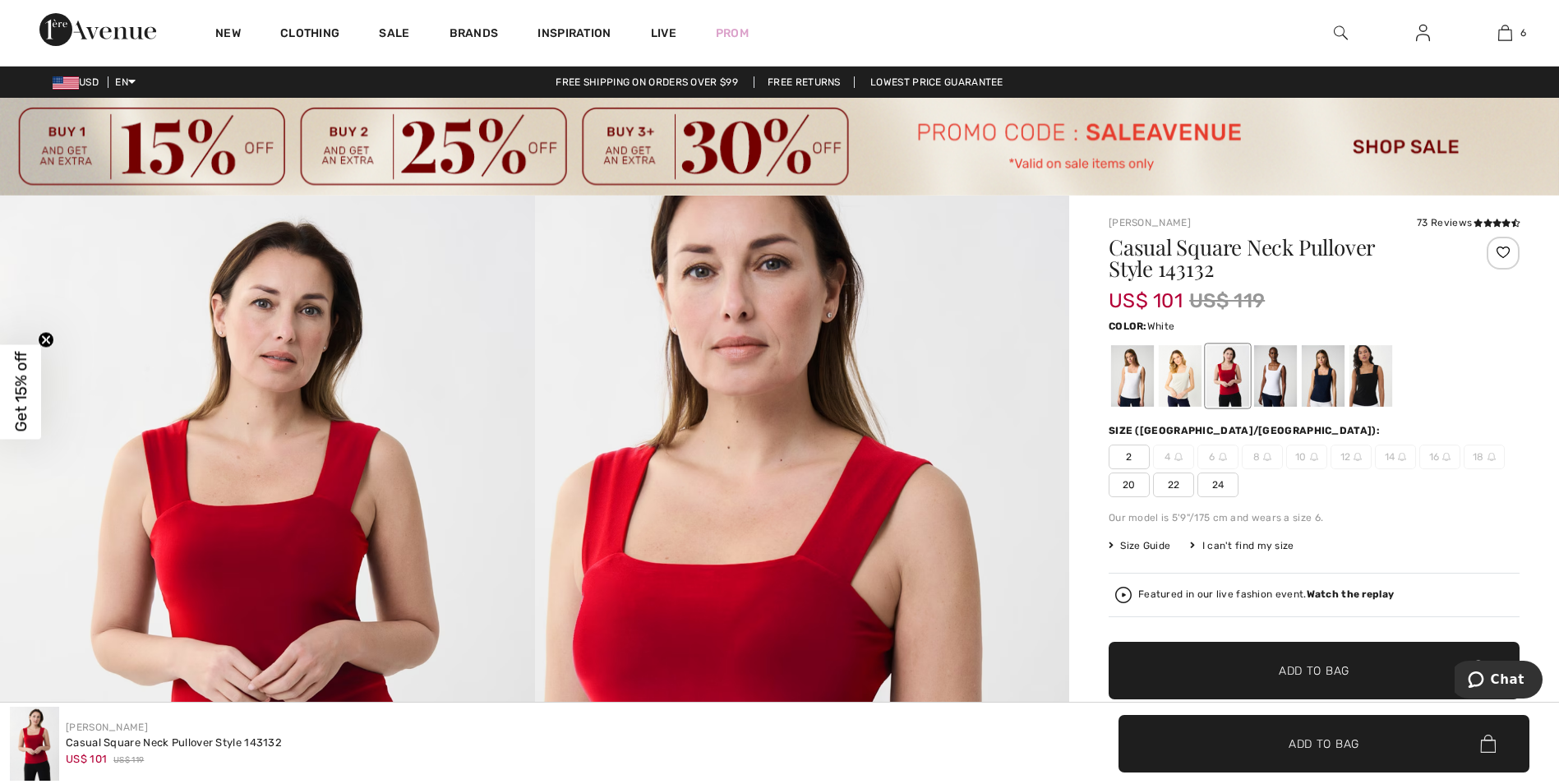
click at [1295, 365] on div at bounding box center [1275, 375] width 42 height 61
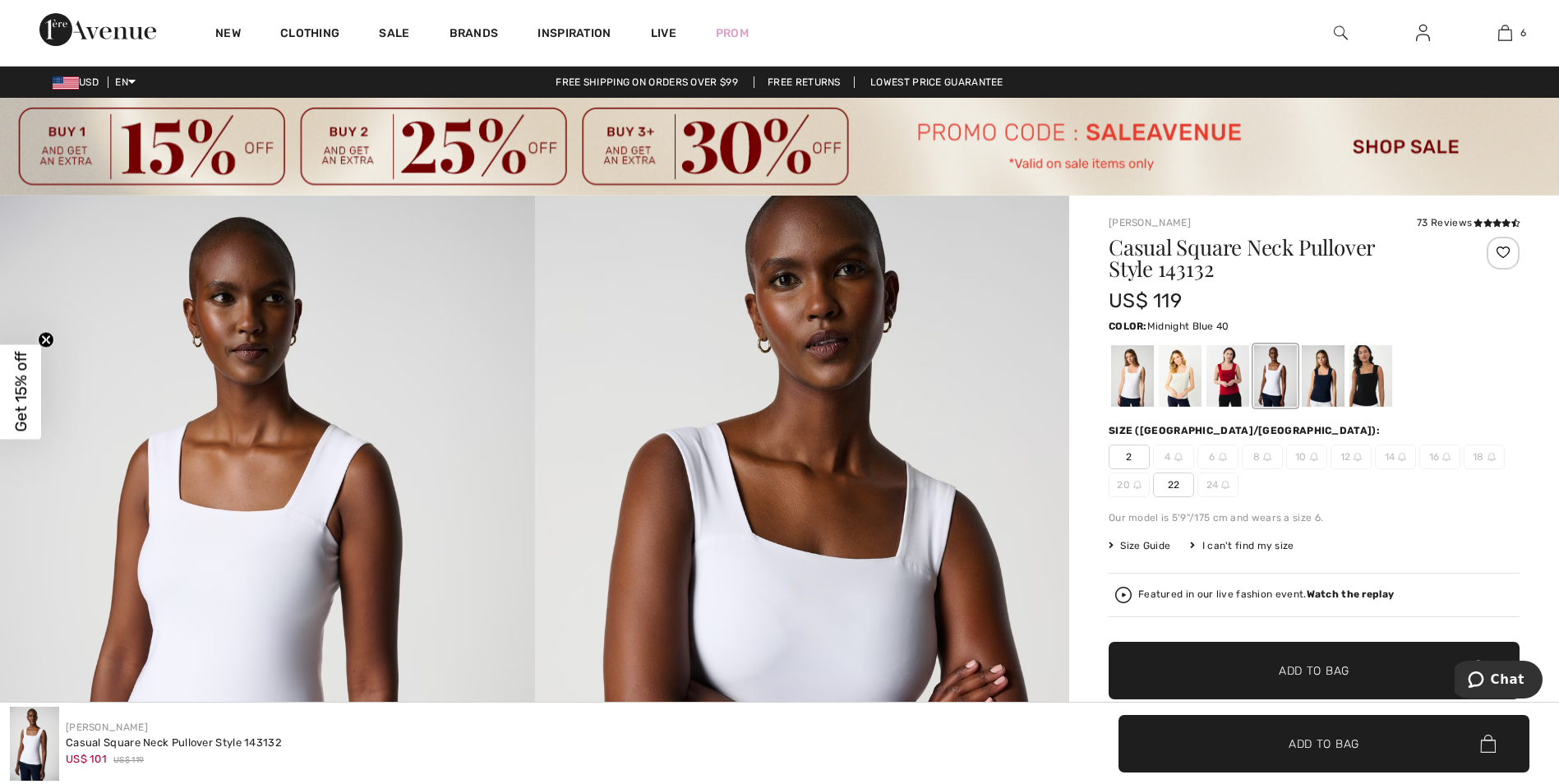
click at [1316, 365] on div at bounding box center [1322, 375] width 42 height 61
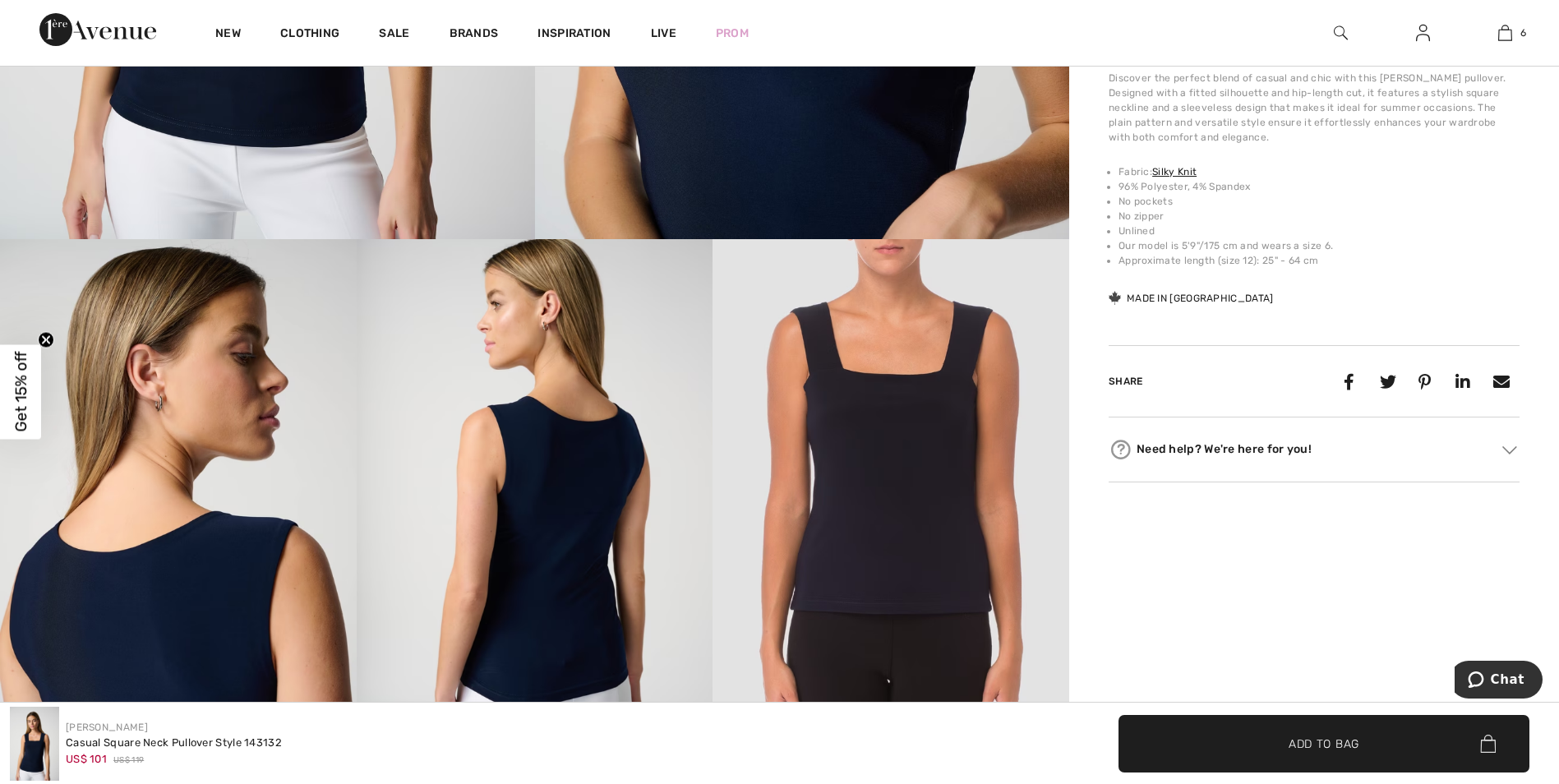
scroll to position [247, 0]
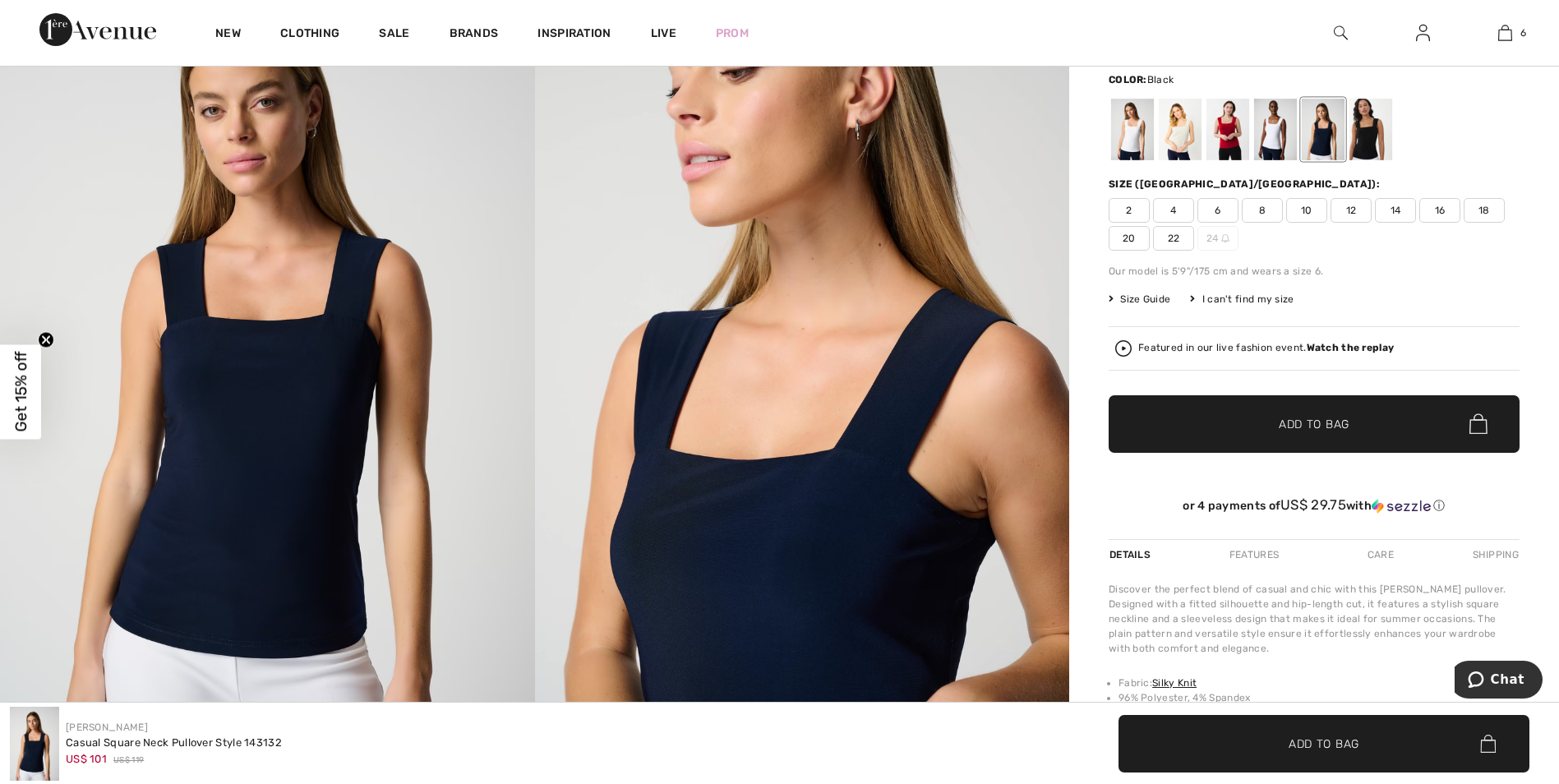
click at [1362, 127] on div at bounding box center [1370, 130] width 42 height 61
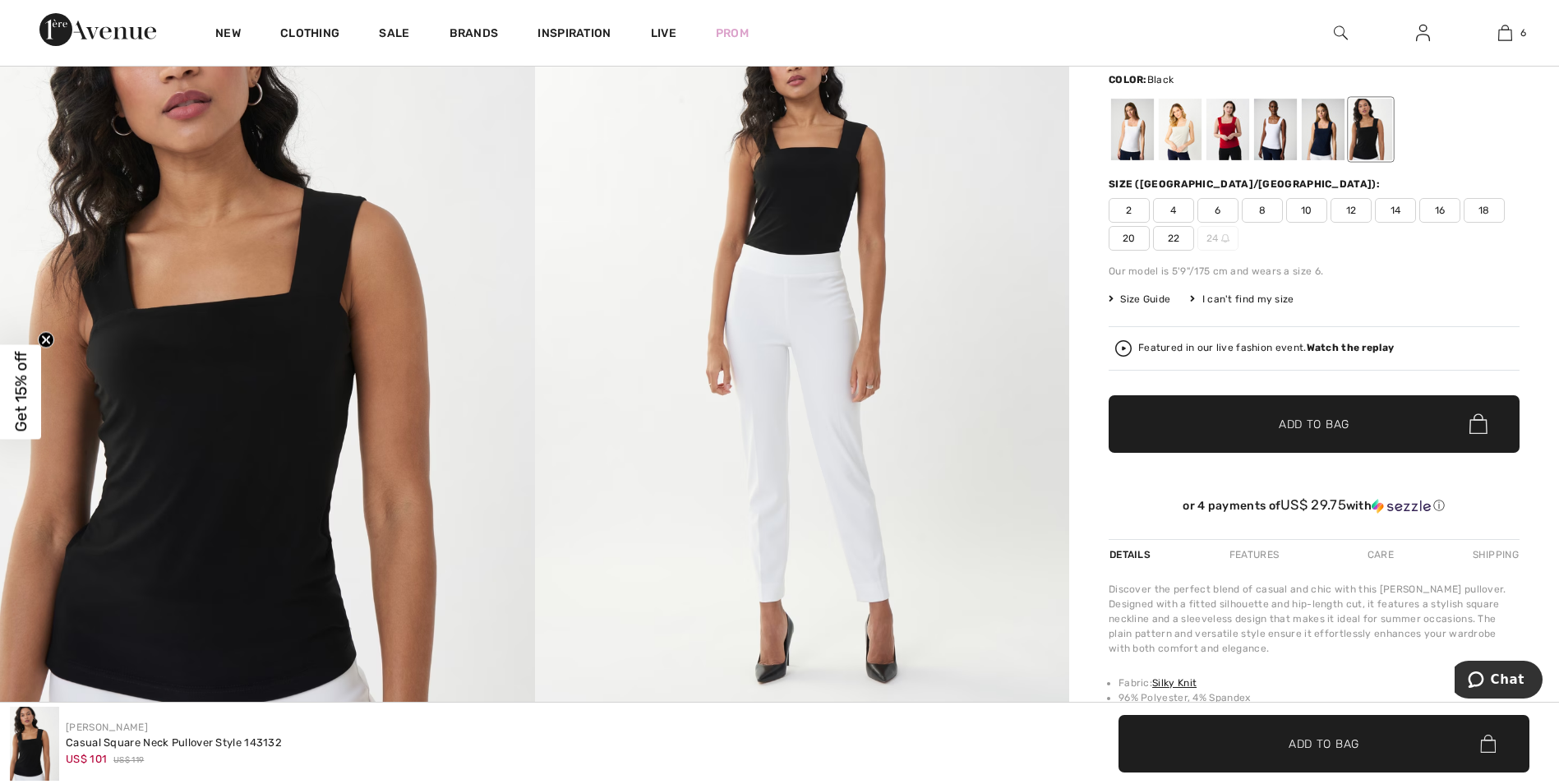
click at [1307, 210] on span "10" at bounding box center [1306, 210] width 41 height 24
click at [1311, 421] on span "Add to Bag" at bounding box center [1313, 423] width 70 height 17
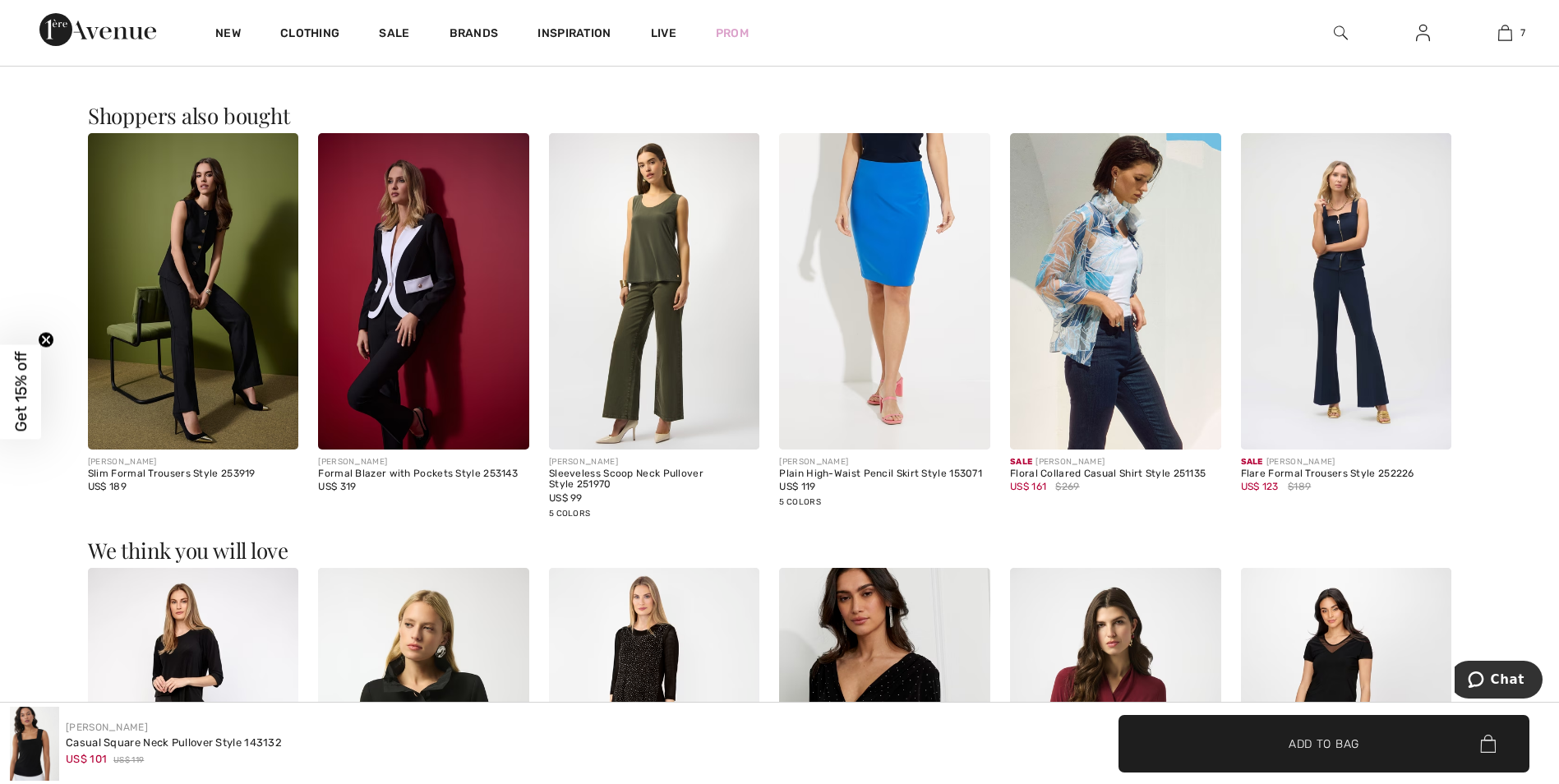
scroll to position [2301, 0]
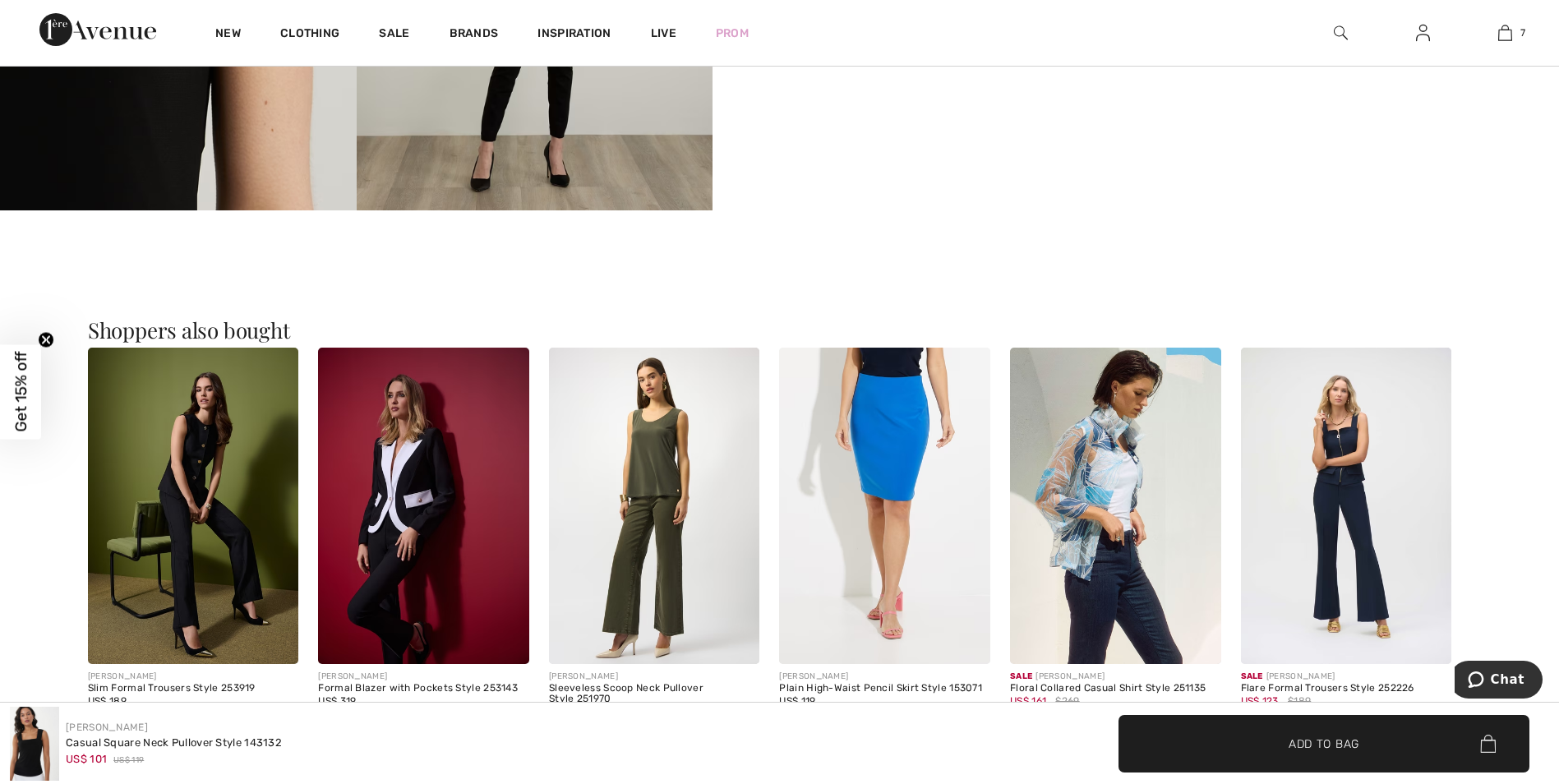
click at [402, 506] on img at bounding box center [423, 505] width 212 height 316
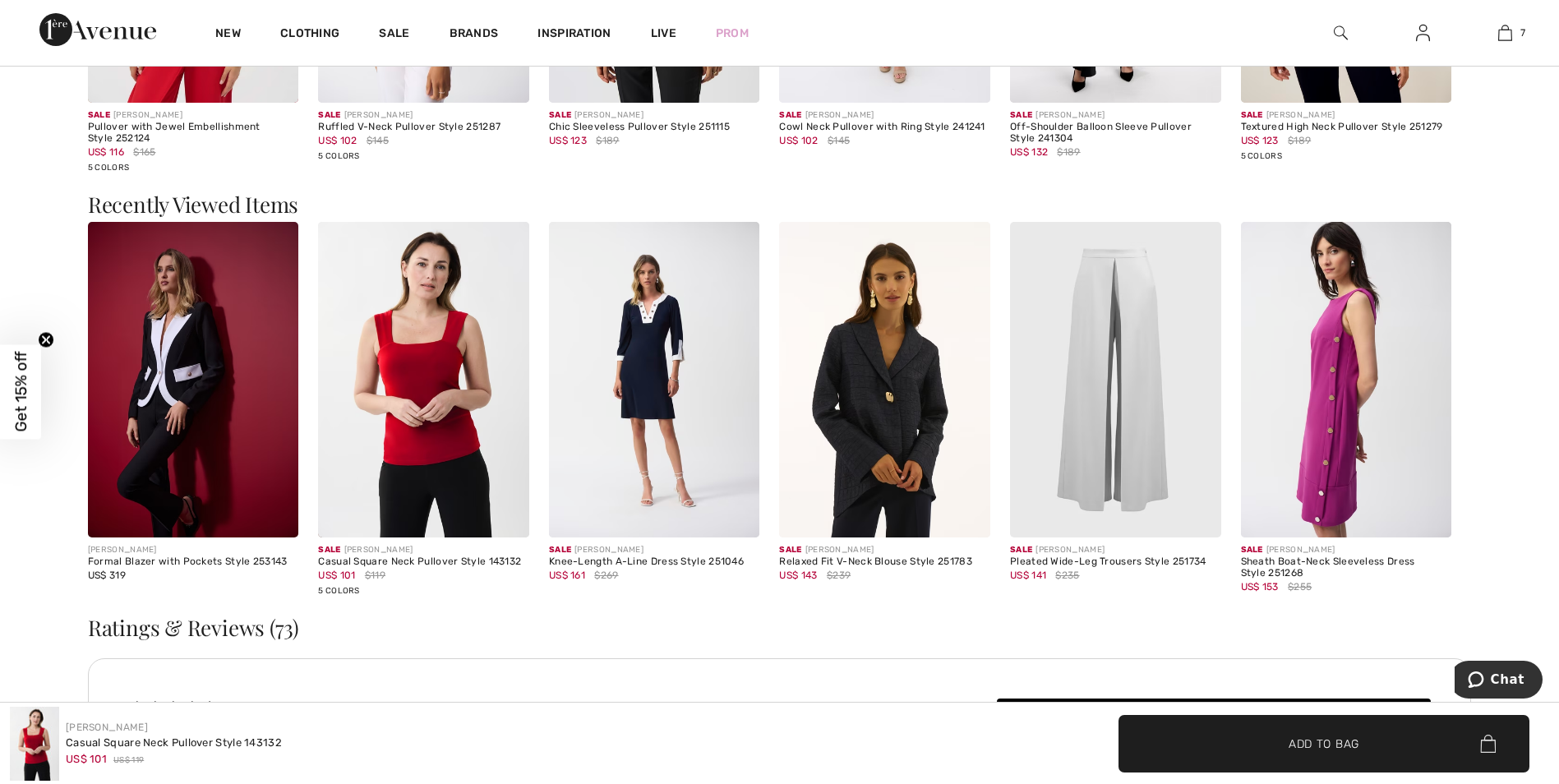
scroll to position [2218, 0]
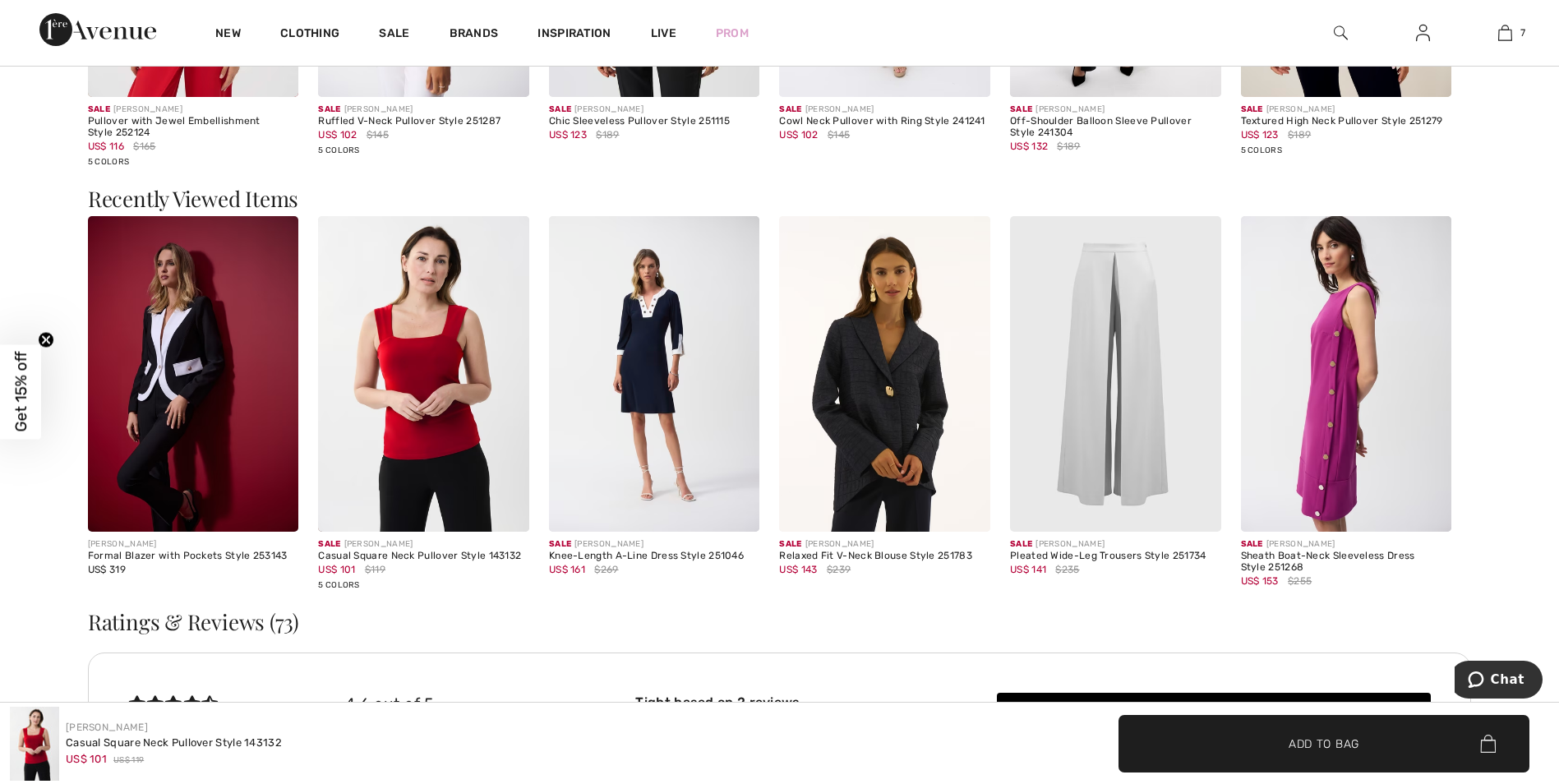
click at [400, 347] on img at bounding box center [423, 374] width 212 height 316
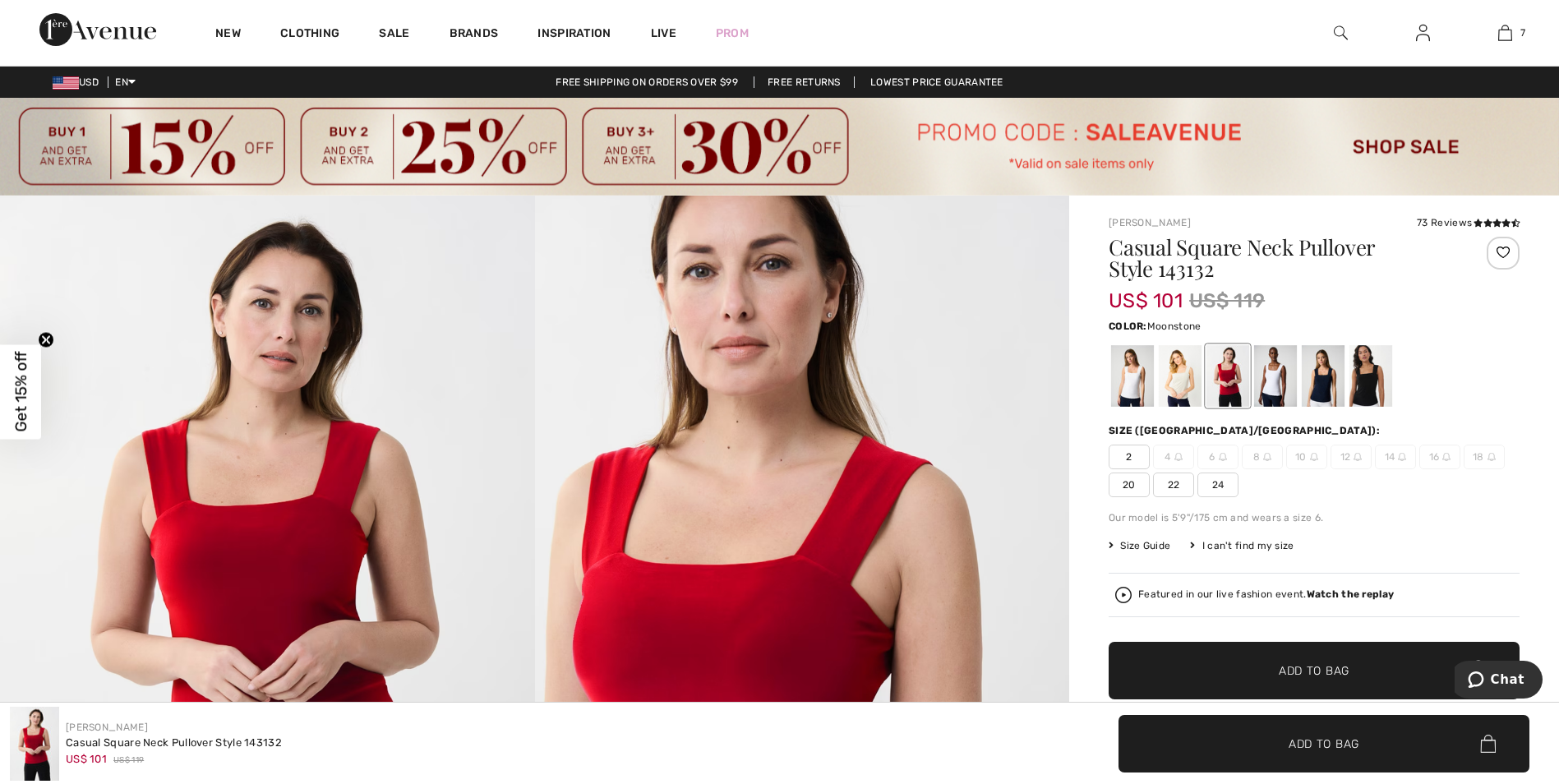
click at [1160, 359] on div at bounding box center [1179, 375] width 42 height 61
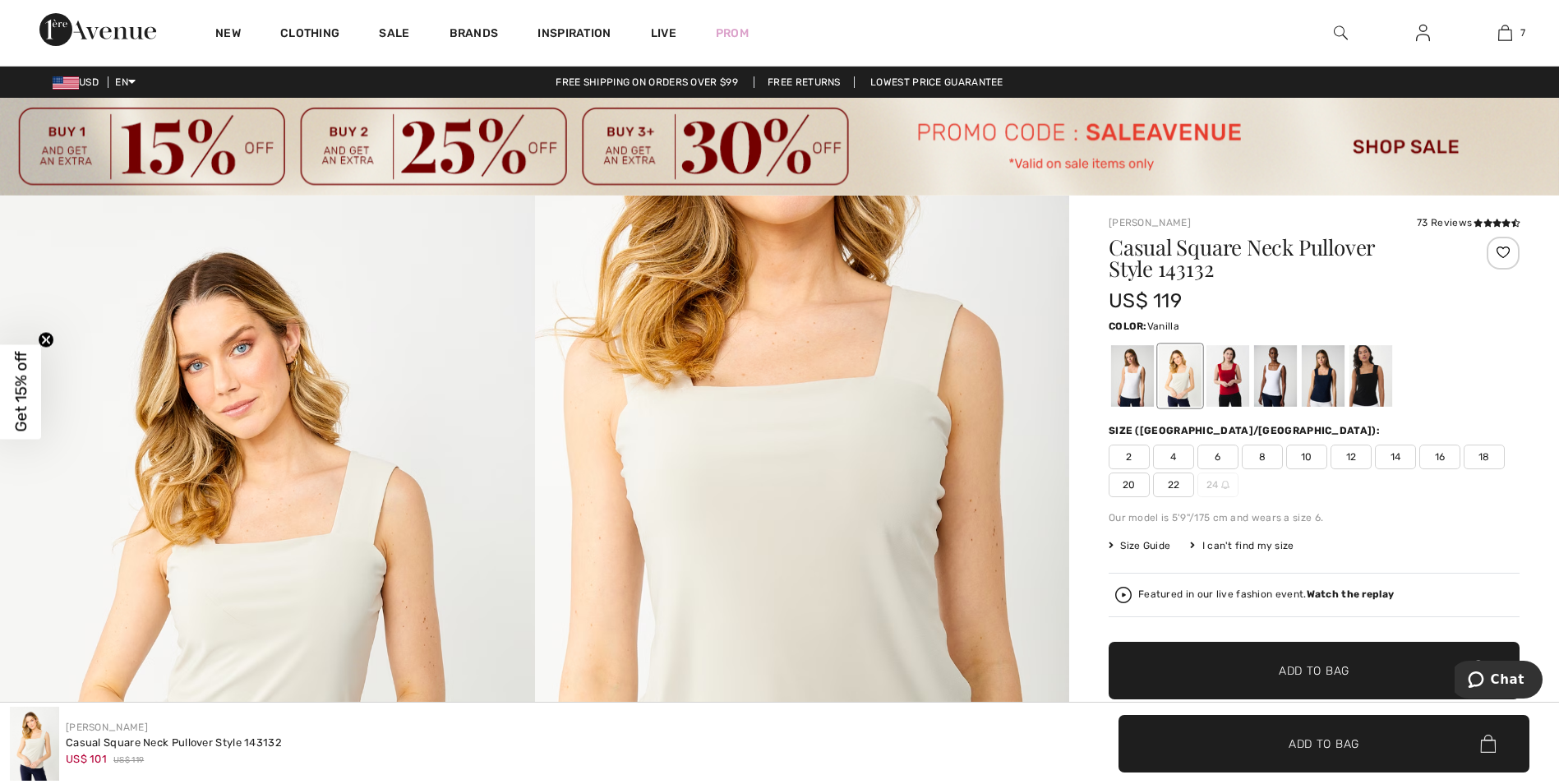
click at [1134, 382] on div at bounding box center [1131, 375] width 42 height 61
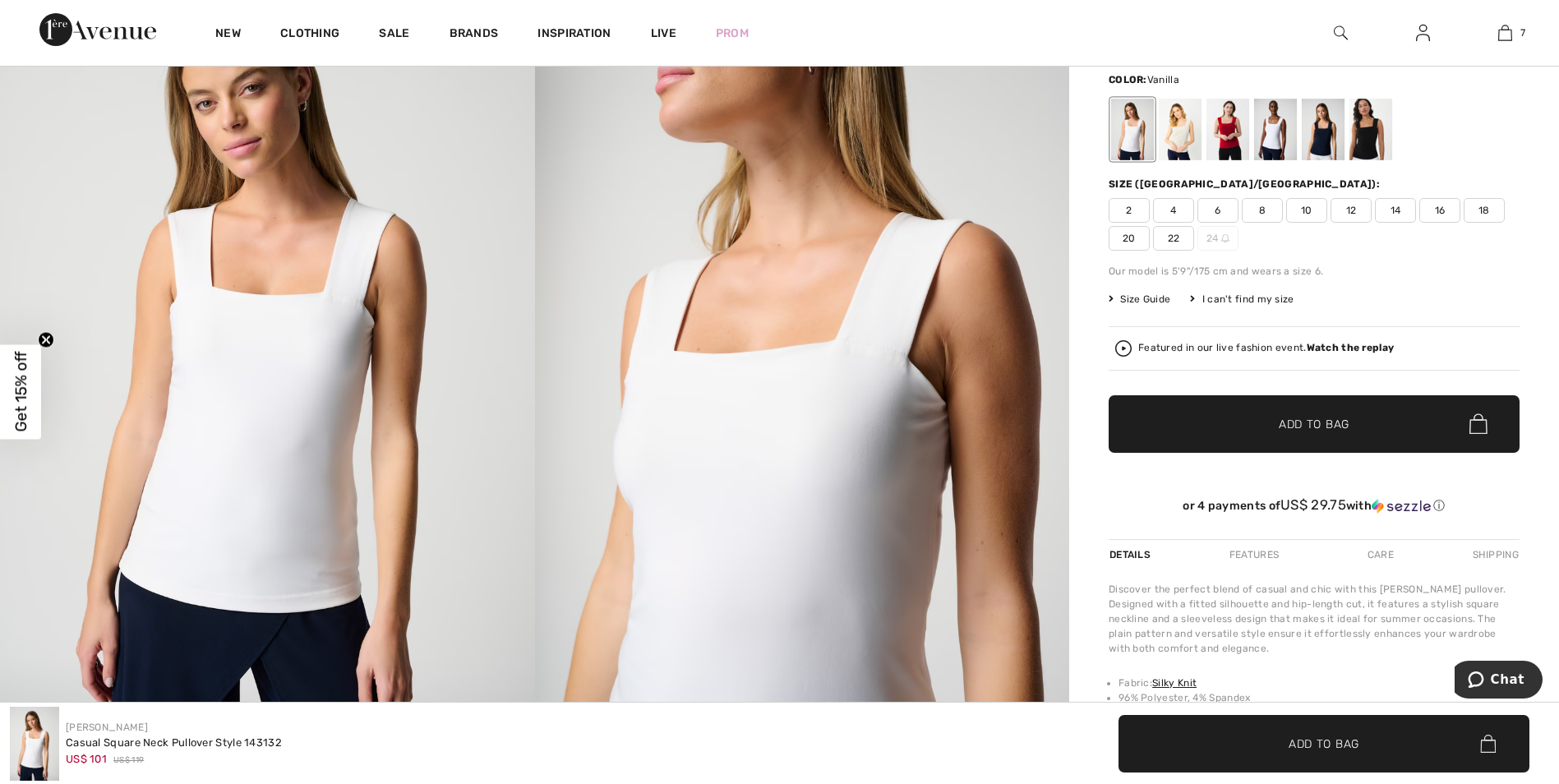
scroll to position [165, 0]
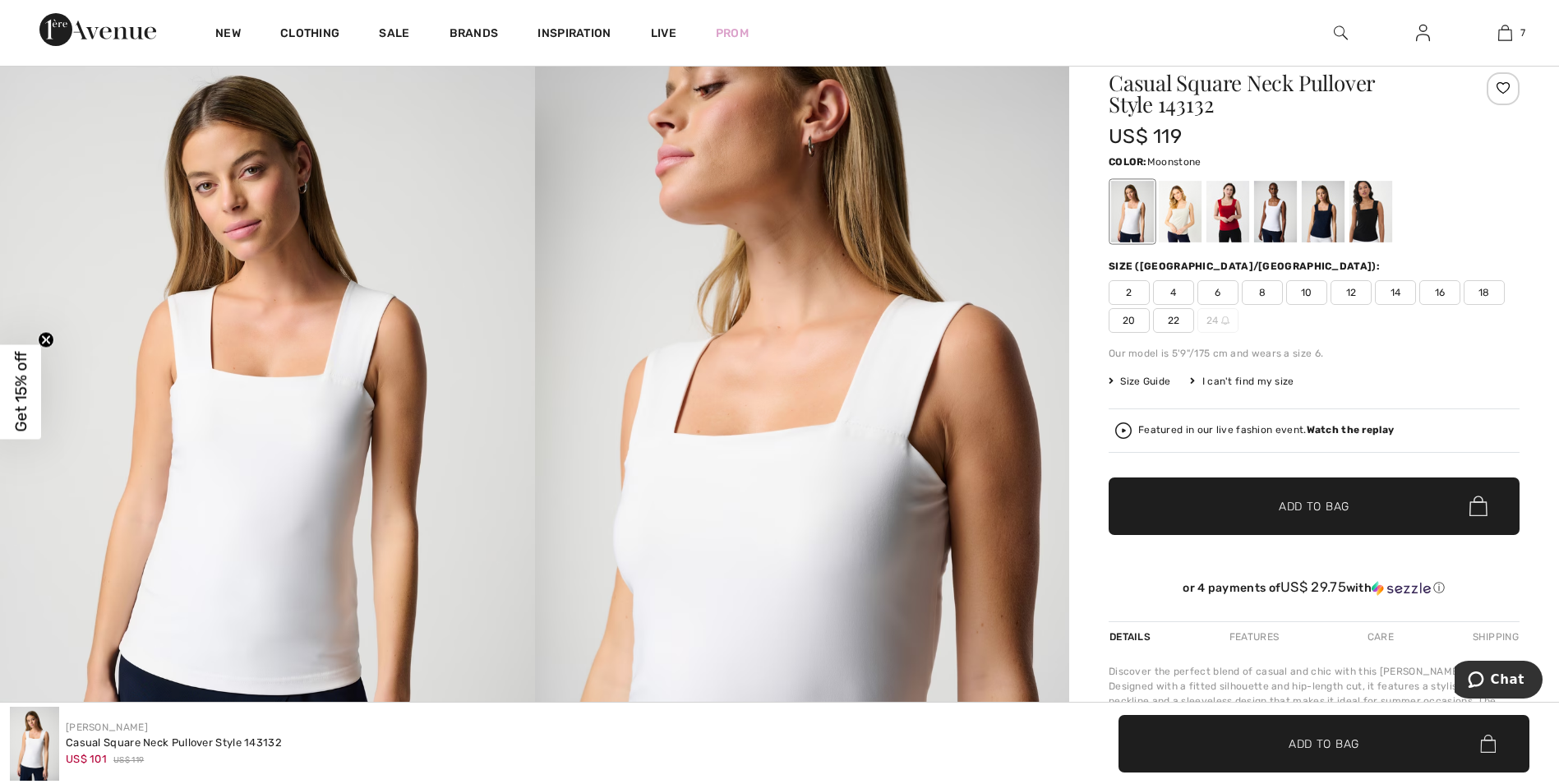
click at [1180, 211] on div at bounding box center [1179, 212] width 42 height 61
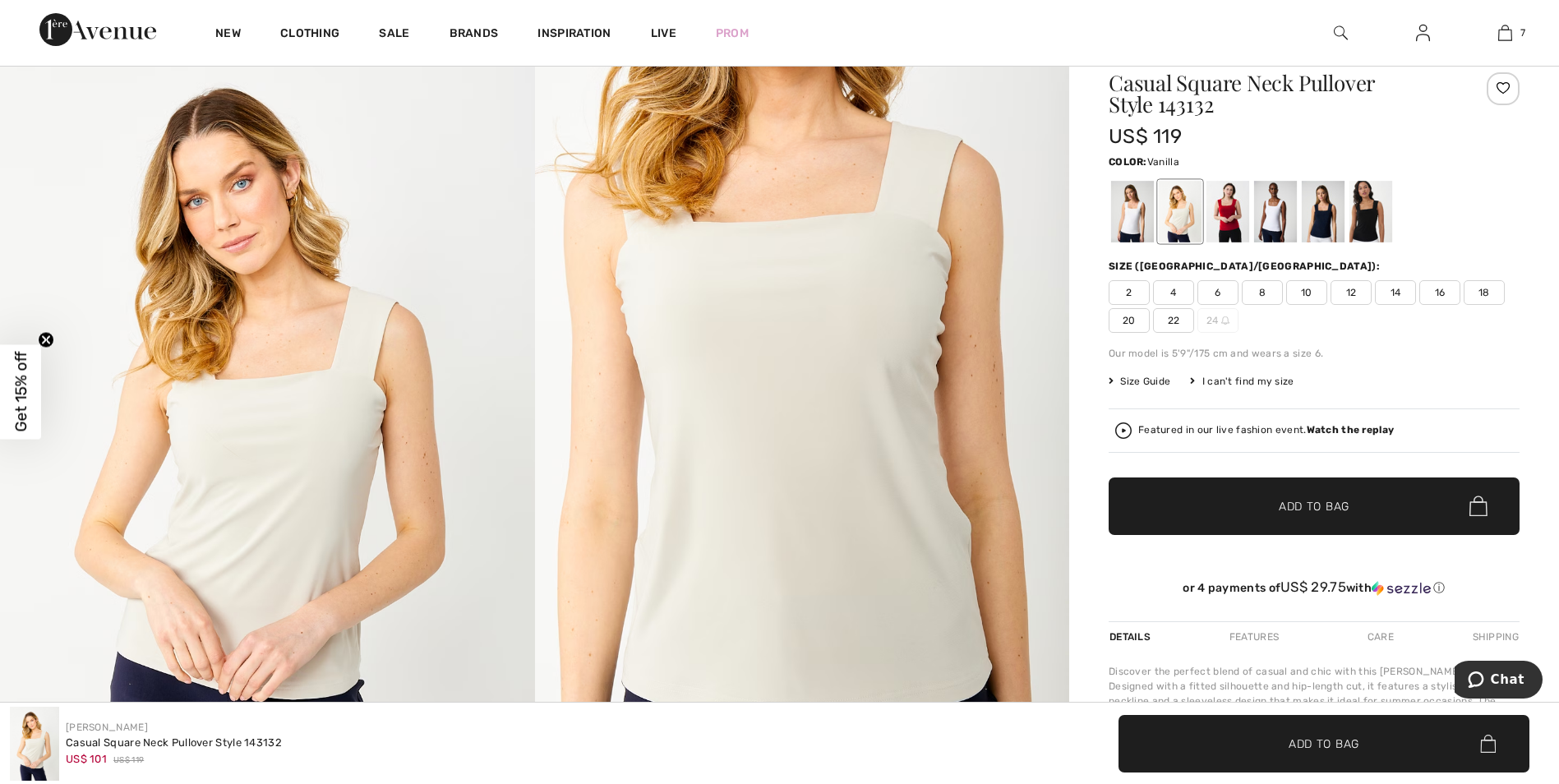
click at [1131, 203] on div at bounding box center [1131, 212] width 42 height 61
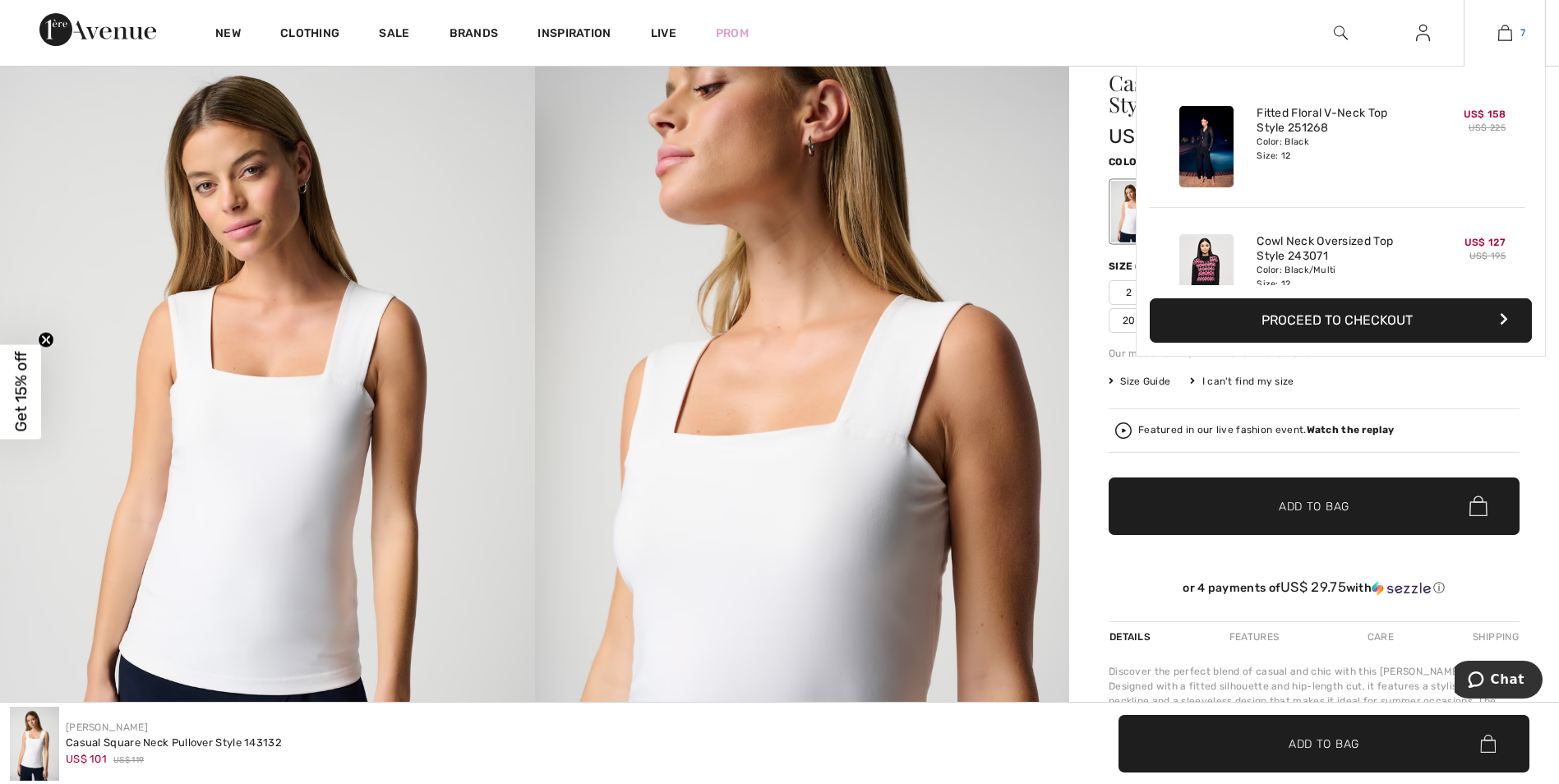
click at [1505, 32] on img at bounding box center [1505, 33] width 14 height 20
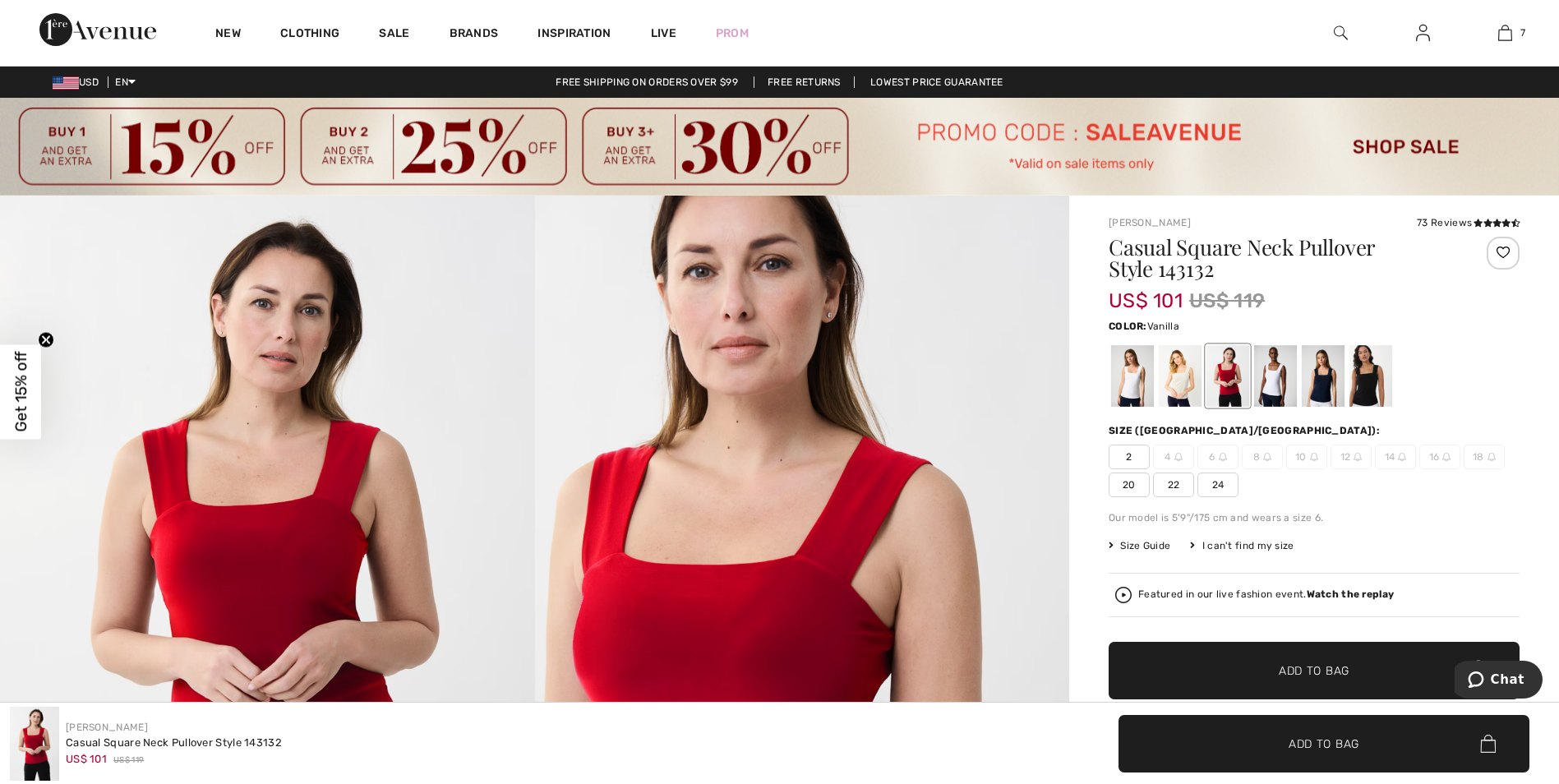
click at [1135, 382] on div at bounding box center [1131, 375] width 42 height 61
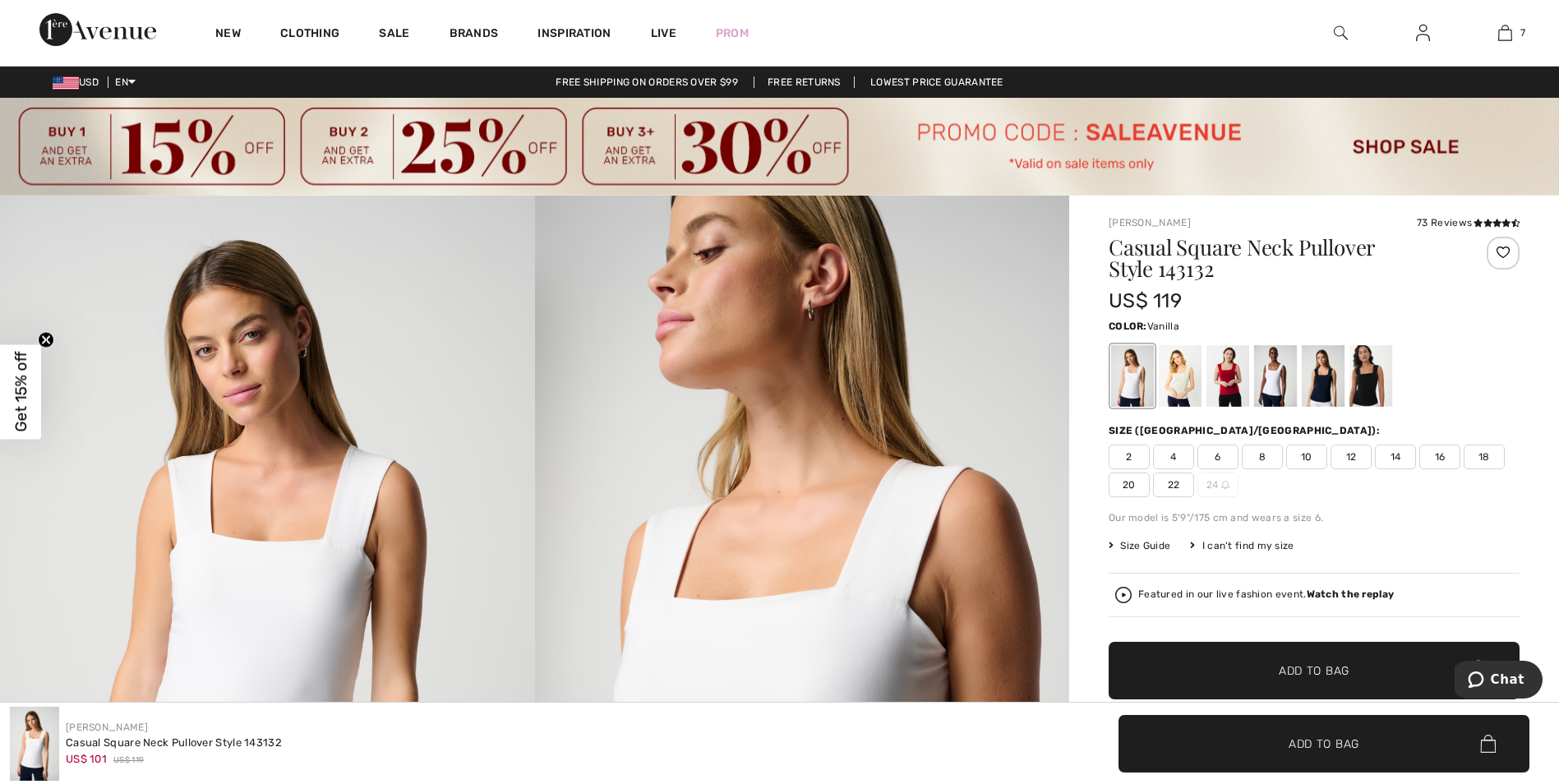
click at [1308, 449] on span "10" at bounding box center [1306, 456] width 41 height 24
click at [1305, 667] on span "Add to Bag" at bounding box center [1313, 670] width 70 height 17
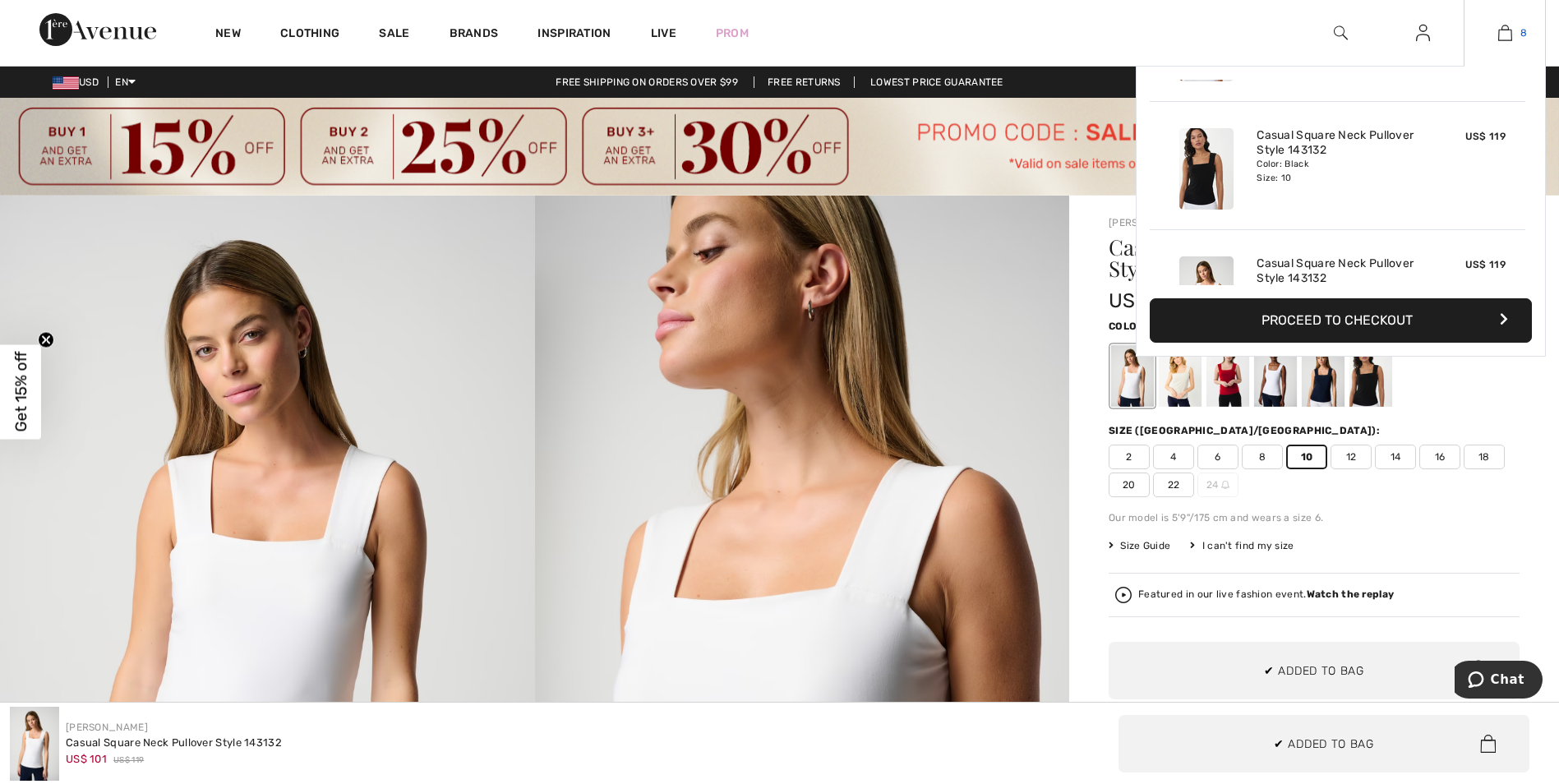
scroll to position [820, 0]
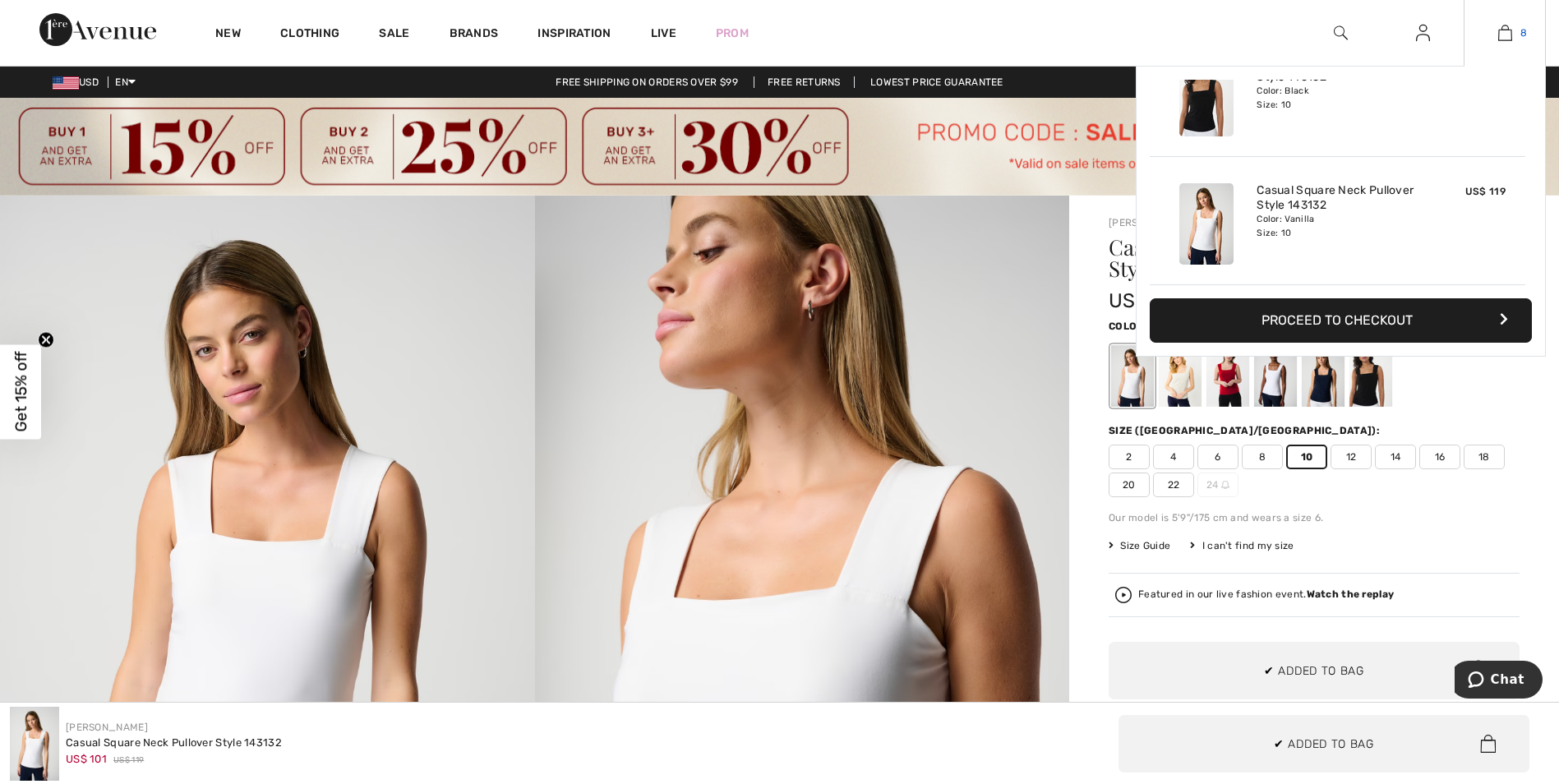
click at [1501, 32] on img at bounding box center [1505, 33] width 14 height 20
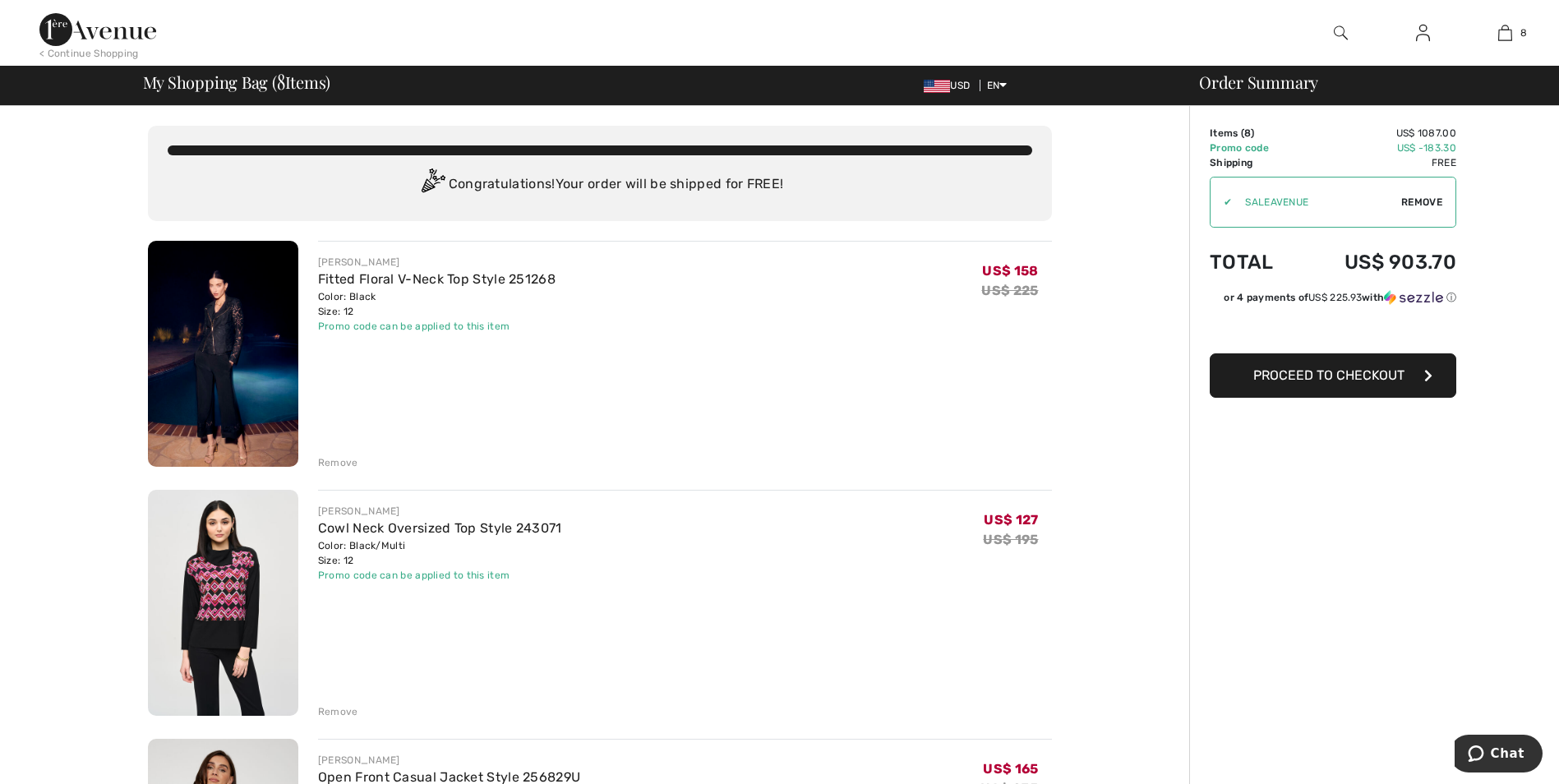
click at [225, 314] on img at bounding box center [222, 353] width 150 height 226
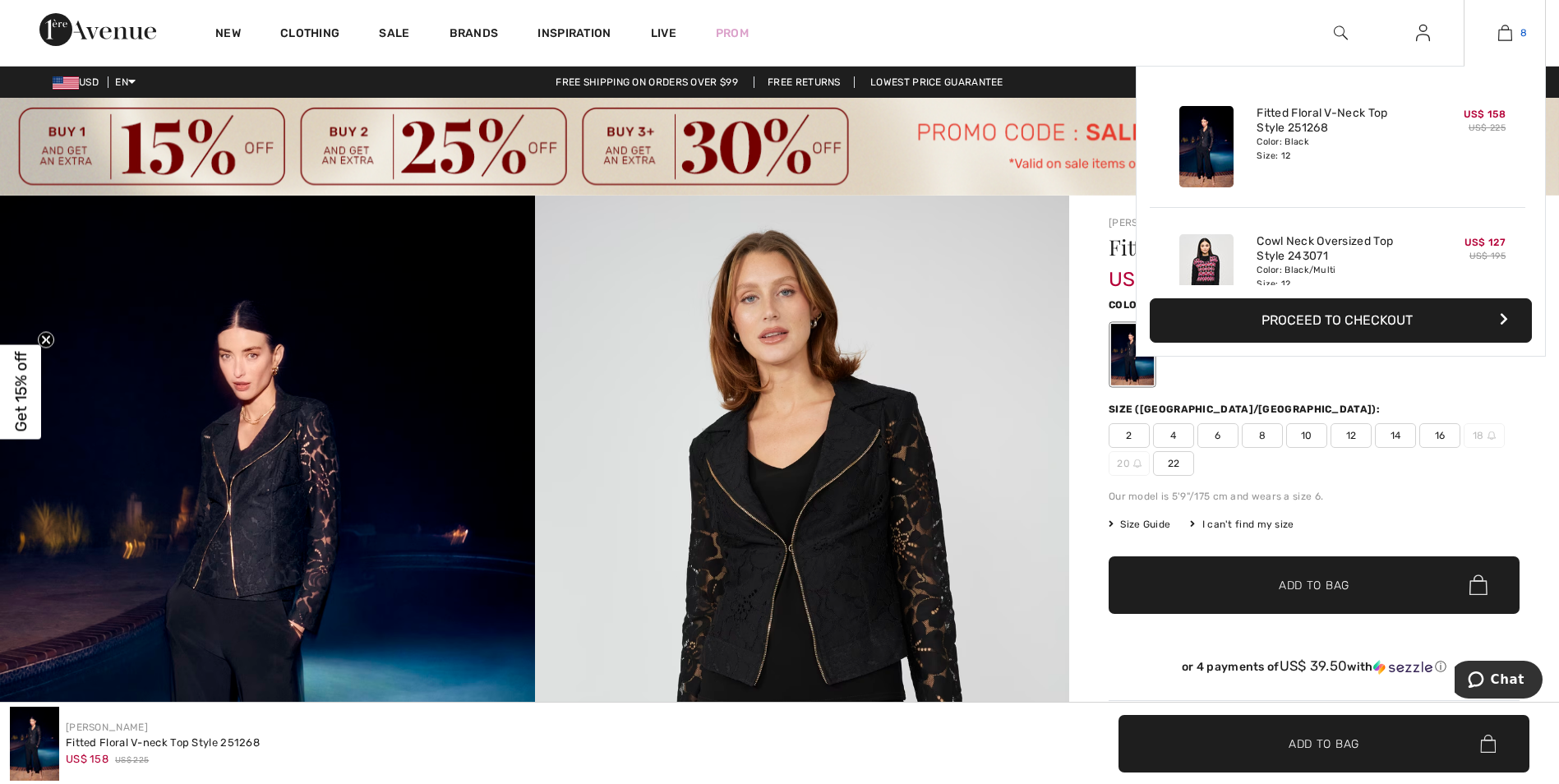
click at [1490, 33] on link "8" at bounding box center [1504, 33] width 80 height 20
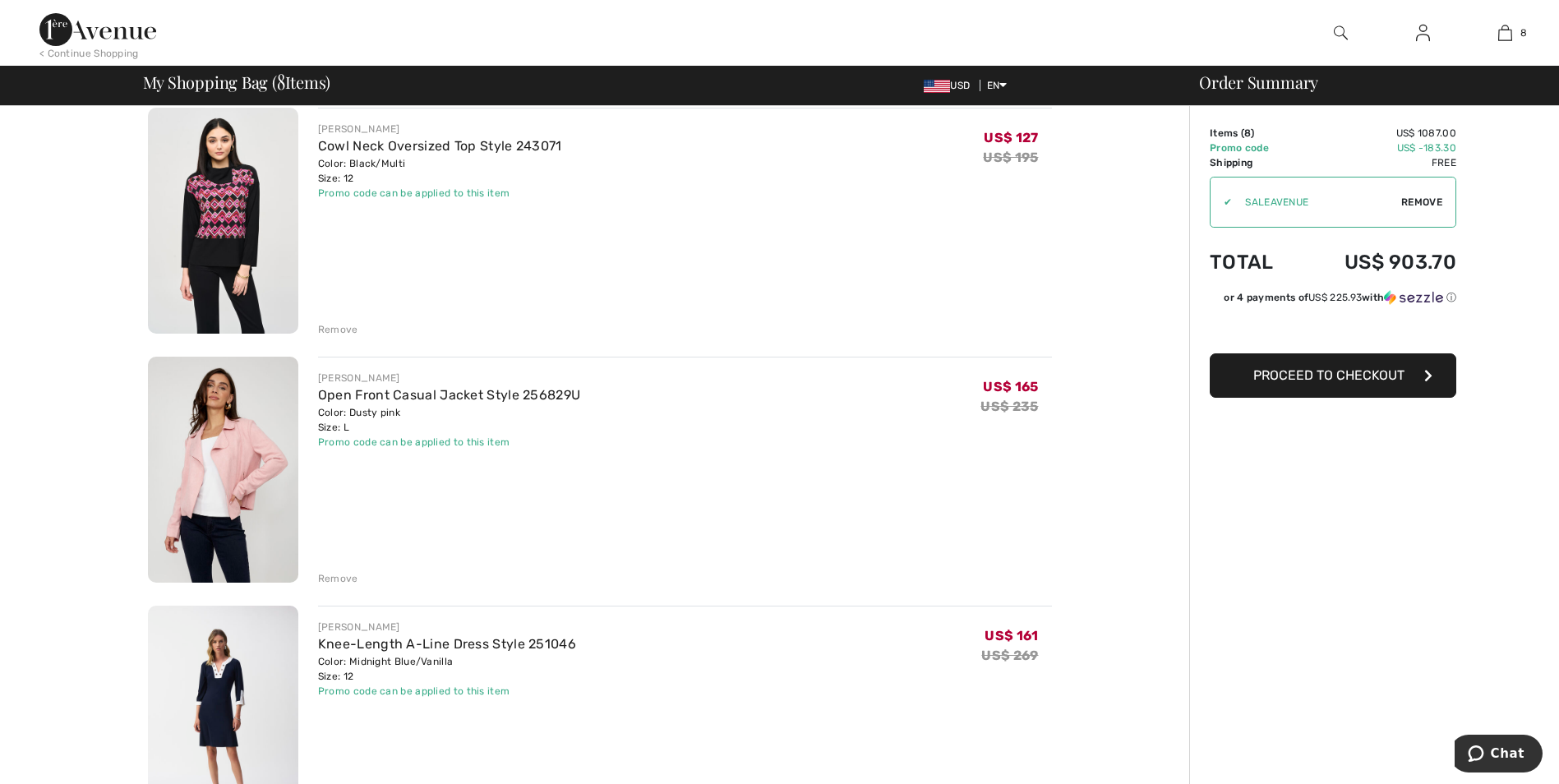
scroll to position [410, 0]
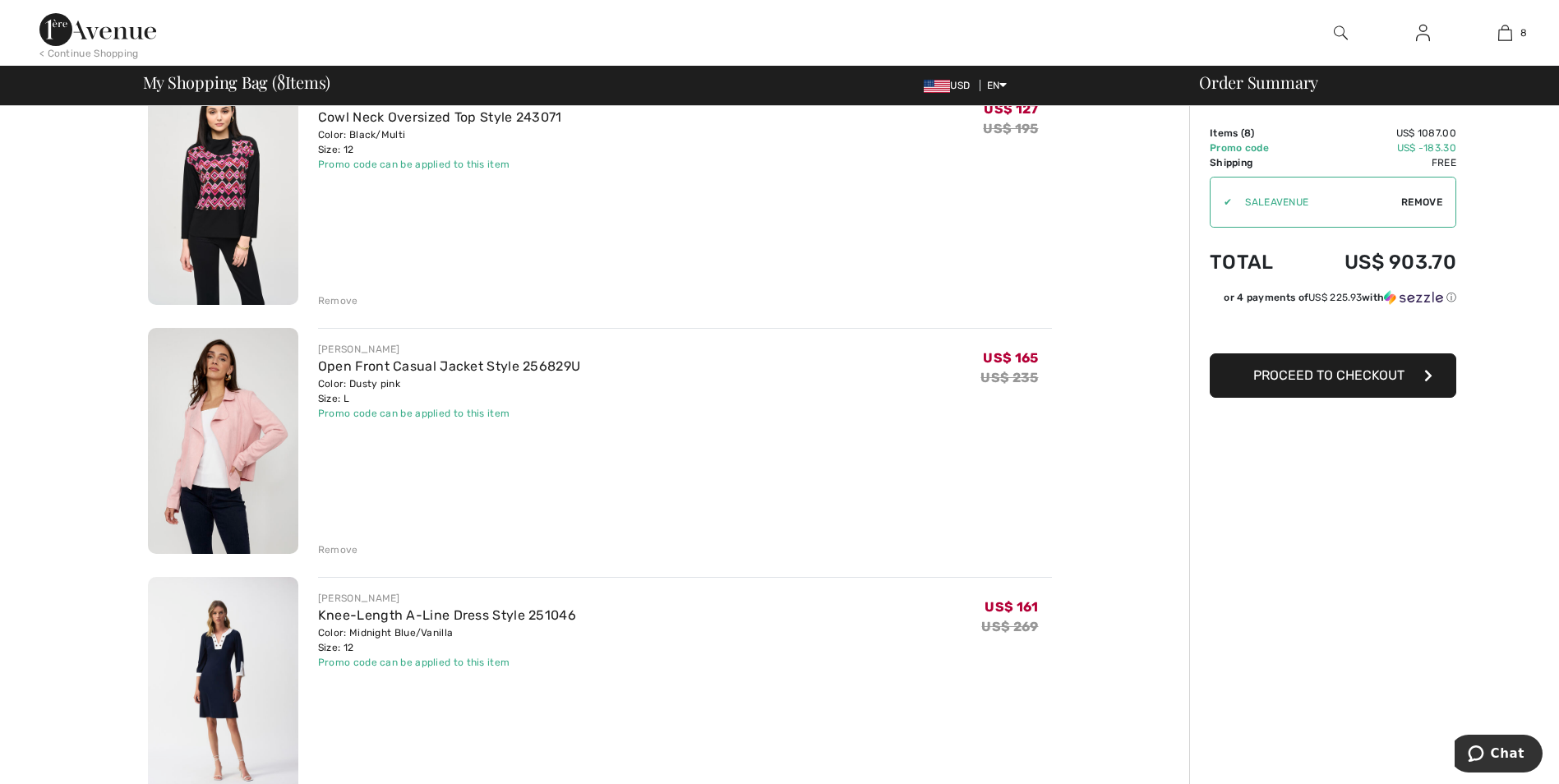
click at [343, 547] on div "Remove" at bounding box center [338, 549] width 41 height 14
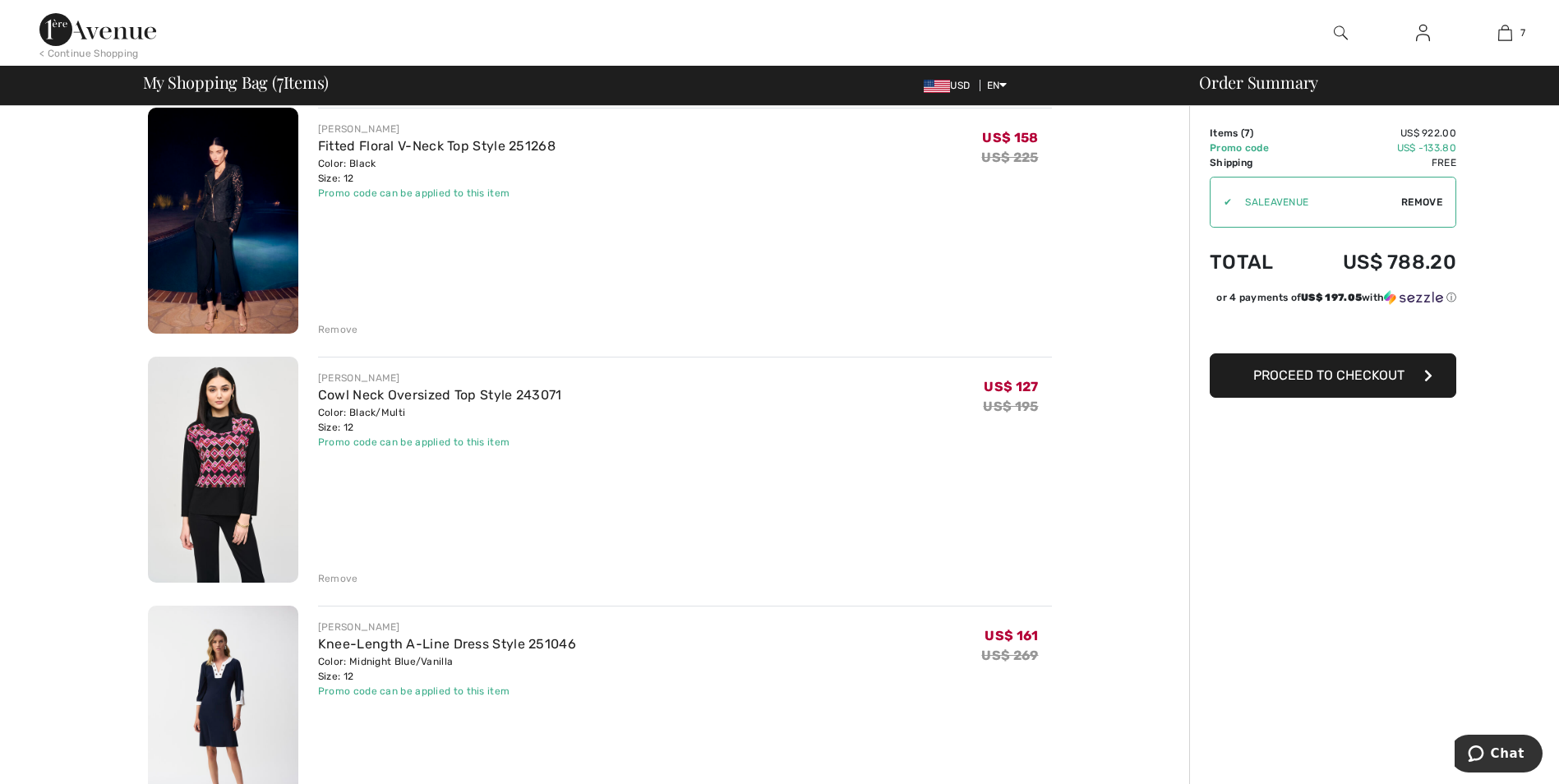
scroll to position [0, 0]
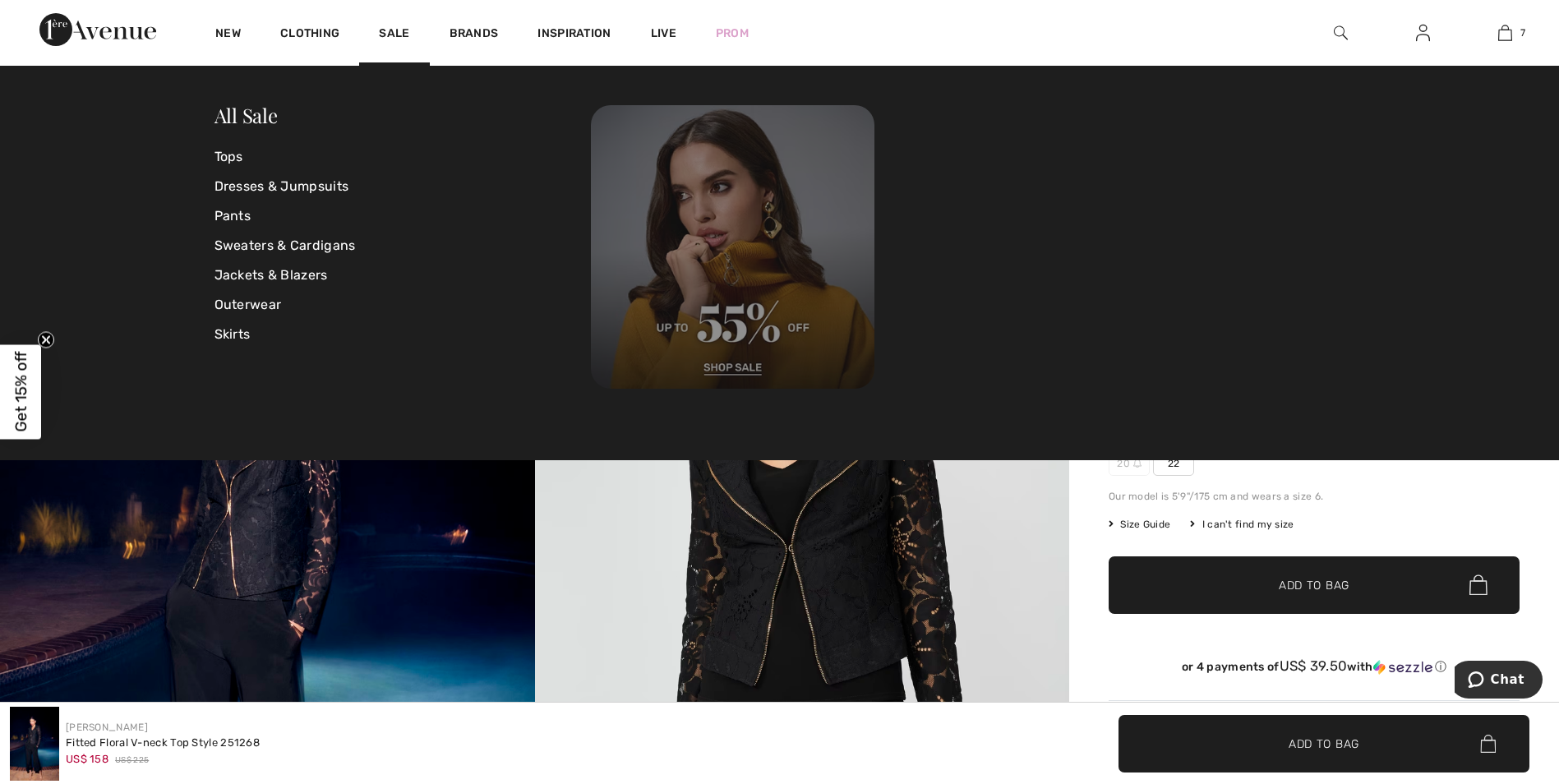
click at [741, 353] on img at bounding box center [732, 247] width 284 height 284
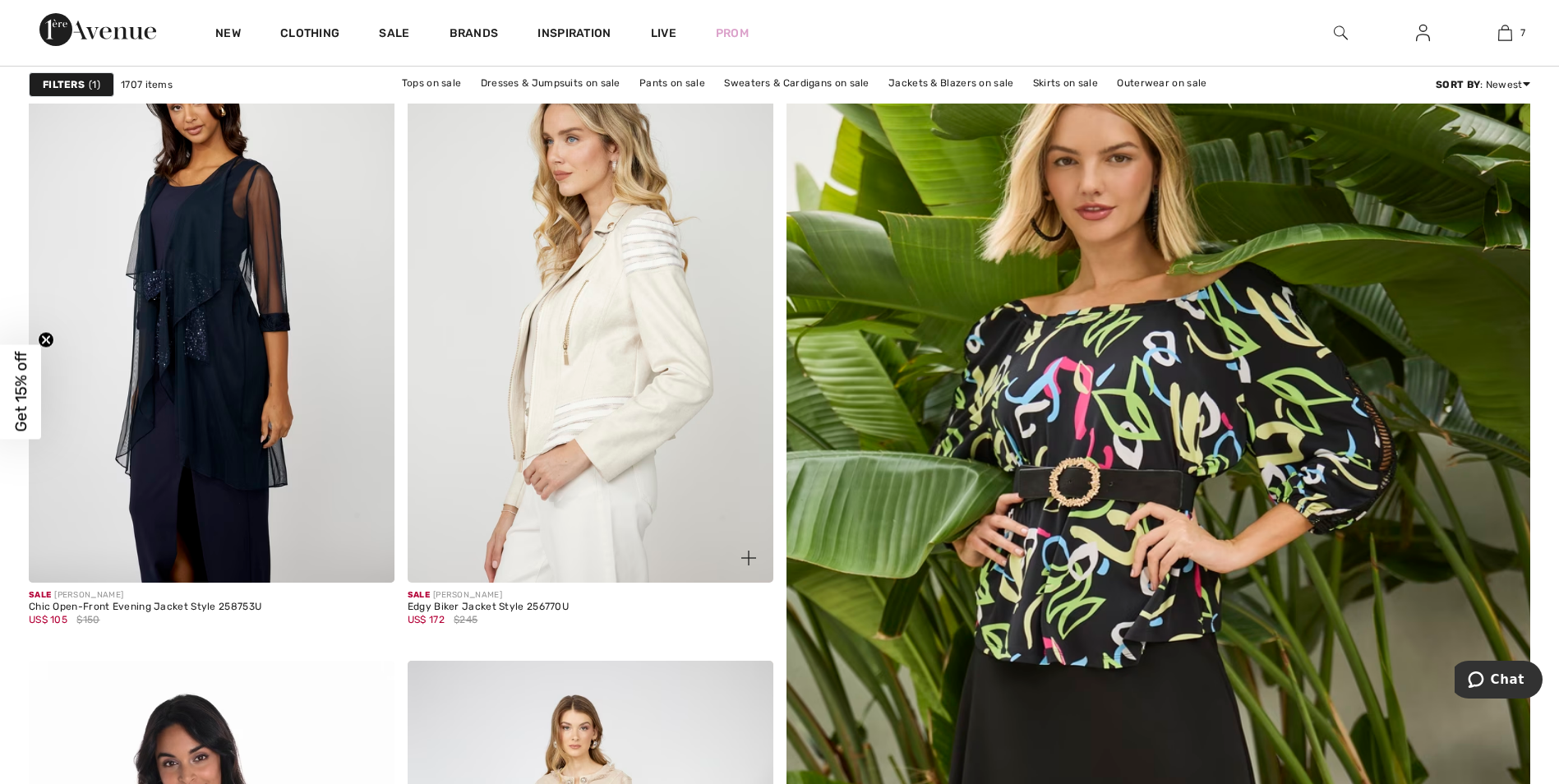
scroll to position [247, 0]
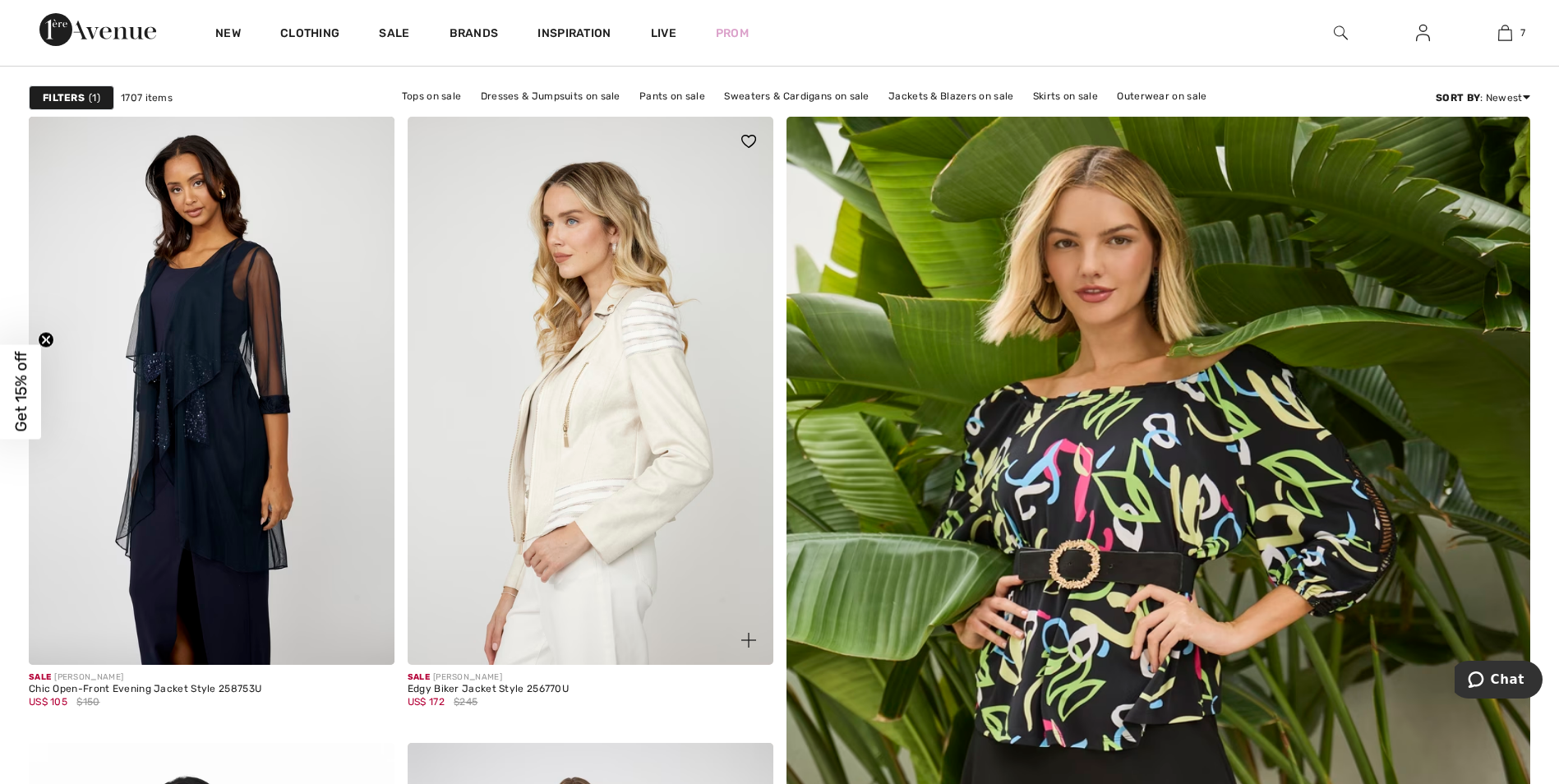
click at [623, 408] on img at bounding box center [590, 391] width 365 height 548
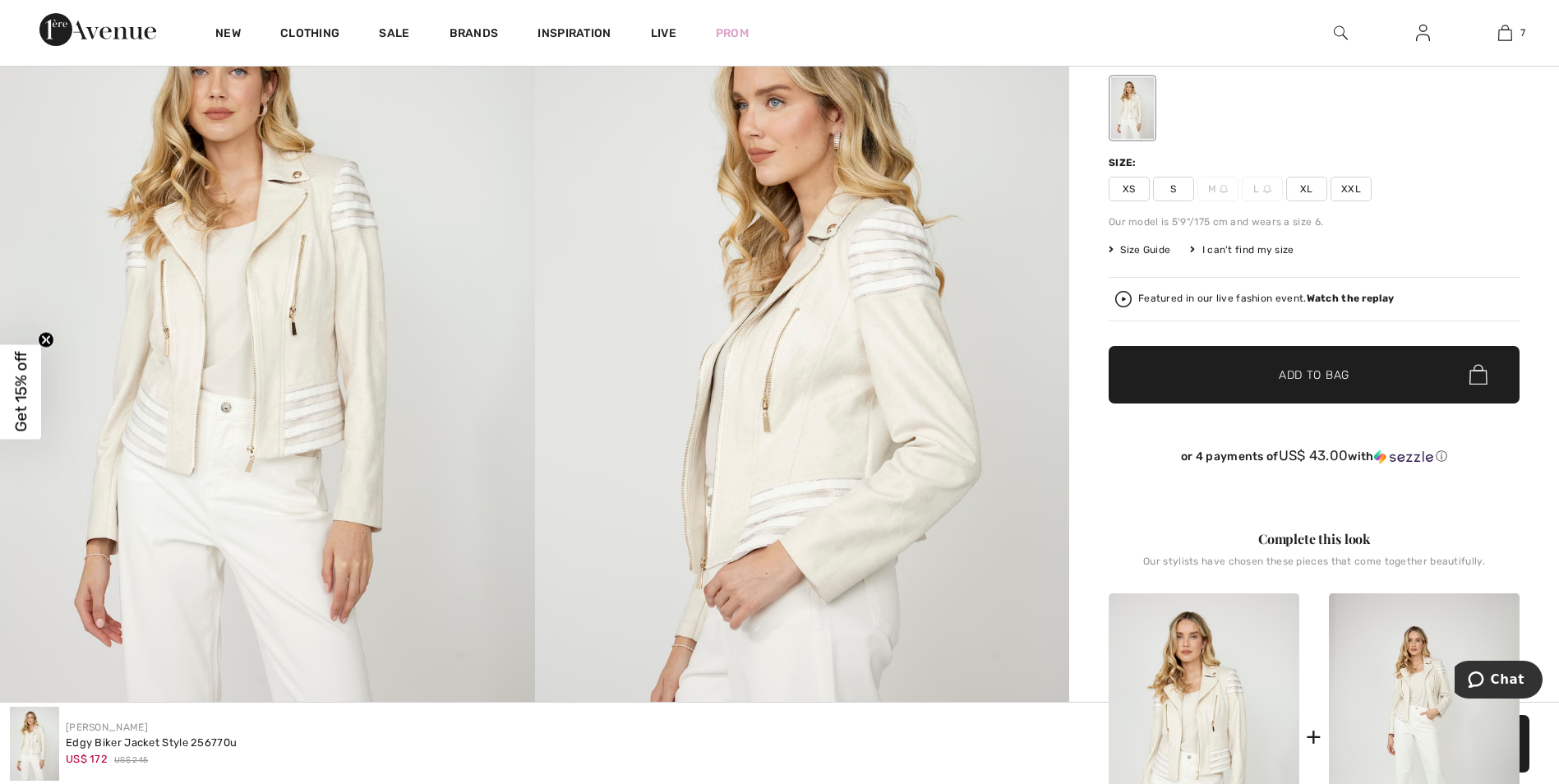
scroll to position [657, 0]
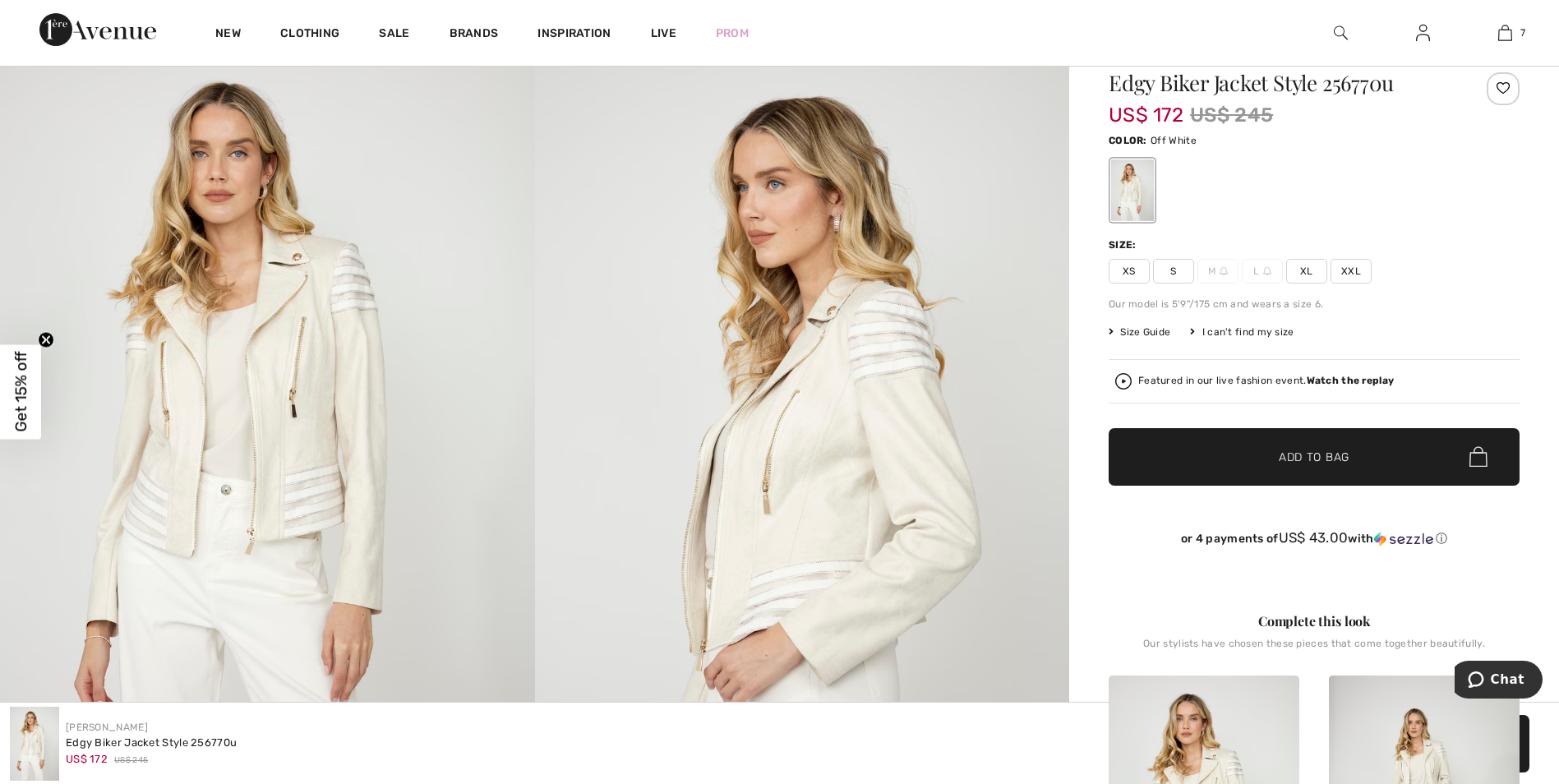
click at [823, 453] on img at bounding box center [802, 432] width 535 height 802
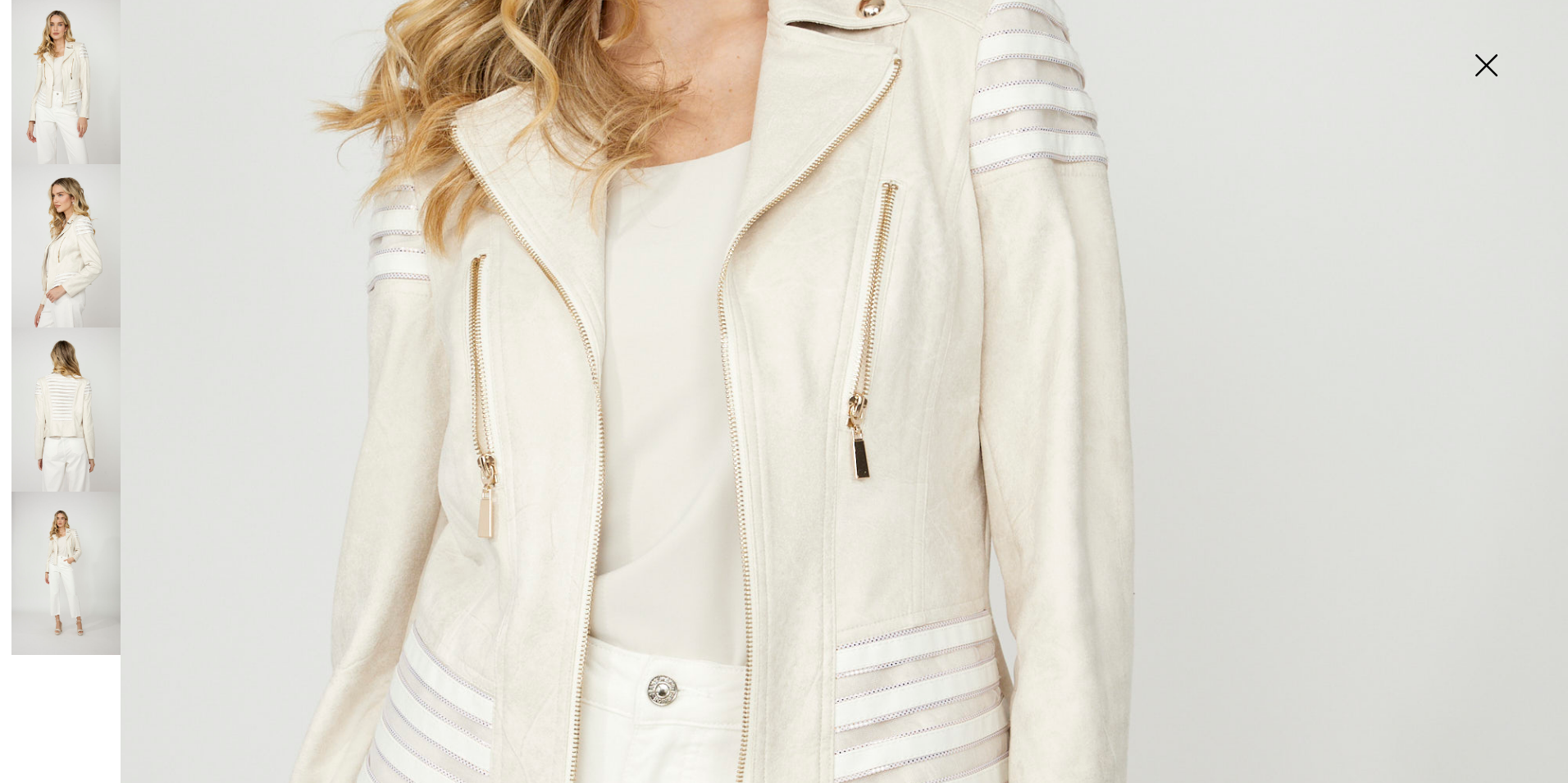
click at [1490, 58] on img at bounding box center [1485, 67] width 82 height 85
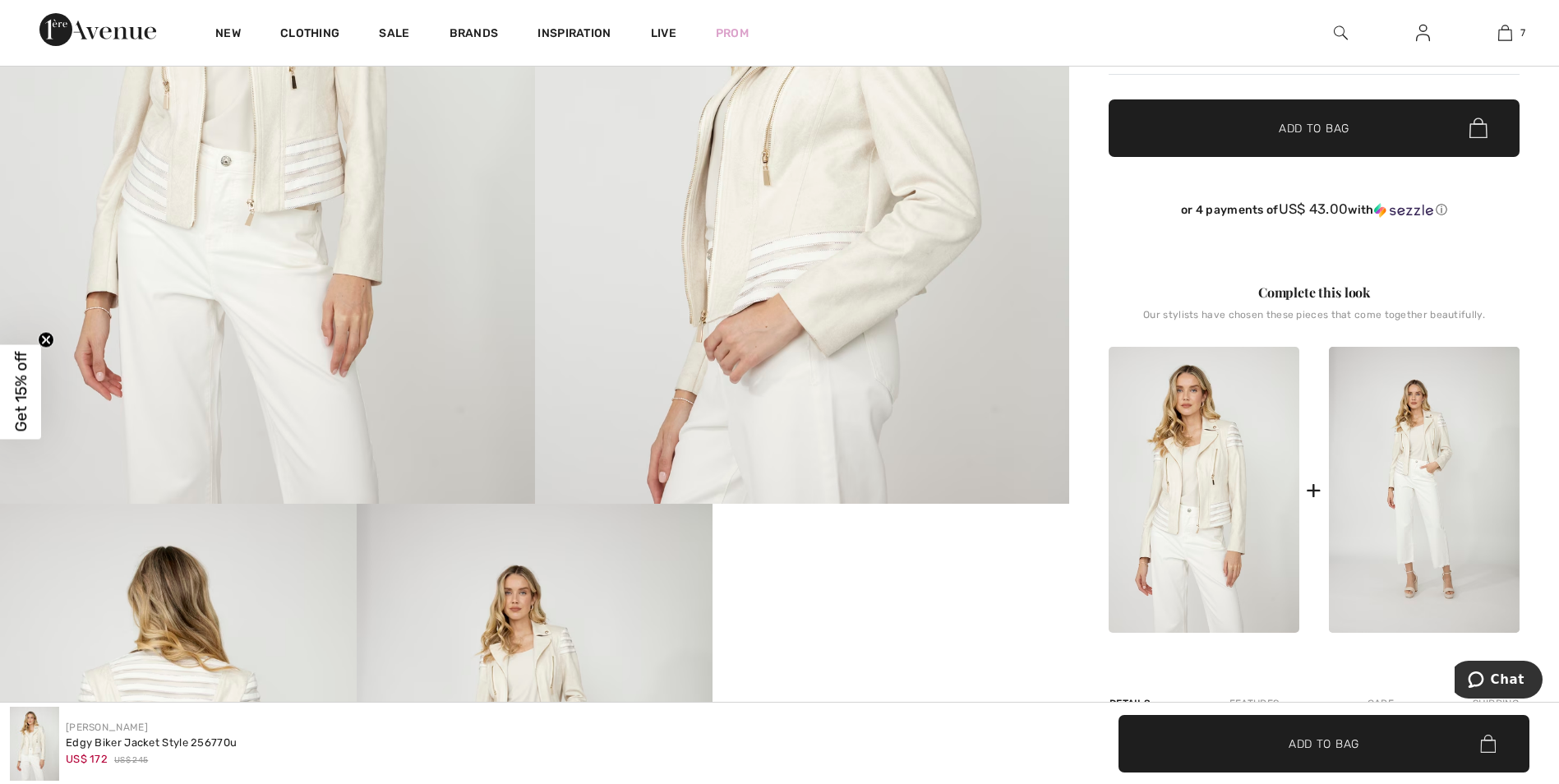
scroll to position [0, 0]
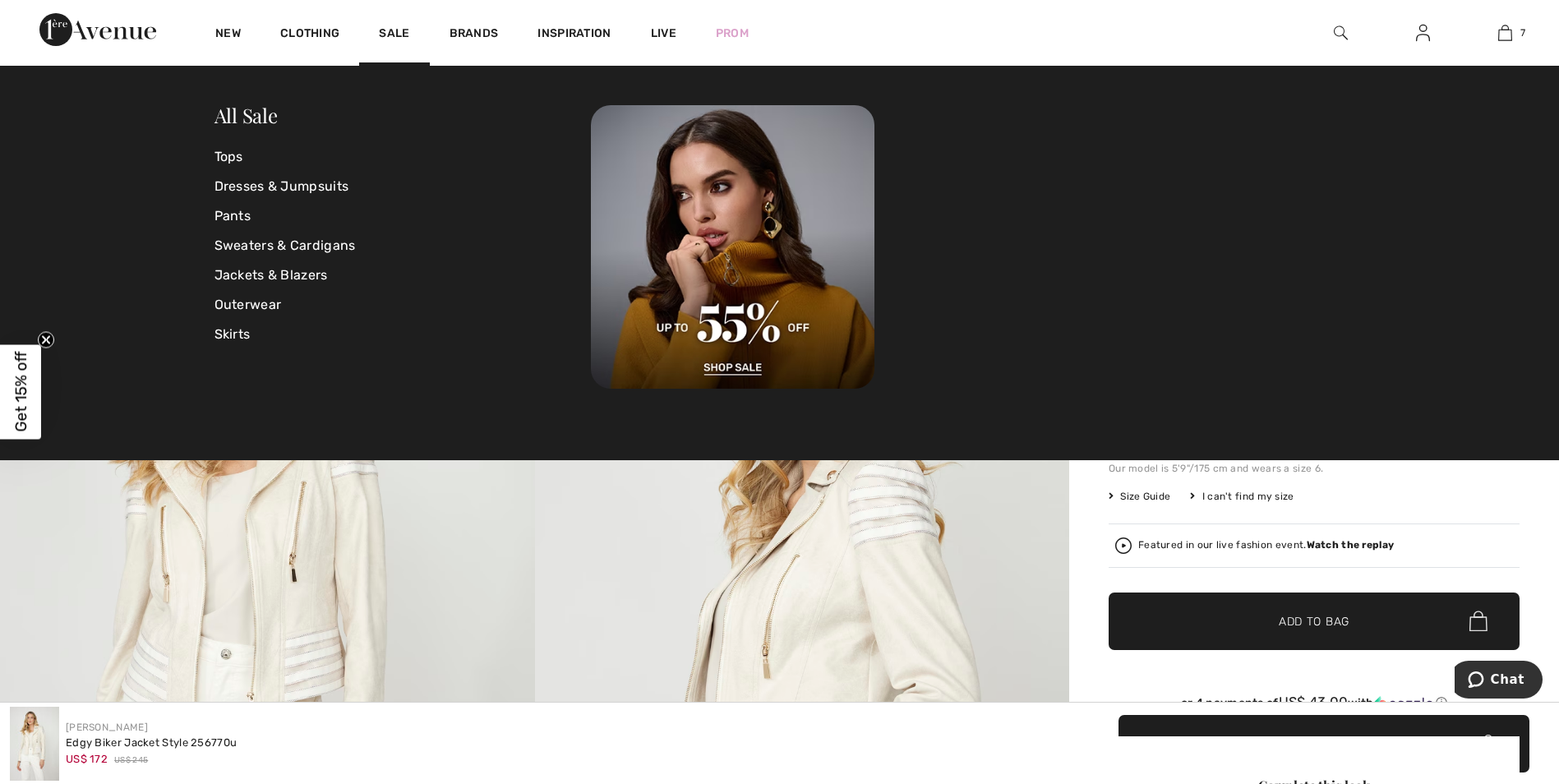
click at [402, 25] on div "Sale" at bounding box center [394, 32] width 70 height 66
click at [250, 277] on link "Jackets & Blazers" at bounding box center [402, 275] width 377 height 30
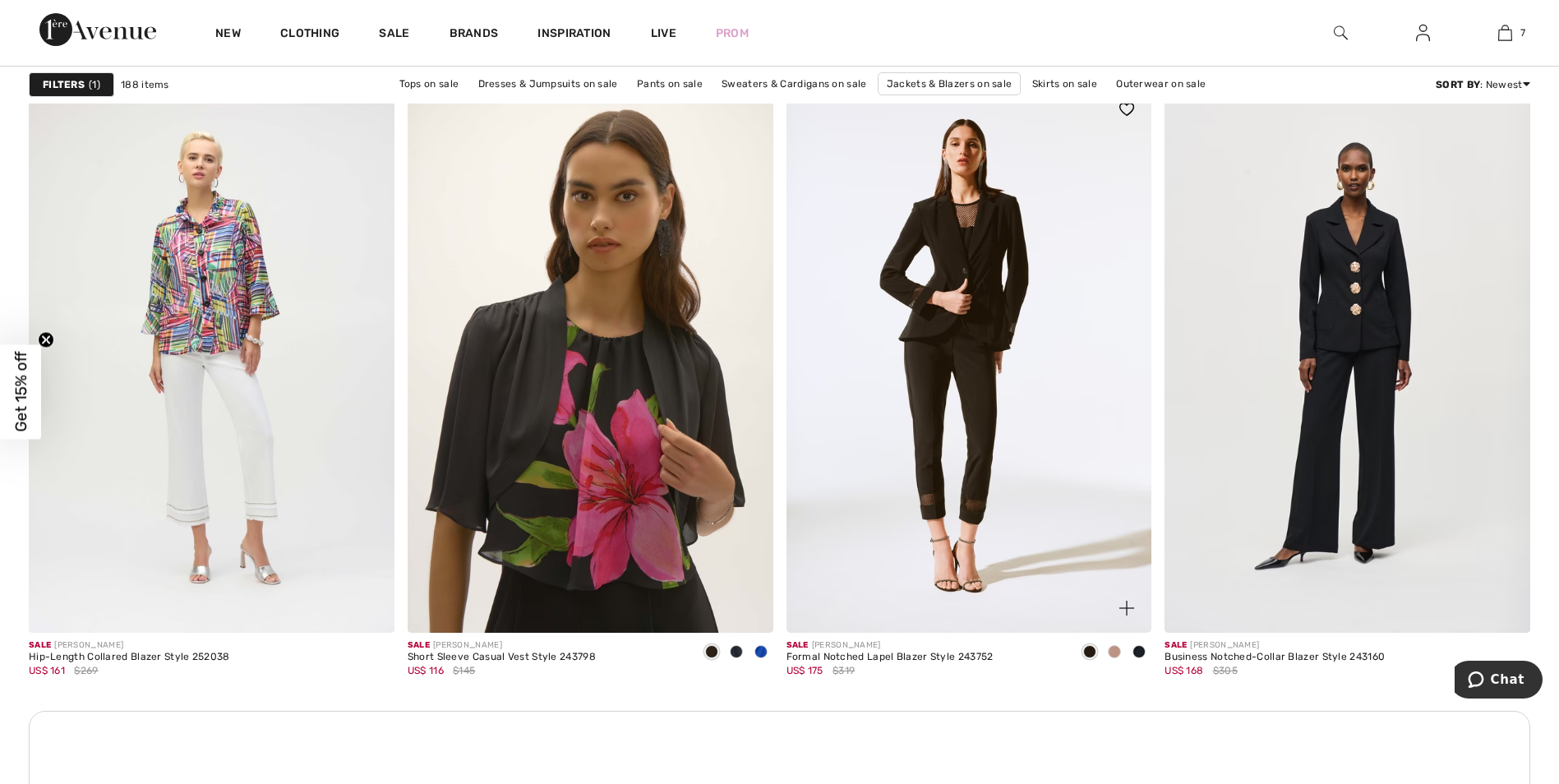
scroll to position [4355, 0]
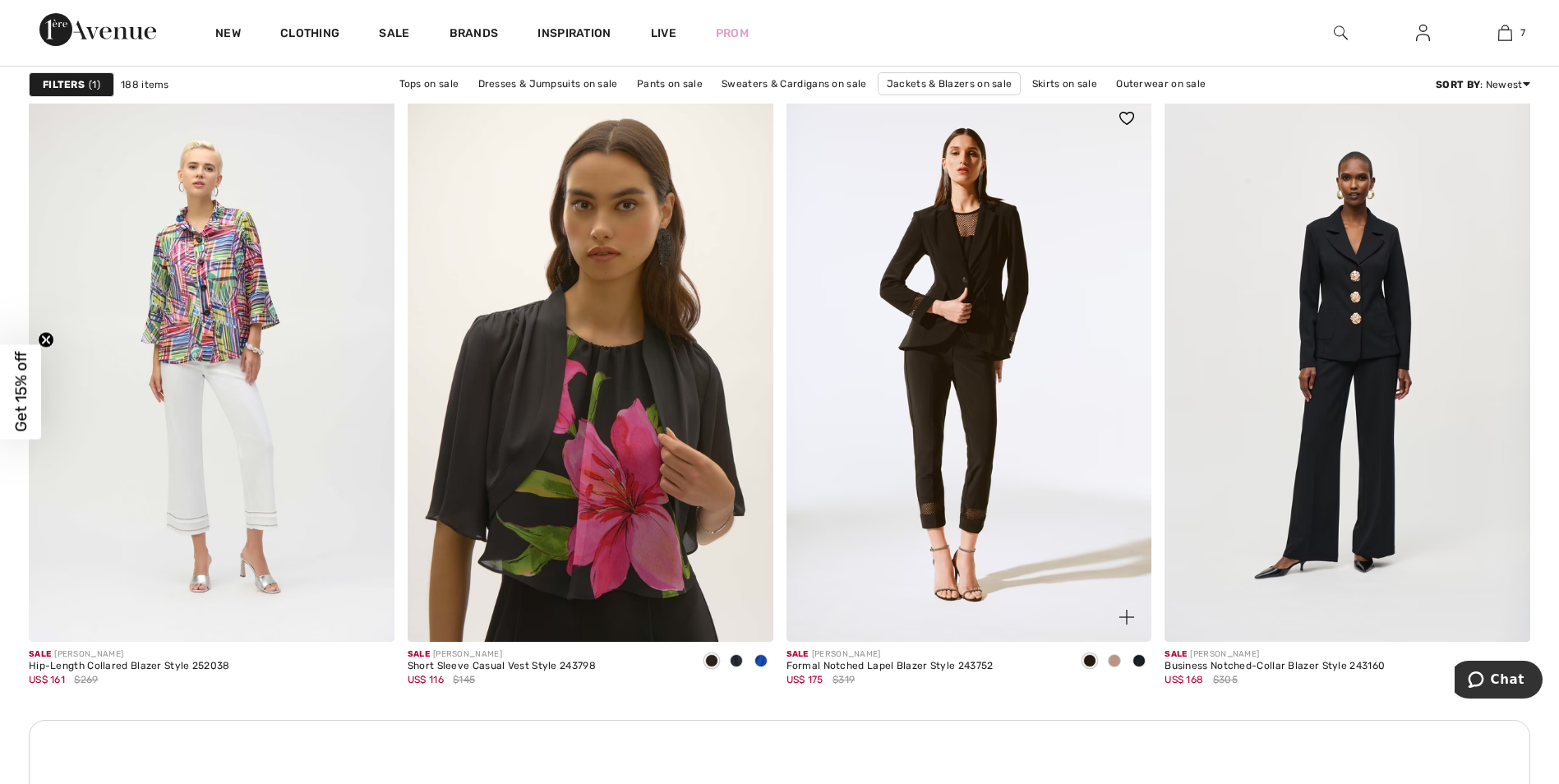
click at [962, 287] on img at bounding box center [969, 367] width 365 height 548
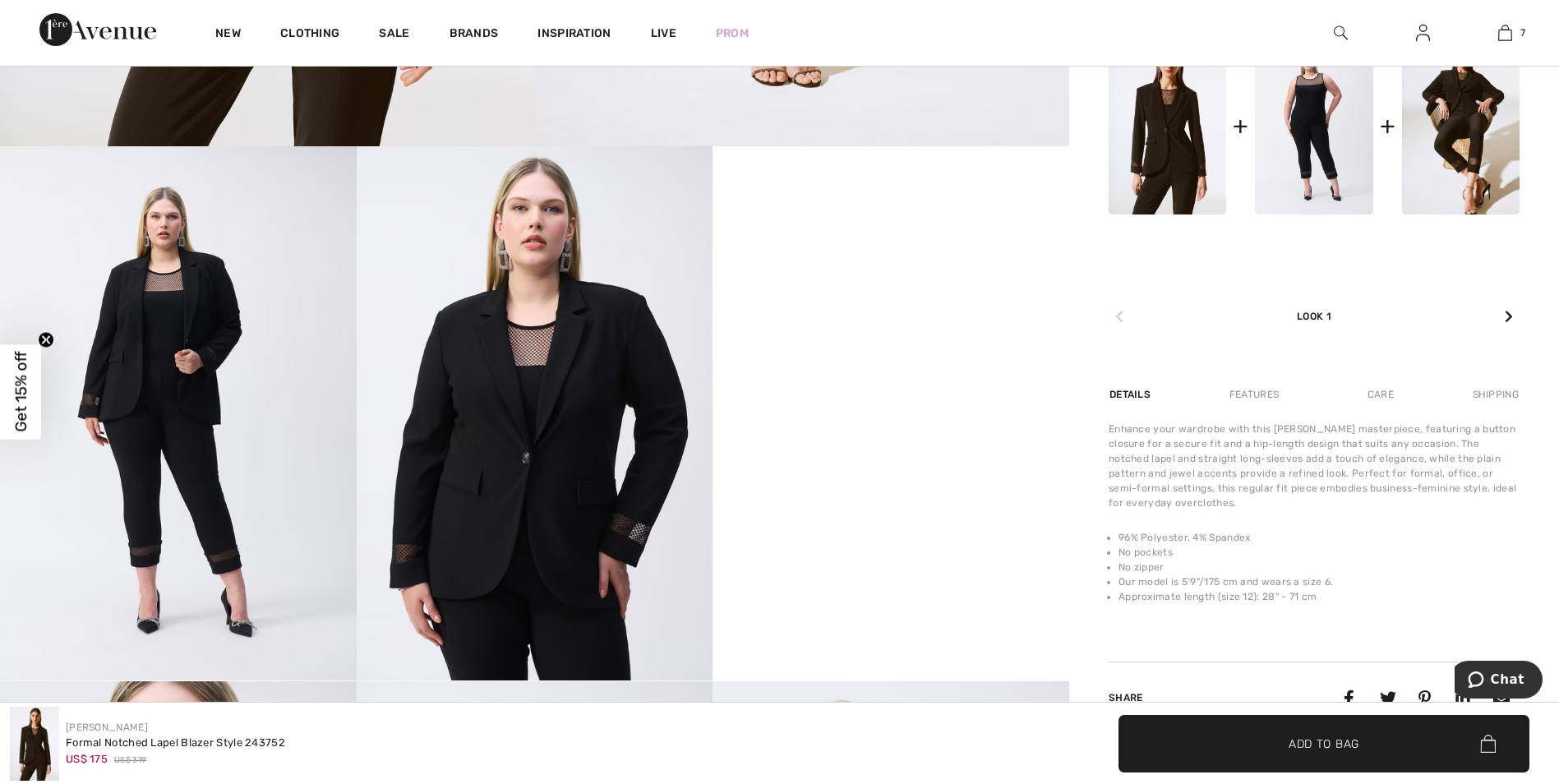
scroll to position [822, 0]
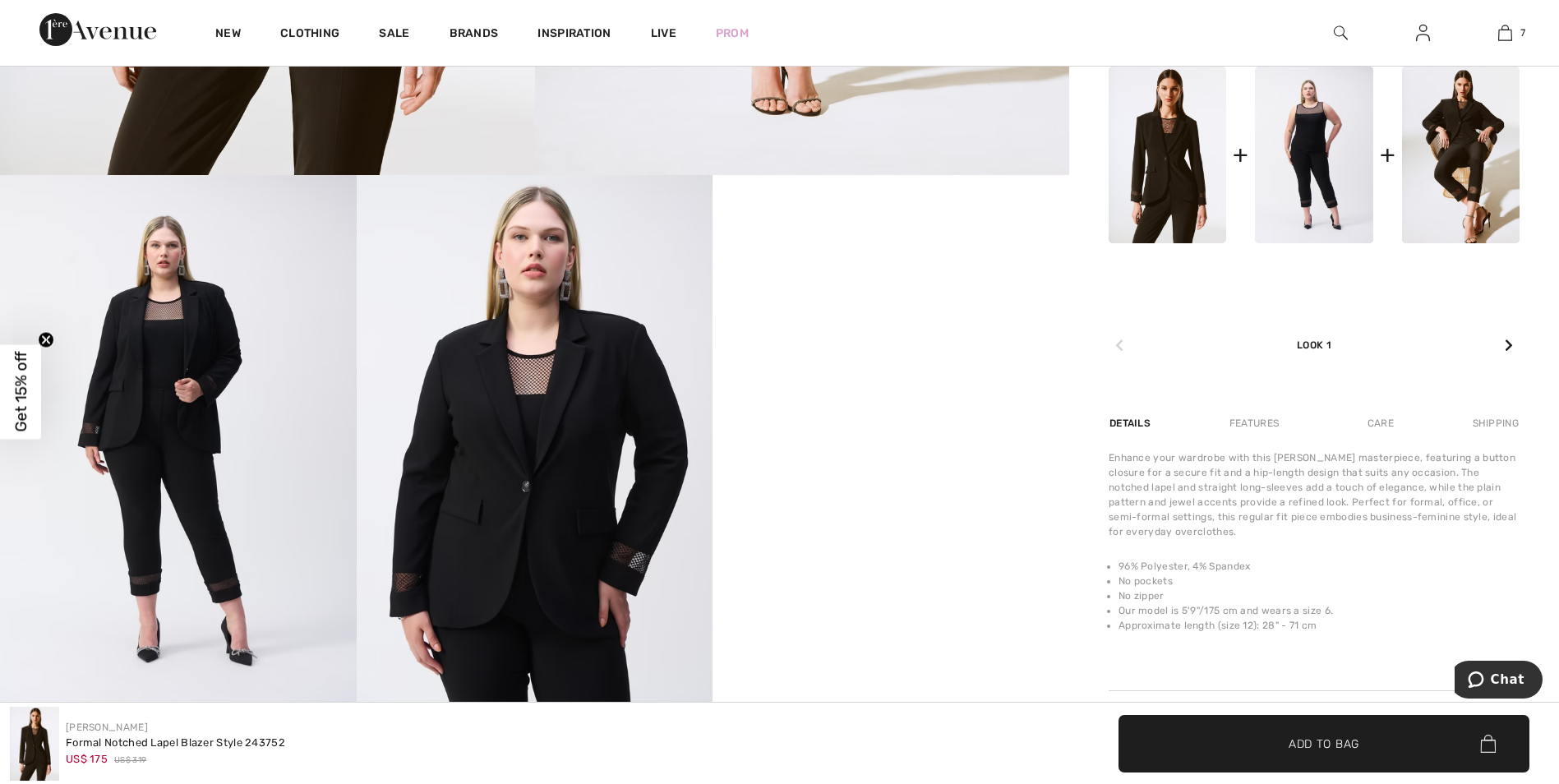
click at [879, 353] on video "Your browser does not support the video tag." at bounding box center [890, 264] width 356 height 178
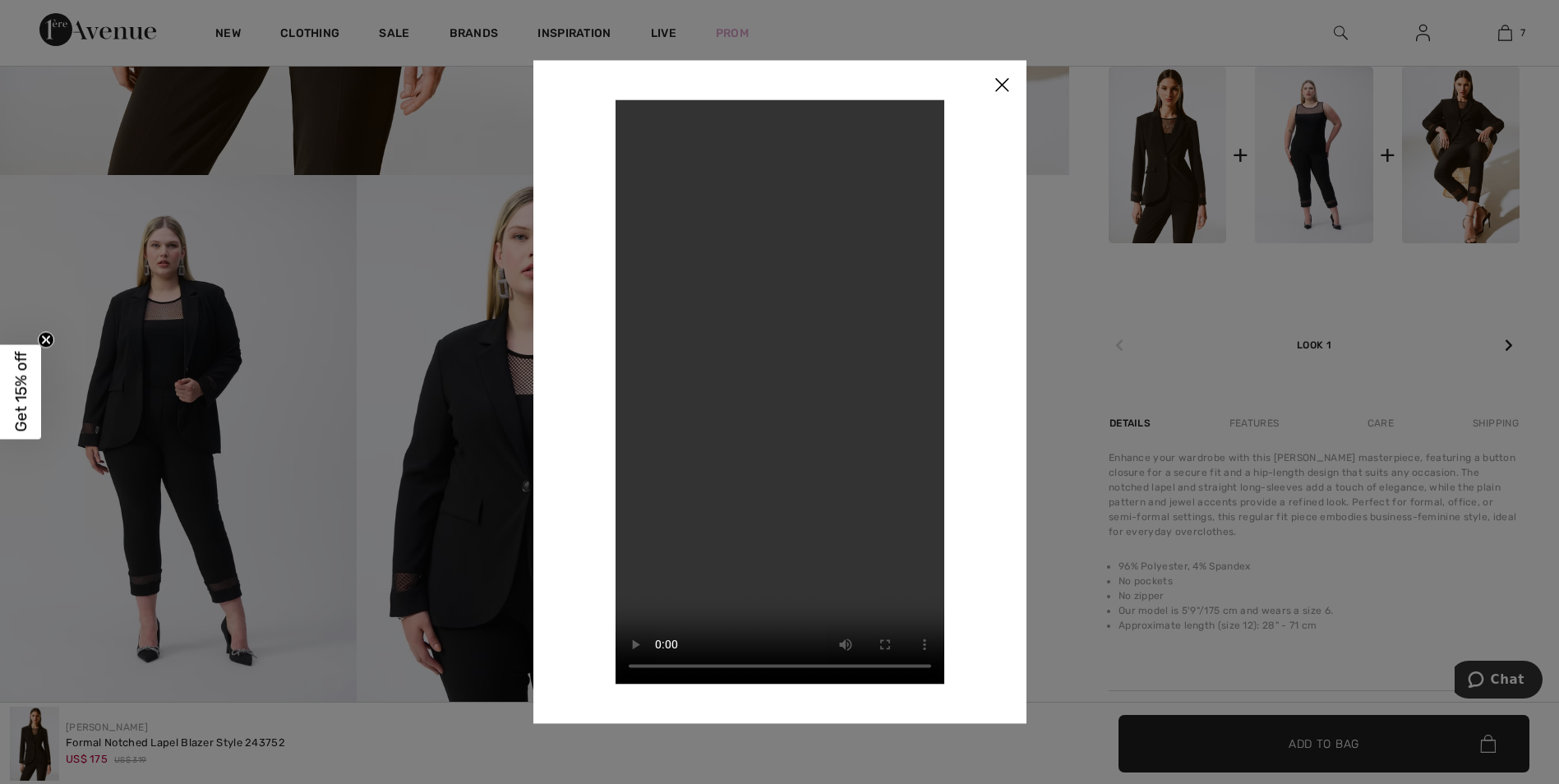
click at [1003, 94] on img at bounding box center [1001, 86] width 50 height 51
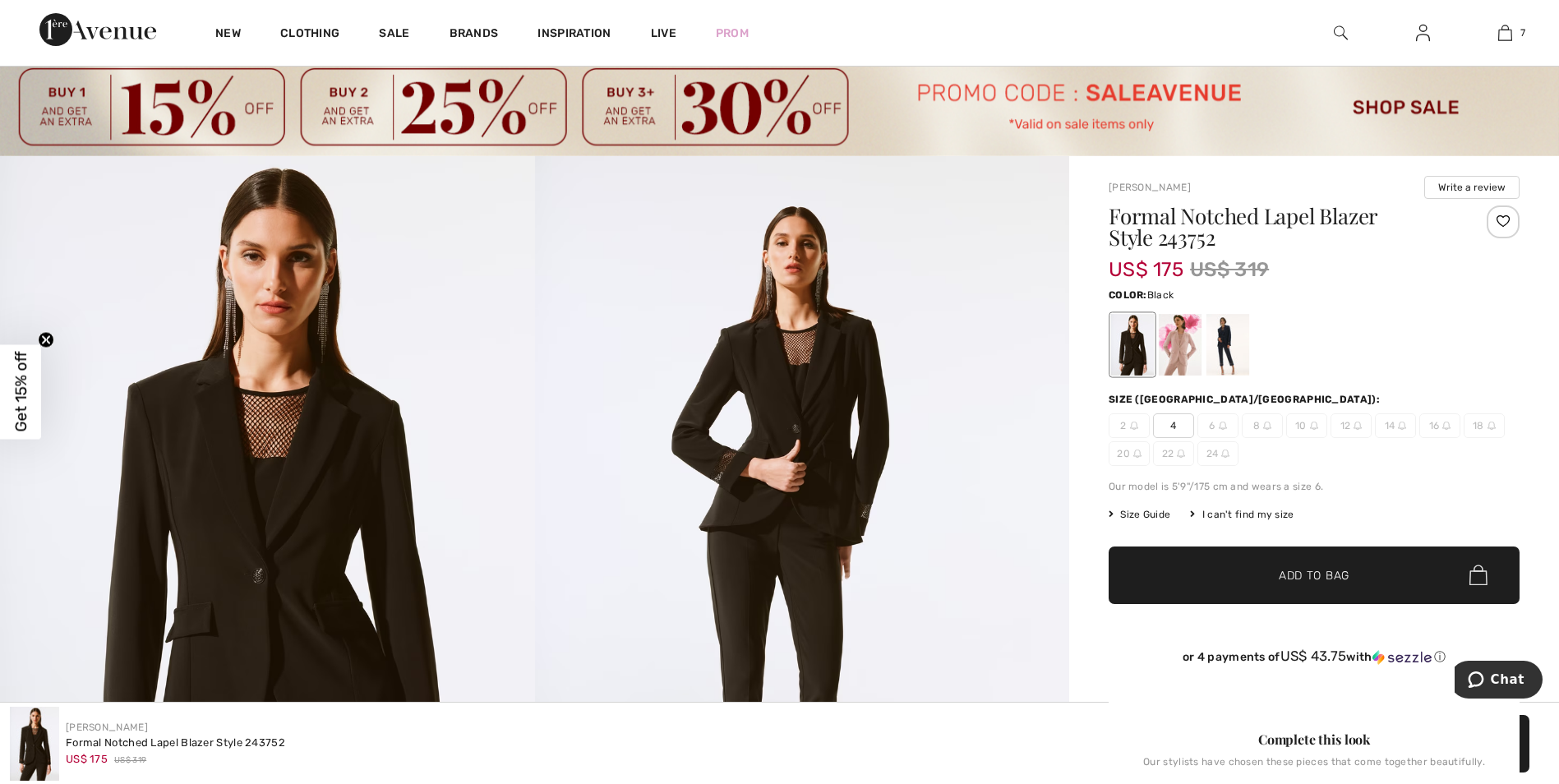
scroll to position [0, 0]
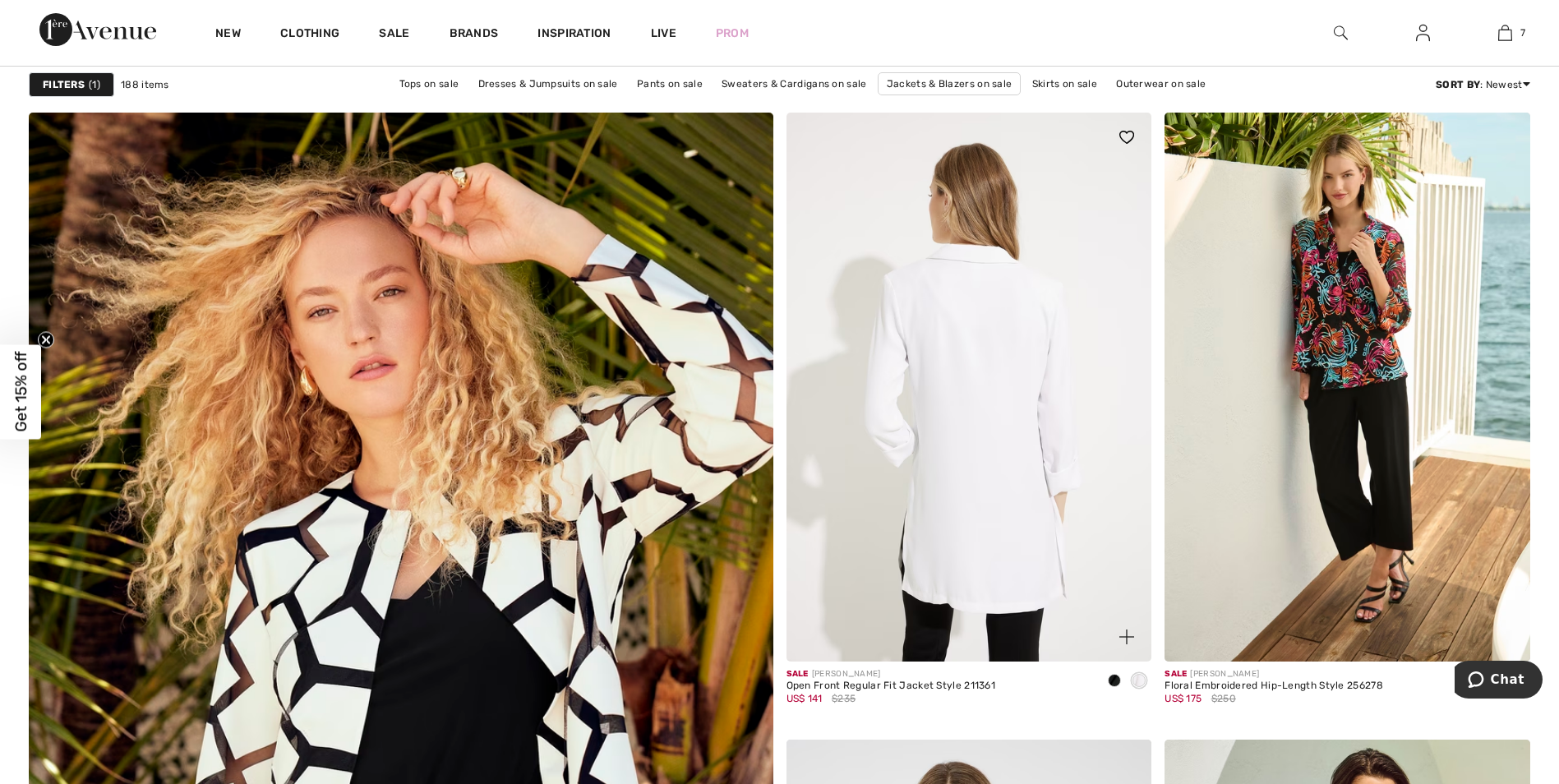
scroll to position [5258, 0]
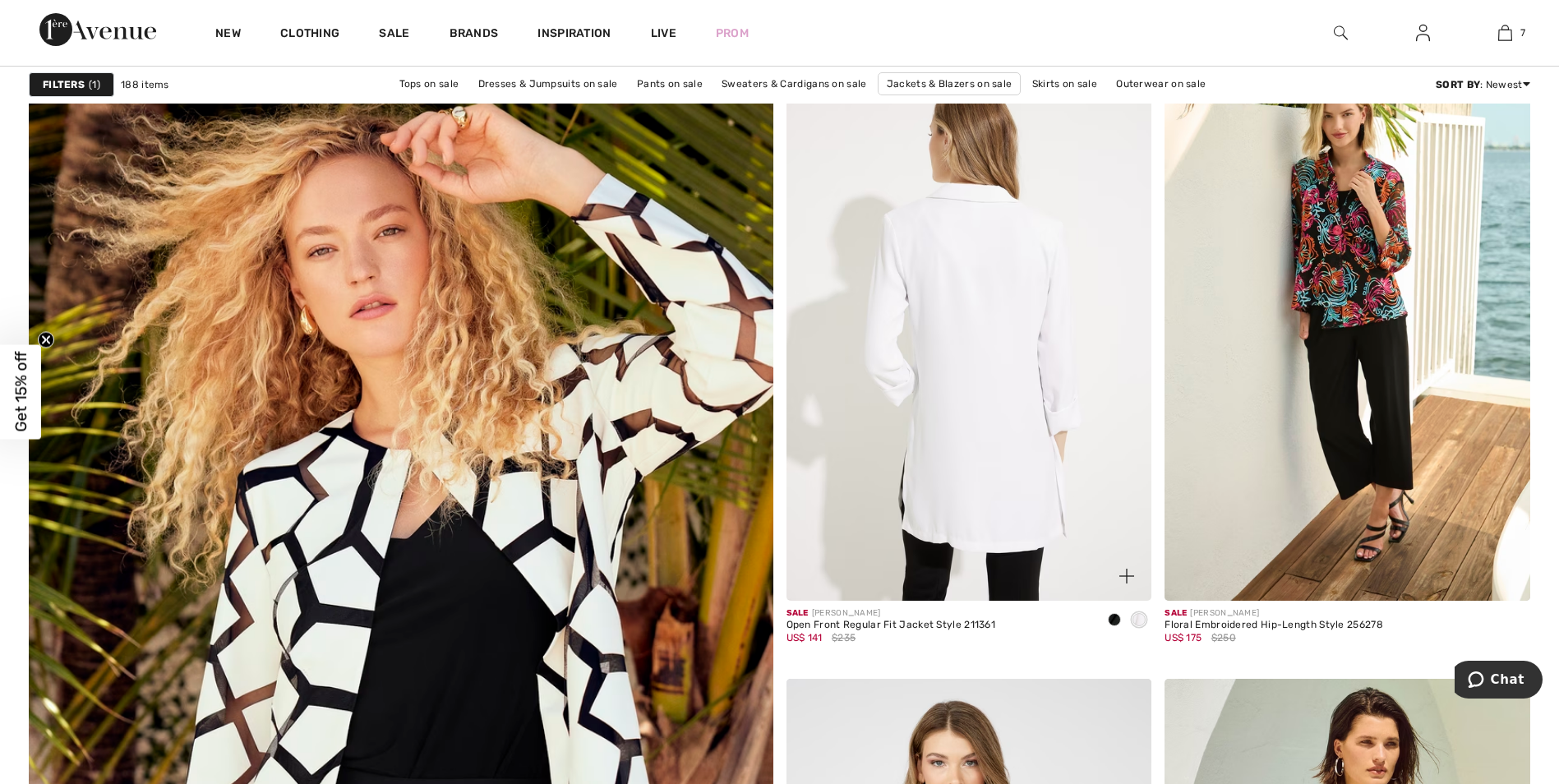
click at [1015, 295] on img at bounding box center [969, 326] width 365 height 548
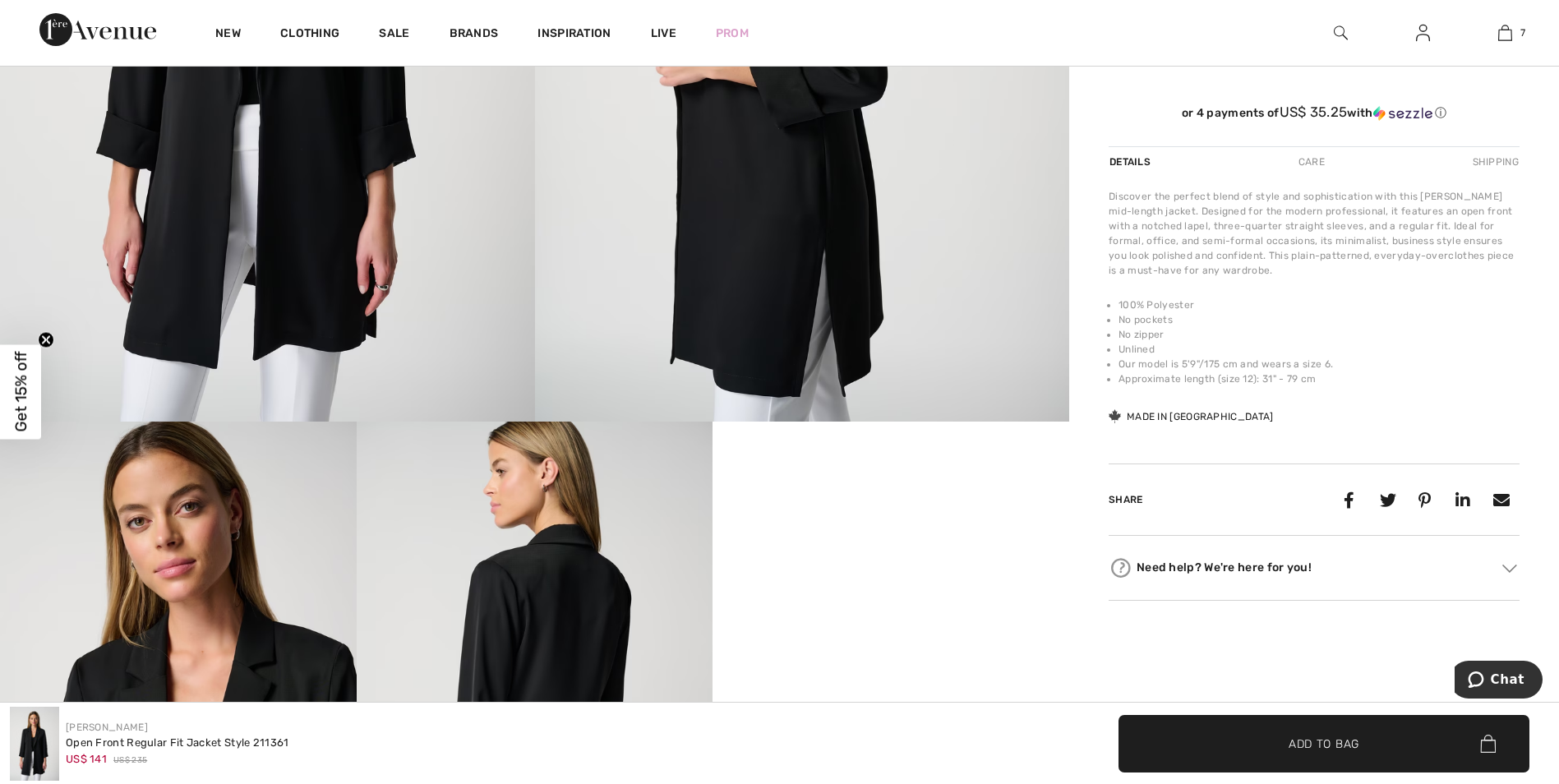
scroll to position [329, 0]
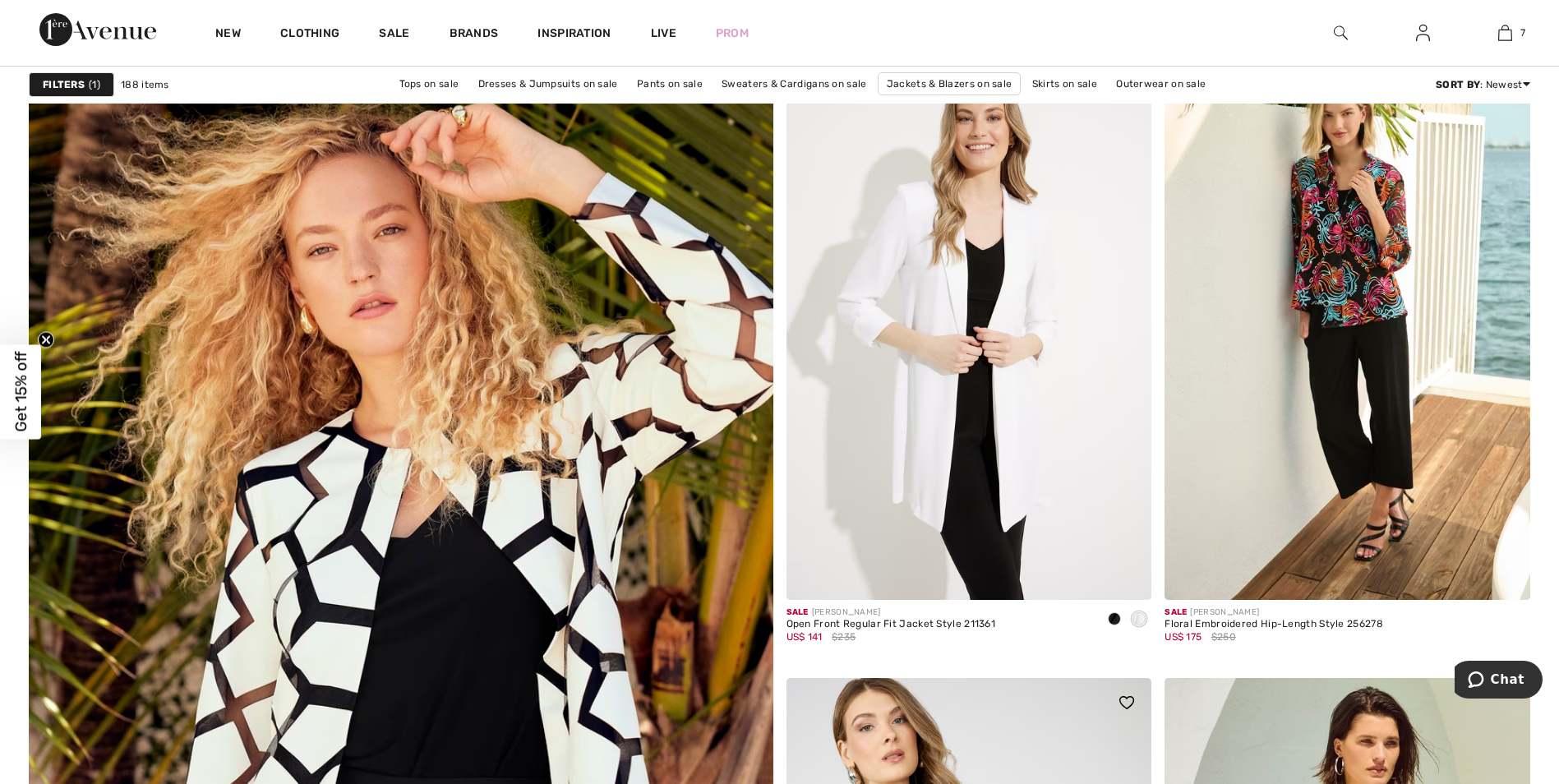
scroll to position [5258, 0]
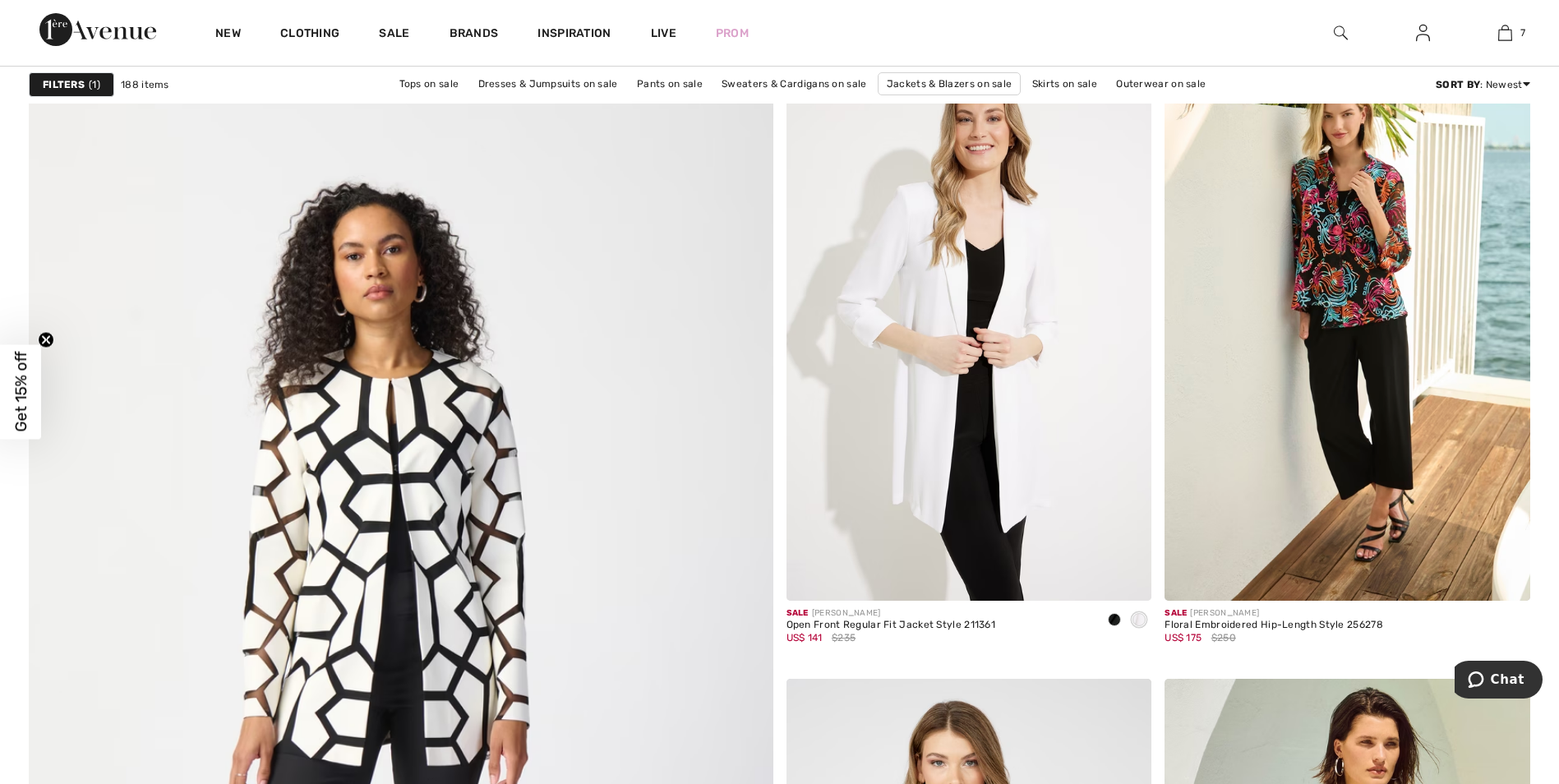
click at [434, 484] on img at bounding box center [401, 722] width 893 height 1339
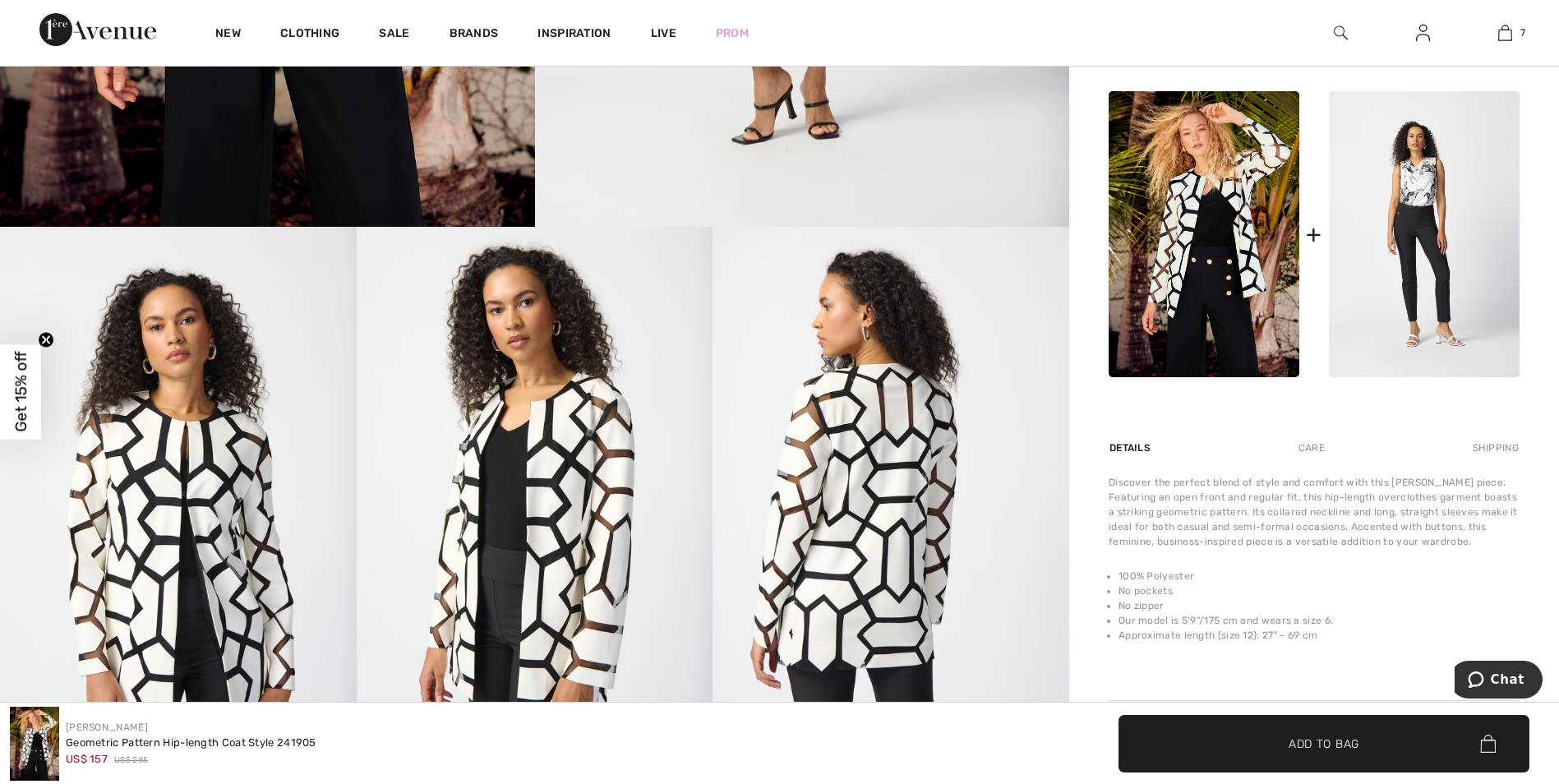
scroll to position [739, 0]
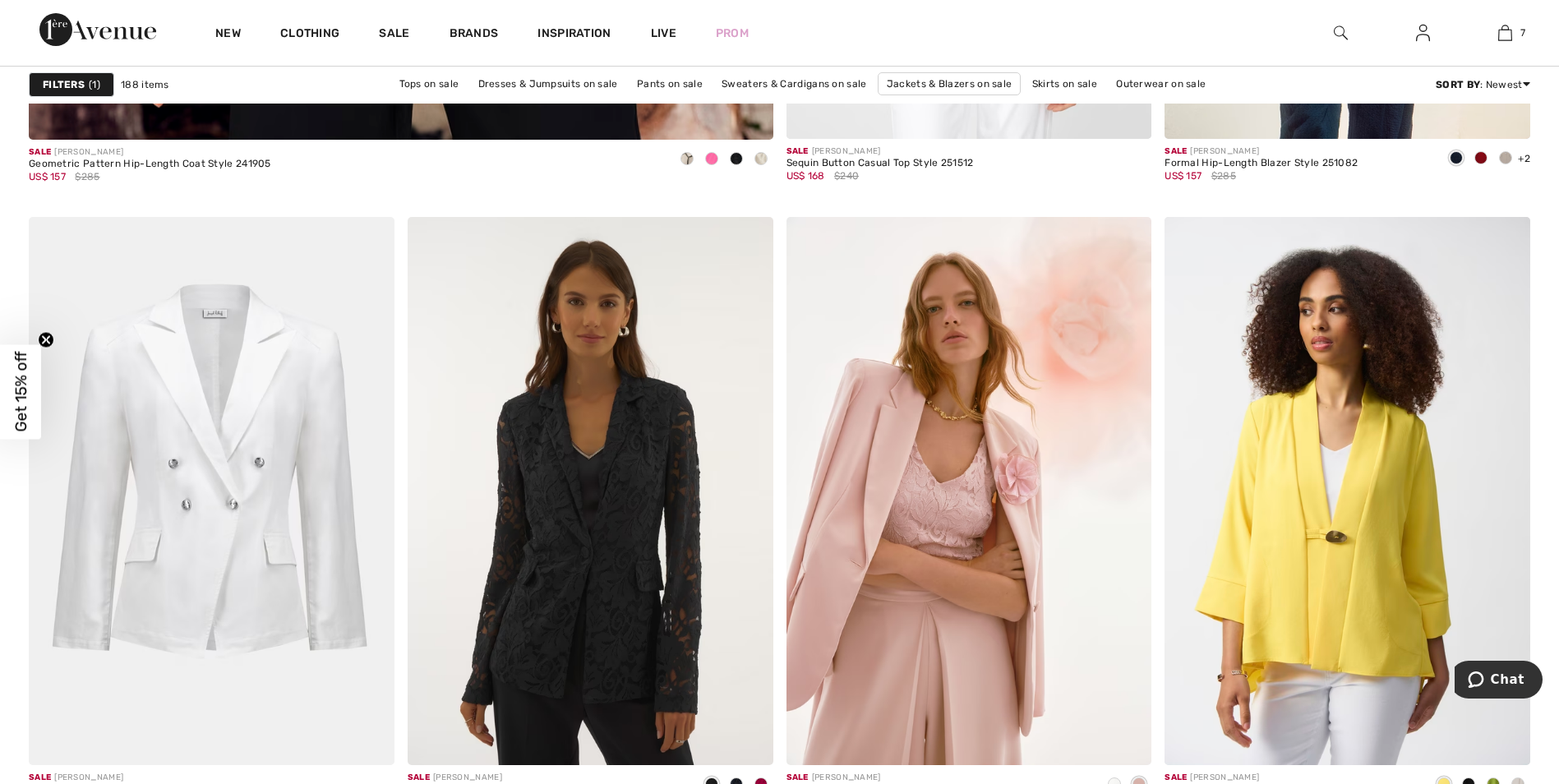
scroll to position [6409, 0]
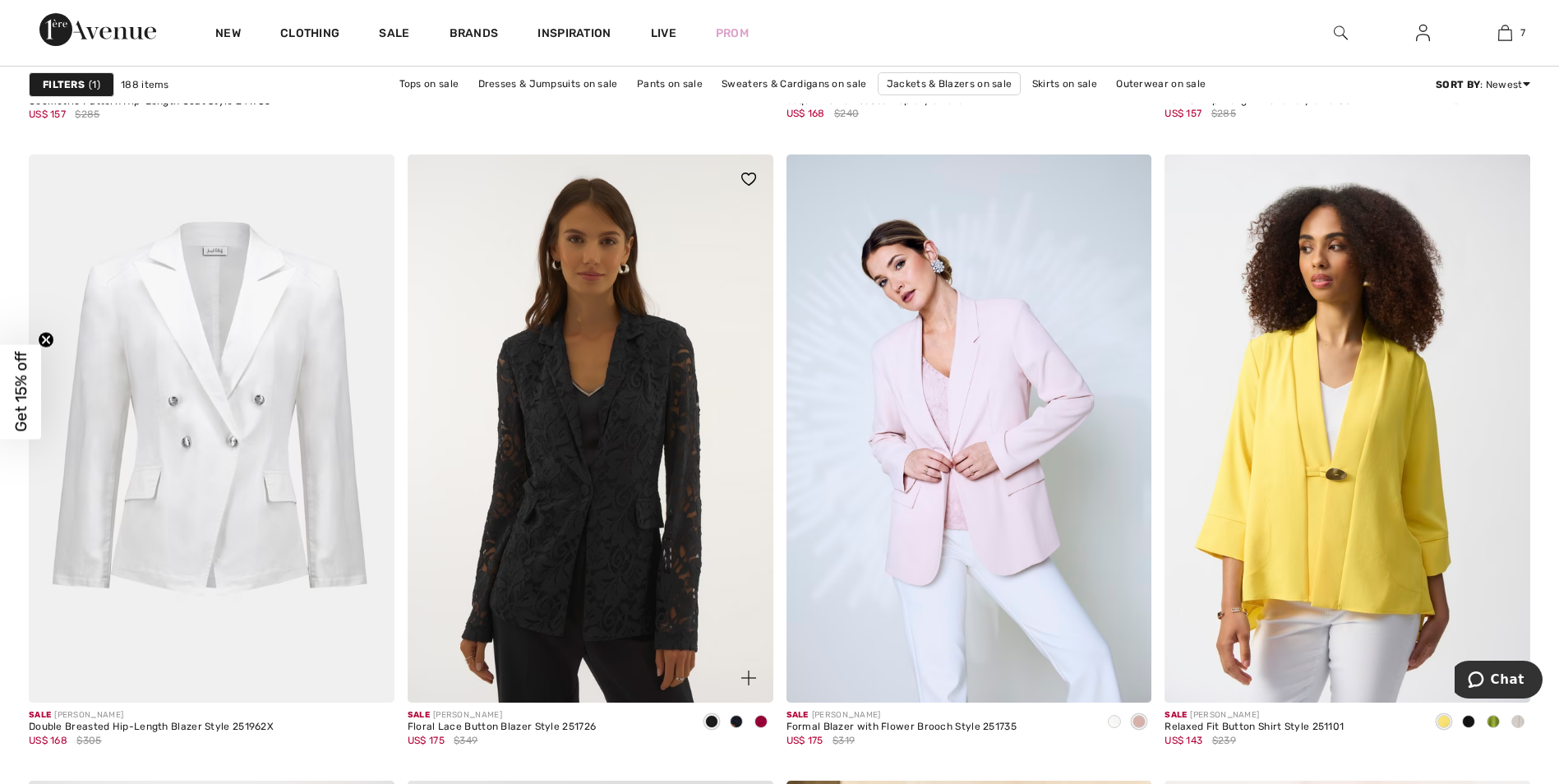
click at [577, 494] on img at bounding box center [590, 428] width 365 height 548
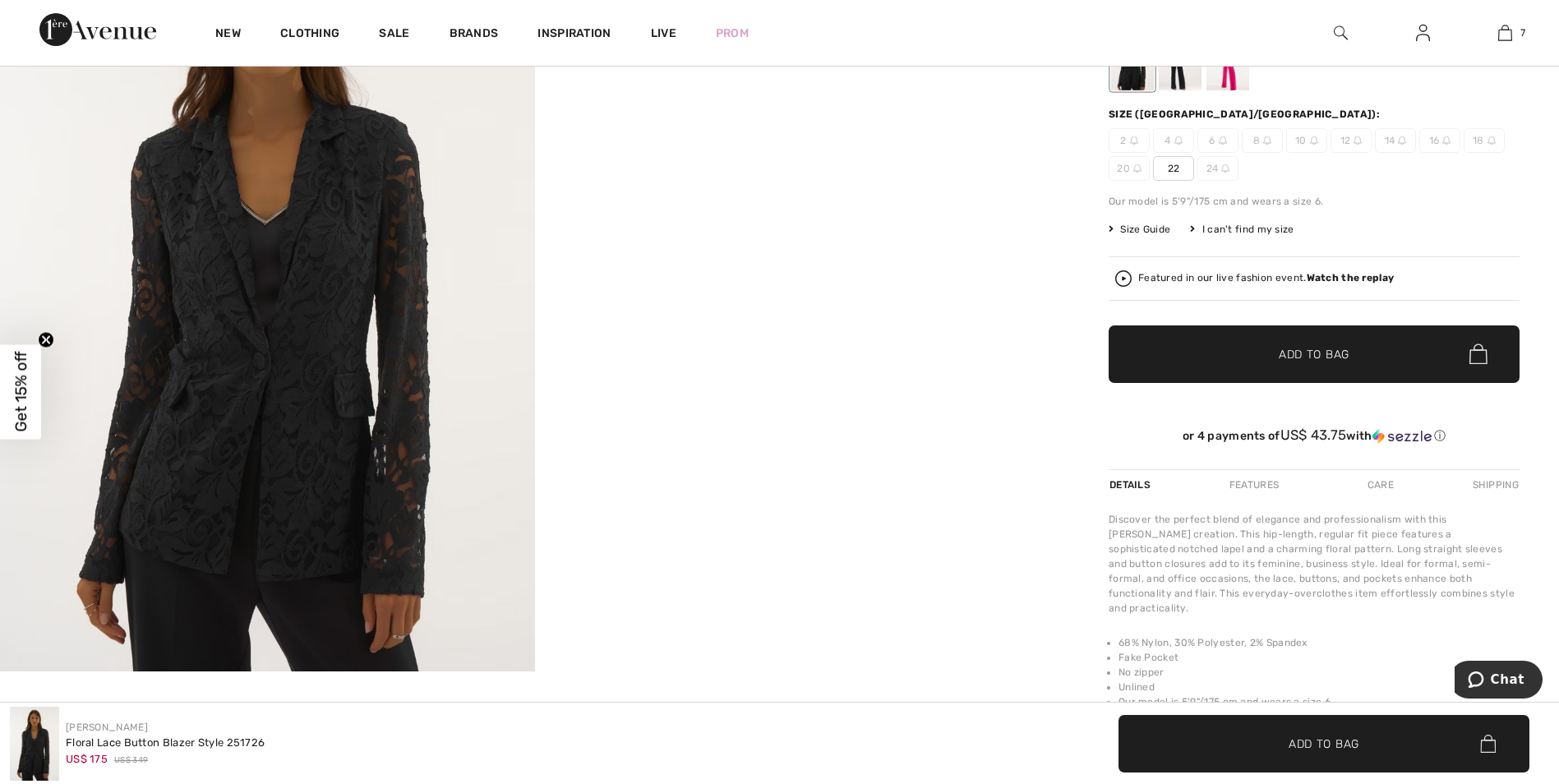
scroll to position [329, 0]
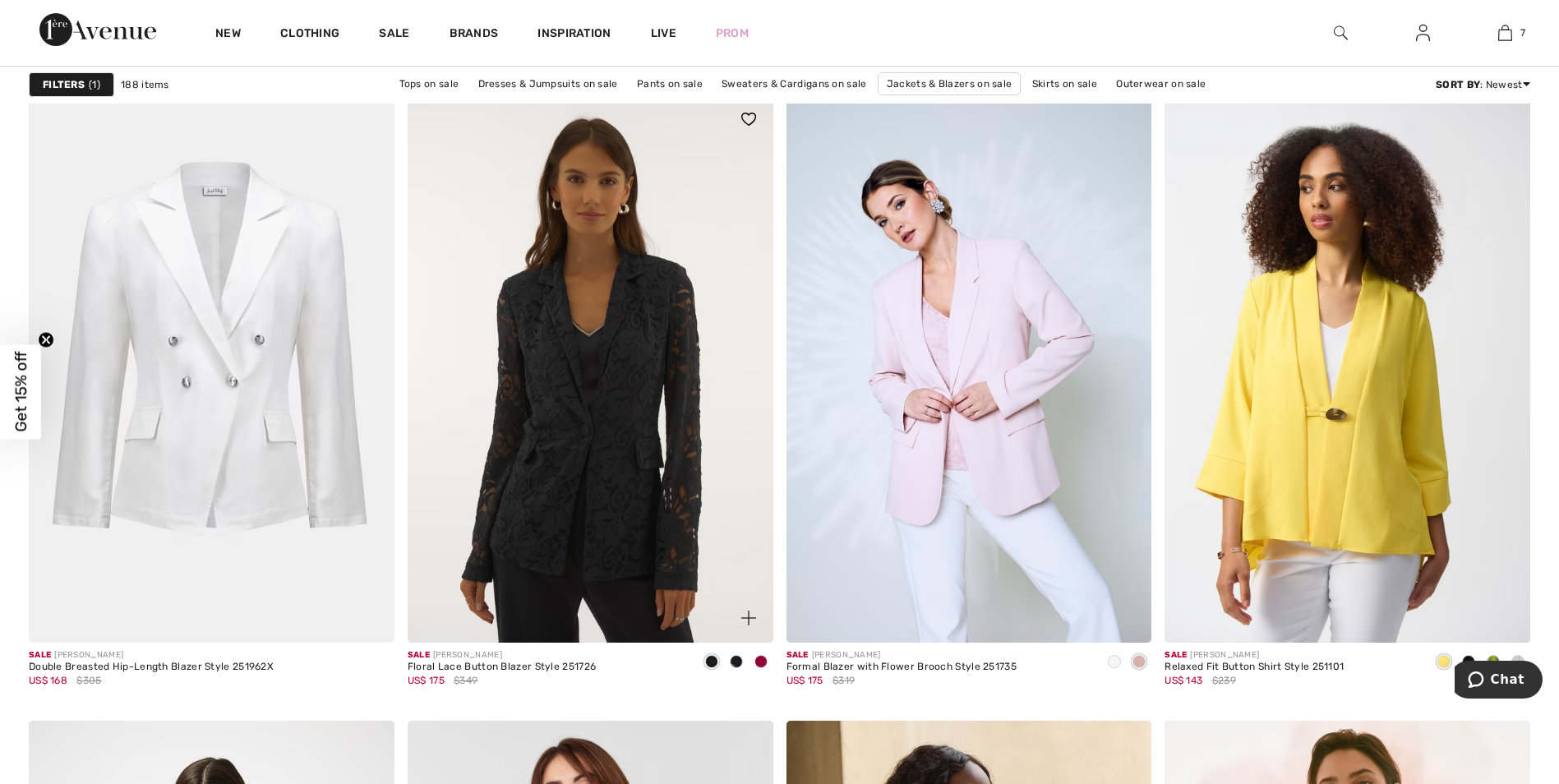
scroll to position [6655, 0]
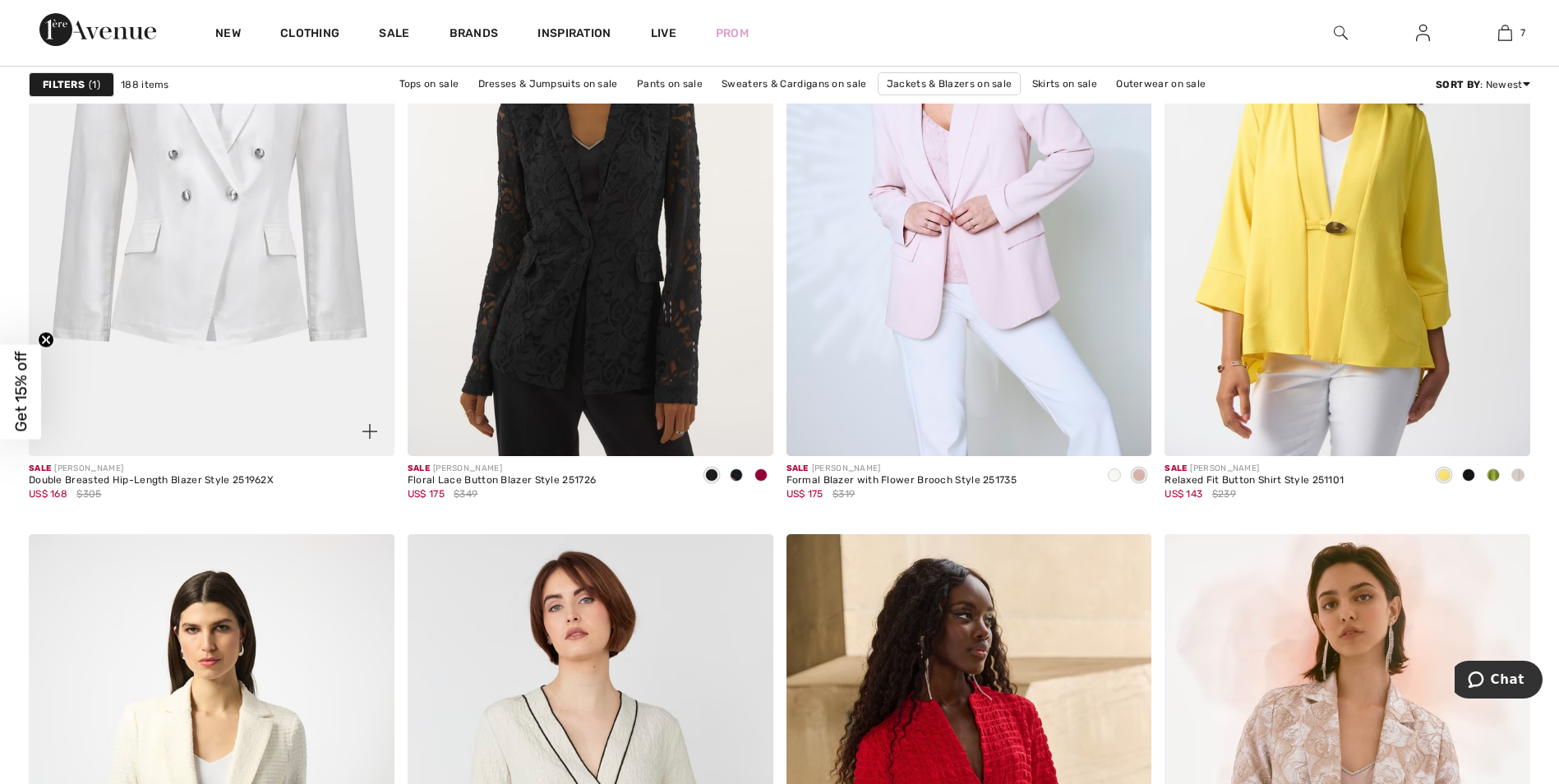
click at [239, 190] on img at bounding box center [212, 182] width 365 height 548
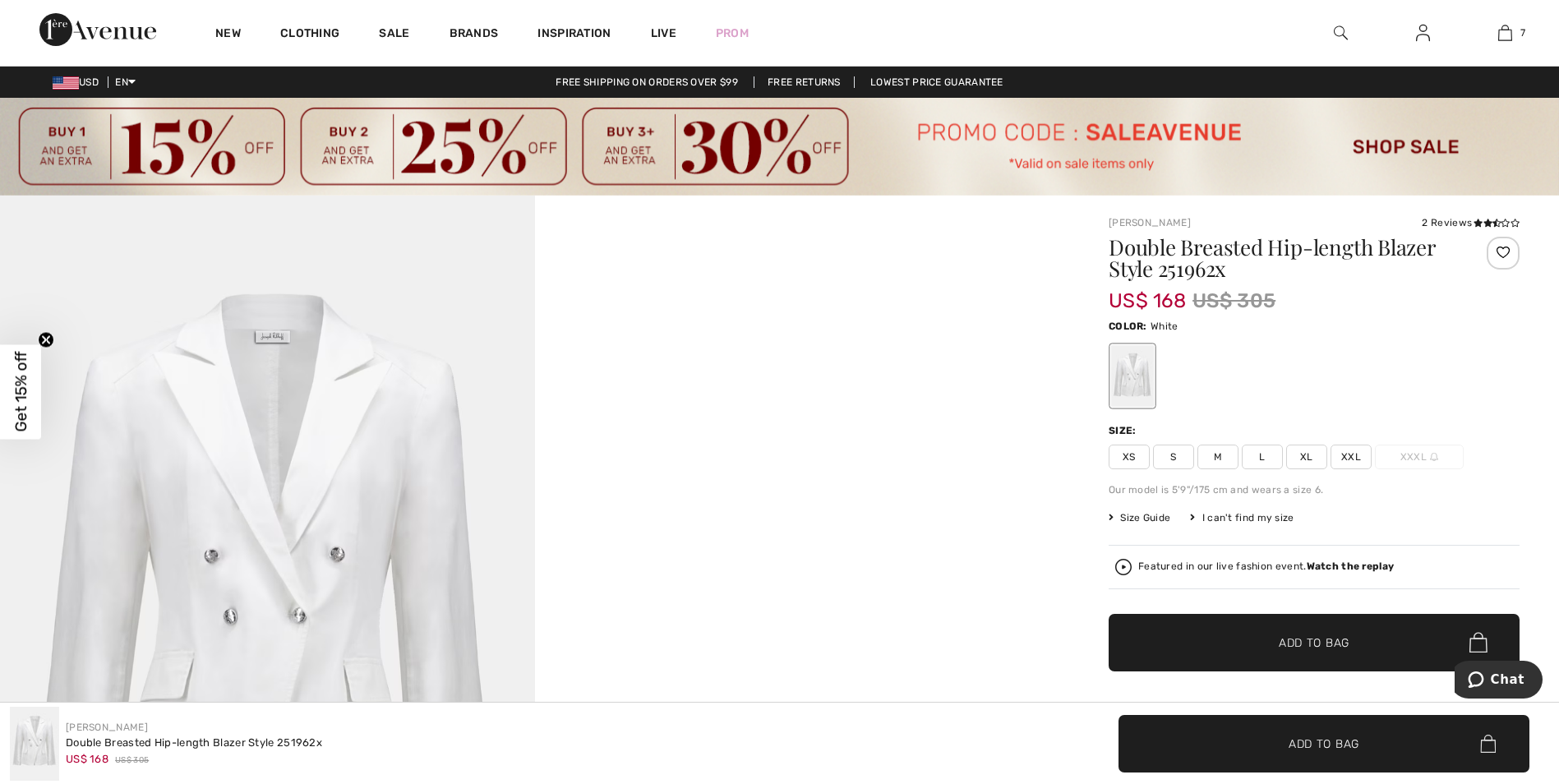
click at [257, 418] on img at bounding box center [267, 596] width 535 height 802
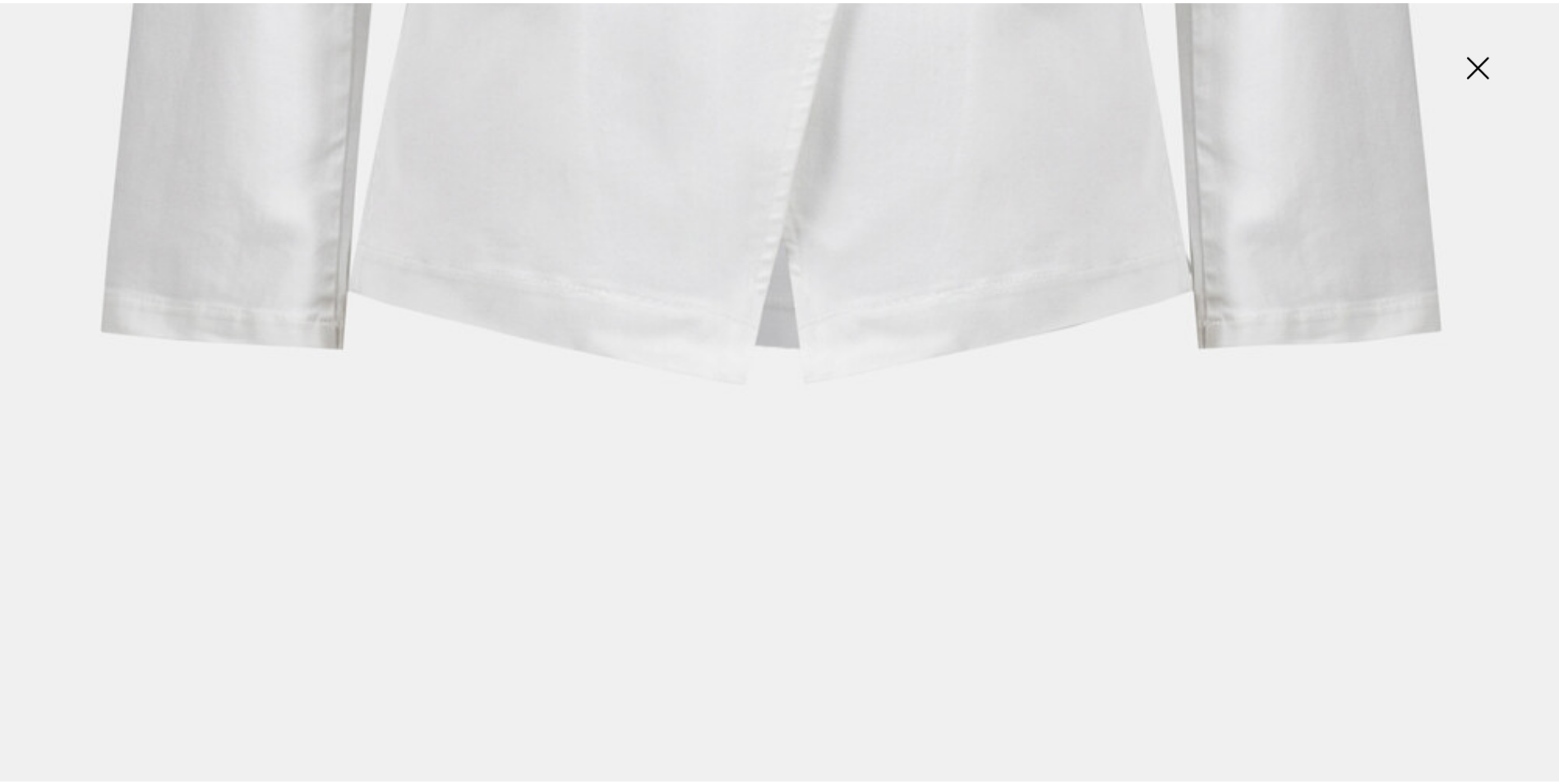
scroll to position [1554, 0]
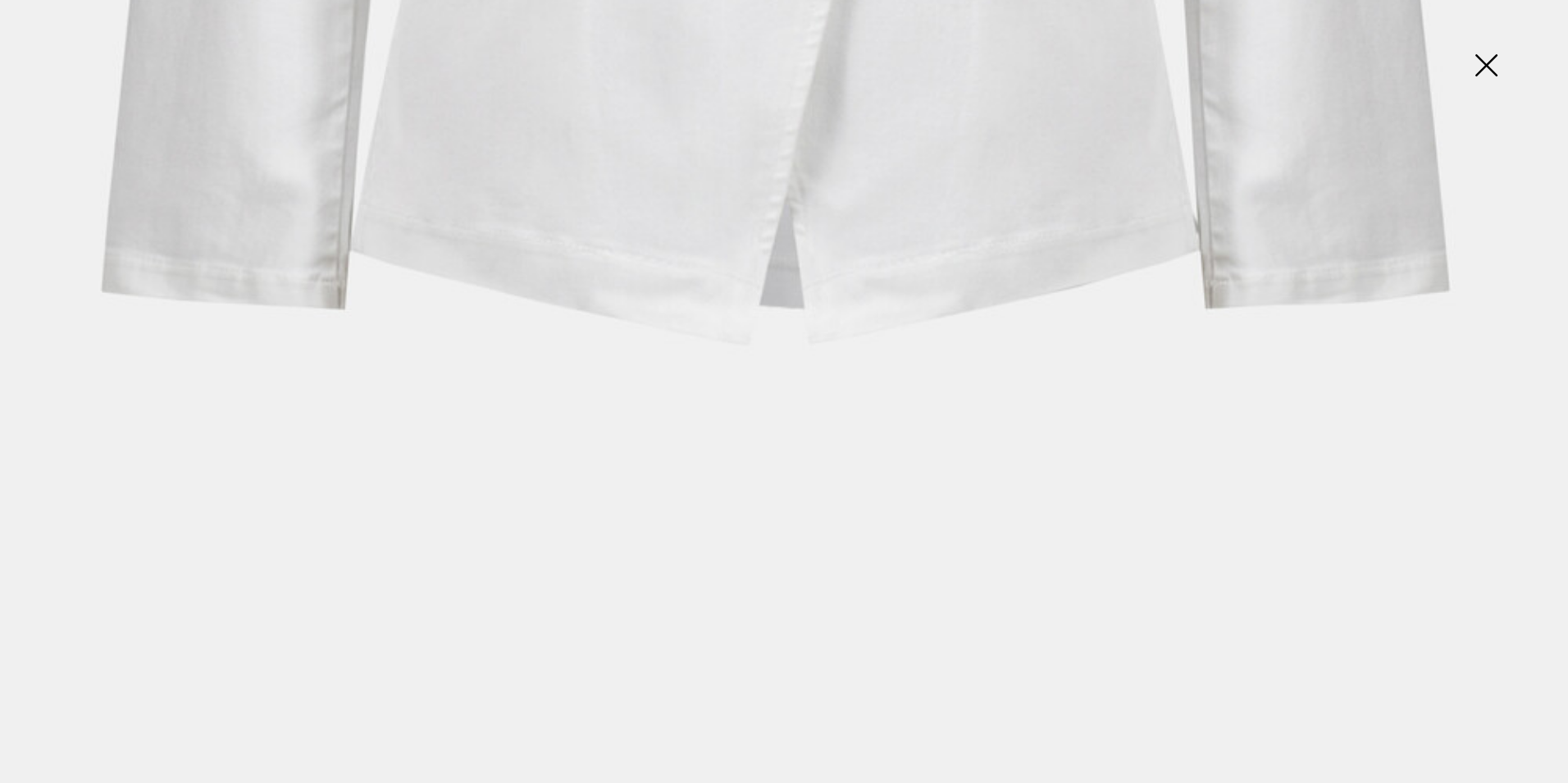
click at [1491, 65] on img at bounding box center [1485, 67] width 82 height 85
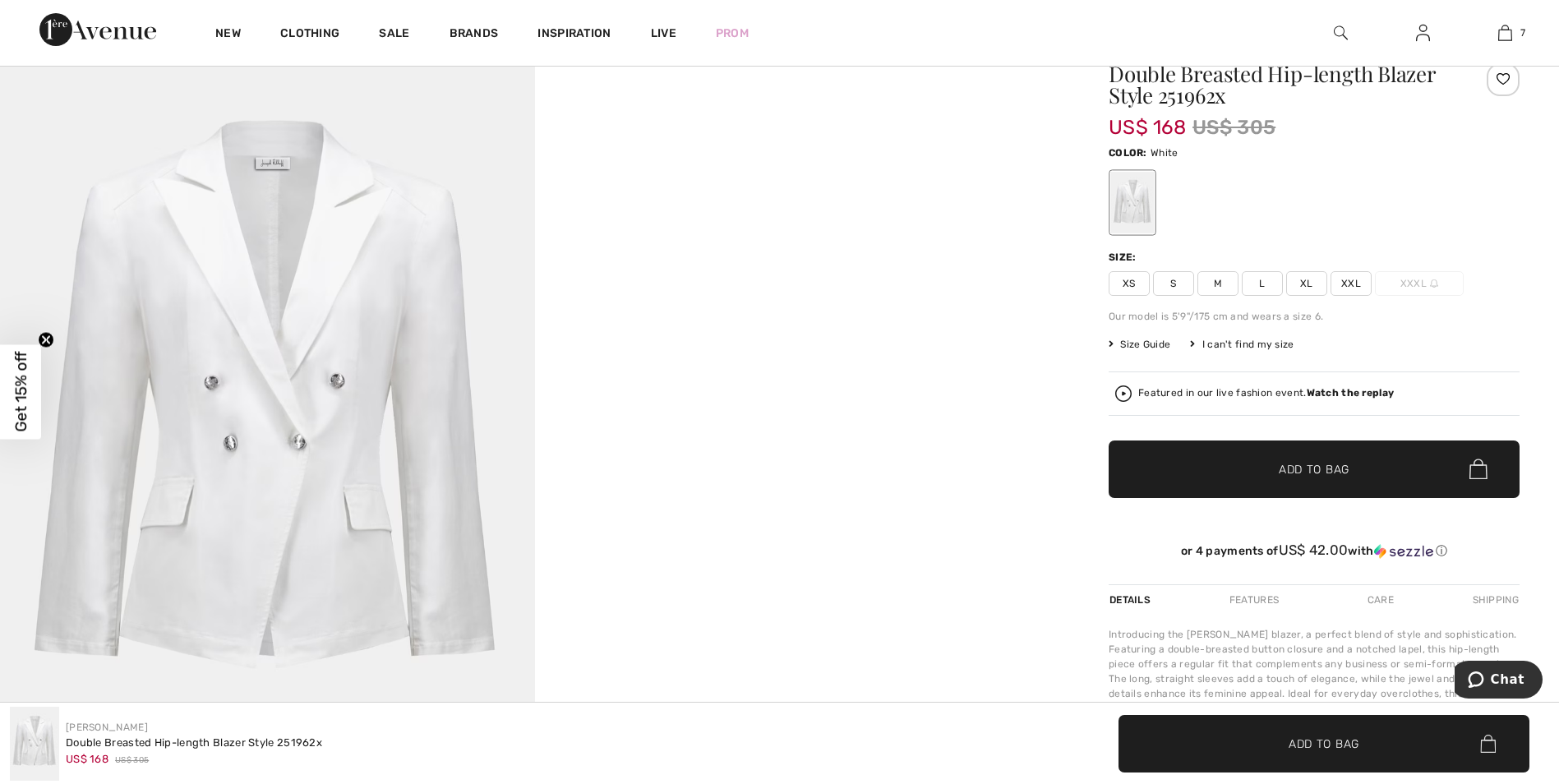
scroll to position [165, 0]
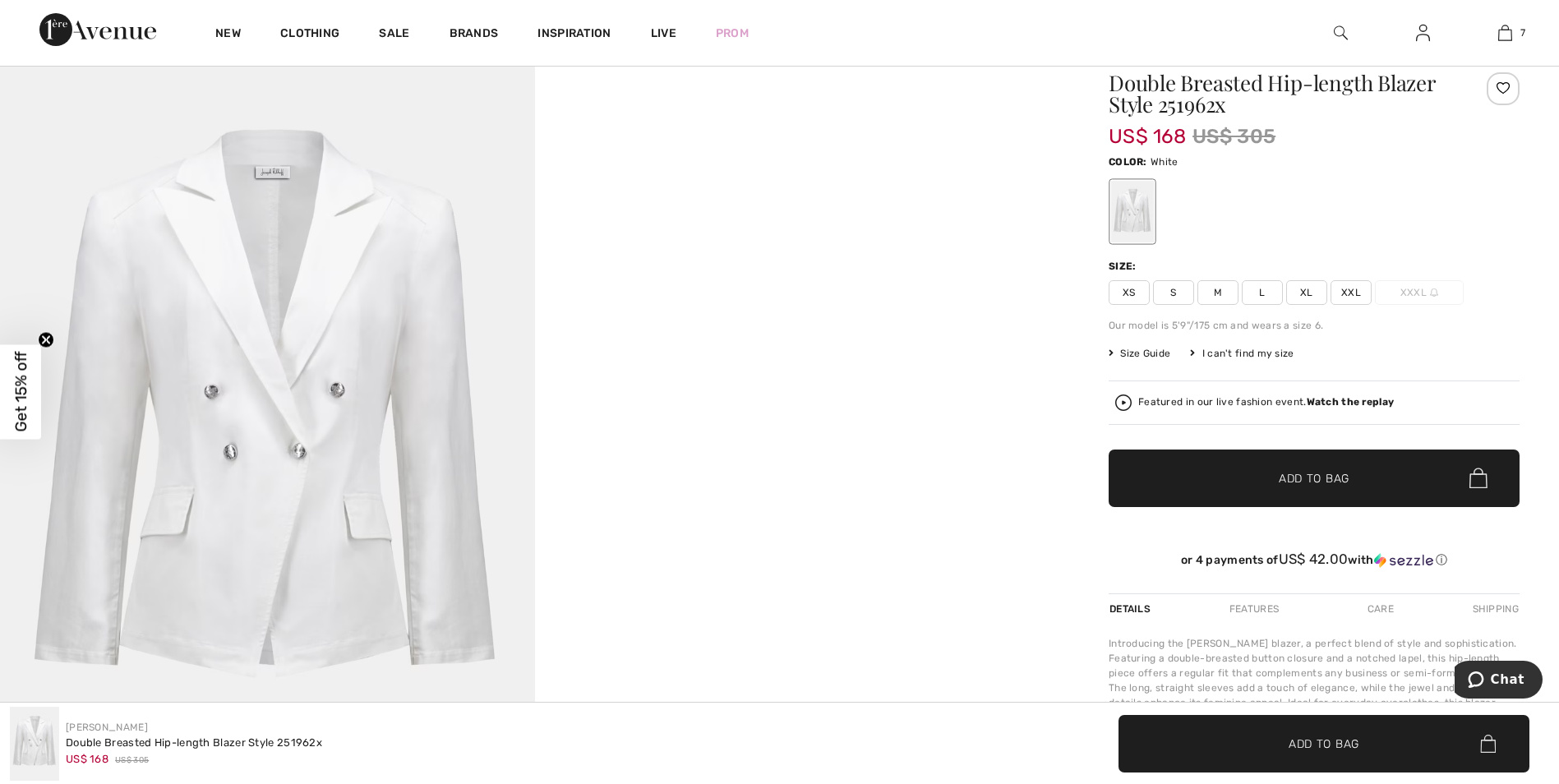
click at [1267, 285] on span "L" at bounding box center [1262, 292] width 41 height 24
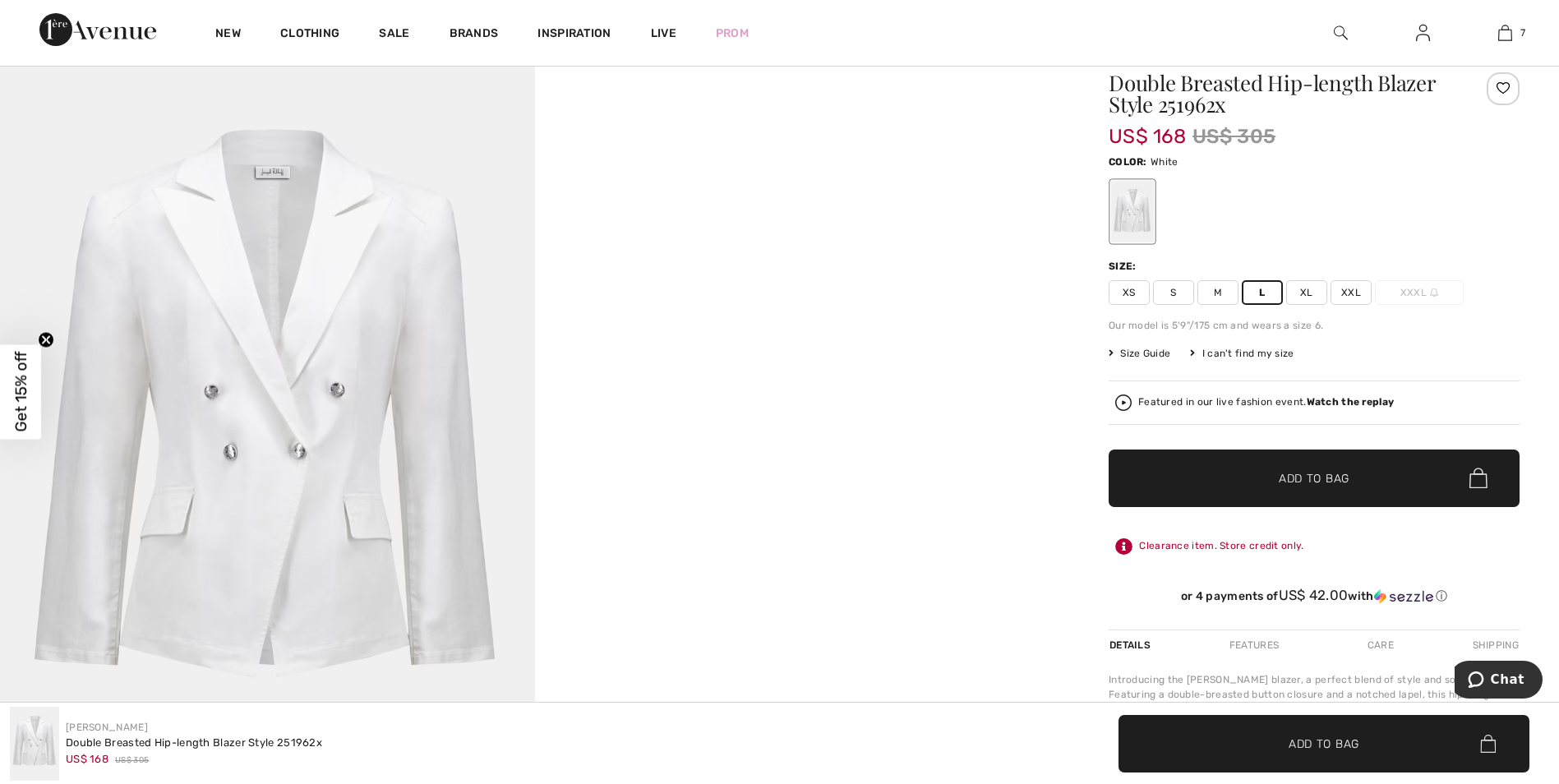
click at [1312, 472] on span "Add to Bag" at bounding box center [1313, 477] width 70 height 17
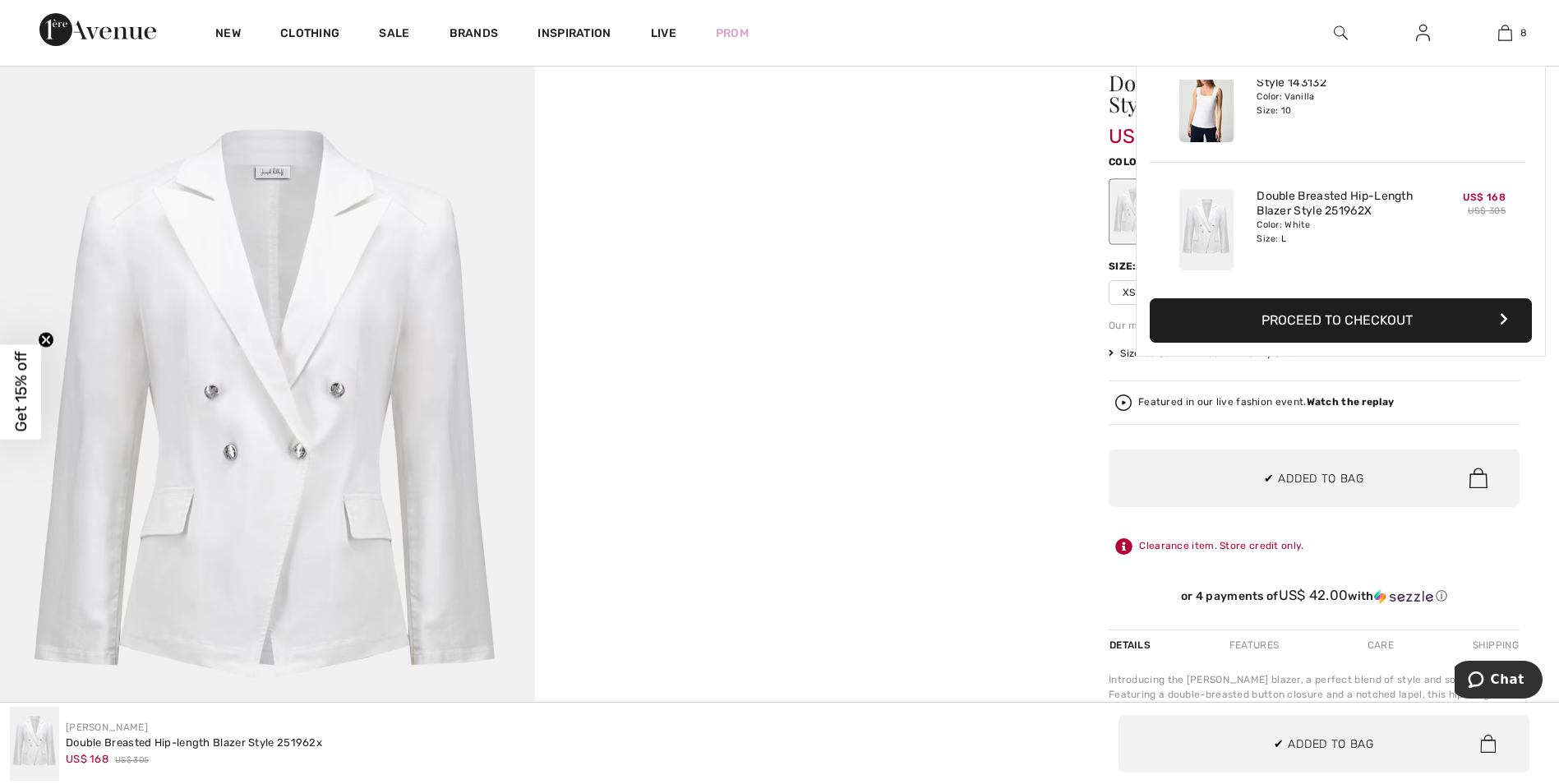
scroll to position [820, 0]
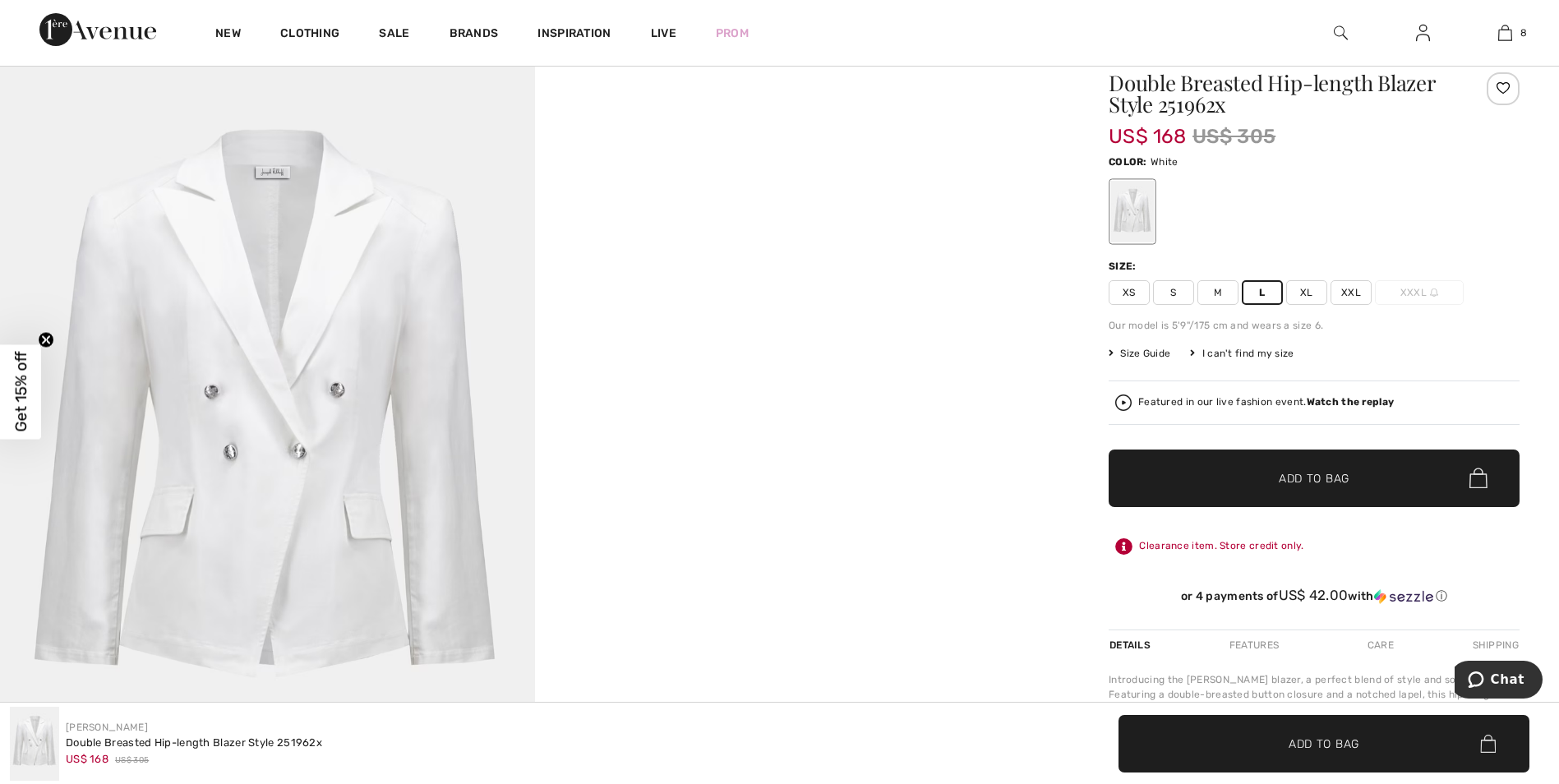
click at [1289, 478] on span "Add to Bag" at bounding box center [1313, 477] width 70 height 17
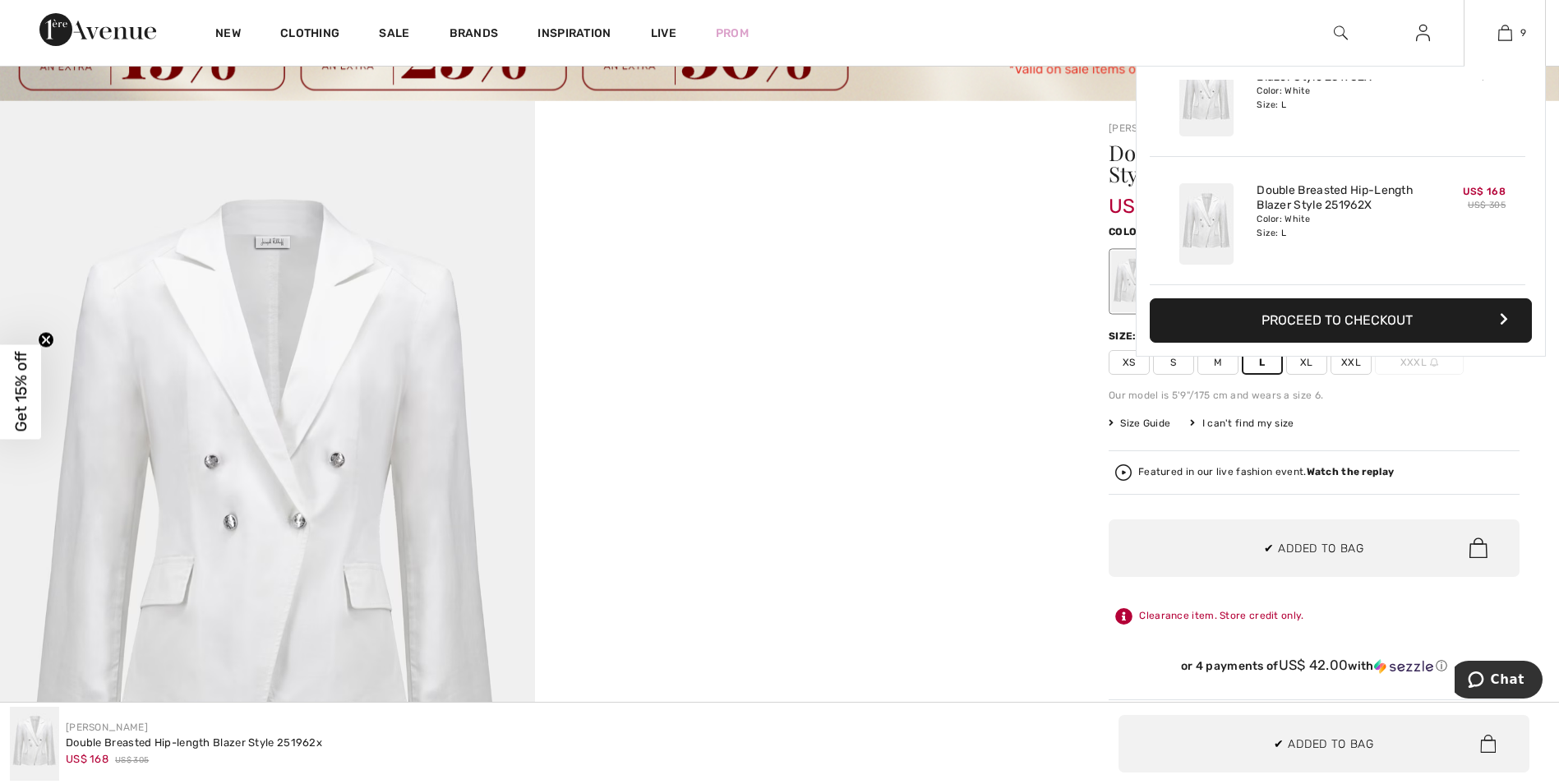
scroll to position [0, 0]
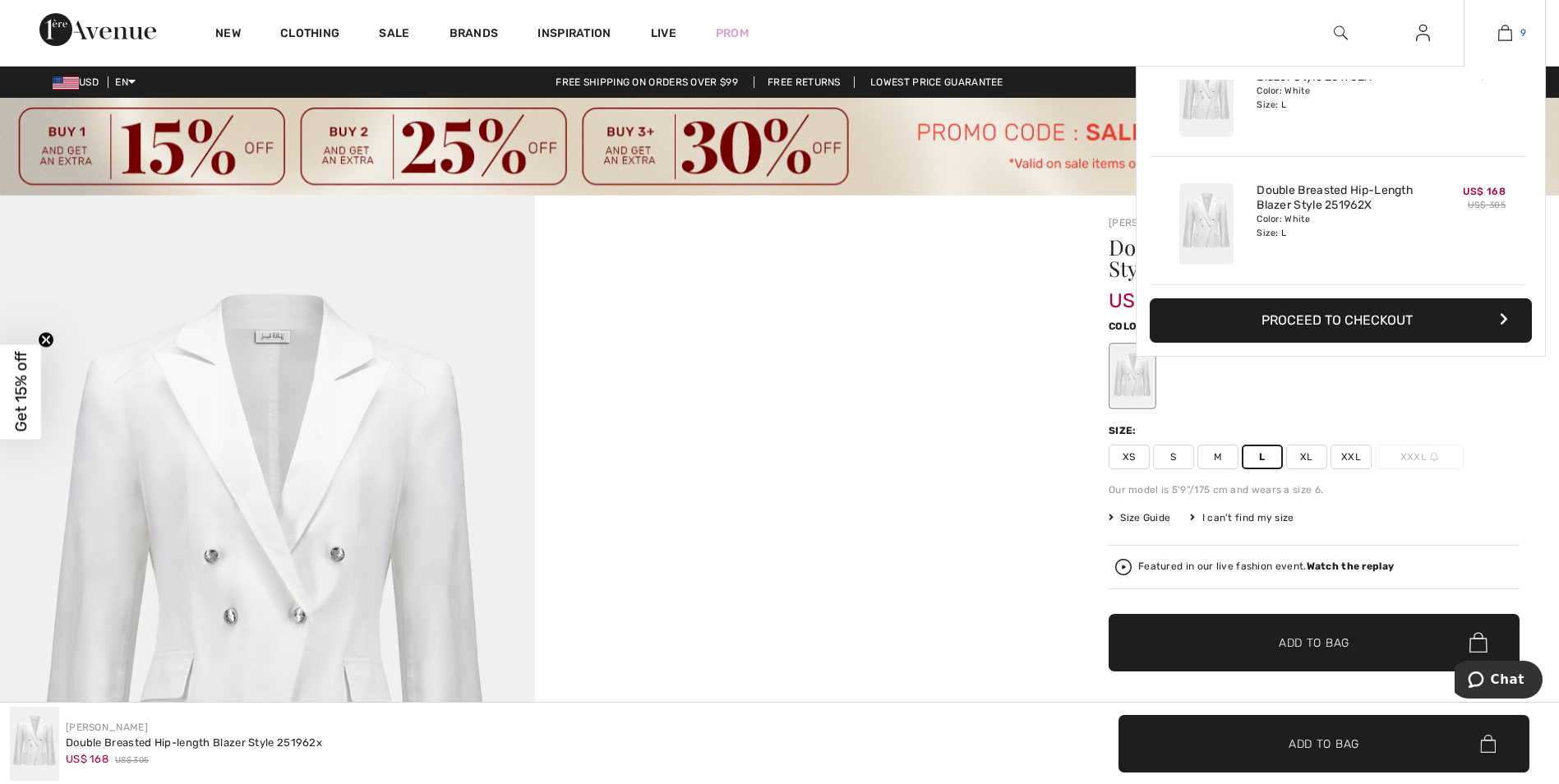
click at [1506, 29] on img at bounding box center [1505, 33] width 14 height 20
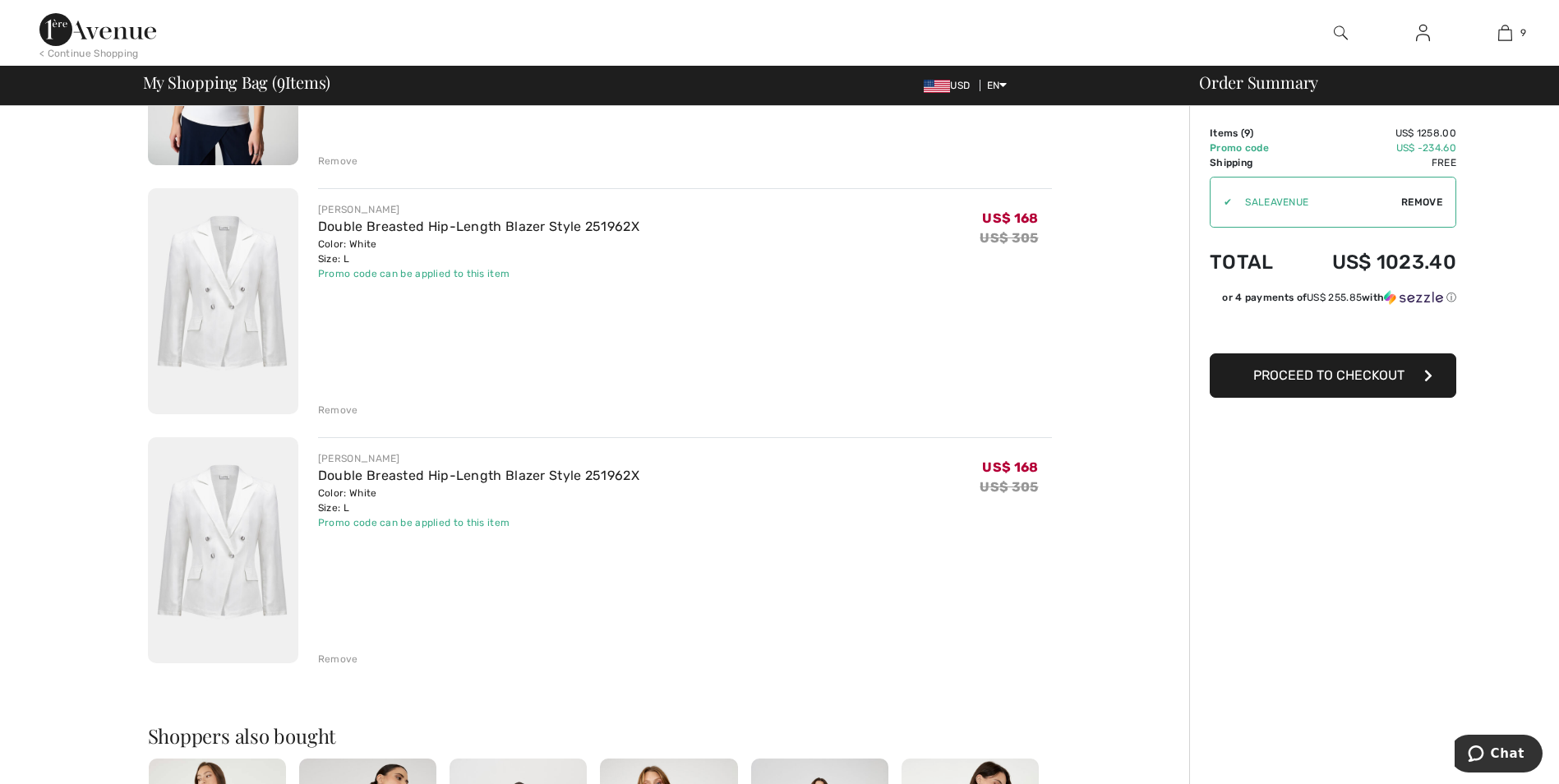
scroll to position [1807, 0]
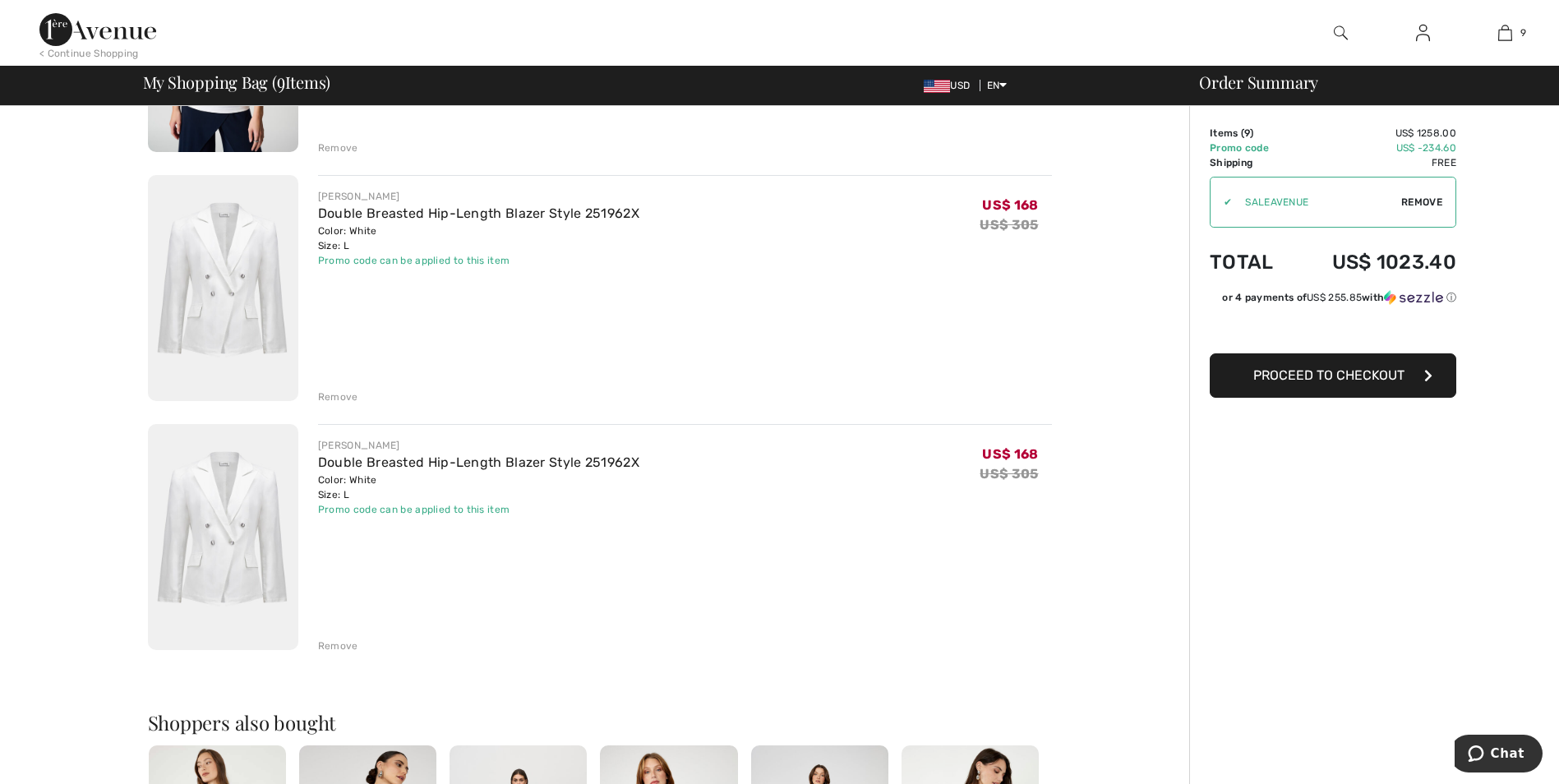
click at [338, 394] on div "Remove" at bounding box center [338, 397] width 41 height 14
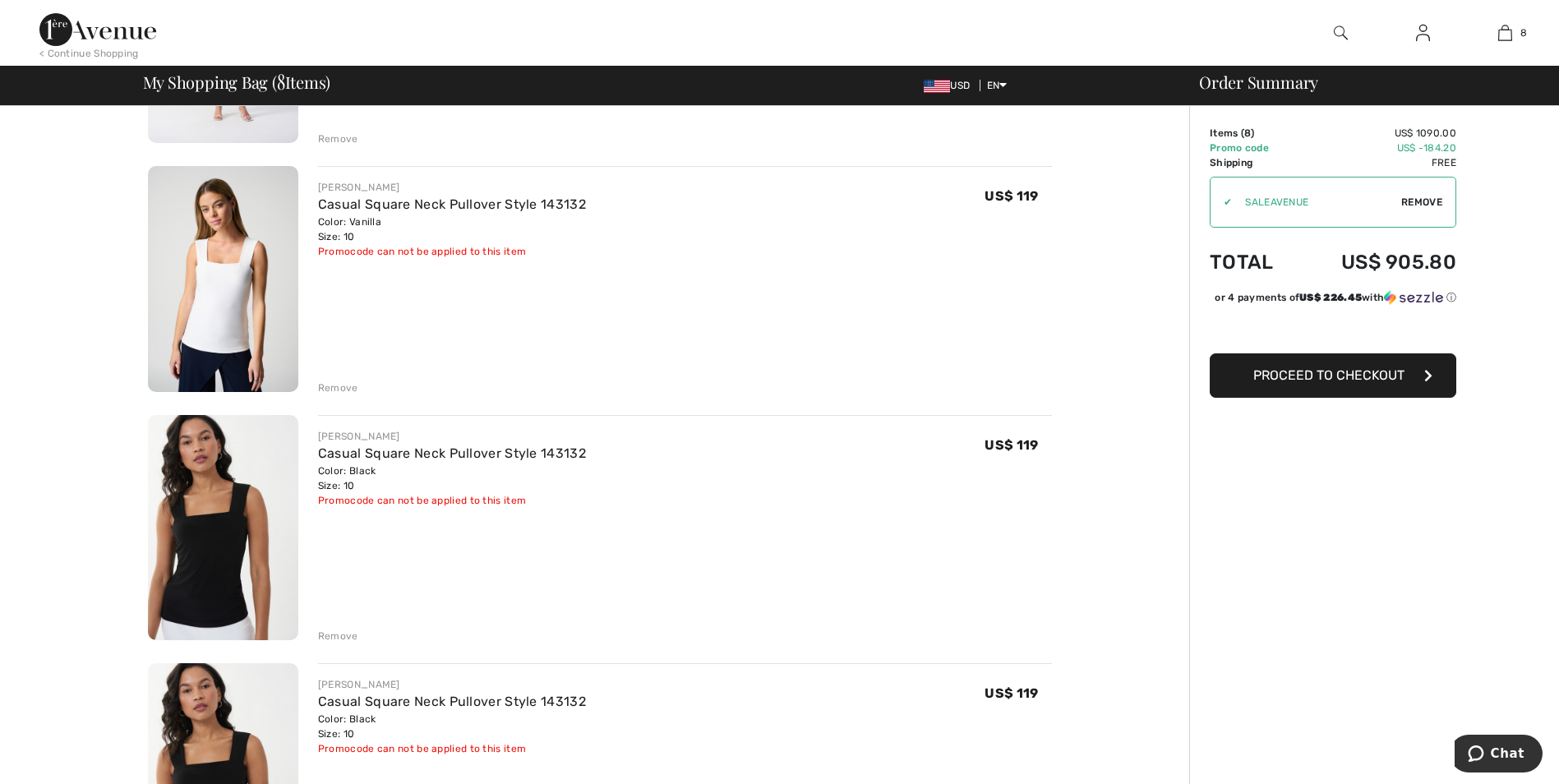
scroll to position [739, 0]
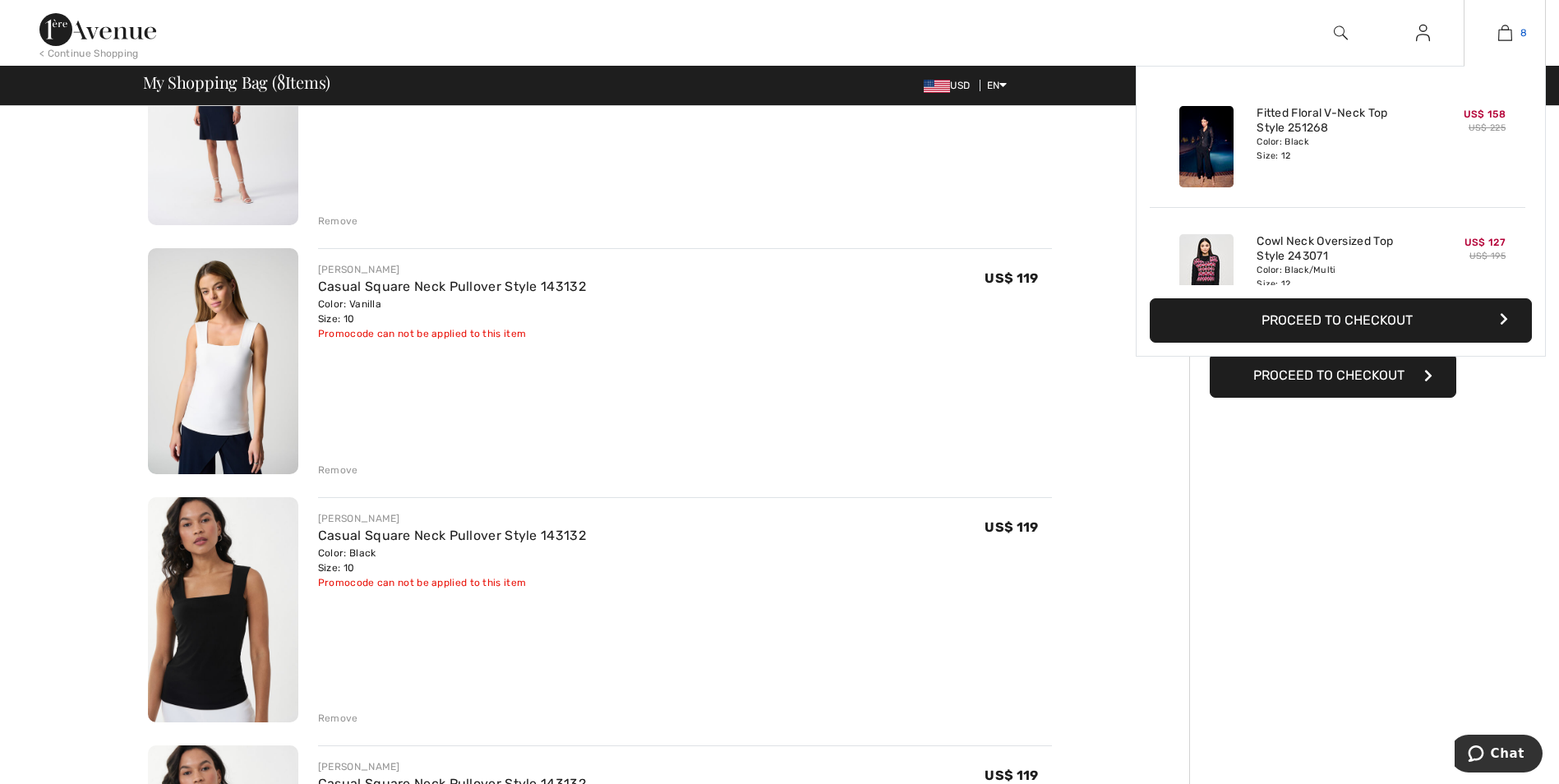
click at [1502, 33] on img at bounding box center [1505, 33] width 14 height 20
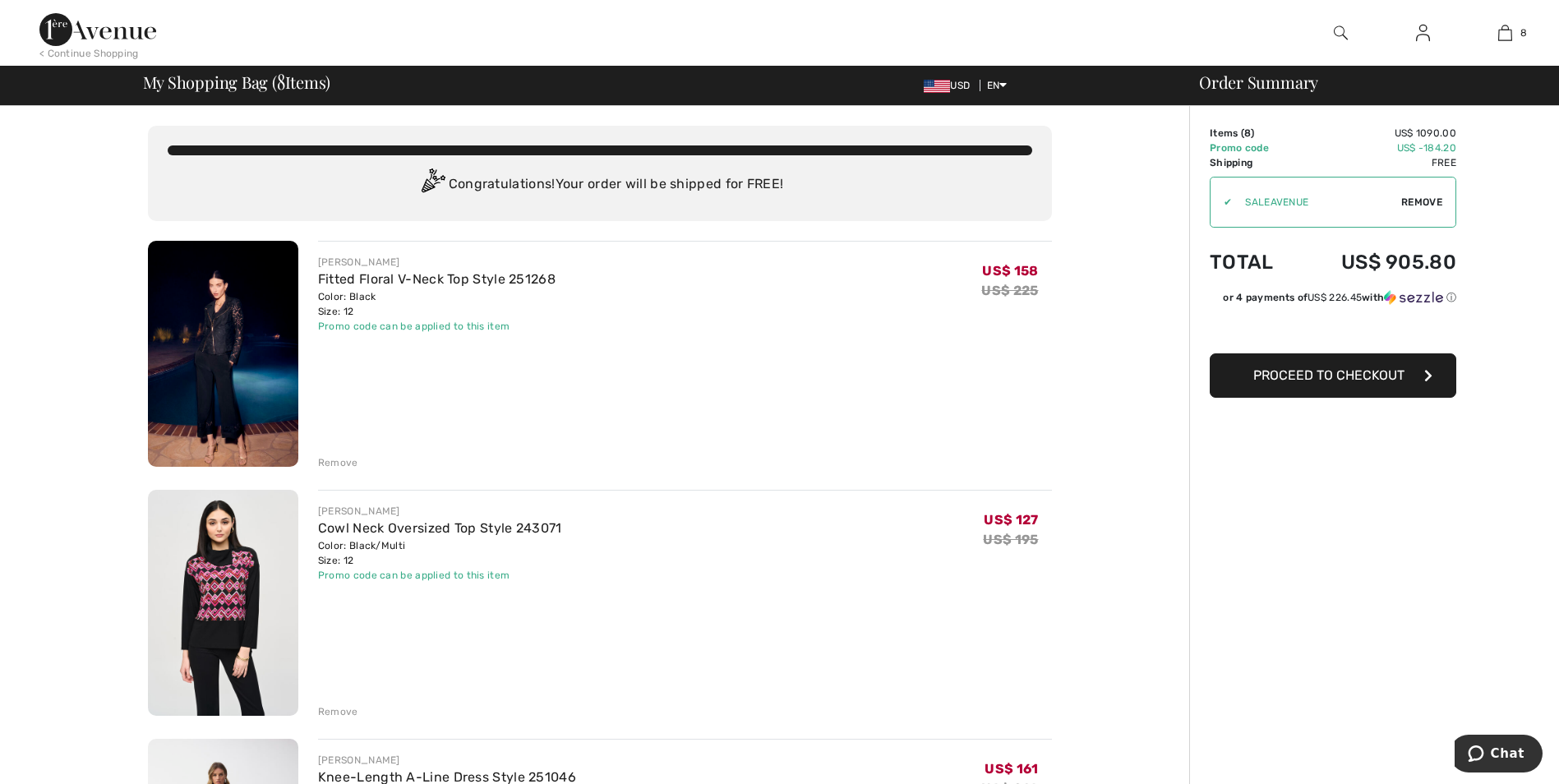
click at [1423, 30] on img at bounding box center [1423, 33] width 14 height 20
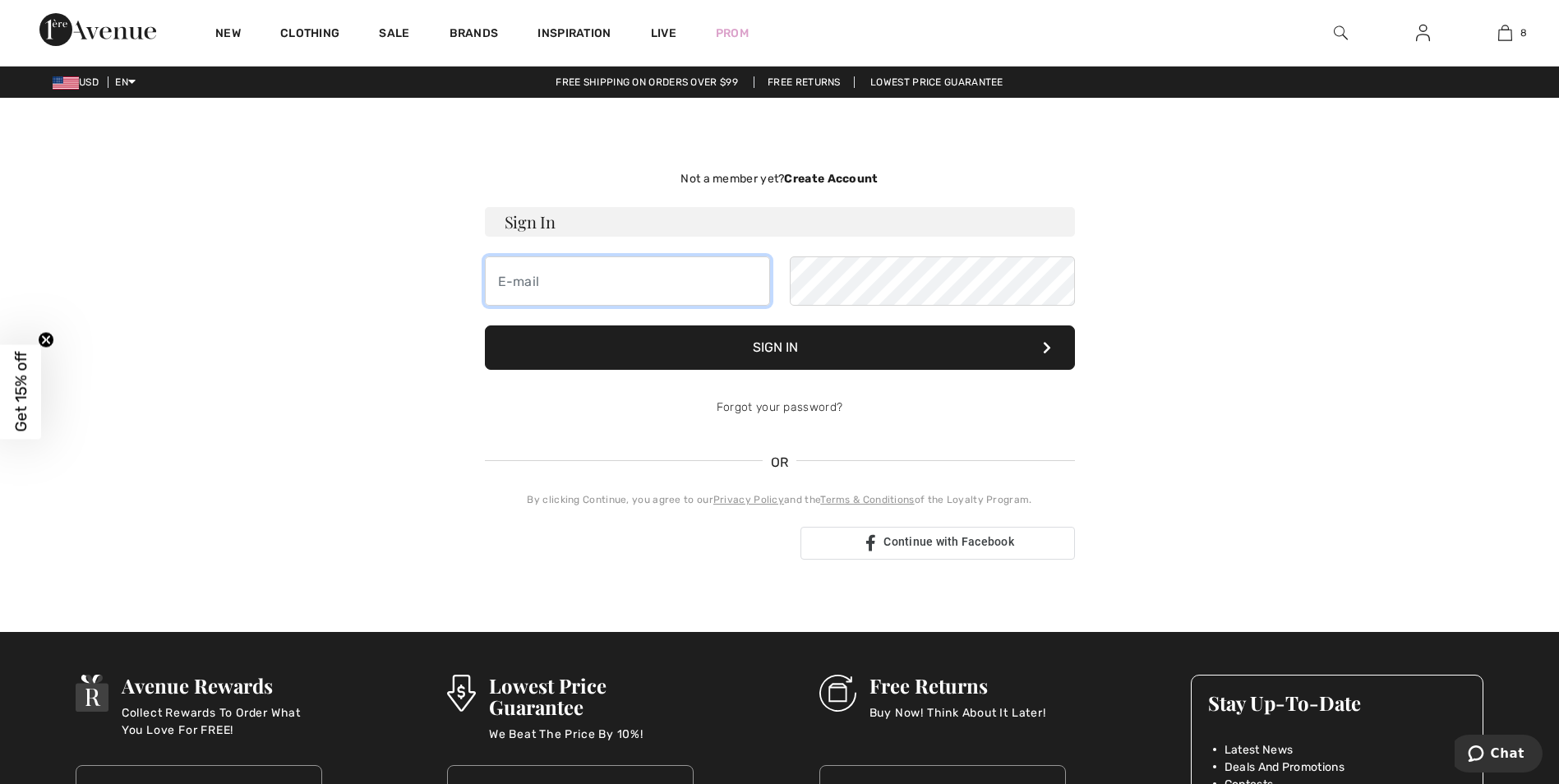
type input "aaustriaco@vablawfirm.com"
click at [787, 353] on button "Sign In" at bounding box center [780, 347] width 590 height 44
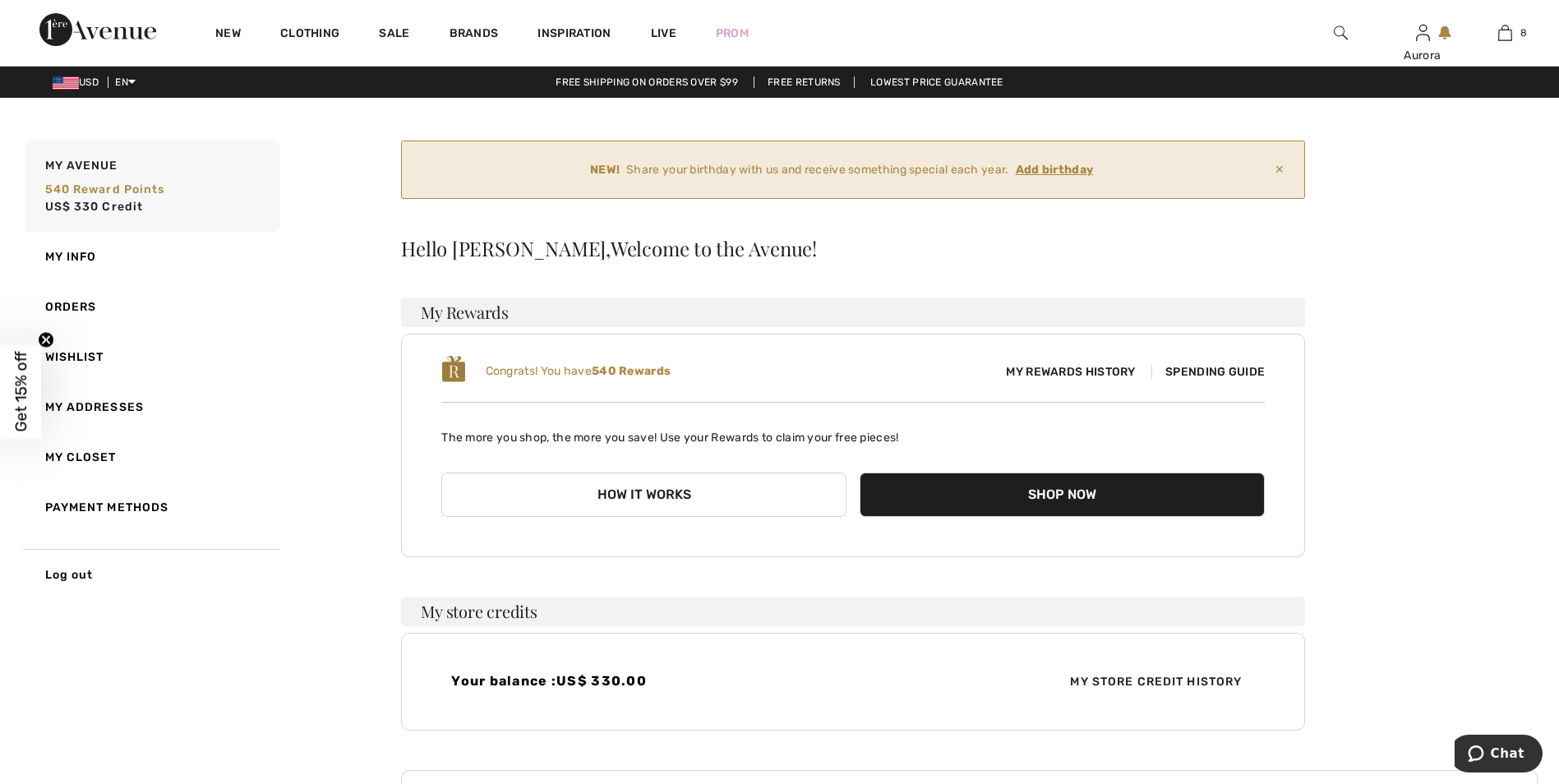
click at [1151, 680] on span "My Store Credit History" at bounding box center [1156, 681] width 198 height 17
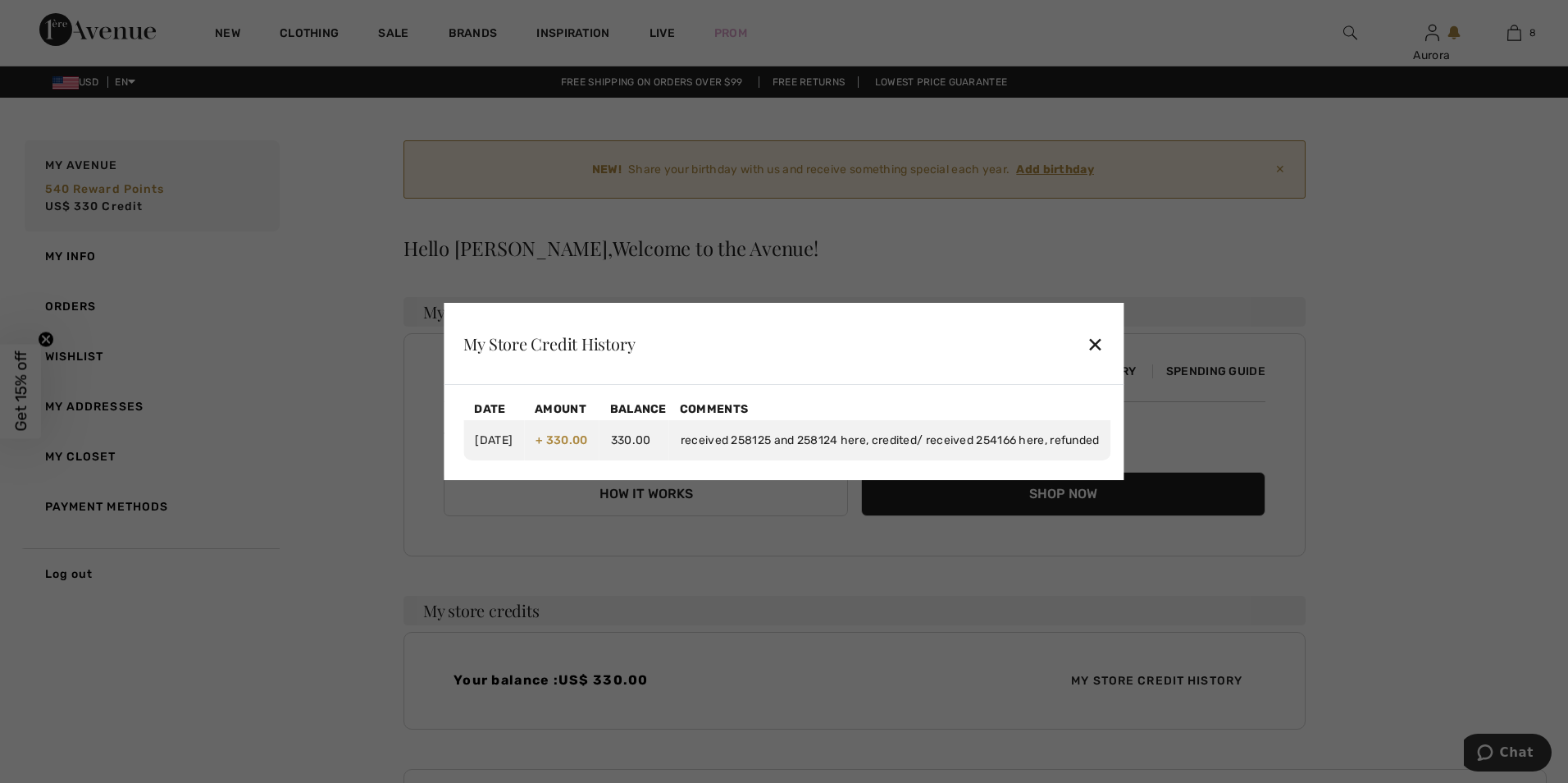
click at [1104, 343] on div "✕" at bounding box center [1094, 343] width 17 height 34
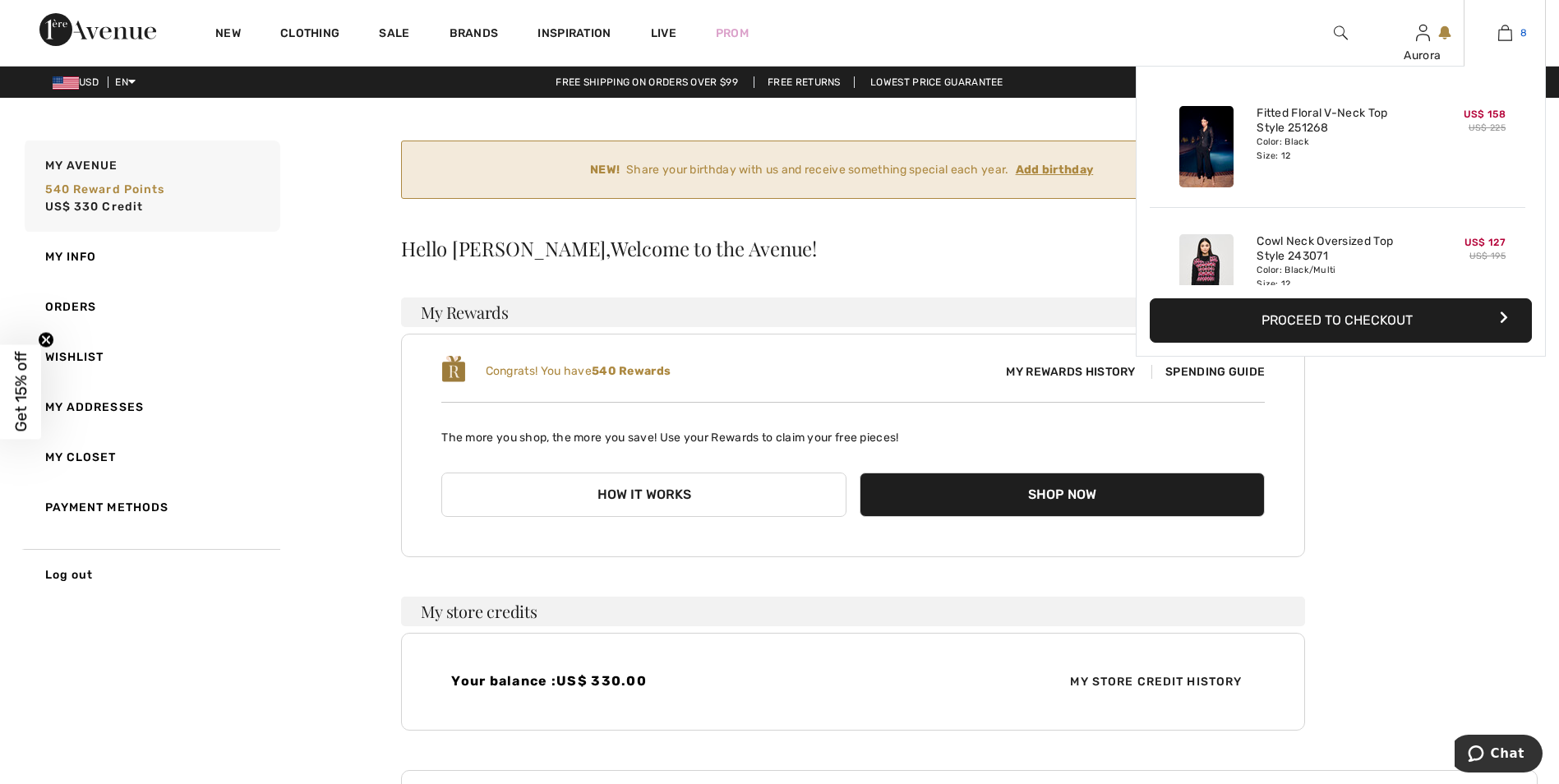
click at [1509, 36] on img at bounding box center [1505, 33] width 14 height 20
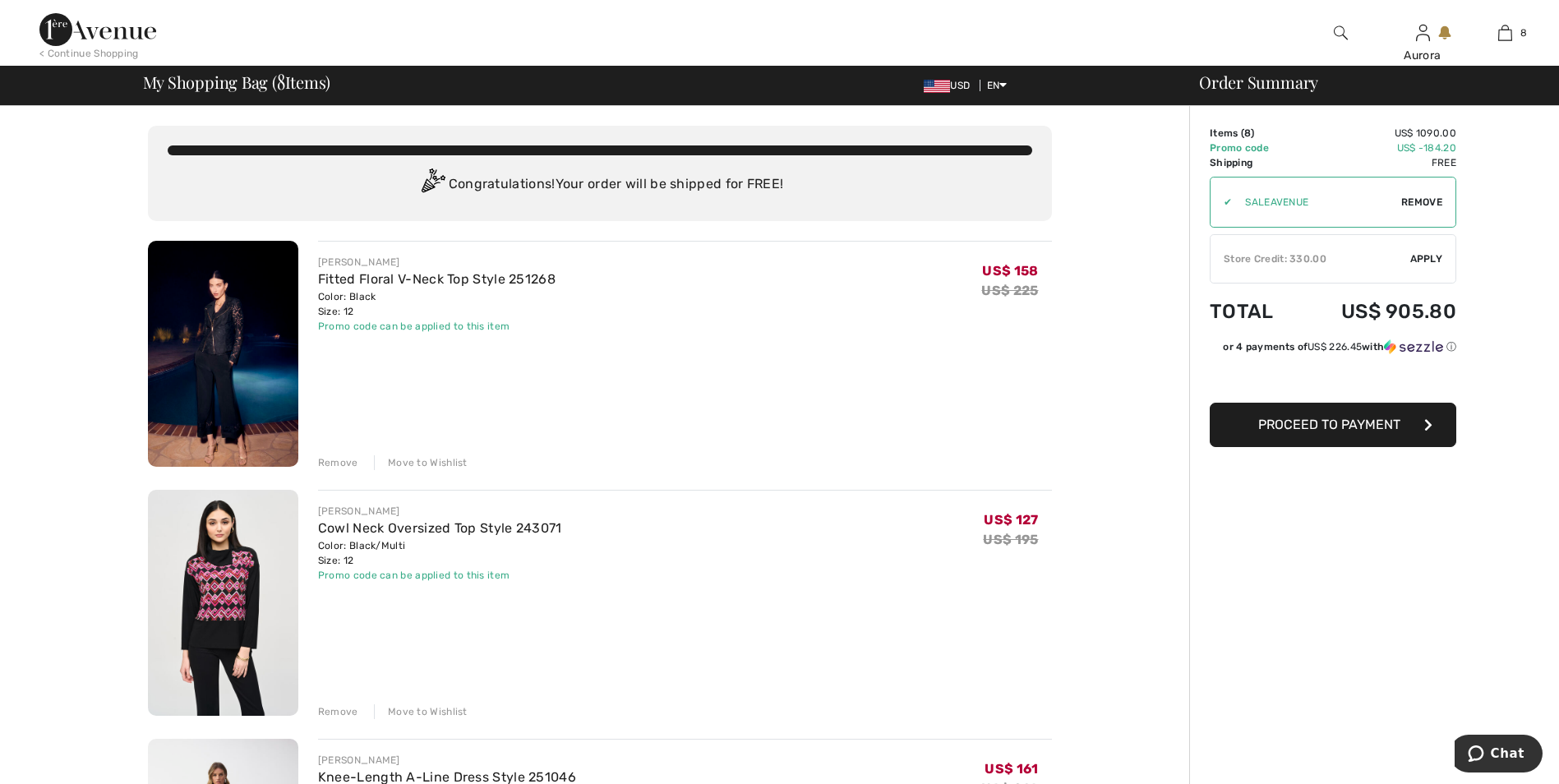
click at [1374, 259] on div "Store Credit: 330.00" at bounding box center [1310, 258] width 200 height 14
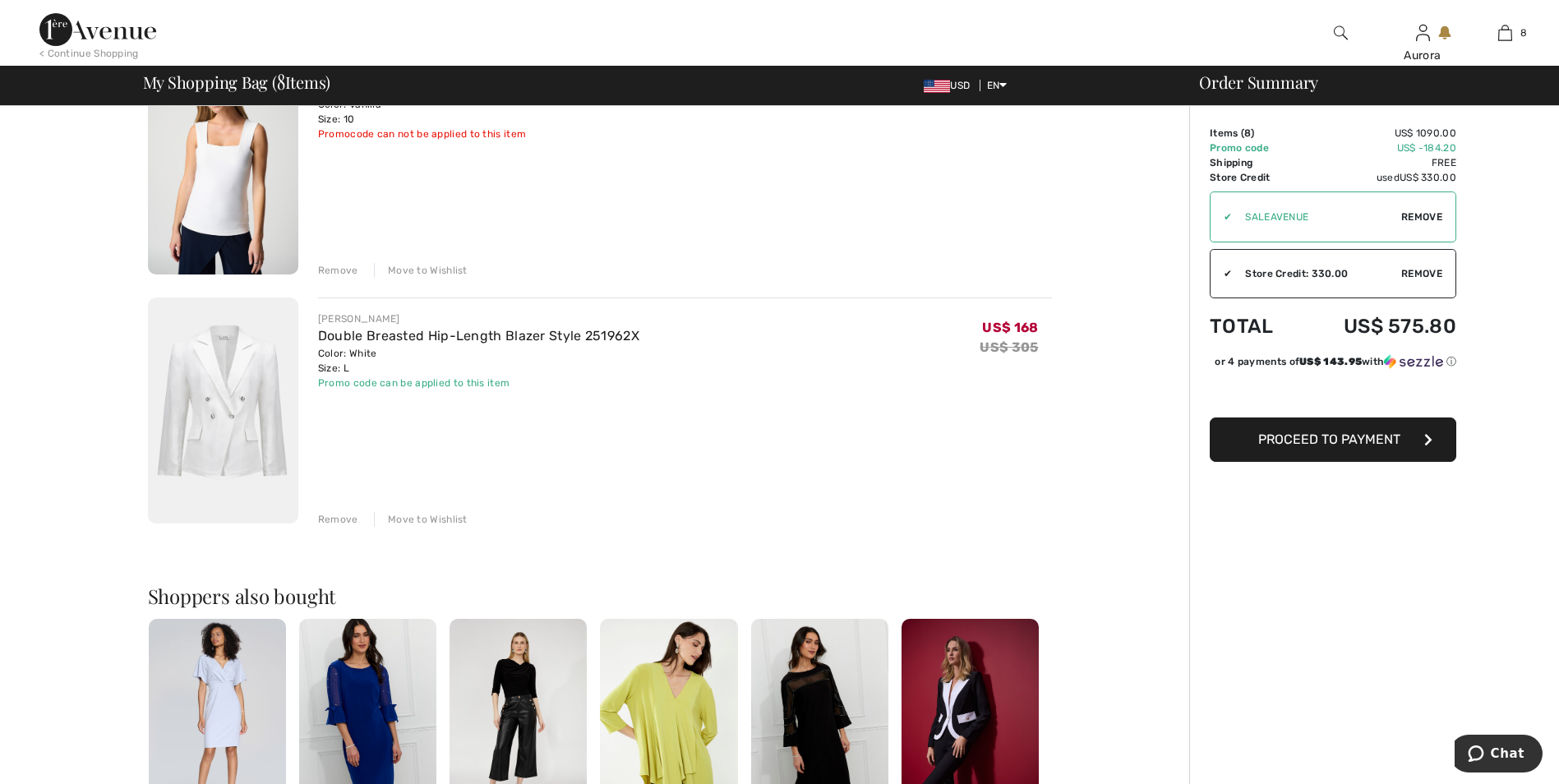
scroll to position [1726, 0]
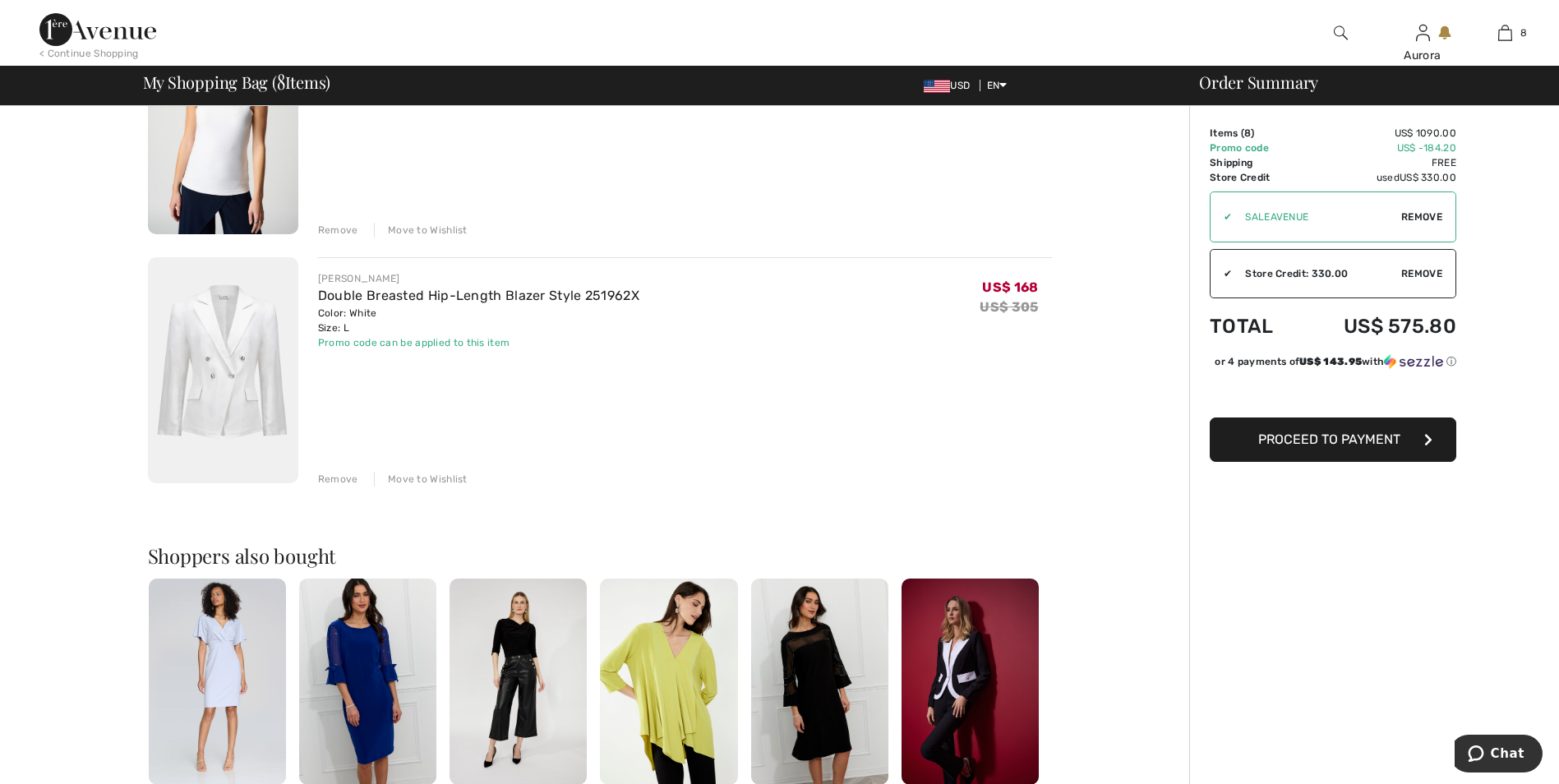
click at [1329, 447] on span "Proceed to Payment" at bounding box center [1329, 438] width 142 height 15
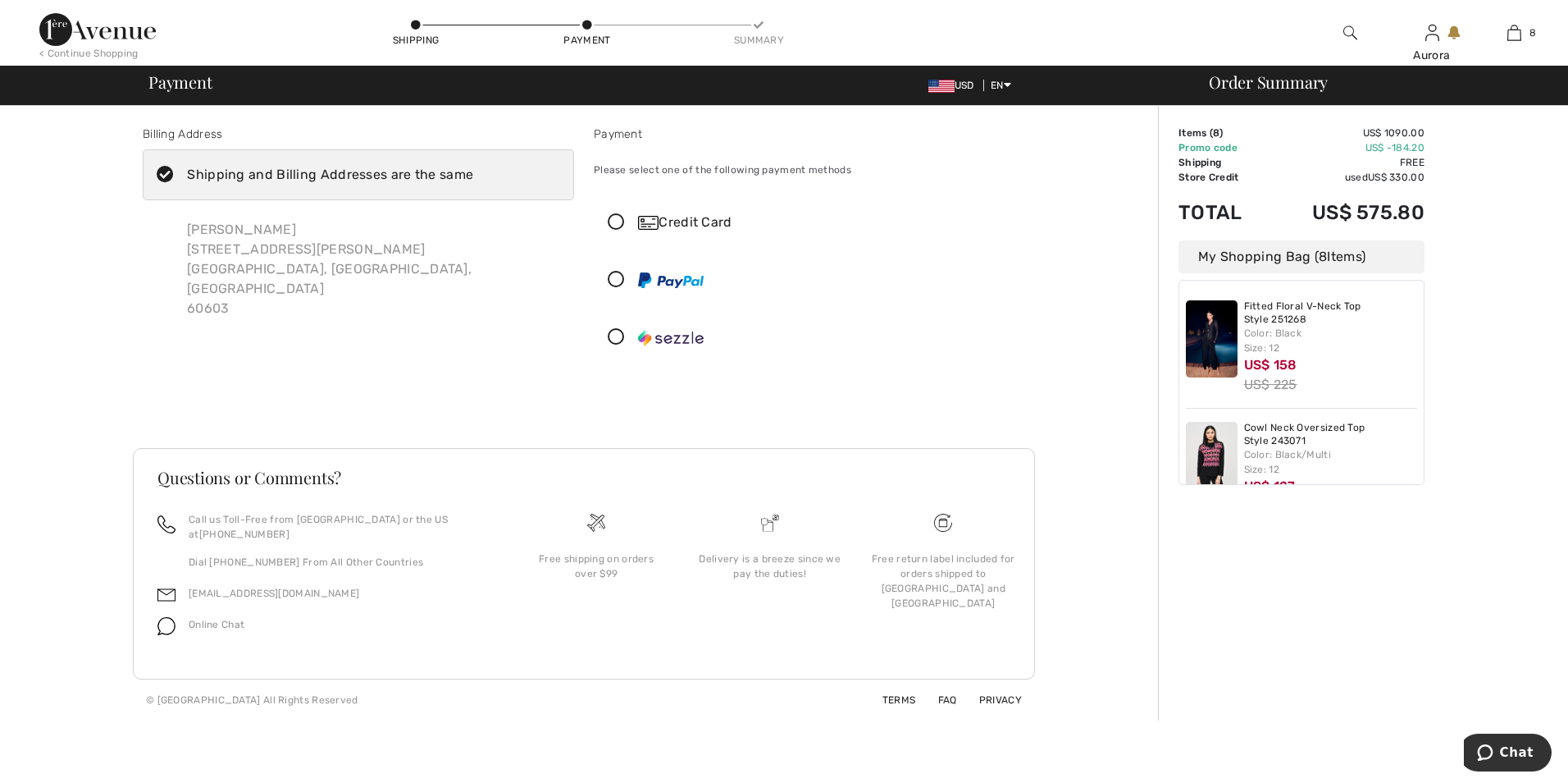
click at [267, 178] on div "Shipping and Billing Addresses are the same" at bounding box center [330, 174] width 287 height 20
click at [474, 178] on input "Shipping and Billing Addresses are the same" at bounding box center [479, 174] width 11 height 49
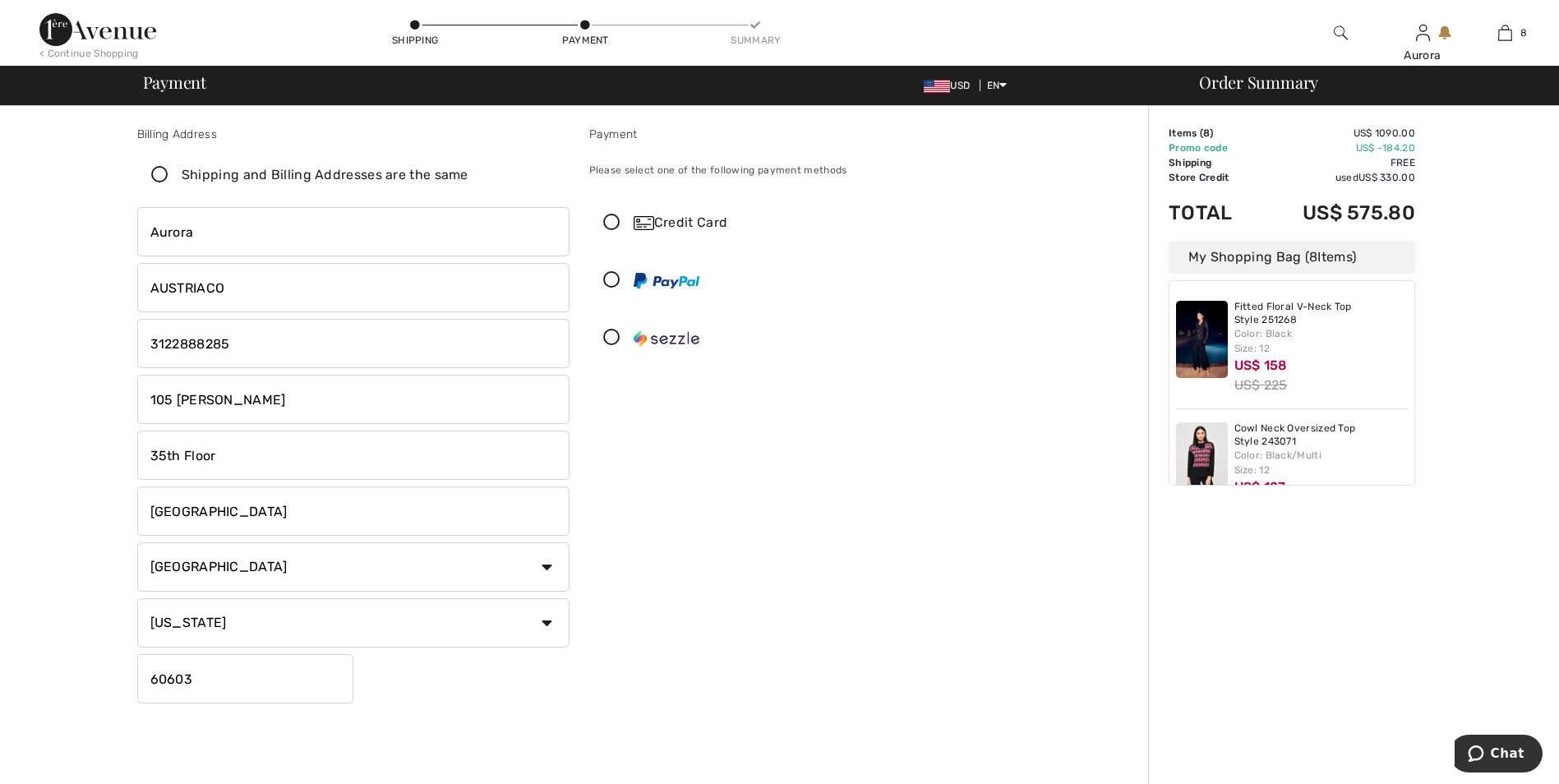
checkbox input "false"
drag, startPoint x: 273, startPoint y: 400, endPoint x: 89, endPoint y: 394, distance: 184.1
click at [89, 394] on div "Billing Address Shipping and Billing Addresses are the same Aurora AUSTRIACO 10…" at bounding box center [579, 584] width 1138 height 956
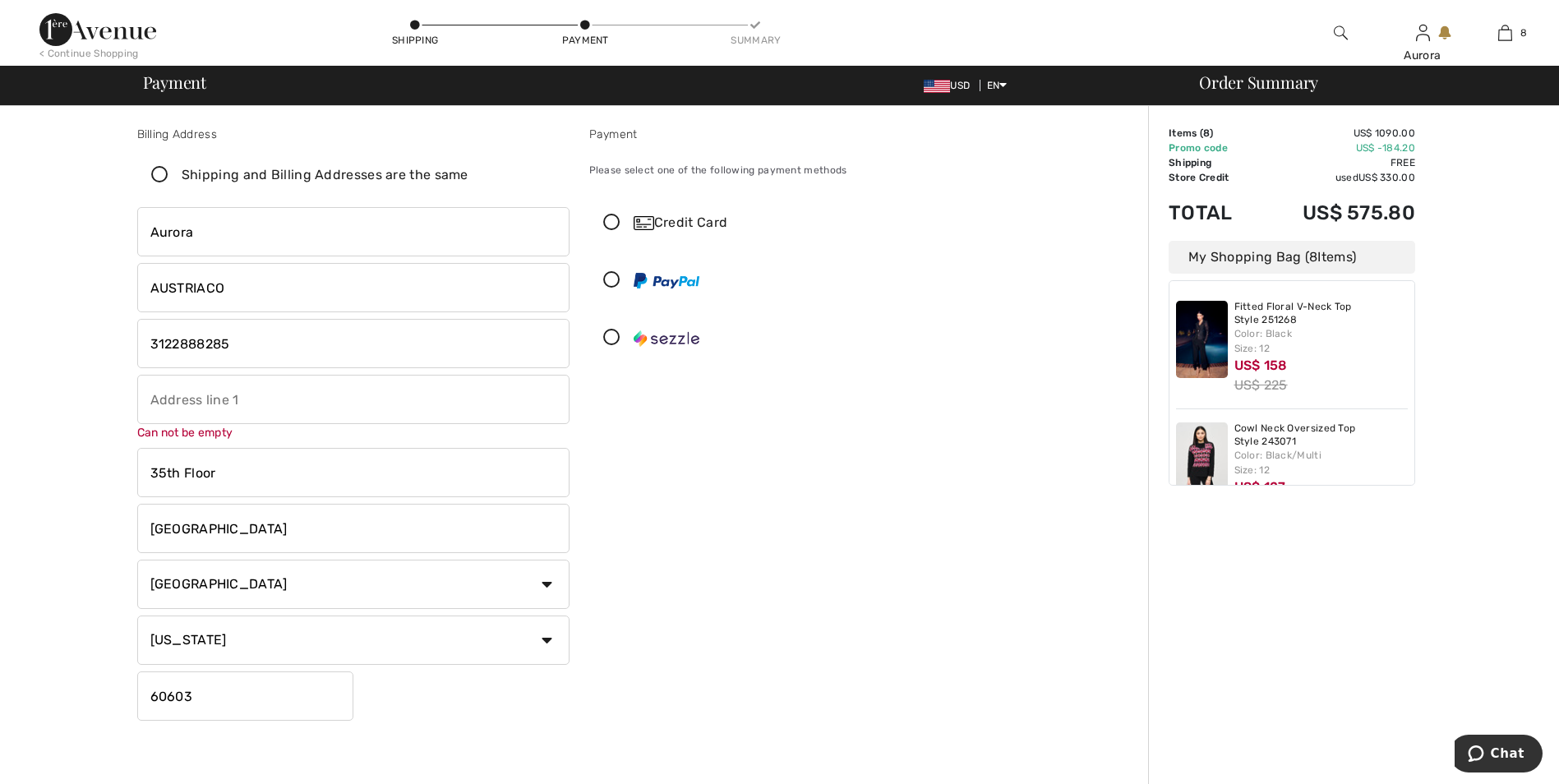
drag, startPoint x: 248, startPoint y: 455, endPoint x: 99, endPoint y: 479, distance: 150.9
click at [99, 479] on div "Billing Address Shipping and Billing Addresses are the same Aurora AUSTRIACO 10…" at bounding box center [579, 592] width 1138 height 973
click at [160, 401] on input "text" at bounding box center [353, 399] width 432 height 50
type input "17 N Aldine Ave, Park Ridge IL 60068"
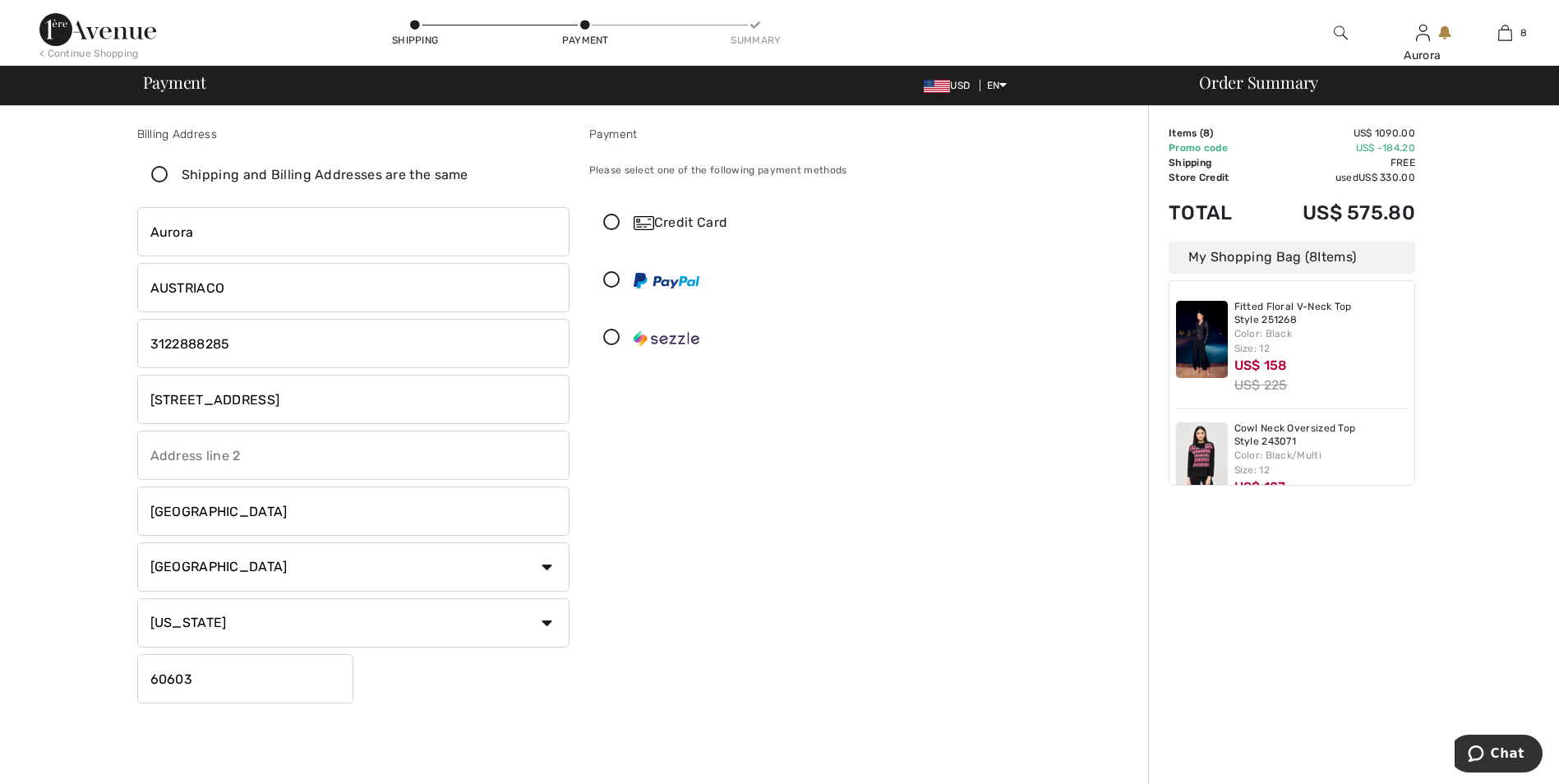
drag, startPoint x: 249, startPoint y: 498, endPoint x: 129, endPoint y: 515, distance: 121.2
click at [129, 515] on div "Billing Address Shipping and Billing Addresses are the same Aurora AUSTRIACO 10…" at bounding box center [353, 418] width 452 height 584
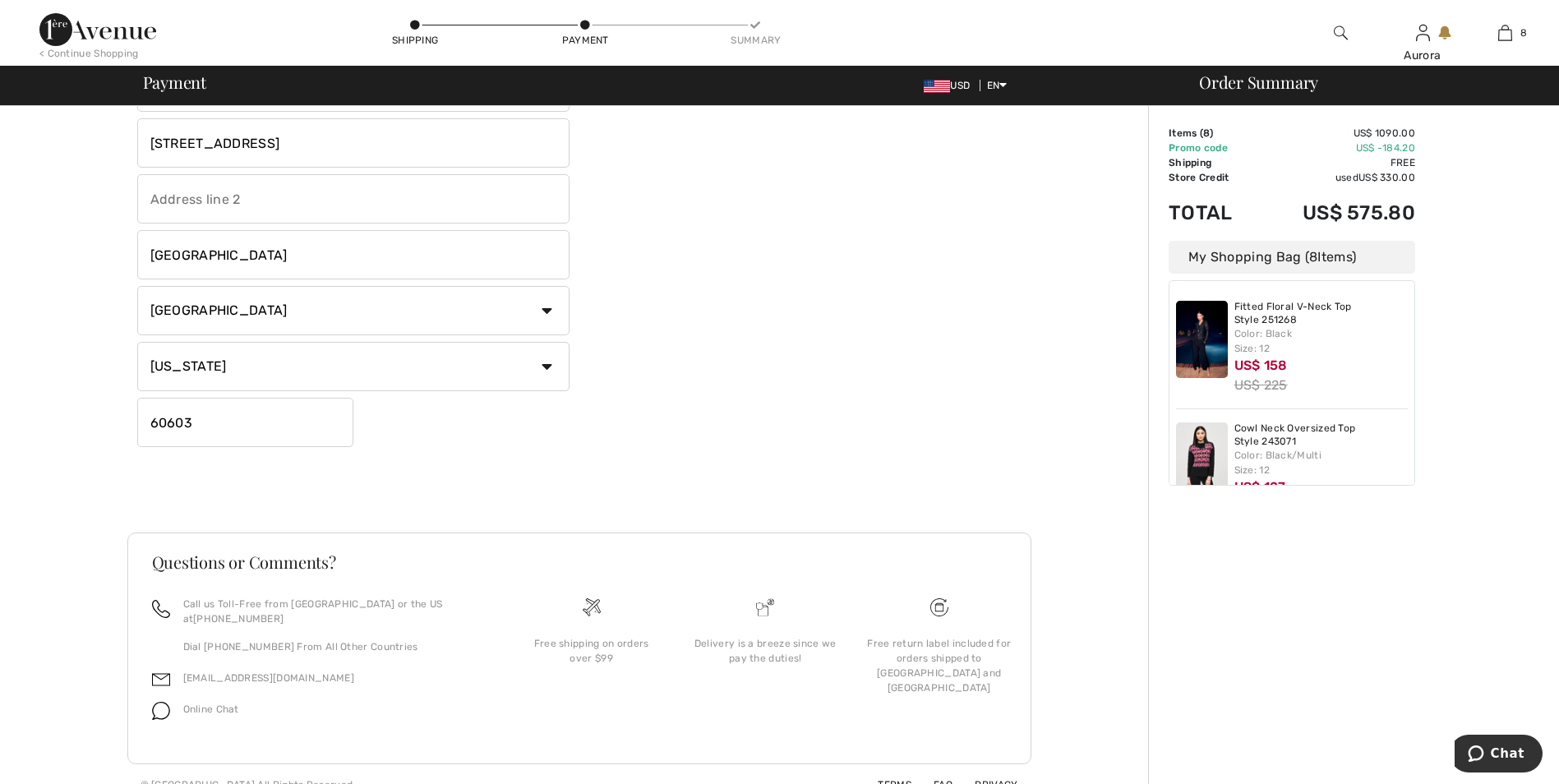
scroll to position [263, 0]
click at [941, 233] on div "Payment Please select one of the following payment methods Credit Card My Saved…" at bounding box center [805, 155] width 452 height 584
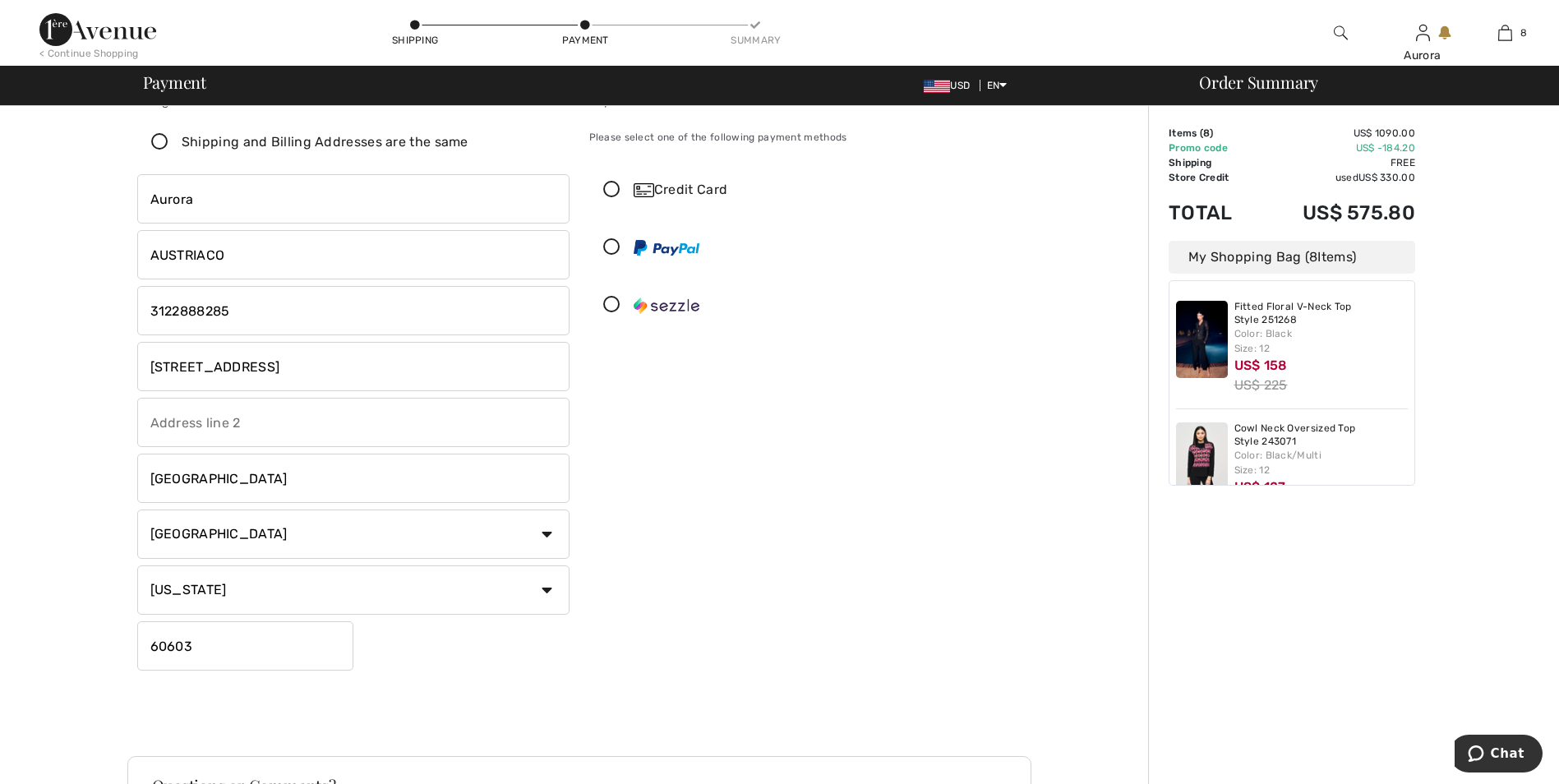
scroll to position [0, 0]
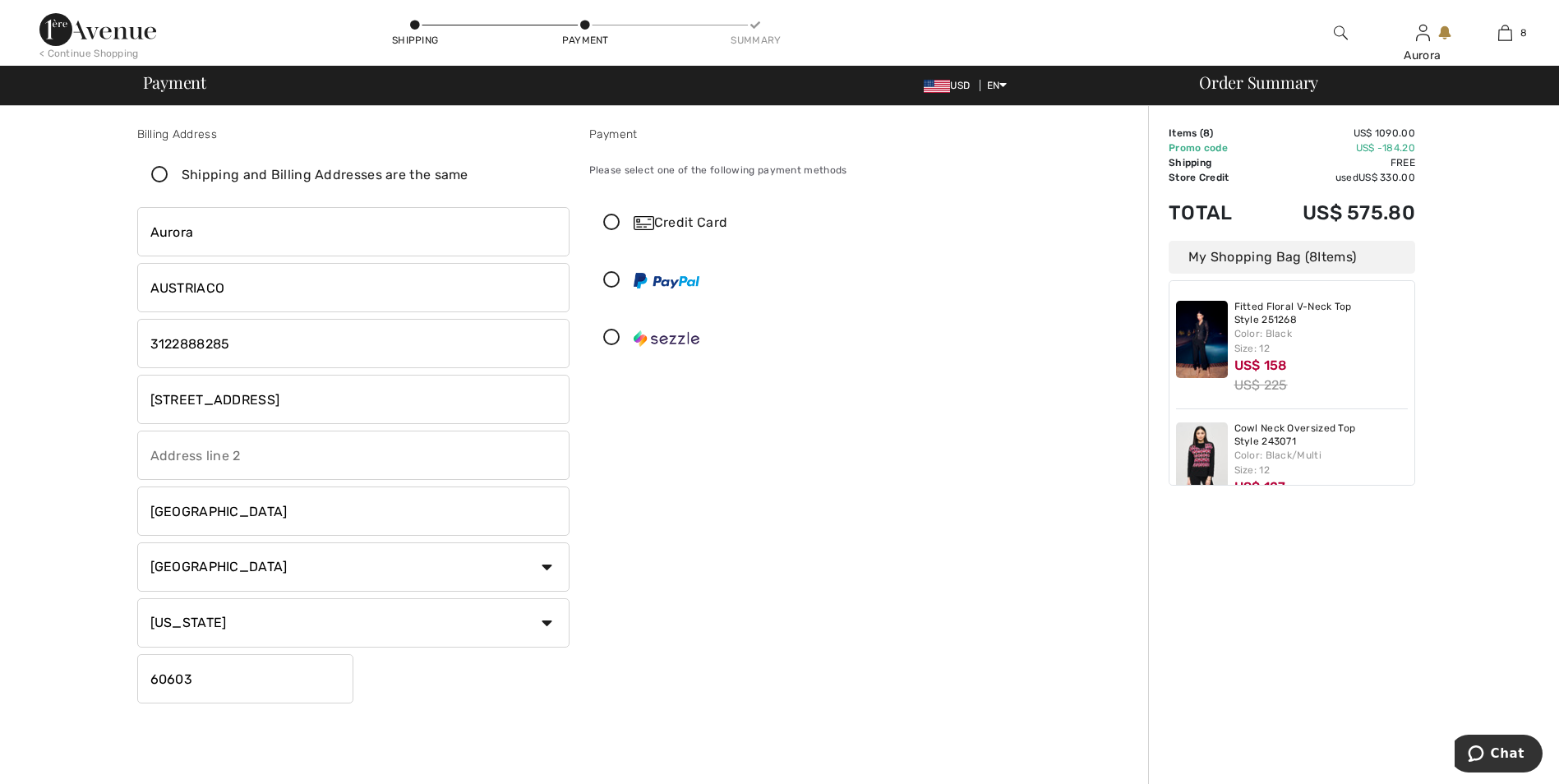
drag, startPoint x: 210, startPoint y: 513, endPoint x: 77, endPoint y: 512, distance: 133.0
click at [77, 512] on div "Billing Address Shipping and Billing Addresses are the same Aurora AUSTRIACO 10…" at bounding box center [579, 584] width 1138 height 956
type input "Park Ridge"
click at [199, 677] on input "60603" at bounding box center [245, 679] width 216 height 50
type input "60068"
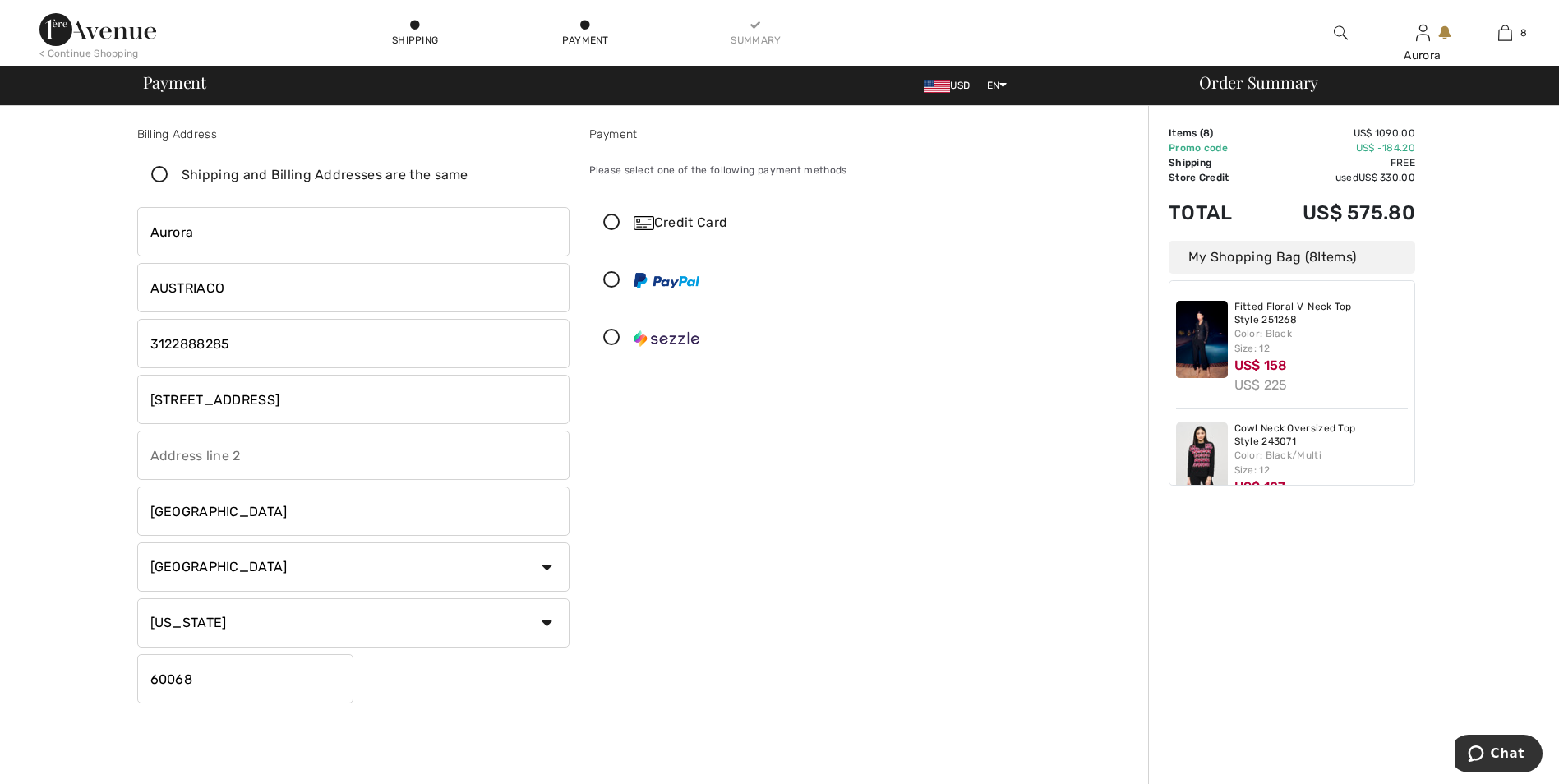
click at [401, 391] on input "17 N Aldine Ave, Park Ridge IL 60068" at bounding box center [353, 399] width 432 height 50
type input "[STREET_ADDRESS]"
click at [710, 460] on div "Payment Please select one of the following payment methods Credit Card My Saved…" at bounding box center [805, 418] width 452 height 584
click at [1054, 217] on div "Billing Address Shipping and Billing Addresses are the same Aurora AUSTRIACO 10…" at bounding box center [579, 584] width 1138 height 956
click at [608, 218] on icon at bounding box center [611, 222] width 43 height 17
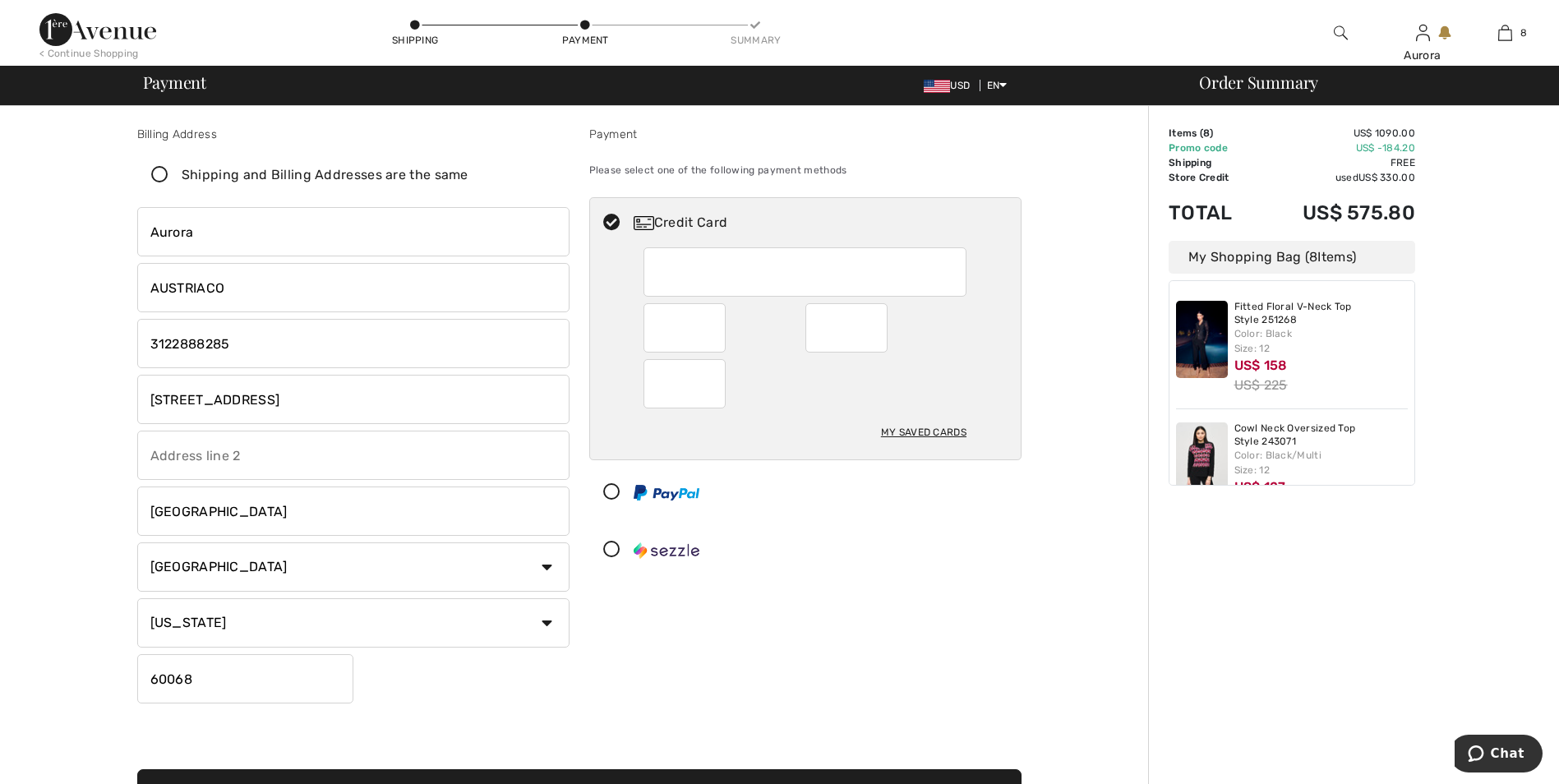
click at [990, 348] on div "My Saved Cards" at bounding box center [805, 353] width 430 height 212
click at [857, 363] on div at bounding box center [805, 383] width 323 height 50
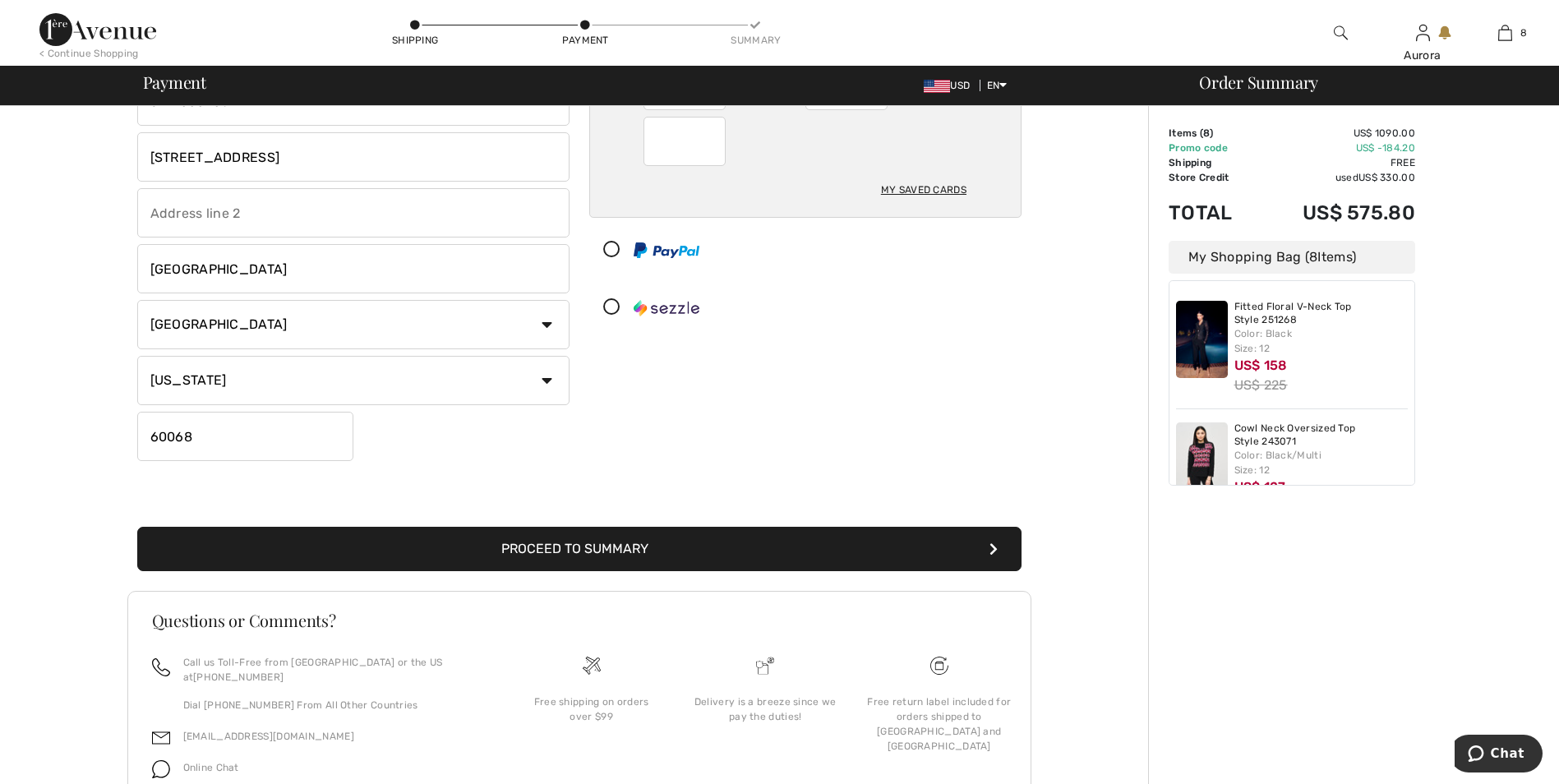
scroll to position [247, 0]
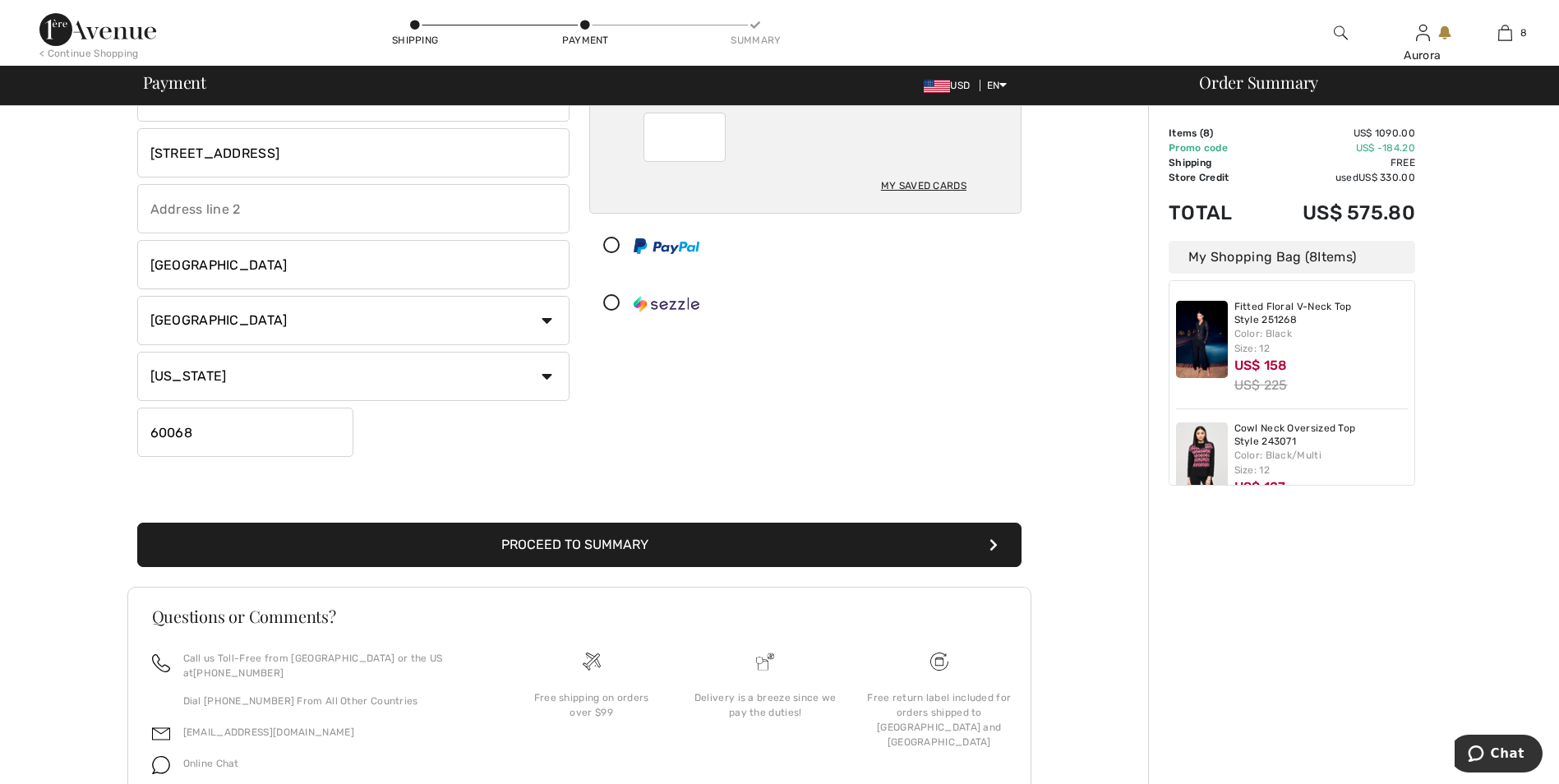
click at [551, 549] on button "Proceed to Summary" at bounding box center [579, 545] width 884 height 44
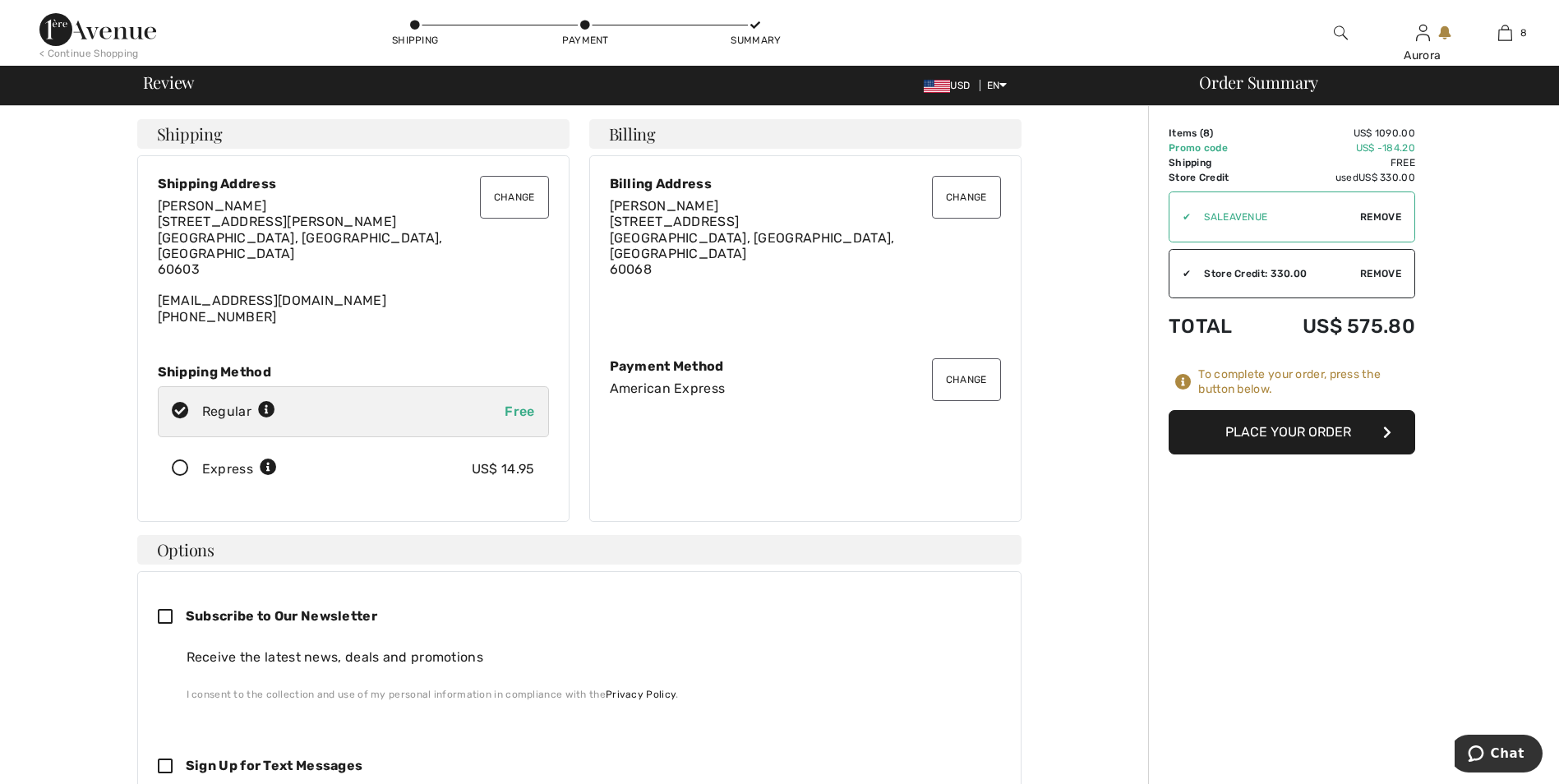
click at [508, 193] on button "Change" at bounding box center [514, 196] width 69 height 42
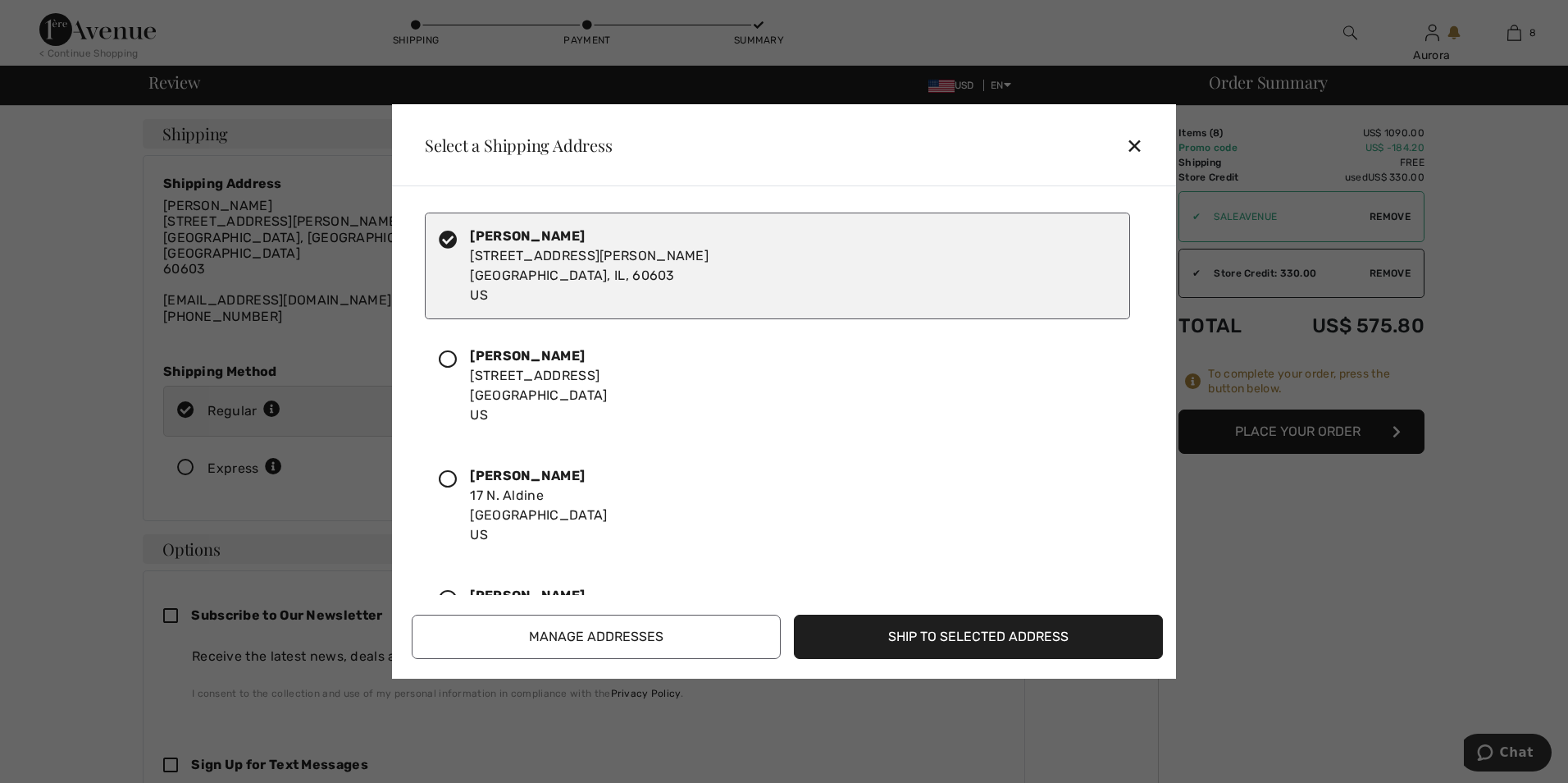
click at [456, 360] on icon at bounding box center [447, 360] width 18 height 18
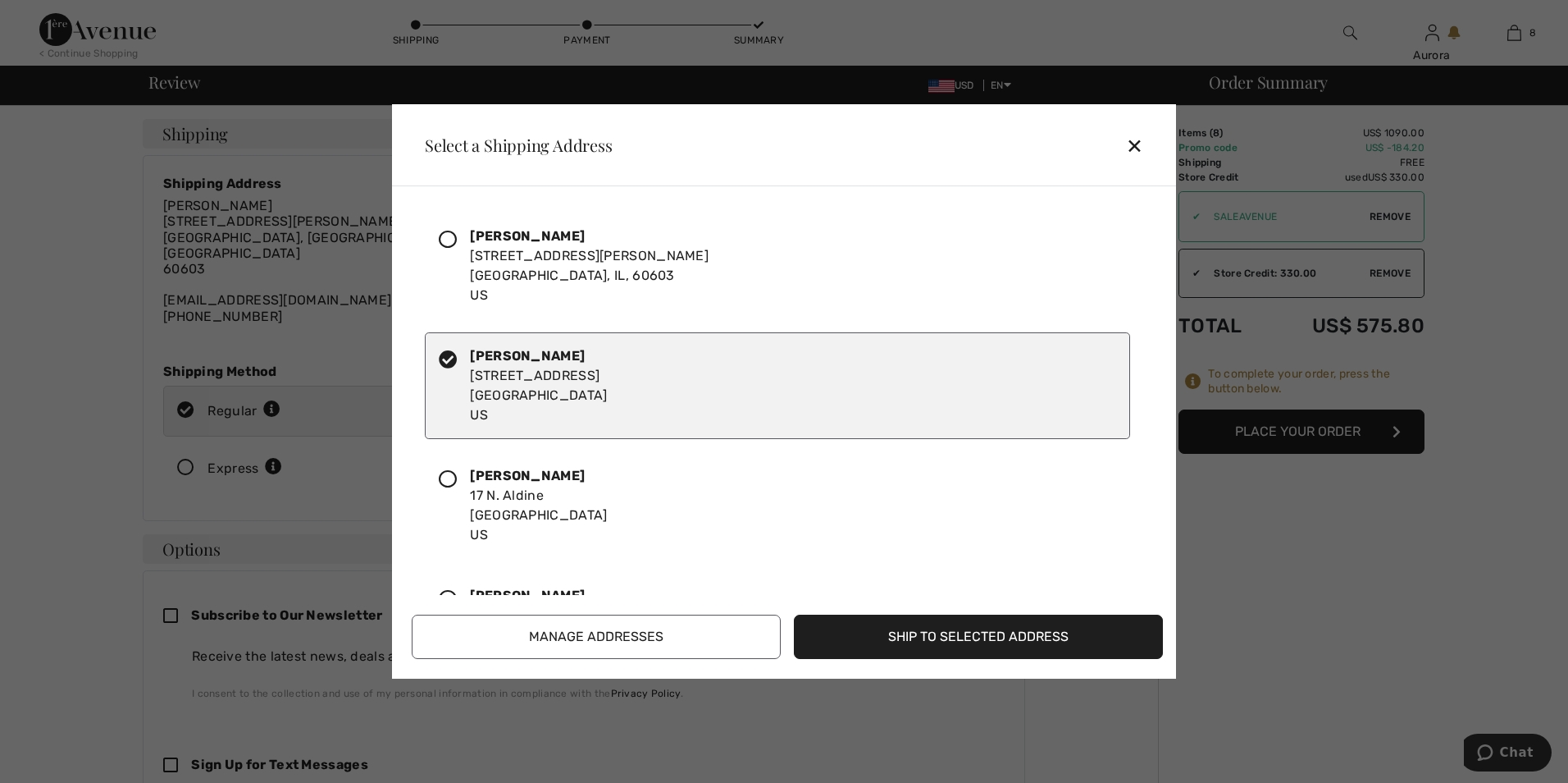
click at [968, 634] on button "Ship to Selected Address" at bounding box center [979, 636] width 369 height 44
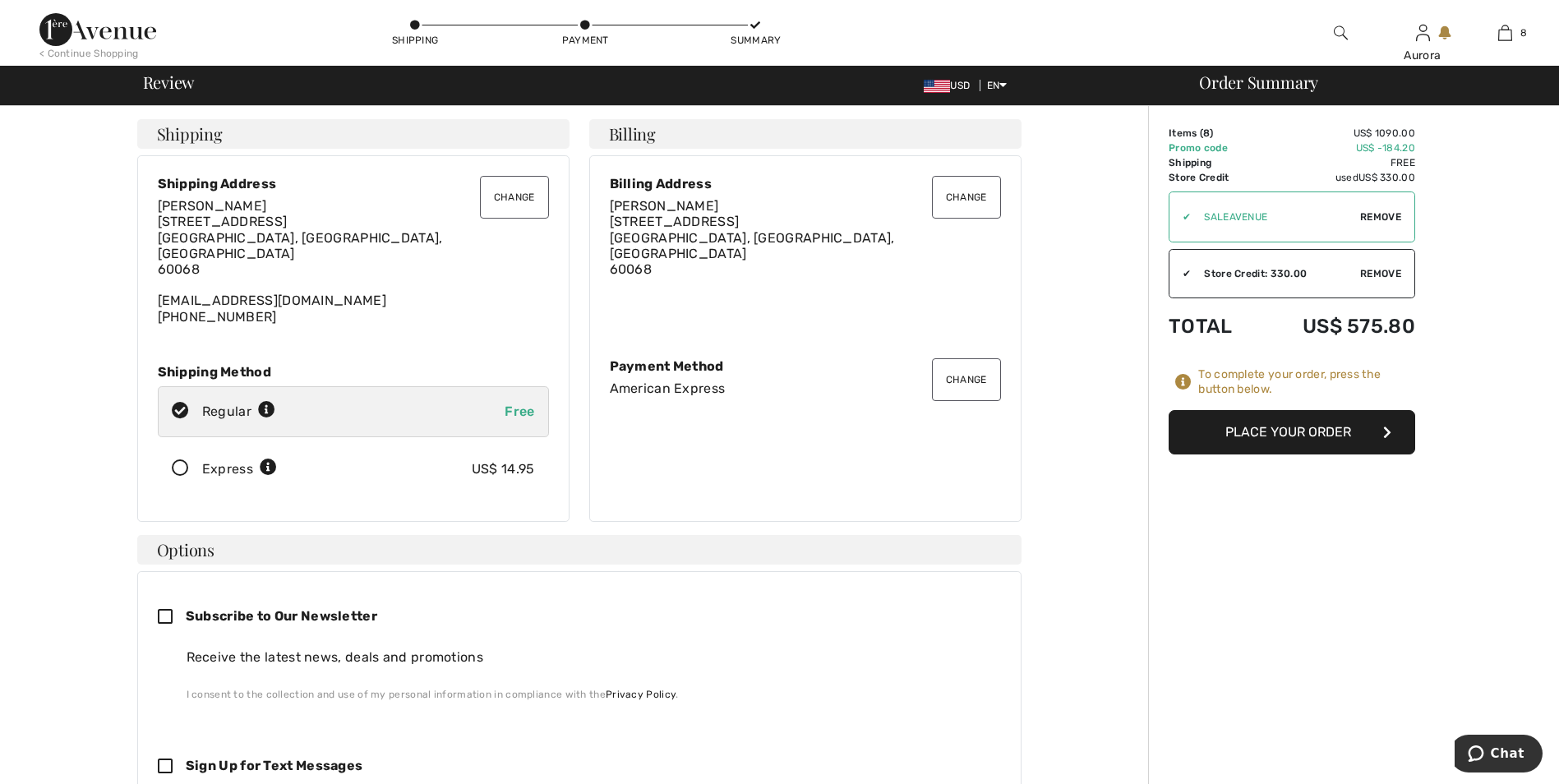
click at [522, 190] on button "Change" at bounding box center [514, 196] width 69 height 42
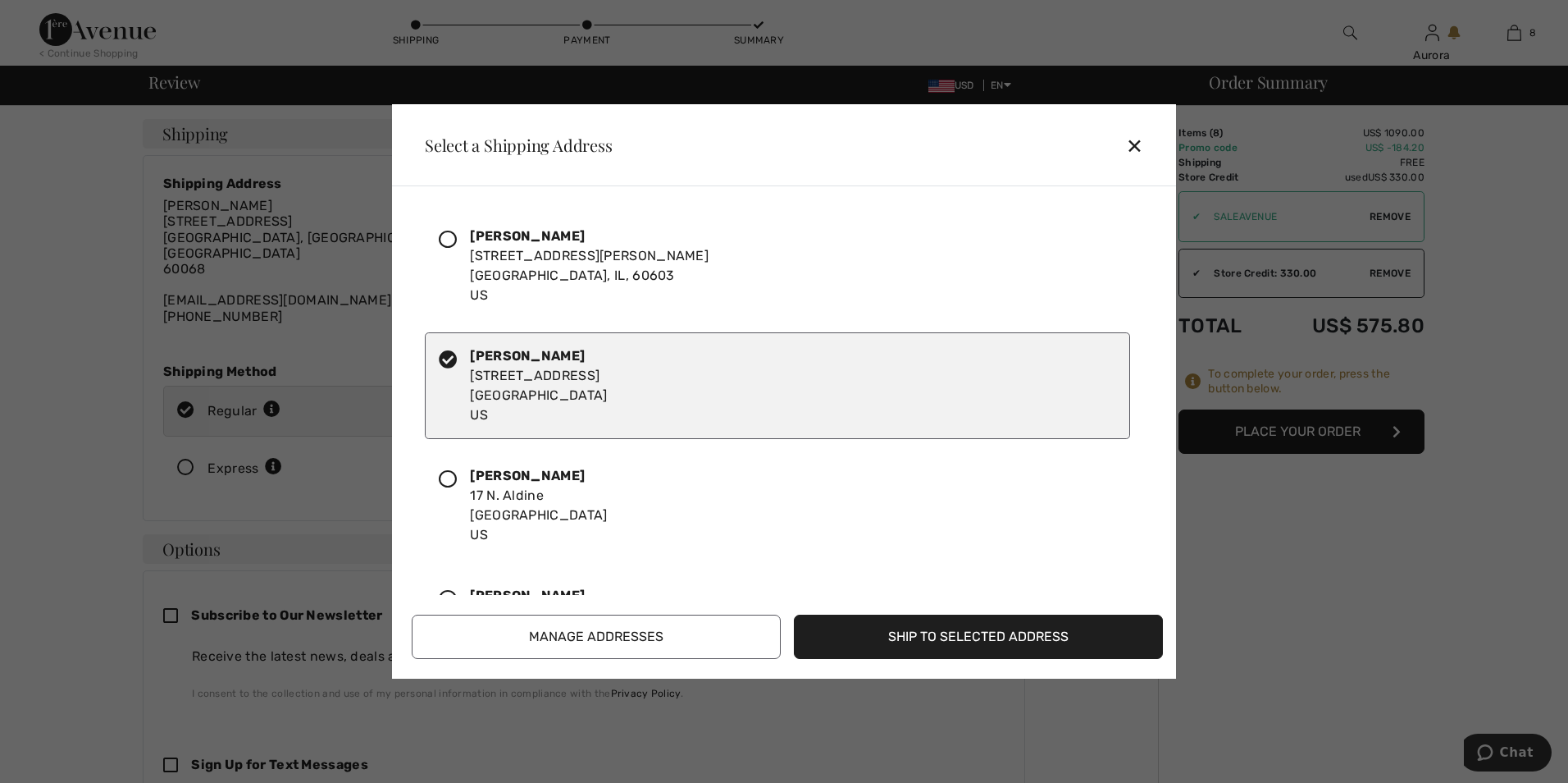
click at [606, 636] on button "Manage Addresses" at bounding box center [596, 636] width 369 height 44
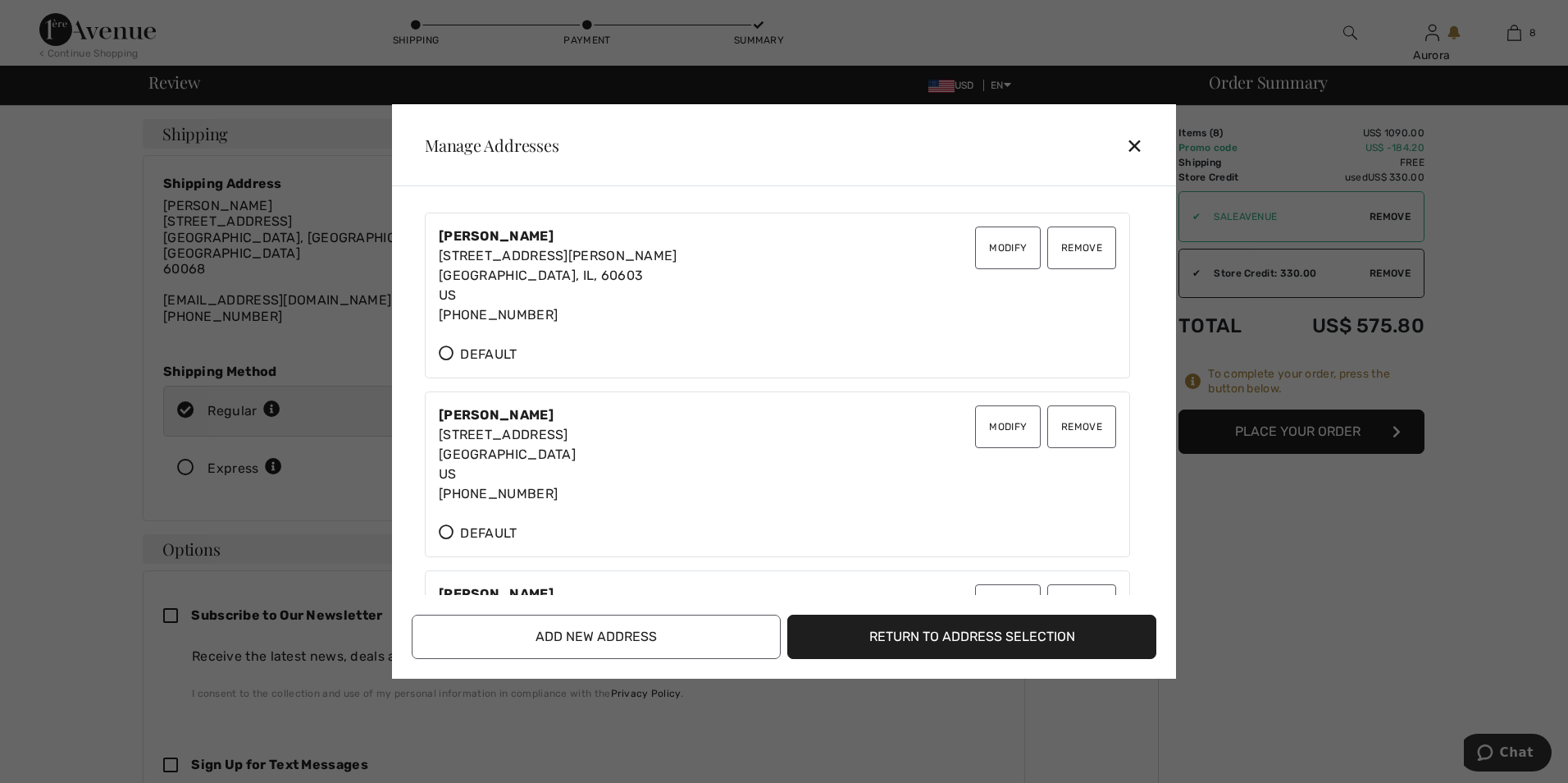
click at [1092, 238] on button "Remove" at bounding box center [1082, 247] width 69 height 42
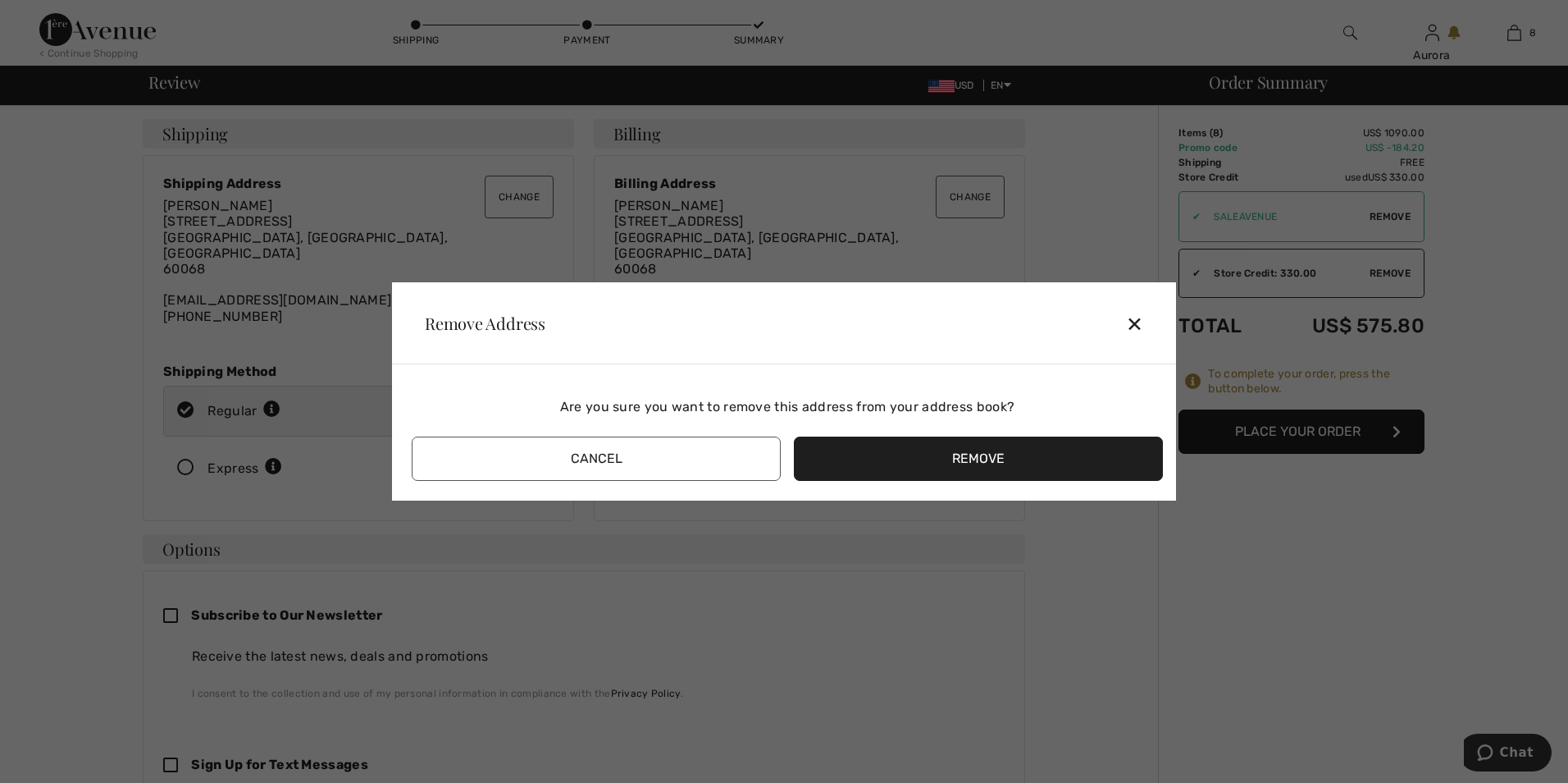
click at [1001, 466] on button "Remove" at bounding box center [979, 458] width 369 height 44
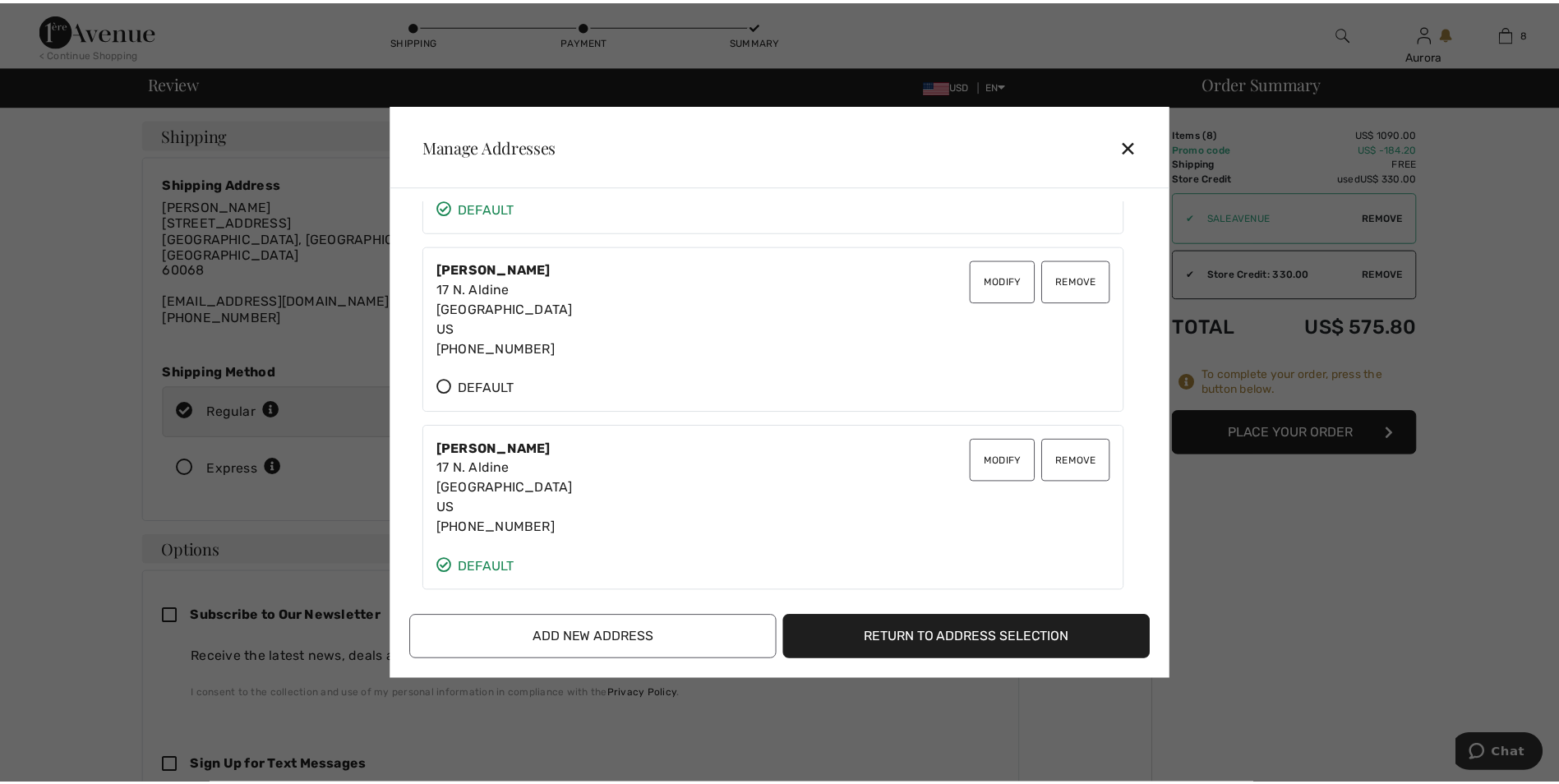
scroll to position [513, 0]
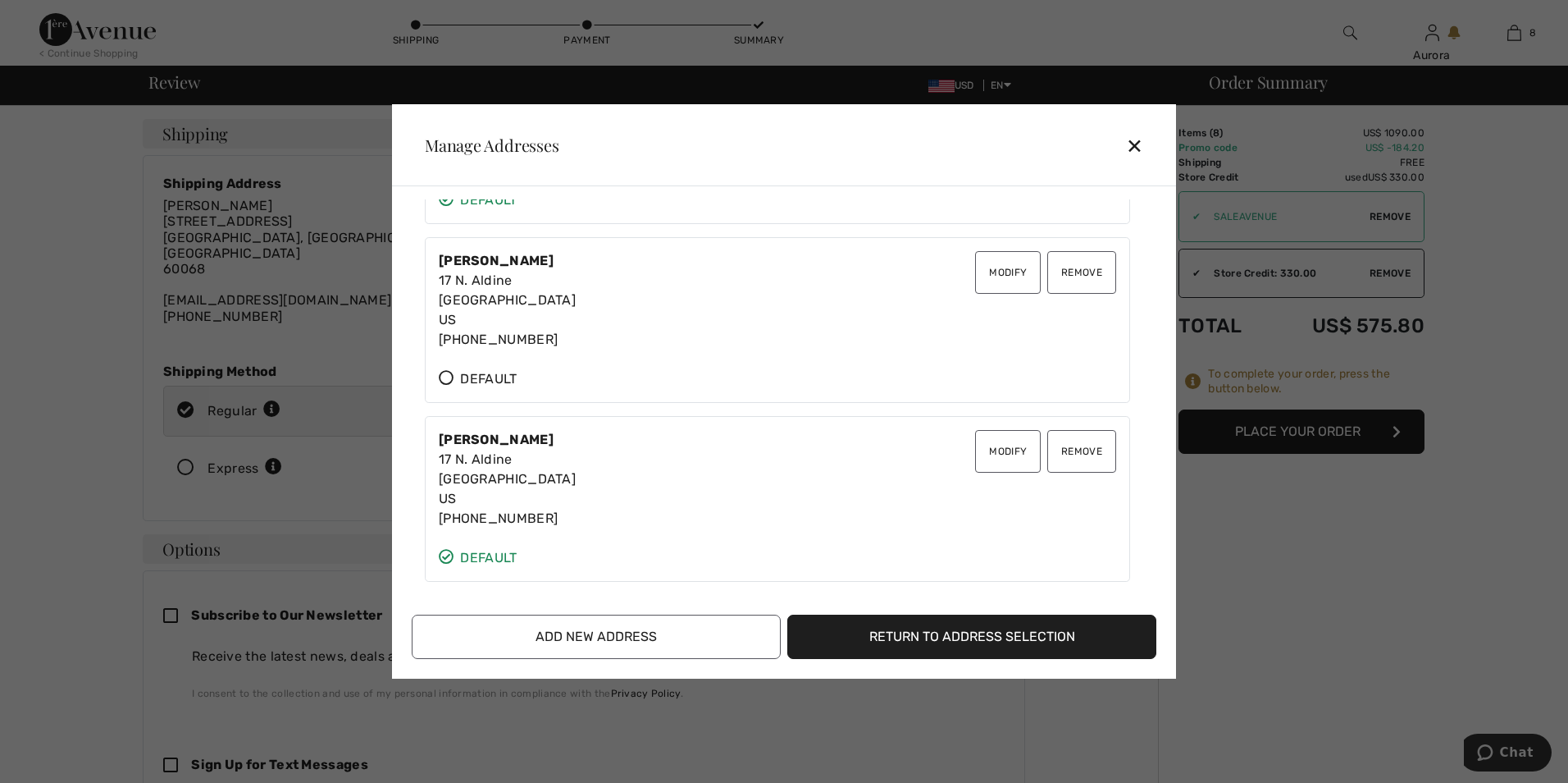
click at [945, 642] on button "Return to Address Selection" at bounding box center [971, 636] width 369 height 44
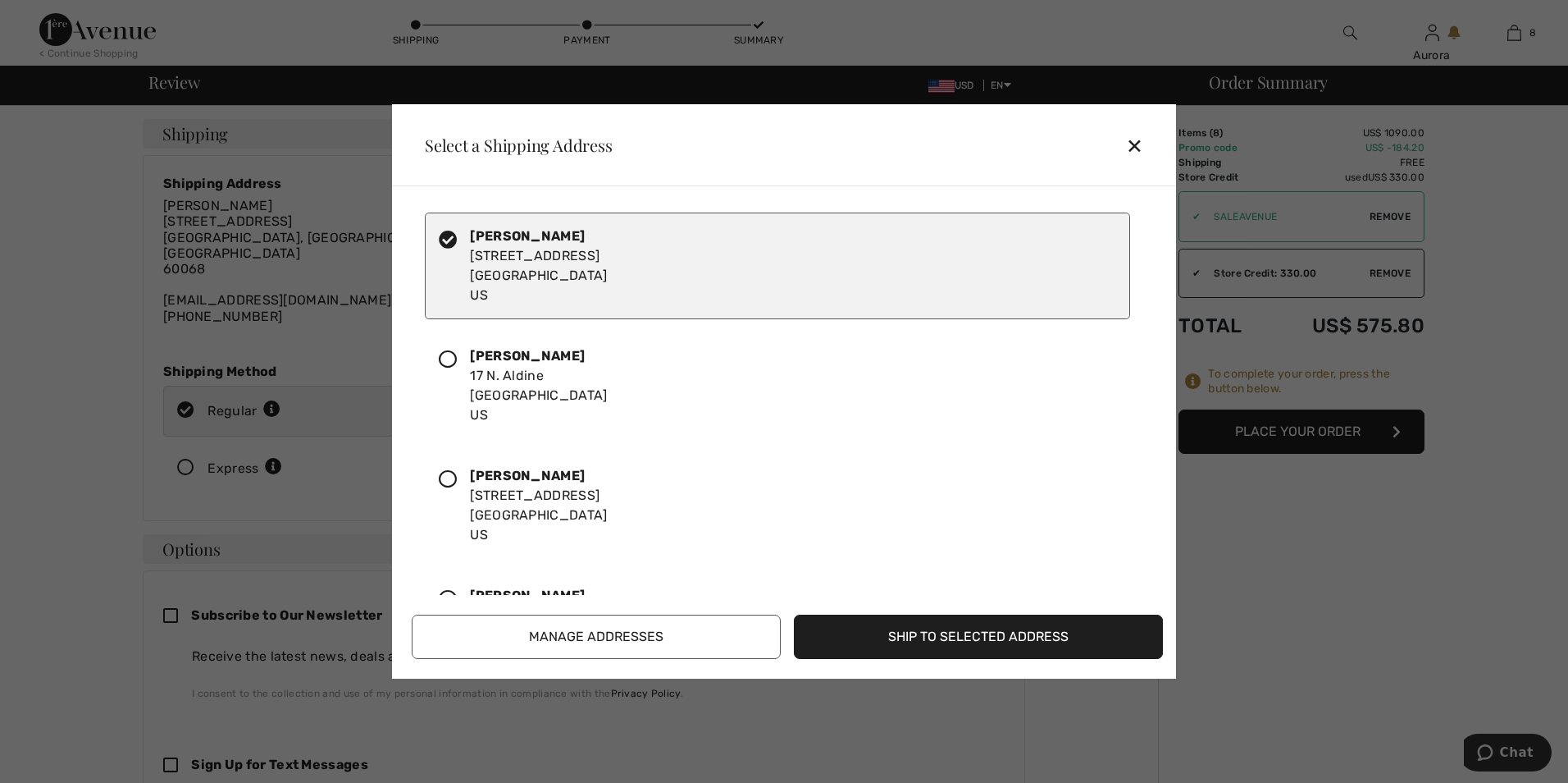
click at [952, 631] on button "Ship to Selected Address" at bounding box center [979, 636] width 369 height 44
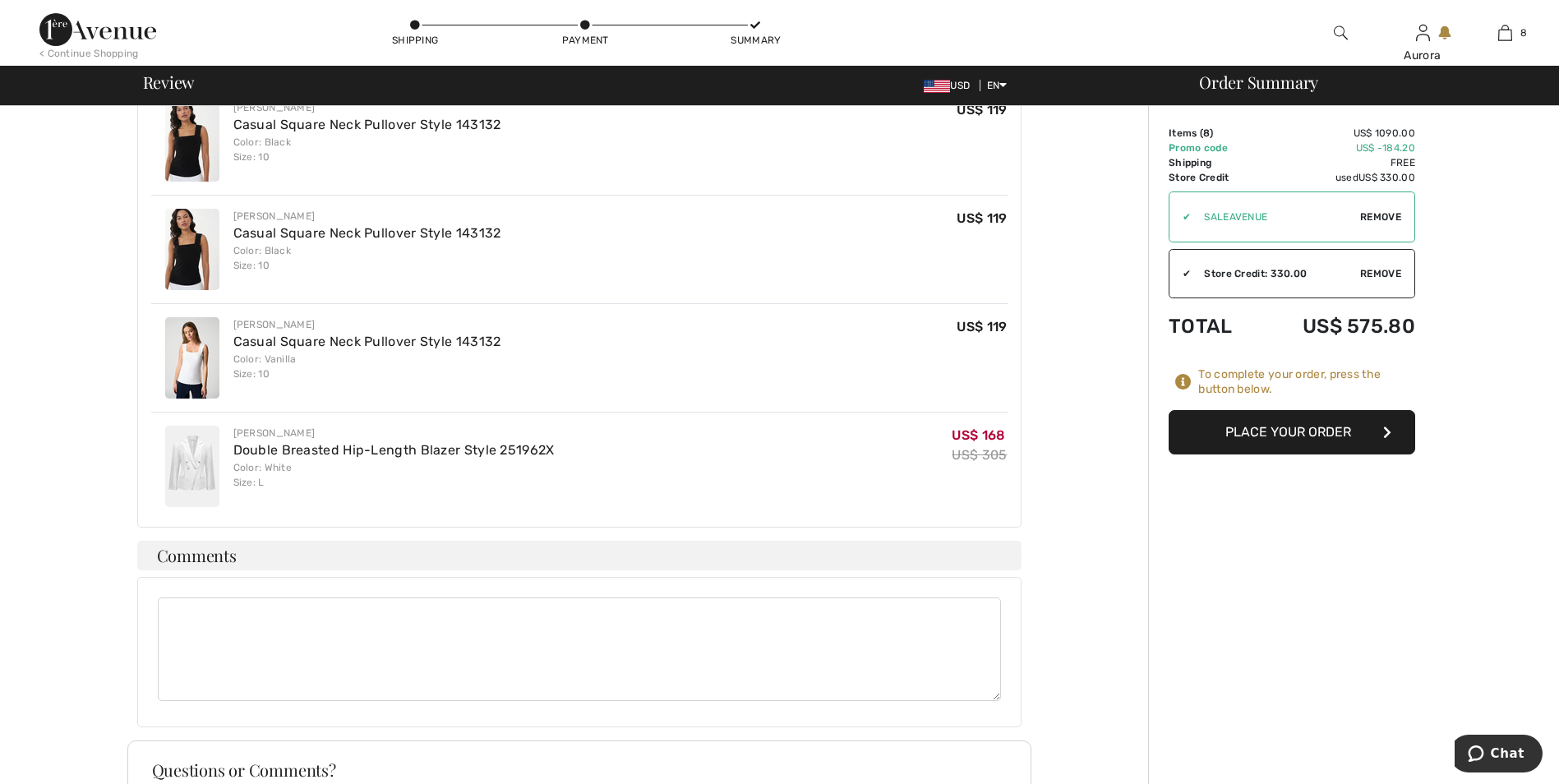
scroll to position [1397, 0]
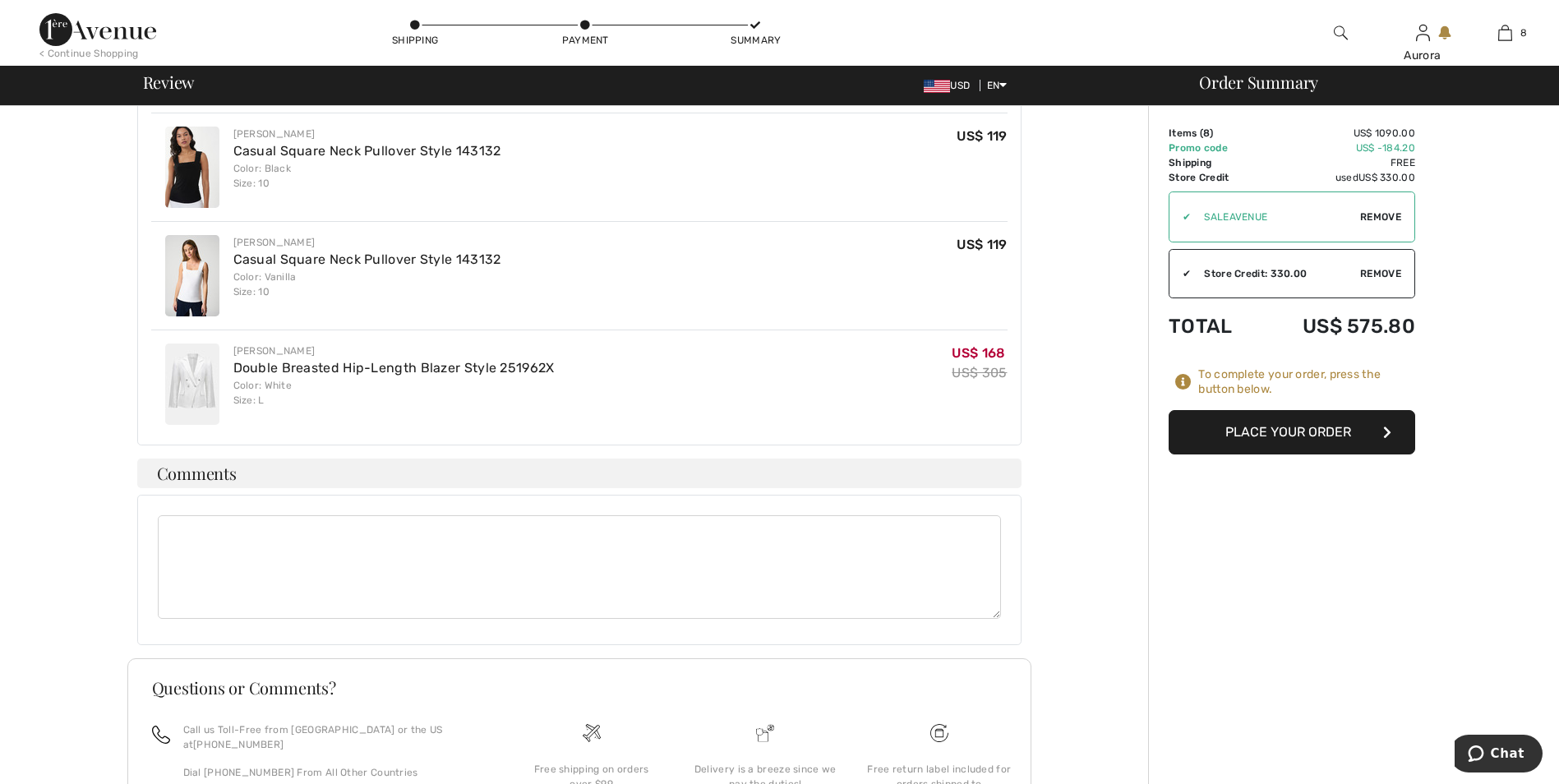
click at [1308, 427] on button "Place Your Order" at bounding box center [1292, 431] width 247 height 44
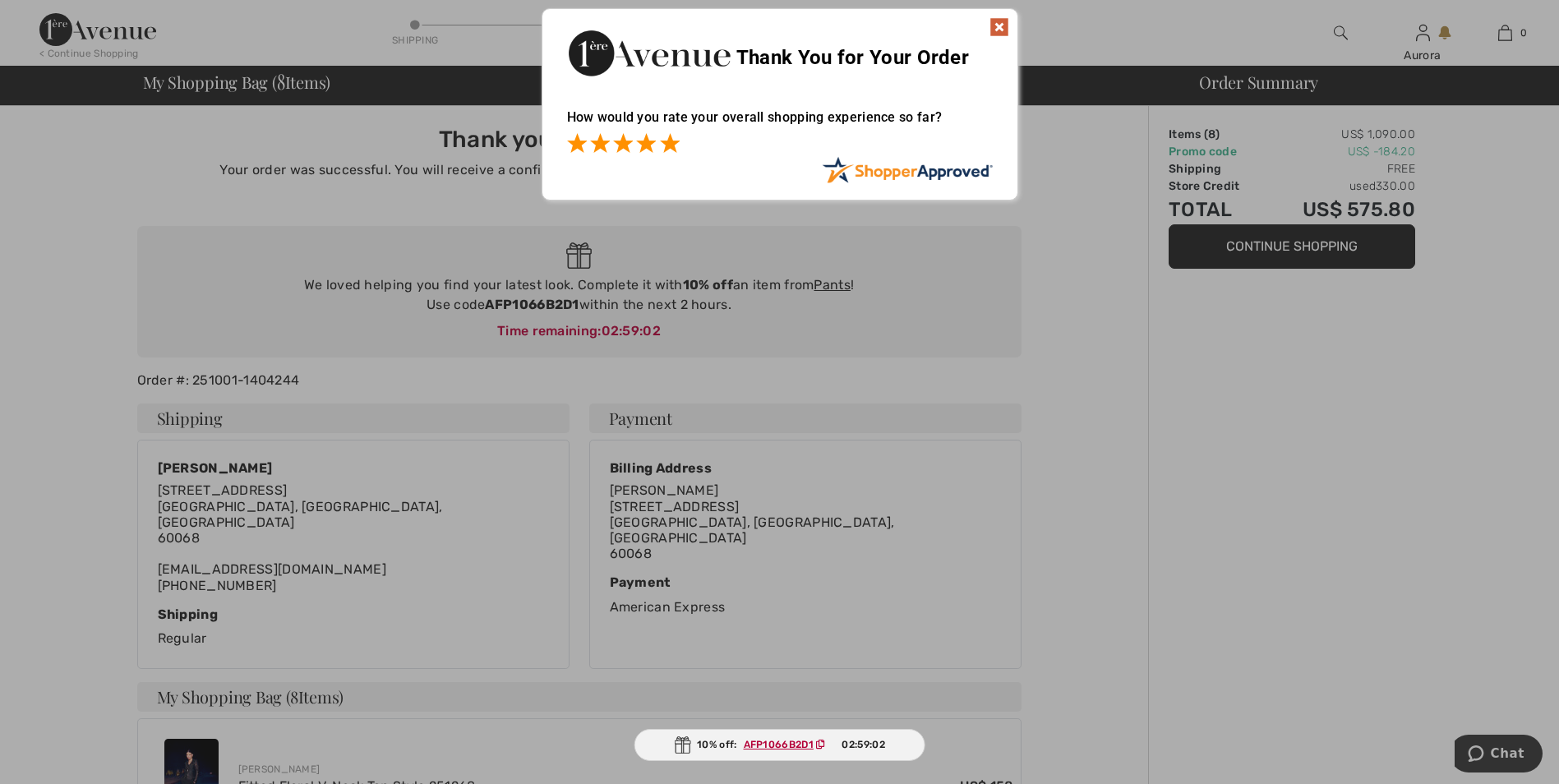
click at [673, 143] on span at bounding box center [670, 143] width 20 height 20
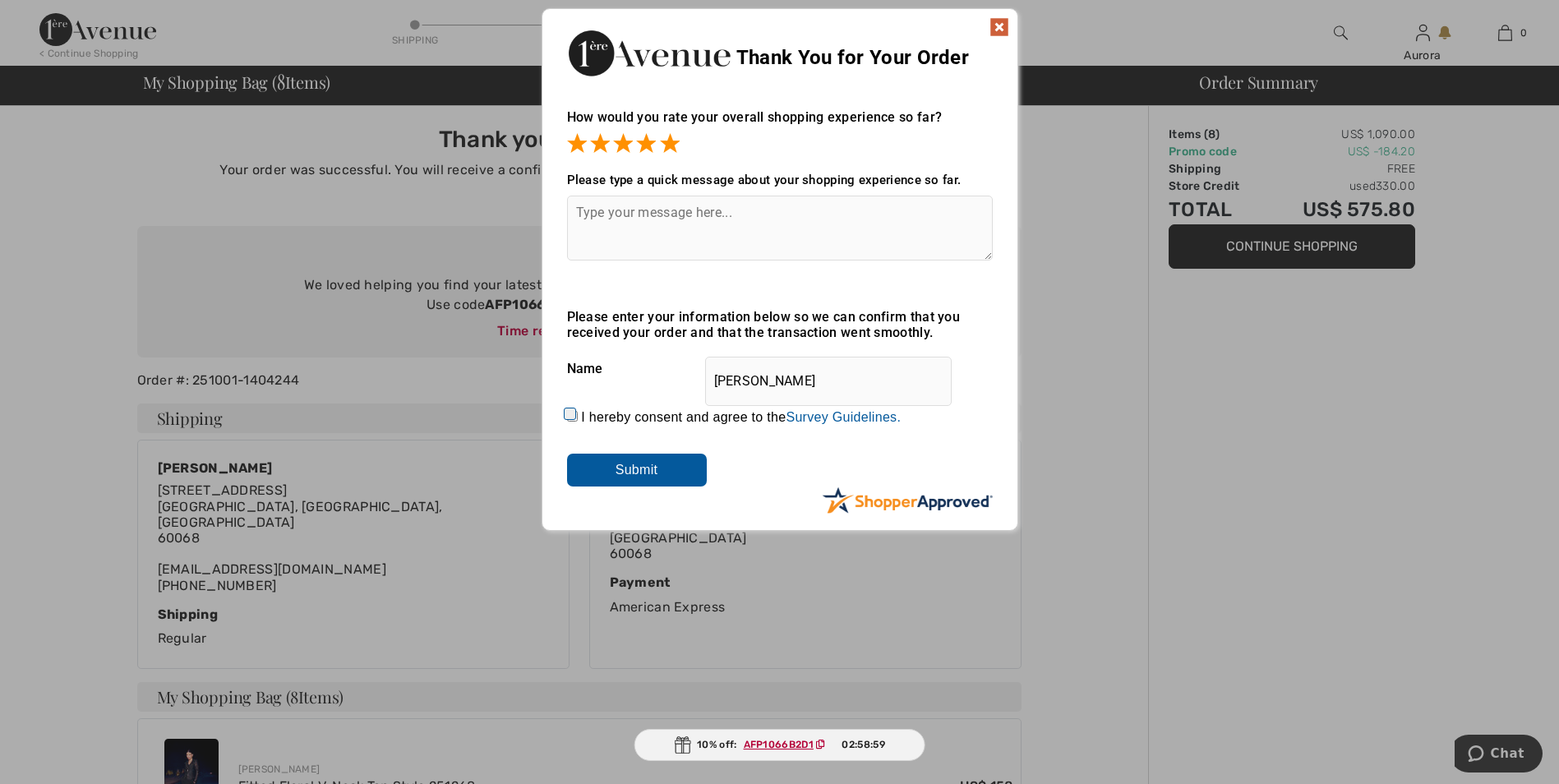
click at [572, 415] on input "I hereby consent and agree to the By submitting a review, you grant permission …" at bounding box center [572, 416] width 11 height 11
checkbox input "true"
click at [618, 465] on input "Submit" at bounding box center [636, 470] width 140 height 33
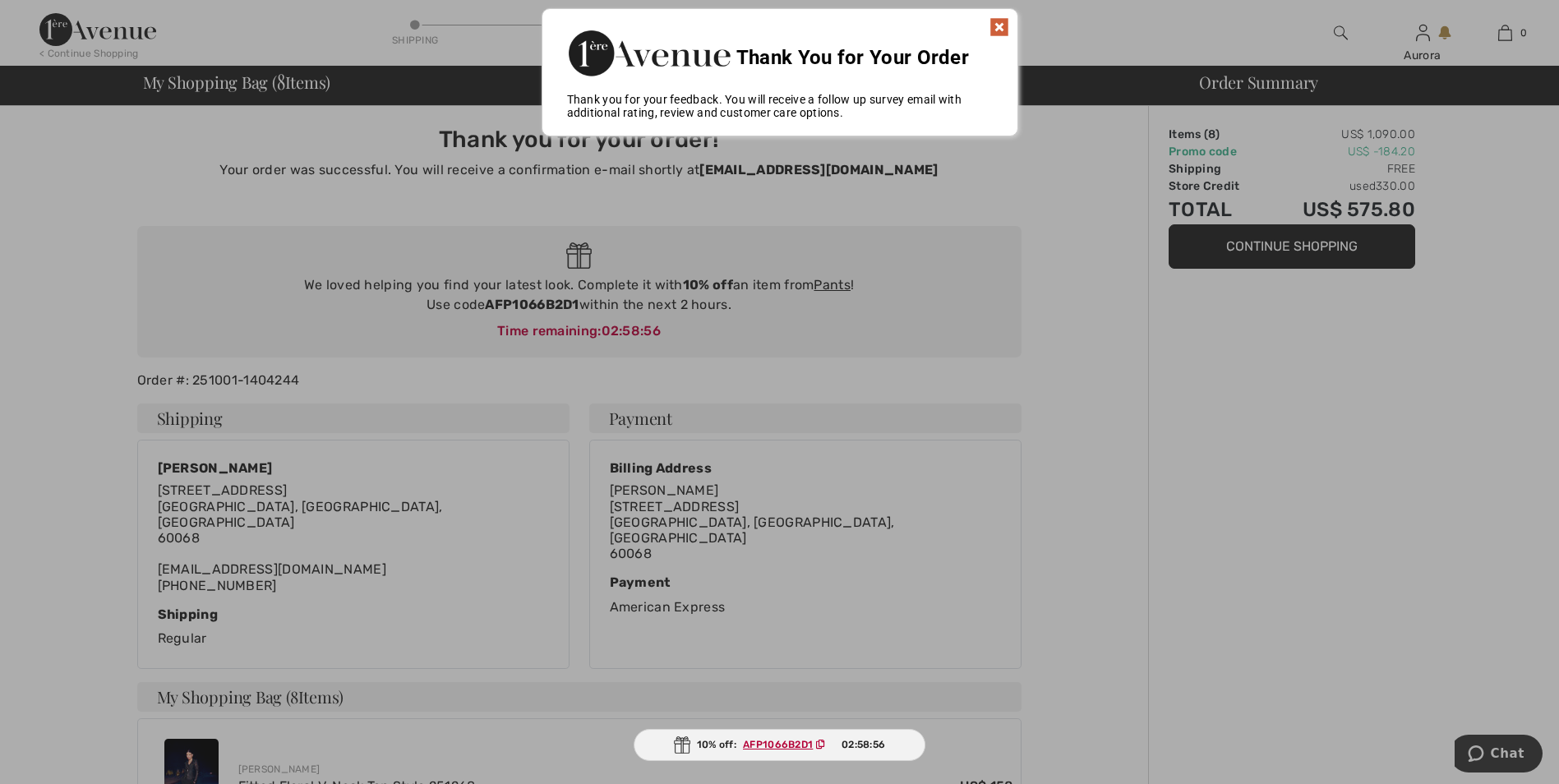
click at [999, 29] on img at bounding box center [999, 27] width 20 height 20
